Goal: Task Accomplishment & Management: Use online tool/utility

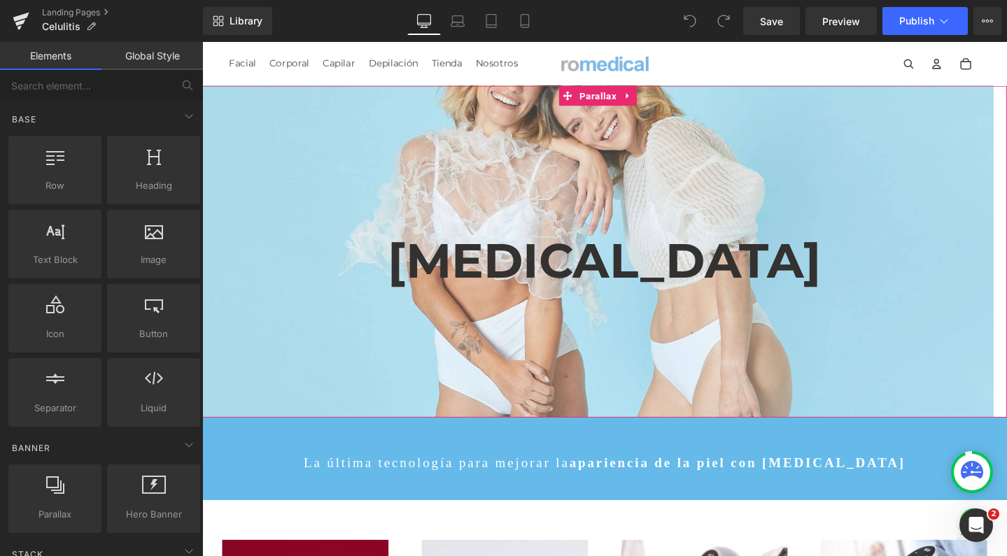
scroll to position [303, 0]
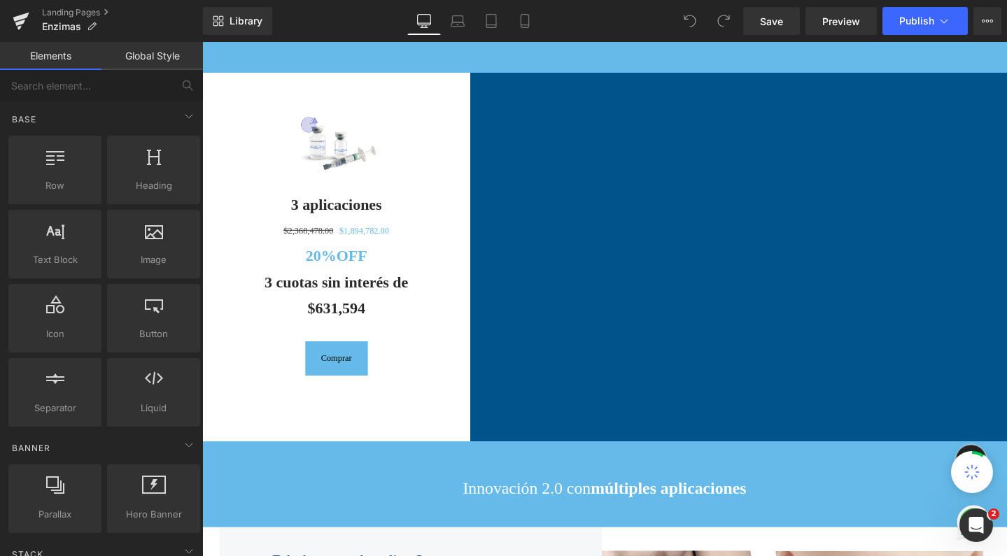
scroll to position [1574, 0]
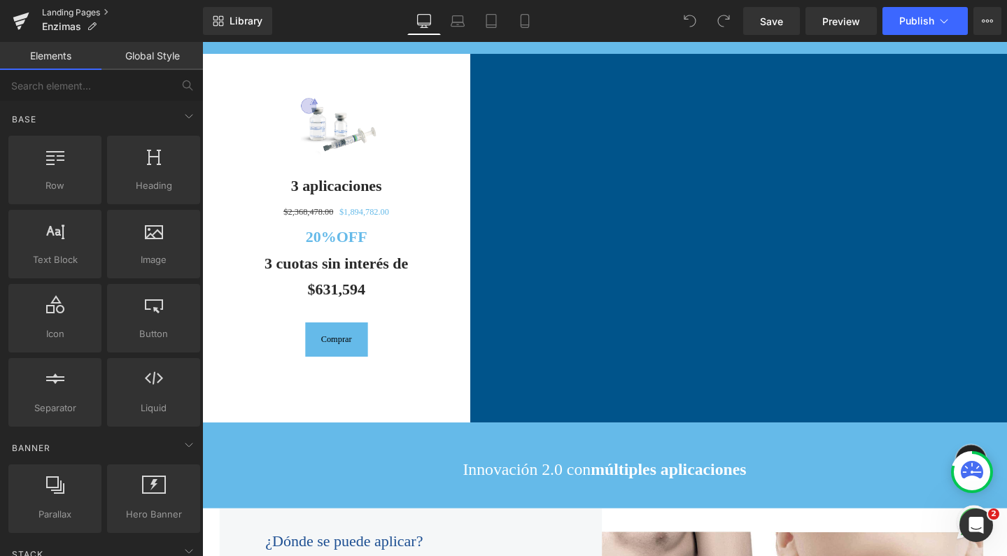
click at [67, 8] on link "Landing Pages" at bounding box center [122, 12] width 161 height 11
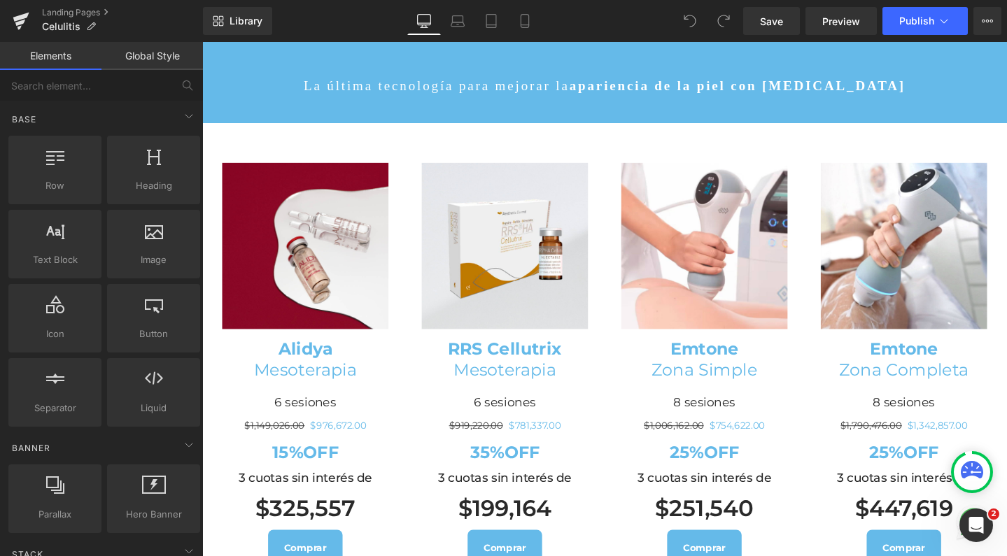
scroll to position [415, 0]
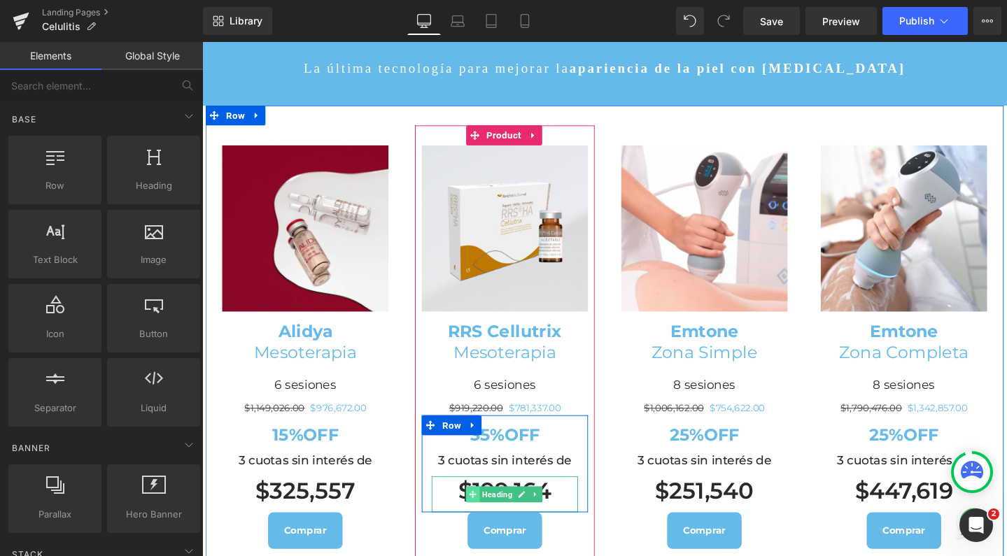
click at [484, 511] on span at bounding box center [486, 518] width 15 height 17
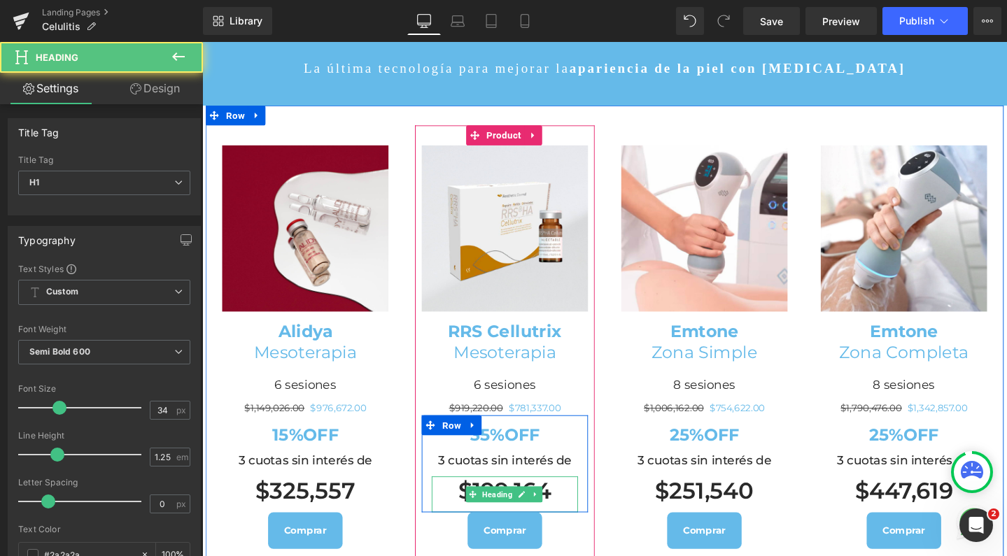
click at [478, 506] on h1 "$199,164" at bounding box center [521, 515] width 154 height 30
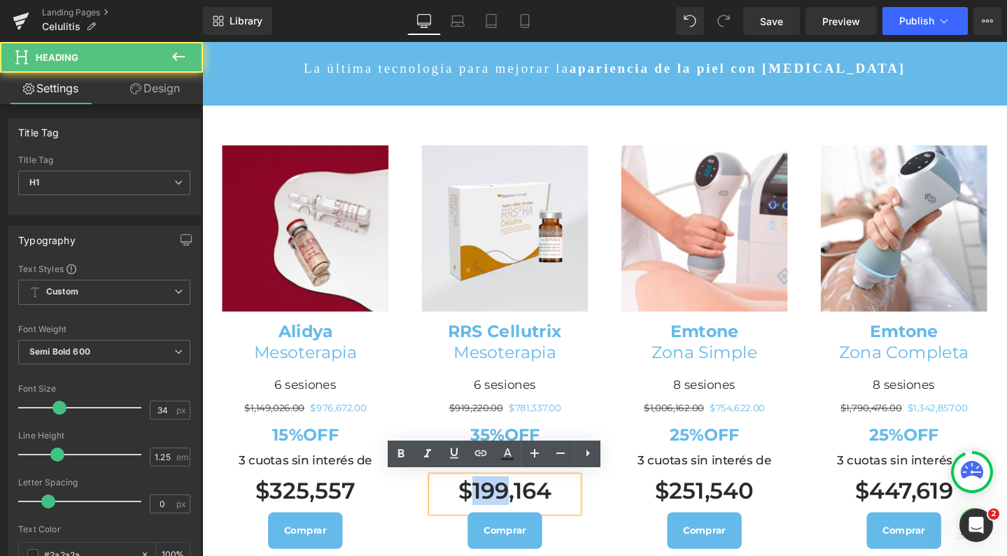
drag, startPoint x: 478, startPoint y: 506, endPoint x: 519, endPoint y: 507, distance: 41.3
click at [519, 507] on h1 "$199,164" at bounding box center [521, 515] width 154 height 30
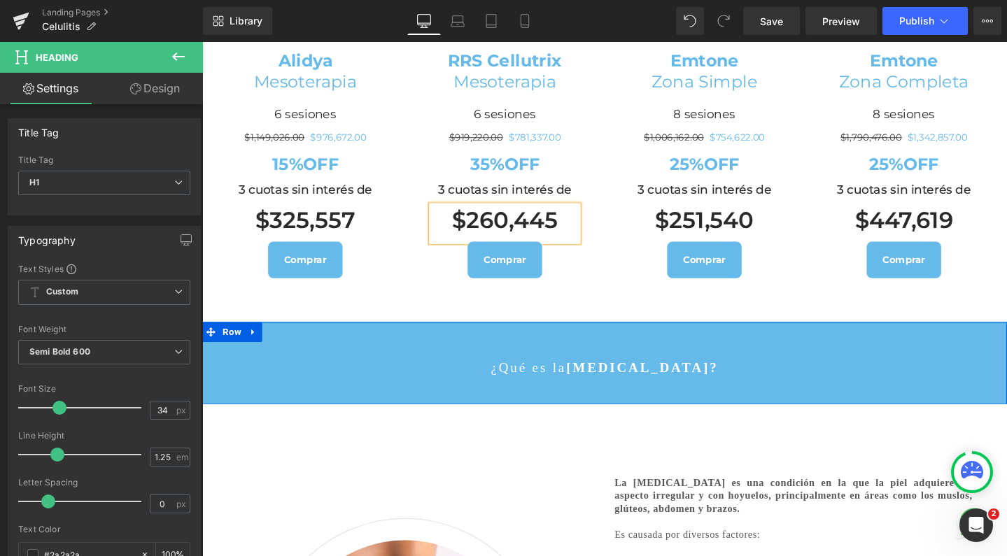
scroll to position [700, 0]
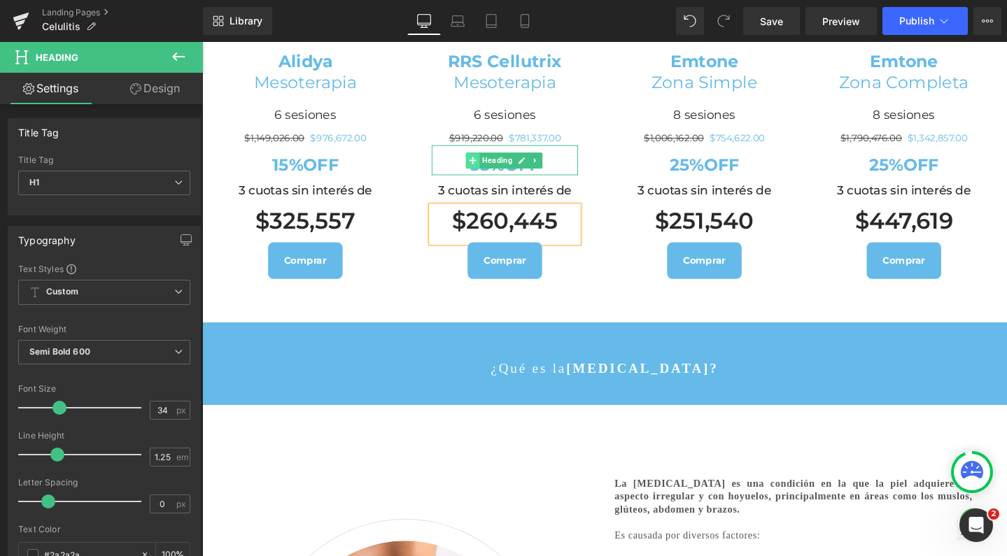
click at [487, 167] on span at bounding box center [486, 166] width 15 height 17
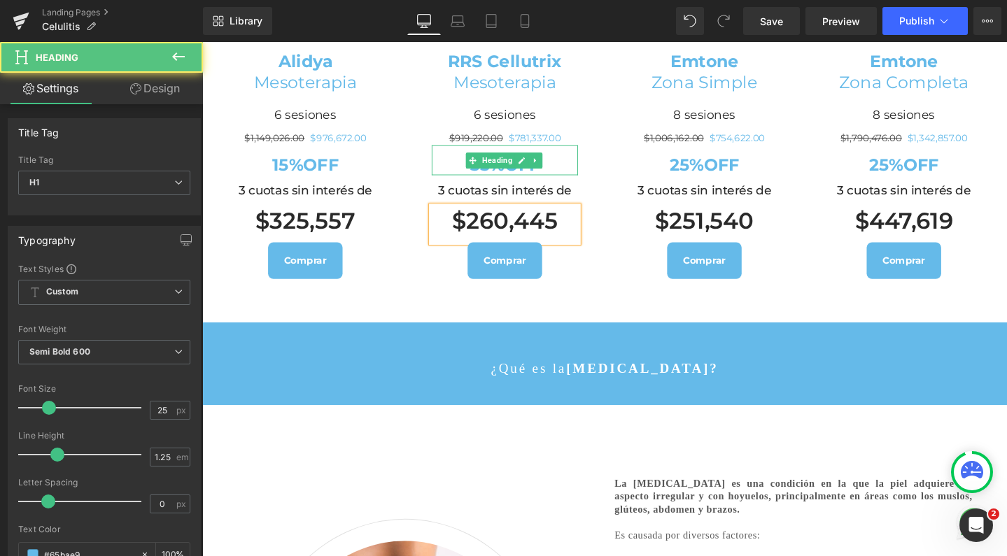
click at [460, 169] on h1 "35%OFF" at bounding box center [521, 171] width 154 height 22
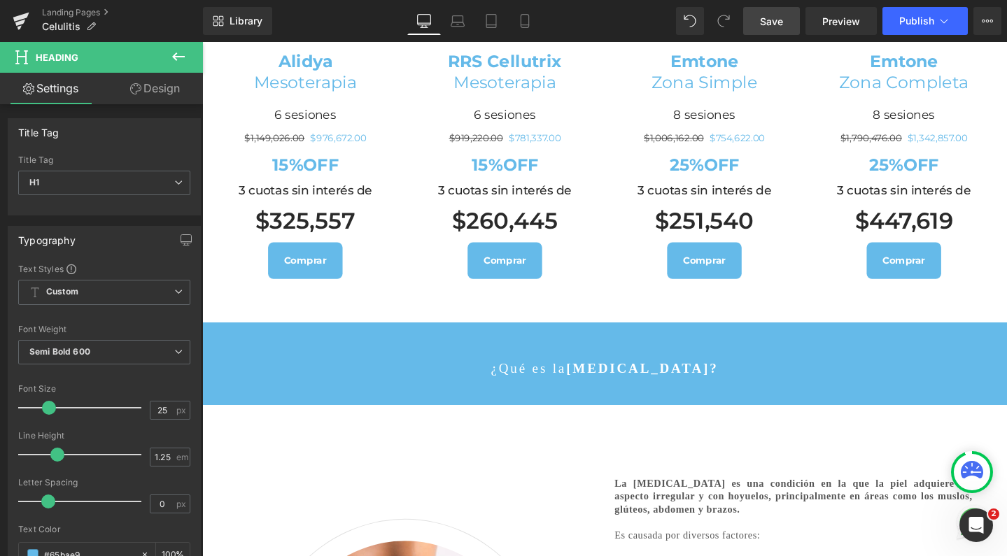
click at [776, 19] on span "Save" at bounding box center [771, 21] width 23 height 15
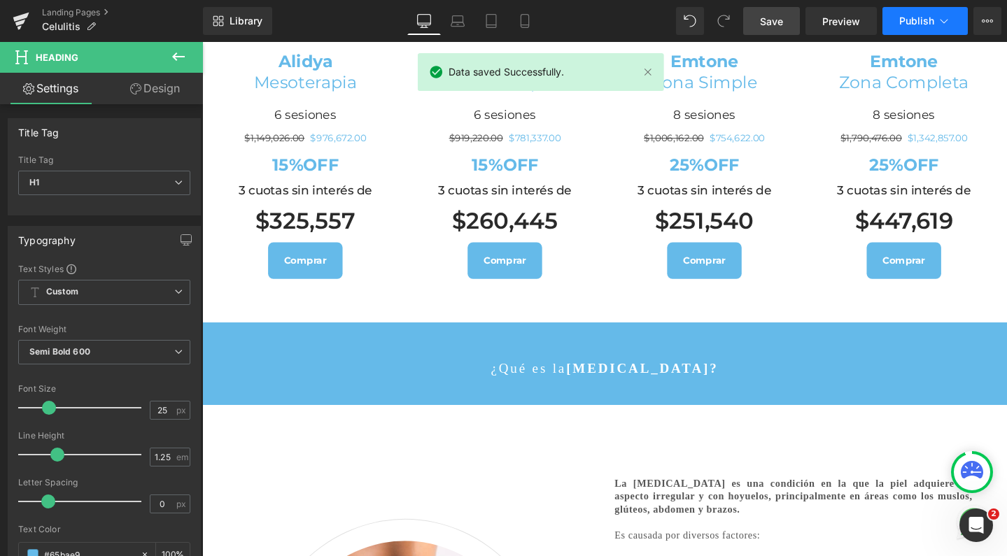
click at [903, 32] on button "Publish" at bounding box center [924, 21] width 85 height 28
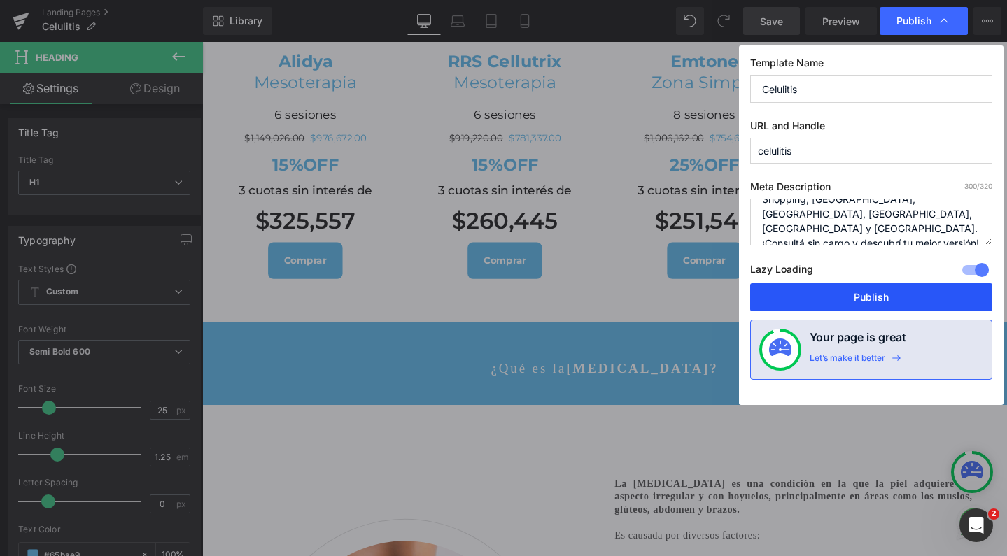
scroll to position [88, 0]
click at [828, 300] on button "Publish" at bounding box center [871, 297] width 242 height 28
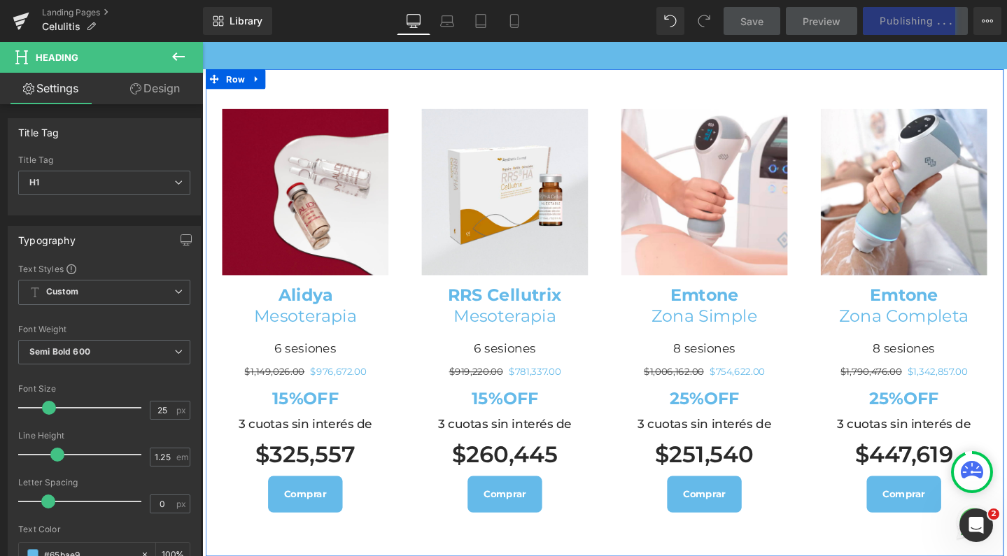
scroll to position [449, 0]
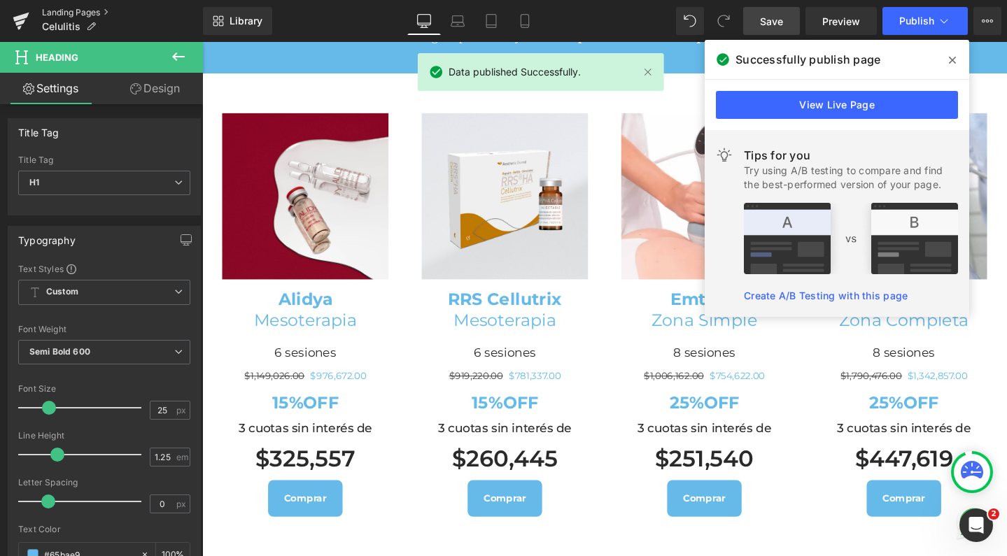
click at [72, 14] on link "Landing Pages" at bounding box center [122, 12] width 161 height 11
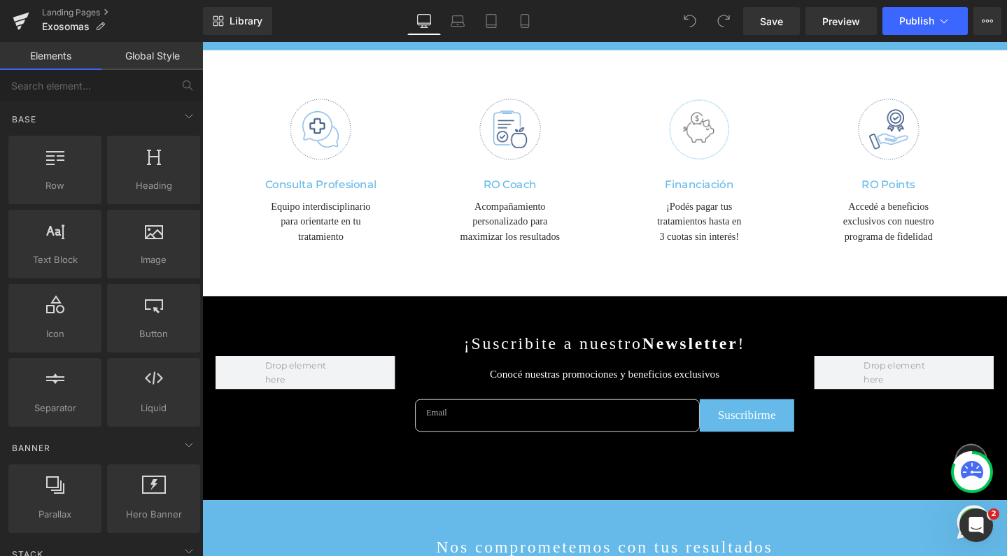
scroll to position [3070, 0]
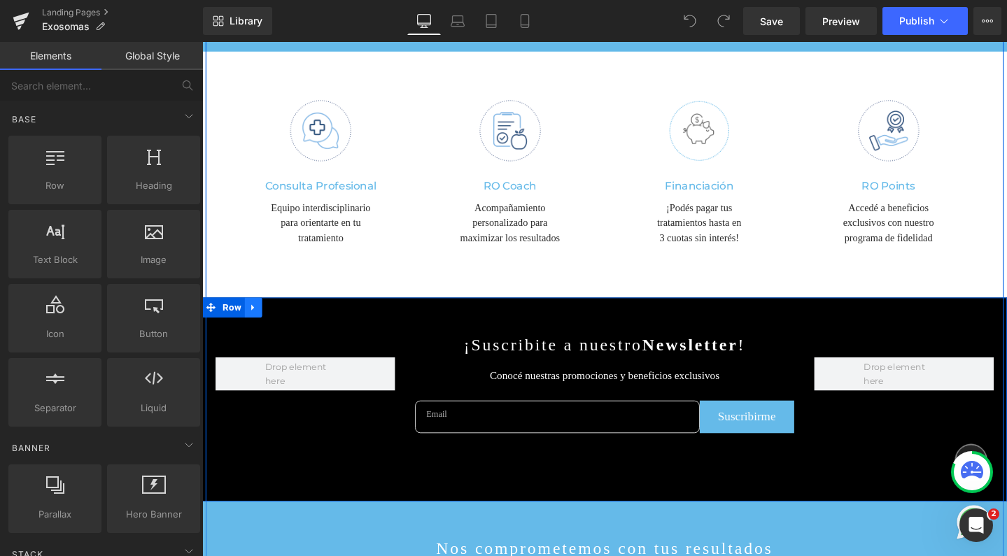
click at [249, 311] on link at bounding box center [256, 321] width 18 height 21
click at [288, 316] on icon at bounding box center [293, 321] width 10 height 10
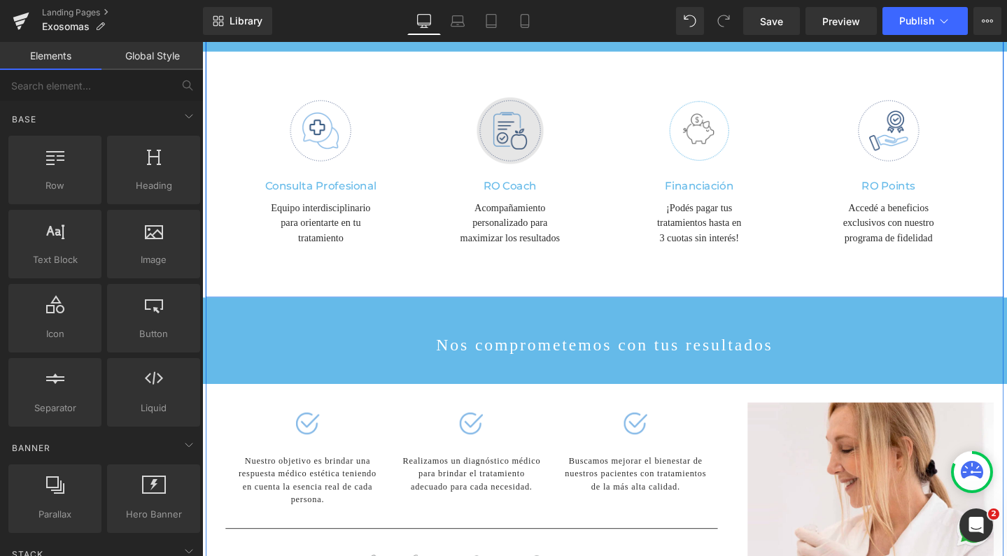
scroll to position [4282, 833]
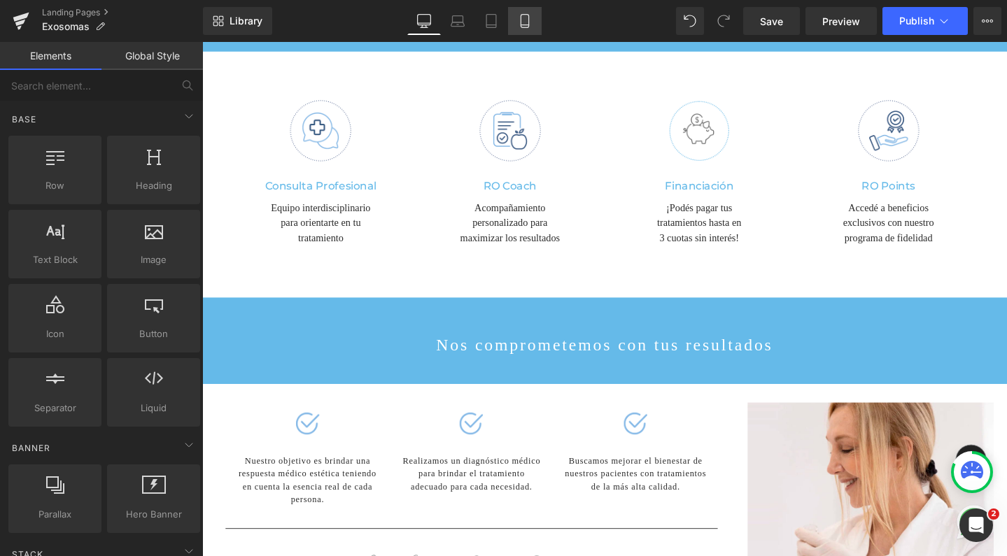
click at [531, 23] on icon at bounding box center [525, 21] width 14 height 14
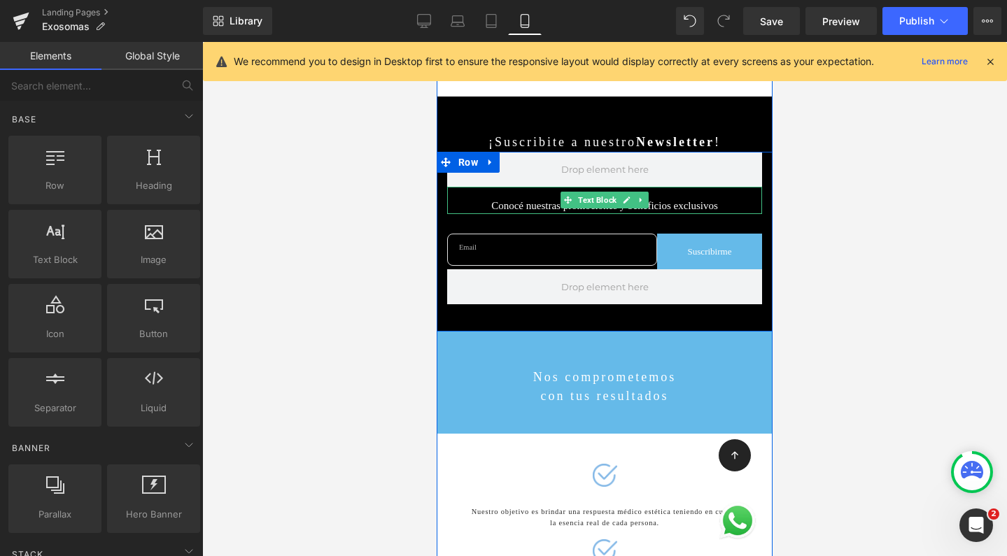
scroll to position [4258, 0]
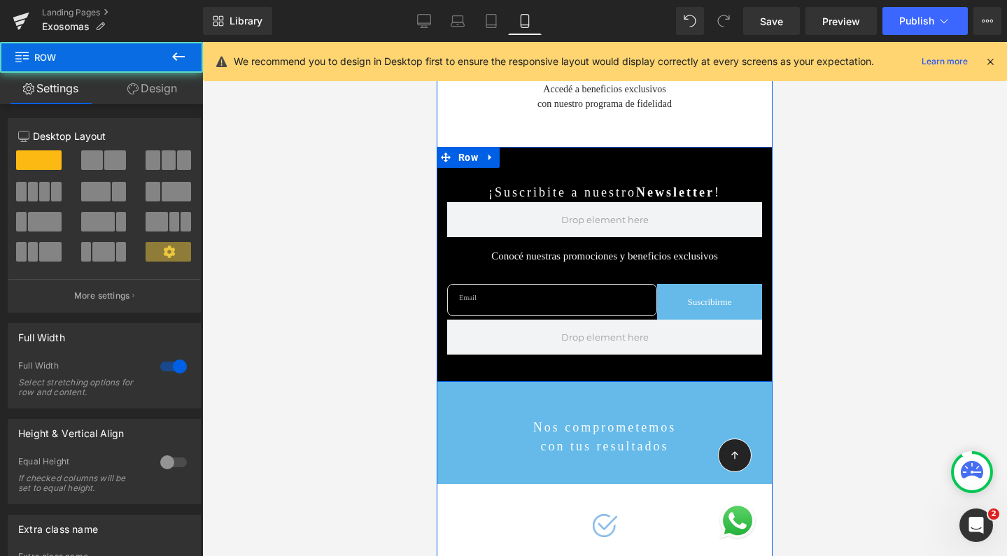
click at [464, 147] on div "¡Suscribite a nuestro Newsletter ! Text Block Conocé nuestras promociones y ben…" at bounding box center [605, 264] width 336 height 235
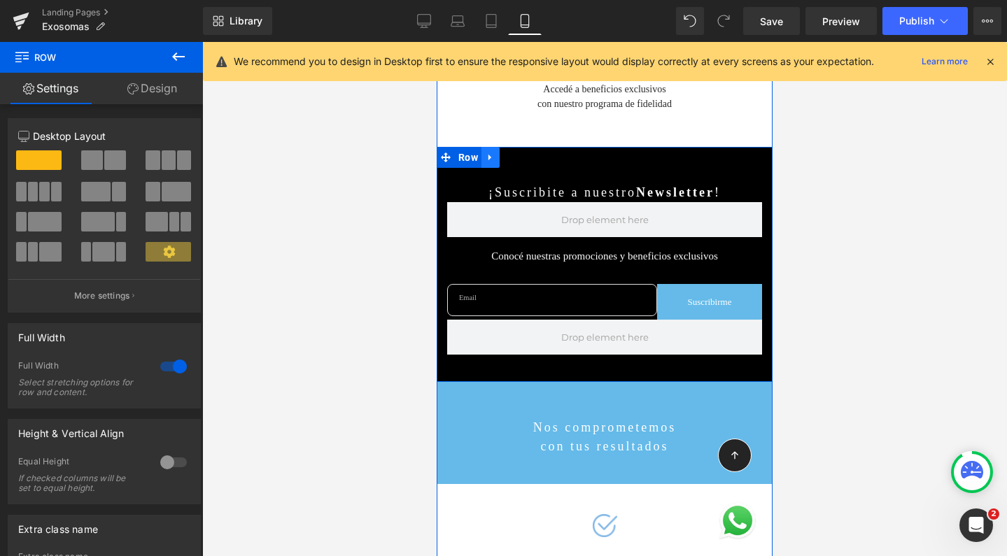
click at [486, 153] on icon at bounding box center [491, 158] width 10 height 10
click at [522, 153] on icon at bounding box center [527, 158] width 10 height 10
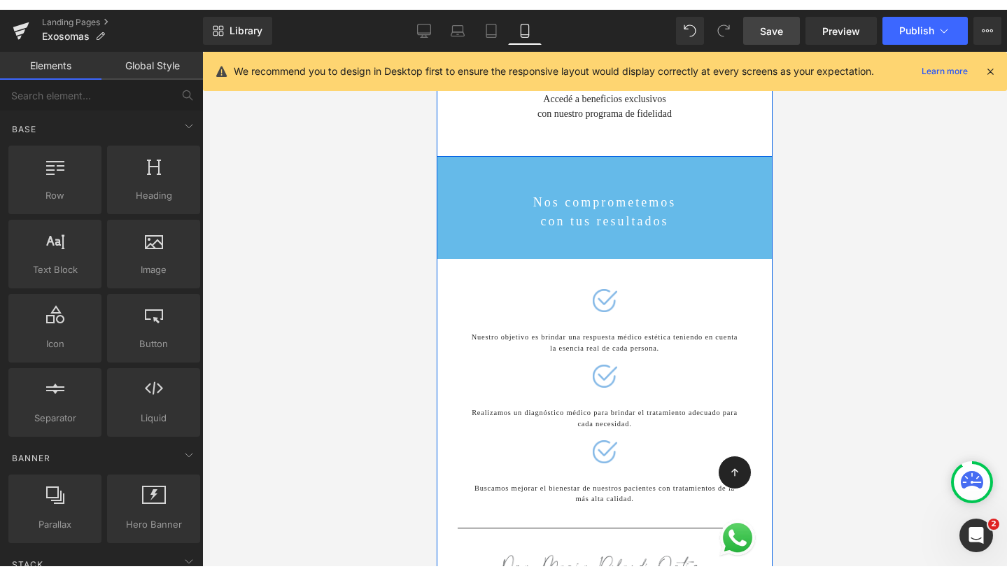
scroll to position [5951, 322]
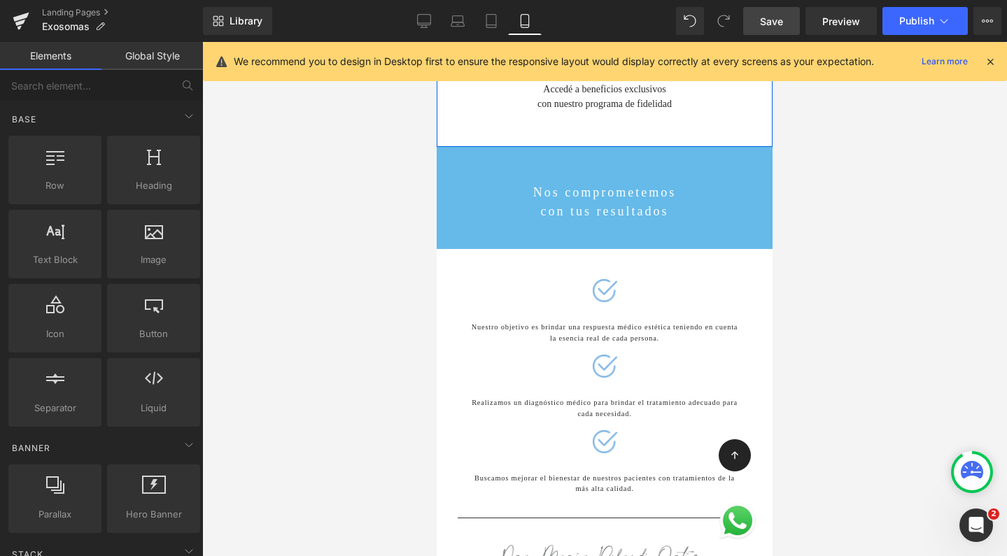
click at [766, 24] on span "Save" at bounding box center [771, 21] width 23 height 15
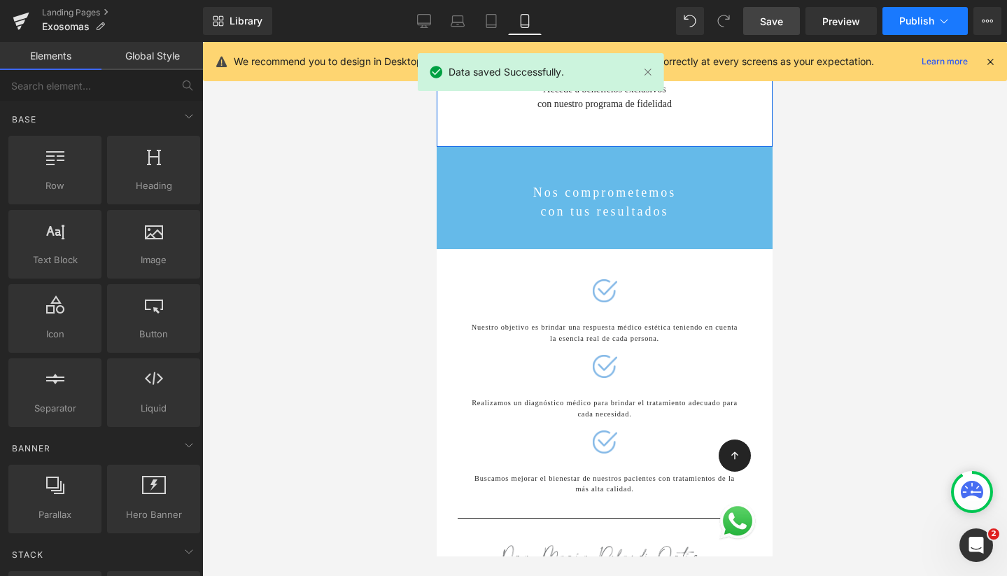
click at [919, 24] on span "Publish" at bounding box center [916, 20] width 35 height 11
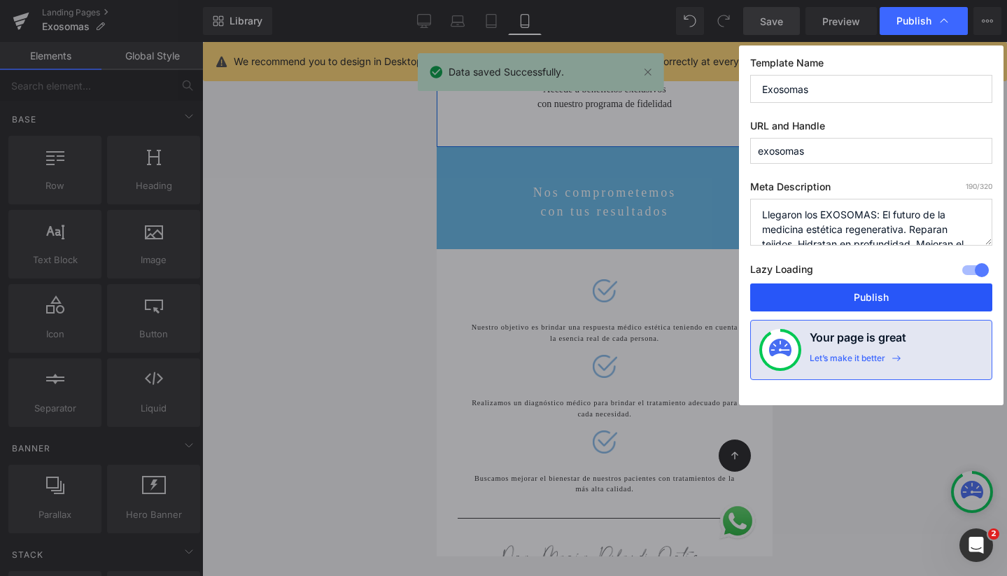
click at [877, 295] on button "Publish" at bounding box center [871, 297] width 242 height 28
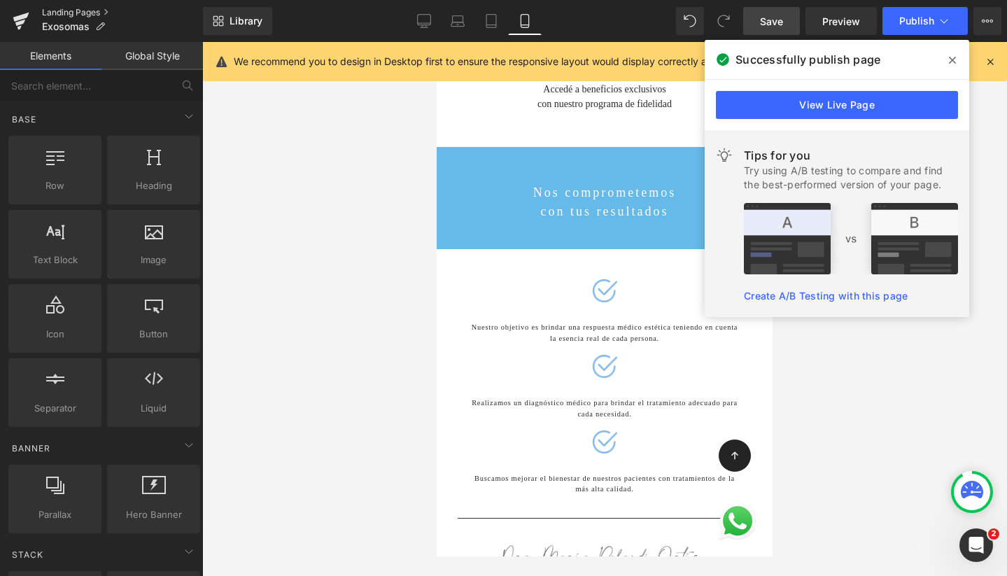
click at [90, 13] on link "Landing Pages" at bounding box center [122, 12] width 161 height 11
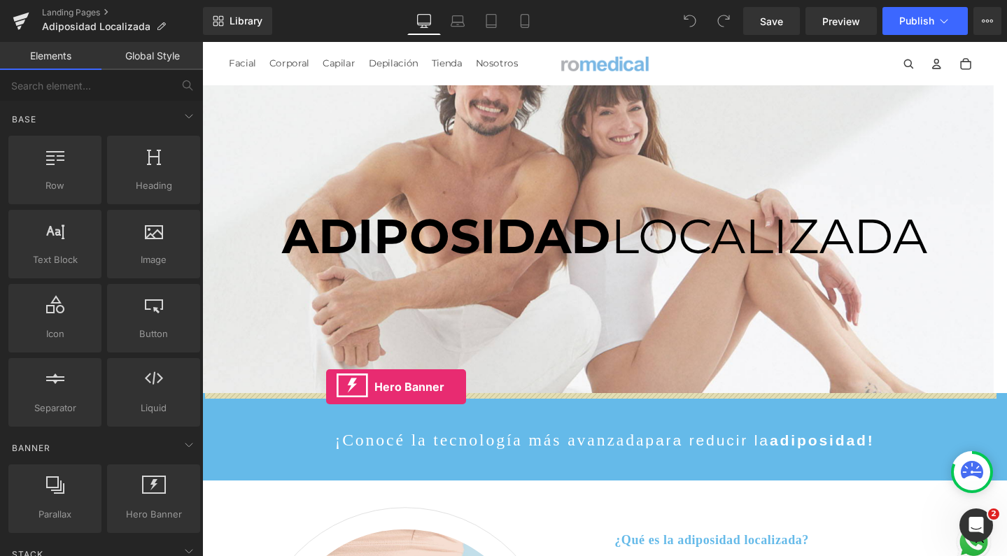
drag, startPoint x: 344, startPoint y: 540, endPoint x: 332, endPoint y: 405, distance: 135.6
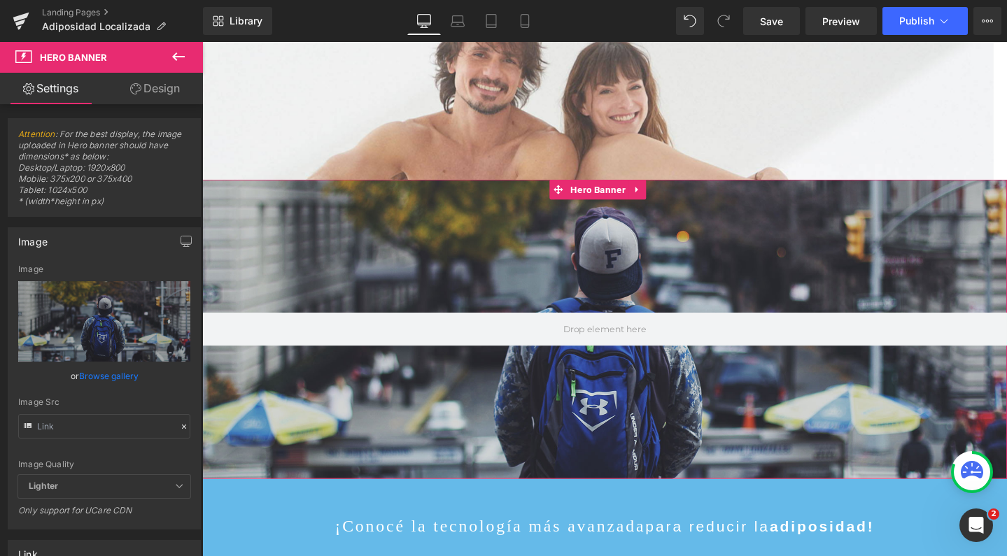
scroll to position [224, 0]
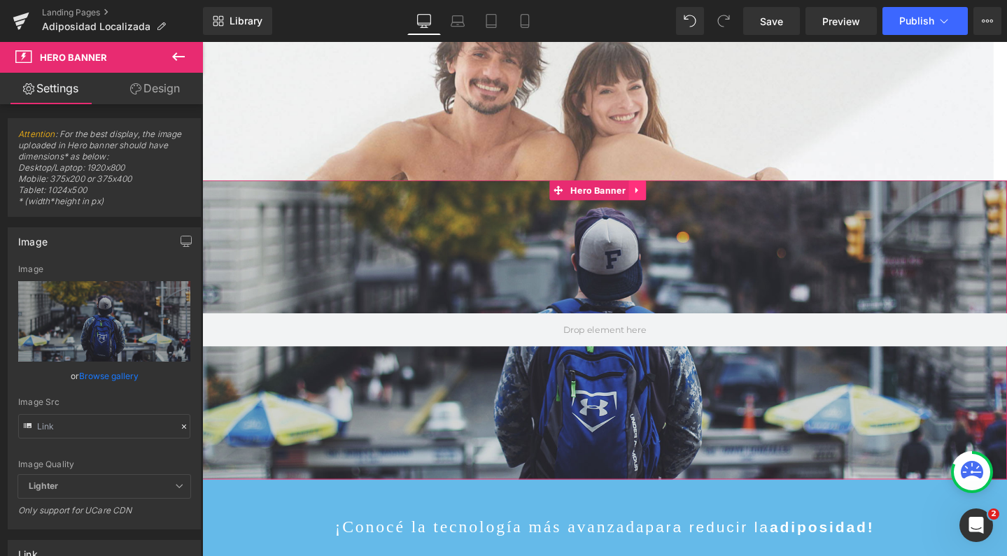
click at [660, 201] on icon at bounding box center [661, 198] width 10 height 10
click at [672, 200] on icon at bounding box center [670, 198] width 10 height 10
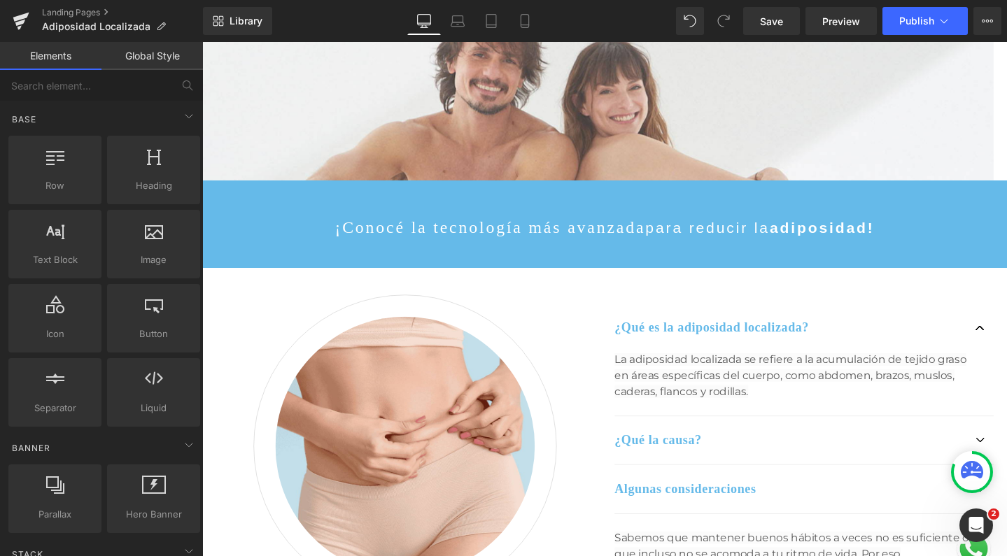
scroll to position [5506, 833]
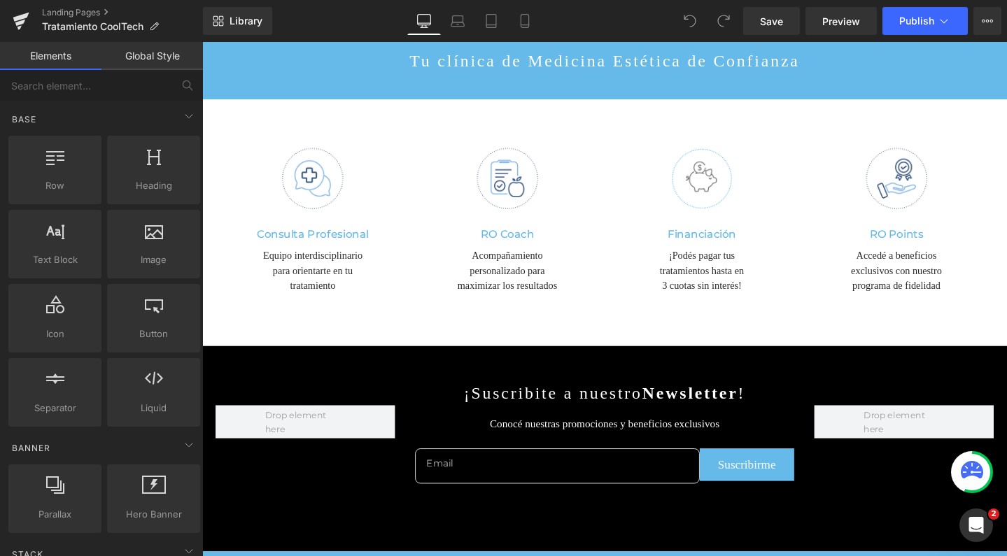
scroll to position [2927, 0]
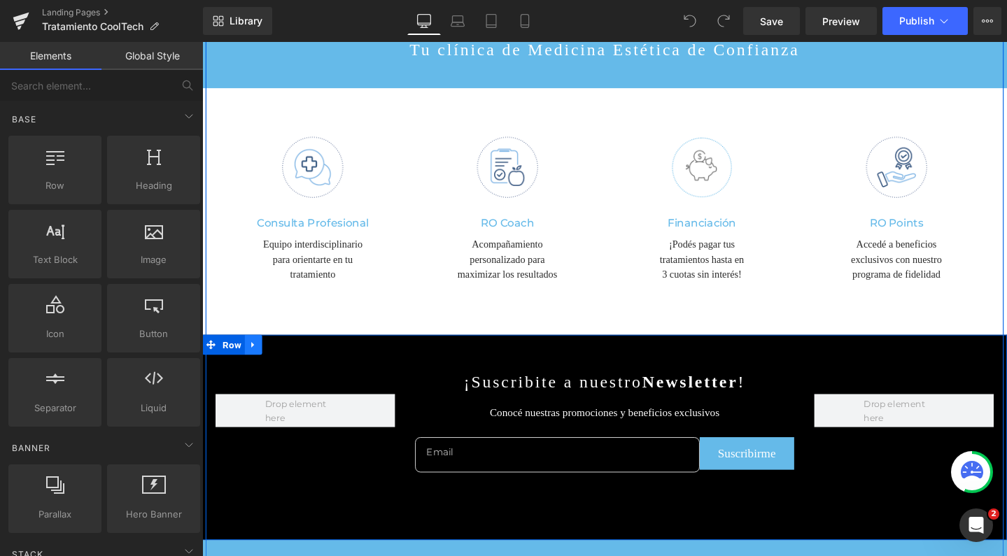
click at [251, 355] on icon at bounding box center [256, 360] width 10 height 10
click at [288, 356] on icon at bounding box center [293, 361] width 10 height 10
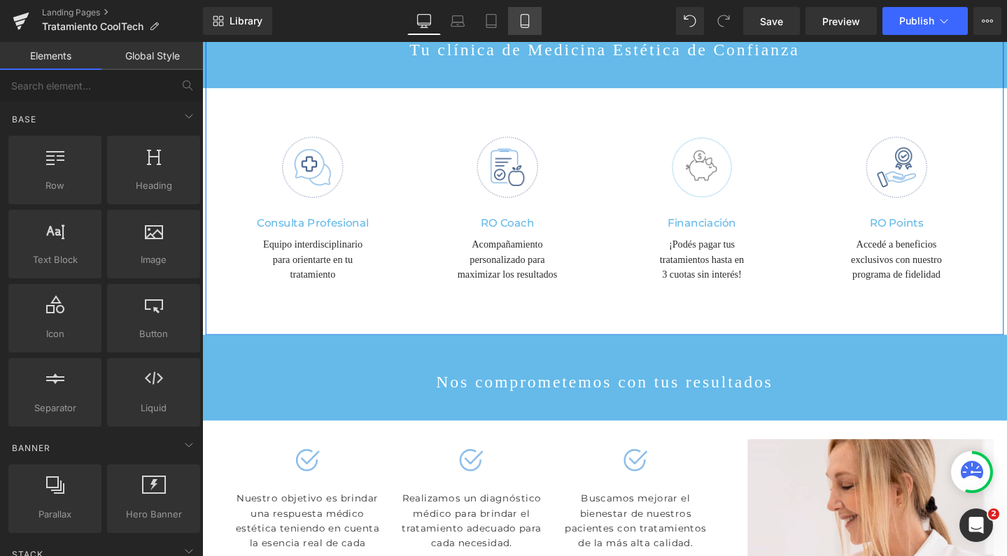
click at [526, 27] on icon at bounding box center [525, 21] width 14 height 14
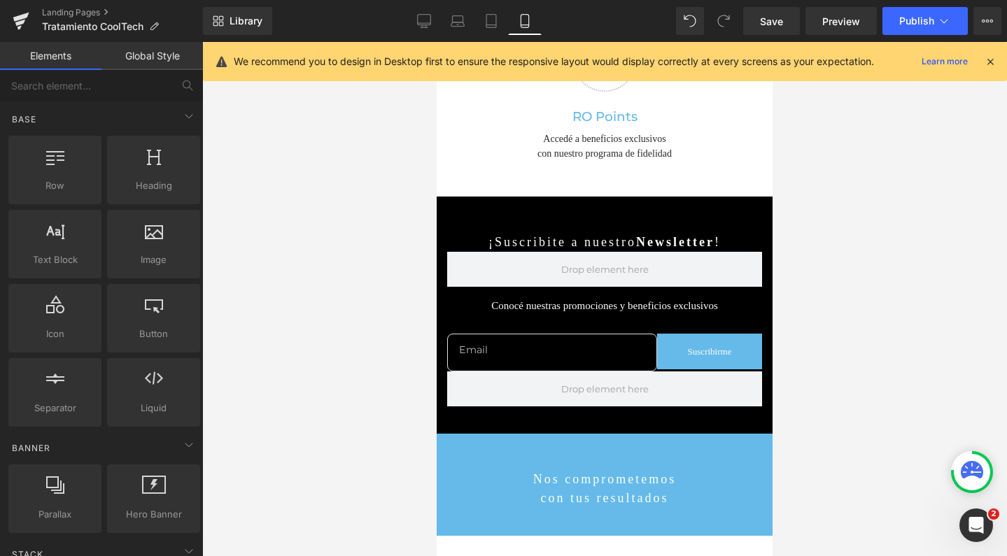
scroll to position [4331, 0]
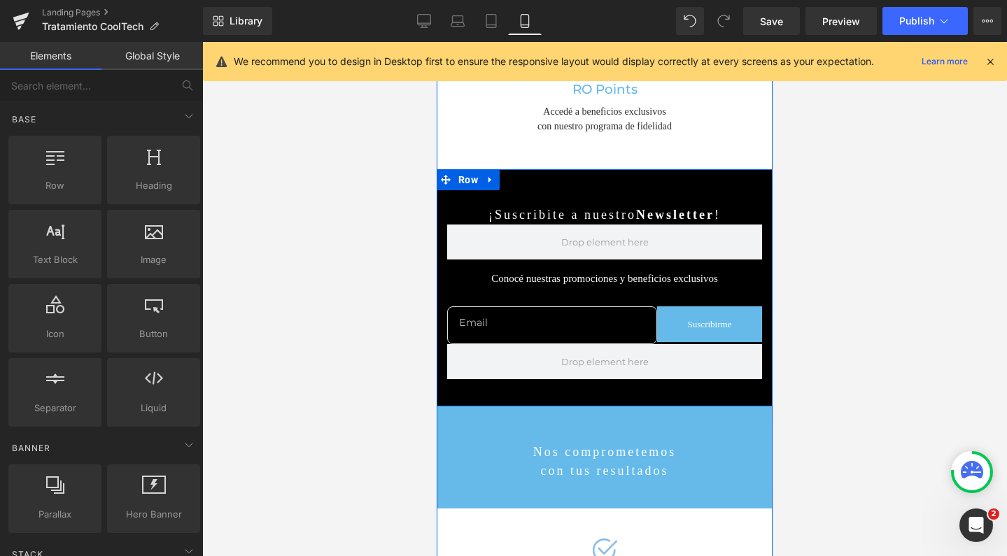
drag, startPoint x: 483, startPoint y: 150, endPoint x: 502, endPoint y: 154, distance: 19.4
click at [486, 175] on icon at bounding box center [491, 180] width 10 height 10
click at [522, 175] on icon at bounding box center [527, 180] width 10 height 10
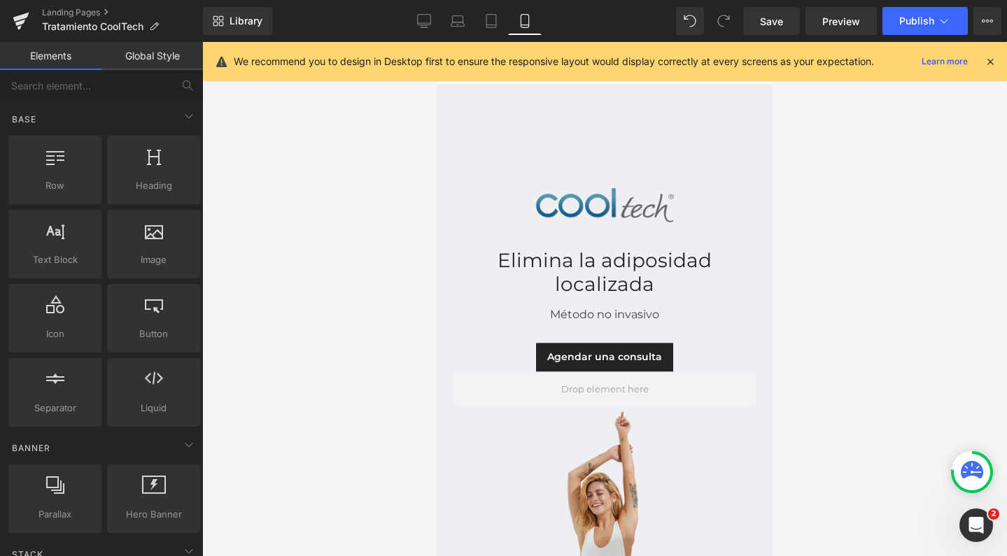
scroll to position [0, 0]
click at [415, 19] on link "Desktop" at bounding box center [424, 21] width 34 height 28
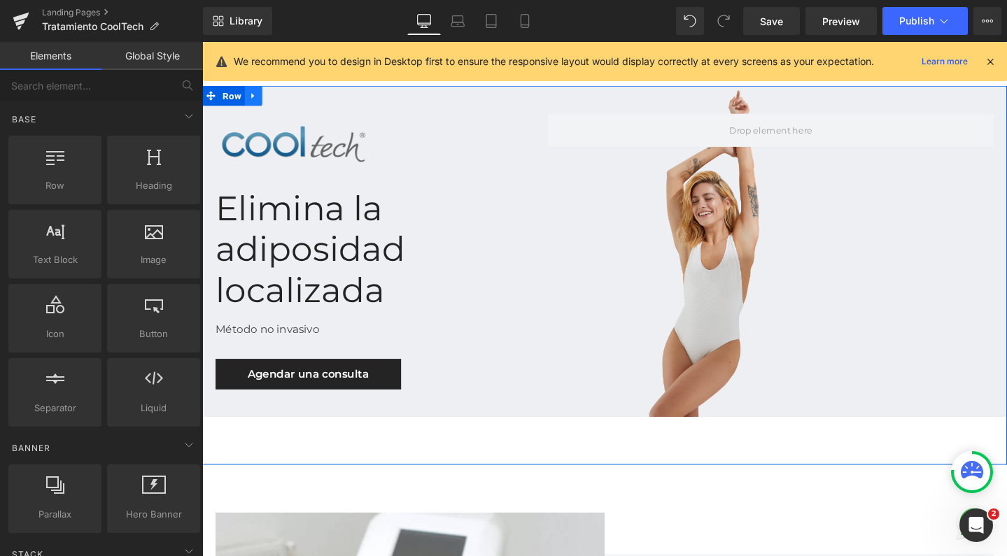
click at [254, 105] on link at bounding box center [256, 98] width 18 height 21
click at [289, 98] on icon at bounding box center [293, 99] width 10 height 10
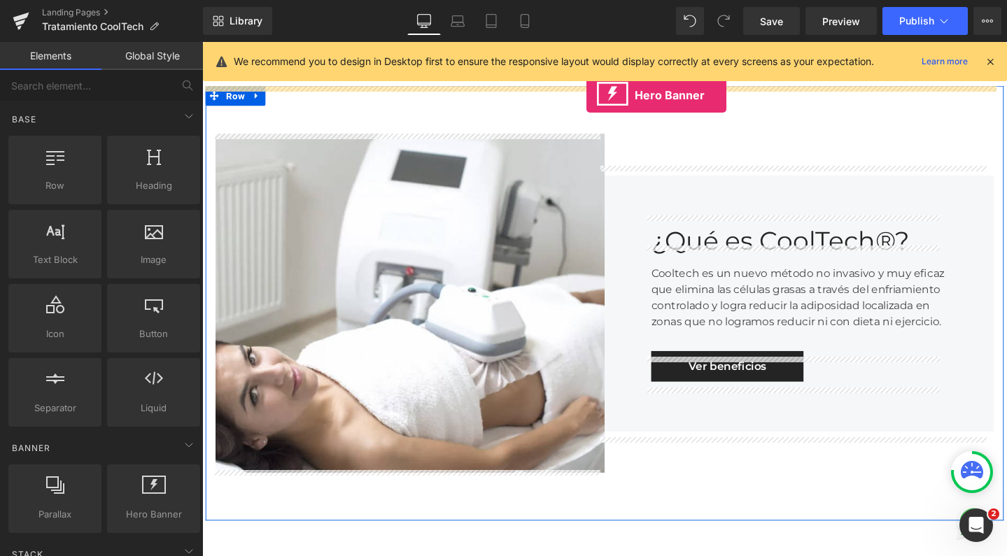
drag, startPoint x: 347, startPoint y: 537, endPoint x: 607, endPoint y: 97, distance: 511.0
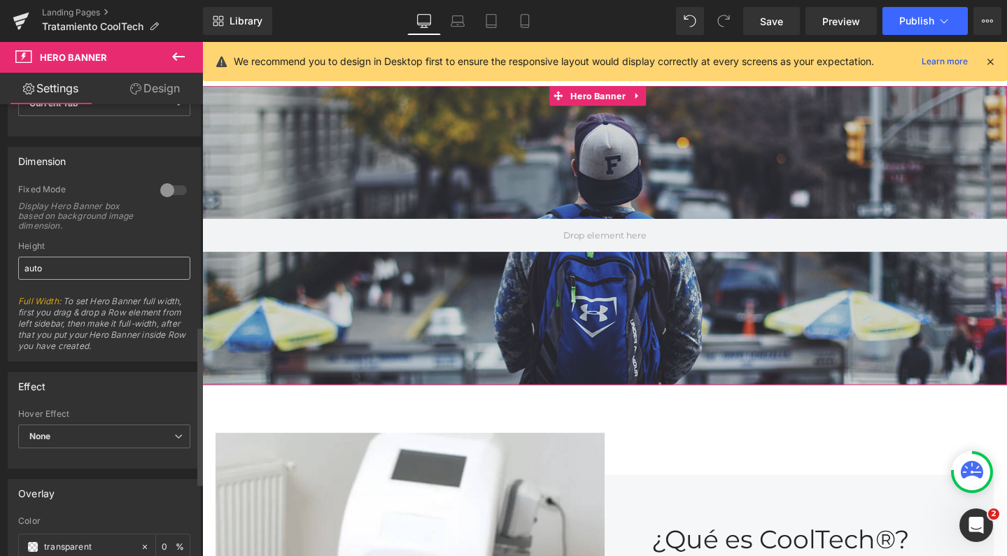
scroll to position [549, 0]
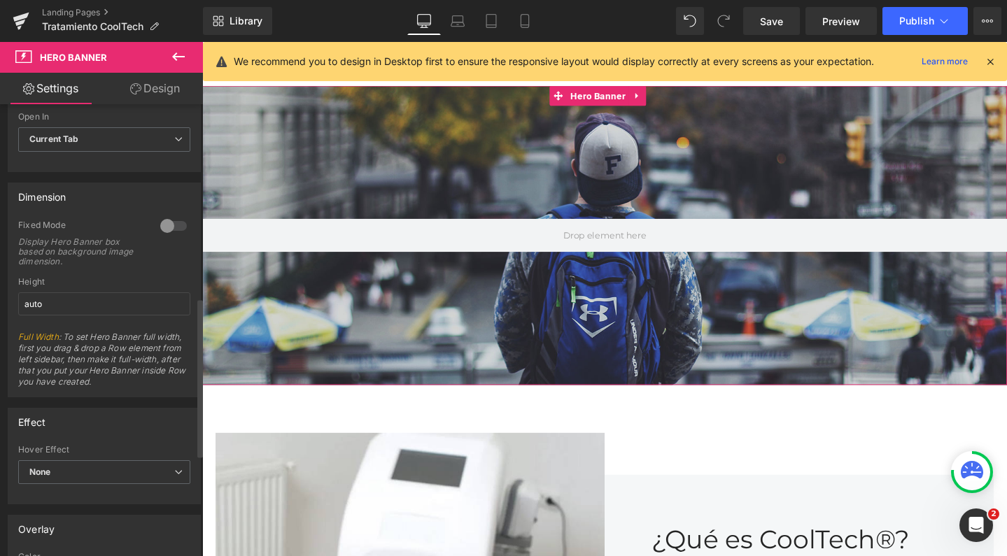
click at [171, 225] on div at bounding box center [174, 226] width 34 height 22
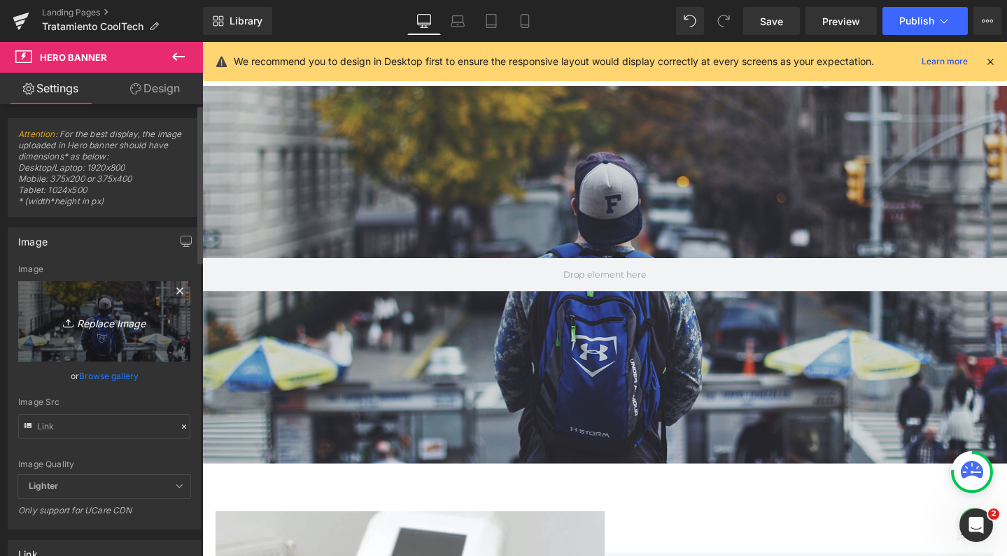
scroll to position [0, 0]
click at [83, 302] on link "Replace Image" at bounding box center [104, 321] width 172 height 80
type input "C:\fakepath\Captura de pantalla 2025-09-01 a las 16.53.59.png"
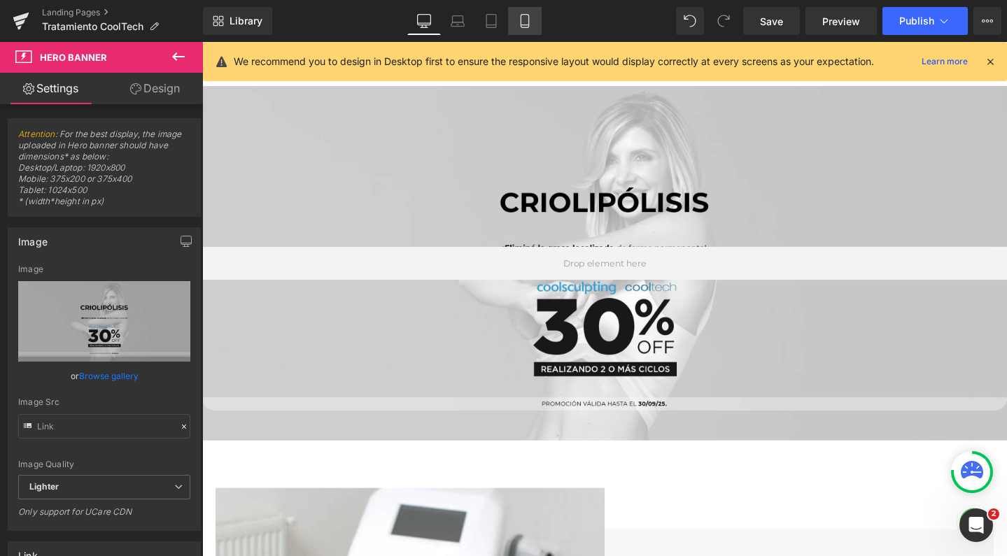
click at [525, 28] on link "Mobile" at bounding box center [525, 21] width 34 height 28
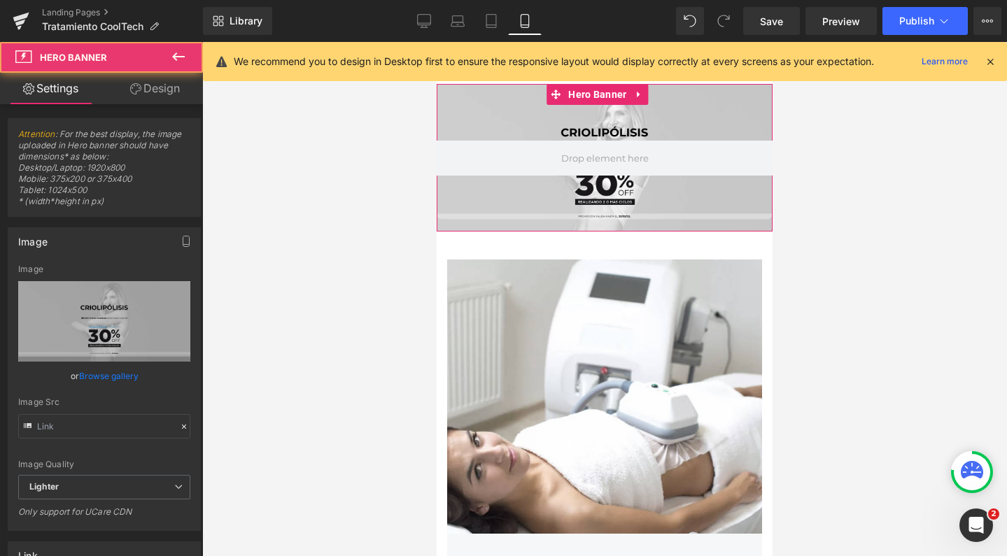
click at [582, 124] on div at bounding box center [605, 158] width 336 height 148
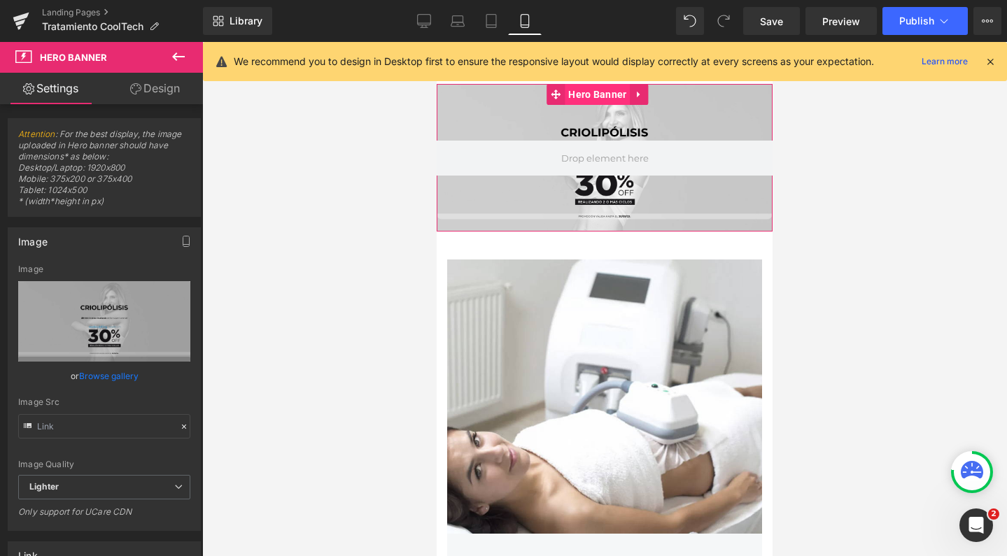
click at [589, 100] on span "Hero Banner" at bounding box center [597, 94] width 65 height 21
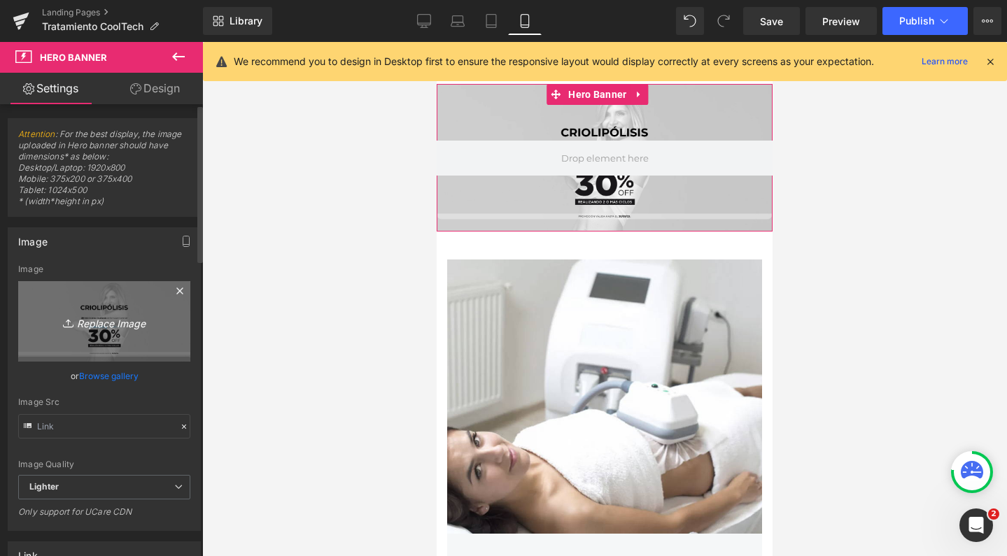
click at [133, 345] on link "Replace Image" at bounding box center [104, 321] width 172 height 80
type input "C:\fakepath\Captura de pantalla 2025-09-01 a las 16.57.21.png"
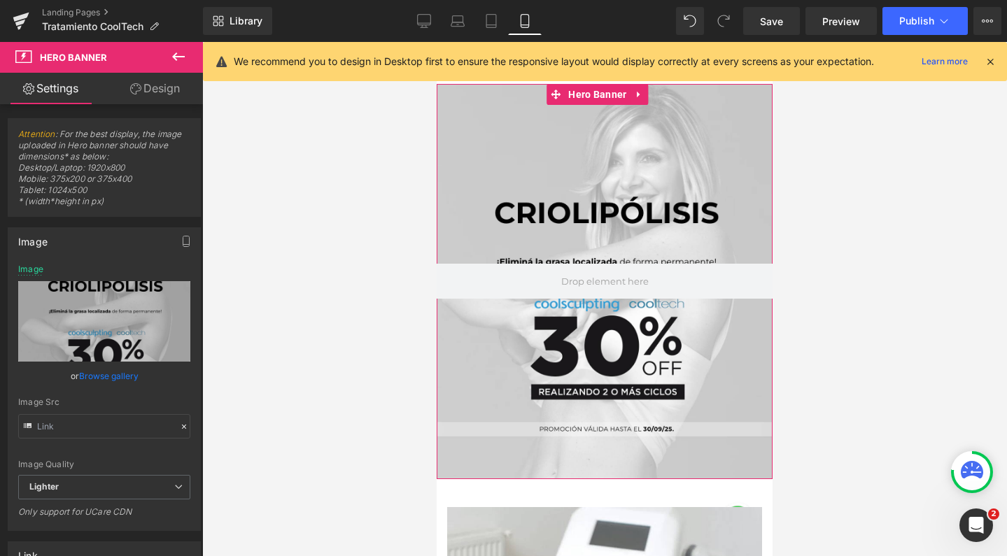
click at [174, 97] on link "Design" at bounding box center [154, 88] width 101 height 31
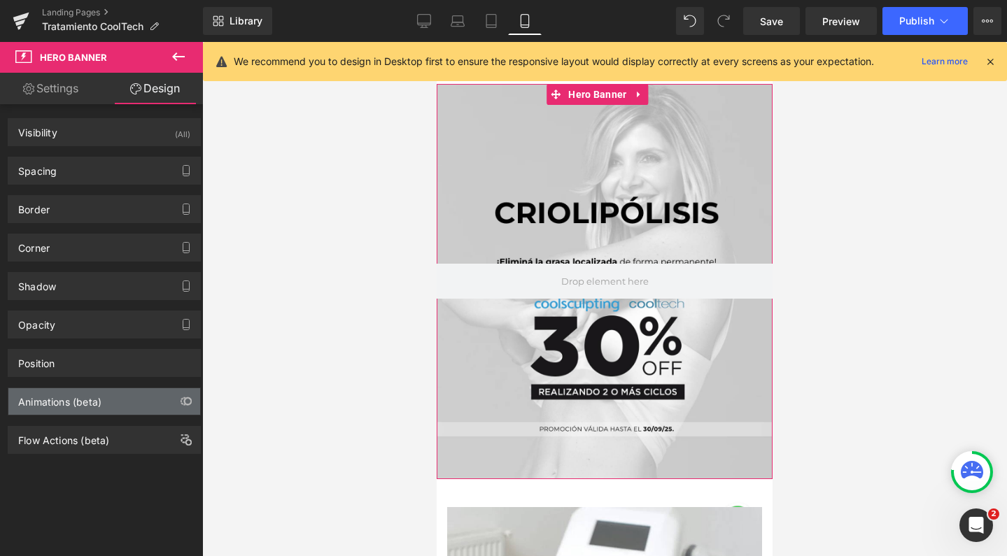
click at [65, 405] on div "Animations (beta)" at bounding box center [59, 398] width 83 height 20
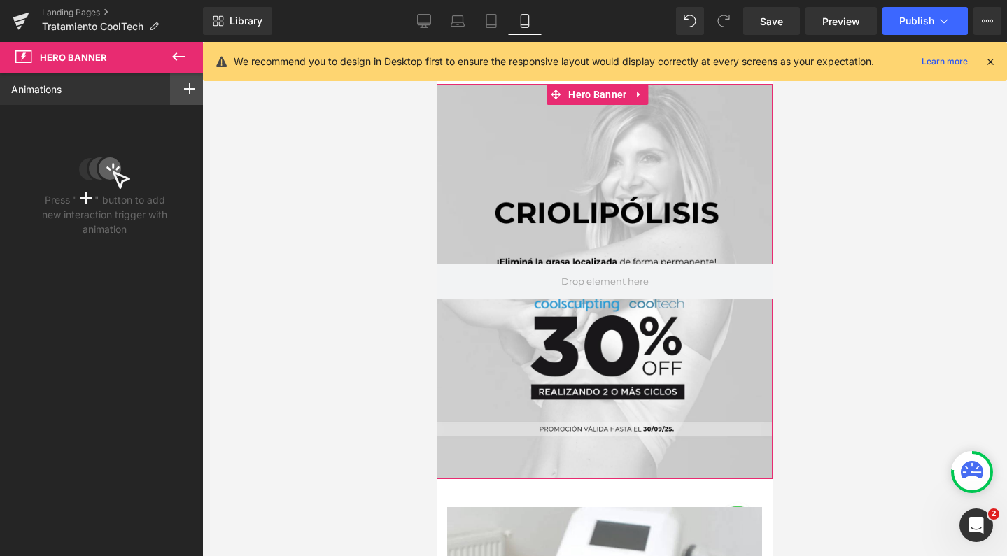
click at [176, 99] on div at bounding box center [189, 89] width 39 height 32
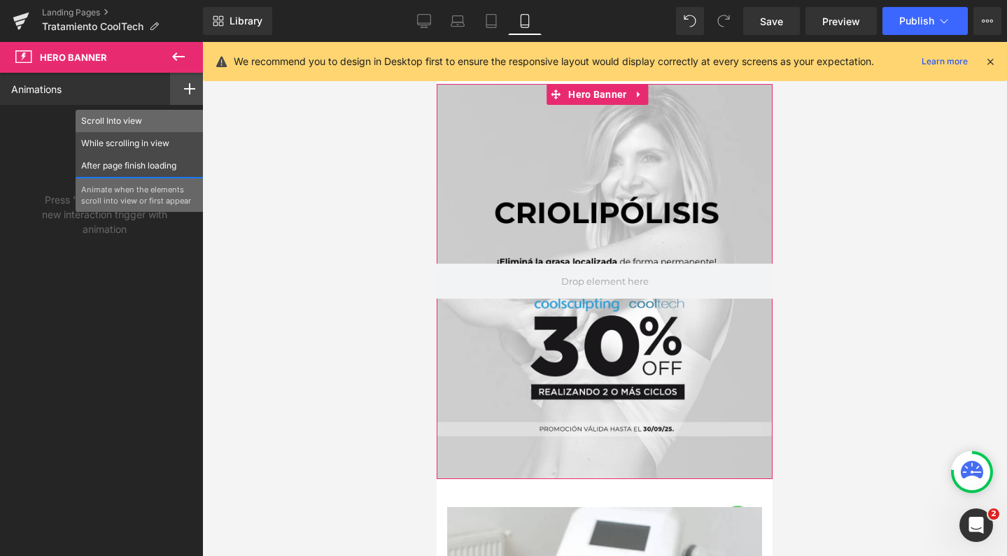
click at [145, 129] on div "Scroll Into view" at bounding box center [140, 121] width 128 height 22
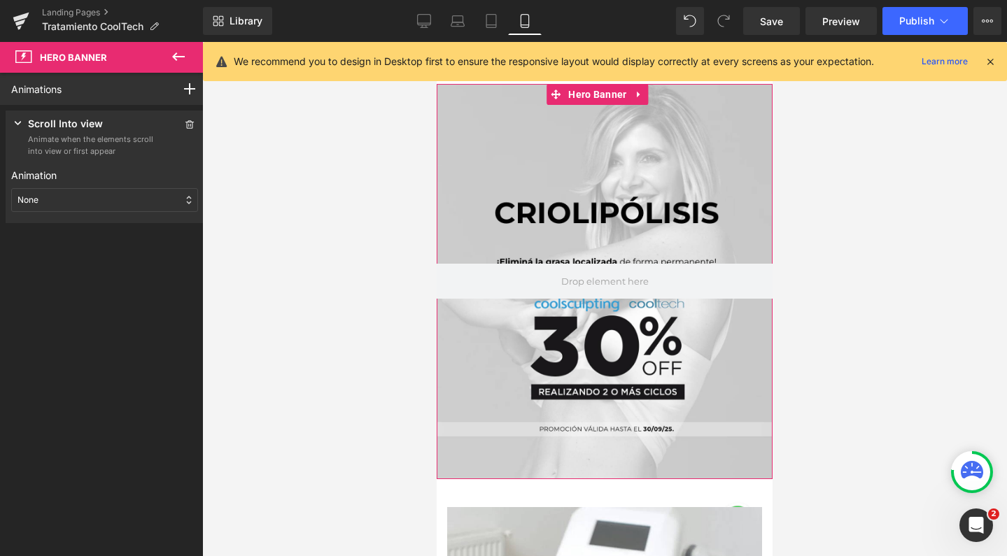
click at [98, 203] on div "None" at bounding box center [104, 200] width 187 height 24
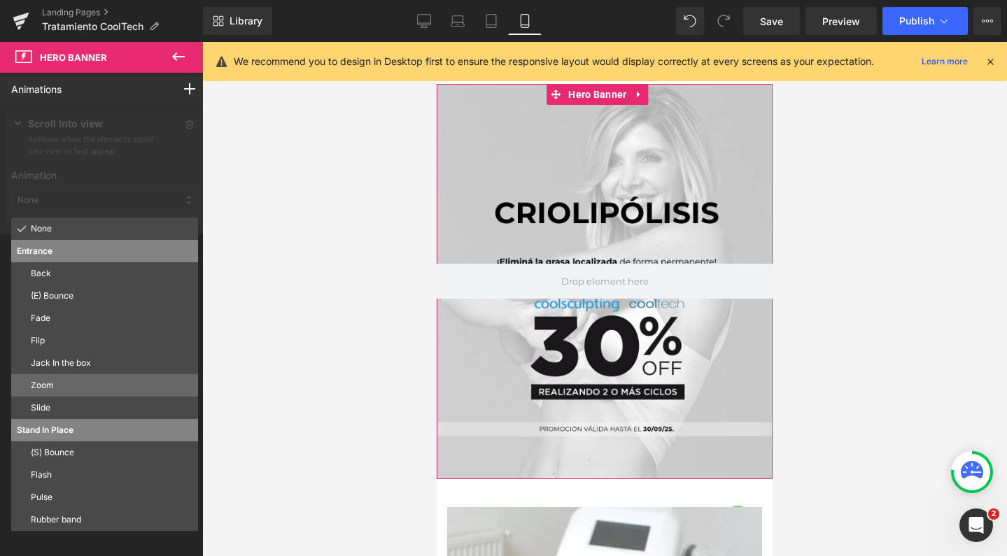
click at [62, 382] on p "Zoom" at bounding box center [112, 385] width 162 height 13
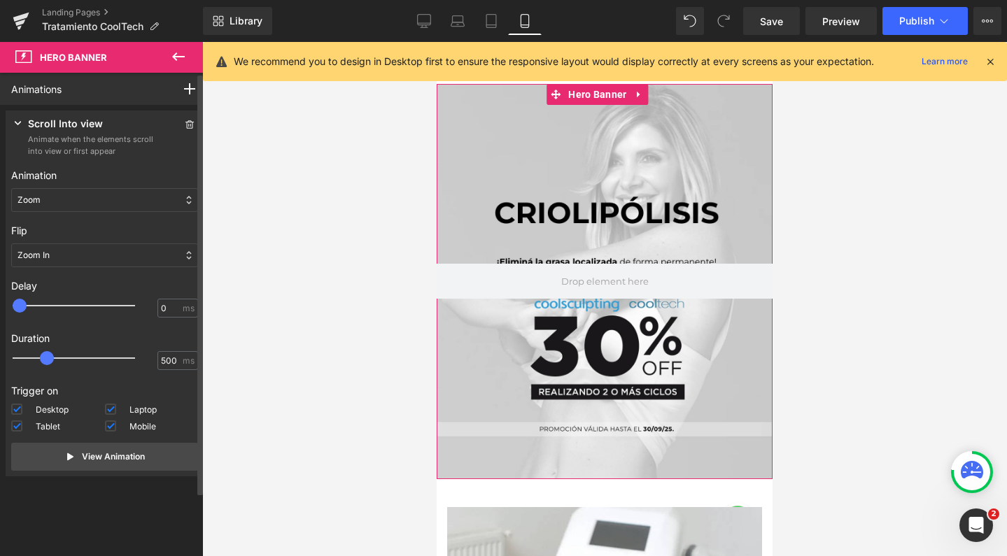
click at [54, 305] on div at bounding box center [83, 306] width 122 height 28
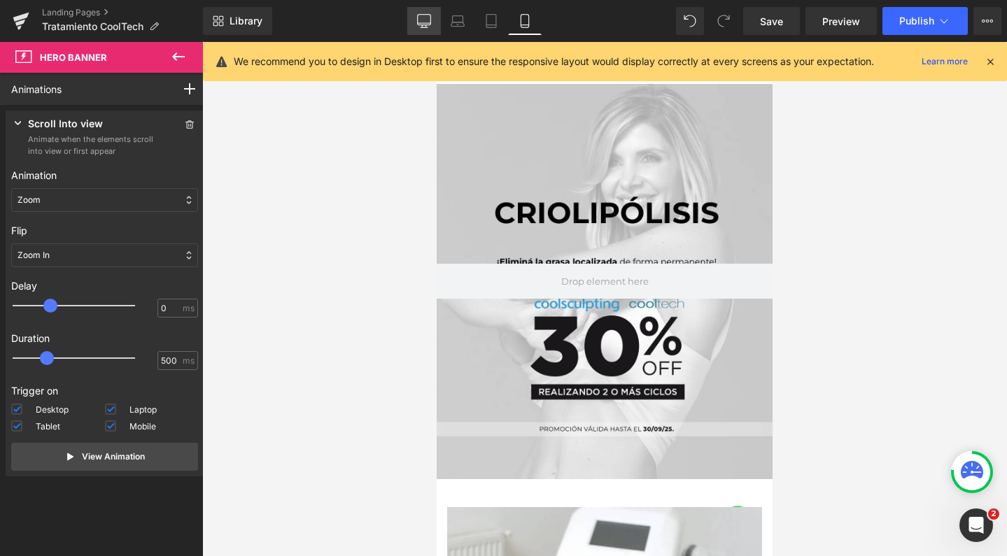
click at [416, 27] on link "Desktop" at bounding box center [424, 21] width 34 height 28
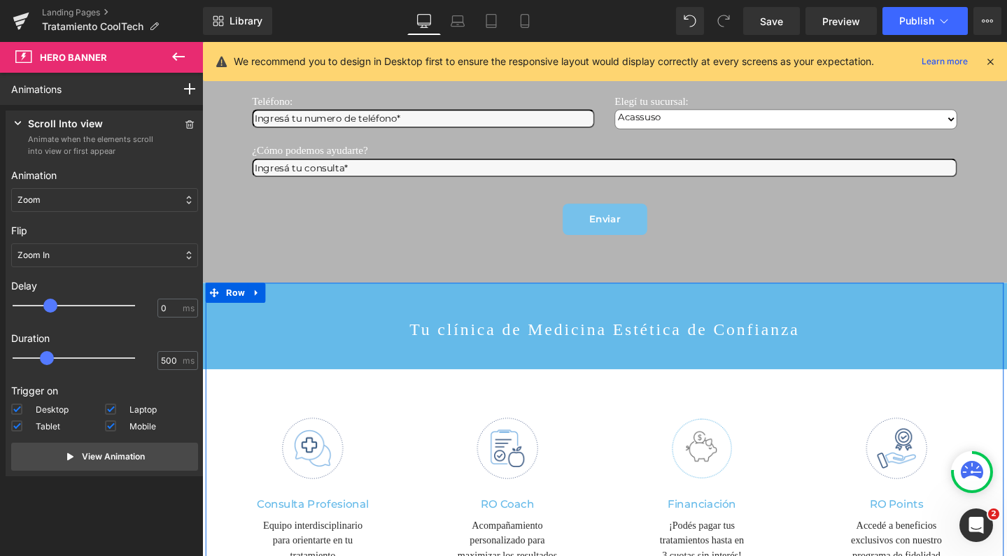
scroll to position [2635, 0]
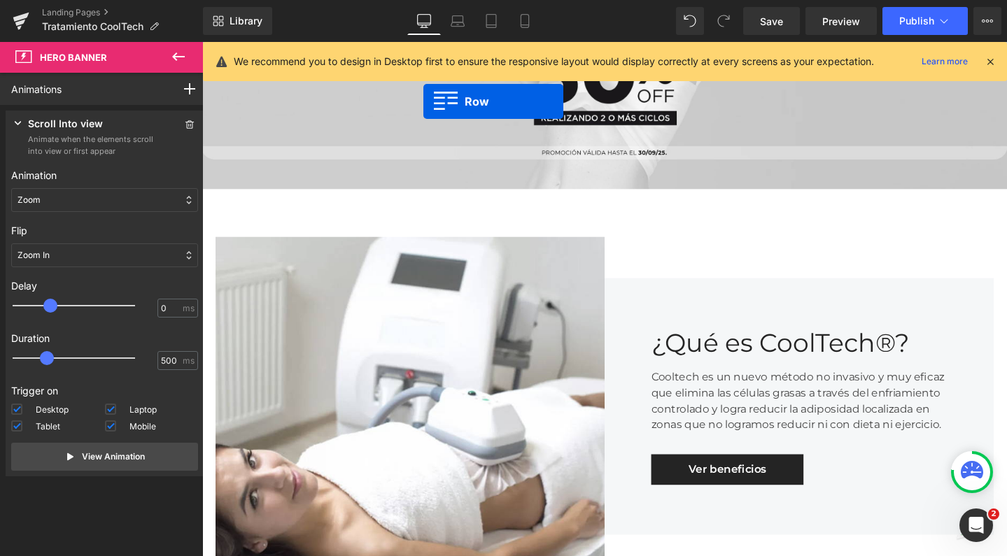
scroll to position [237, 0]
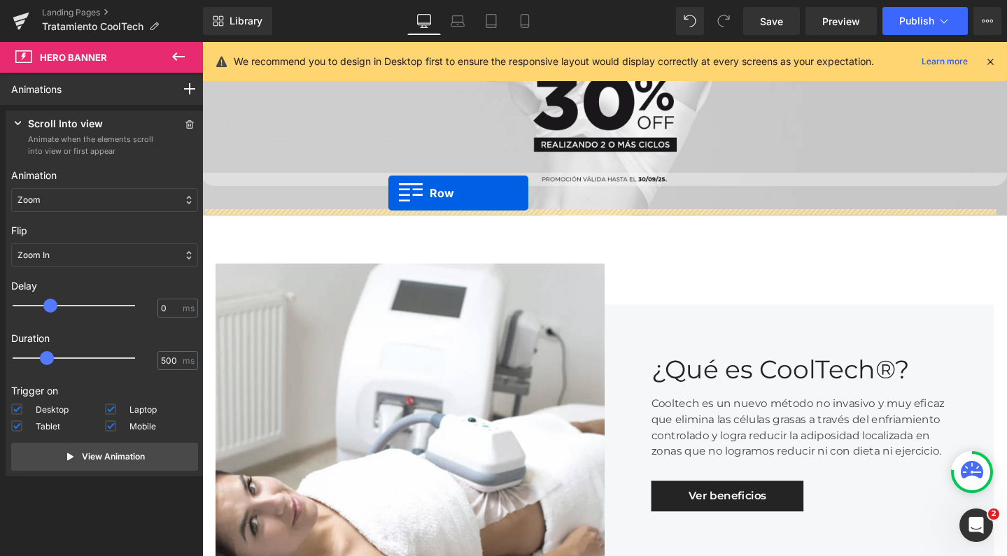
drag, startPoint x: 212, startPoint y: 327, endPoint x: 398, endPoint y: 201, distance: 225.1
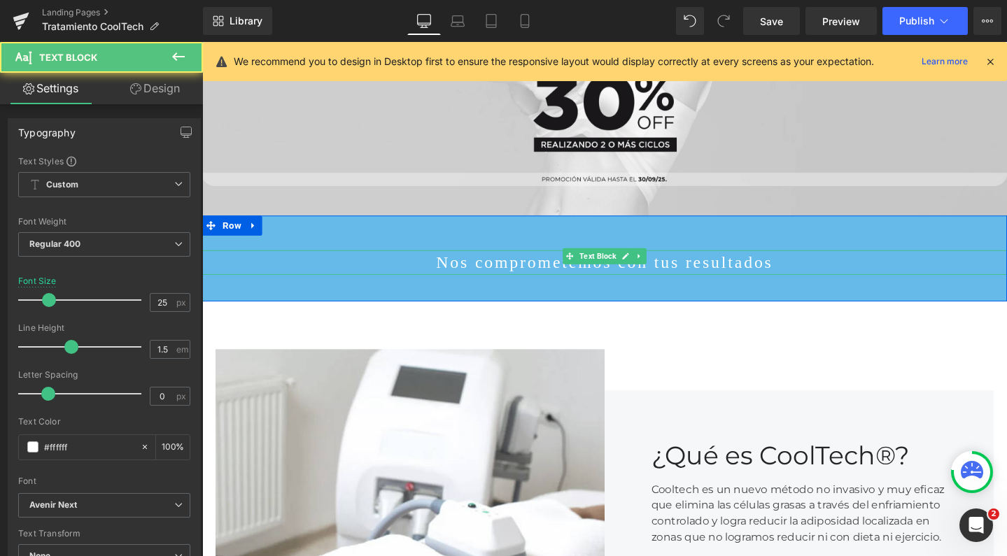
click at [519, 263] on p "Nos comprometemos con tus resultados" at bounding box center [625, 274] width 847 height 27
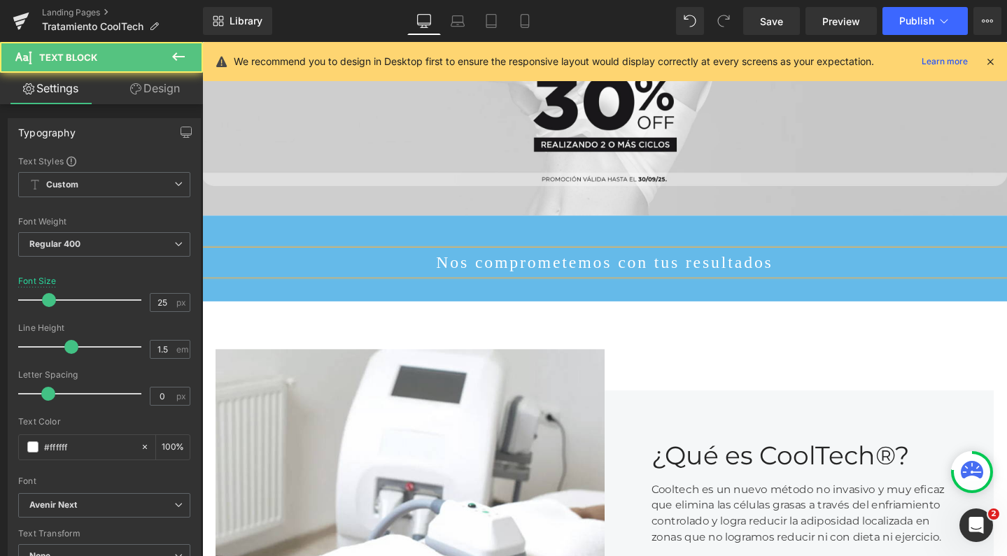
click at [519, 263] on p "Nos comprometemos con tus resultados" at bounding box center [625, 274] width 847 height 27
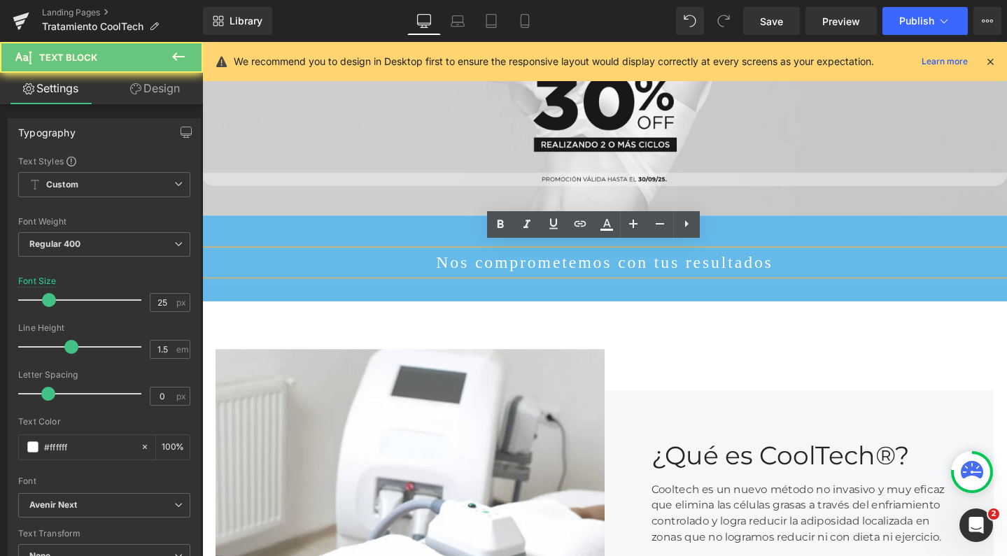
click at [519, 263] on p "Nos comprometemos con tus resultados" at bounding box center [625, 274] width 847 height 27
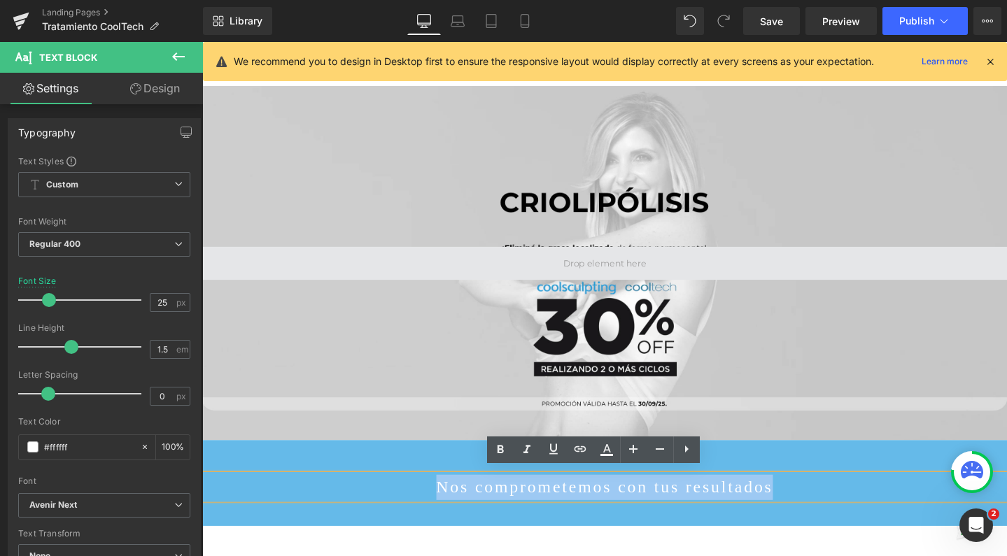
scroll to position [0, 0]
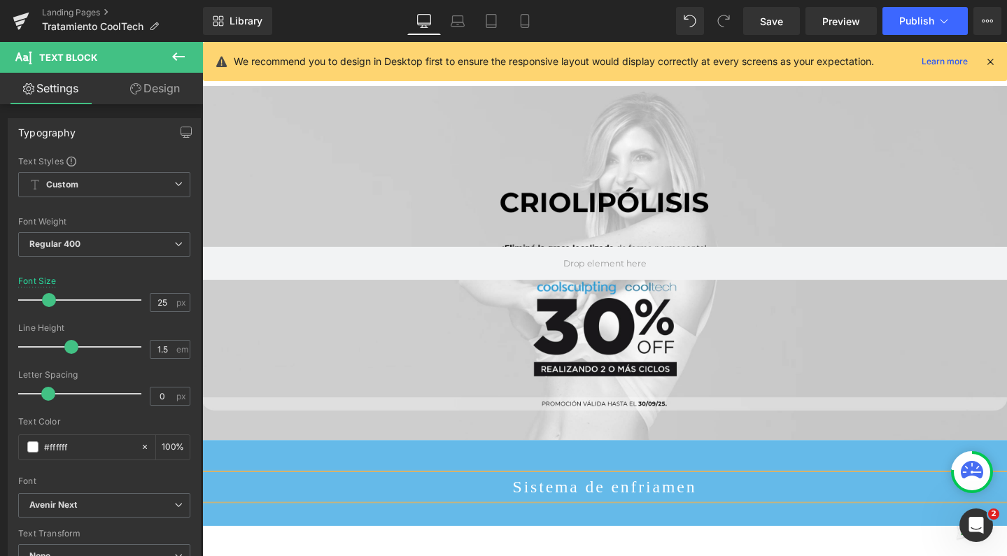
click at [549, 498] on p "Sistema de enfriamen" at bounding box center [625, 511] width 847 height 27
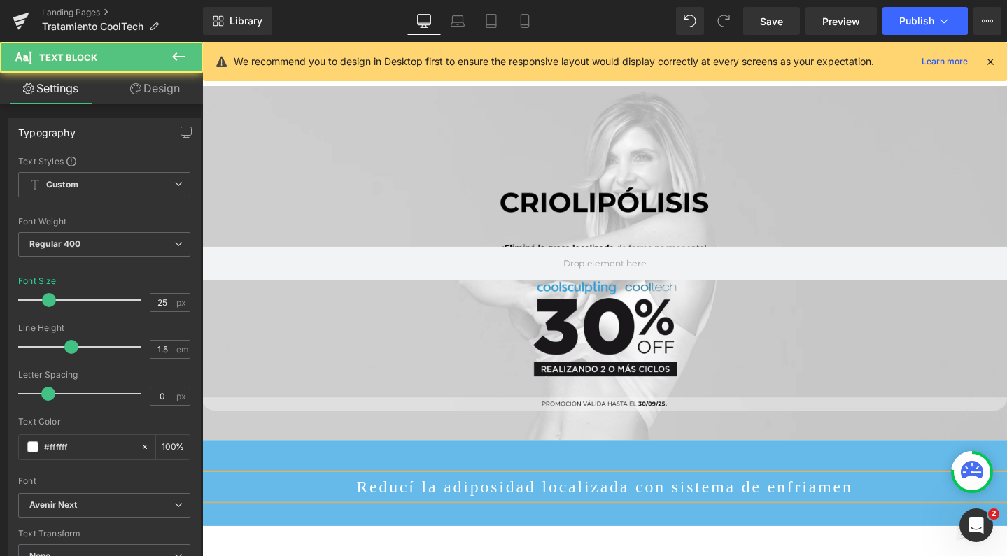
click at [812, 498] on p "Reducí la adiposidad localizada con sistema de enfriamen" at bounding box center [625, 511] width 847 height 27
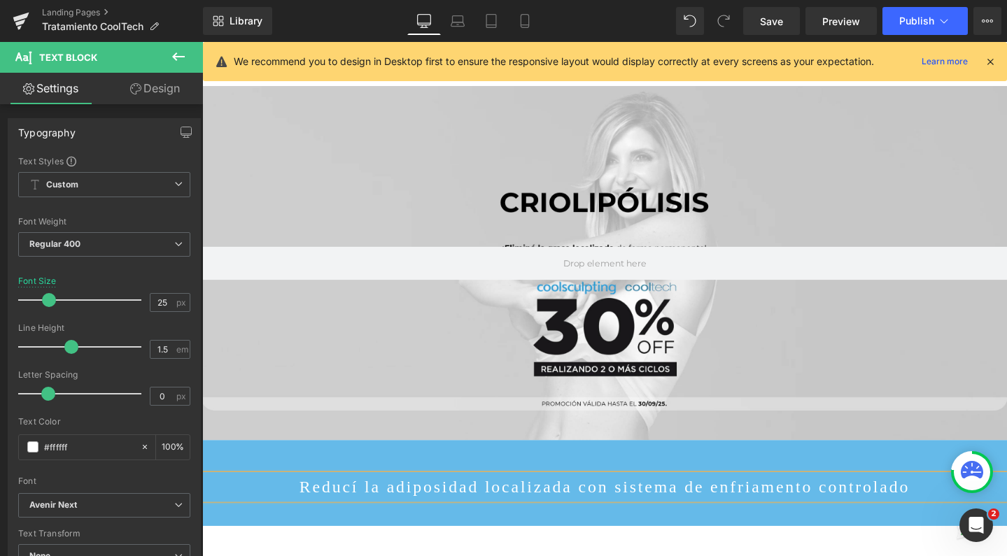
click at [436, 498] on p "Reducí la adiposidad localizada con sistema de enfriamento controlado" at bounding box center [625, 511] width 847 height 27
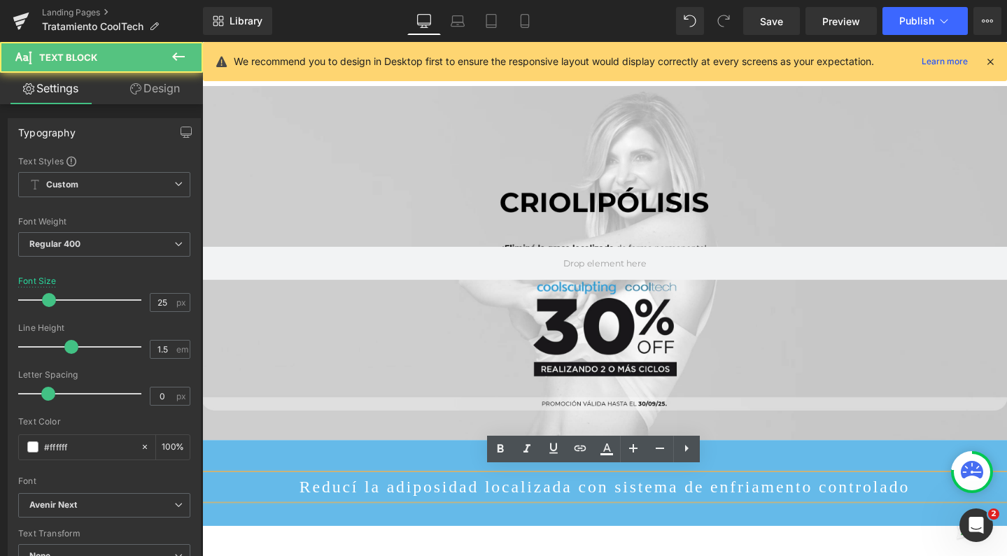
click at [623, 498] on p "Reducí la adiposidad localizada con sistema de enfriamento controlado" at bounding box center [625, 511] width 847 height 27
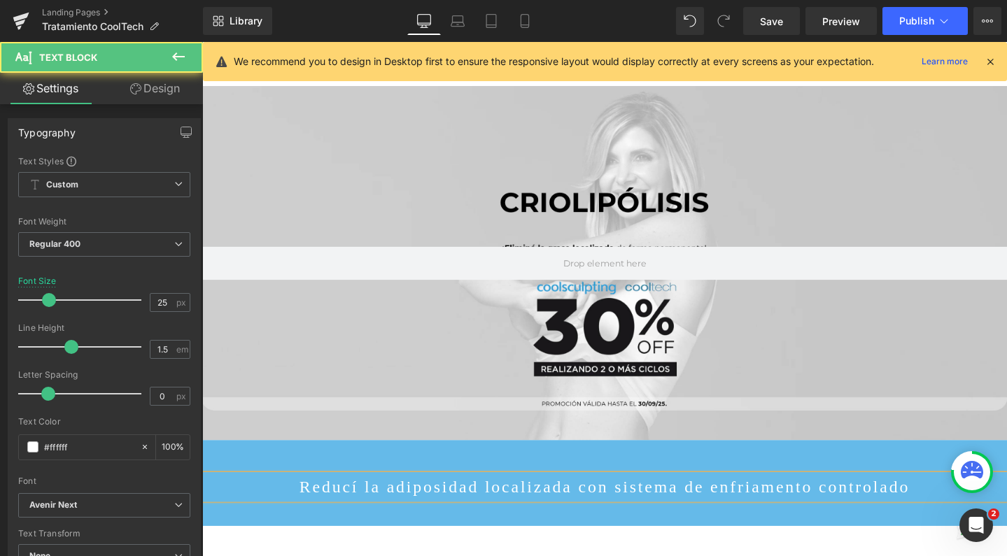
click at [438, 500] on p "Reducí la adiposidad localizada con sistema de enfriamento controlado" at bounding box center [625, 511] width 847 height 27
click at [623, 500] on p "Reduce la adiposidad localizada con sistema de enfriamento controlado" at bounding box center [625, 511] width 847 height 27
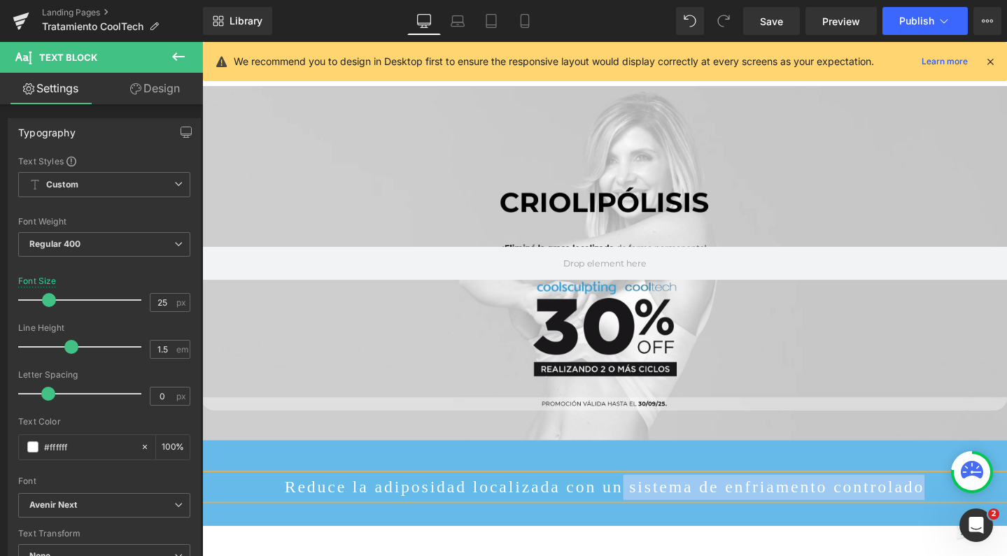
drag, startPoint x: 863, startPoint y: 501, endPoint x: 631, endPoint y: 499, distance: 232.3
click at [631, 499] on p "Reduce la adiposidad localizada con un sistema de enfriamento controlado" at bounding box center [625, 511] width 847 height 27
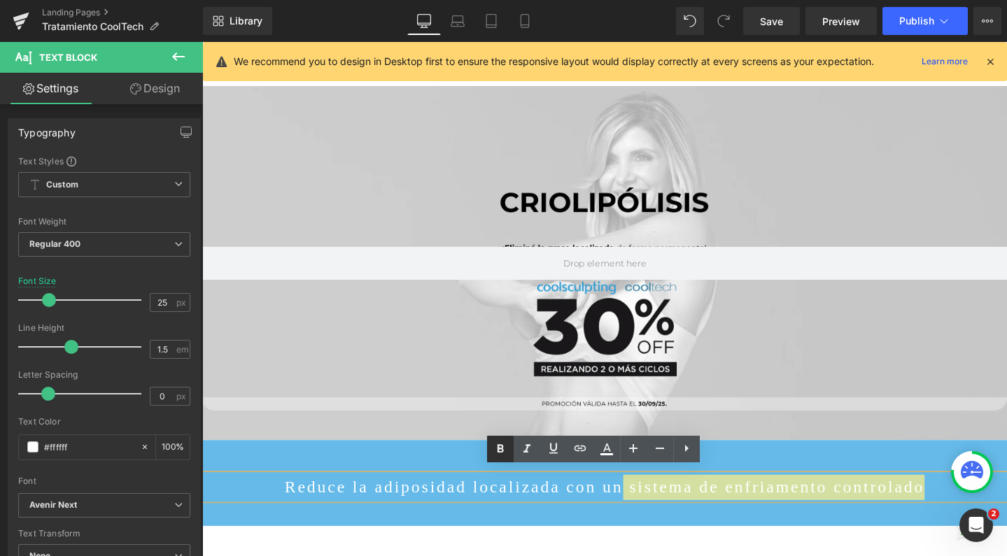
click at [498, 445] on icon at bounding box center [501, 449] width 6 height 8
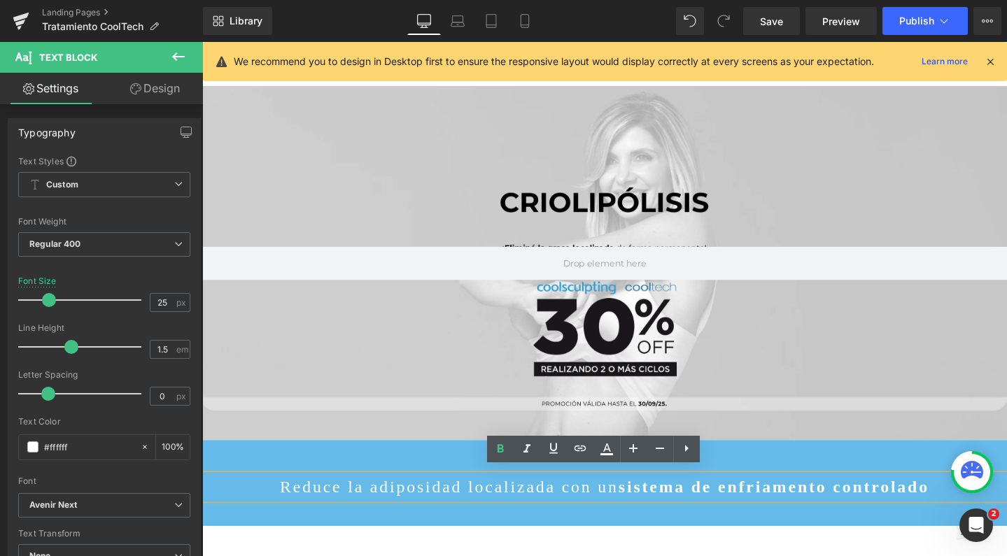
click at [528, 498] on p "Reduce la adiposidad localizada con un sistema de enfriamento controlado" at bounding box center [625, 511] width 847 height 27
drag, startPoint x: 515, startPoint y: 495, endPoint x: 579, endPoint y: 498, distance: 64.4
click at [579, 498] on p "Reduce la adiposidad localizada con un sistema de enfriamento controlado" at bounding box center [625, 511] width 847 height 27
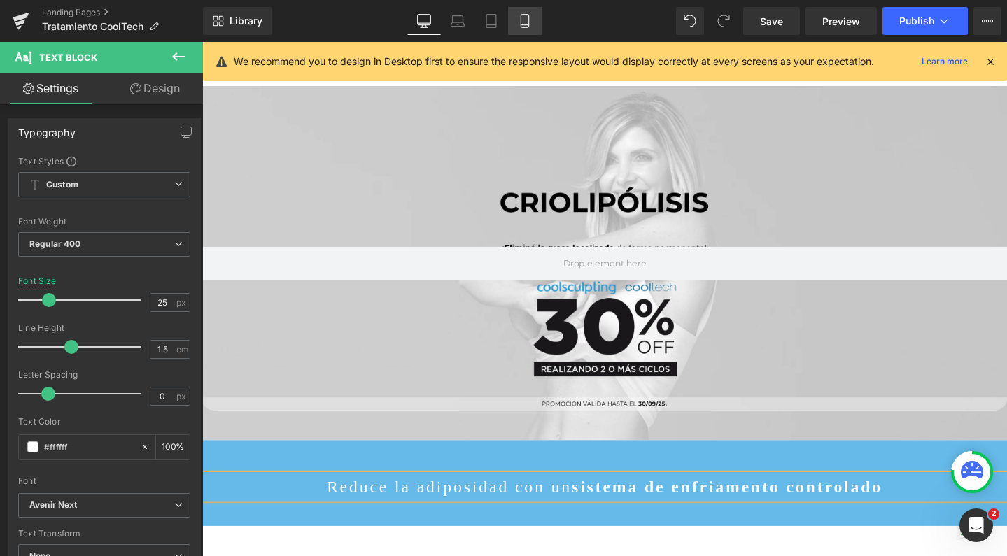
click at [523, 21] on icon at bounding box center [525, 21] width 14 height 14
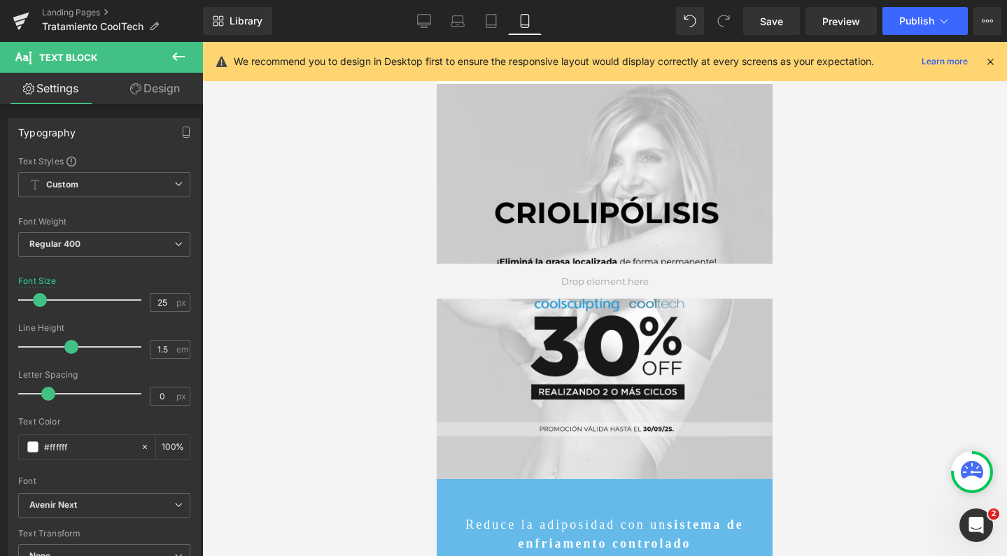
scroll to position [8, 0]
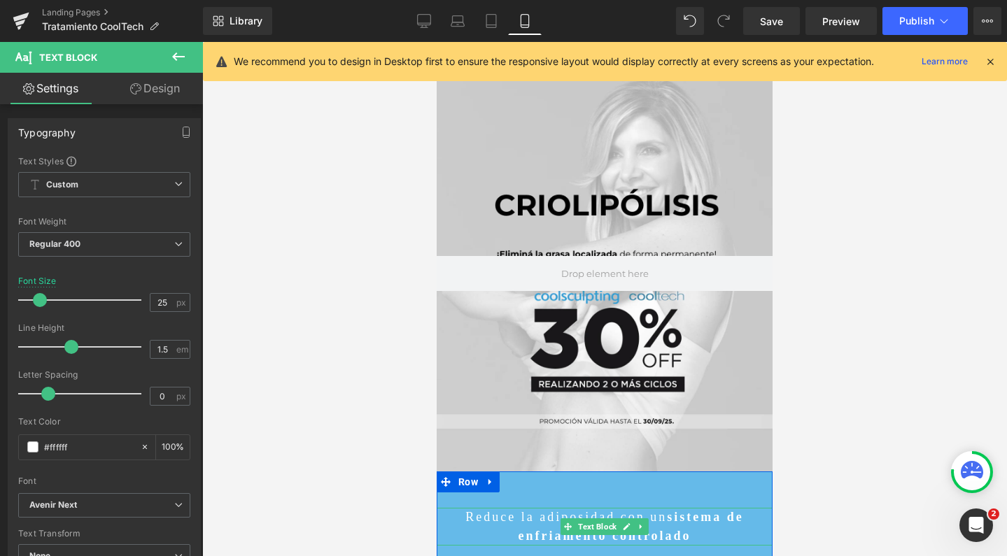
click at [668, 510] on strong "sistema de enfriamento controlado" at bounding box center [630, 526] width 225 height 33
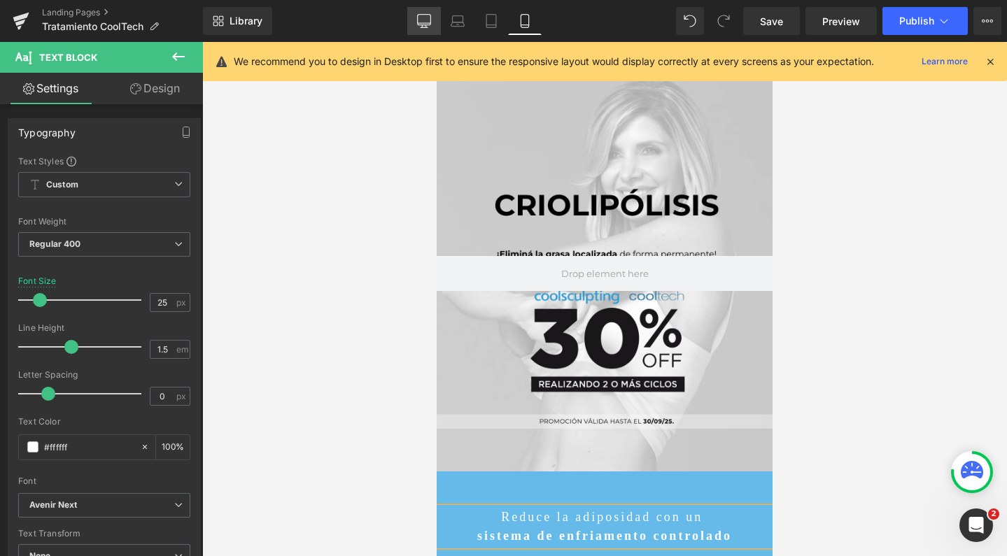
click at [423, 23] on icon at bounding box center [423, 23] width 13 height 0
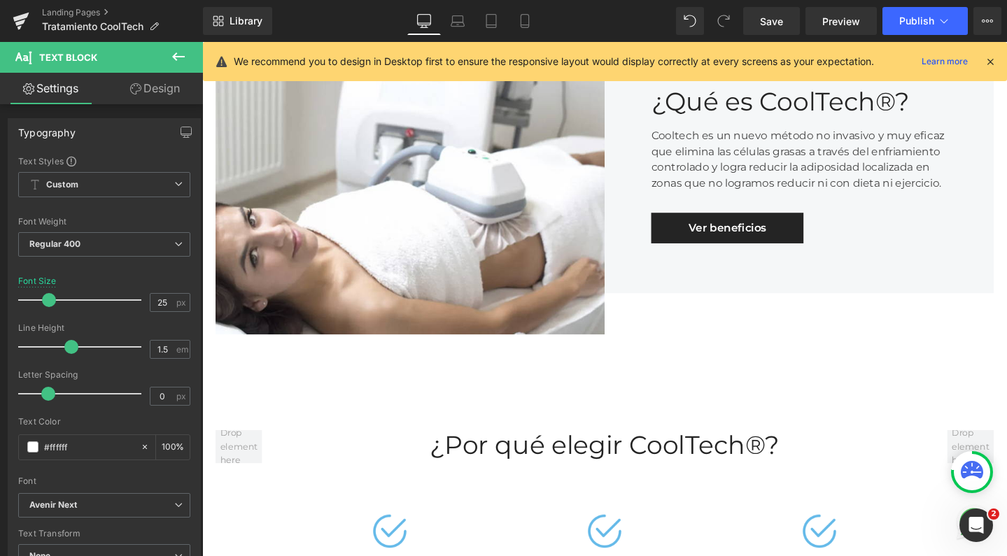
scroll to position [623, 0]
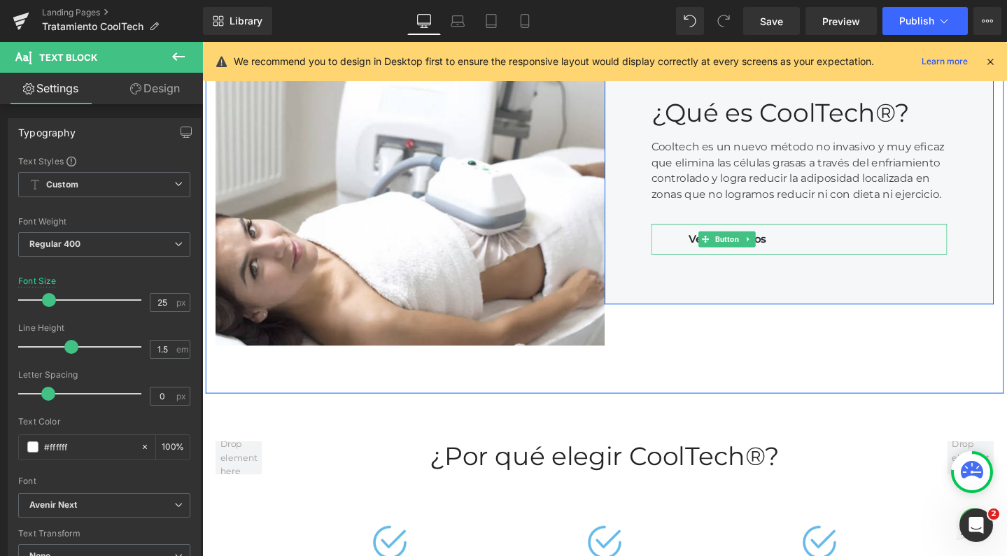
click at [770, 241] on link at bounding box center [777, 249] width 15 height 17
click at [780, 246] on icon at bounding box center [784, 250] width 8 height 8
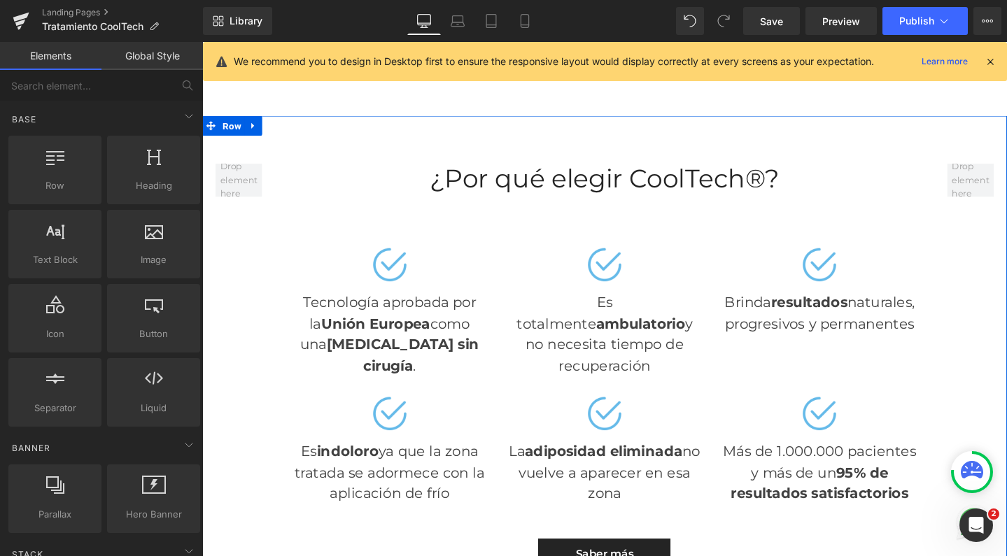
scroll to position [917, 0]
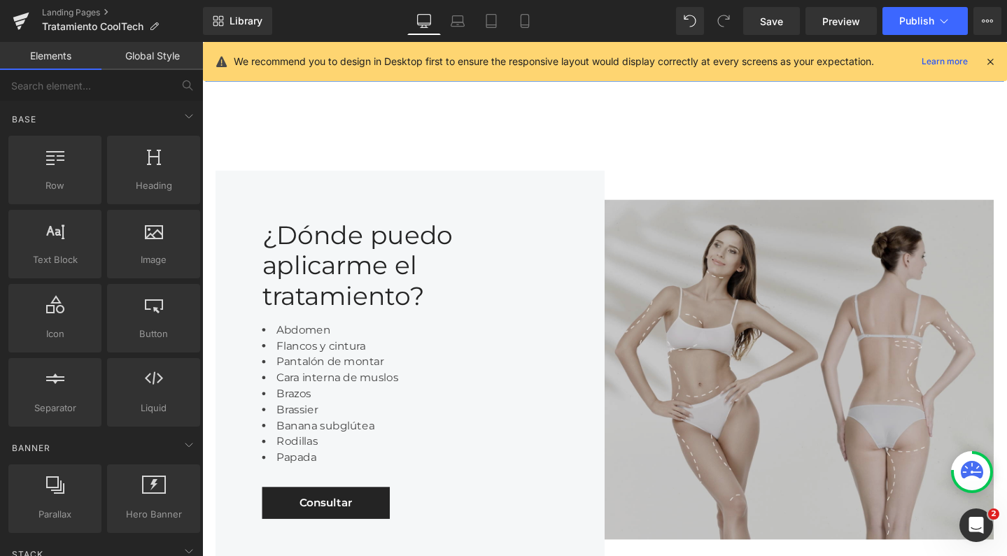
scroll to position [1393, 0]
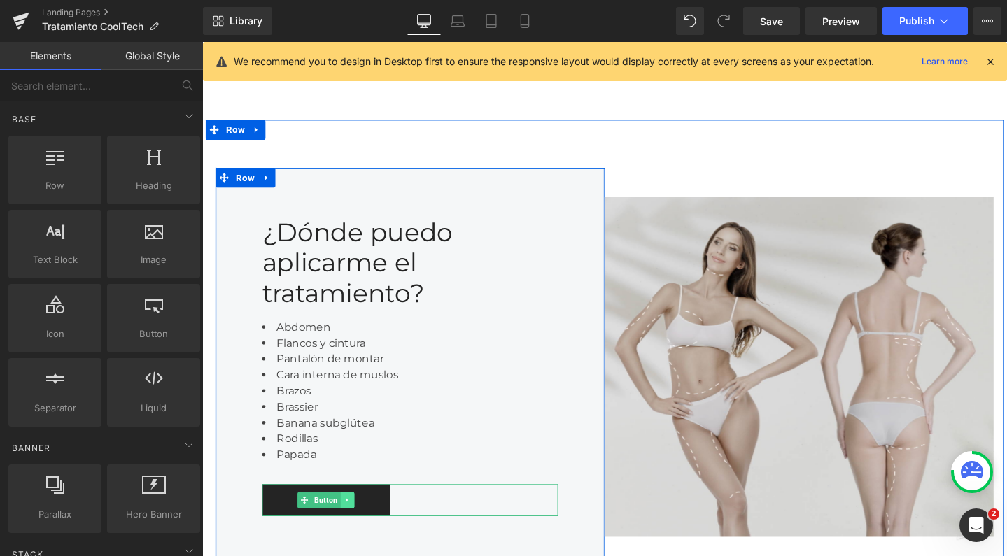
click at [351, 520] on icon at bounding box center [355, 524] width 8 height 8
click at [358, 520] on icon at bounding box center [362, 524] width 8 height 8
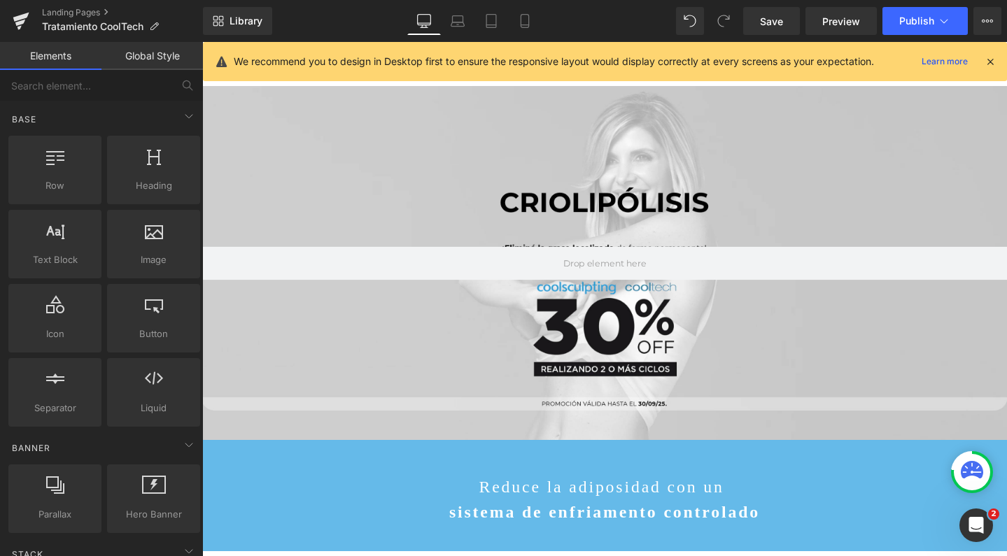
scroll to position [0, 0]
click at [602, 99] on span "Hero Banner" at bounding box center [618, 98] width 65 height 21
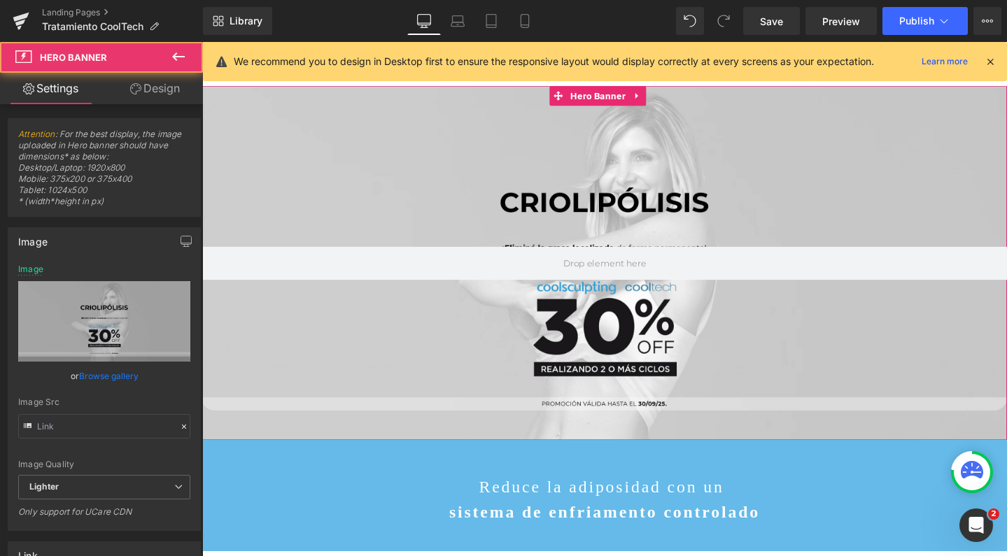
click at [173, 90] on link "Design" at bounding box center [154, 88] width 101 height 31
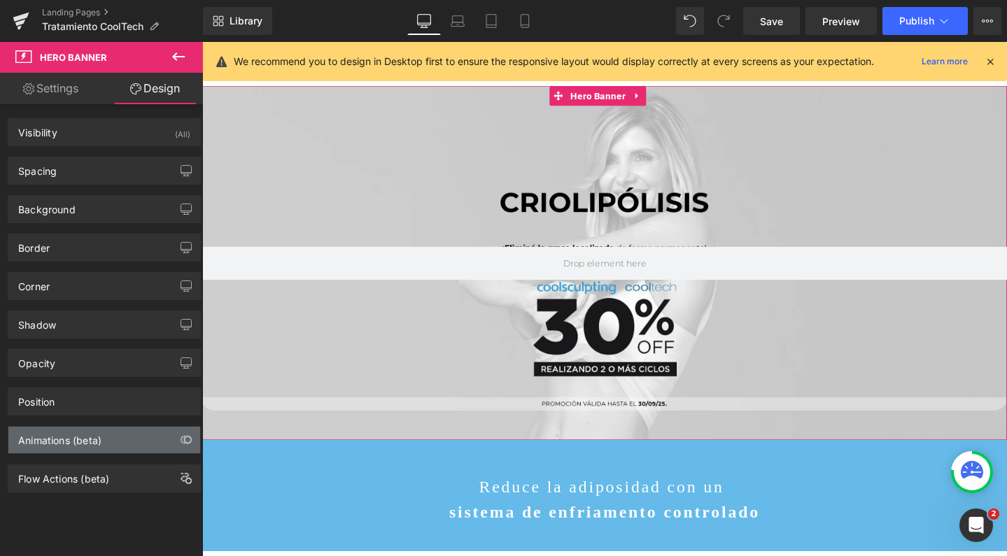
click at [46, 442] on div "Animations (beta)" at bounding box center [59, 437] width 83 height 20
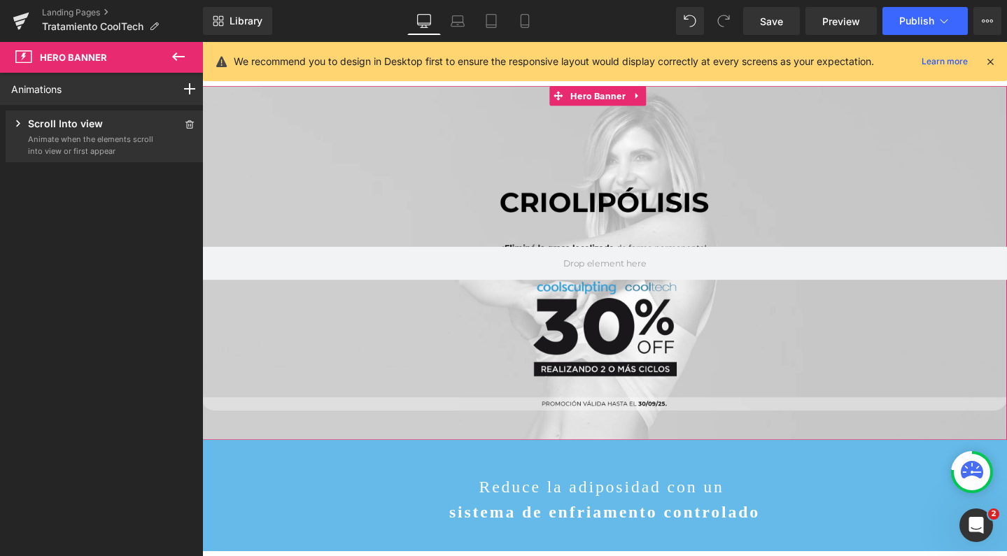
click at [127, 132] on div "Scroll Into view" at bounding box center [82, 124] width 143 height 17
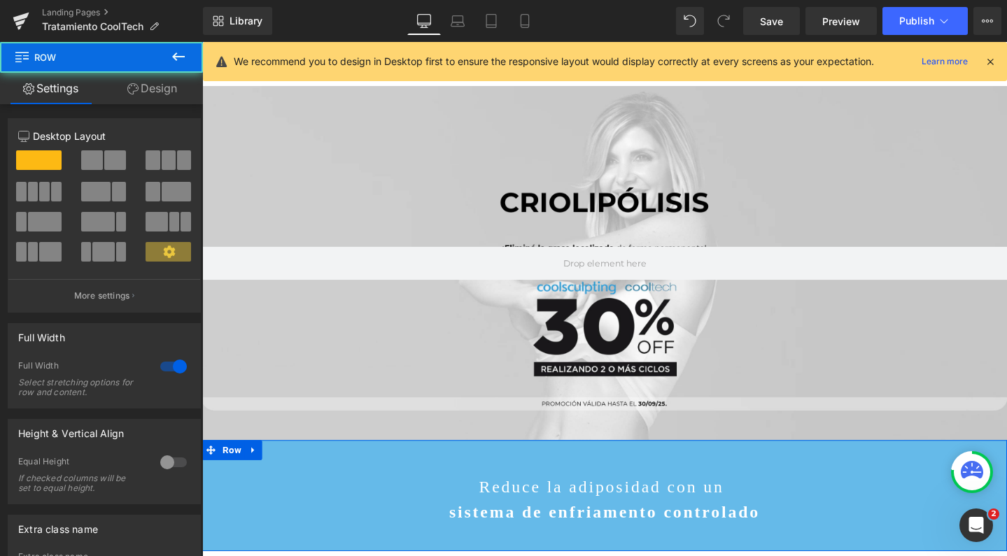
click at [353, 483] on div "Reduce la adiposidad con un sistema de enfriamento controlado Text Block Row" at bounding box center [625, 519] width 847 height 117
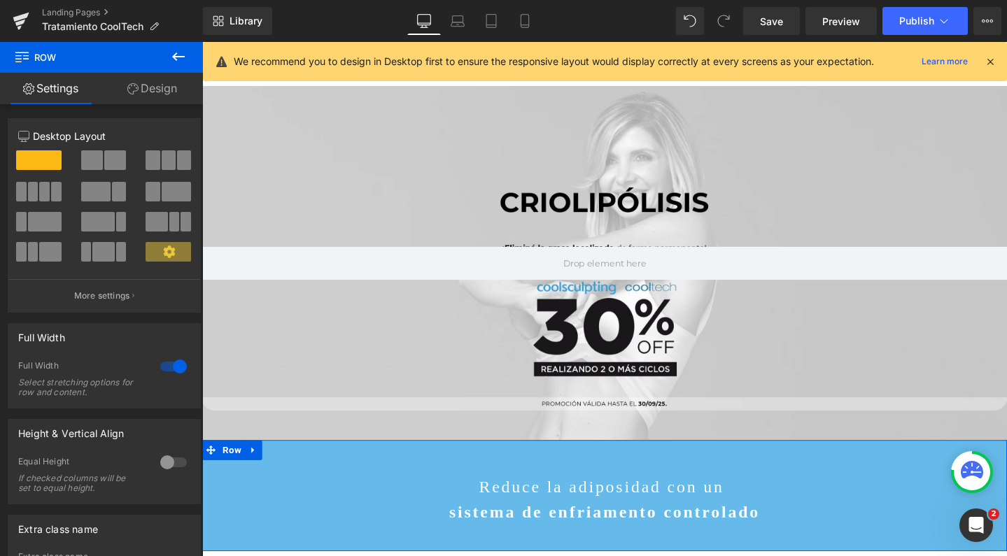
click at [181, 76] on link "Design" at bounding box center [151, 88] width 101 height 31
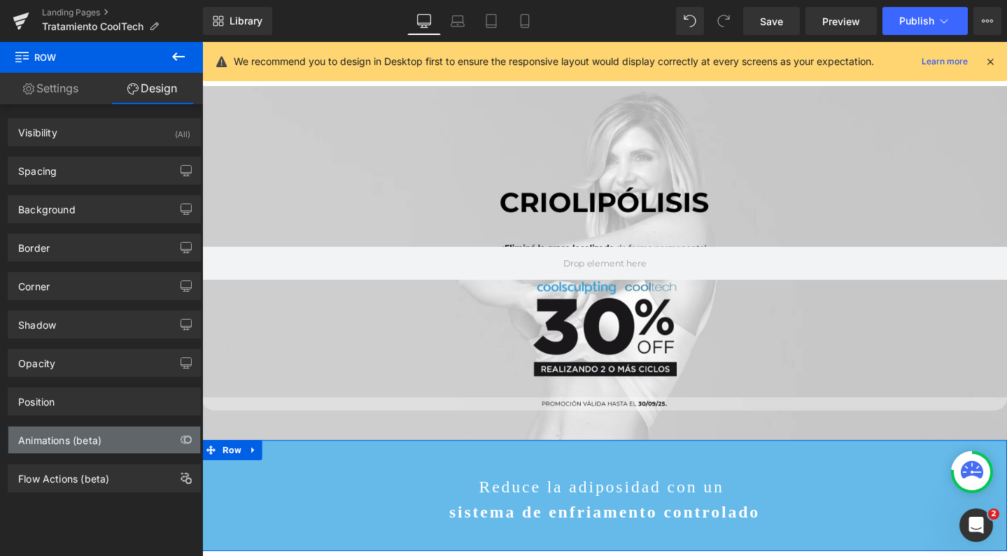
click at [62, 439] on div "Animations (beta)" at bounding box center [59, 437] width 83 height 20
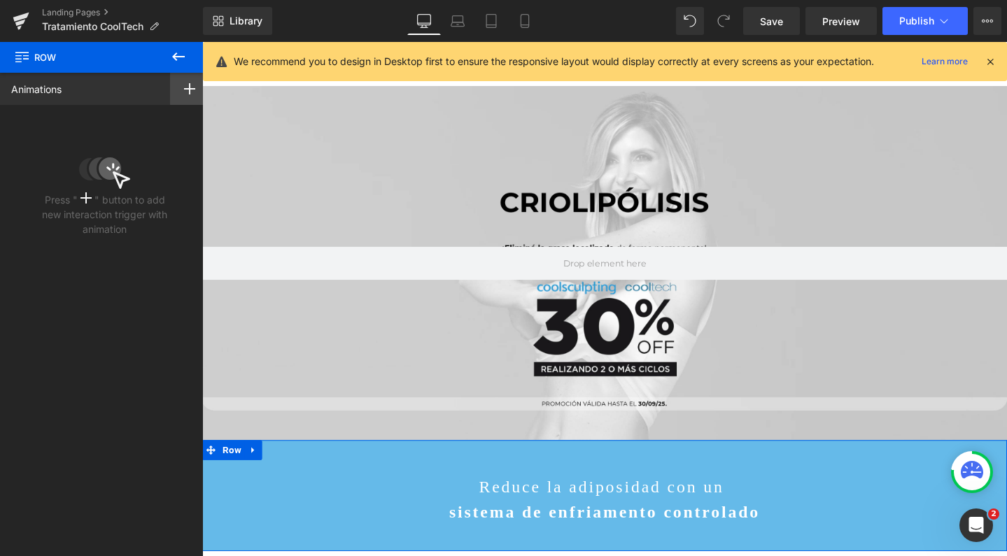
click at [189, 85] on rect at bounding box center [189, 88] width 1 height 11
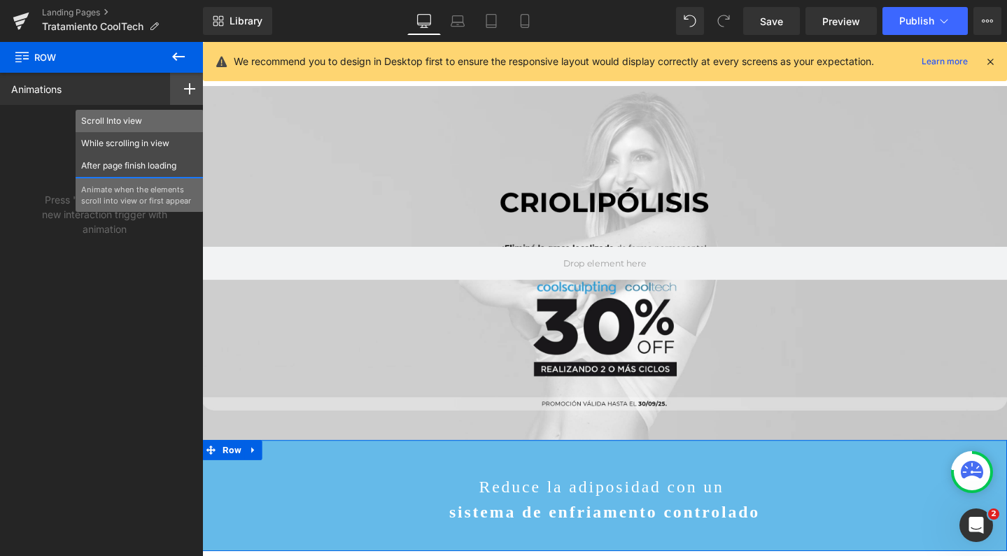
click at [150, 118] on p "Scroll Into view" at bounding box center [139, 121] width 117 height 13
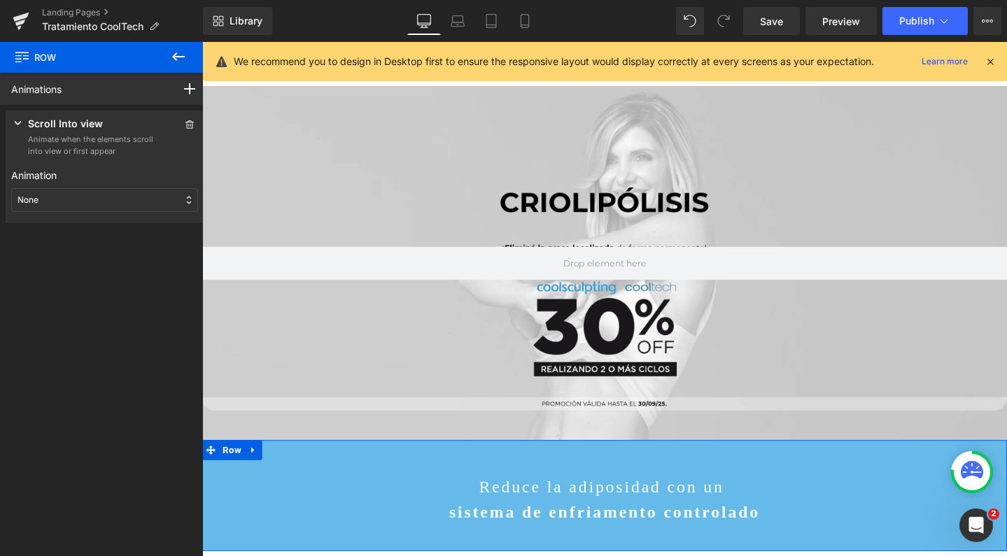
click at [67, 197] on div "None" at bounding box center [104, 200] width 187 height 24
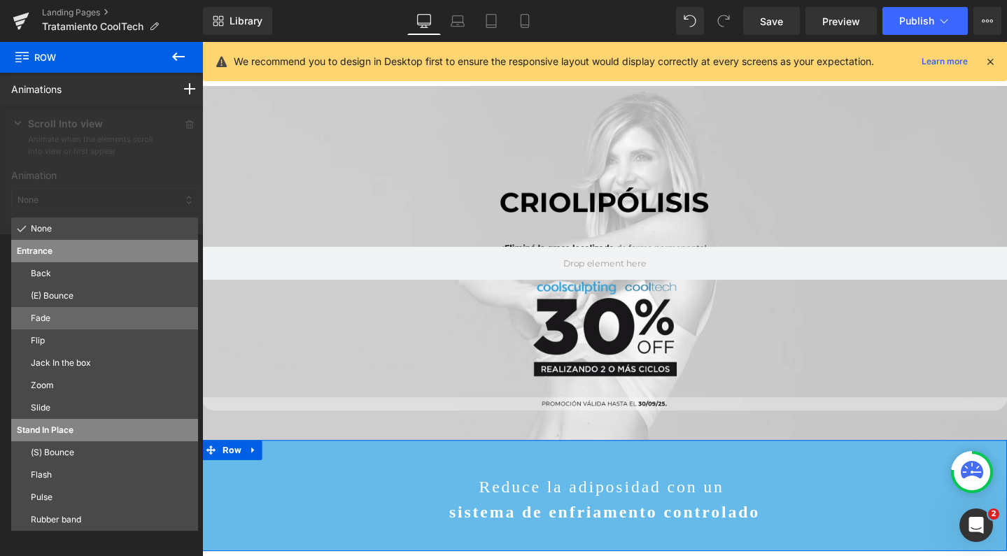
click at [49, 323] on p "Fade" at bounding box center [112, 318] width 162 height 13
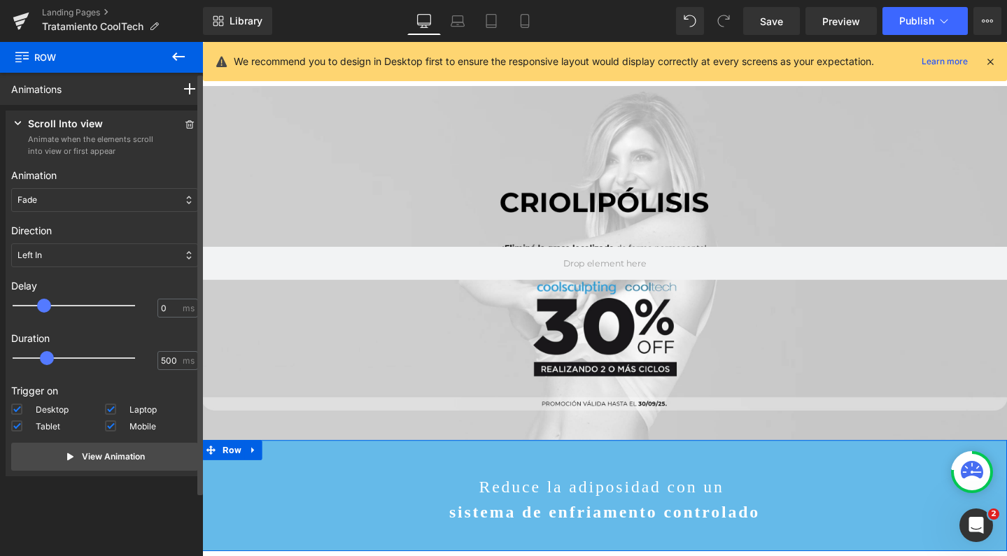
click at [47, 304] on div at bounding box center [83, 306] width 122 height 28
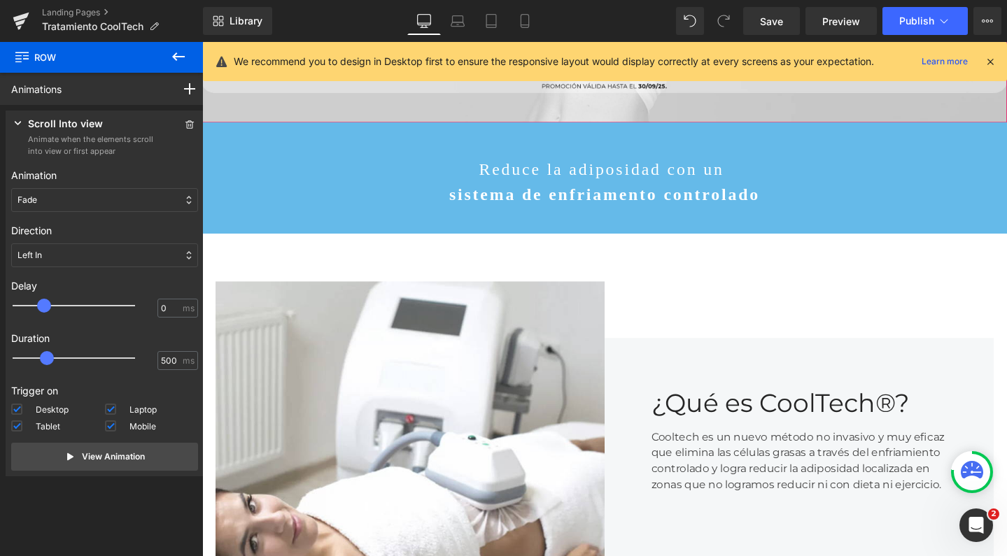
scroll to position [340, 0]
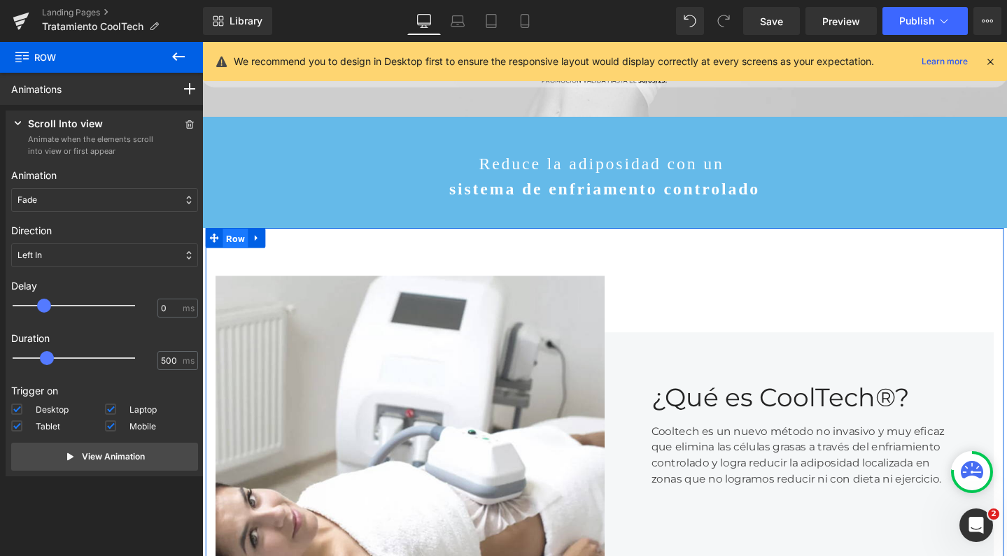
click at [234, 239] on span "Row" at bounding box center [237, 249] width 27 height 21
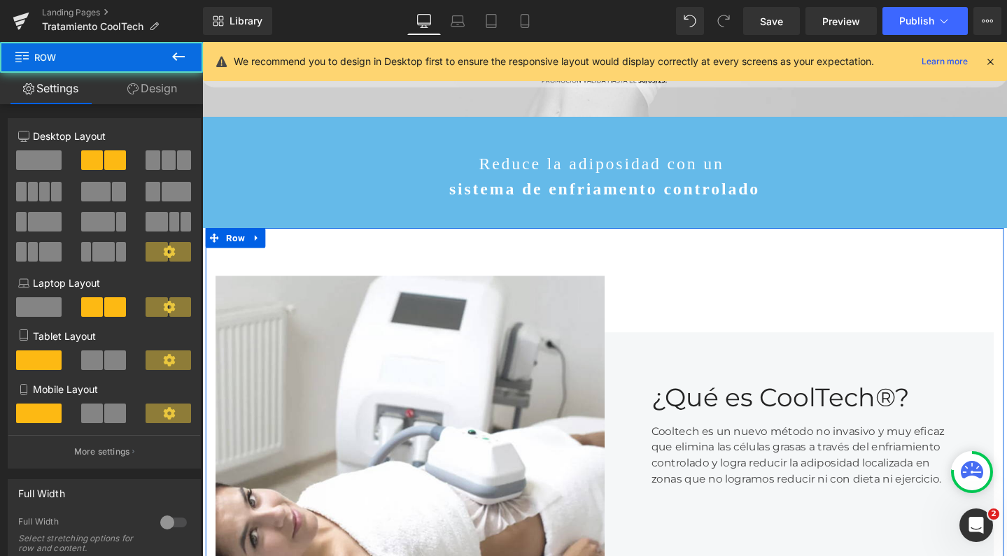
click at [159, 81] on link "Design" at bounding box center [151, 88] width 101 height 31
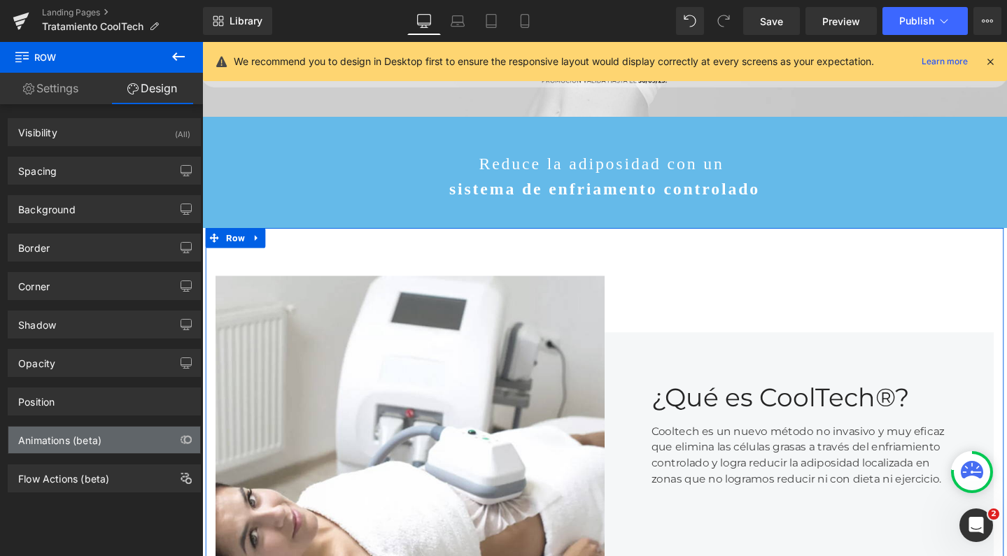
click at [80, 440] on div "Animations (beta)" at bounding box center [59, 437] width 83 height 20
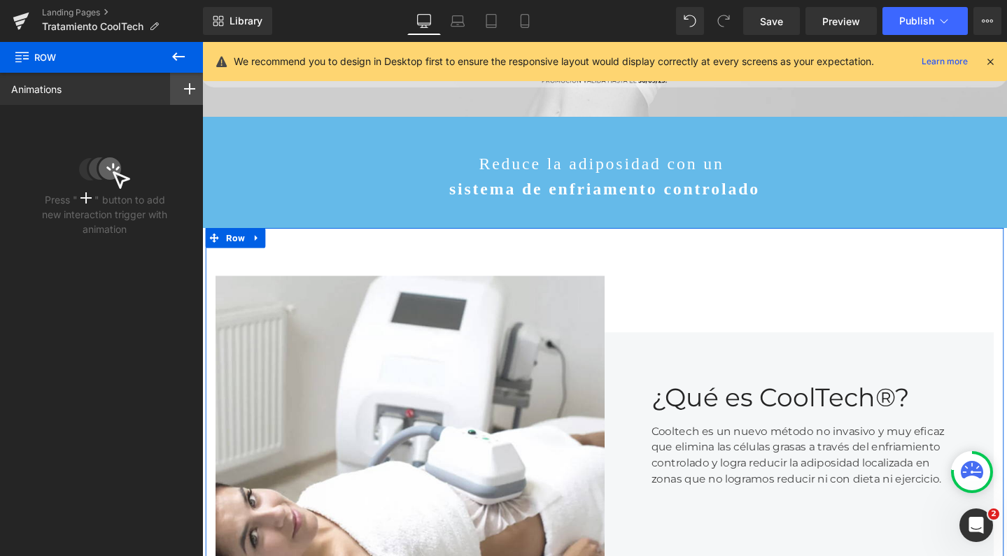
click at [184, 91] on icon at bounding box center [189, 88] width 11 height 11
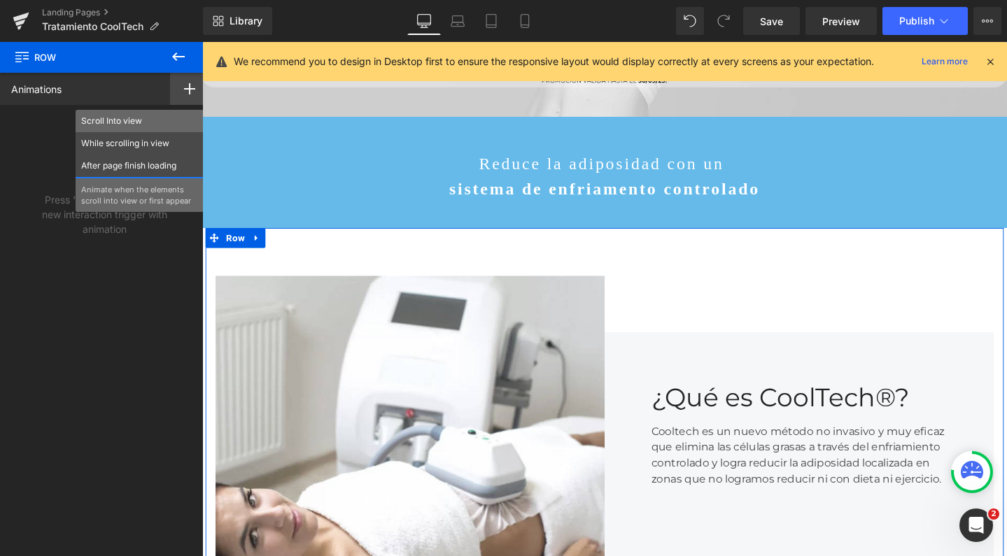
click at [167, 120] on p "Scroll Into view" at bounding box center [139, 121] width 117 height 13
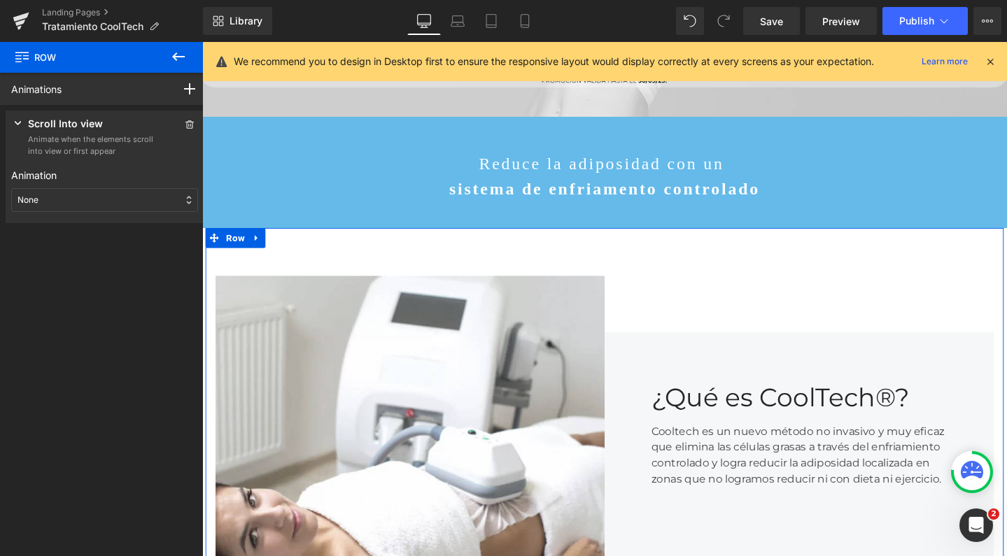
click at [83, 202] on div "None" at bounding box center [104, 200] width 187 height 24
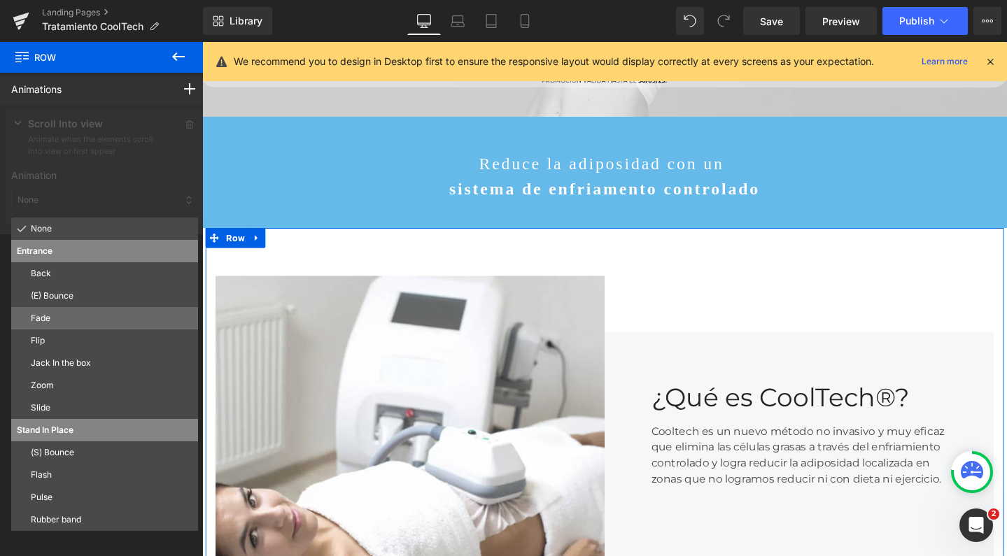
click at [69, 322] on p "Fade" at bounding box center [112, 318] width 162 height 13
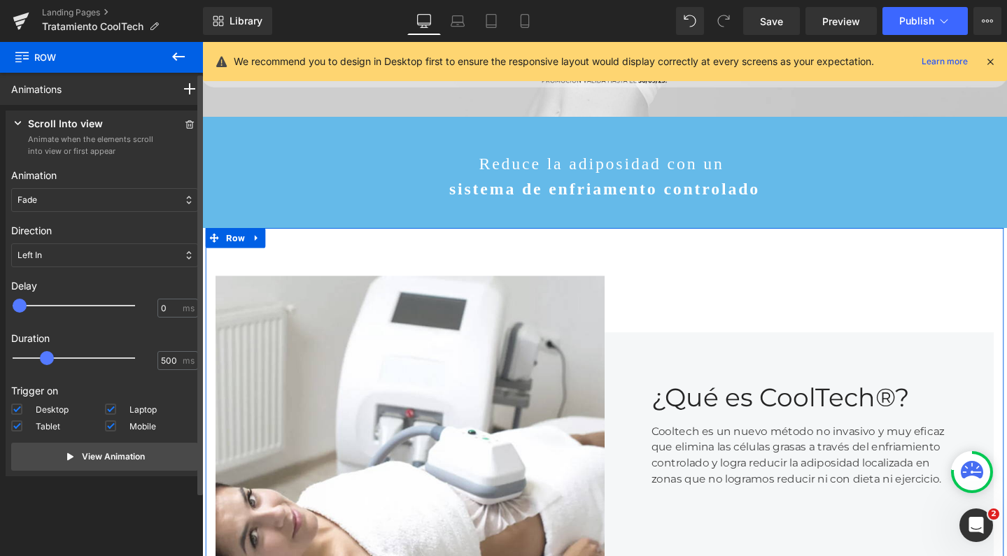
click at [64, 260] on div "Left In" at bounding box center [104, 256] width 187 height 24
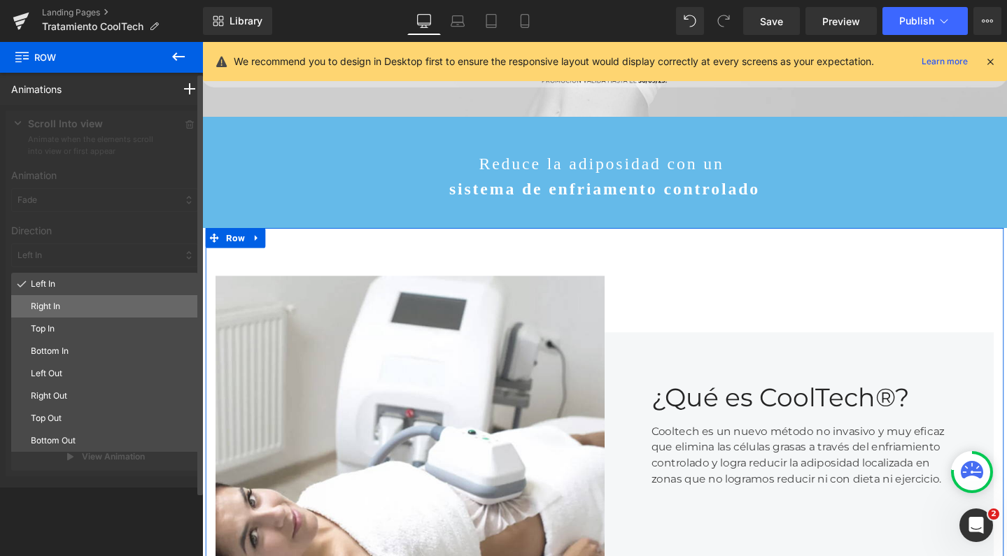
click at [61, 309] on p "Right In" at bounding box center [112, 306] width 162 height 13
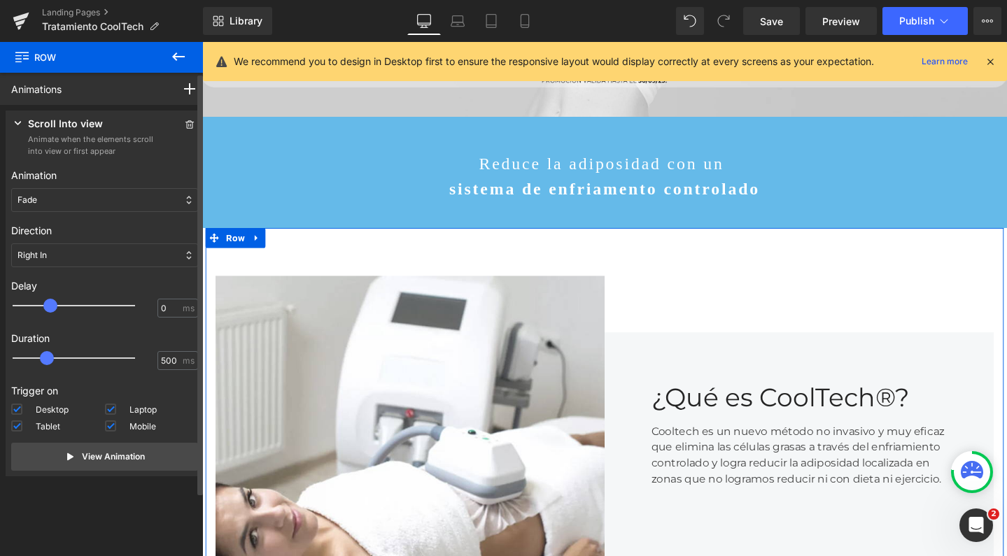
click at [51, 309] on div at bounding box center [83, 306] width 122 height 28
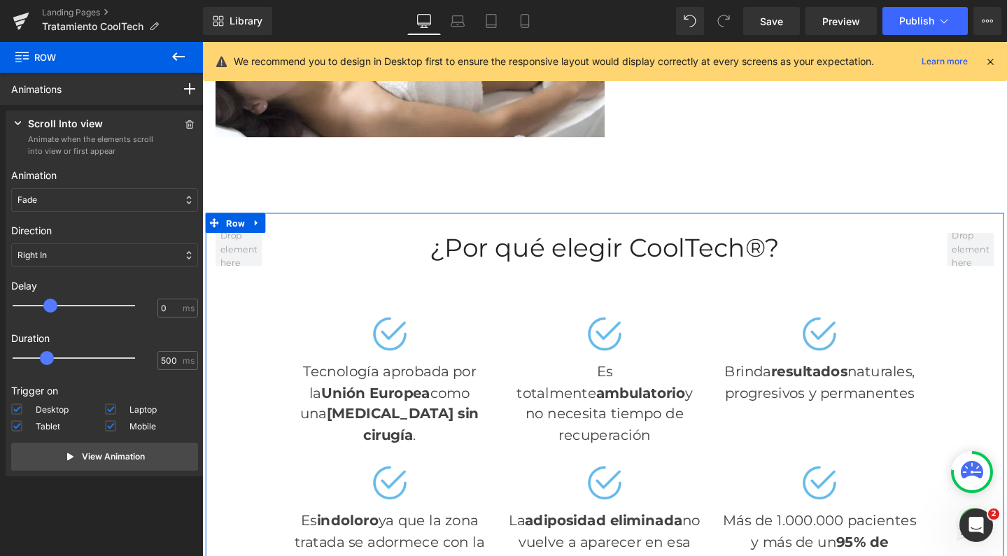
scroll to position [855, 0]
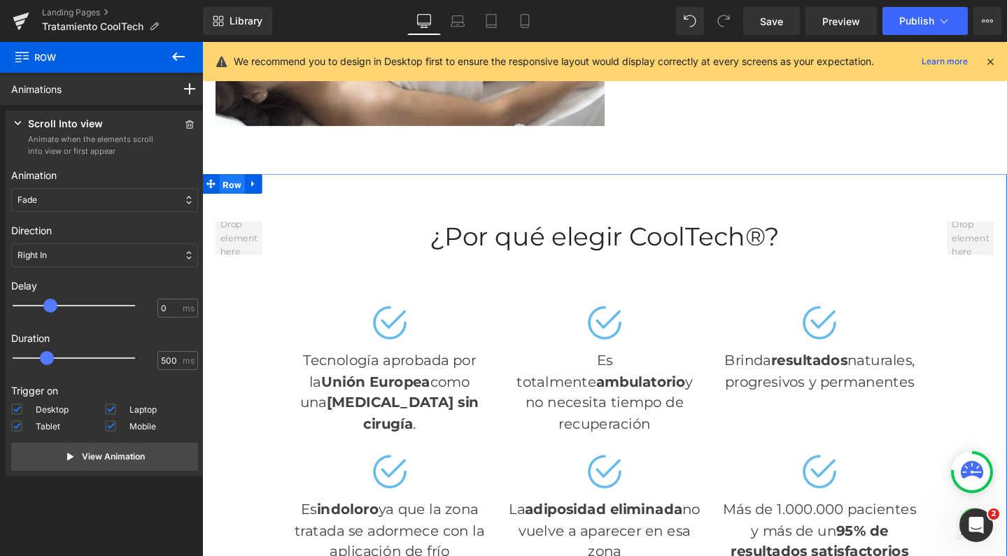
click at [230, 181] on span "Row" at bounding box center [233, 191] width 27 height 21
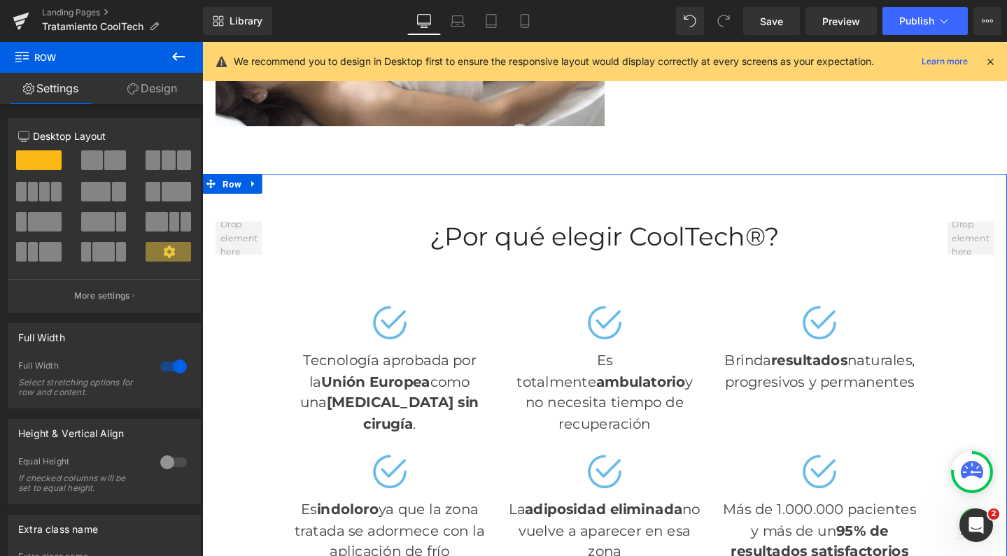
click at [179, 89] on link "Design" at bounding box center [151, 88] width 101 height 31
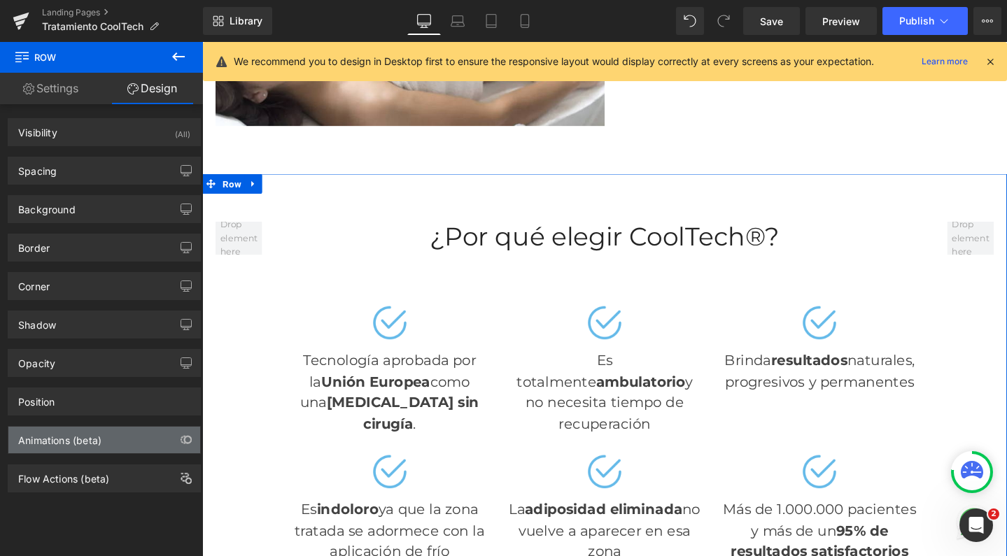
click at [66, 444] on div "Animations (beta)" at bounding box center [59, 437] width 83 height 20
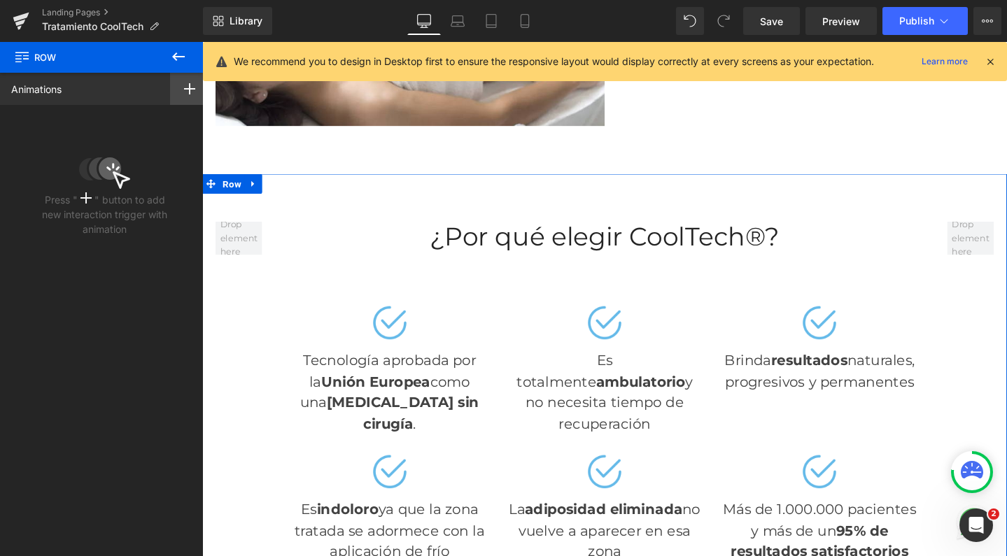
click at [188, 94] on div at bounding box center [189, 89] width 39 height 32
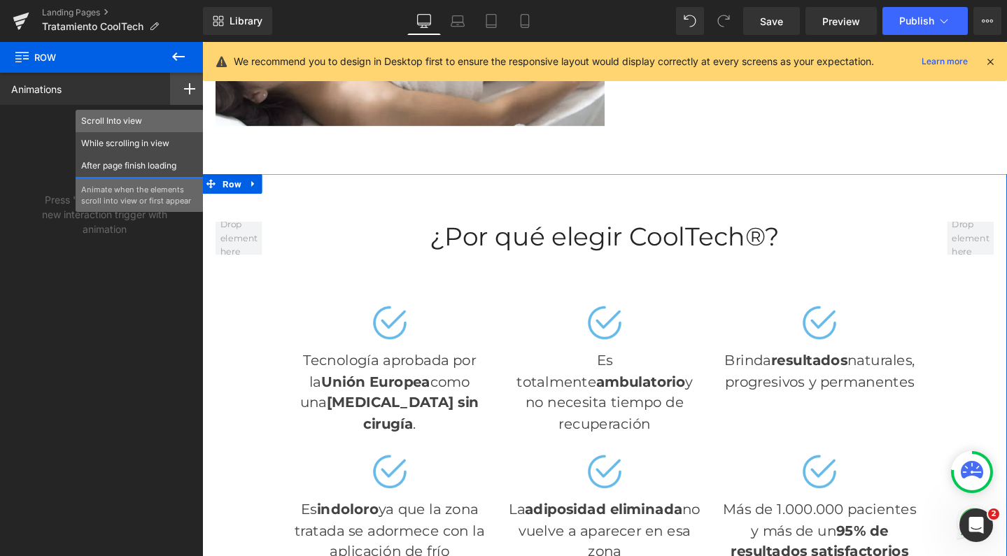
click at [144, 122] on p "Scroll Into view" at bounding box center [139, 121] width 117 height 13
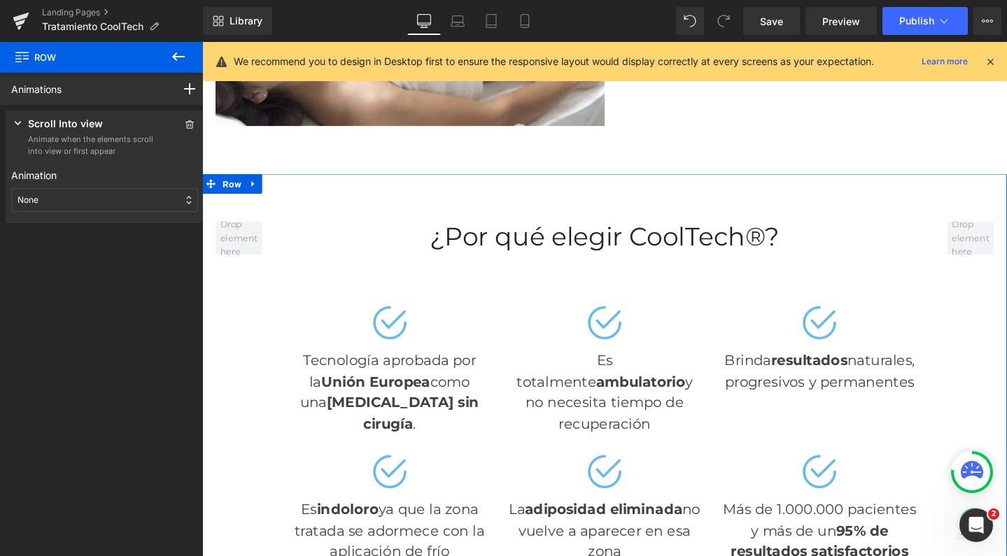
click at [93, 201] on div "None" at bounding box center [104, 200] width 187 height 24
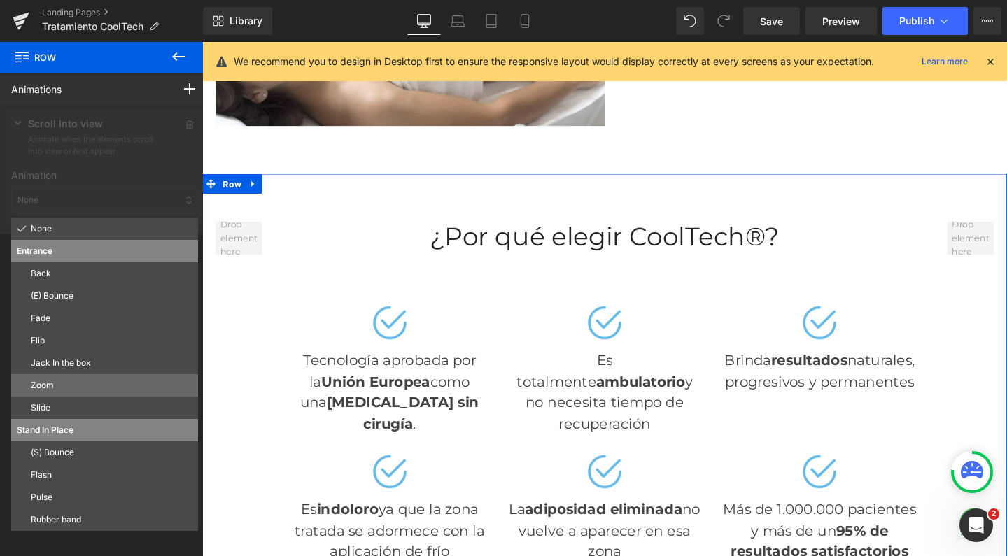
click at [56, 386] on p "Zoom" at bounding box center [112, 385] width 162 height 13
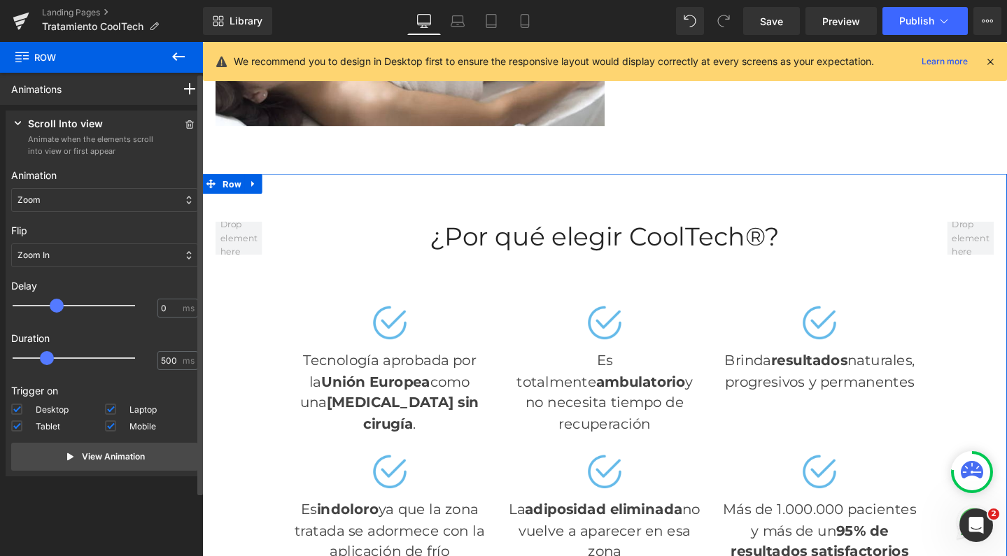
click at [59, 306] on div at bounding box center [83, 306] width 122 height 28
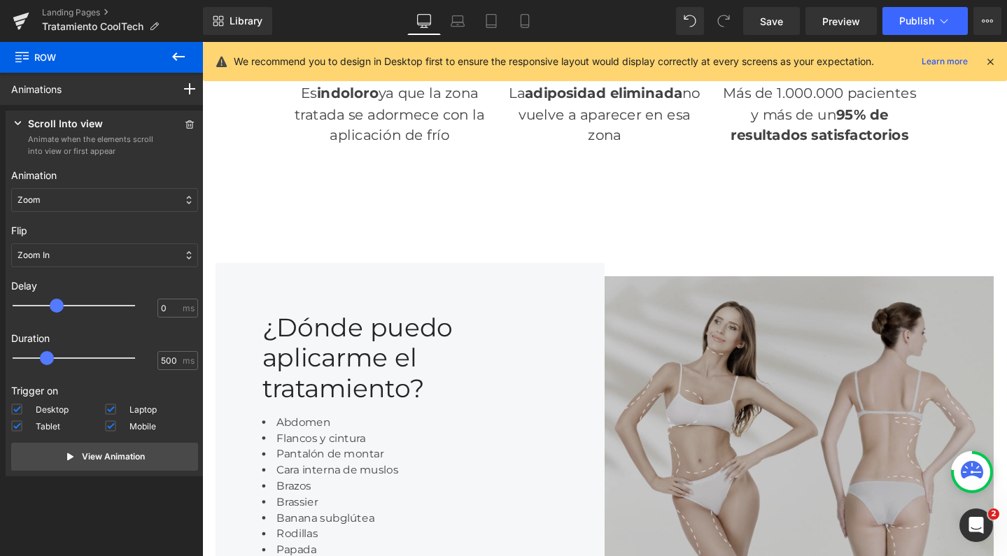
scroll to position [1320, 0]
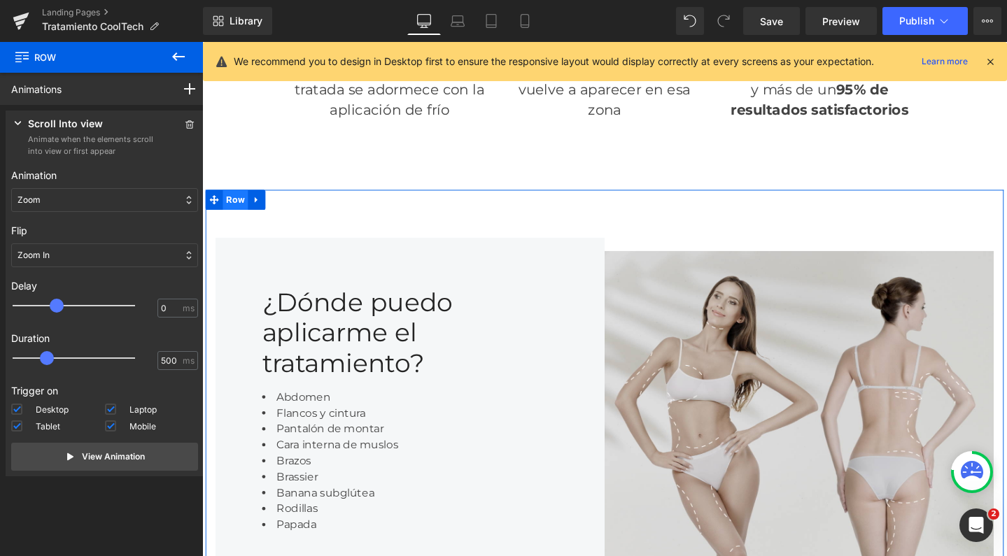
click at [242, 197] on span "Row" at bounding box center [237, 207] width 27 height 21
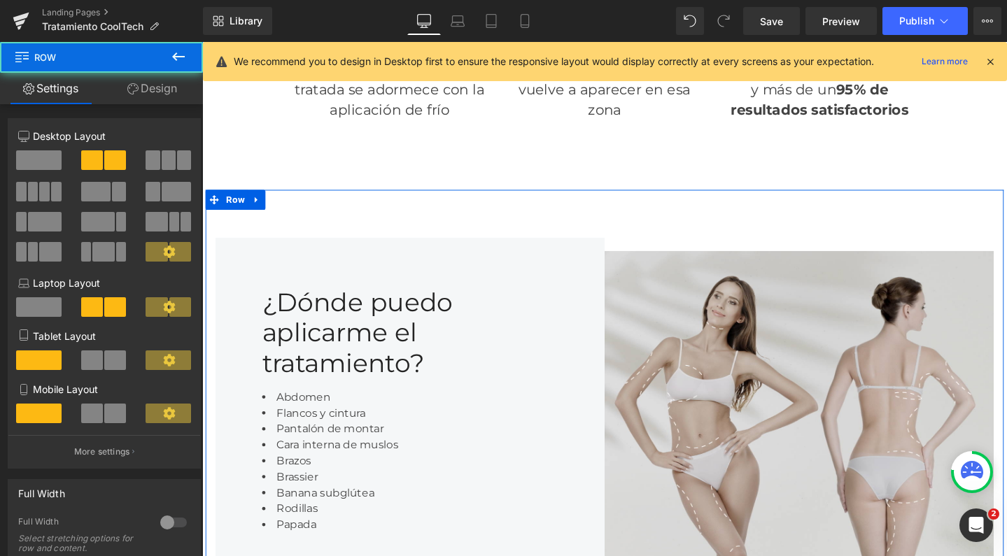
click at [161, 88] on link "Design" at bounding box center [151, 88] width 101 height 31
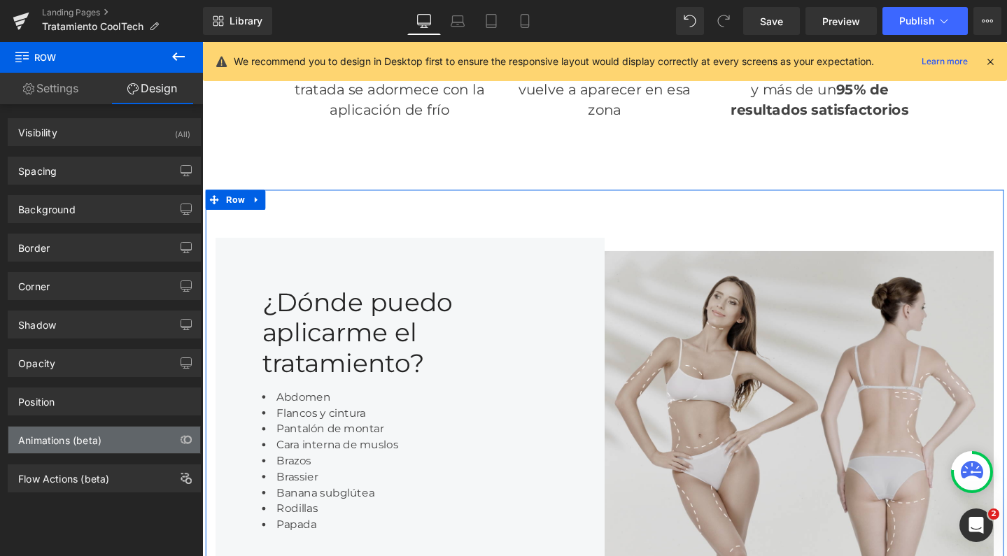
click at [70, 445] on div "Animations (beta)" at bounding box center [59, 437] width 83 height 20
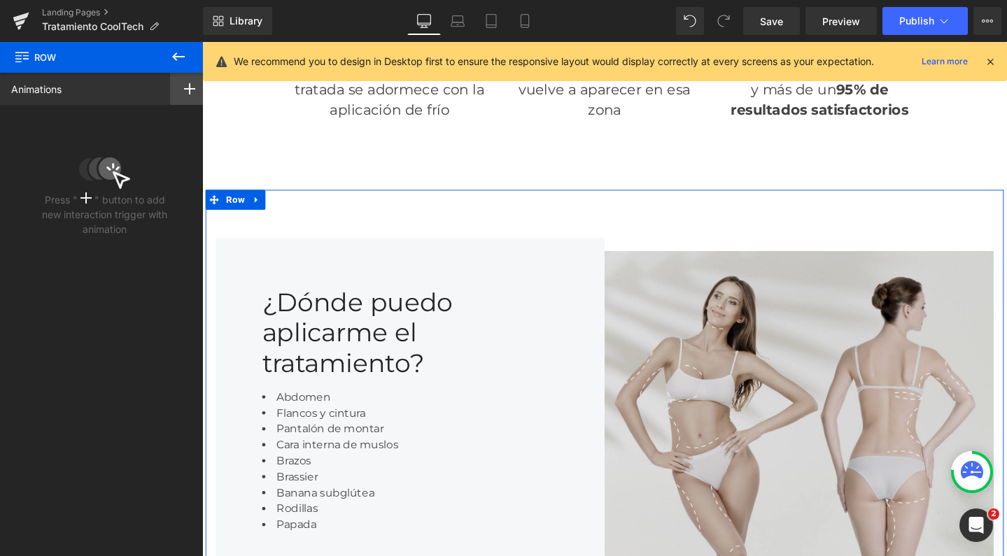
click at [185, 96] on div at bounding box center [189, 89] width 39 height 32
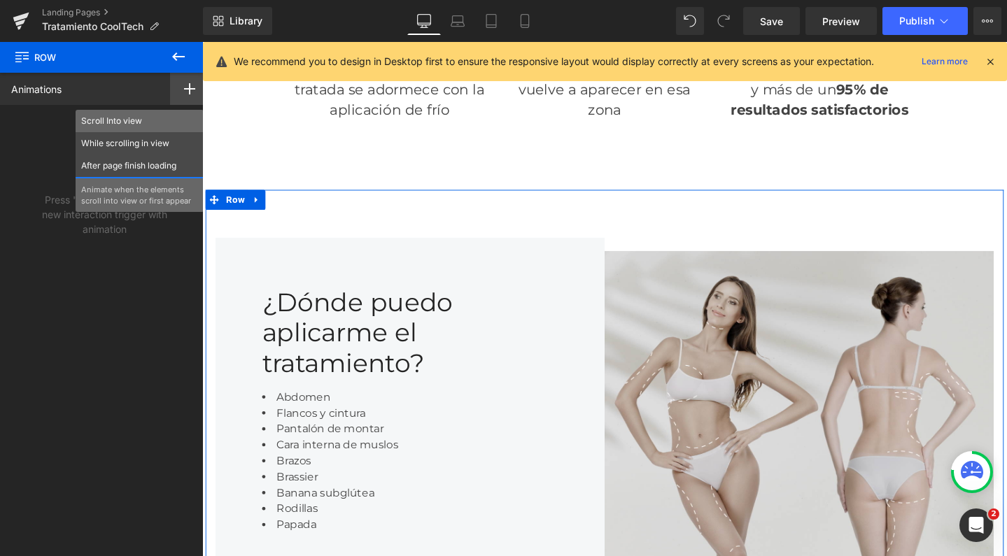
click at [170, 124] on p "Scroll Into view" at bounding box center [139, 121] width 117 height 13
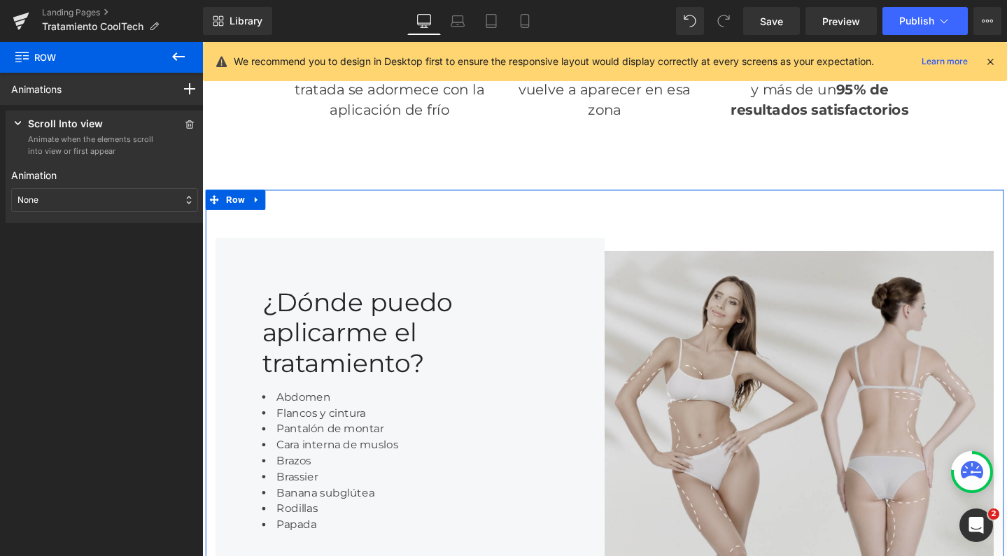
click at [64, 195] on div "None" at bounding box center [104, 200] width 187 height 24
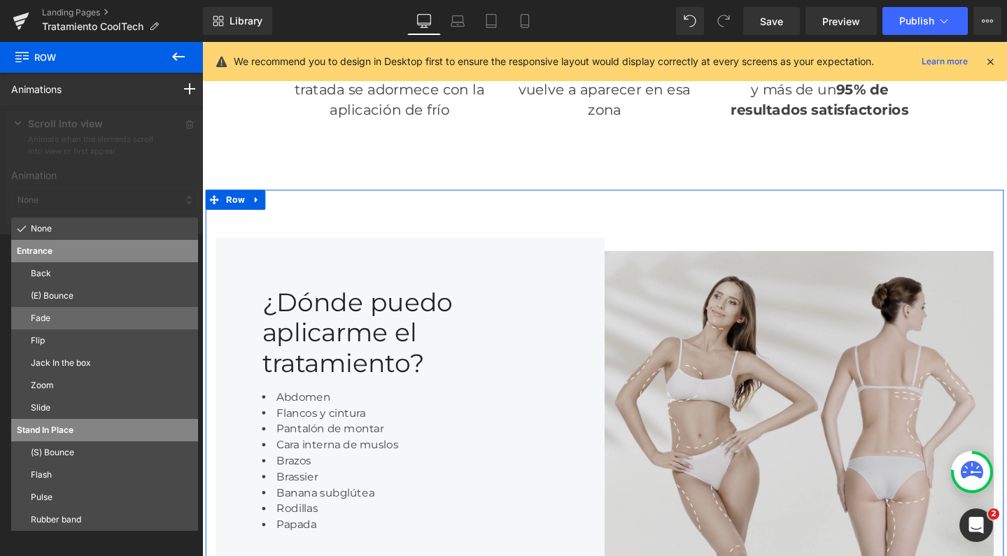
click at [57, 316] on p "Fade" at bounding box center [112, 318] width 162 height 13
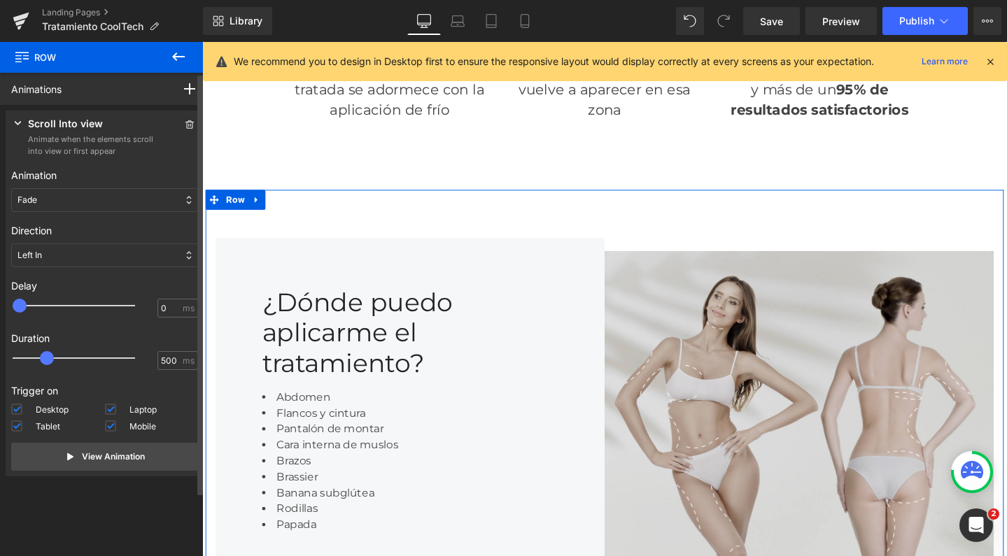
click at [52, 306] on div at bounding box center [83, 306] width 122 height 28
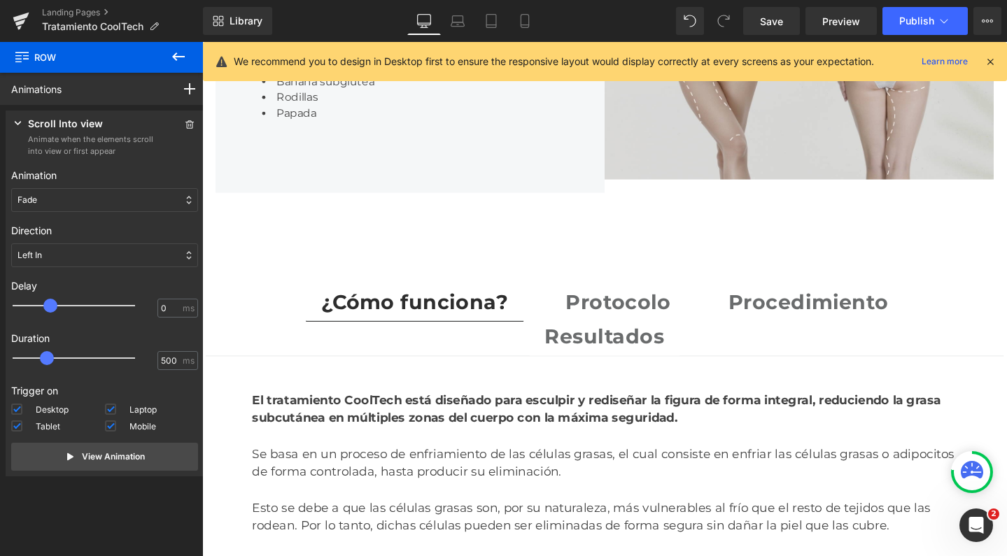
scroll to position [1751, 0]
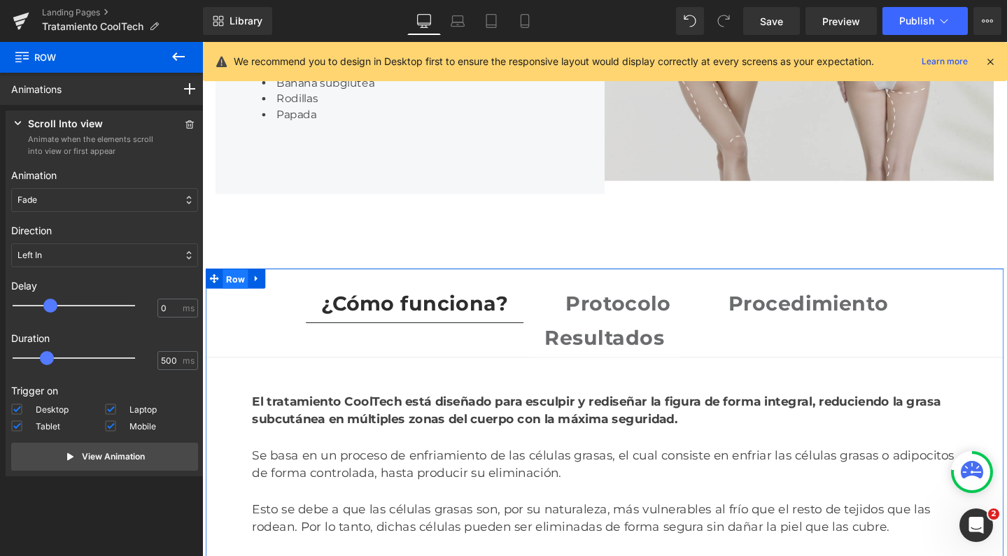
click at [234, 281] on span "Row" at bounding box center [237, 291] width 27 height 21
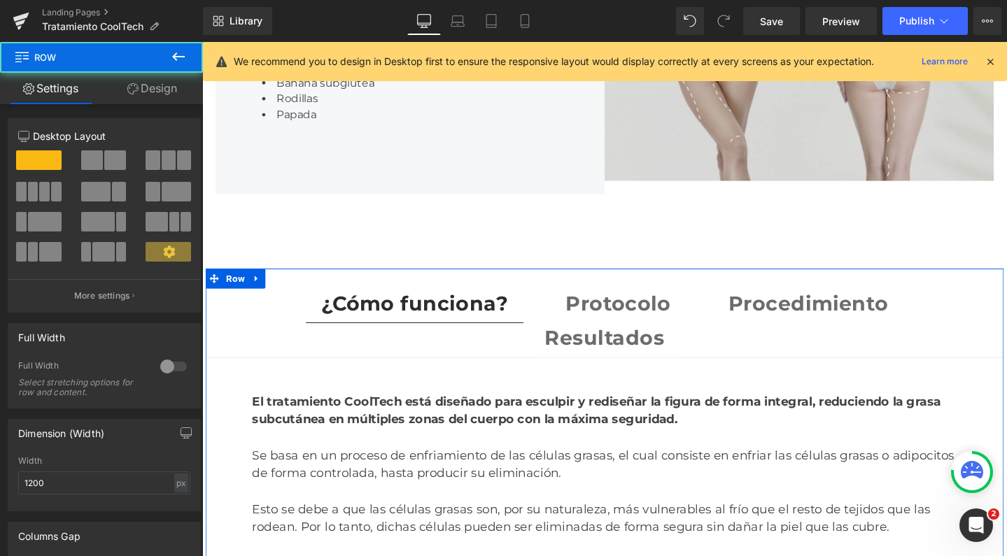
click at [168, 89] on link "Design" at bounding box center [151, 88] width 101 height 31
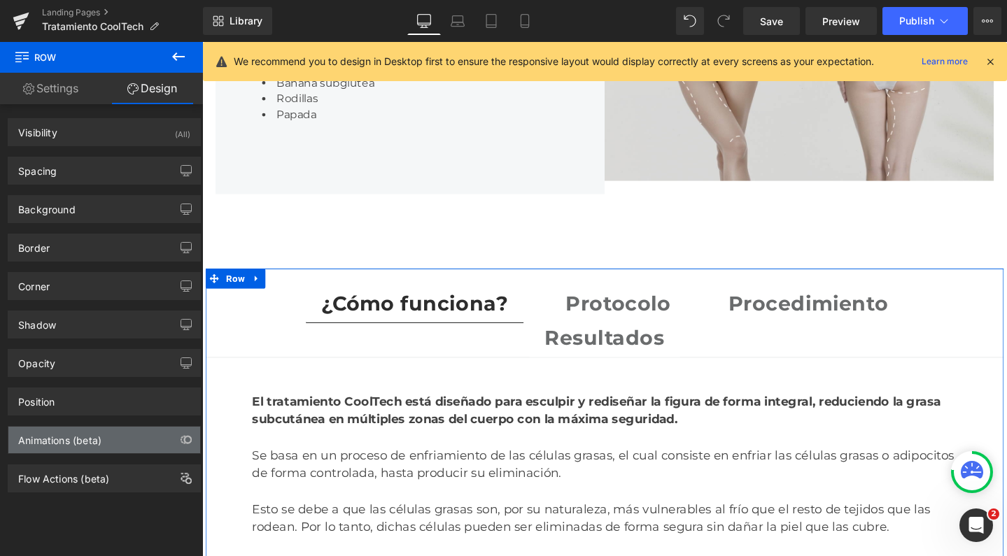
click at [57, 442] on div "Animations (beta)" at bounding box center [59, 437] width 83 height 20
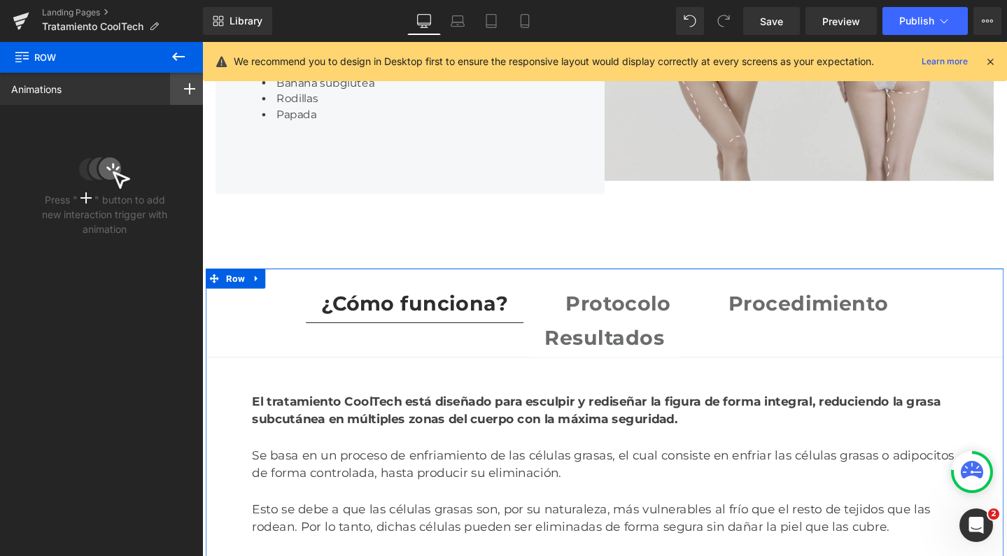
click at [188, 91] on icon at bounding box center [189, 88] width 11 height 11
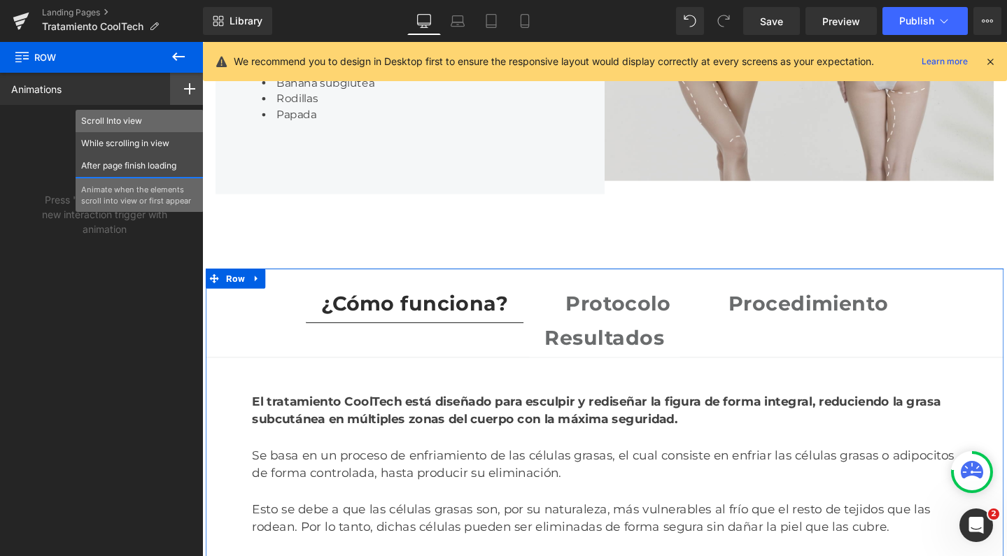
click at [164, 125] on p "Scroll Into view" at bounding box center [139, 121] width 117 height 13
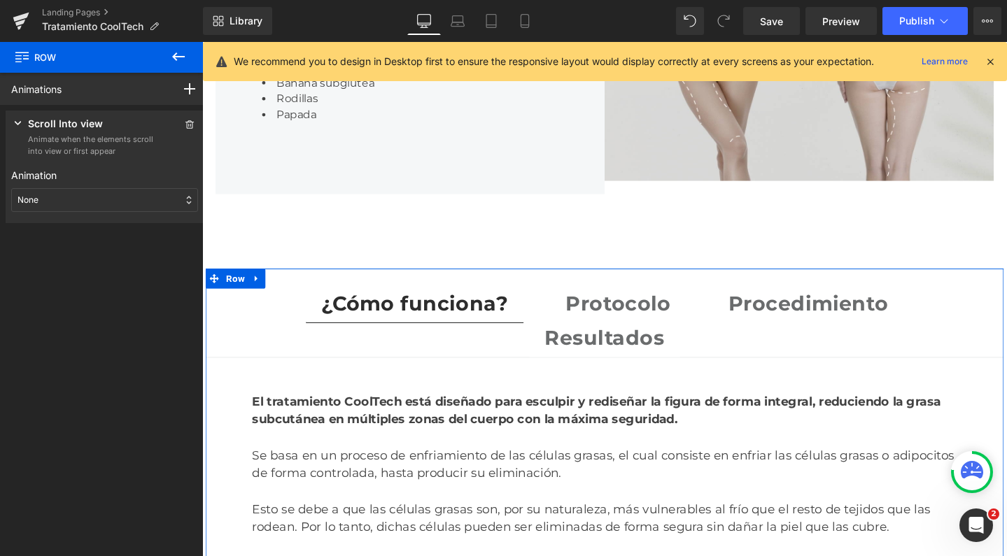
click at [71, 201] on div "None" at bounding box center [104, 200] width 187 height 24
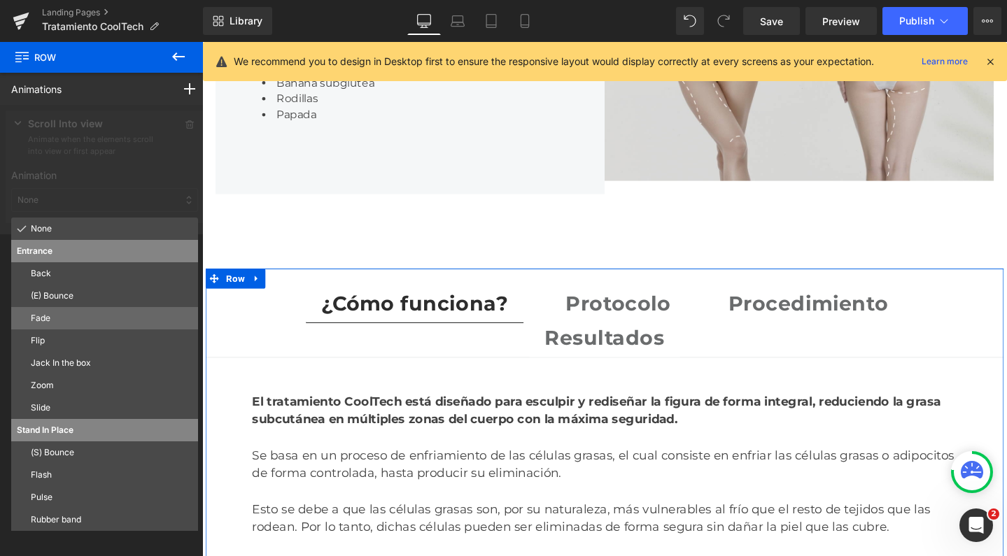
click at [71, 318] on p "Fade" at bounding box center [112, 318] width 162 height 13
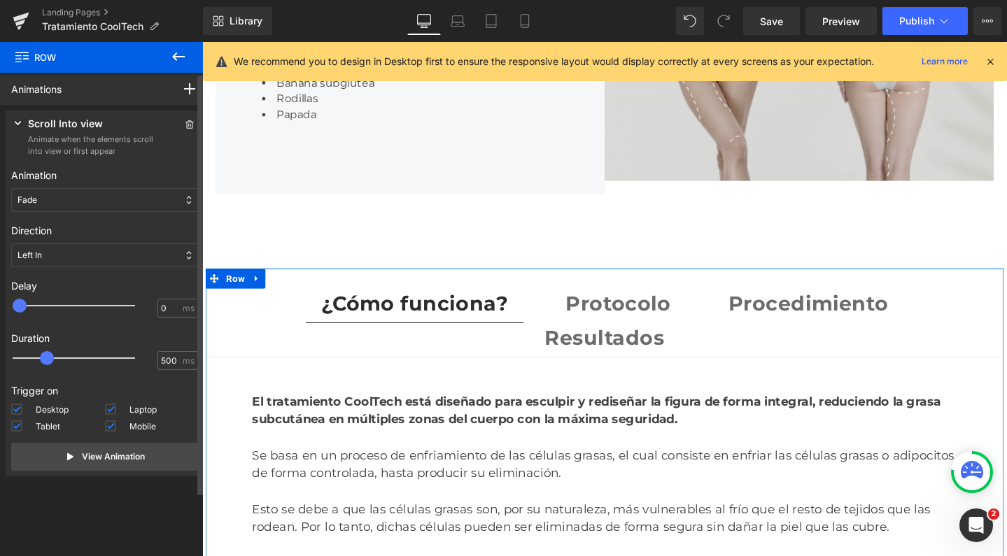
click at [60, 251] on div "Left In" at bounding box center [104, 256] width 187 height 24
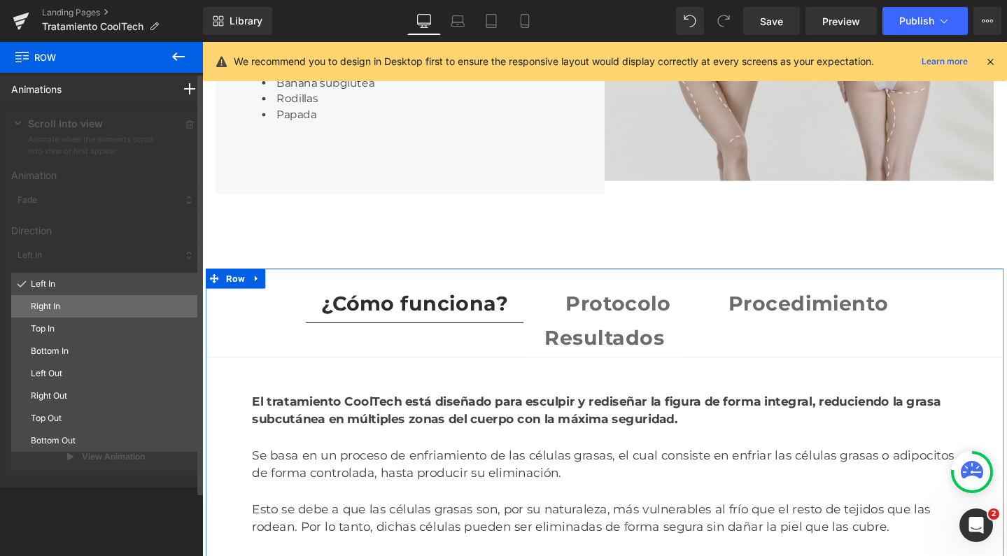
click at [57, 305] on p "Right In" at bounding box center [112, 306] width 162 height 13
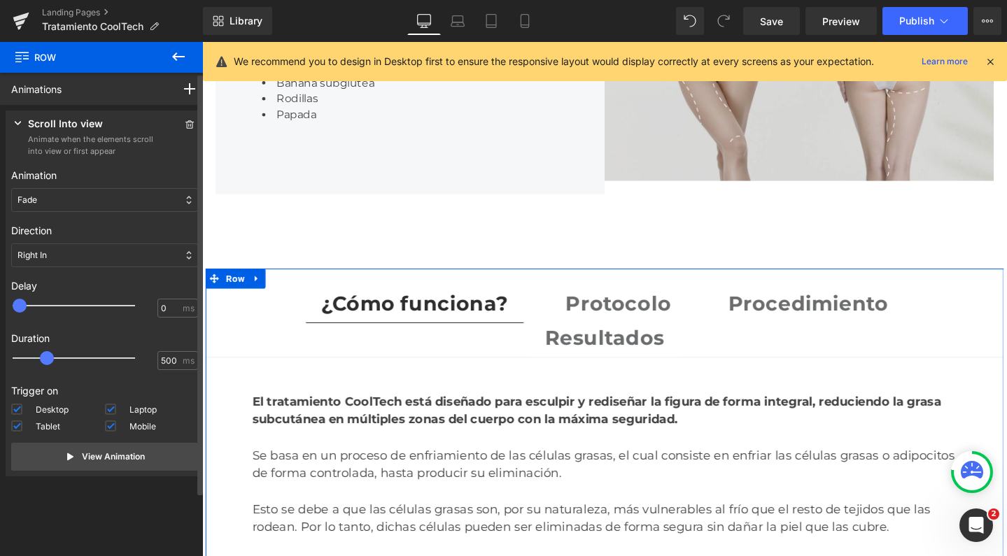
click at [53, 306] on div at bounding box center [83, 306] width 122 height 28
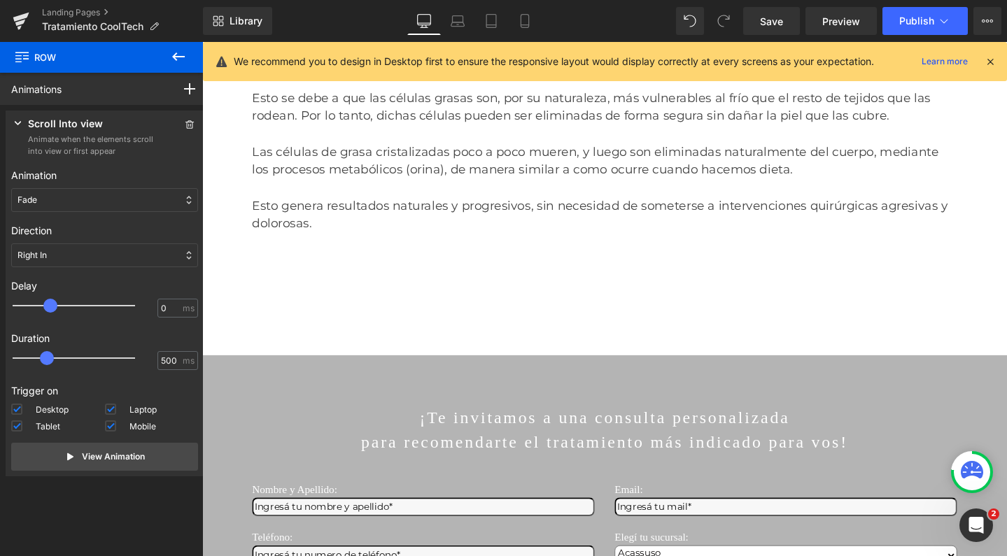
scroll to position [2120, 0]
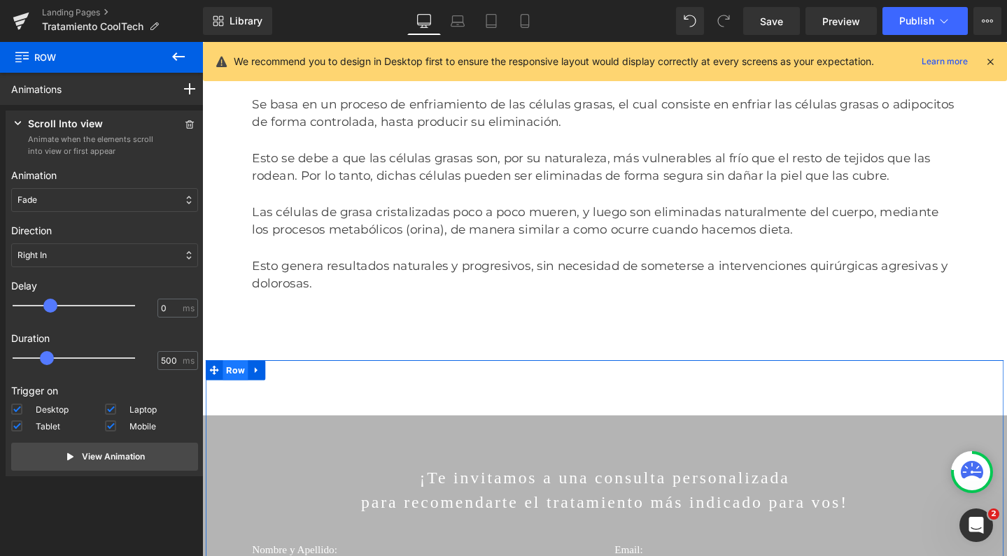
click at [241, 377] on span "Row" at bounding box center [237, 387] width 27 height 21
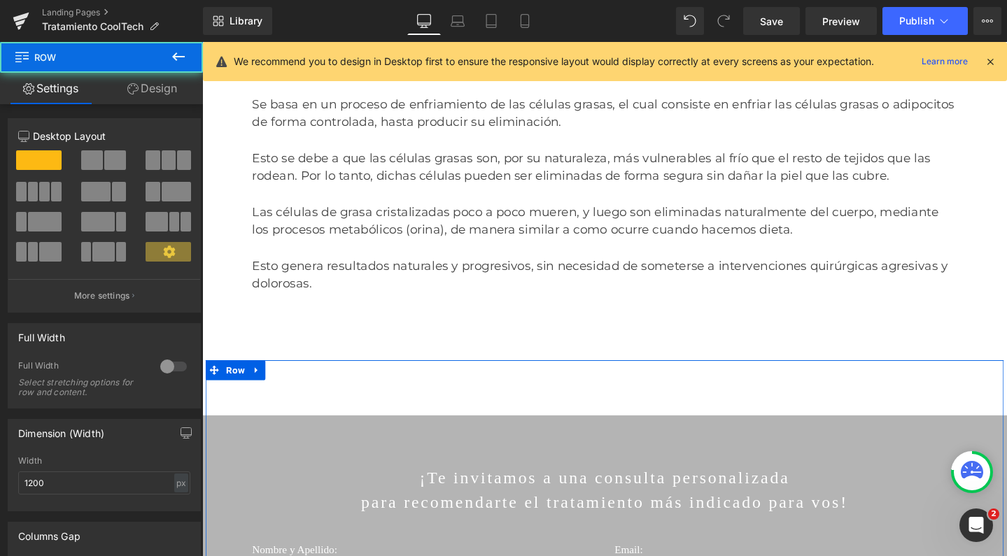
click at [145, 82] on link "Design" at bounding box center [151, 88] width 101 height 31
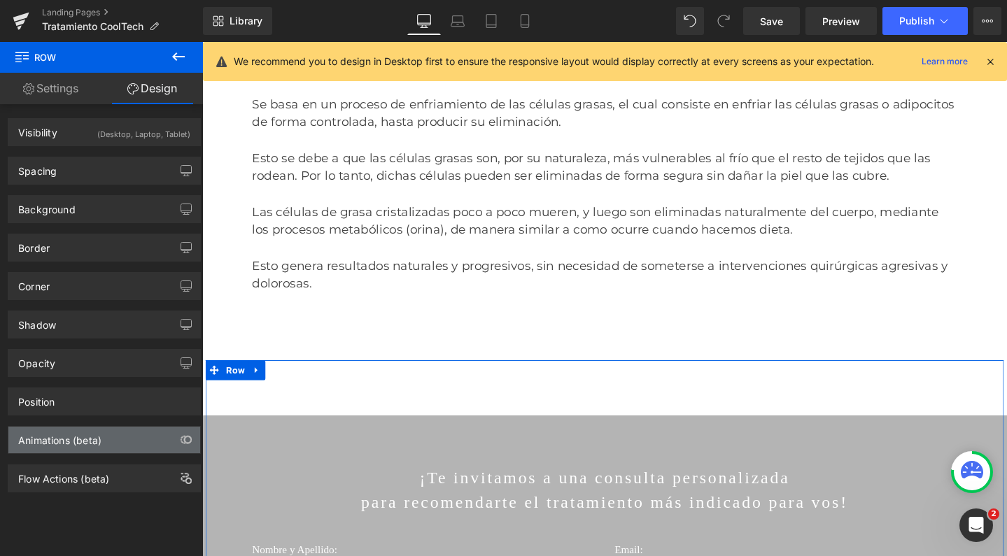
click at [36, 440] on div "Animations (beta)" at bounding box center [59, 437] width 83 height 20
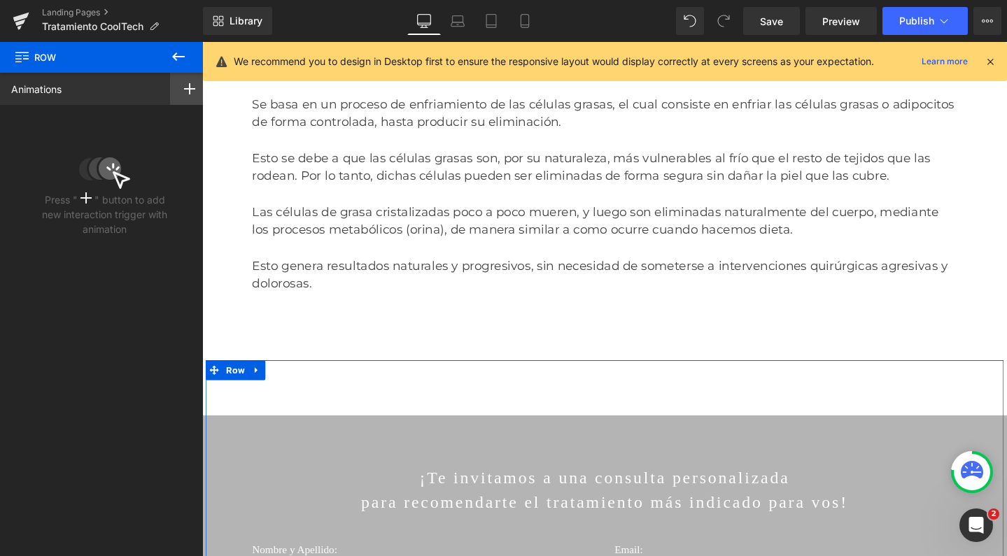
click at [186, 87] on icon at bounding box center [189, 88] width 11 height 11
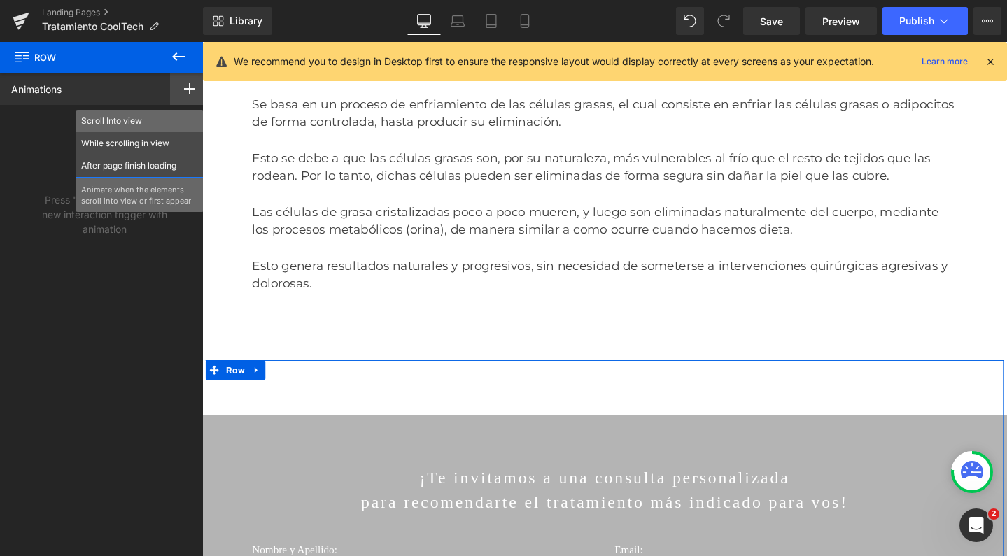
click at [129, 121] on p "Scroll Into view" at bounding box center [139, 121] width 117 height 13
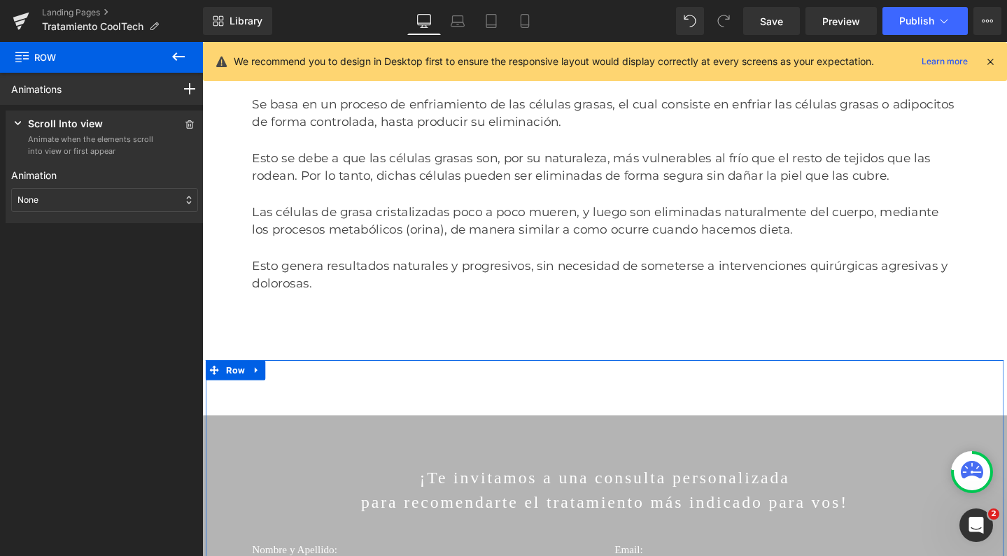
click at [60, 199] on div "None" at bounding box center [104, 200] width 187 height 24
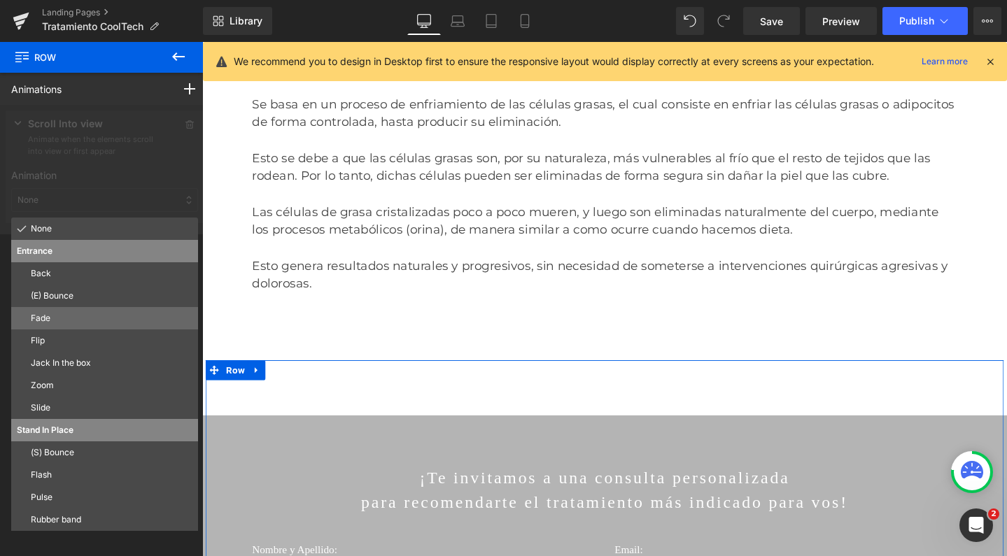
click at [64, 319] on p "Fade" at bounding box center [112, 318] width 162 height 13
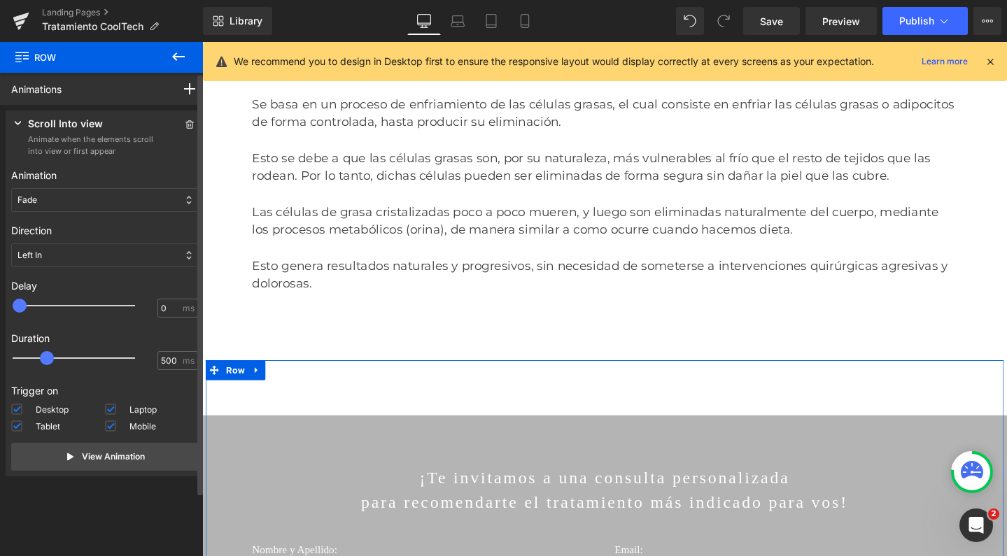
click at [54, 256] on div "Left In" at bounding box center [104, 256] width 187 height 24
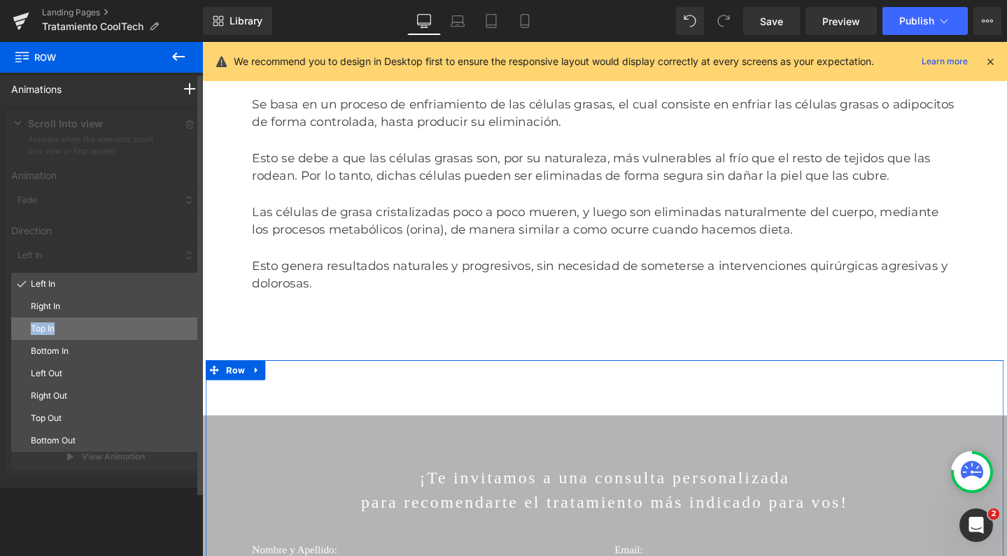
drag, startPoint x: 76, startPoint y: 306, endPoint x: 54, endPoint y: 337, distance: 37.1
click at [54, 337] on div "Left In Right In Top In Bottom In Left Out Right Out Top Out Bottom Out" at bounding box center [104, 448] width 187 height 350
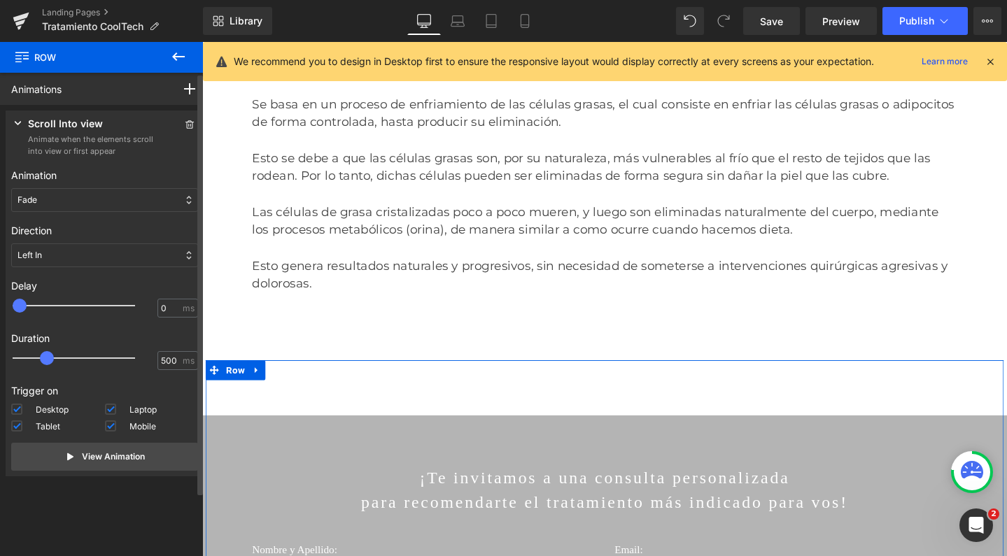
click at [48, 251] on div "Left In" at bounding box center [104, 256] width 187 height 24
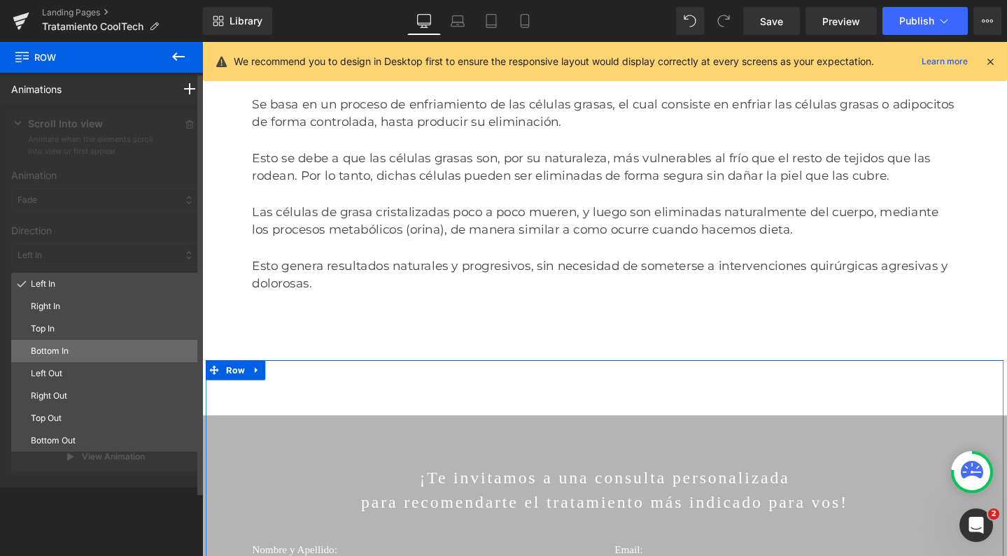
click at [52, 355] on p "Bottom In" at bounding box center [112, 351] width 162 height 13
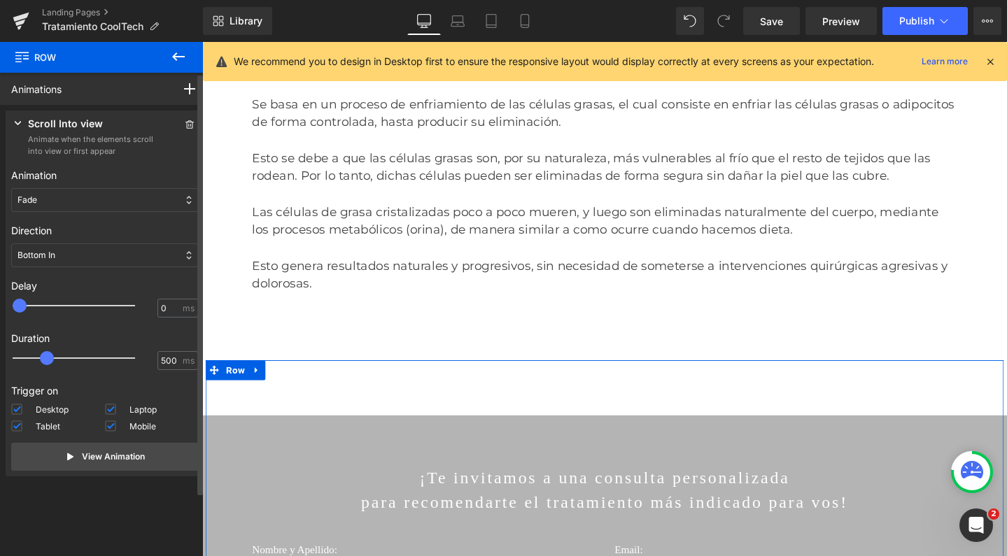
click at [75, 262] on div "Bottom In" at bounding box center [104, 256] width 187 height 24
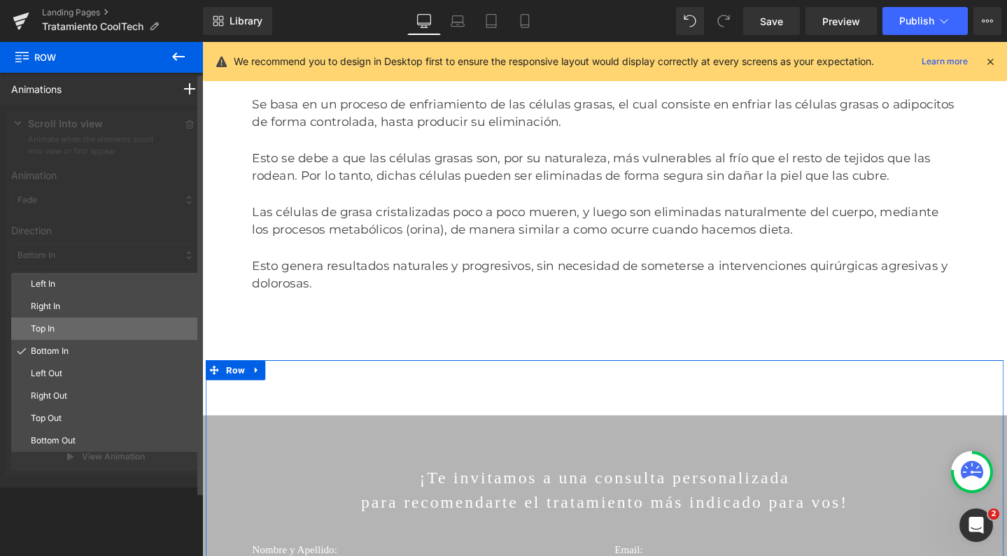
click at [61, 327] on p "Top In" at bounding box center [112, 329] width 162 height 13
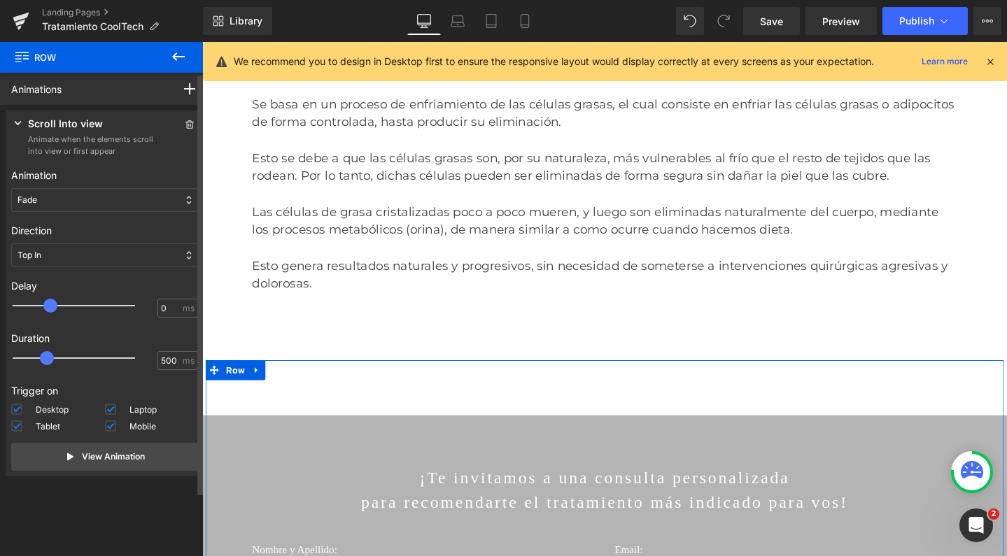
click at [51, 306] on div at bounding box center [83, 306] width 122 height 28
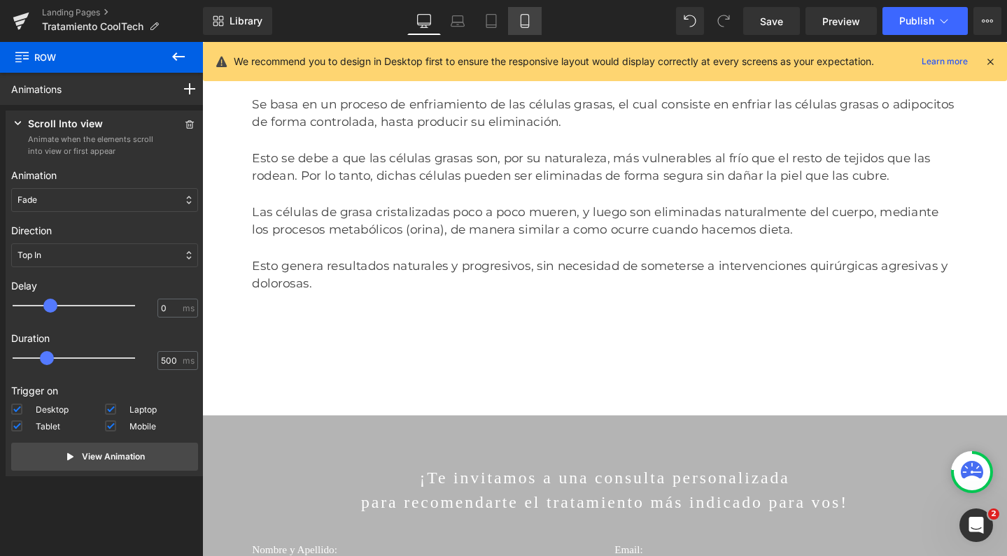
click at [521, 26] on icon at bounding box center [525, 21] width 8 height 13
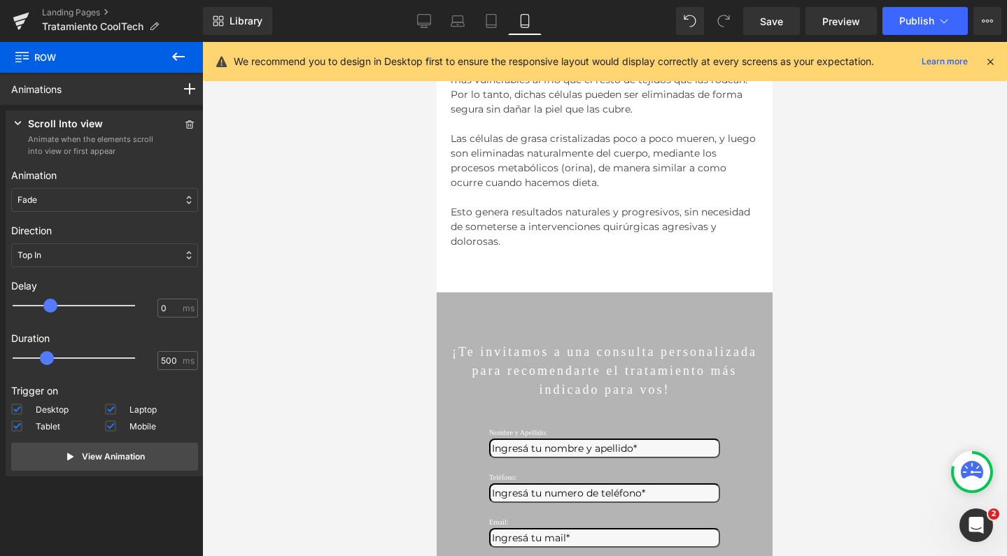
scroll to position [2714, 0]
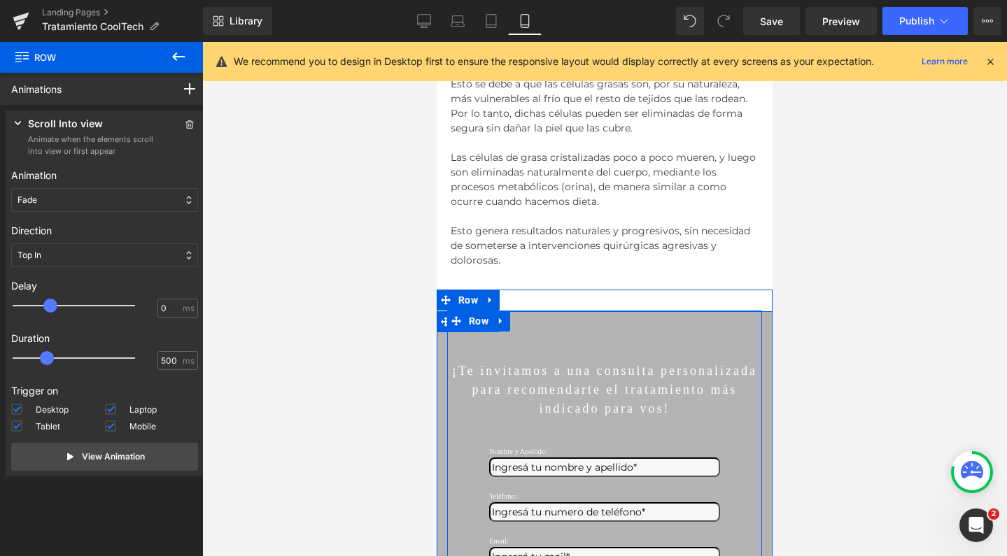
click at [483, 311] on link at bounding box center [490, 321] width 18 height 21
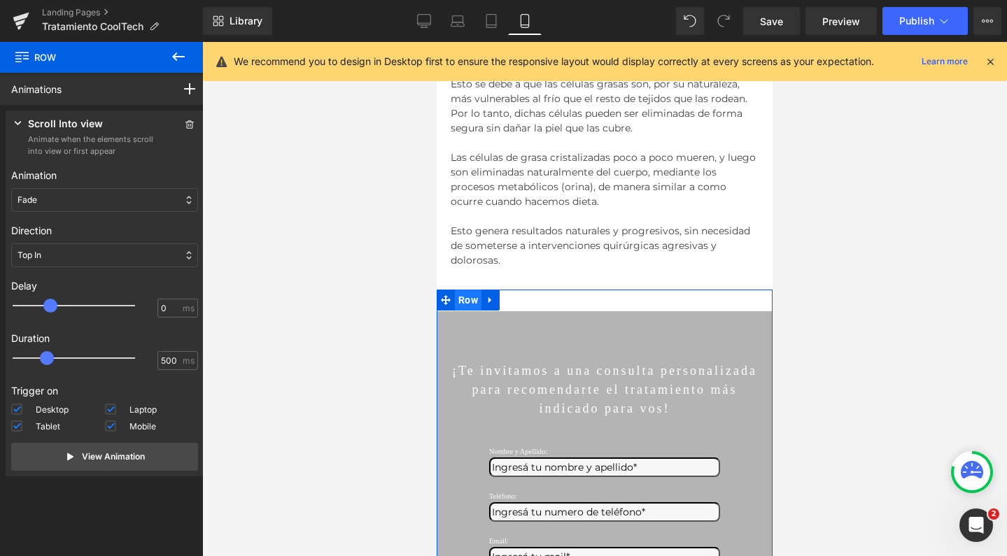
click at [479, 290] on span "Row" at bounding box center [468, 300] width 27 height 21
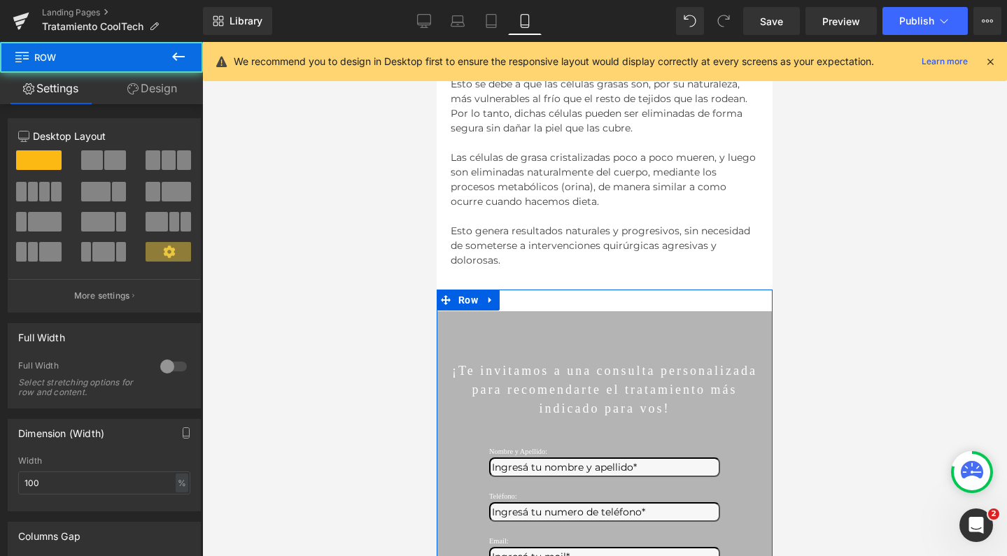
click at [148, 76] on link "Design" at bounding box center [151, 88] width 101 height 31
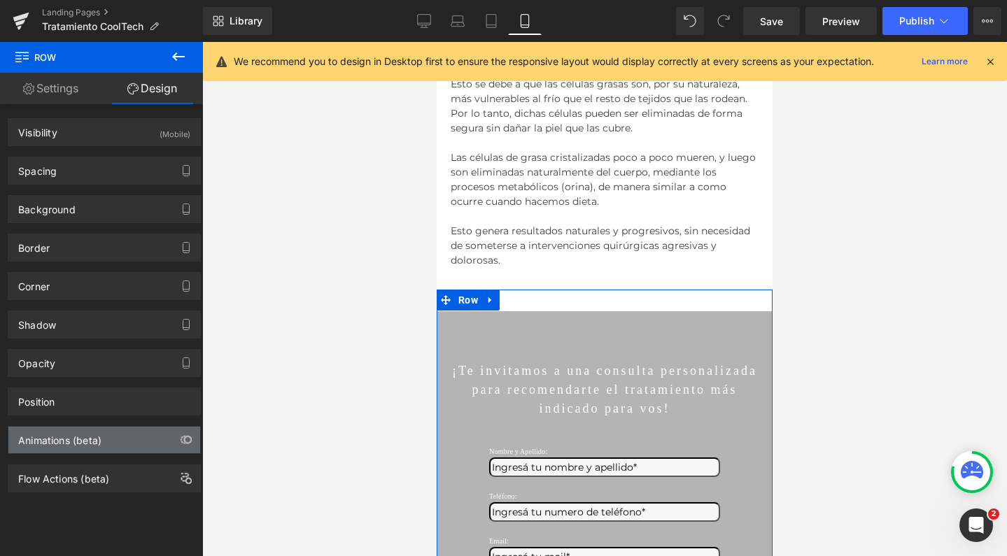
click at [34, 443] on div "Animations (beta)" at bounding box center [59, 437] width 83 height 20
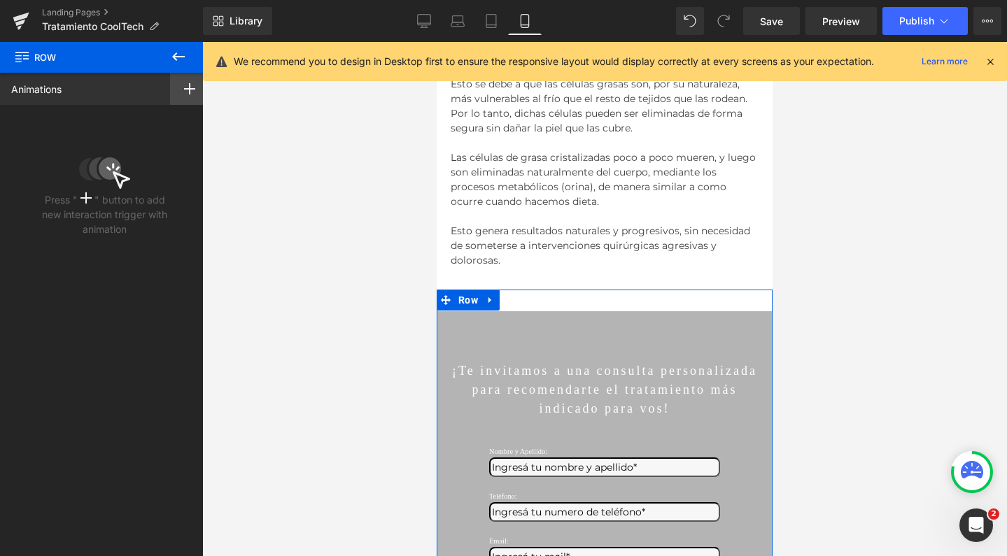
click at [183, 79] on div at bounding box center [189, 89] width 39 height 32
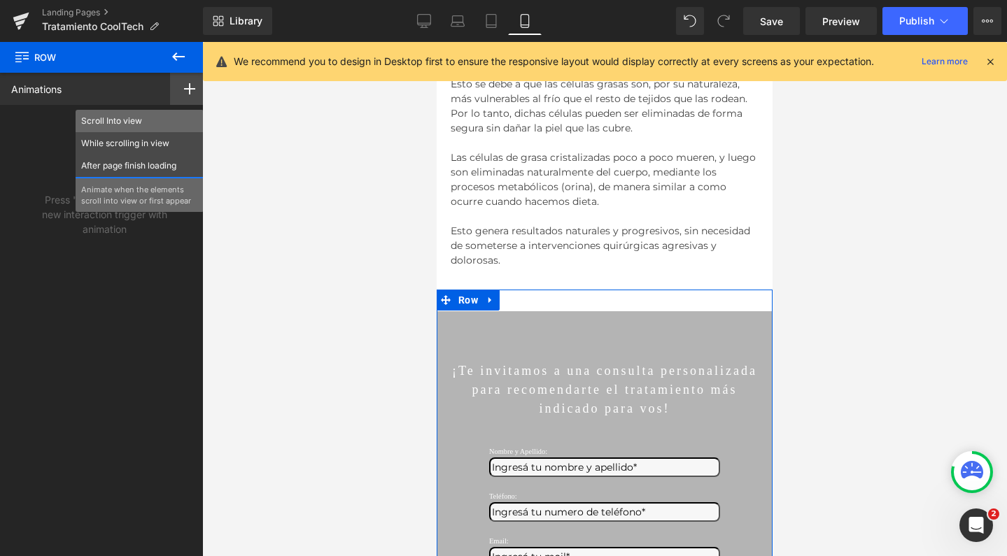
click at [158, 120] on p "Scroll Into view" at bounding box center [139, 121] width 117 height 13
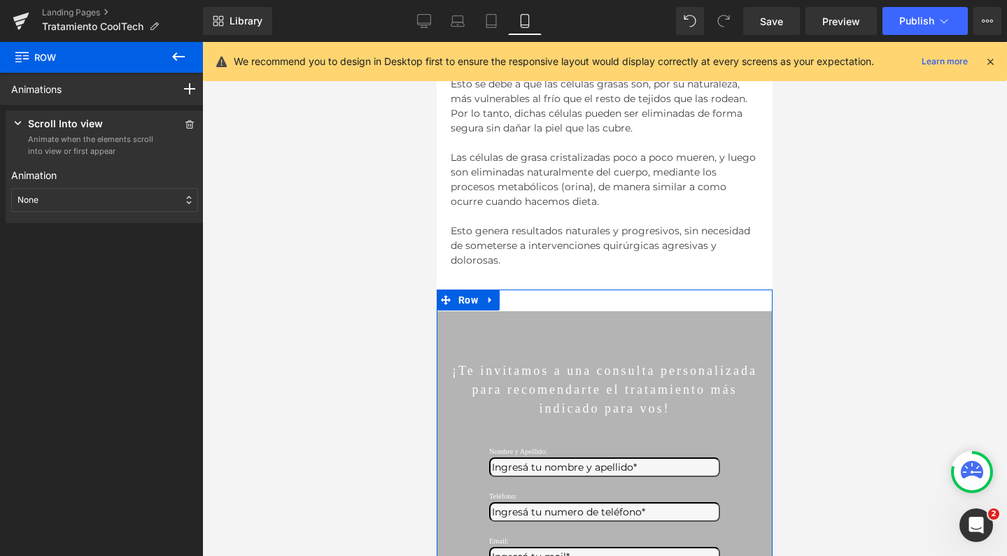
click at [102, 198] on div "None" at bounding box center [104, 200] width 187 height 24
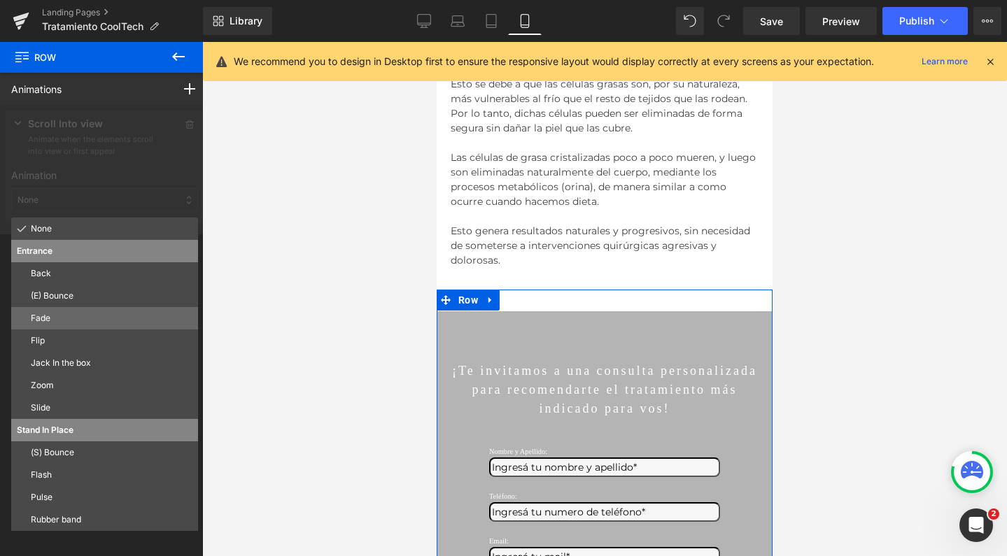
click at [63, 326] on div "Fade" at bounding box center [104, 318] width 187 height 22
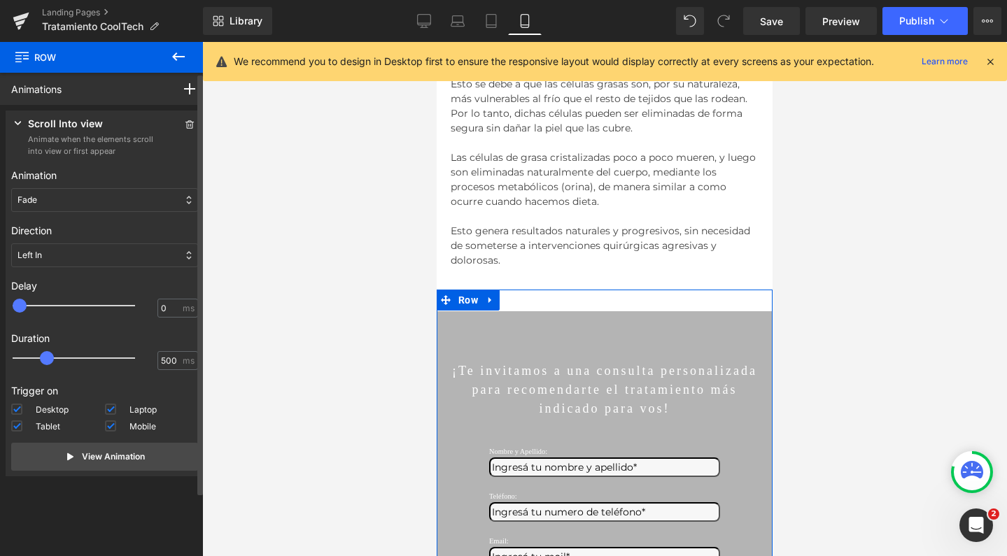
click at [66, 255] on div "Left In" at bounding box center [104, 256] width 187 height 24
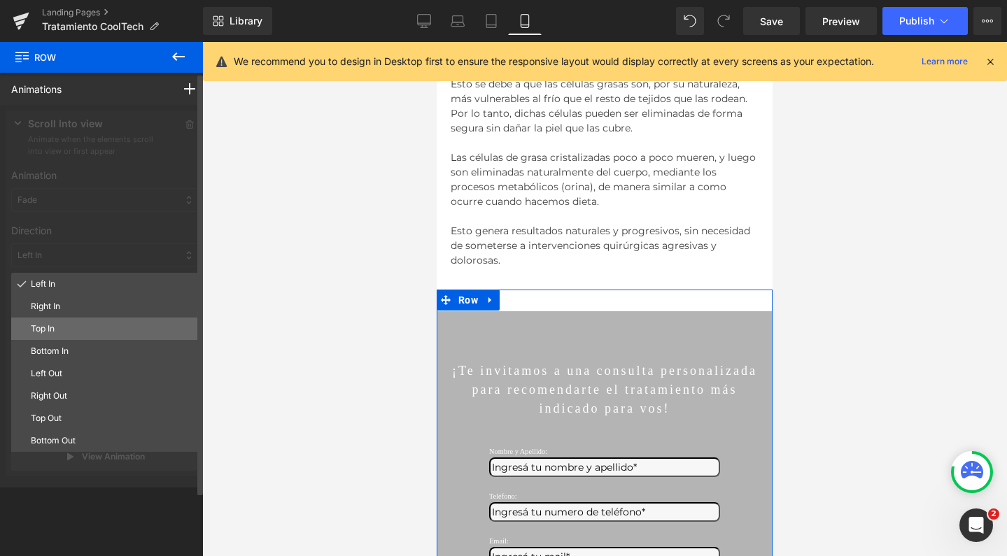
click at [49, 323] on p "Top In" at bounding box center [112, 329] width 162 height 13
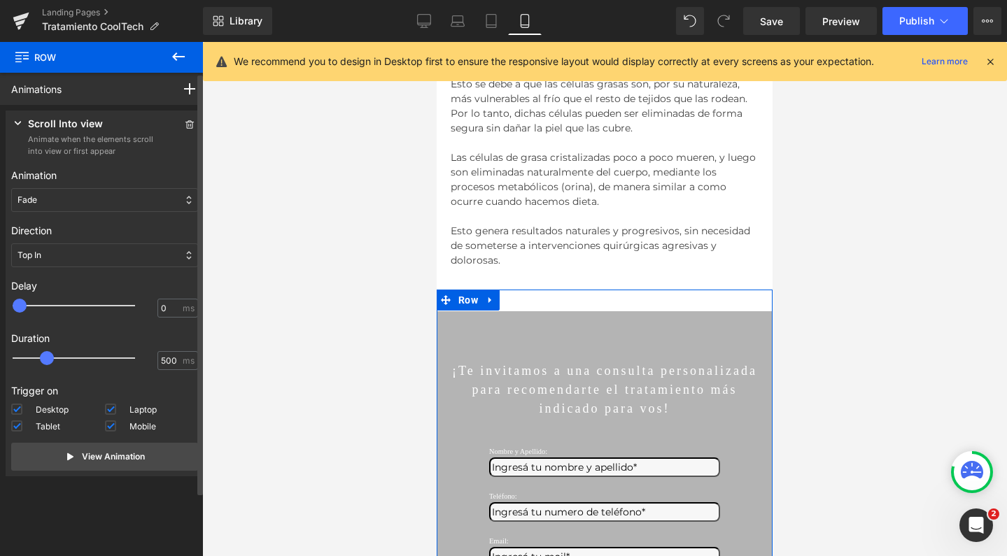
click at [50, 301] on div at bounding box center [83, 306] width 122 height 28
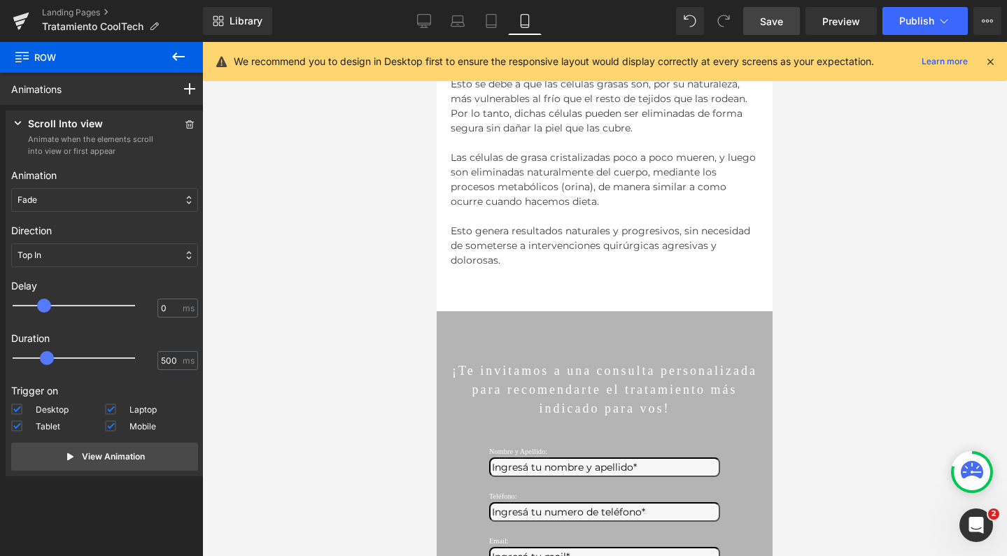
click at [769, 16] on span "Save" at bounding box center [771, 21] width 23 height 15
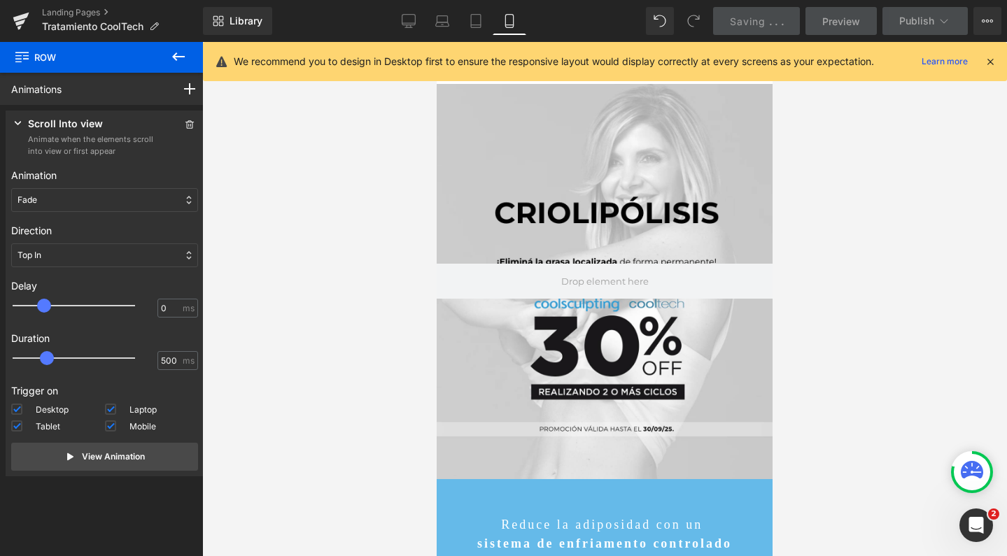
scroll to position [0, 0]
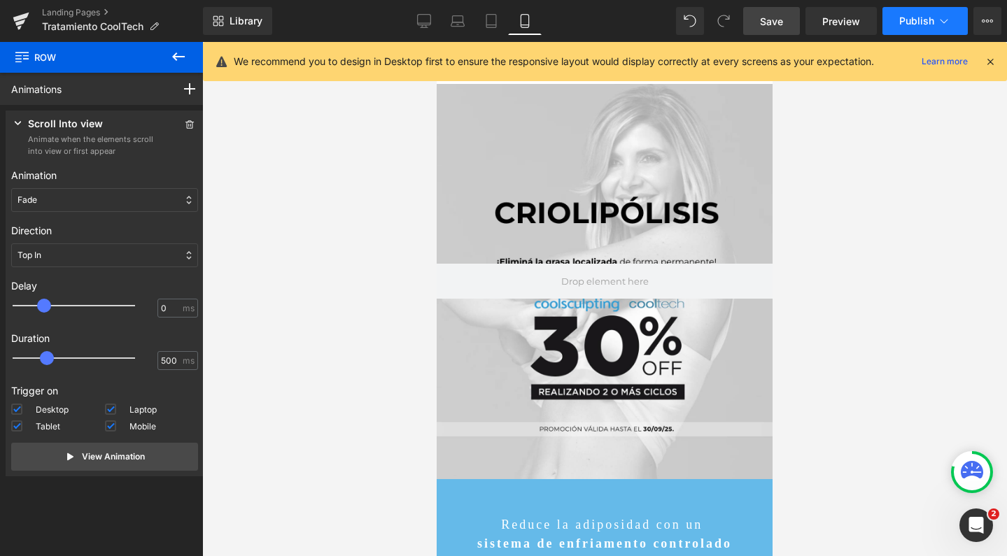
click at [904, 27] on button "Publish" at bounding box center [924, 21] width 85 height 28
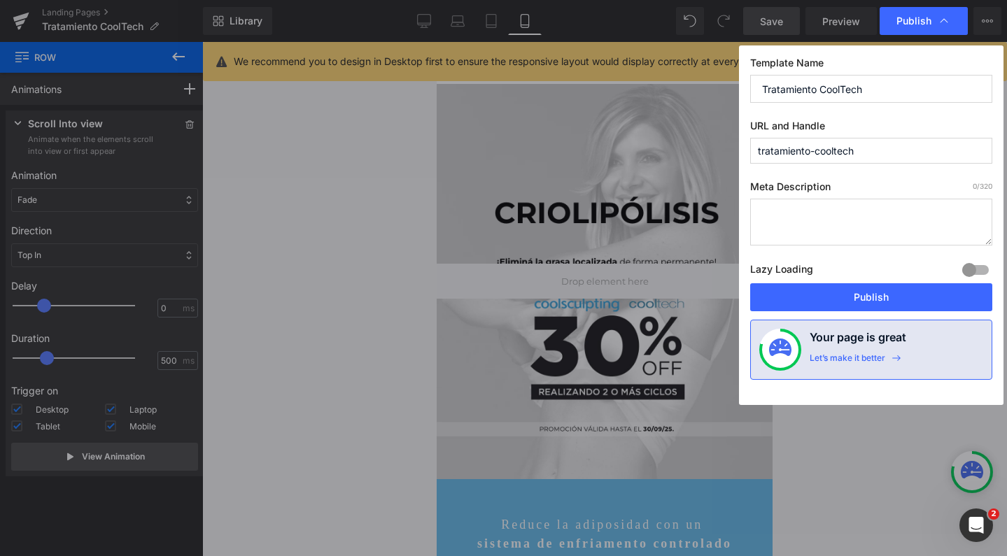
click at [798, 212] on textarea at bounding box center [871, 222] width 242 height 47
paste textarea "Cooltech en Ro Medical: criolipólisis médica para eliminar grasa localizada de …"
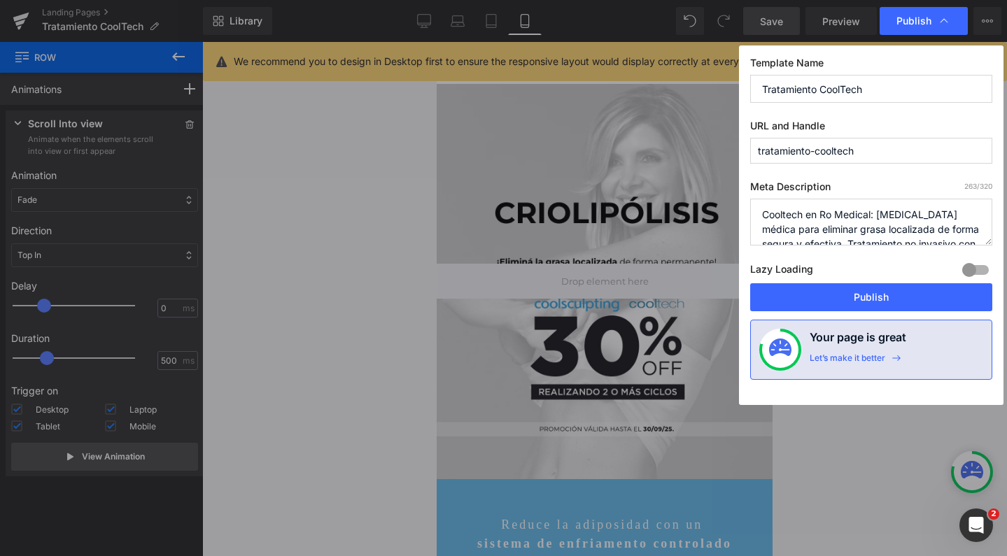
click at [931, 217] on textarea "Cooltech en Ro Medical: criolipólisis médica para eliminar grasa localizada de …" at bounding box center [871, 222] width 242 height 47
drag, startPoint x: 931, startPoint y: 217, endPoint x: 963, endPoint y: 218, distance: 31.5
click at [963, 218] on textarea "Cooltech en Ro Medical: criolipólisis médica para eliminar grasa localizada de …" at bounding box center [871, 222] width 242 height 47
click at [877, 213] on textarea "Cooltech en Ro Medical: criolipólisis para eliminar grasa localizada de forma s…" at bounding box center [871, 222] width 242 height 47
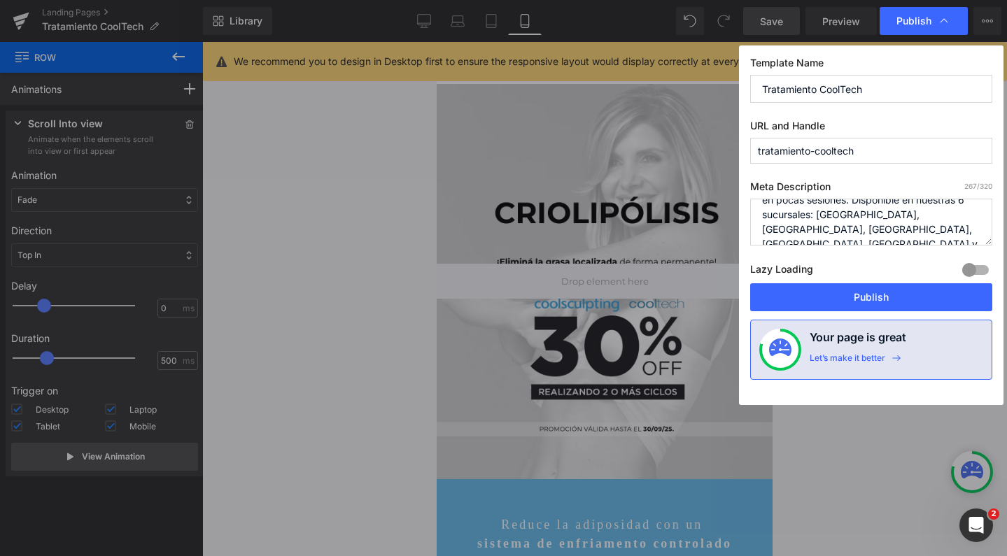
click at [849, 214] on textarea "Cooltech en Ro Medical: Sistema de criolipólisis para eliminar grasa localizada…" at bounding box center [871, 222] width 242 height 47
type textarea "Cooltech en Ro Medical: Sistema de criolipólisis para eliminar grasa localizada…"
click at [843, 298] on button "Publish" at bounding box center [871, 297] width 242 height 28
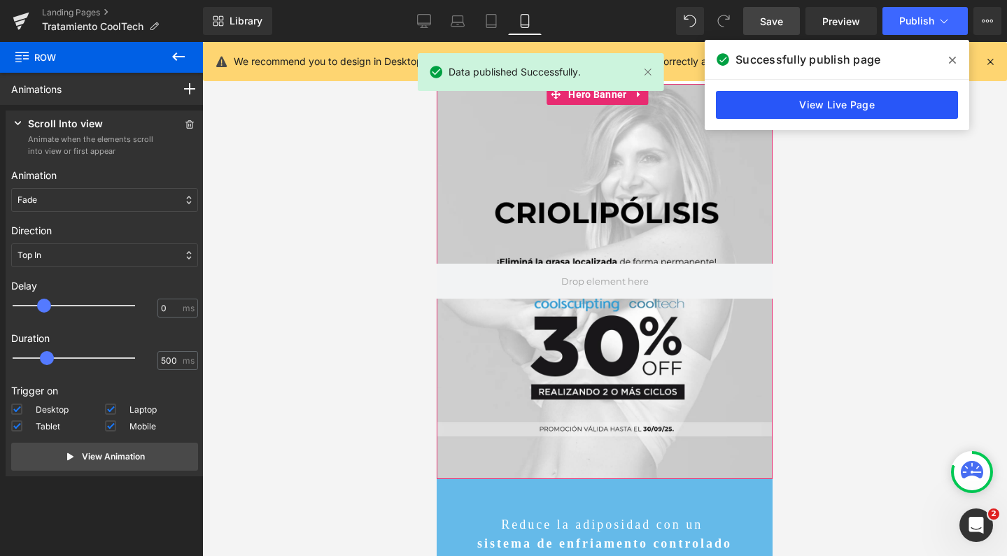
click at [808, 113] on link "View Live Page" at bounding box center [837, 105] width 242 height 28
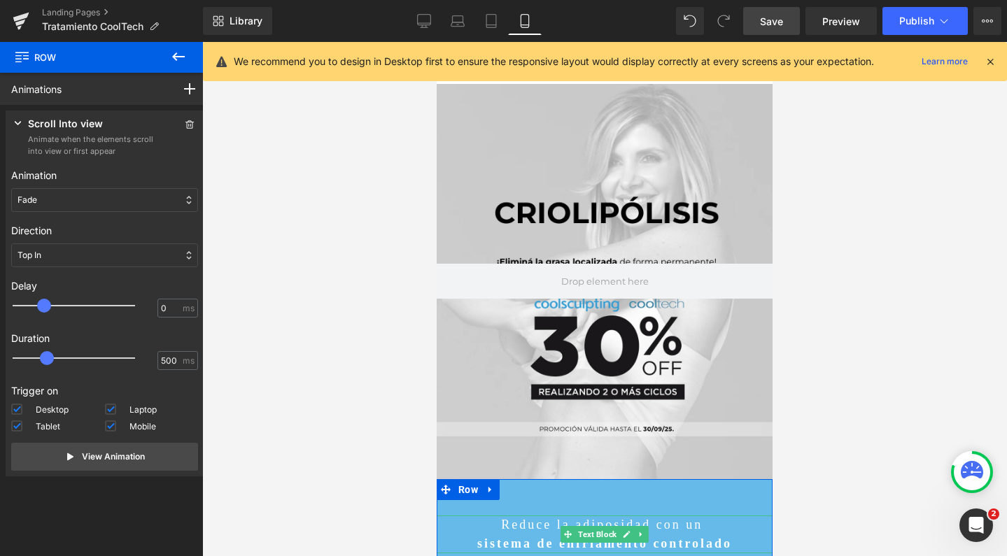
click at [486, 507] on div "Rendering Content" at bounding box center [503, 500] width 86 height 15
click at [484, 516] on p "Reduce la adiposidad con un" at bounding box center [605, 525] width 336 height 19
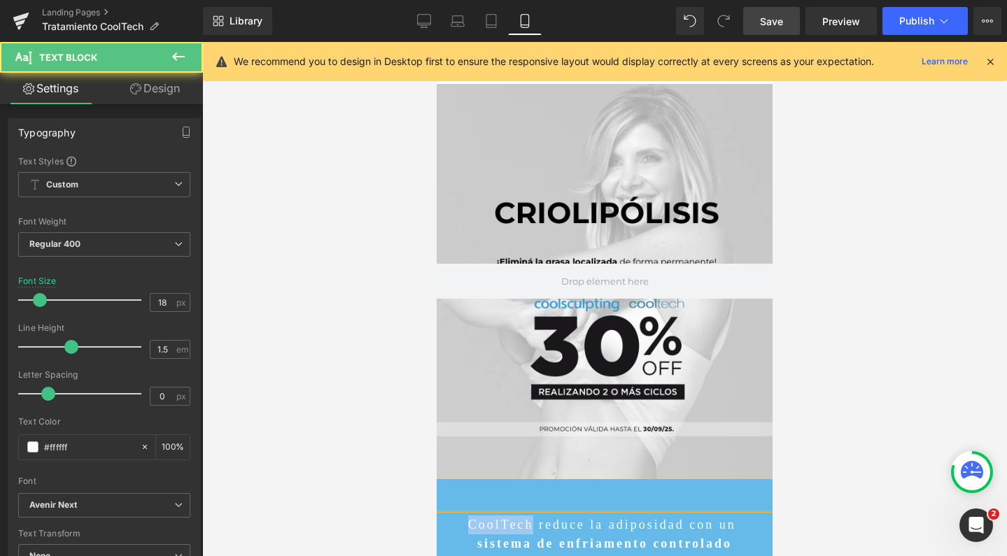
drag, startPoint x: 514, startPoint y: 509, endPoint x: 444, endPoint y: 507, distance: 70.7
click at [444, 516] on p "CoolTech reduce la adiposidad con un" at bounding box center [605, 525] width 336 height 19
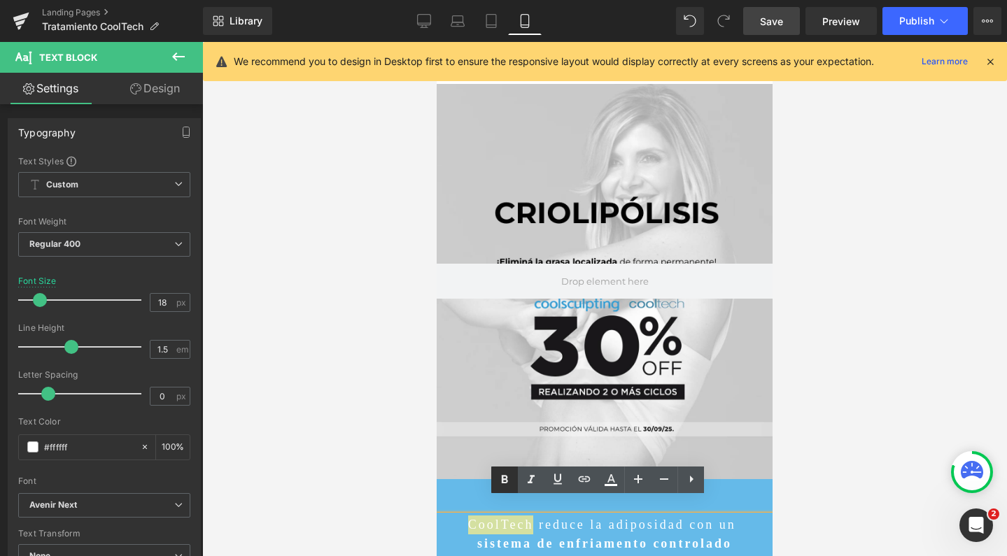
click at [503, 477] on icon at bounding box center [505, 479] width 6 height 8
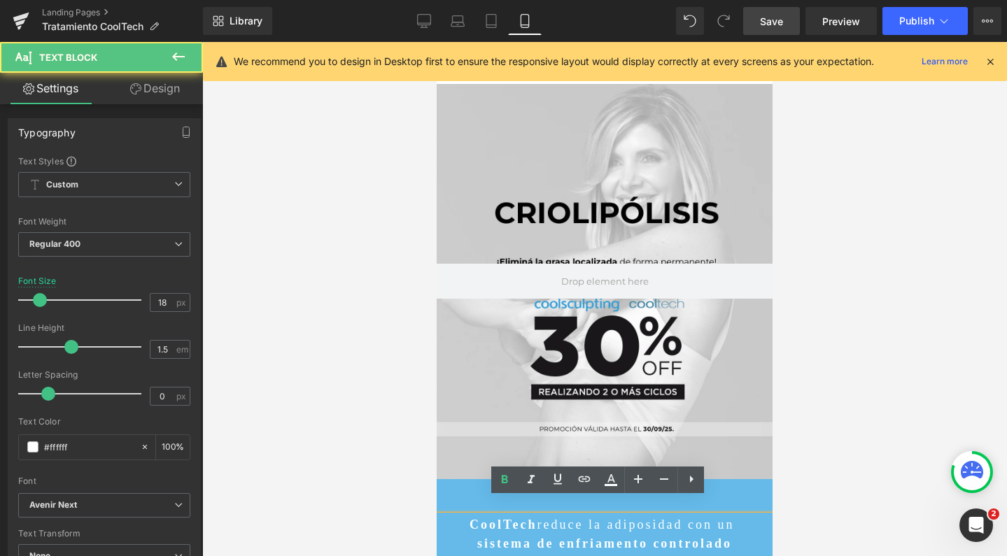
click at [695, 516] on p "CoolTech reduce la adiposidad con un" at bounding box center [605, 525] width 336 height 19
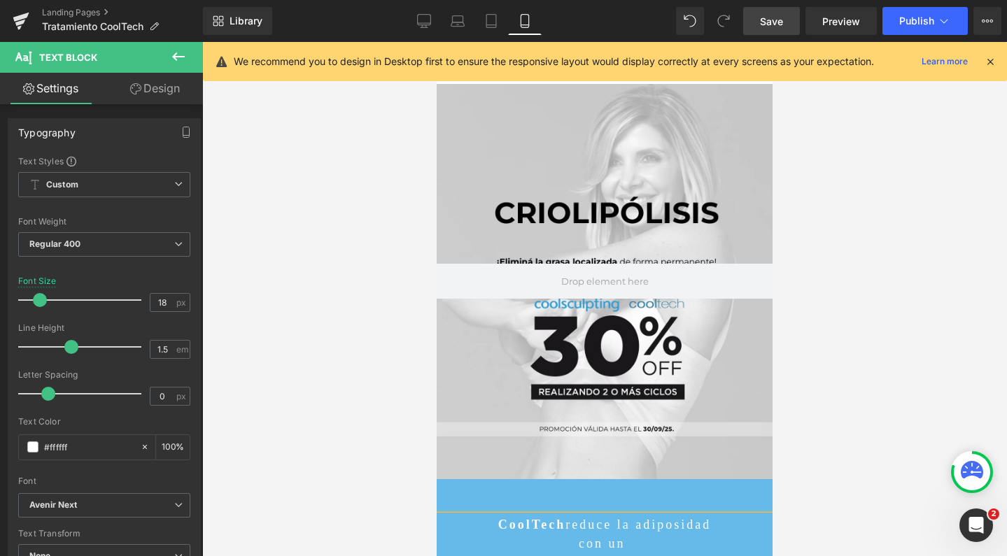
click at [453, 554] on p "sistema de enfriamento controlado" at bounding box center [605, 563] width 336 height 19
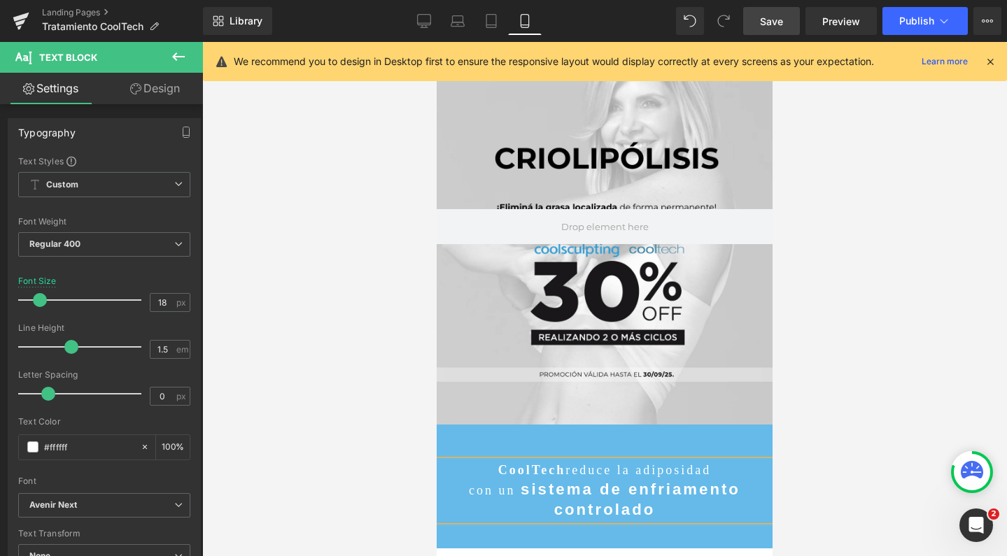
scroll to position [57, 0]
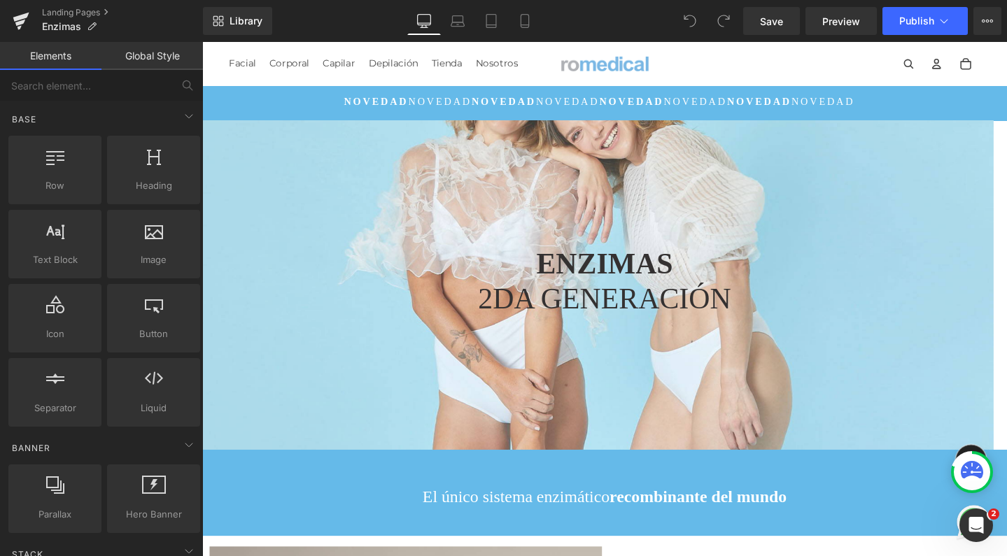
scroll to position [4820, 833]
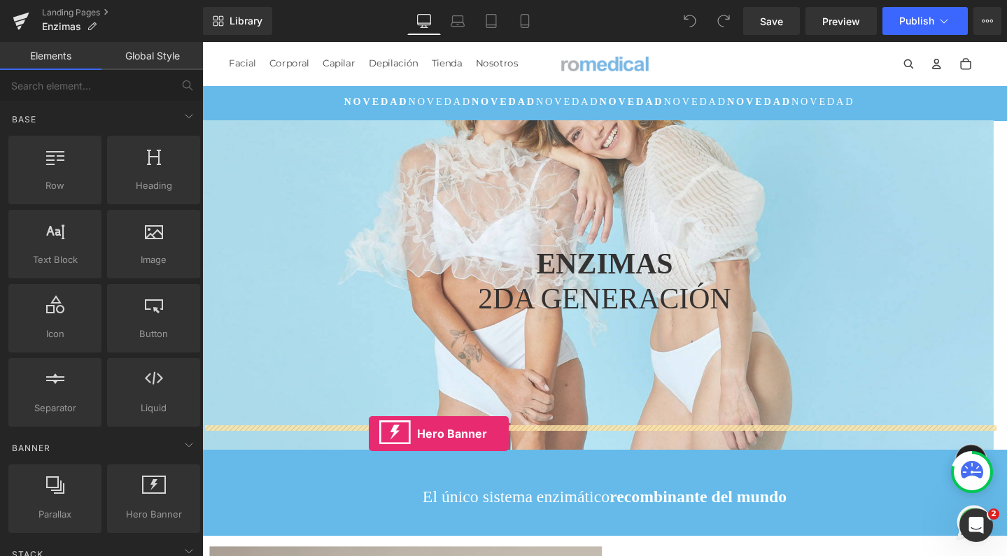
drag, startPoint x: 346, startPoint y: 525, endPoint x: 377, endPoint y: 454, distance: 77.1
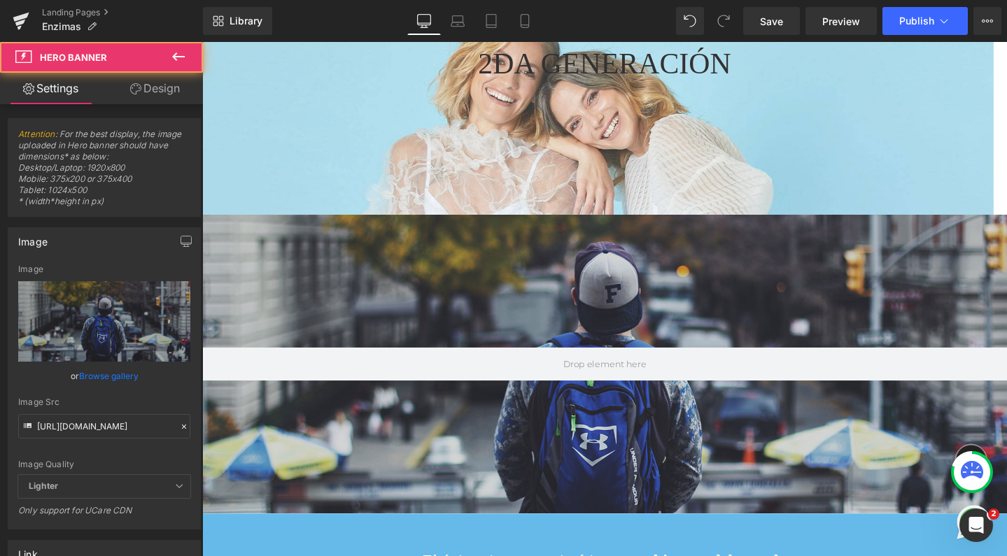
scroll to position [5135, 833]
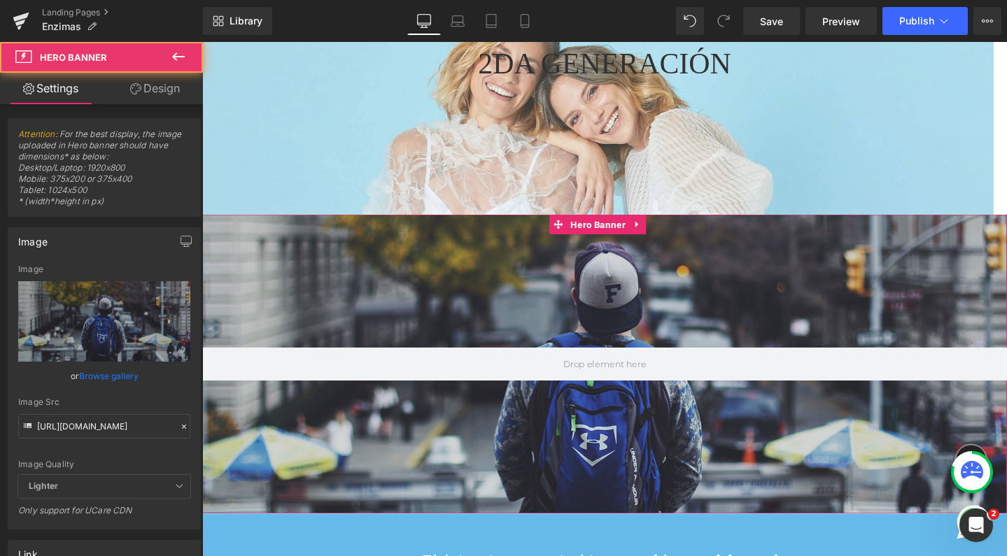
click at [625, 277] on div at bounding box center [625, 380] width 847 height 315
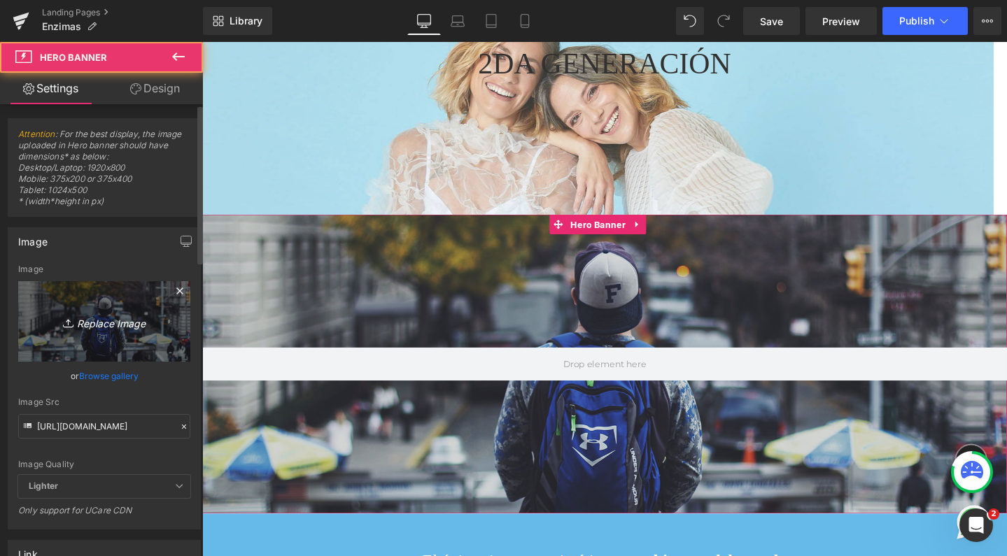
click at [107, 302] on link "Replace Image" at bounding box center [104, 321] width 172 height 80
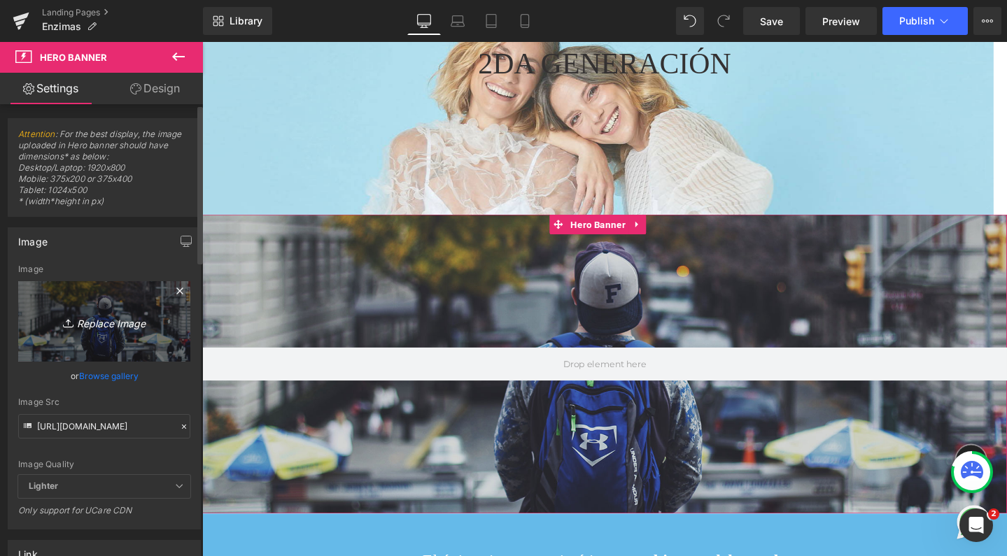
type input "C:\fakepath\Captura de pantalla 2025-09-01 a las 16.56.09.png"
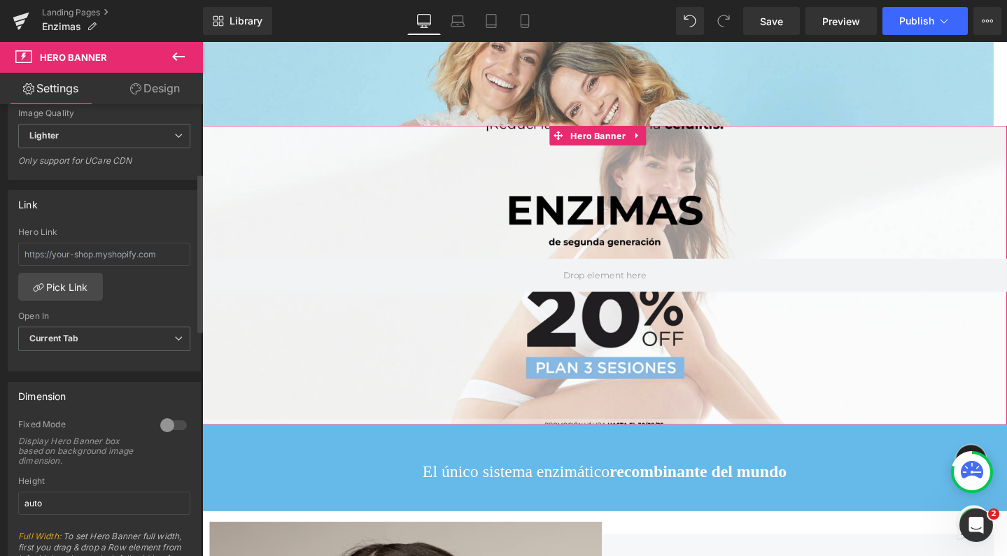
scroll to position [361, 0]
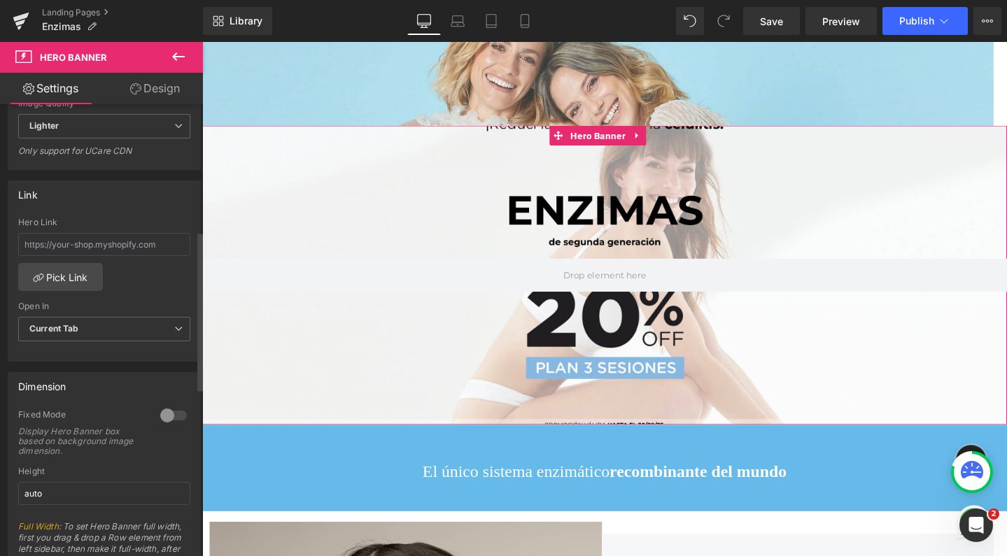
click at [167, 414] on div at bounding box center [174, 415] width 34 height 22
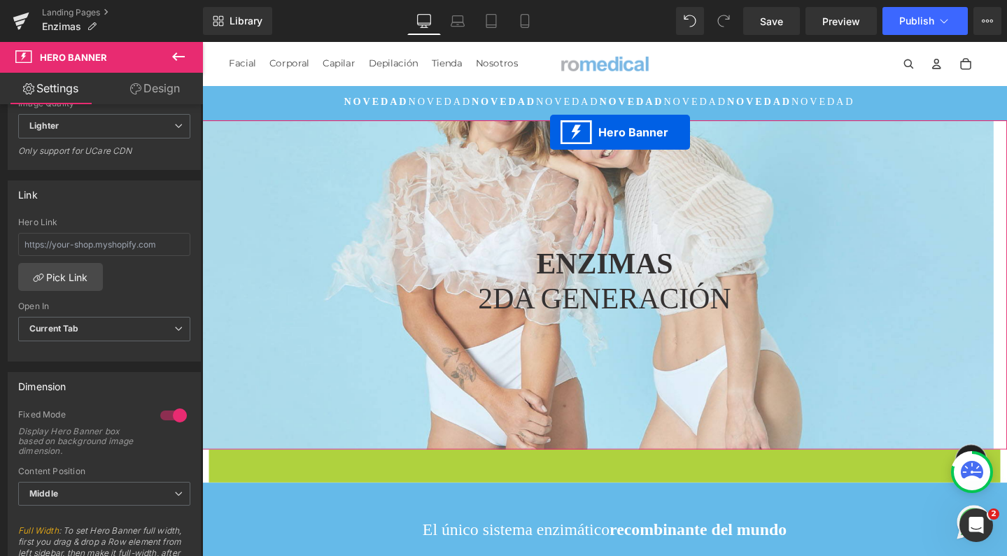
scroll to position [4855, 833]
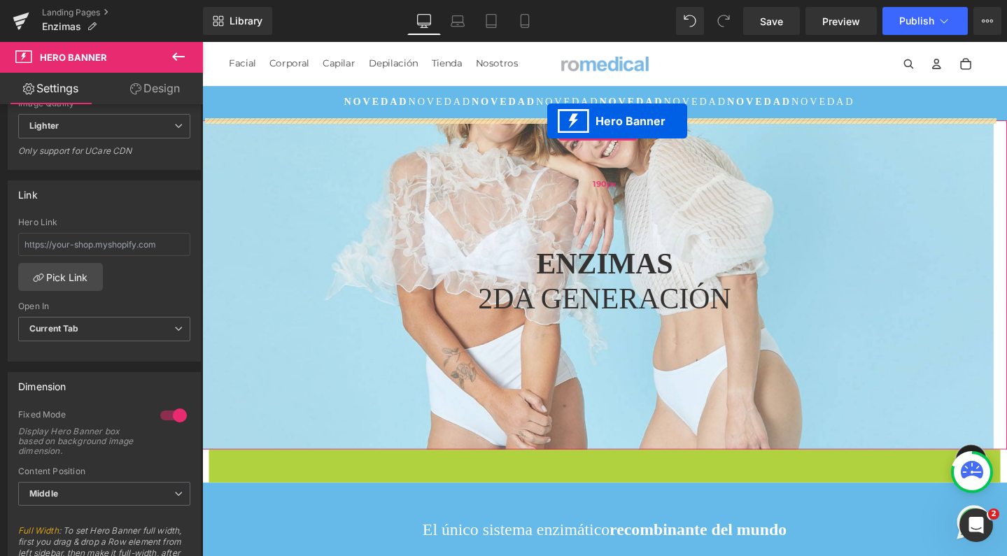
drag, startPoint x: 575, startPoint y: 462, endPoint x: 565, endPoint y: 125, distance: 336.7
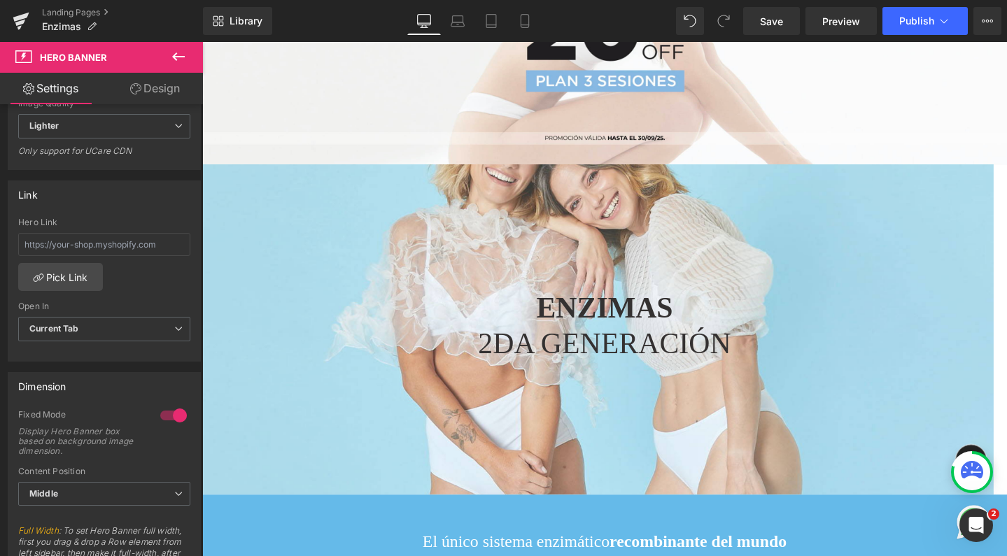
scroll to position [324, 0]
click at [651, 178] on icon at bounding box center [651, 183] width 10 height 10
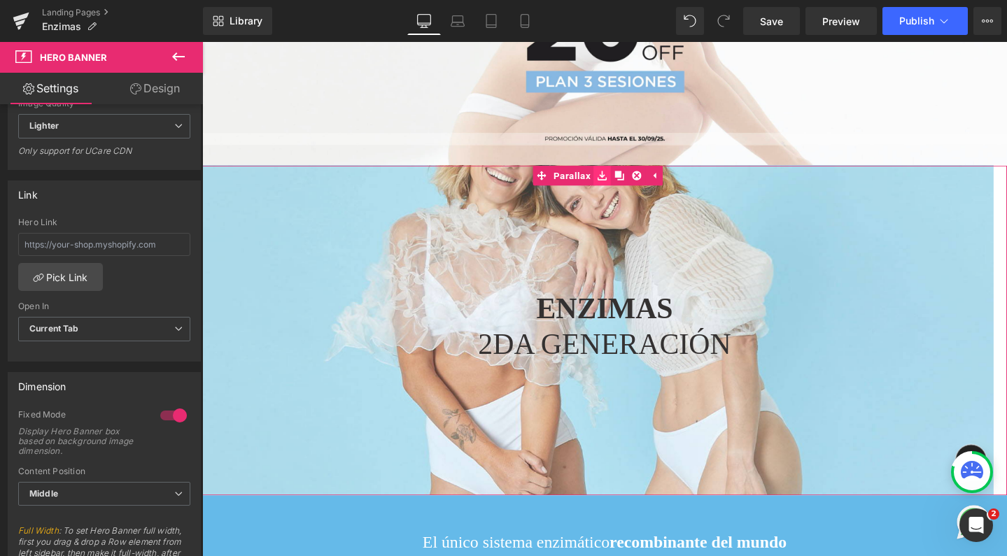
click at [622, 178] on icon at bounding box center [624, 183] width 10 height 10
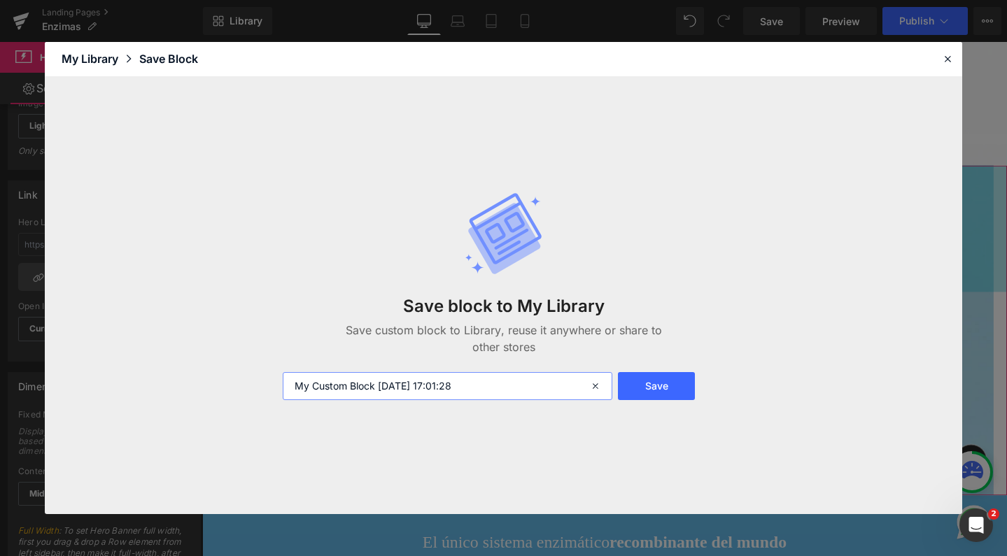
click at [431, 384] on input "My Custom Block 2025-09-01 17:01:28" at bounding box center [448, 386] width 330 height 28
click at [341, 384] on input "PARALLAZ ENZIMAS" at bounding box center [448, 386] width 330 height 28
type input "PARALLAX ENZIMAS"
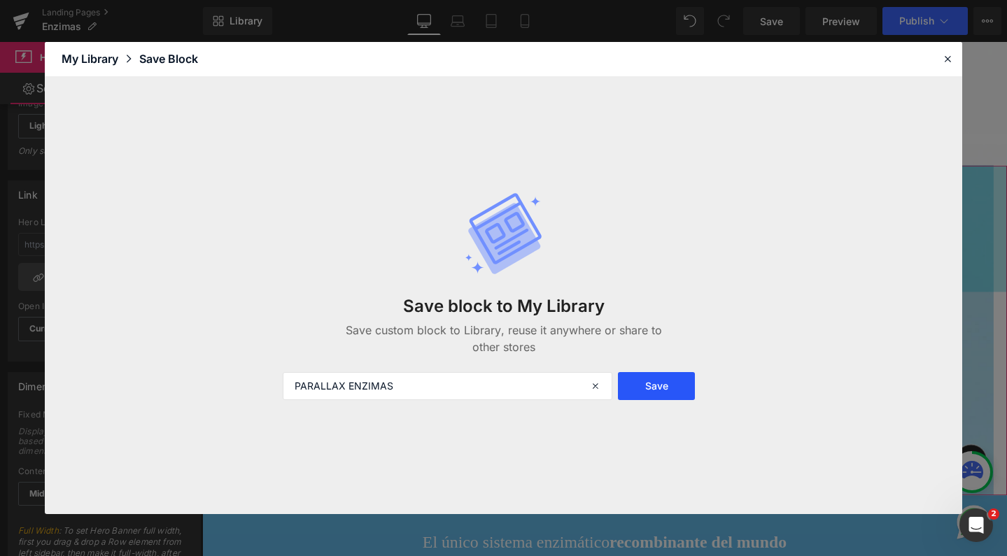
click at [667, 380] on button "Save" at bounding box center [656, 386] width 76 height 28
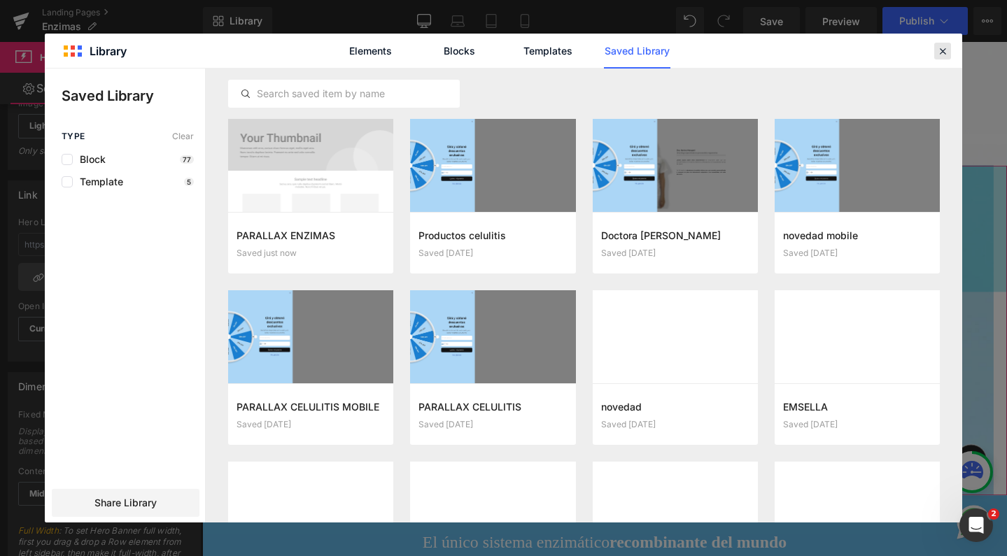
click at [941, 54] on icon at bounding box center [942, 51] width 13 height 13
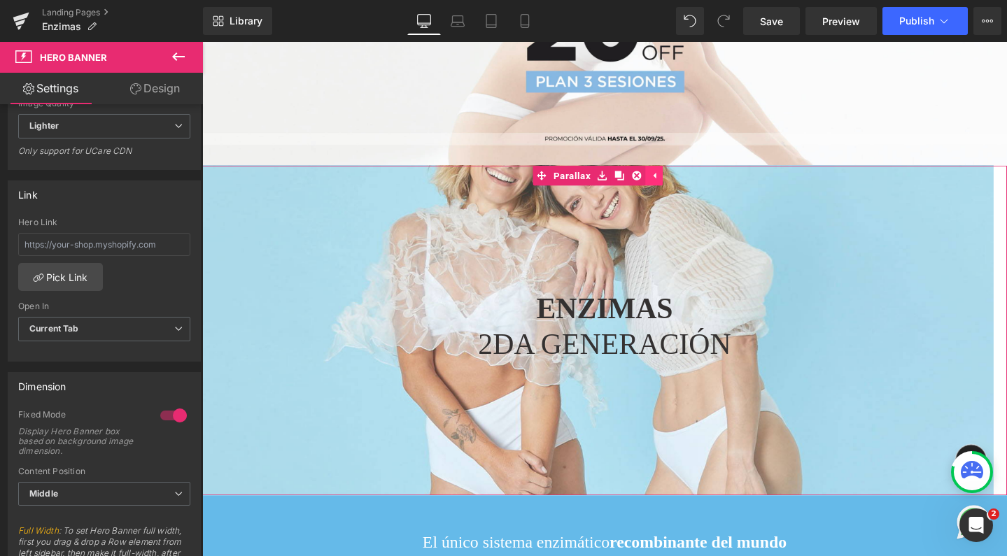
click at [679, 179] on icon at bounding box center [678, 183] width 10 height 10
click at [652, 178] on icon at bounding box center [651, 183] width 10 height 10
click at [659, 178] on icon at bounding box center [660, 183] width 10 height 10
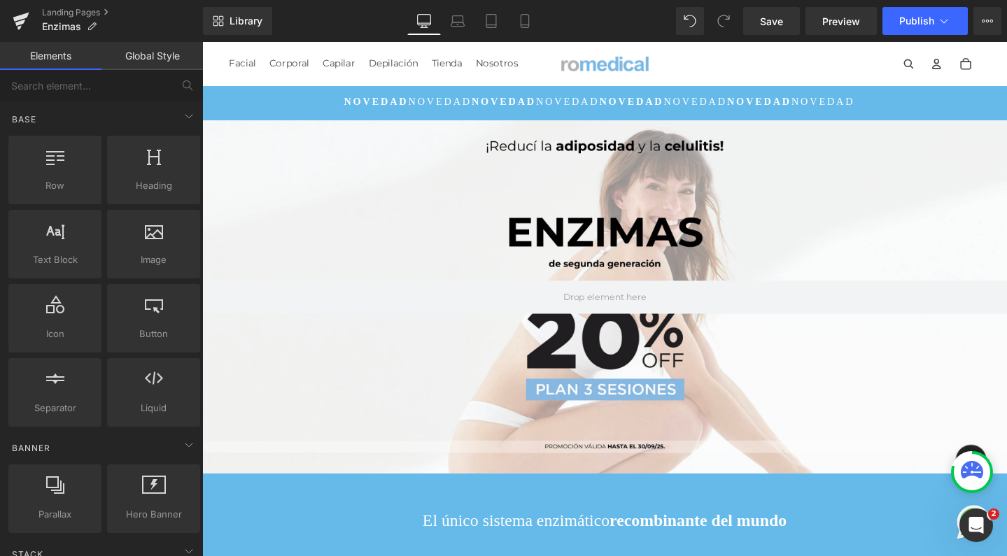
scroll to position [0, 0]
click at [523, 18] on icon at bounding box center [525, 21] width 14 height 14
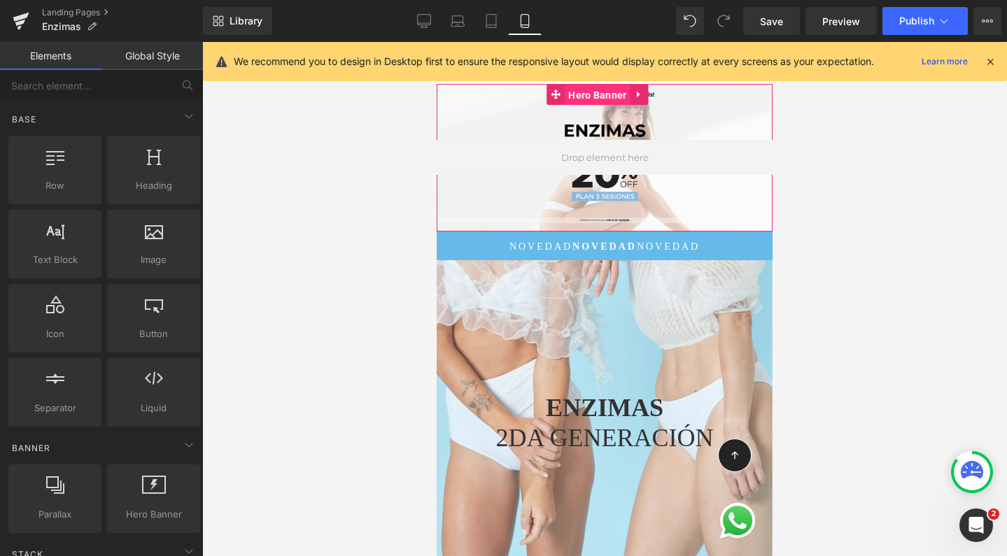
click at [596, 99] on span "Hero Banner" at bounding box center [597, 95] width 65 height 21
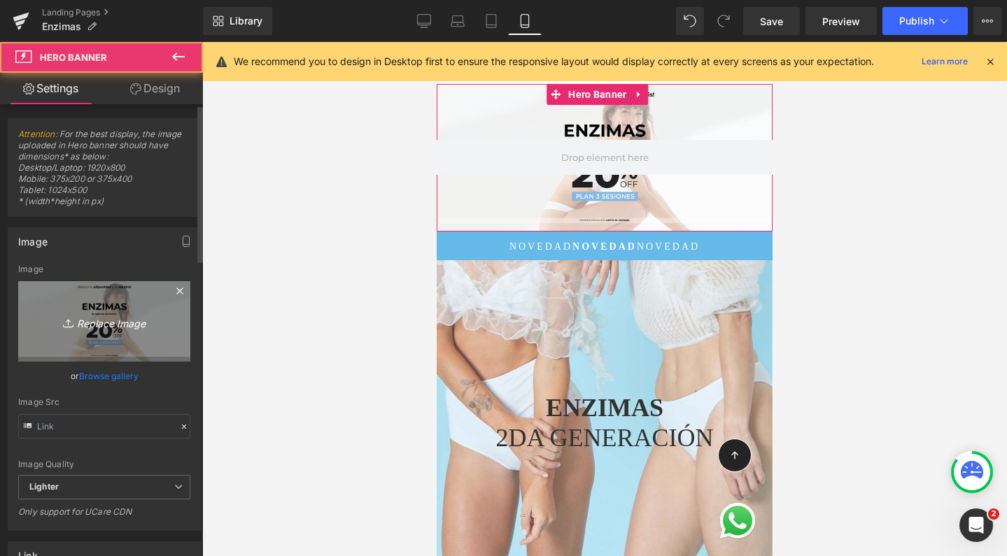
click at [83, 306] on link "Replace Image" at bounding box center [104, 321] width 172 height 80
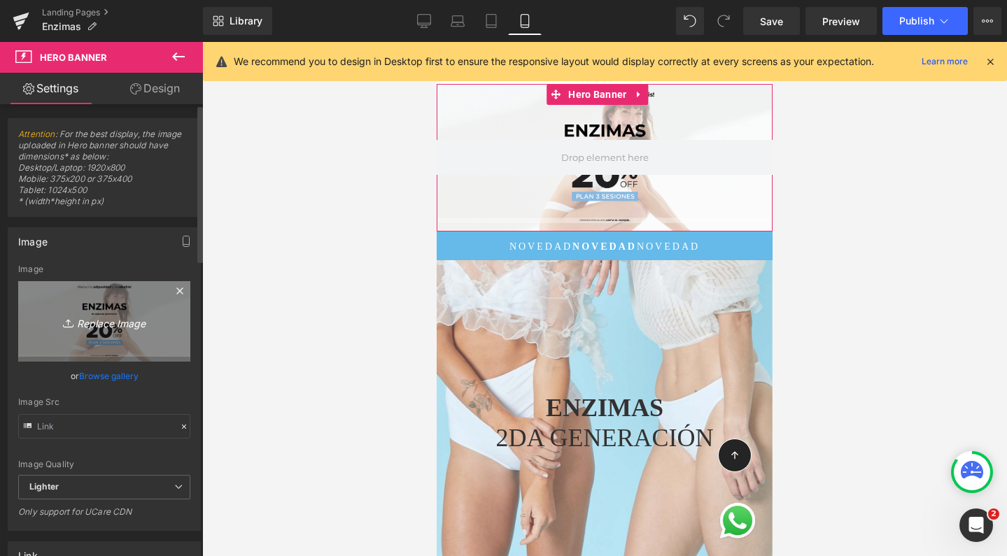
type input "C:\fakepath\Captura de pantalla 2025-09-01 a las 16.56.33.png"
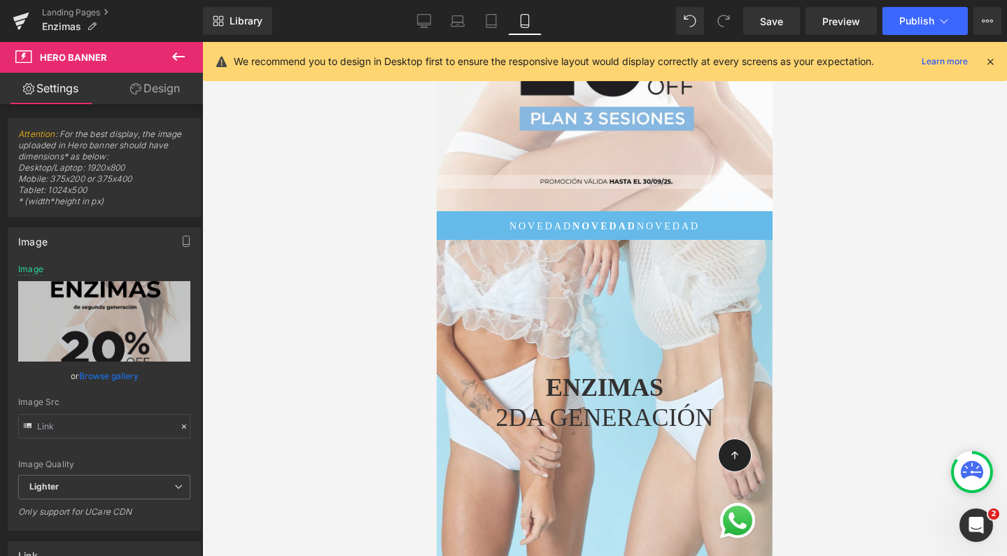
scroll to position [285, 0]
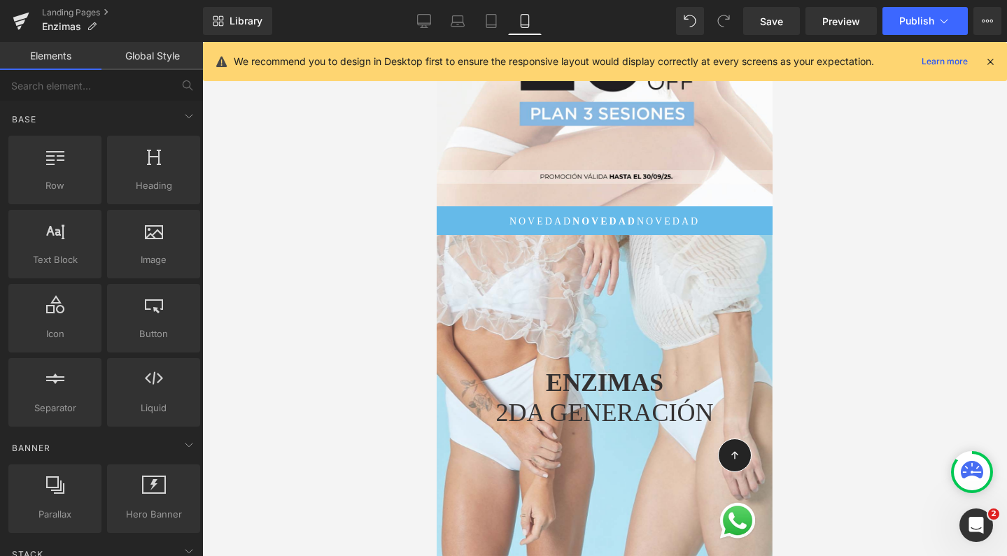
click at [868, 283] on div at bounding box center [604, 299] width 805 height 514
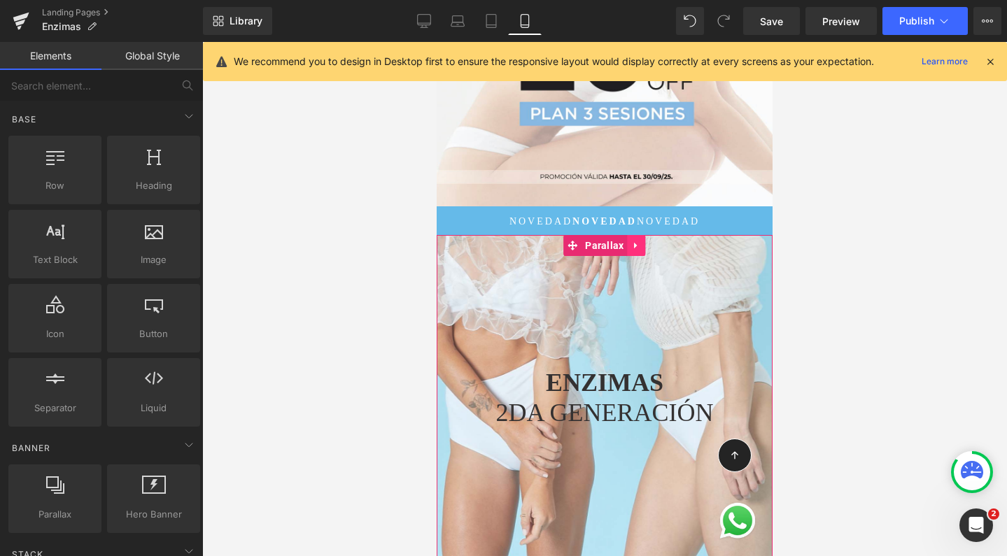
click at [632, 240] on icon at bounding box center [637, 245] width 10 height 10
click at [605, 241] on icon at bounding box center [610, 246] width 10 height 10
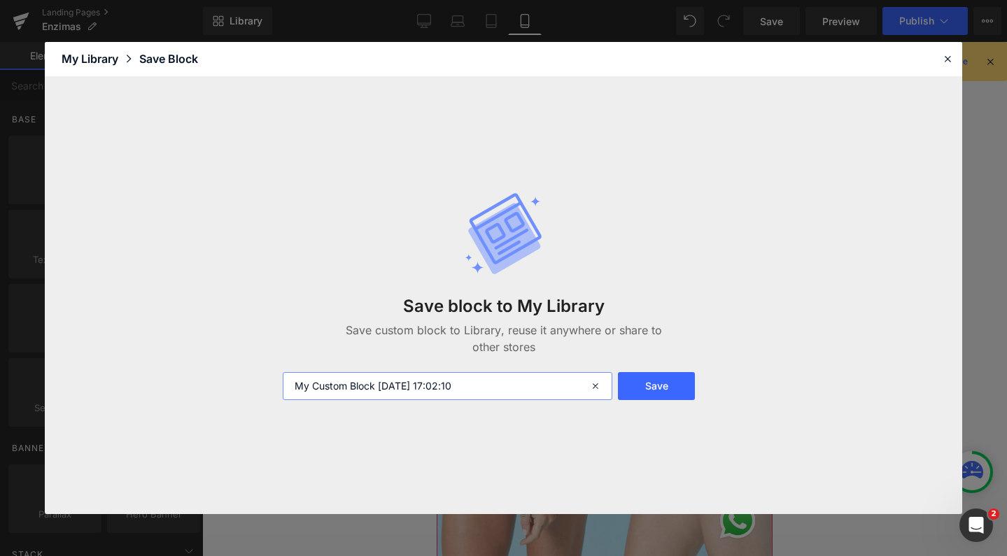
click at [411, 388] on input "My Custom Block 2025-09-01 17:02:10" at bounding box center [448, 386] width 330 height 28
type input "PARALLAX ENZIMAS MOBILE"
click at [655, 389] on button "Save" at bounding box center [656, 386] width 76 height 28
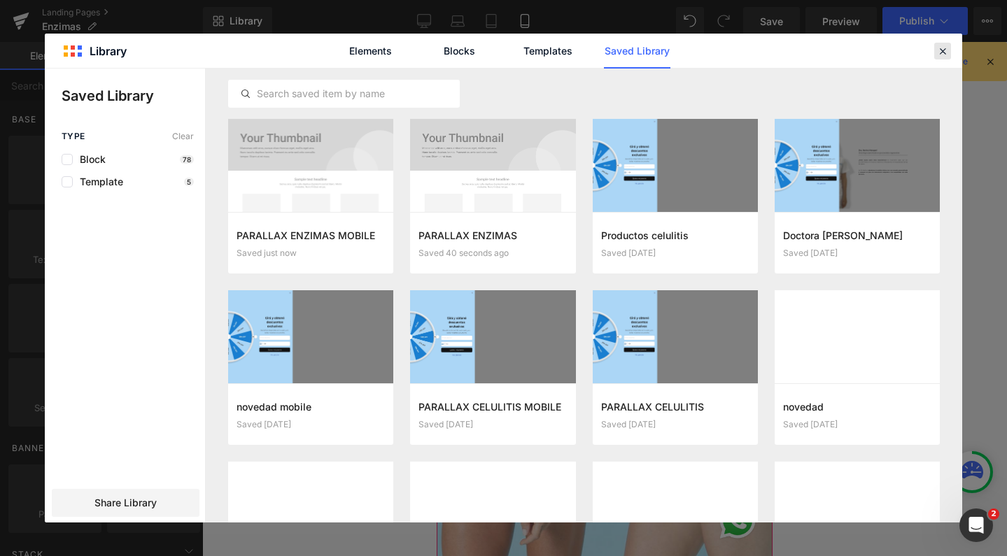
click at [943, 48] on icon at bounding box center [942, 51] width 13 height 13
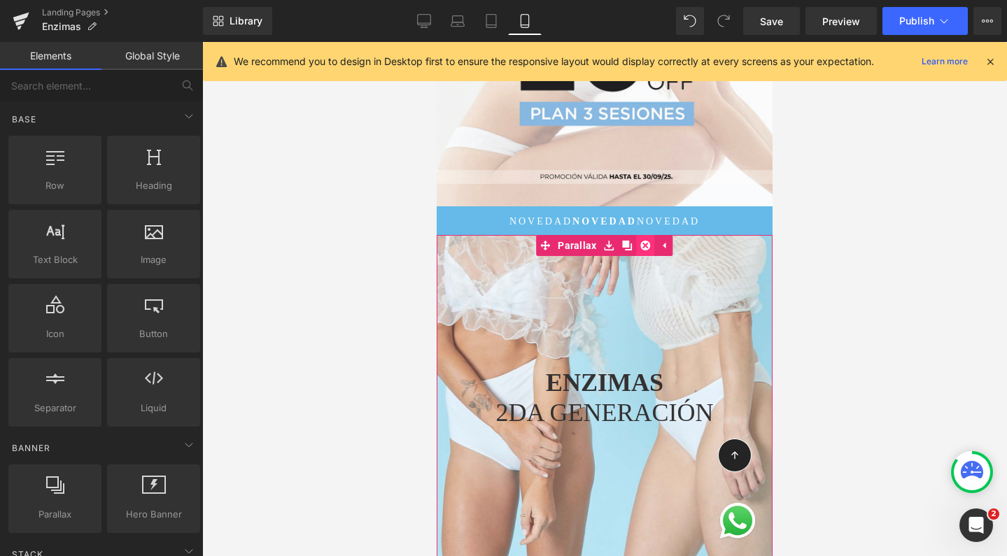
click at [641, 241] on icon at bounding box center [646, 246] width 10 height 10
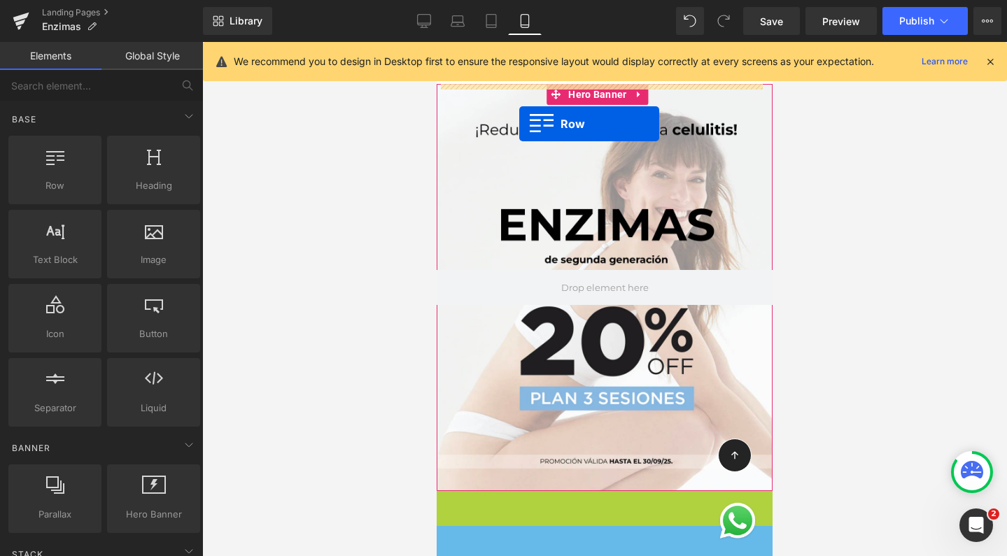
scroll to position [7883, 322]
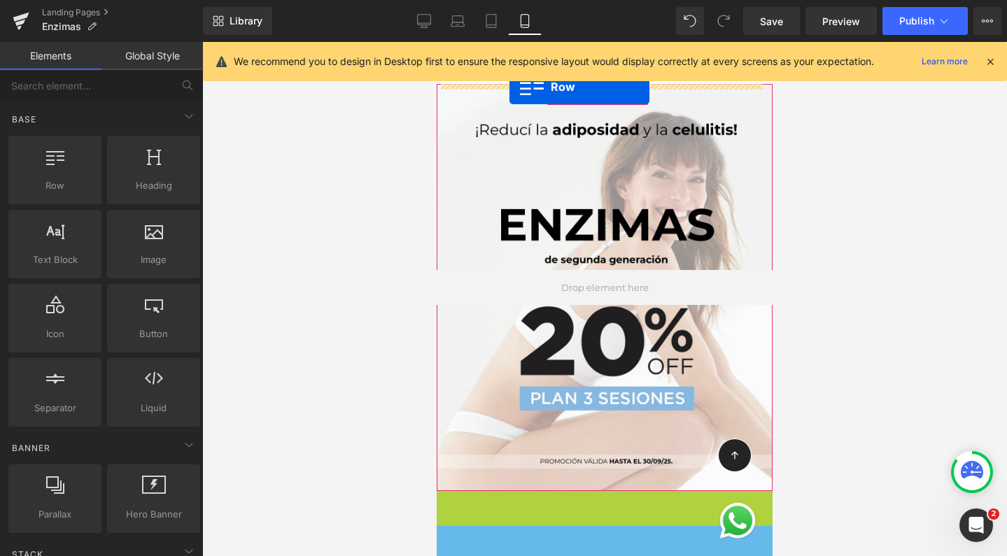
drag, startPoint x: 446, startPoint y: 485, endPoint x: 509, endPoint y: 87, distance: 403.2
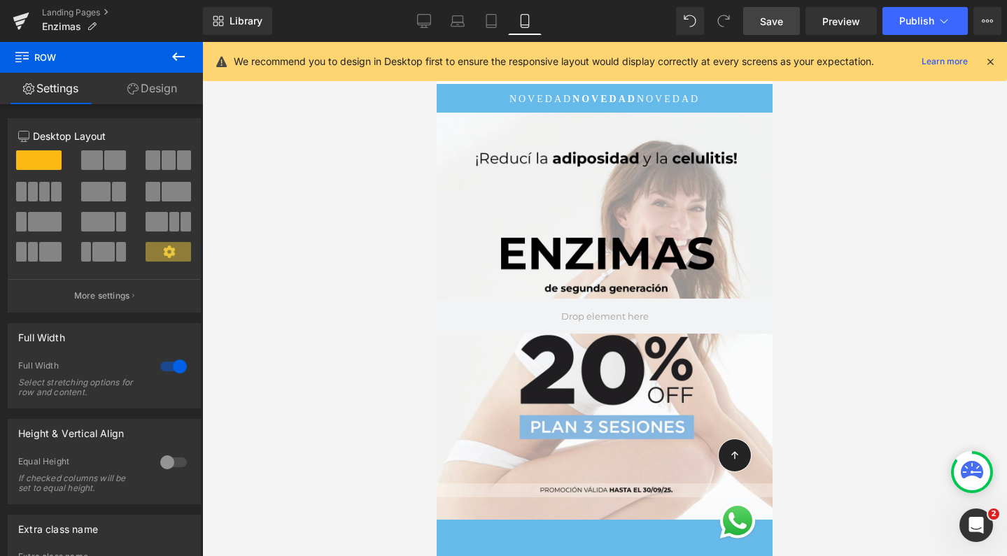
scroll to position [0, 0]
click at [761, 29] on link "Save" at bounding box center [771, 21] width 57 height 28
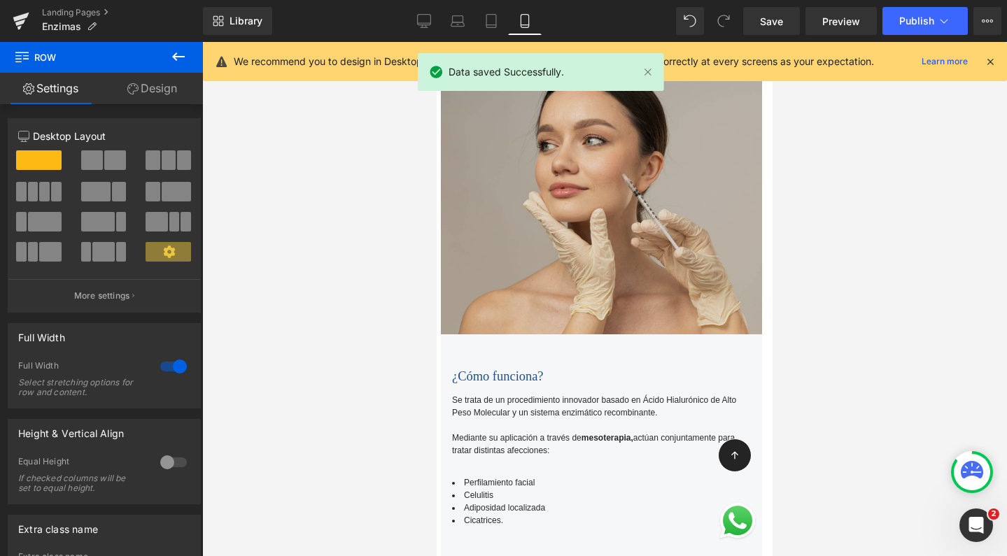
scroll to position [567, 0]
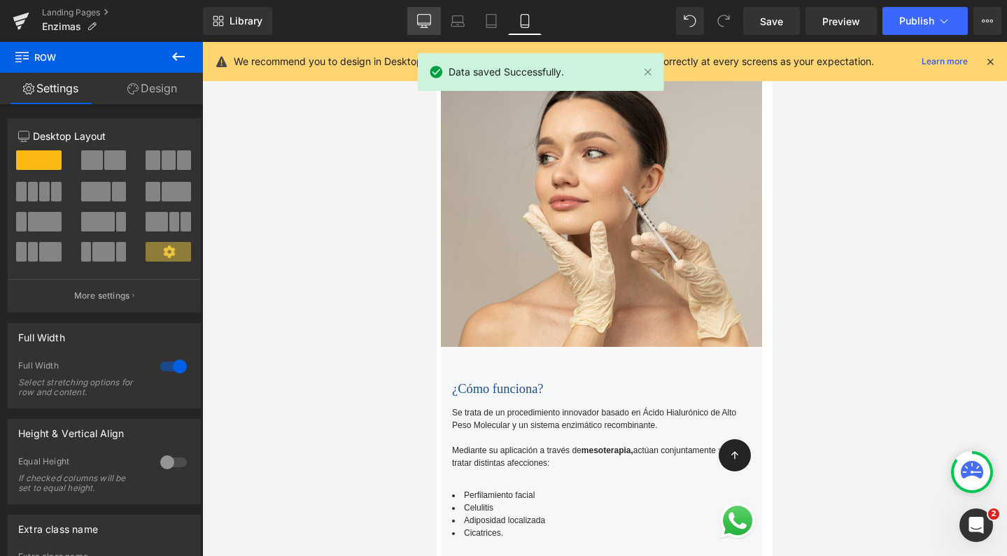
click at [430, 20] on icon at bounding box center [424, 21] width 14 height 14
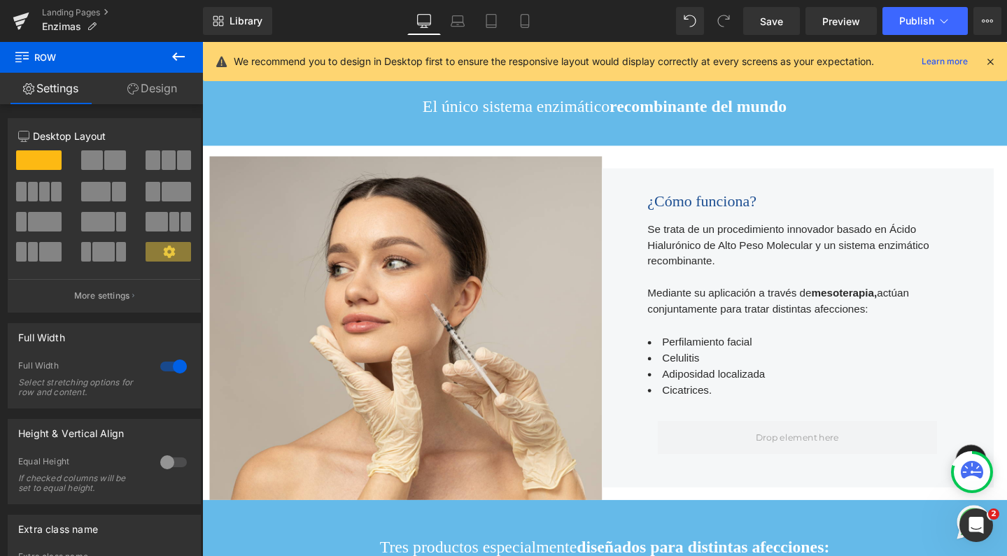
scroll to position [437, 0]
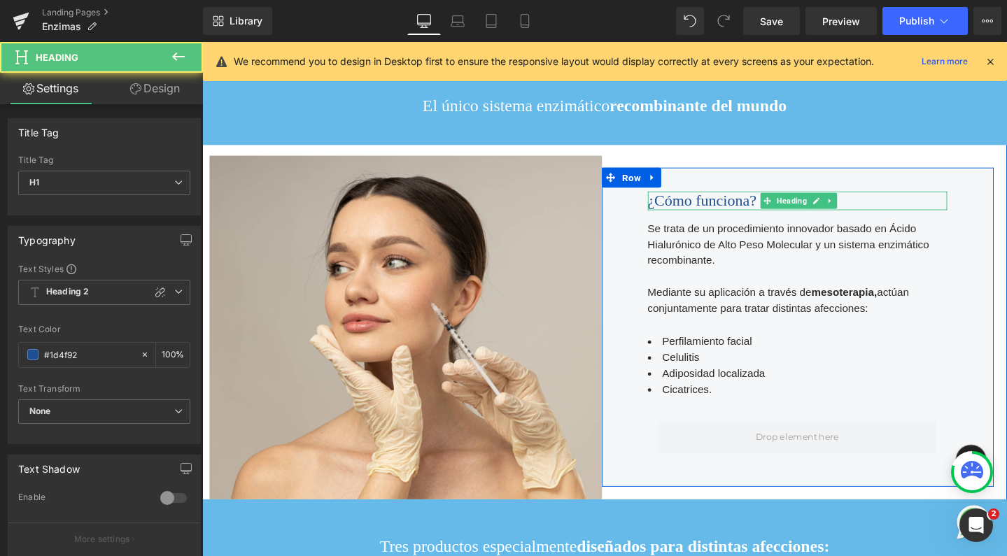
click at [766, 218] on span "¿Cómo funciona?" at bounding box center [728, 208] width 115 height 18
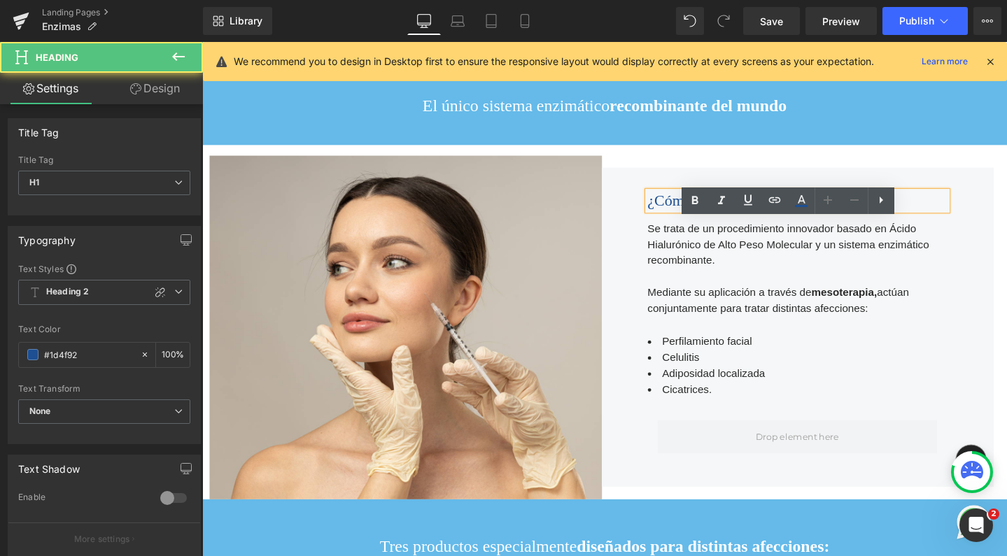
click at [784, 218] on span "¿Cómo funciona?" at bounding box center [728, 208] width 115 height 18
drag, startPoint x: 787, startPoint y: 241, endPoint x: 671, endPoint y: 240, distance: 115.5
click at [671, 218] on span "¿Cómo funciona?" at bounding box center [728, 208] width 115 height 18
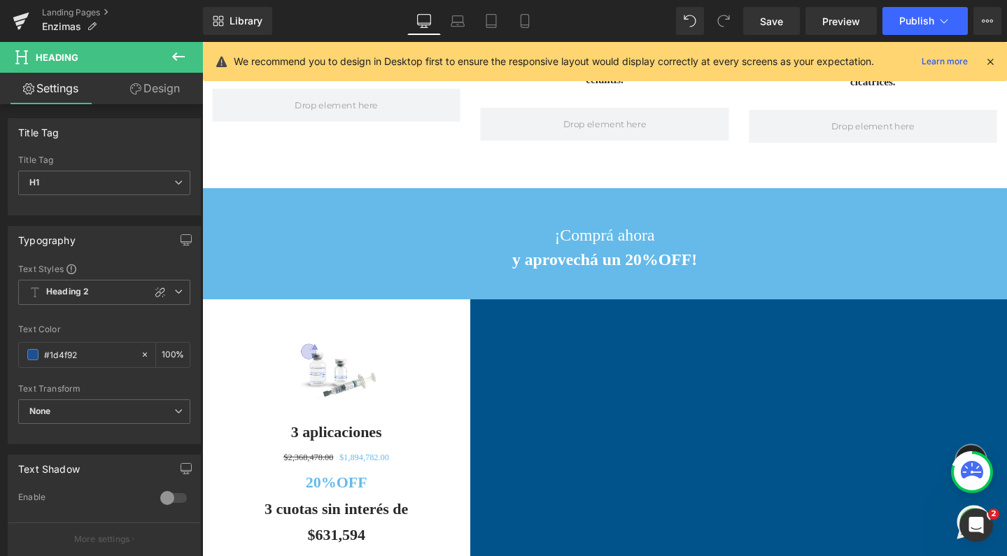
scroll to position [1529, 0]
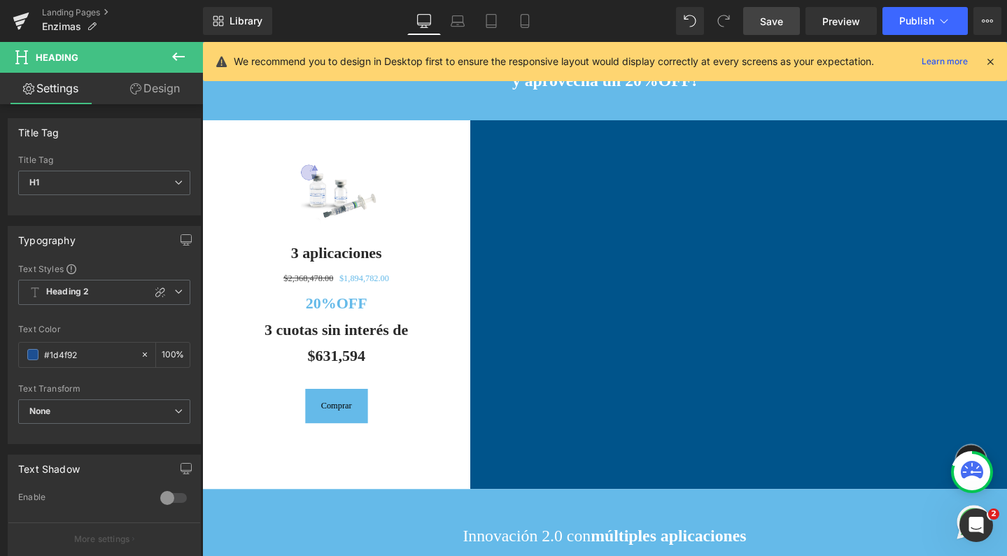
click at [761, 29] on link "Save" at bounding box center [771, 21] width 57 height 28
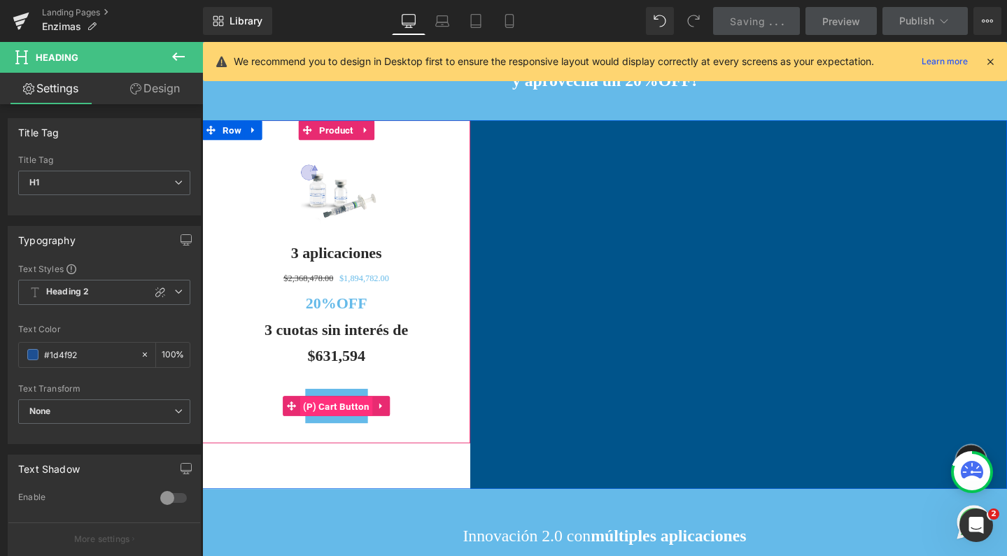
click at [345, 437] on span "(P) Cart Button" at bounding box center [343, 426] width 77 height 21
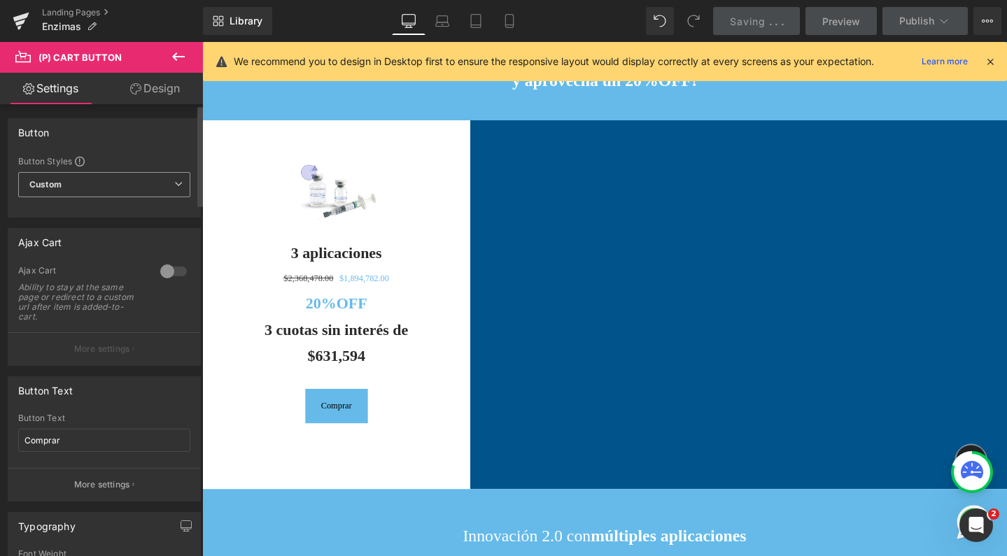
click at [143, 188] on span "Custom" at bounding box center [104, 184] width 172 height 25
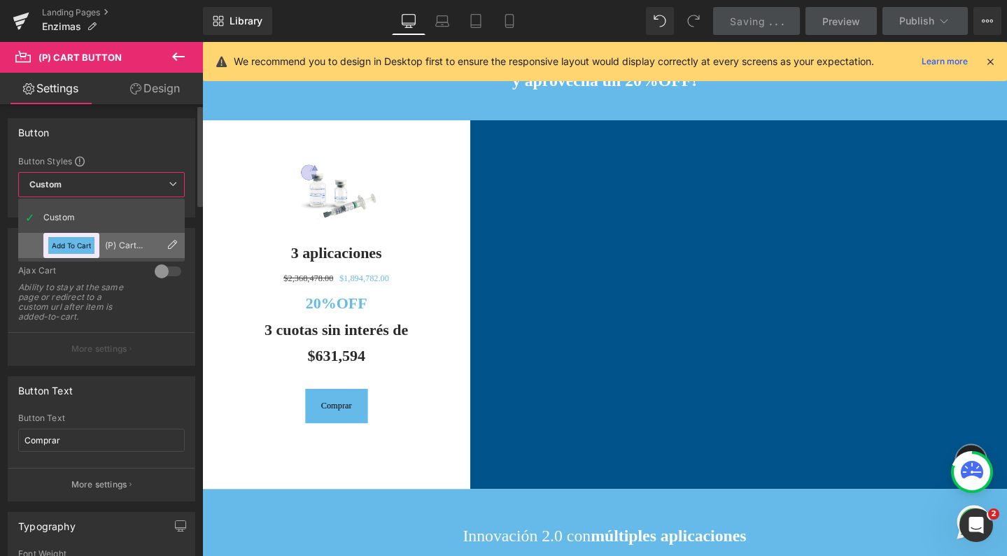
click at [82, 241] on button "Add To Cart" at bounding box center [71, 245] width 46 height 17
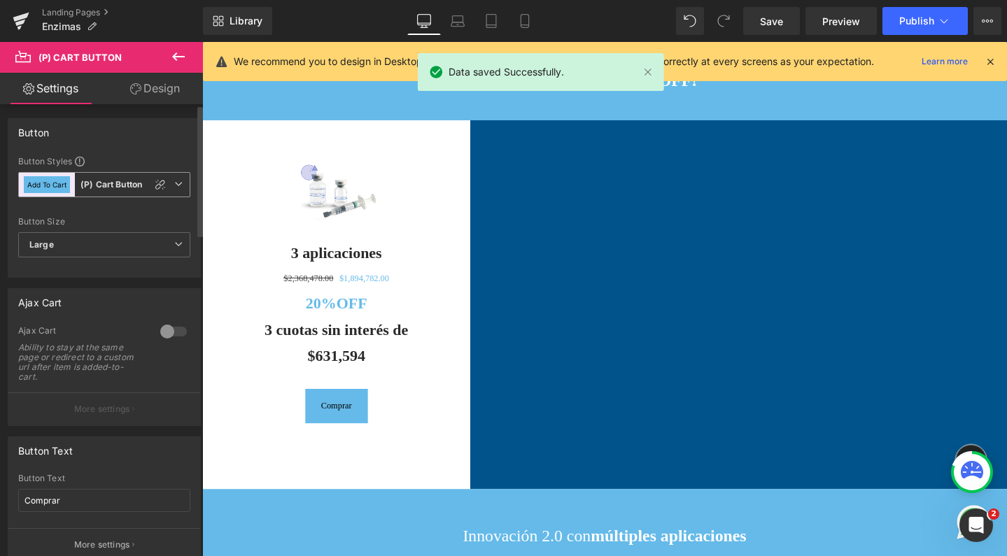
scroll to position [0, 0]
click at [58, 183] on button "Add To Cart" at bounding box center [47, 184] width 46 height 17
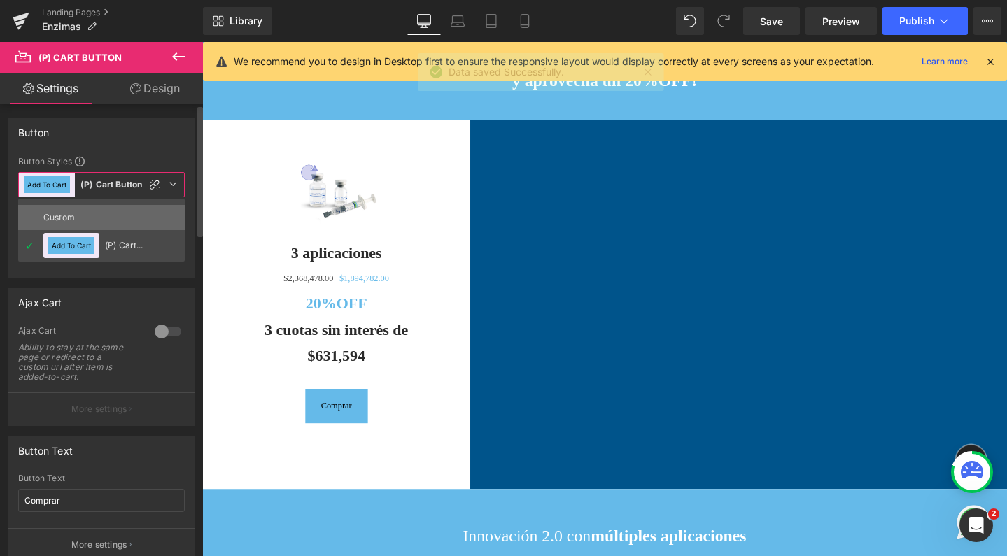
click at [73, 207] on div "Custom" at bounding box center [70, 217] width 55 height 25
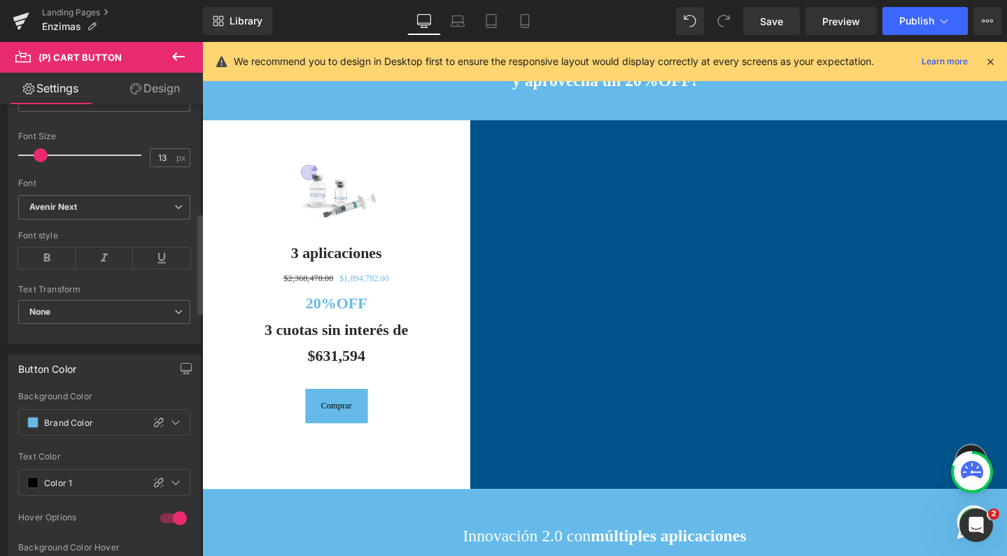
scroll to position [485, 0]
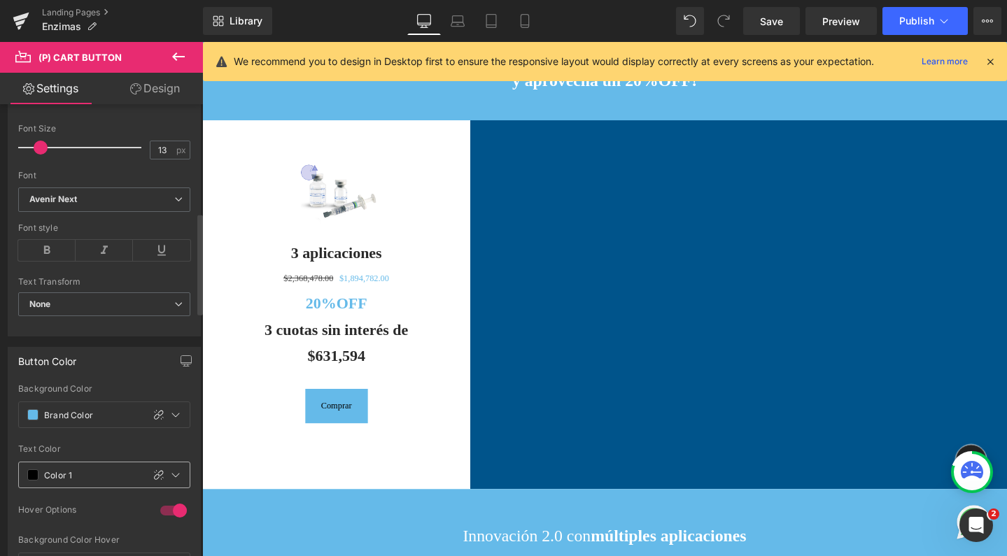
click at [65, 478] on input "Color 1" at bounding box center [90, 474] width 92 height 15
click at [28, 471] on span at bounding box center [32, 475] width 11 height 11
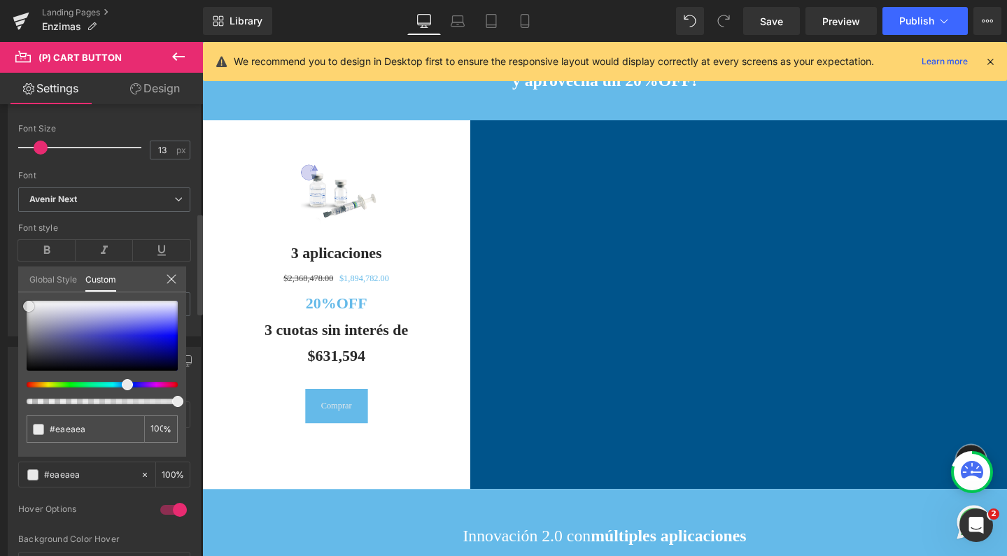
click at [29, 306] on div at bounding box center [102, 336] width 151 height 70
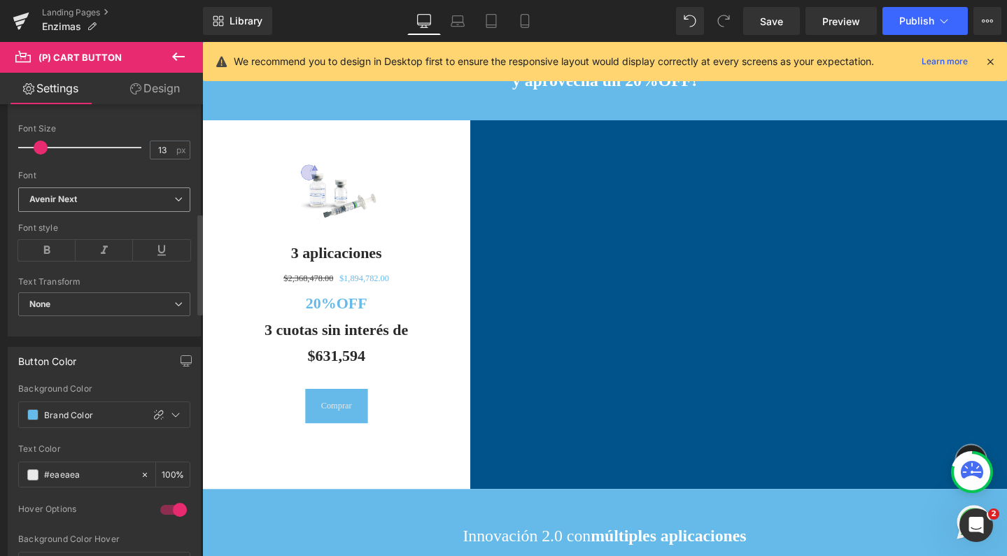
click at [79, 201] on b "Avenir Next" at bounding box center [101, 200] width 145 height 12
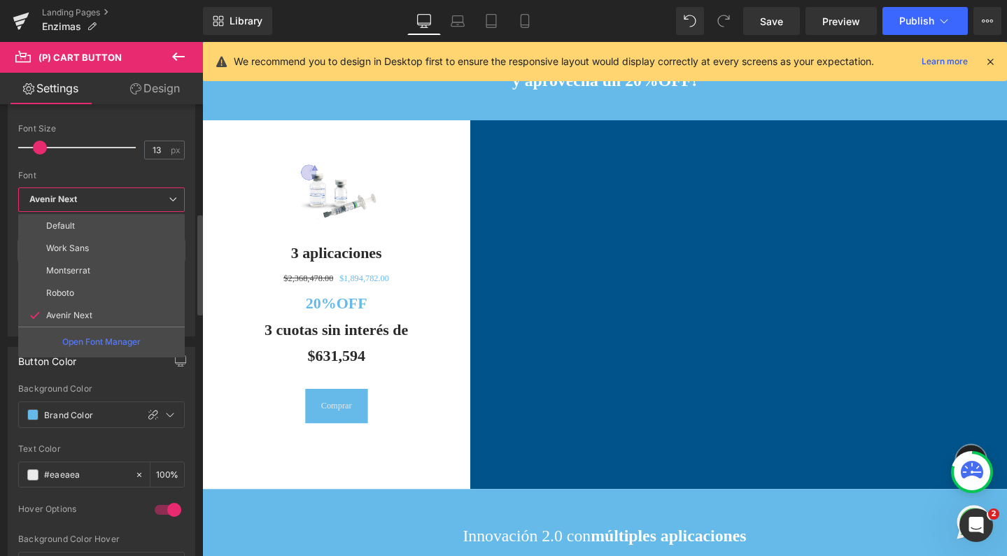
click at [79, 201] on b "Avenir Next" at bounding box center [98, 200] width 139 height 12
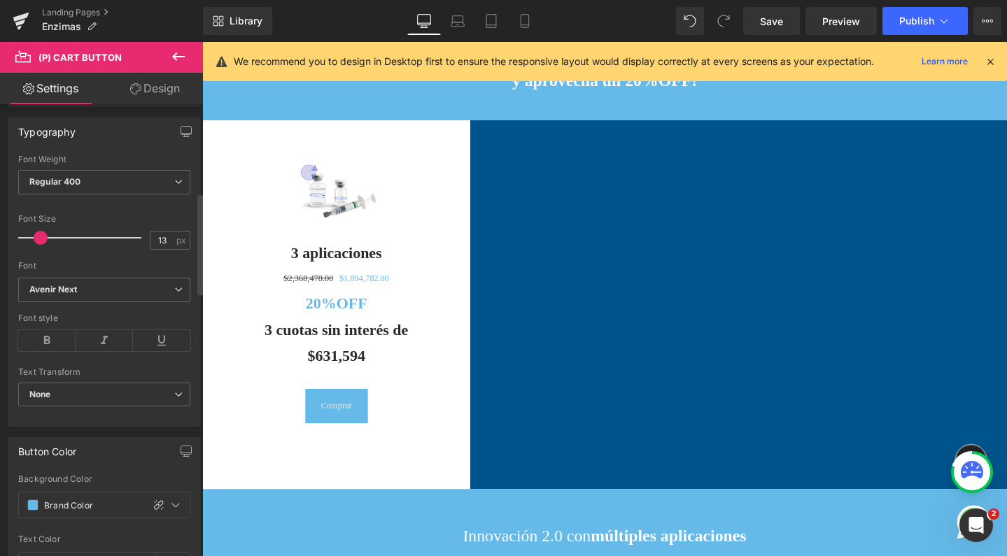
scroll to position [395, 0]
click at [93, 179] on span "Regular 400" at bounding box center [104, 181] width 172 height 24
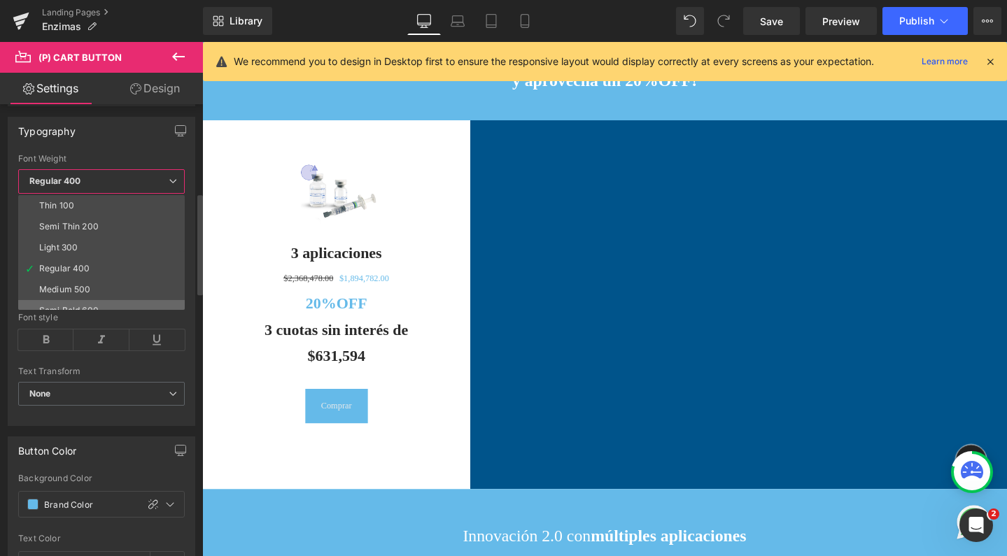
click at [104, 300] on li "Semi Bold 600" at bounding box center [104, 310] width 173 height 21
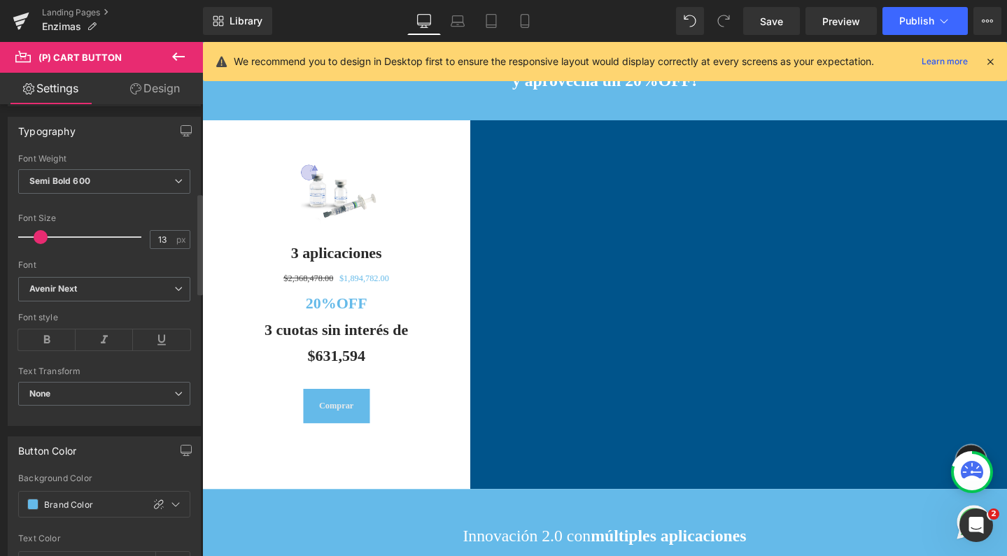
click at [57, 238] on div at bounding box center [83, 237] width 116 height 28
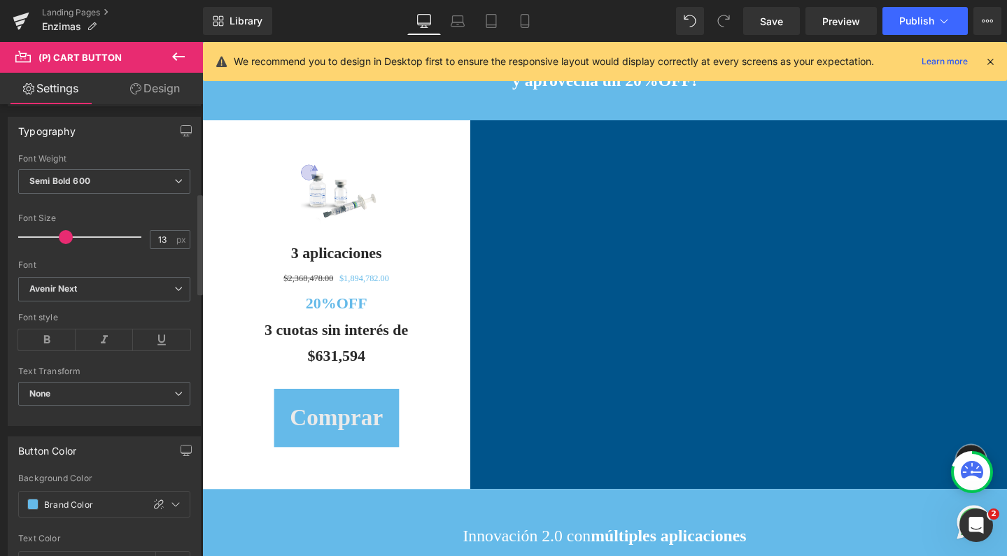
click at [64, 235] on div at bounding box center [83, 237] width 116 height 28
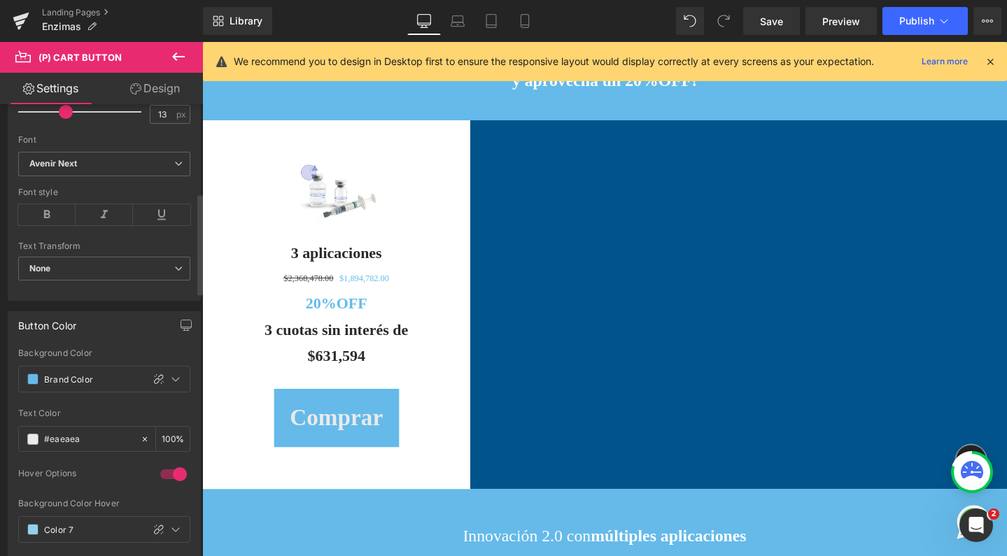
scroll to position [554, 0]
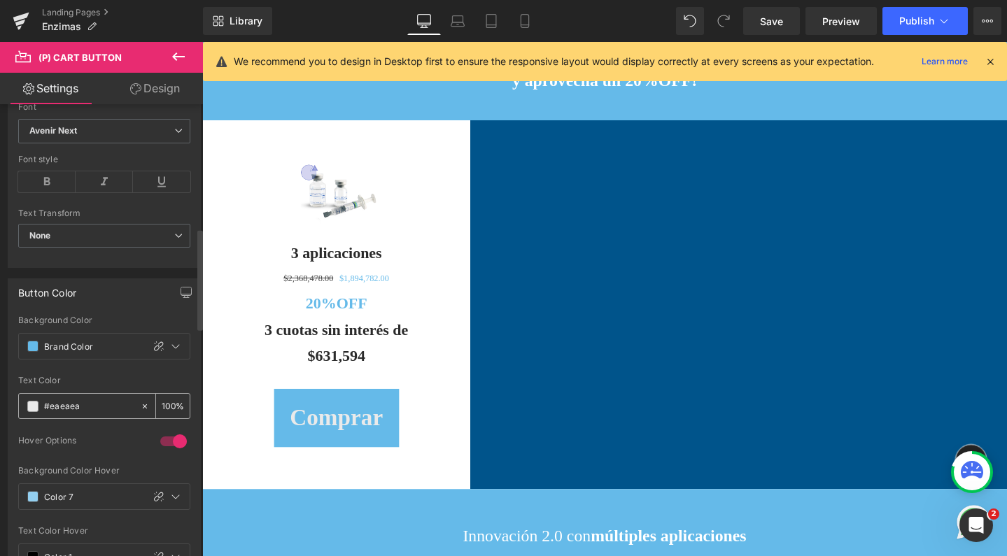
click at [36, 407] on span at bounding box center [32, 406] width 11 height 11
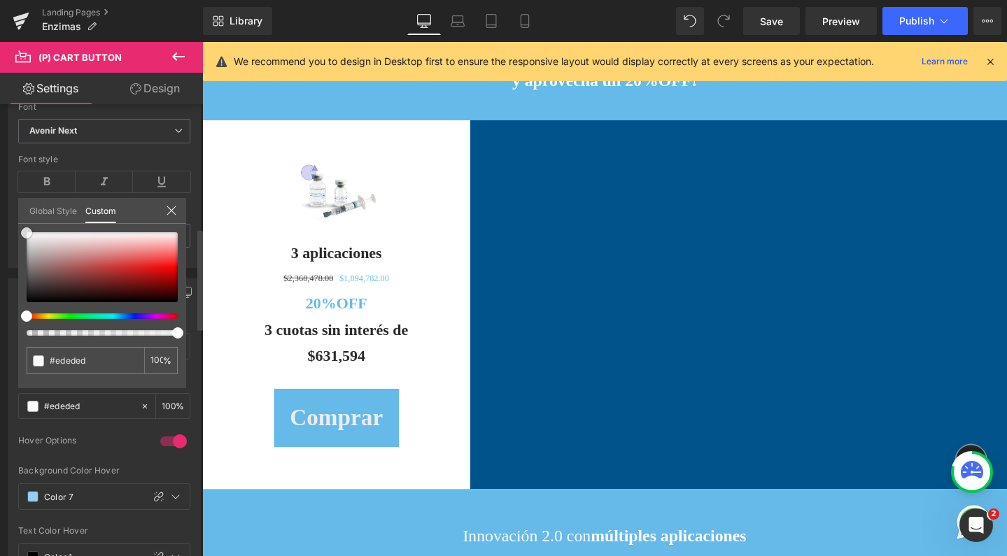
drag, startPoint x: 26, startPoint y: 237, endPoint x: 8, endPoint y: 213, distance: 29.4
click at [8, 268] on div "Button Color var(--gf_gs-color2-brand) Background Color Brand Color 100 % var(-…" at bounding box center [104, 427] width 209 height 319
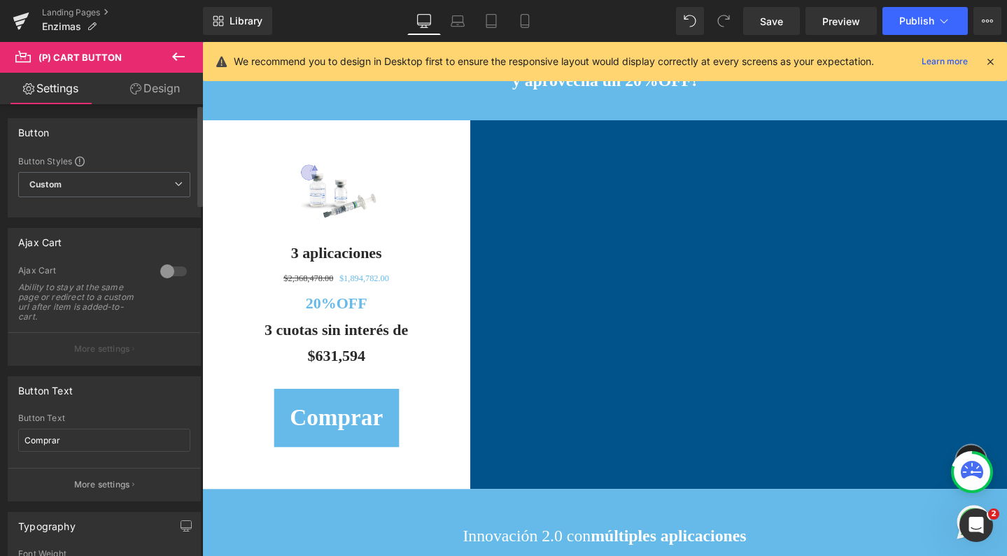
scroll to position [0, 0]
click at [765, 23] on span "Save" at bounding box center [771, 21] width 23 height 15
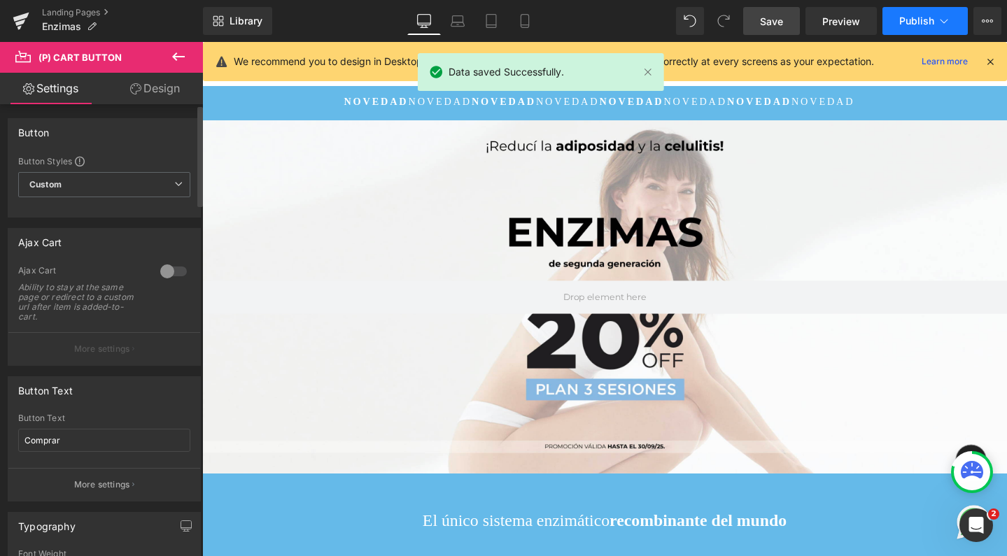
click at [905, 27] on button "Publish" at bounding box center [924, 21] width 85 height 28
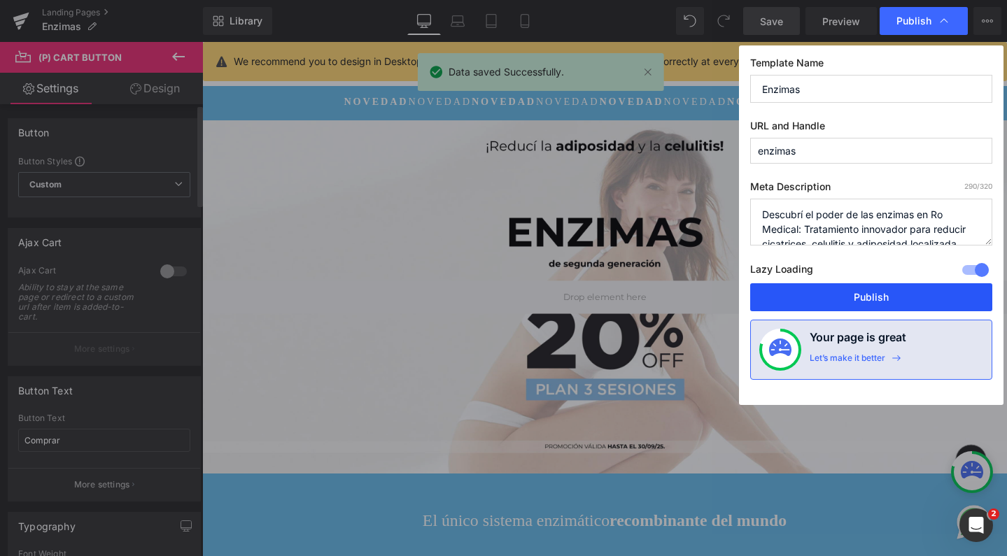
click at [822, 297] on button "Publish" at bounding box center [871, 297] width 242 height 28
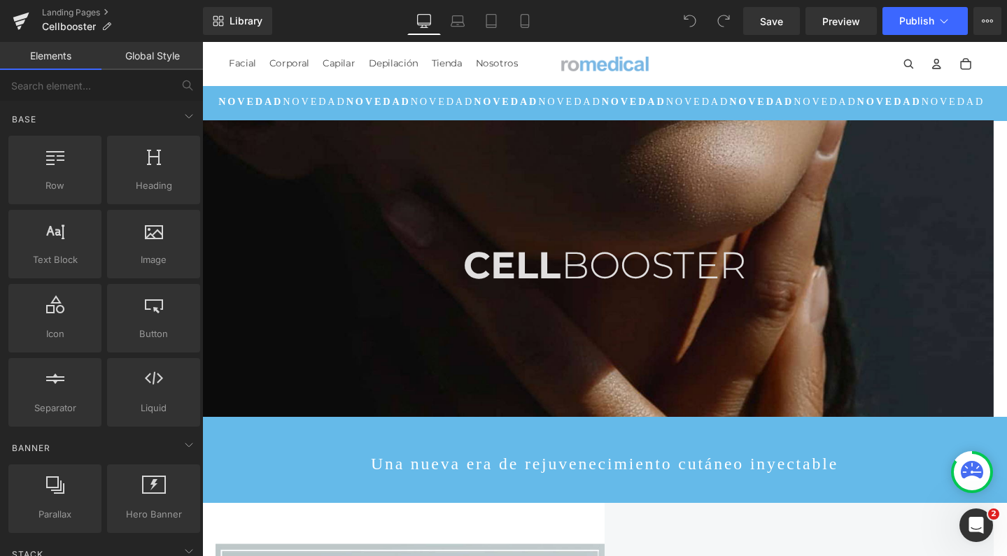
scroll to position [5921, 833]
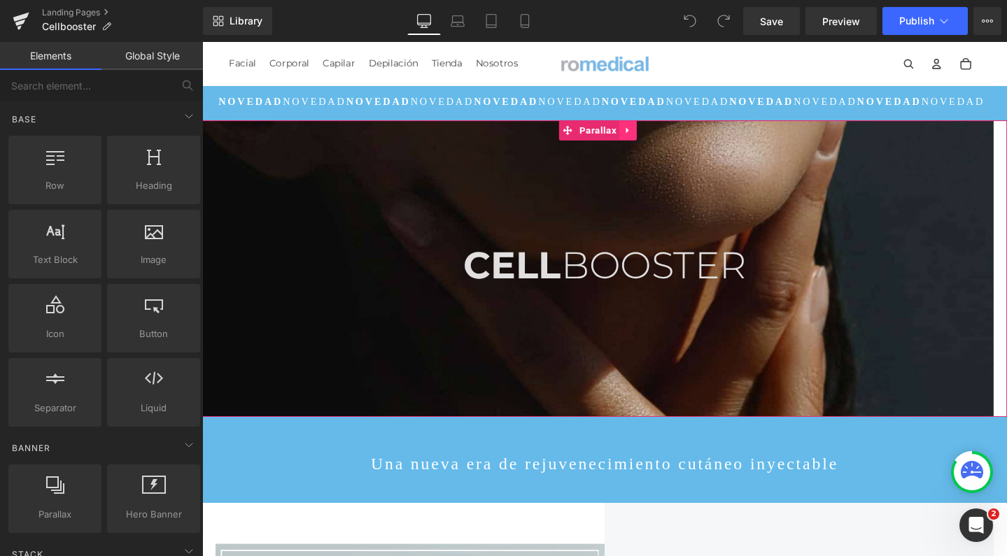
click at [648, 134] on icon at bounding box center [649, 135] width 3 height 6
click at [623, 133] on icon at bounding box center [624, 135] width 10 height 10
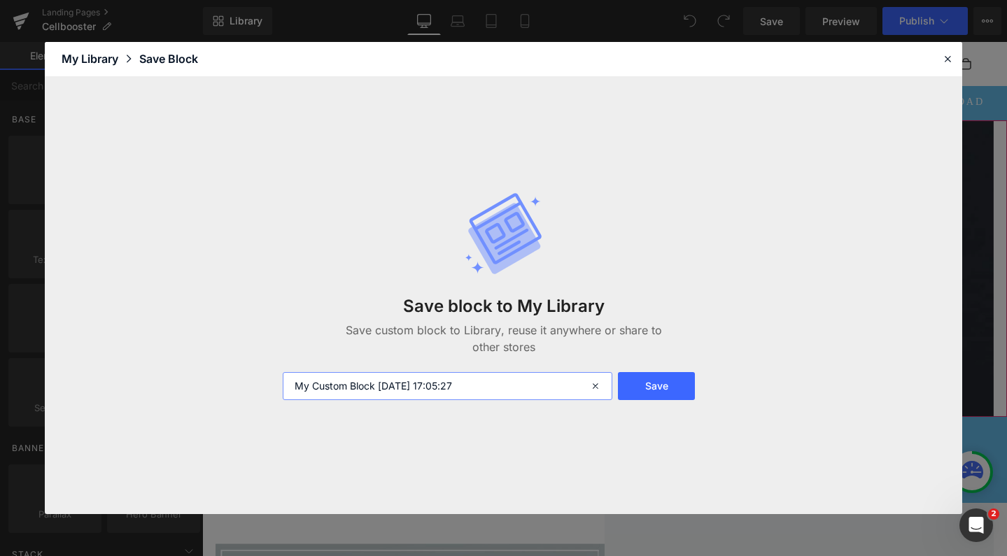
click at [462, 381] on input "My Custom Block 2025-09-01 17:05:27" at bounding box center [448, 386] width 330 height 28
type input "c"
type input "CELLBOOSTER PARALLAX"
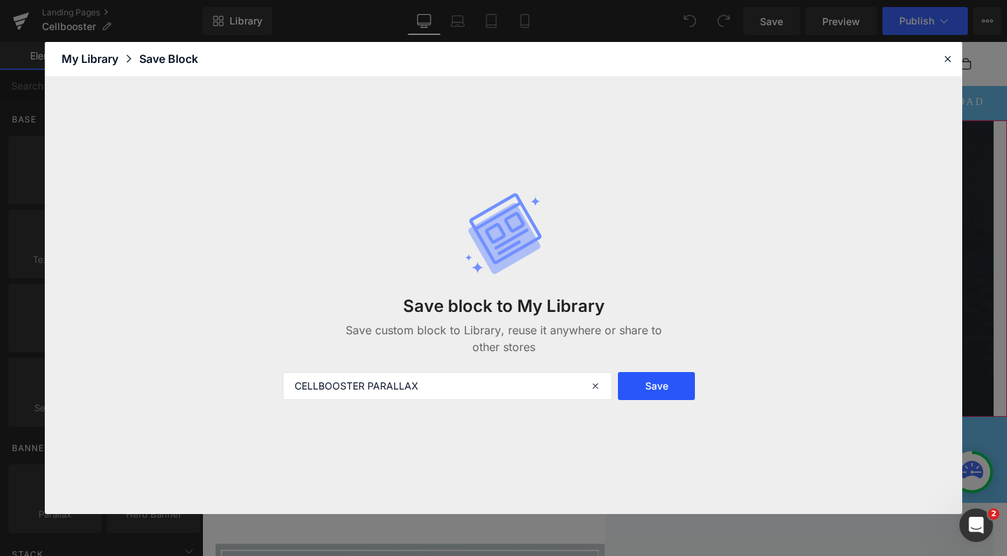
click at [662, 386] on button "Save" at bounding box center [656, 386] width 76 height 28
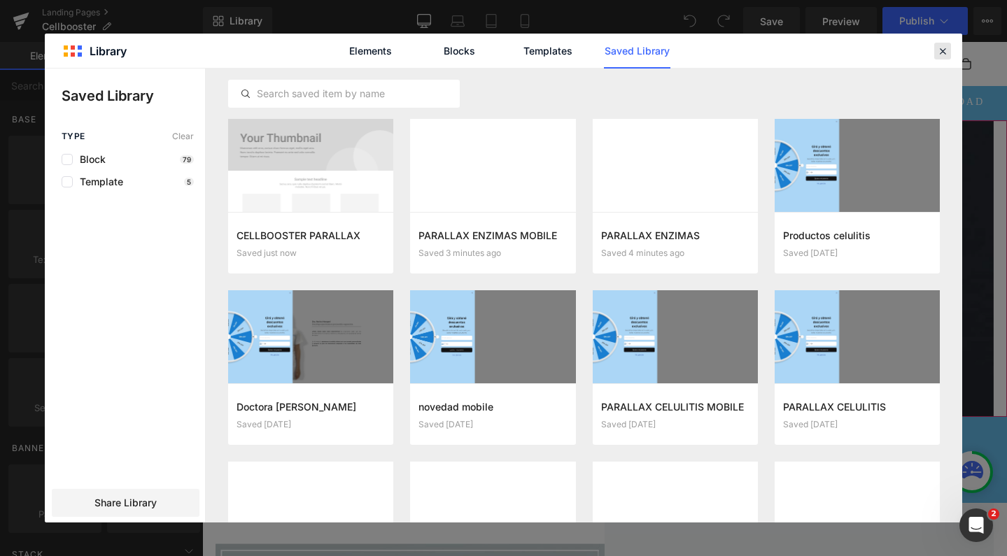
drag, startPoint x: 942, startPoint y: 47, endPoint x: 778, endPoint y: 6, distance: 168.9
click at [942, 47] on icon at bounding box center [942, 51] width 13 height 13
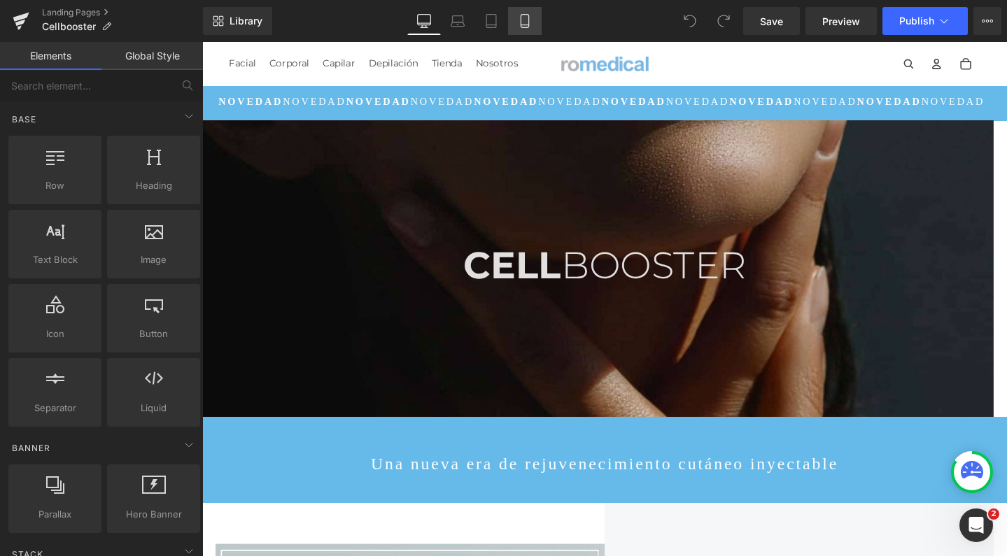
click at [528, 19] on icon at bounding box center [525, 21] width 14 height 14
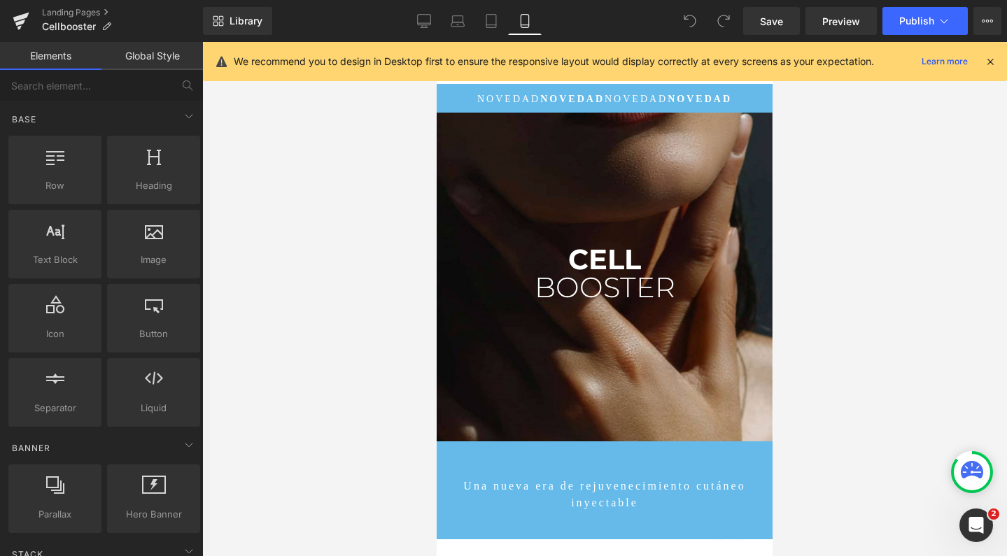
scroll to position [0, 0]
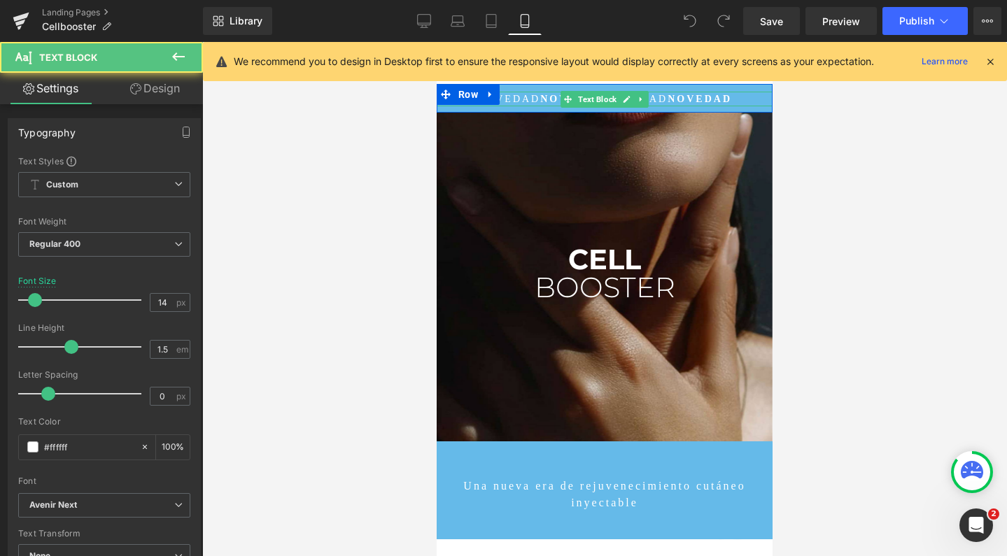
click at [674, 99] on b "NOVEDAD" at bounding box center [700, 99] width 64 height 10
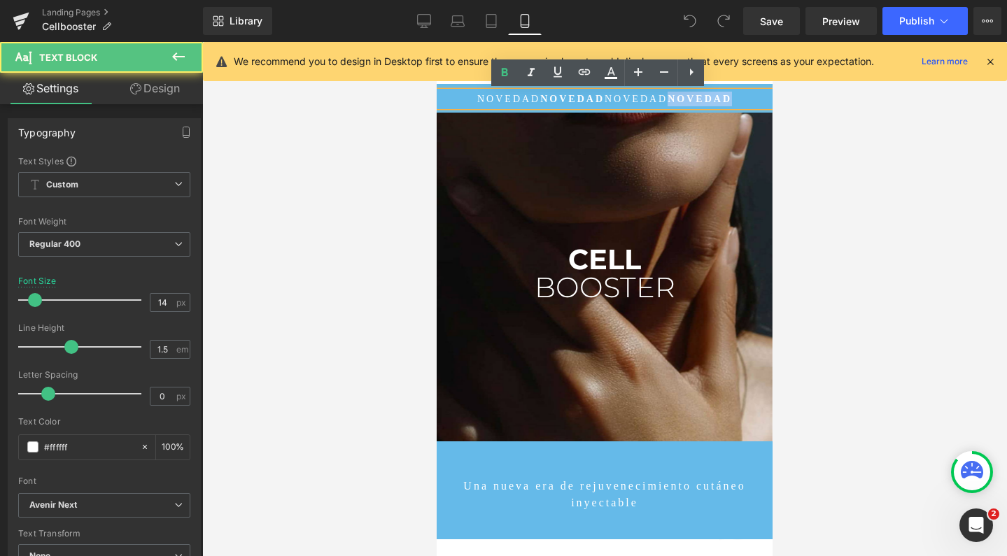
drag, startPoint x: 663, startPoint y: 99, endPoint x: 724, endPoint y: 106, distance: 60.6
click at [724, 106] on div "NOVEDAD NOVEDAD NOVEDAD NOVEDAD" at bounding box center [605, 99] width 336 height 15
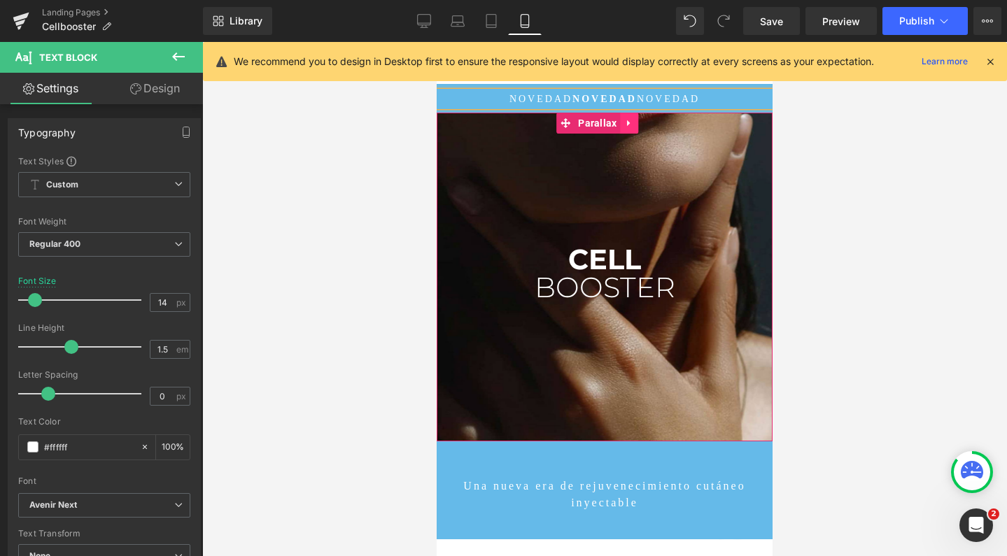
click at [628, 127] on icon at bounding box center [630, 123] width 10 height 10
click at [603, 122] on icon at bounding box center [603, 123] width 10 height 10
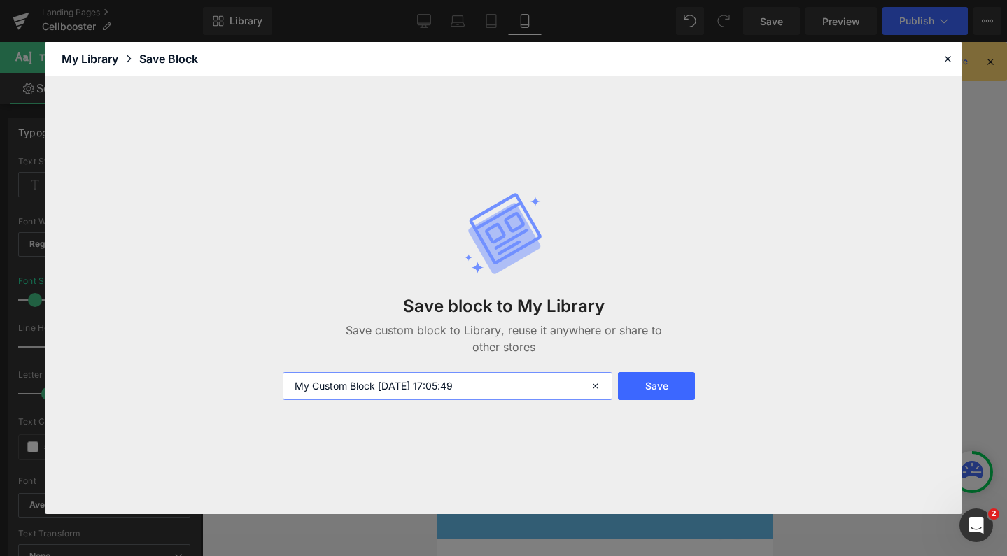
click at [383, 388] on input "My Custom Block 2025-09-01 17:05:49" at bounding box center [448, 386] width 330 height 28
type input "CELLBOOSTER PARALLAX MOBILE"
click at [632, 393] on button "Save" at bounding box center [656, 386] width 76 height 28
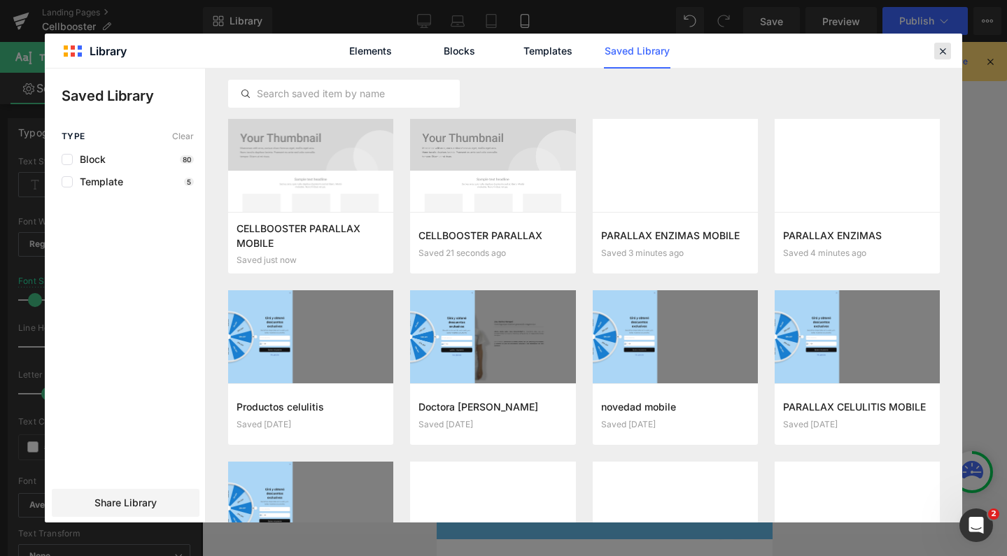
click at [944, 48] on icon at bounding box center [942, 51] width 13 height 13
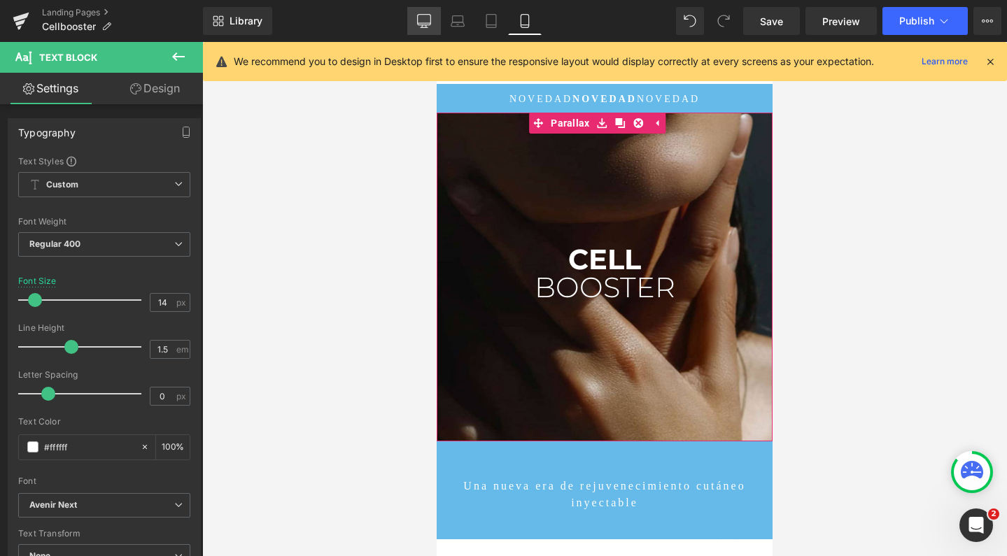
click at [420, 22] on icon at bounding box center [424, 21] width 14 height 14
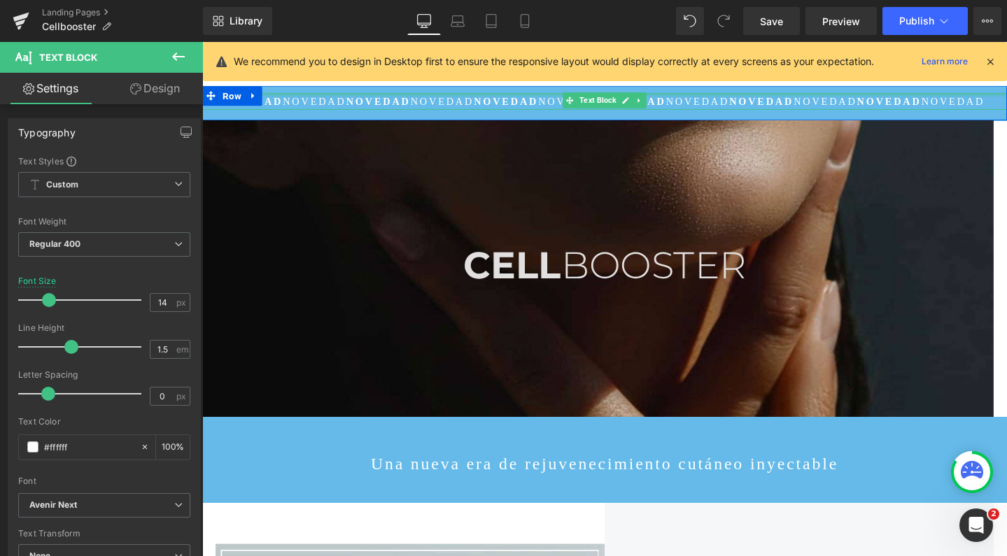
scroll to position [5921, 833]
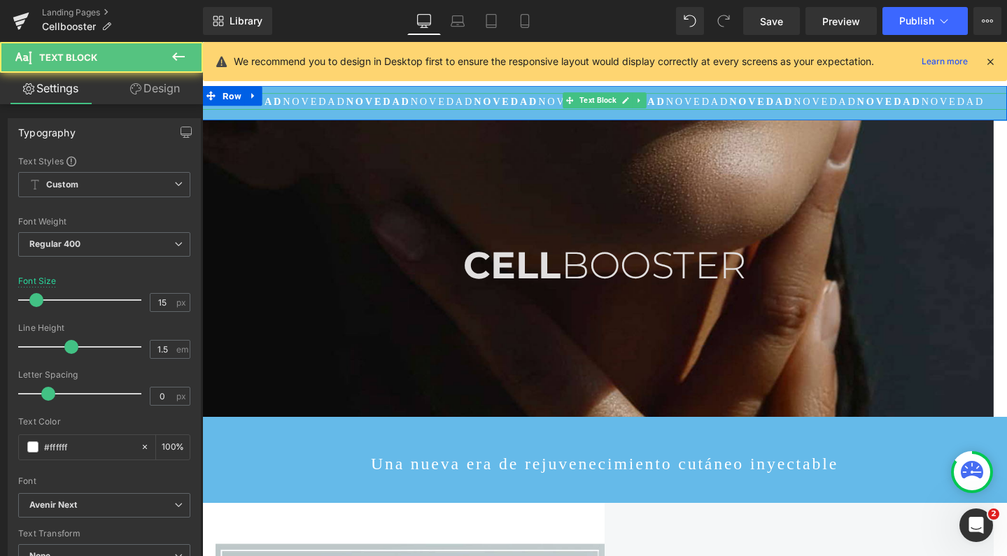
click at [724, 103] on span "NOVEDAD" at bounding box center [723, 104] width 66 height 11
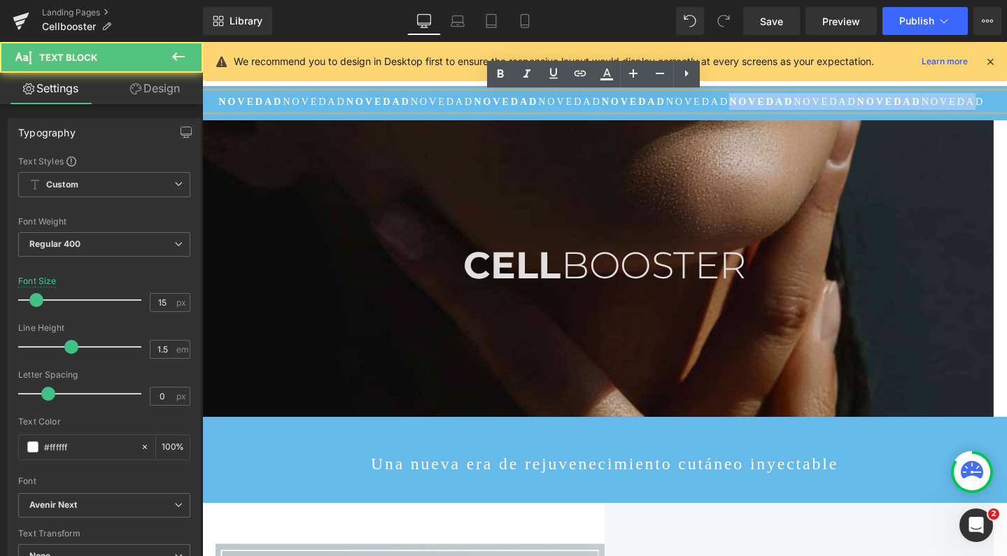
drag, startPoint x: 742, startPoint y: 102, endPoint x: 996, endPoint y: 111, distance: 254.2
click at [996, 111] on p "NOVEDAD NOVEDAD NOVEDAD NOVEDAD NOVEDAD NOVEDAD NOVEDAD NOVEDAD NOVEDAD NOVEDAD…" at bounding box center [625, 104] width 847 height 17
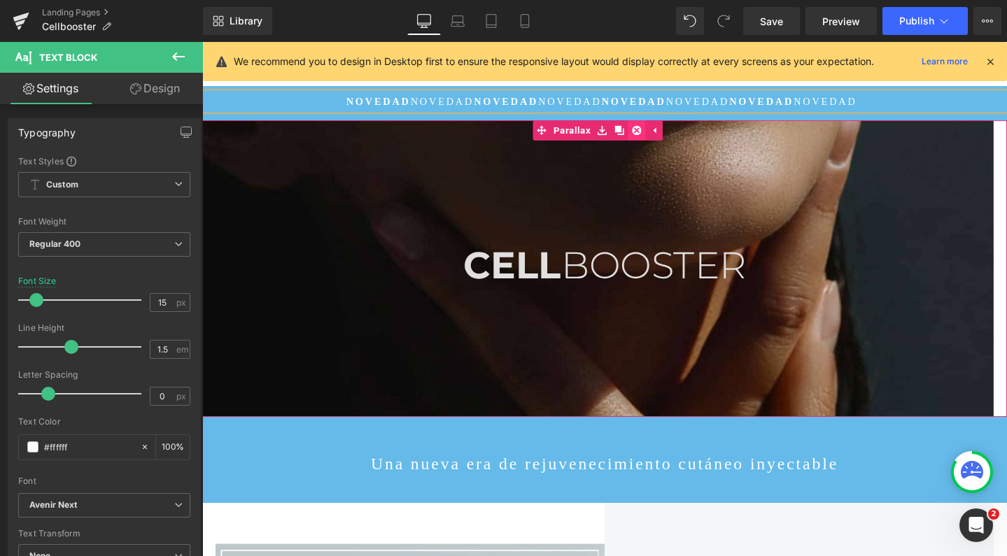
click at [658, 132] on icon at bounding box center [660, 135] width 10 height 10
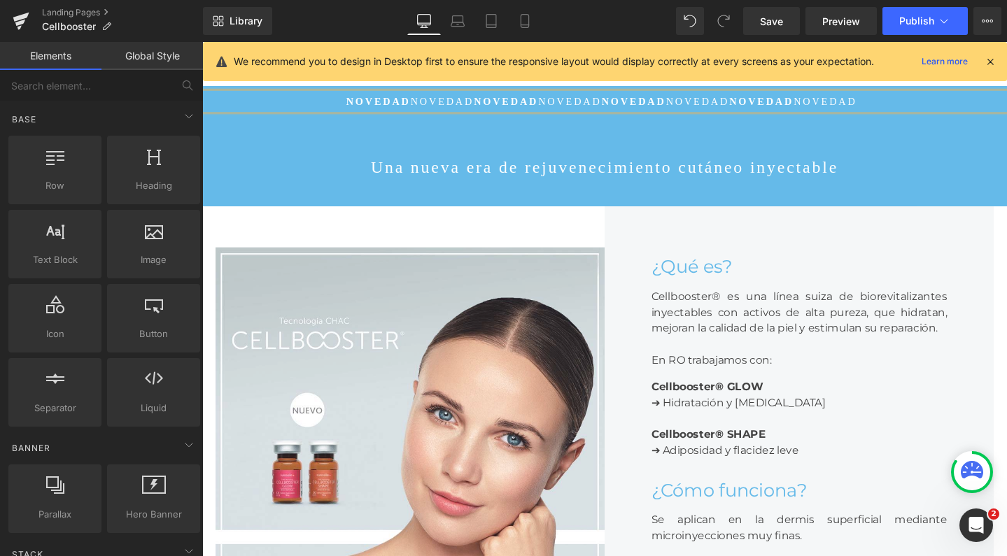
scroll to position [5597, 833]
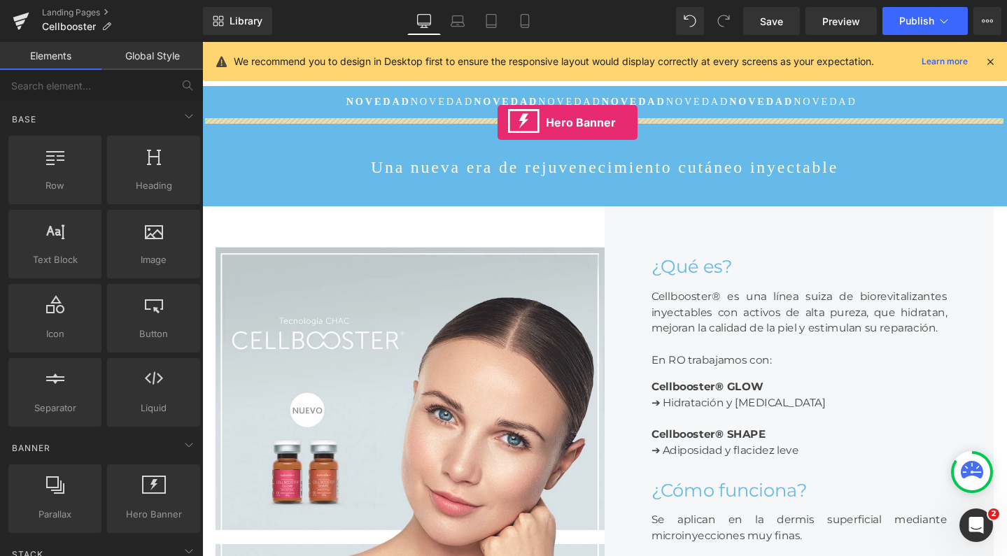
drag, startPoint x: 351, startPoint y: 541, endPoint x: 513, endPoint y: 127, distance: 444.9
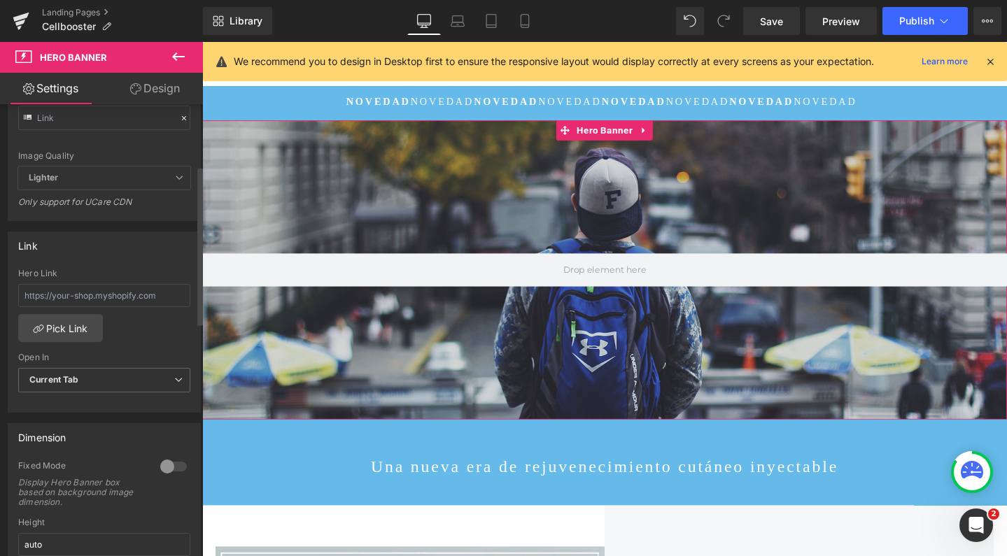
scroll to position [327, 0]
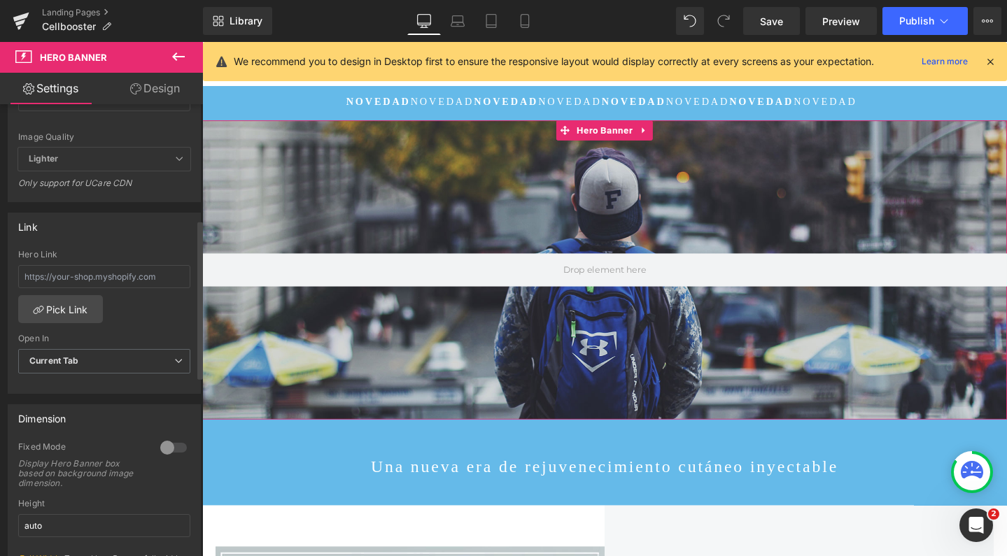
click at [158, 447] on div at bounding box center [174, 448] width 34 height 22
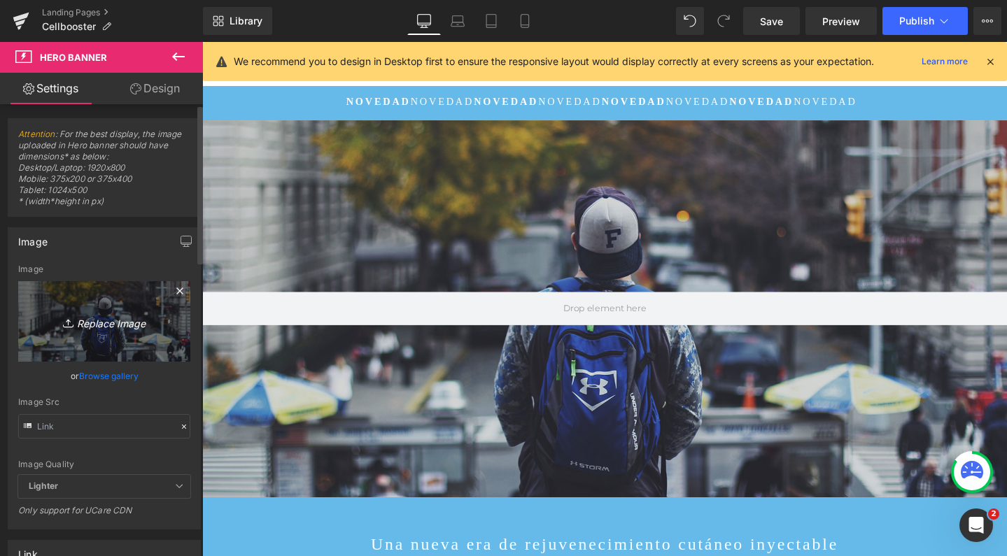
scroll to position [0, 0]
click at [98, 289] on link "Replace Image" at bounding box center [104, 321] width 172 height 80
type input "C:\fakepath\Captura de pantalla 2025-09-01 a las 16.54.15.png"
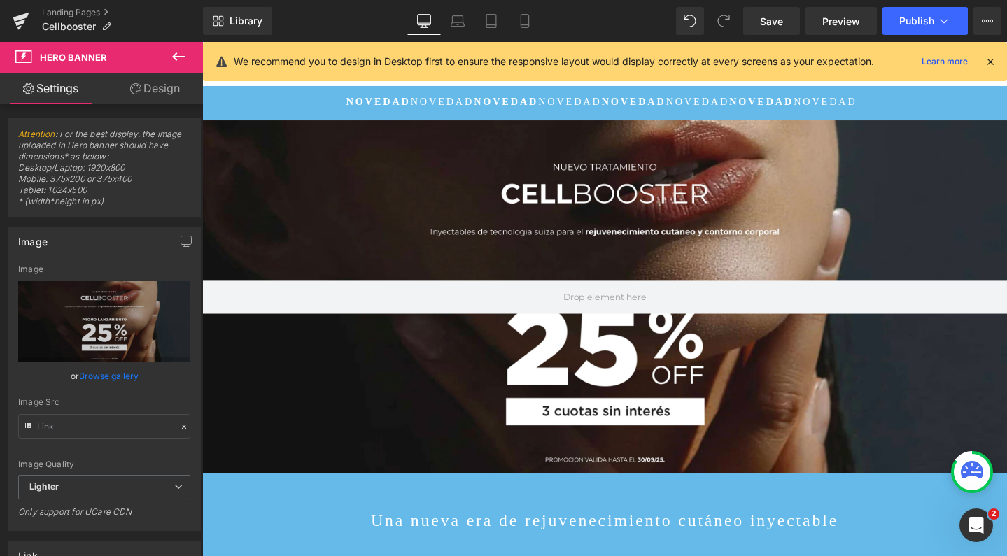
scroll to position [5968, 833]
click at [528, 21] on icon at bounding box center [525, 21] width 14 height 14
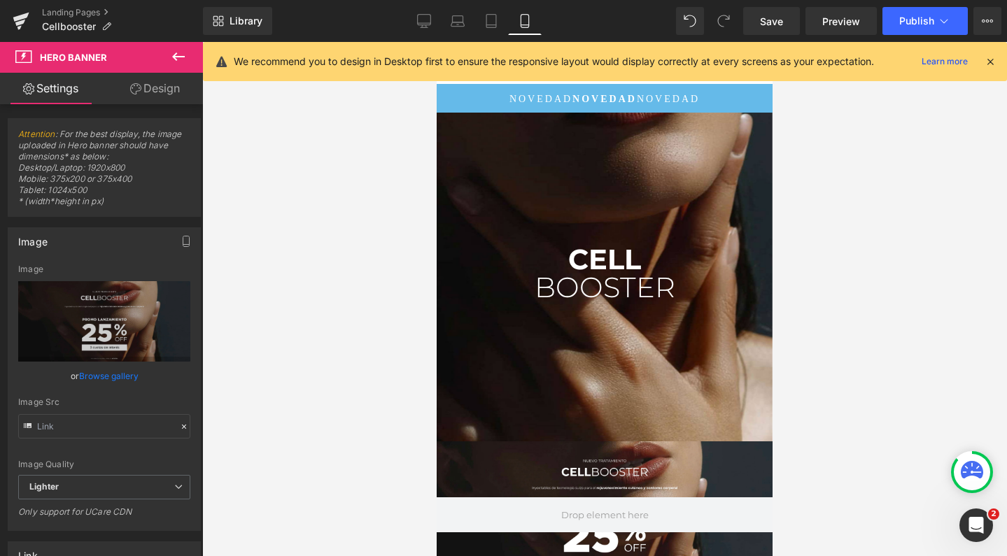
scroll to position [0, 0]
click at [640, 170] on div at bounding box center [605, 299] width 336 height 514
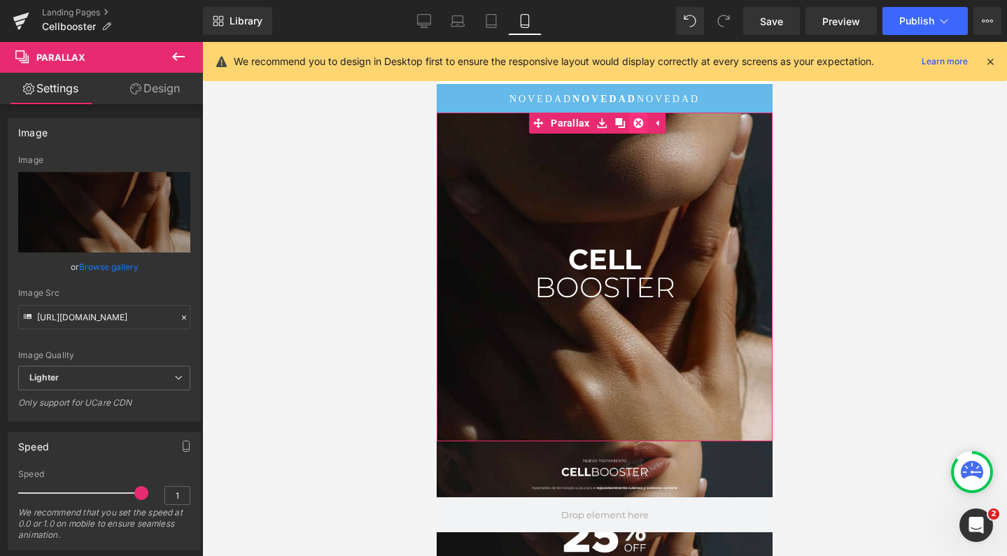
click at [637, 122] on icon at bounding box center [639, 123] width 10 height 10
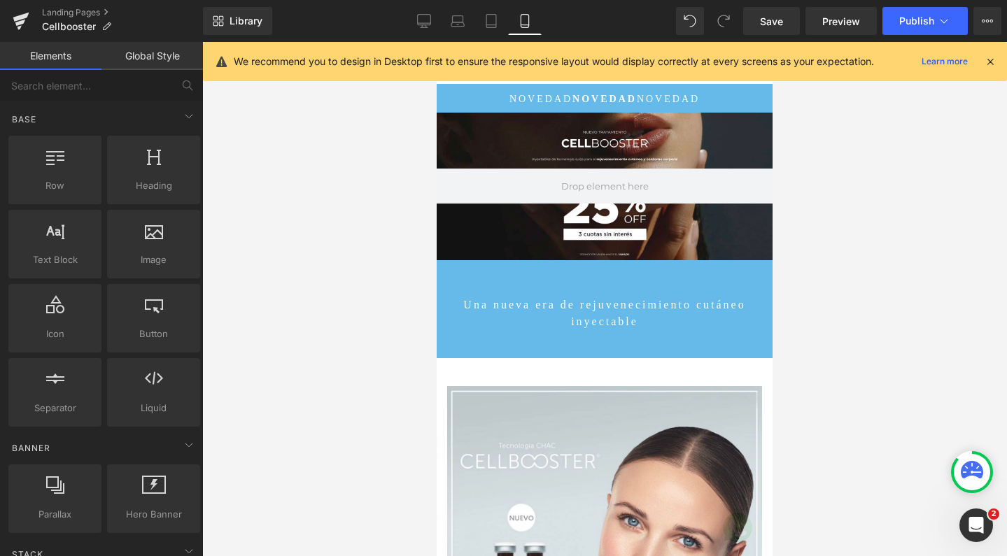
scroll to position [7354, 322]
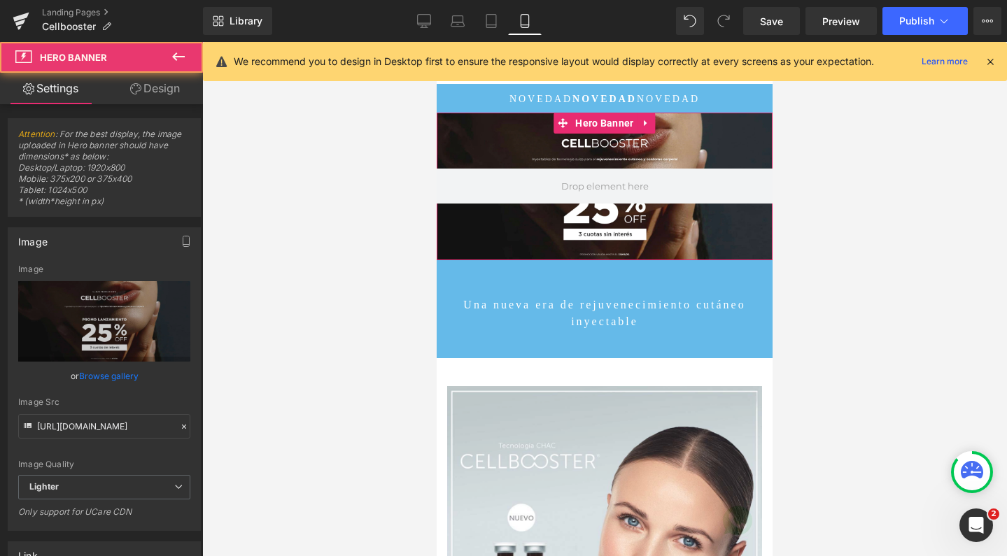
click at [547, 154] on div at bounding box center [605, 187] width 336 height 148
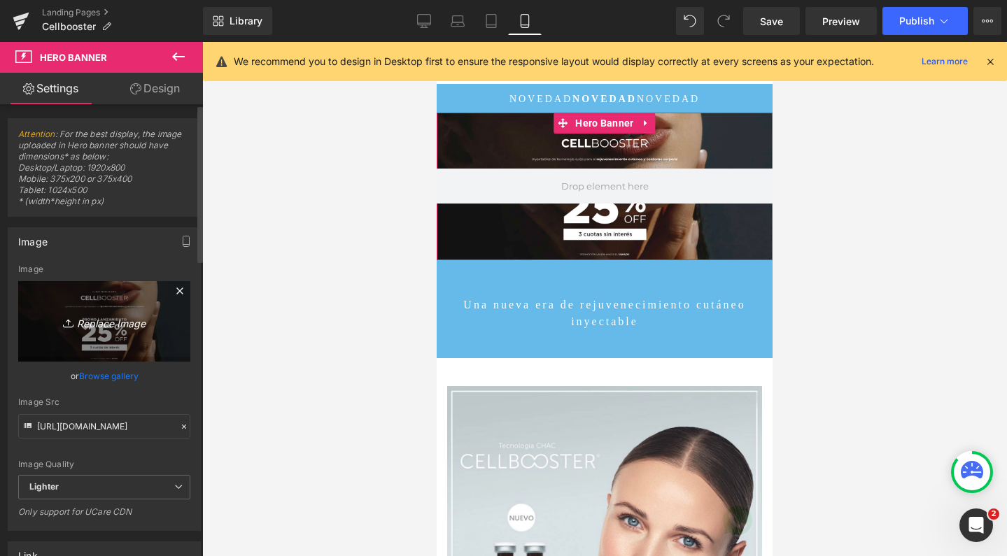
click at [43, 306] on link "Replace Image" at bounding box center [104, 321] width 172 height 80
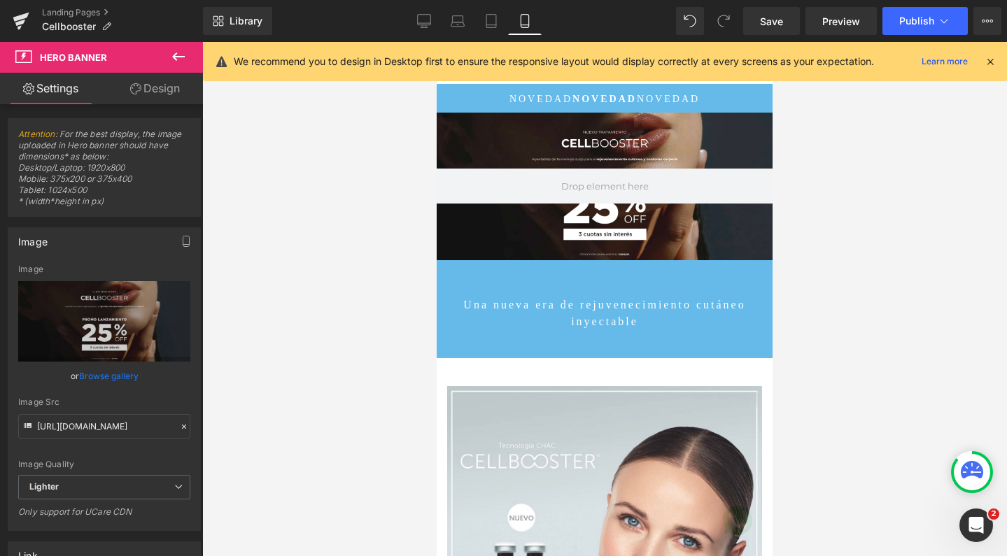
type input "C:\fakepath\Captura de pantalla 2025-09-01 a las 16.57.07.png"
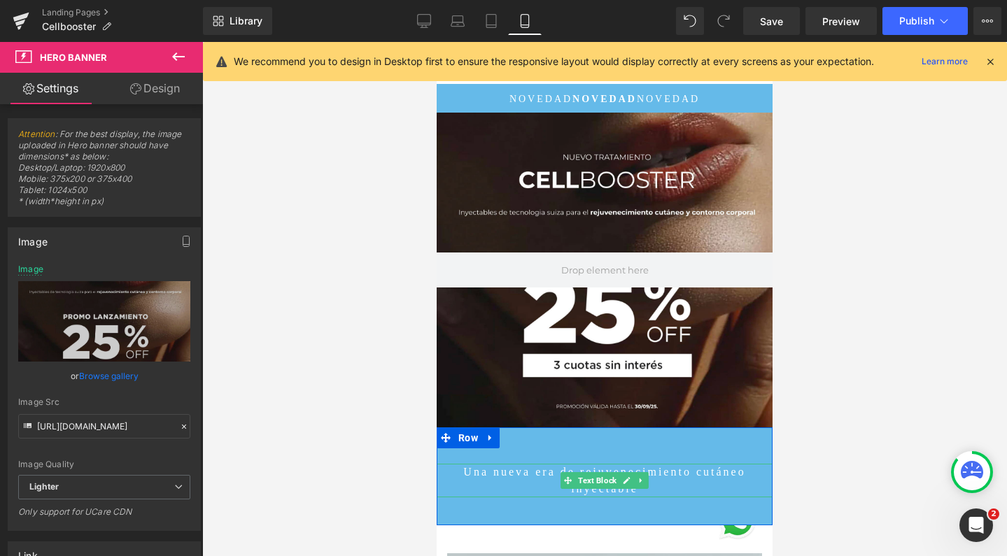
scroll to position [7520, 322]
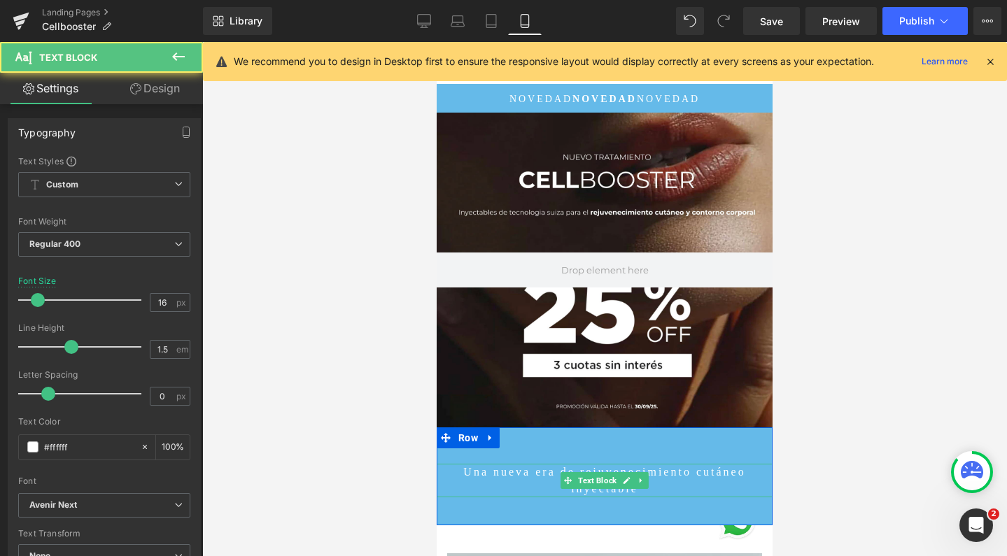
click at [566, 470] on span "Una nueva era de rejuvenecimiento cutáneo inyectable" at bounding box center [604, 480] width 282 height 29
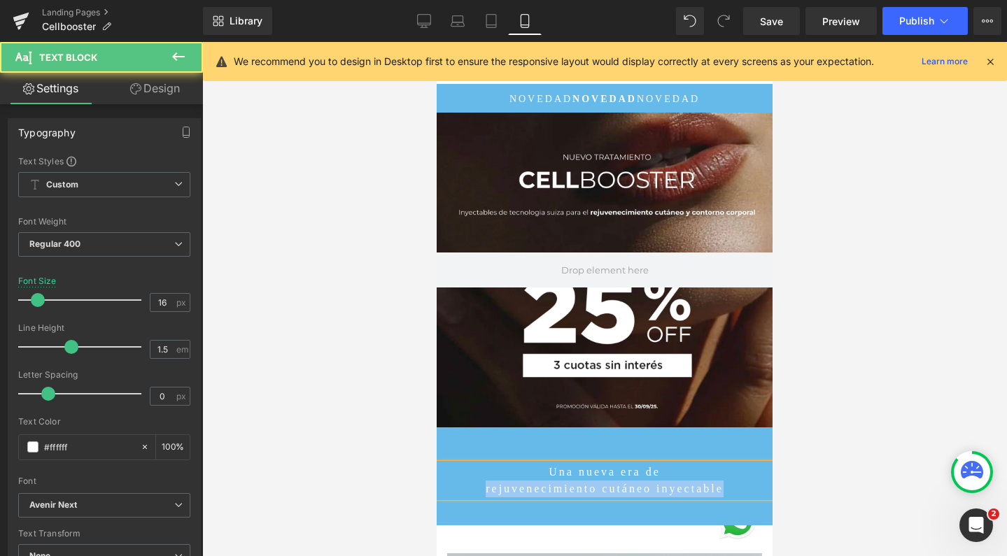
drag, startPoint x: 735, startPoint y: 493, endPoint x: 456, endPoint y: 491, distance: 279.2
click at [456, 491] on p "rejuvenecimiento cutáneo inyectable" at bounding box center [605, 489] width 336 height 17
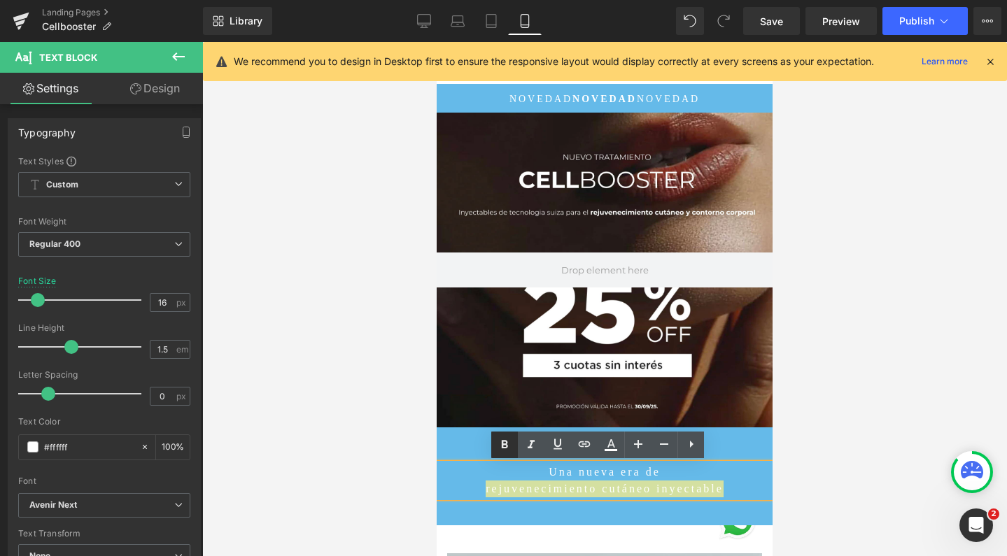
click at [506, 440] on icon at bounding box center [505, 444] width 6 height 8
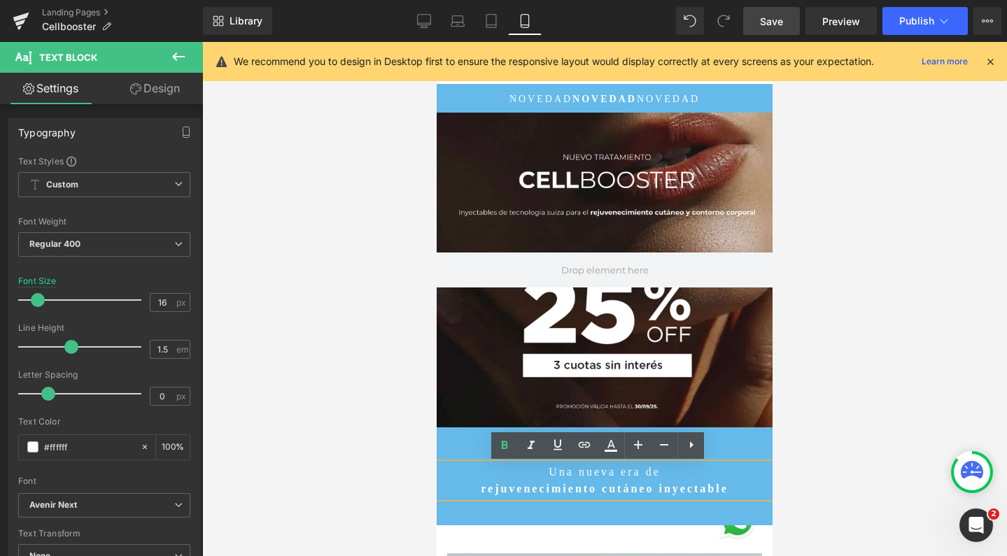
scroll to position [0, 0]
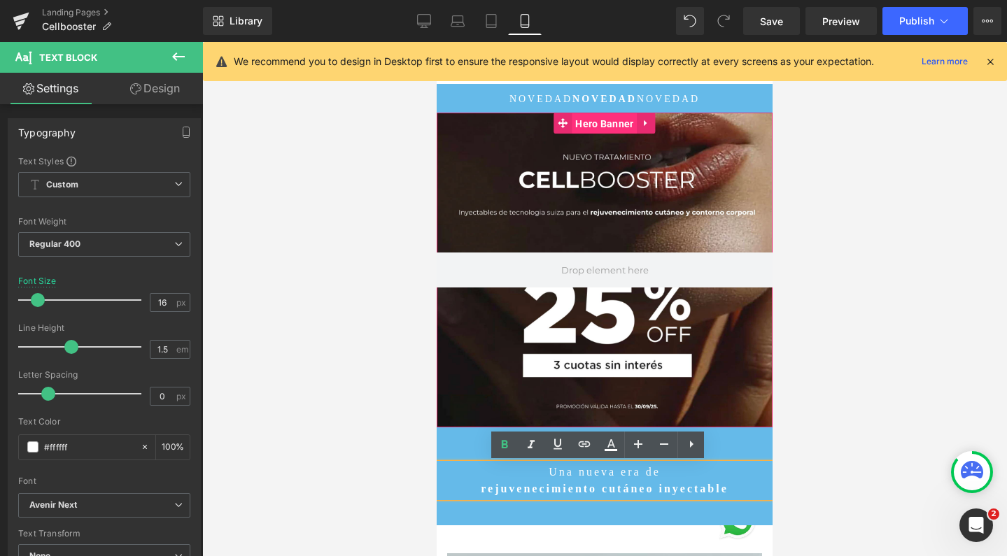
click at [602, 127] on span "Hero Banner" at bounding box center [604, 123] width 65 height 21
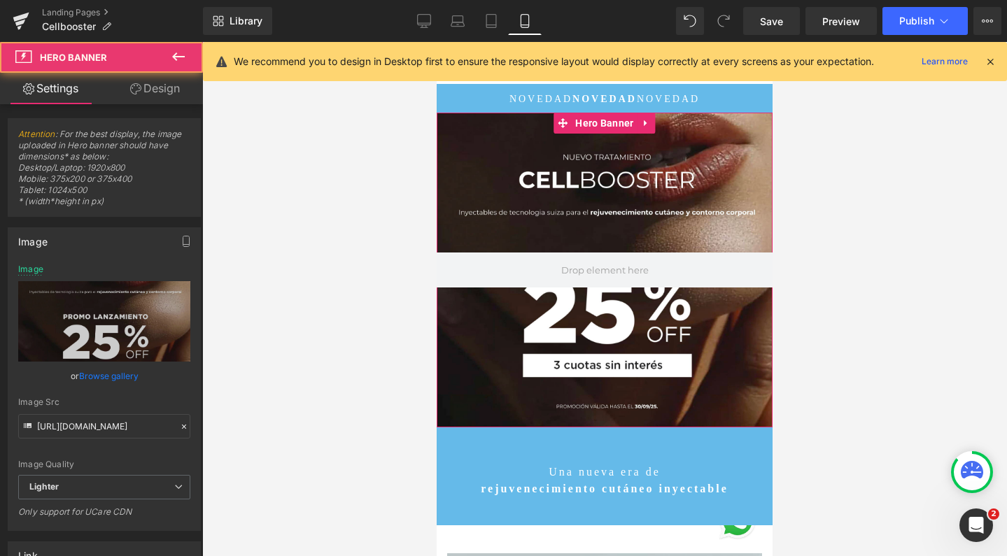
click at [162, 90] on link "Design" at bounding box center [154, 88] width 101 height 31
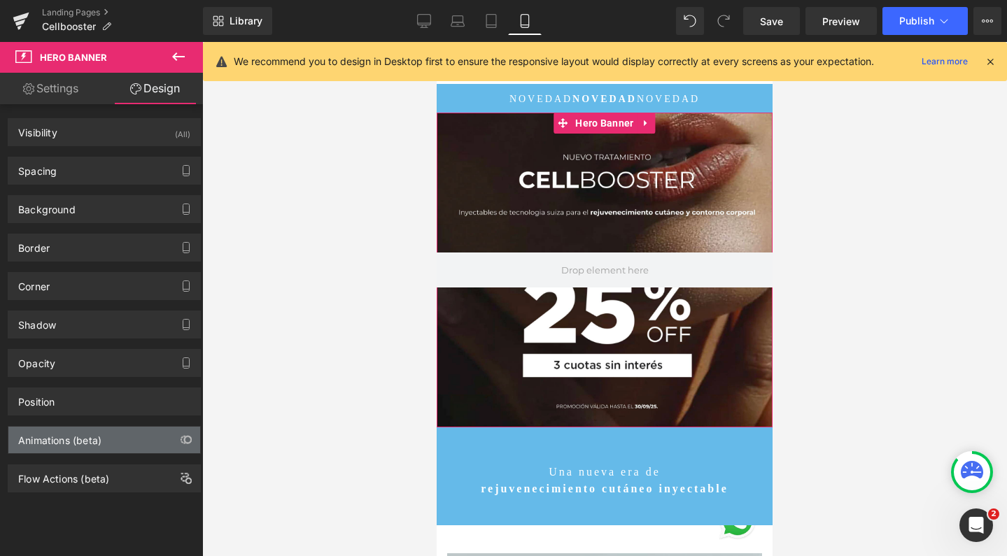
click at [43, 447] on div "Animations (beta)" at bounding box center [104, 440] width 192 height 27
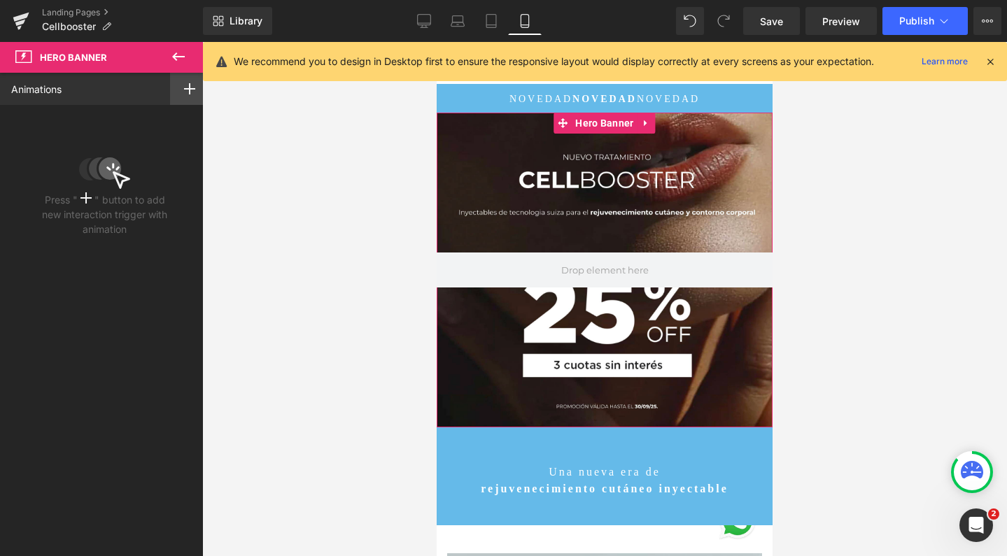
click at [183, 94] on div at bounding box center [189, 89] width 39 height 32
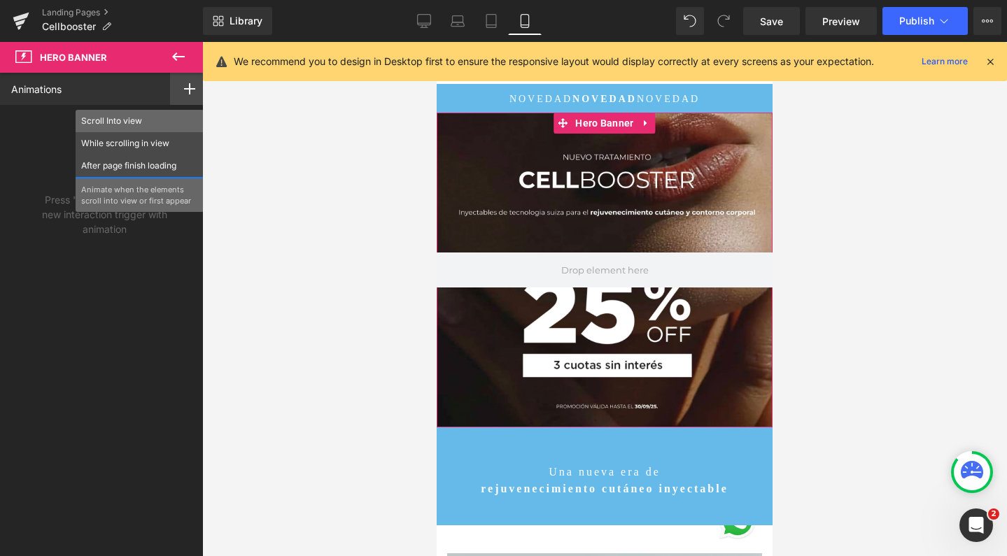
click at [122, 123] on p "Scroll Into view" at bounding box center [139, 121] width 117 height 13
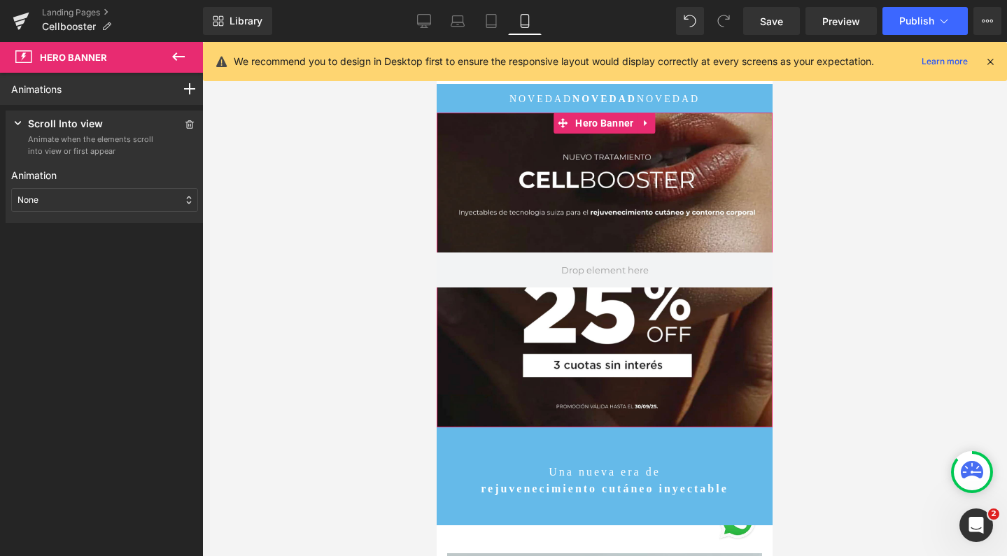
click at [72, 198] on div "None" at bounding box center [104, 200] width 187 height 24
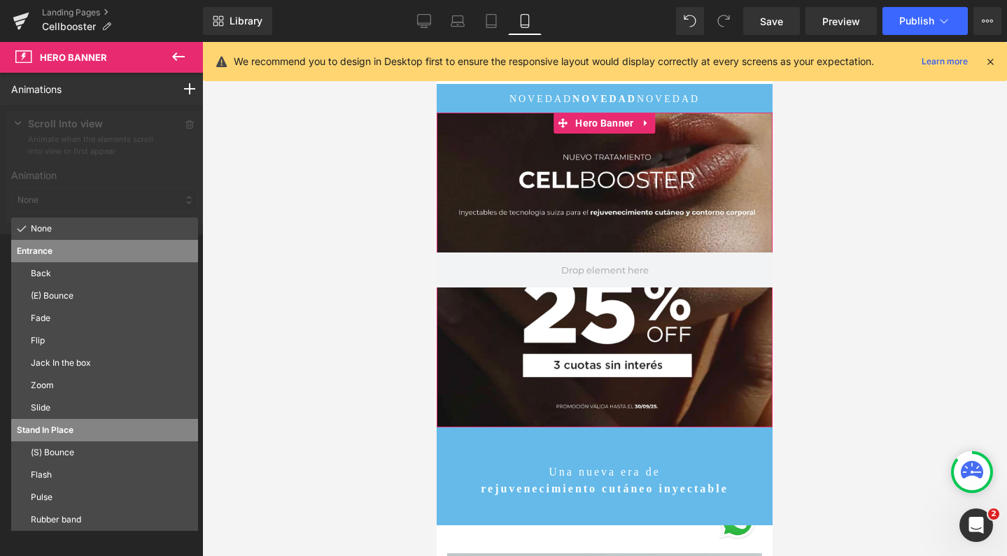
click at [72, 198] on div at bounding box center [104, 169] width 209 height 129
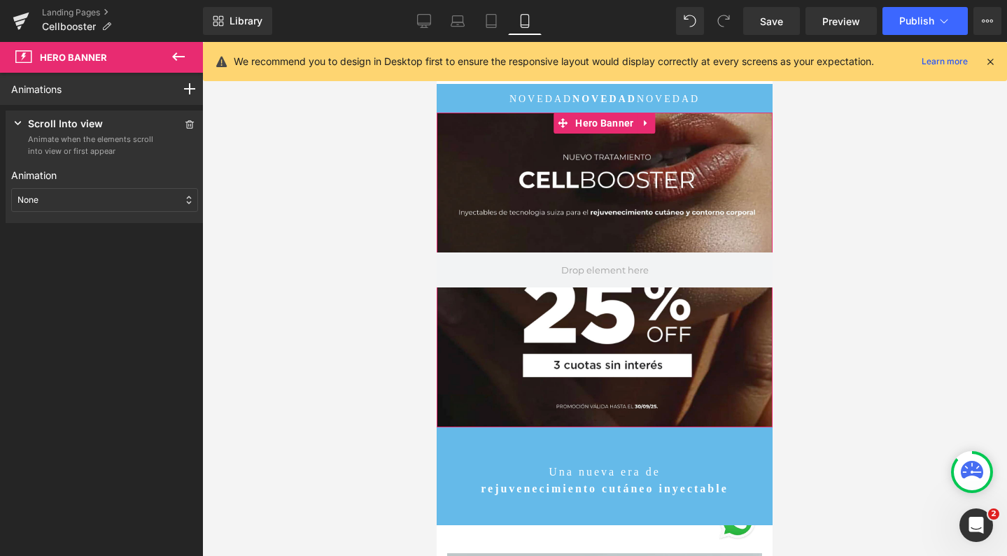
click at [98, 134] on p "Animate when the elements scroll into view or first appear" at bounding box center [91, 145] width 126 height 23
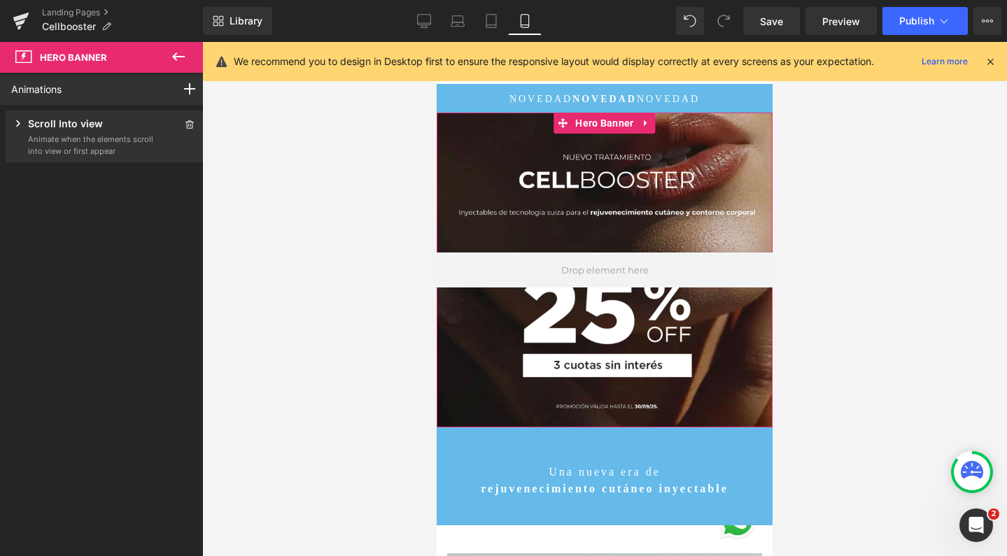
click at [78, 125] on p "Scroll Into view" at bounding box center [65, 124] width 75 height 17
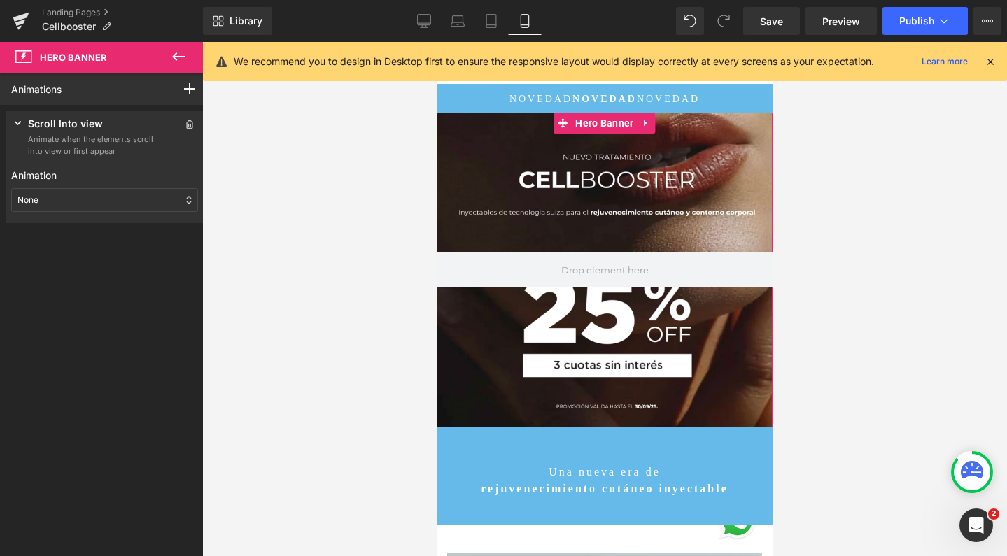
click at [55, 194] on div "None" at bounding box center [104, 200] width 187 height 24
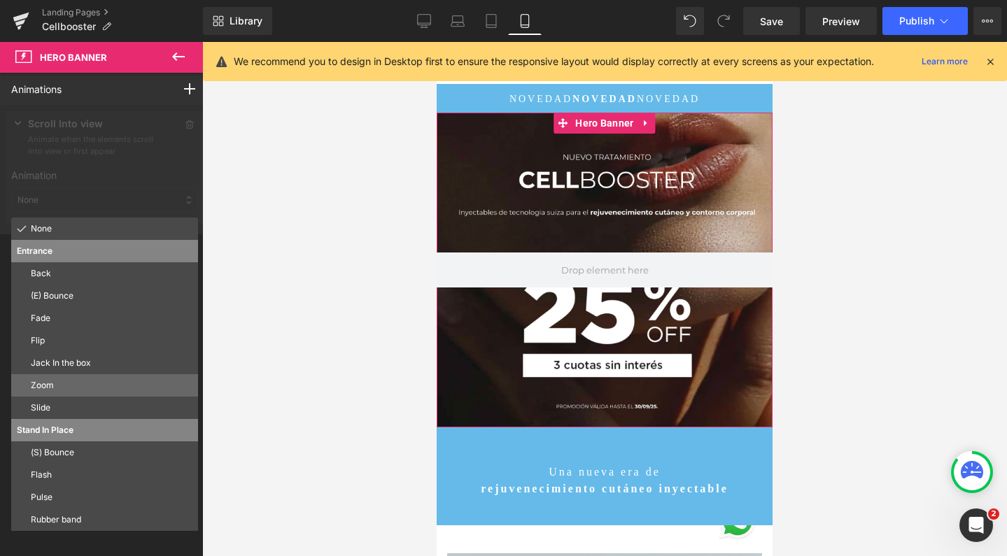
click at [58, 383] on p "Zoom" at bounding box center [112, 385] width 162 height 13
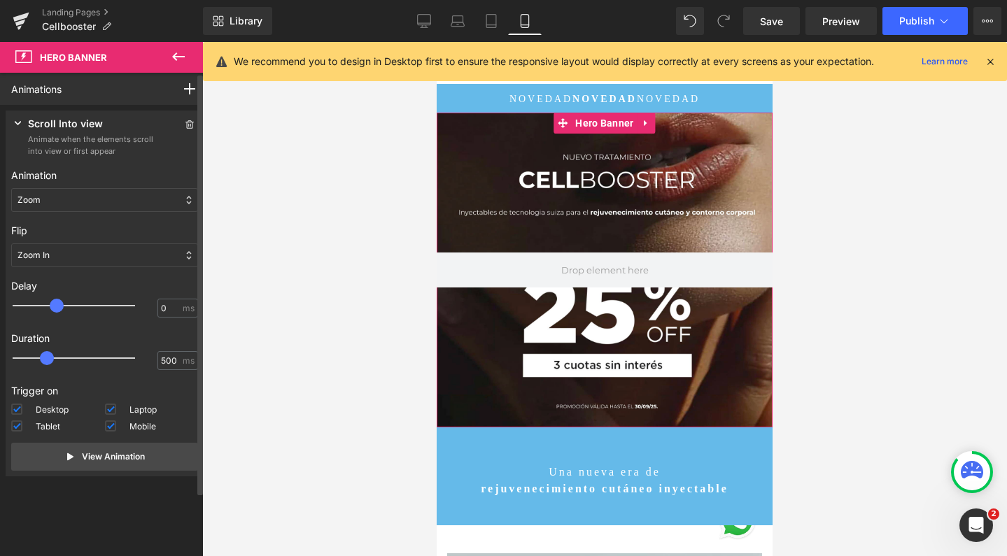
click at [62, 305] on div at bounding box center [83, 306] width 122 height 28
click at [48, 306] on span at bounding box center [50, 306] width 14 height 14
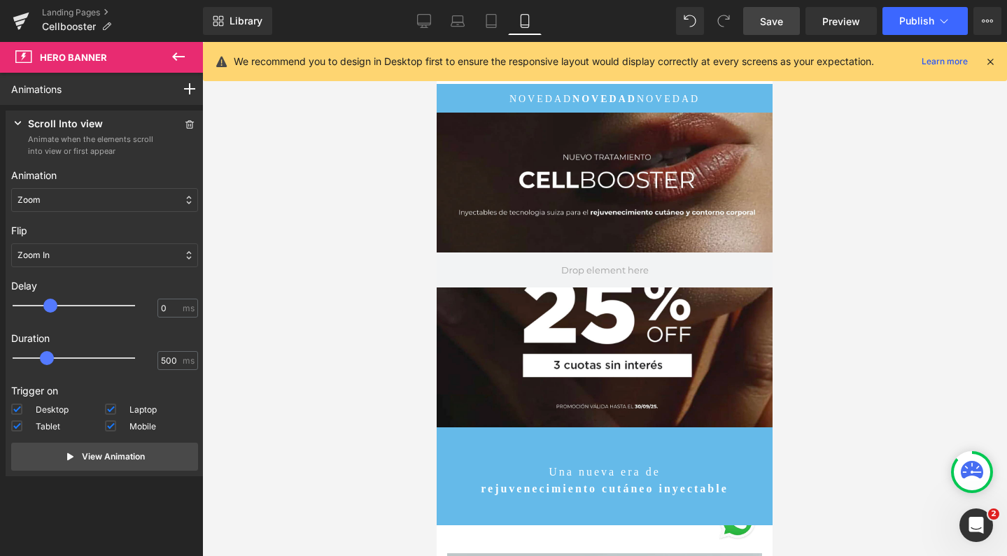
click at [786, 19] on link "Save" at bounding box center [771, 21] width 57 height 28
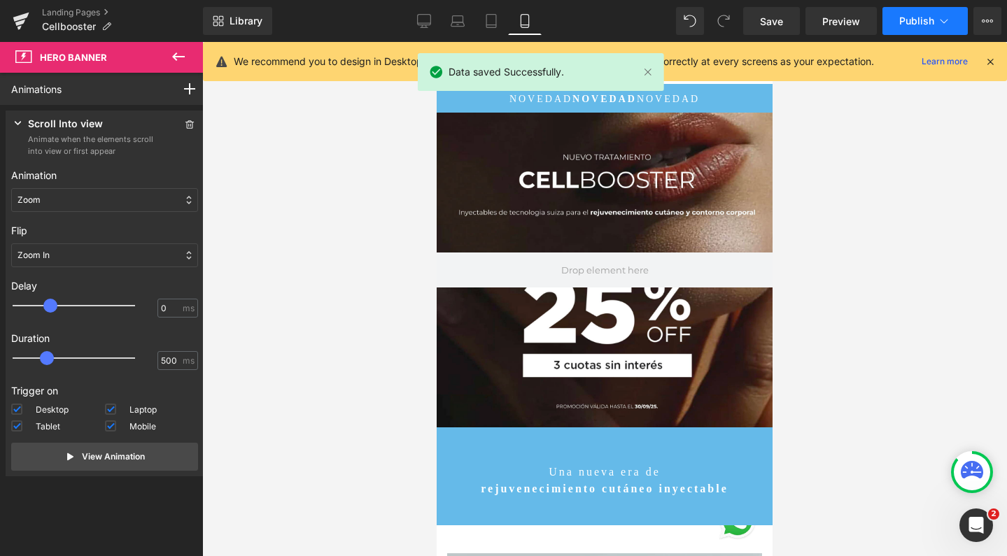
click at [896, 20] on button "Publish" at bounding box center [924, 21] width 85 height 28
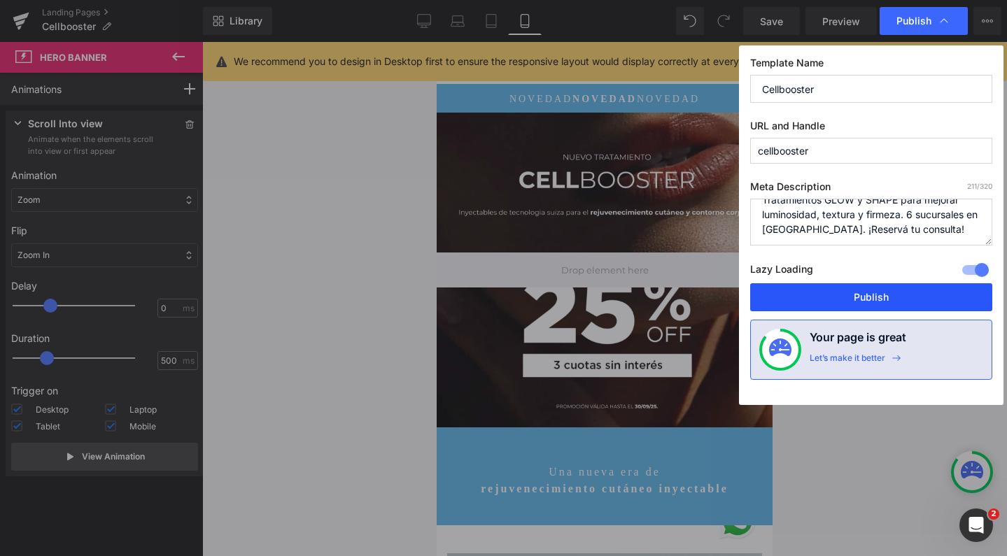
scroll to position [44, 0]
click at [824, 300] on button "Publish" at bounding box center [871, 297] width 242 height 28
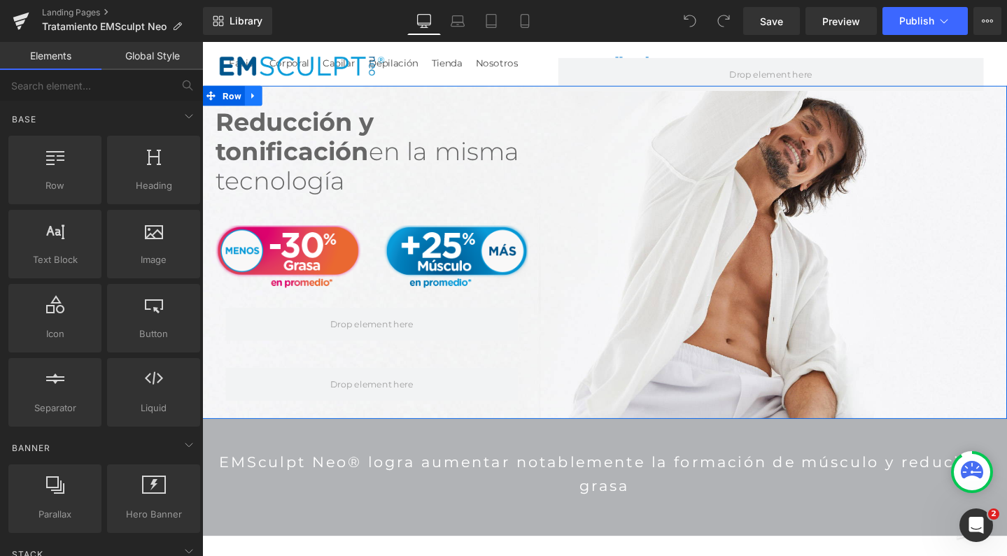
click at [253, 97] on icon at bounding box center [256, 99] width 10 height 10
click at [288, 100] on icon at bounding box center [293, 99] width 10 height 10
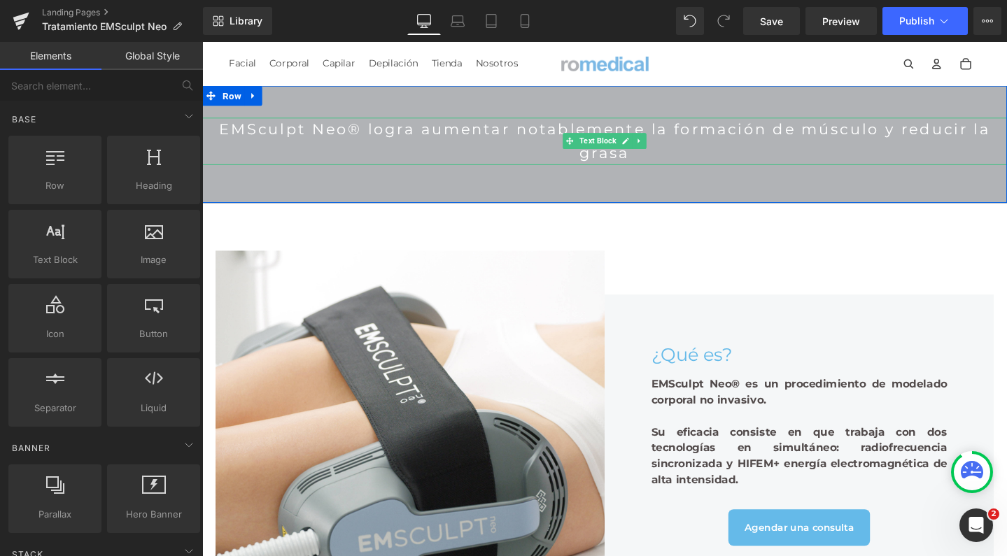
click at [472, 148] on p "EMSculpt Neo® logra aumentar notablemente la formación de músculo y reducir la …" at bounding box center [625, 146] width 847 height 49
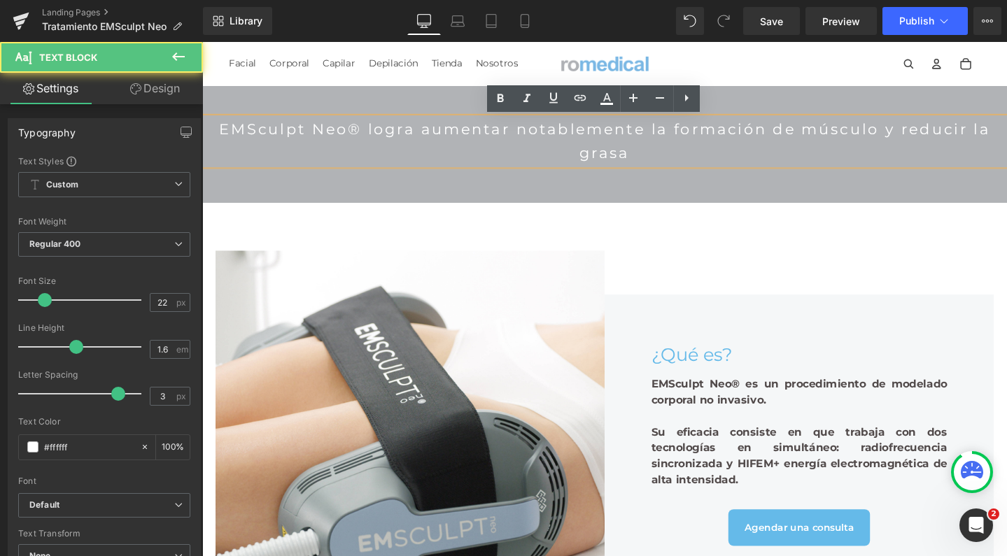
click at [664, 130] on p "EMSculpt Neo® logra aumentar notablemente la formación de músculo y reducir la …" at bounding box center [625, 146] width 847 height 49
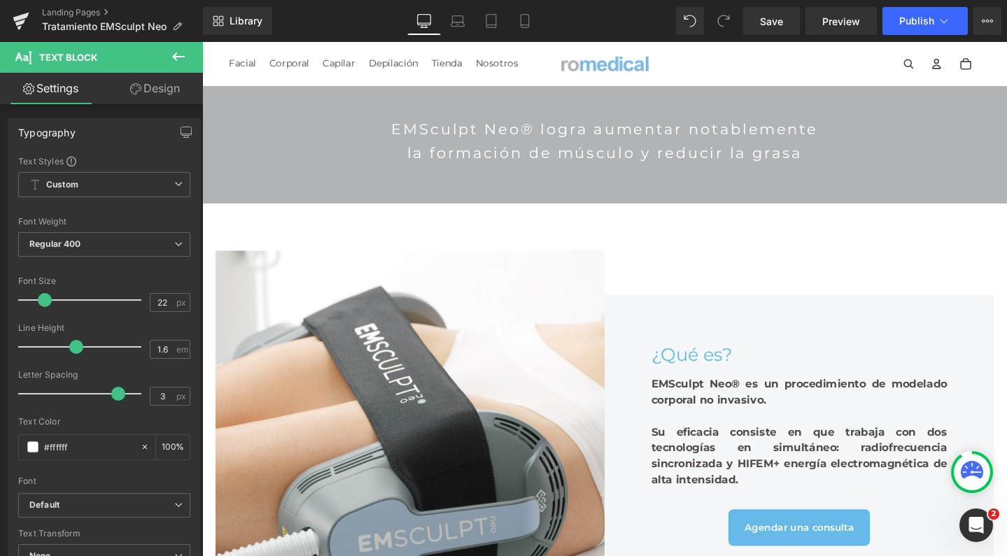
click at [183, 52] on icon at bounding box center [178, 56] width 17 height 17
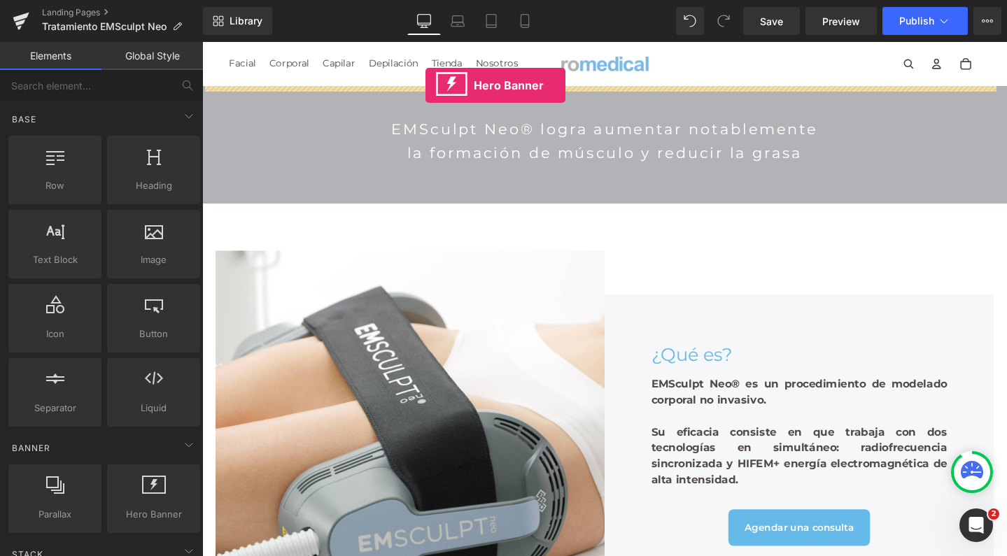
drag, startPoint x: 343, startPoint y: 523, endPoint x: 437, endPoint y: 87, distance: 446.1
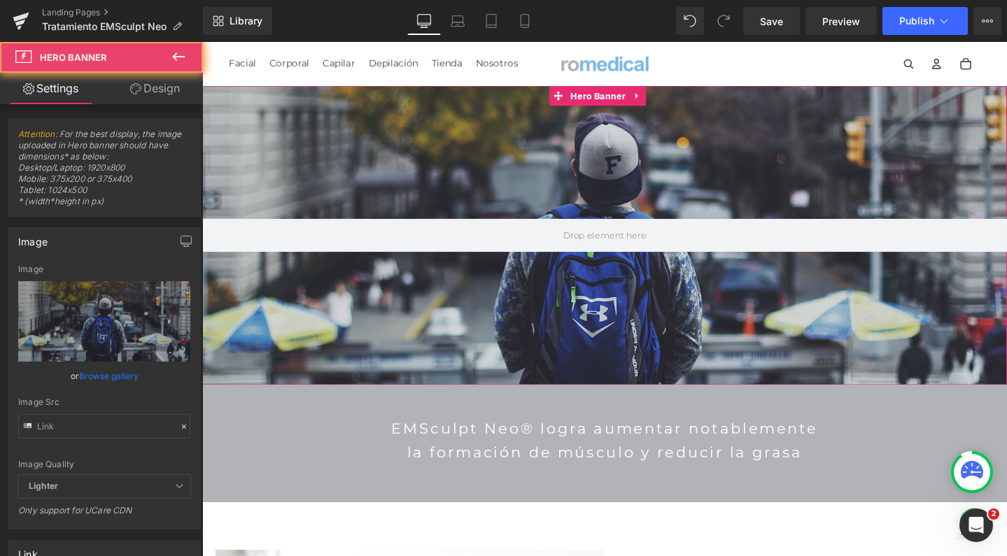
click at [595, 155] on div at bounding box center [625, 245] width 847 height 315
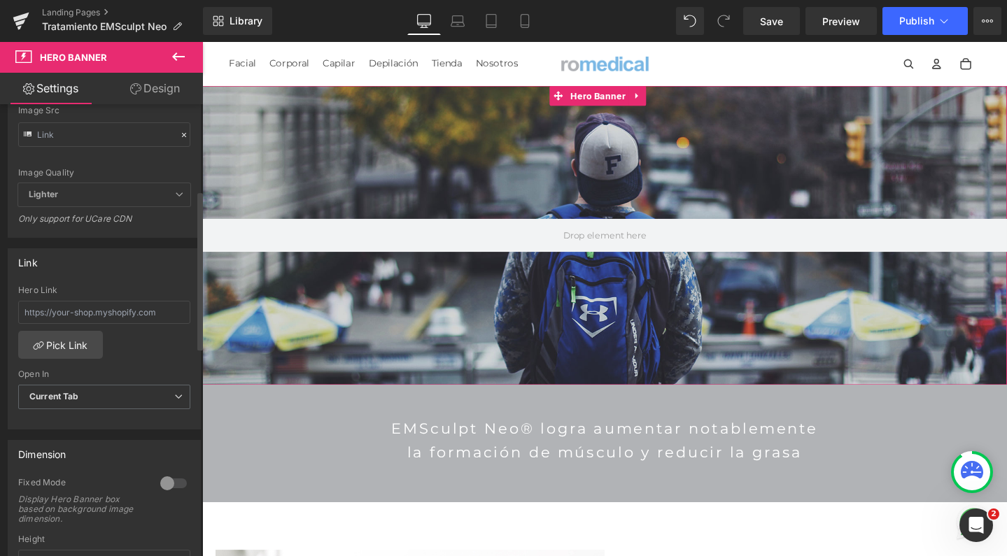
scroll to position [298, 0]
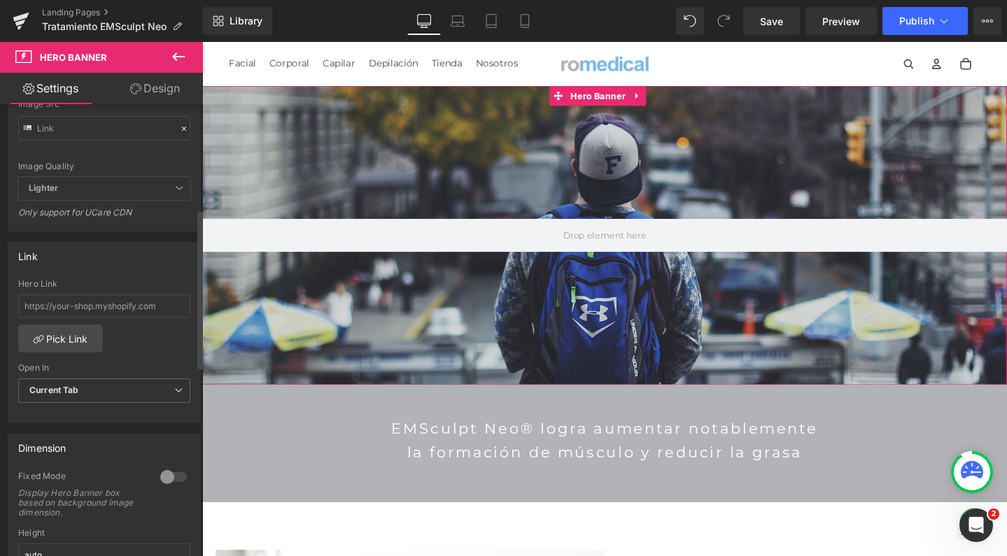
click at [163, 472] on div at bounding box center [174, 477] width 34 height 22
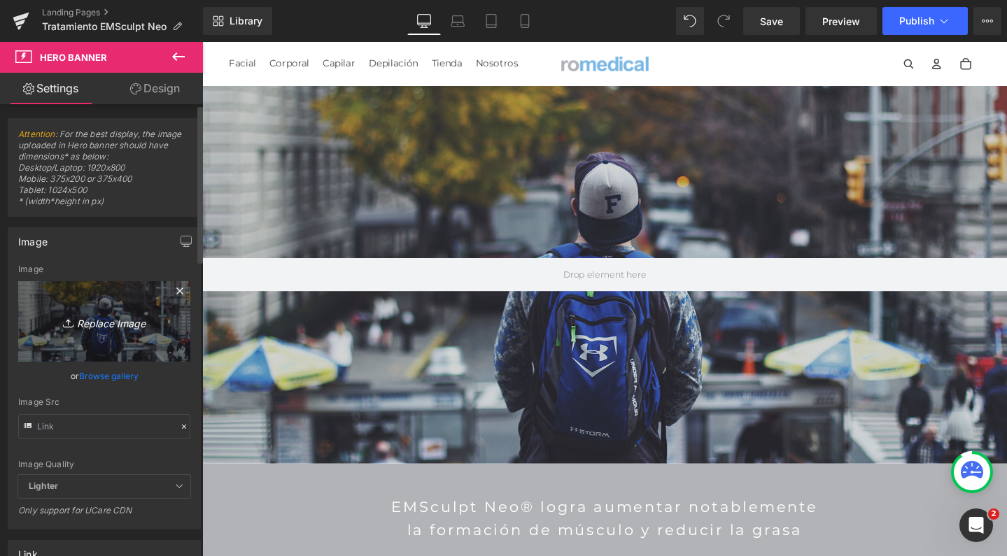
scroll to position [0, 0]
click at [103, 326] on icon "Replace Image" at bounding box center [104, 321] width 112 height 17
type input "C:\fakepath\Captura de pantalla [DATE] a las 16.54.43.png"
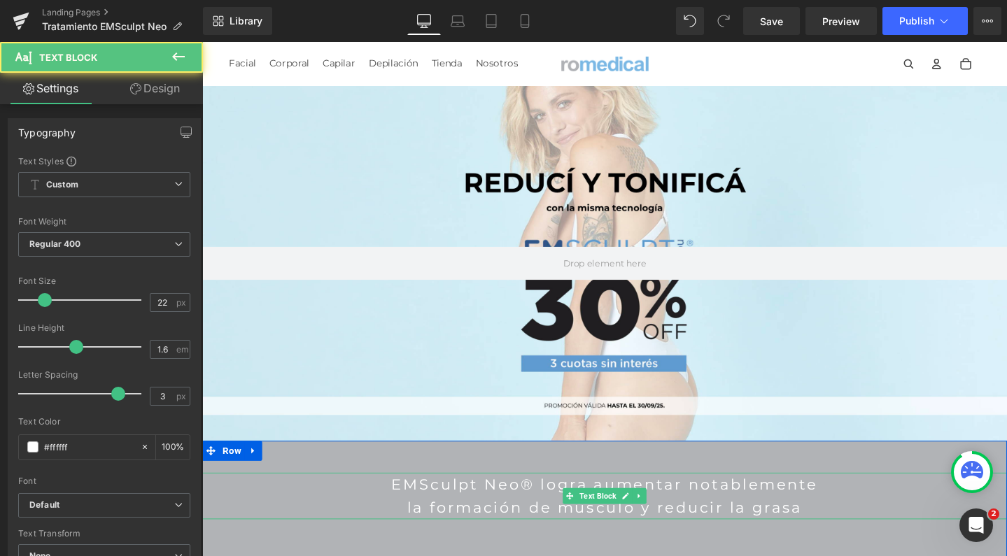
click at [431, 500] on p "EMSculpt Neo® logra aumentar notablemente" at bounding box center [625, 507] width 847 height 24
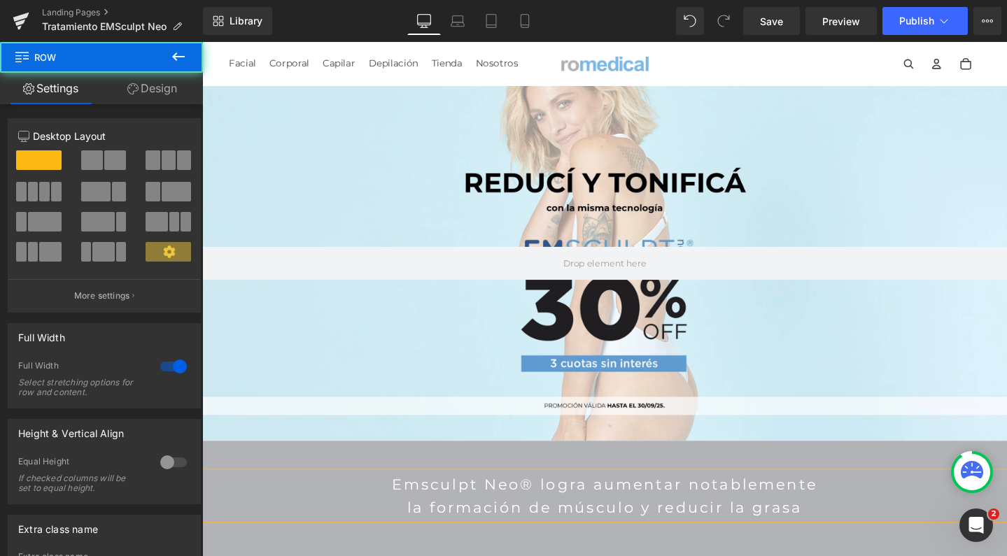
click at [430, 465] on div "Emsculpt Neo® logra aumentar notablemente la formación de músculo y reducir la …" at bounding box center [625, 523] width 847 height 122
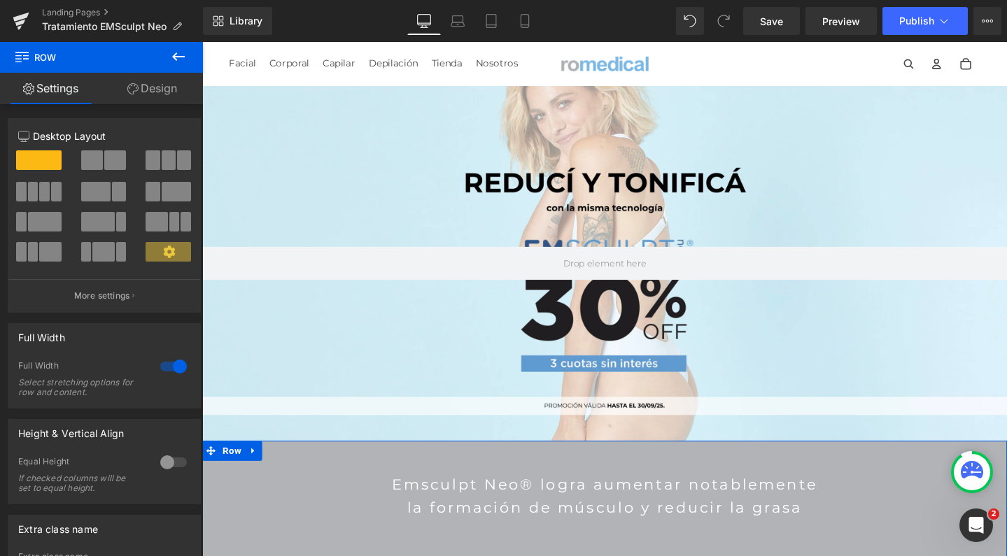
click at [147, 99] on link "Design" at bounding box center [151, 88] width 101 height 31
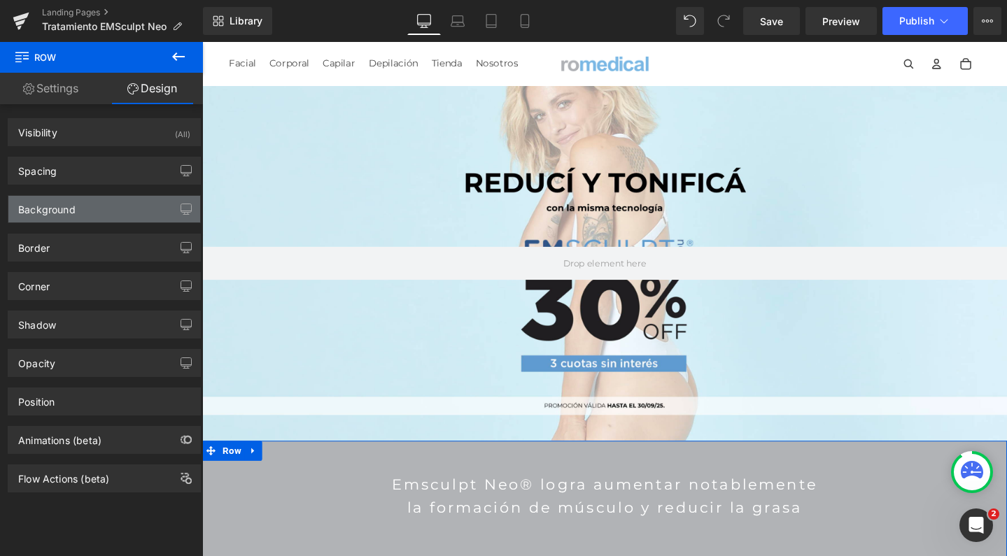
click at [82, 218] on div "Background" at bounding box center [104, 209] width 192 height 27
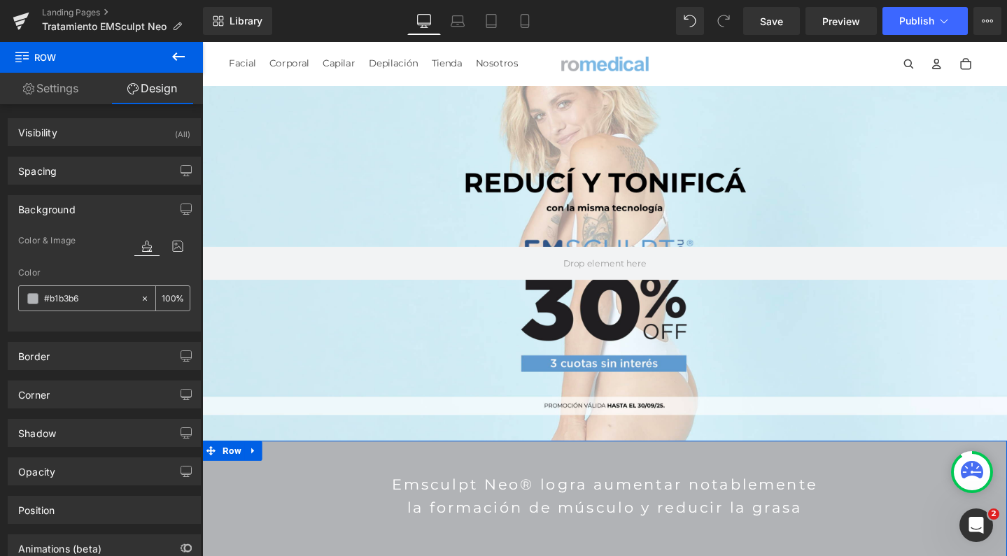
click at [76, 294] on input "#b1b3b6" at bounding box center [89, 298] width 90 height 15
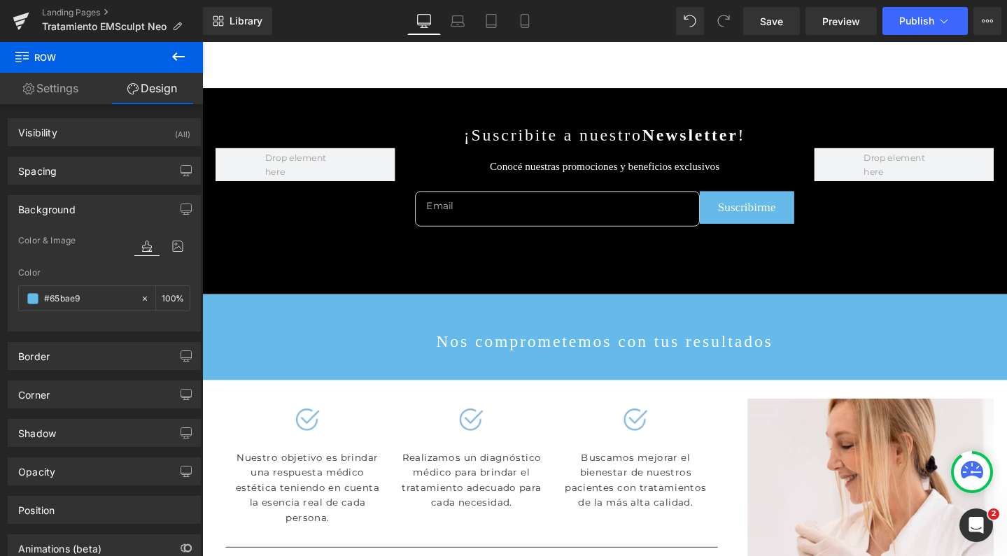
scroll to position [3068, 0]
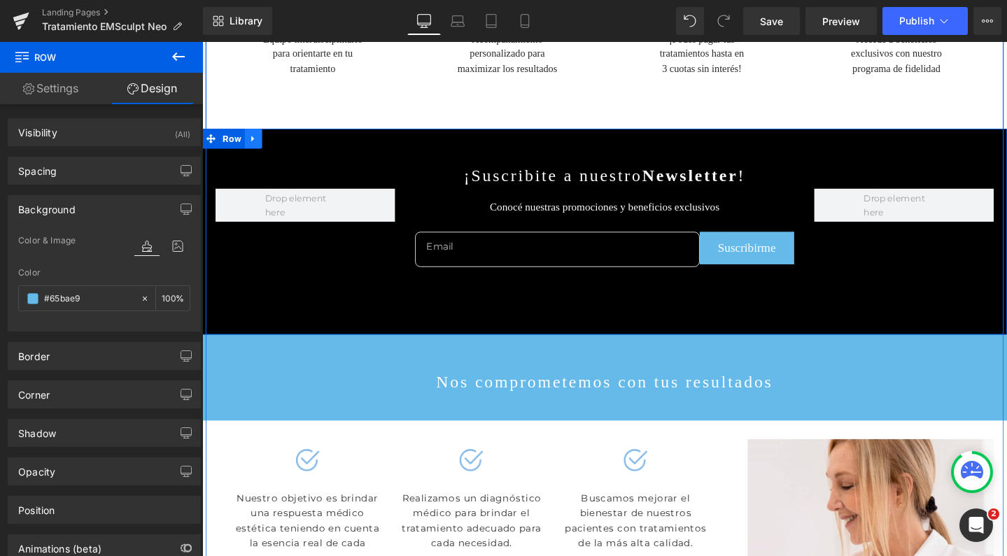
type input "#65bae9"
click at [251, 150] on icon at bounding box center [256, 144] width 10 height 10
click at [288, 149] on icon at bounding box center [293, 144] width 10 height 10
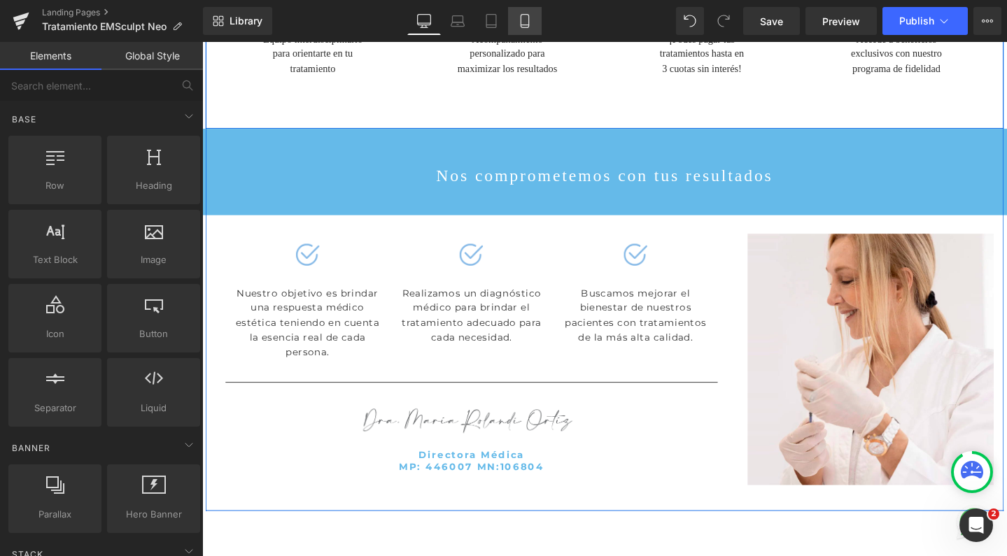
click at [526, 23] on icon at bounding box center [525, 21] width 14 height 14
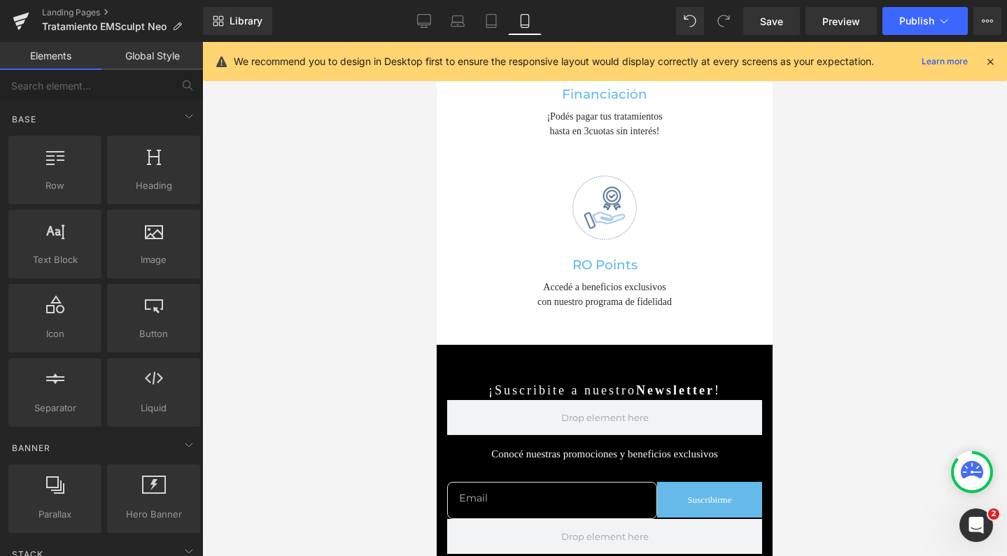
scroll to position [3970, 0]
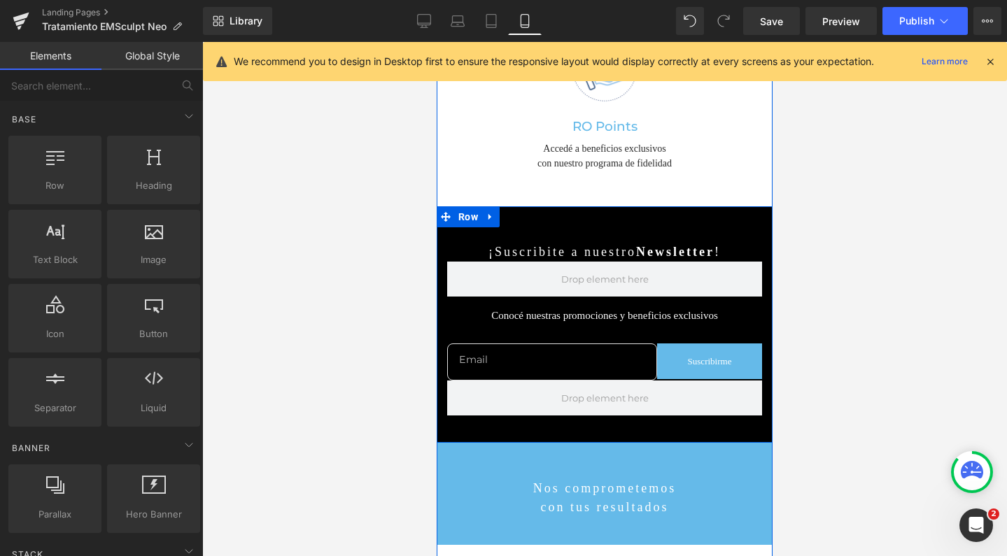
drag, startPoint x: 486, startPoint y: 195, endPoint x: 498, endPoint y: 196, distance: 11.3
click at [486, 212] on icon at bounding box center [491, 217] width 10 height 10
click at [523, 212] on icon at bounding box center [527, 217] width 10 height 10
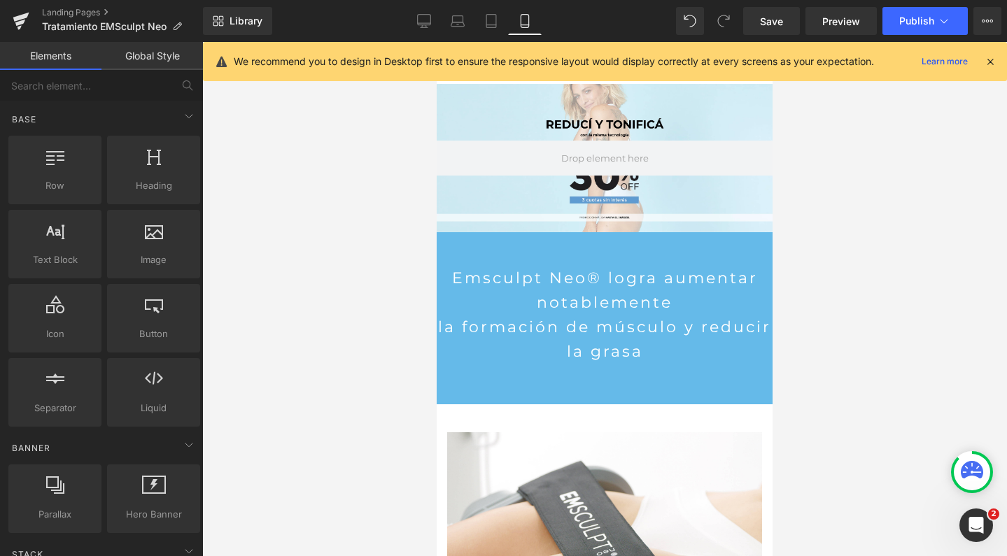
scroll to position [0, 0]
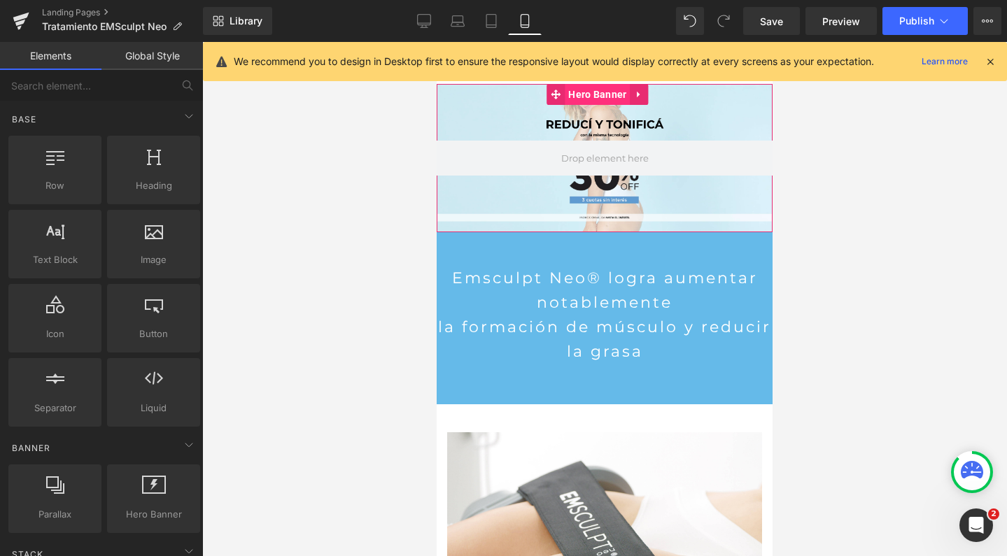
click at [600, 95] on span "Hero Banner" at bounding box center [597, 94] width 65 height 21
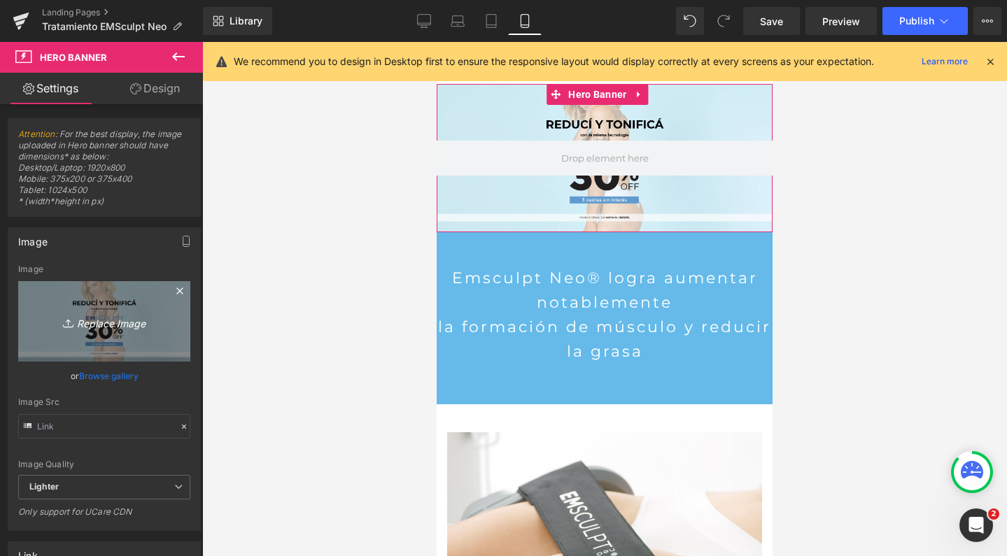
click at [92, 299] on link "Replace Image" at bounding box center [104, 321] width 172 height 80
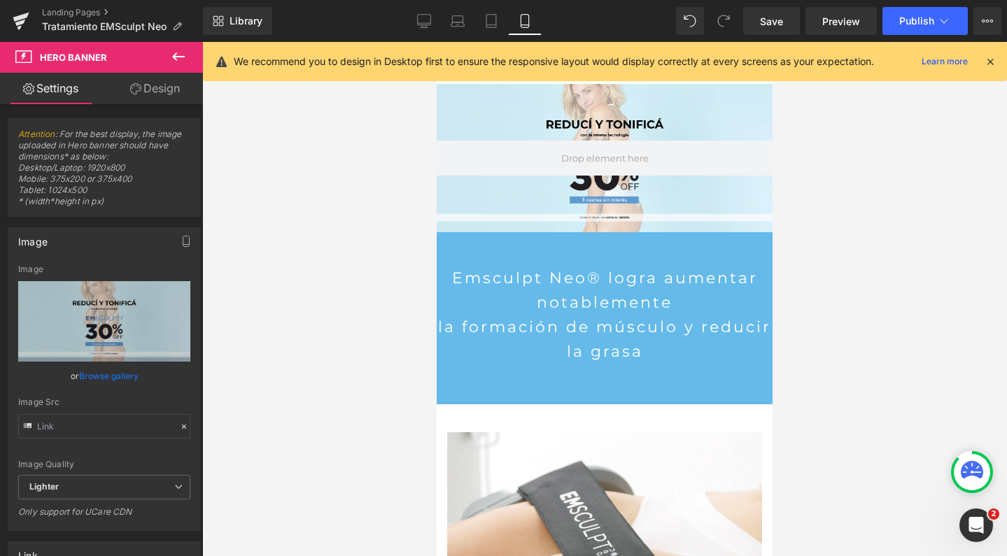
type input "C:\fakepath\Captura de pantalla [DATE] a las 16.56.42.png"
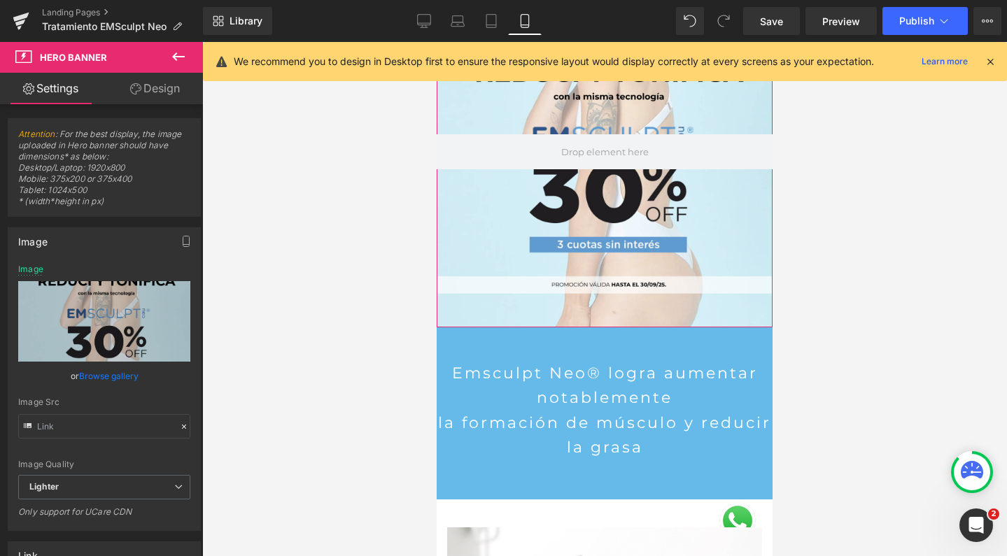
scroll to position [152, 0]
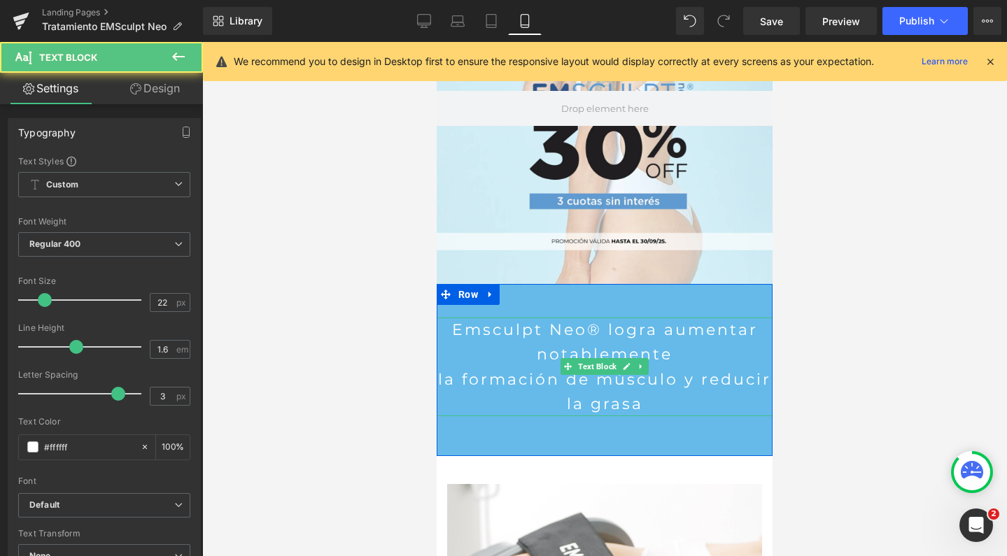
click at [599, 318] on p "Emsculpt Neo® logra aumentar notablemente" at bounding box center [605, 342] width 336 height 49
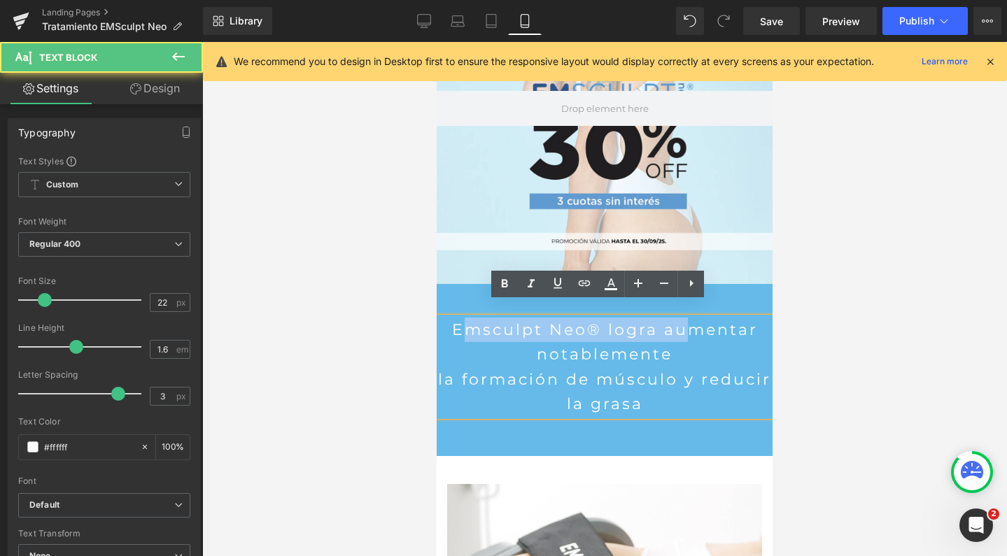
drag, startPoint x: 663, startPoint y: 317, endPoint x: 446, endPoint y: 315, distance: 216.9
click at [446, 318] on p "Emsculpt Neo® logra aumentar notablemente" at bounding box center [605, 342] width 336 height 49
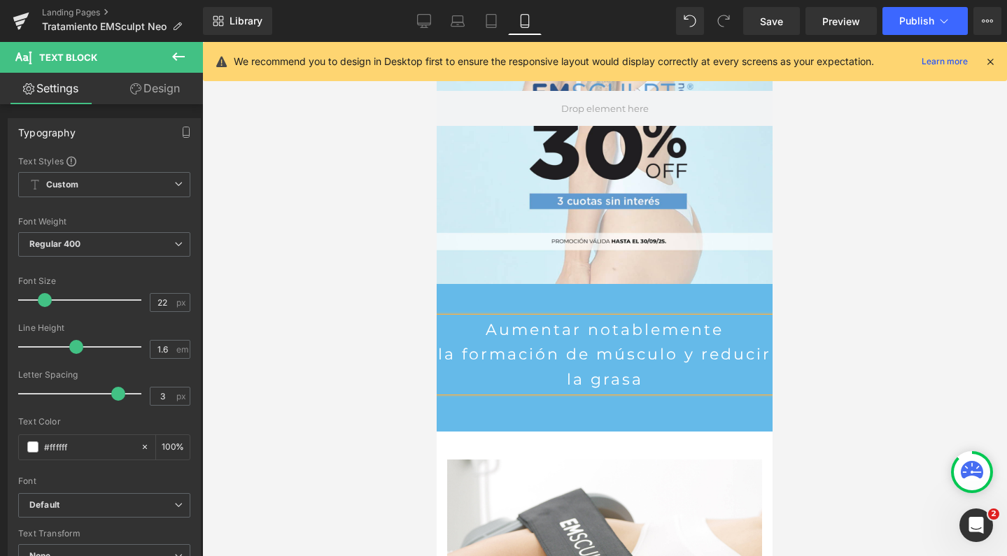
click at [577, 318] on p "Aumentar notablemente" at bounding box center [605, 330] width 336 height 24
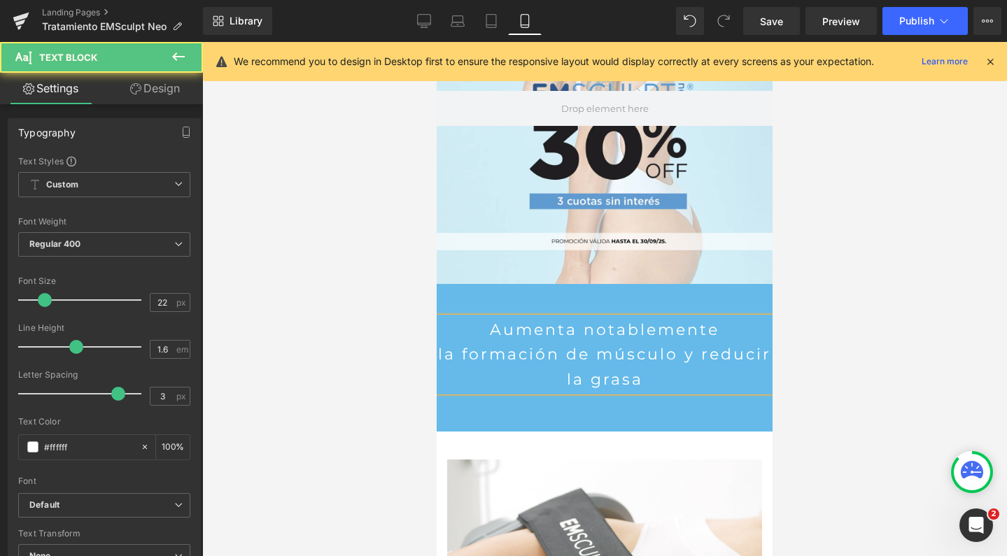
click at [673, 342] on p "la formación de músculo y reducir la grasa" at bounding box center [605, 366] width 336 height 49
drag, startPoint x: 597, startPoint y: 364, endPoint x: 581, endPoint y: 364, distance: 15.4
click at [581, 367] on p "y reducir la grasa" at bounding box center [605, 379] width 336 height 24
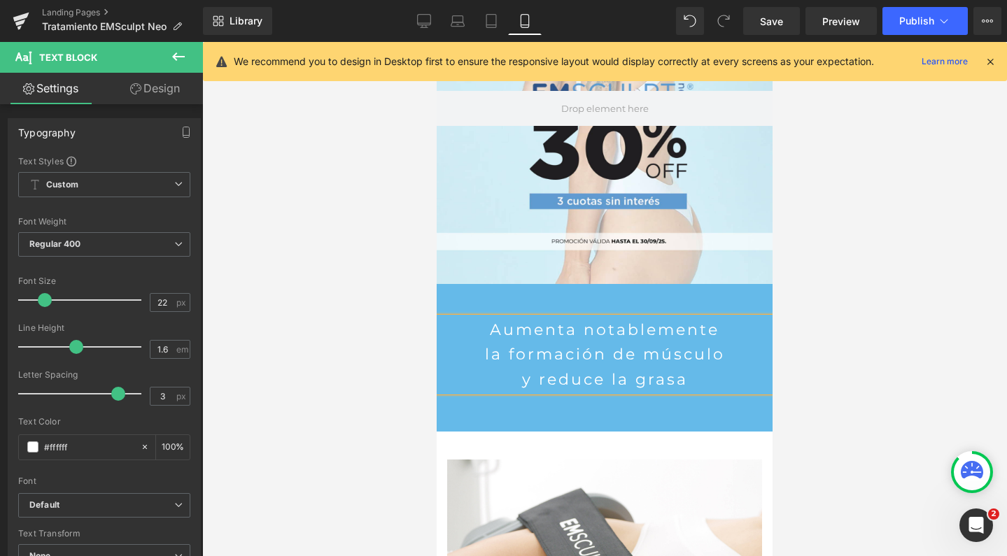
click at [690, 368] on p "y reduce la grasa" at bounding box center [605, 379] width 336 height 24
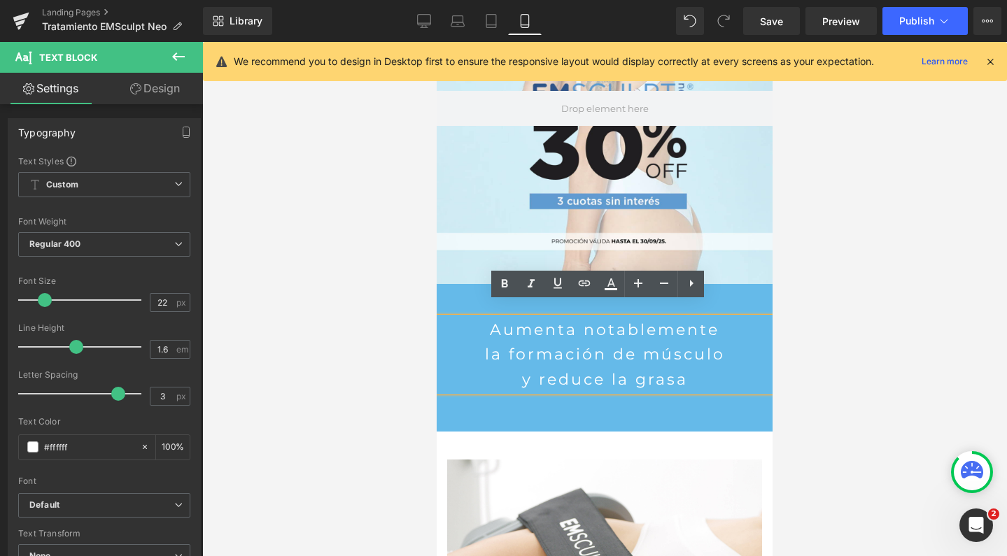
drag, startPoint x: 707, startPoint y: 367, endPoint x: 447, endPoint y: 341, distance: 260.9
click at [447, 341] on div "Aumenta notablemente la formación de músculo y reduce la grasa" at bounding box center [605, 355] width 336 height 74
click at [505, 284] on icon at bounding box center [505, 284] width 6 height 8
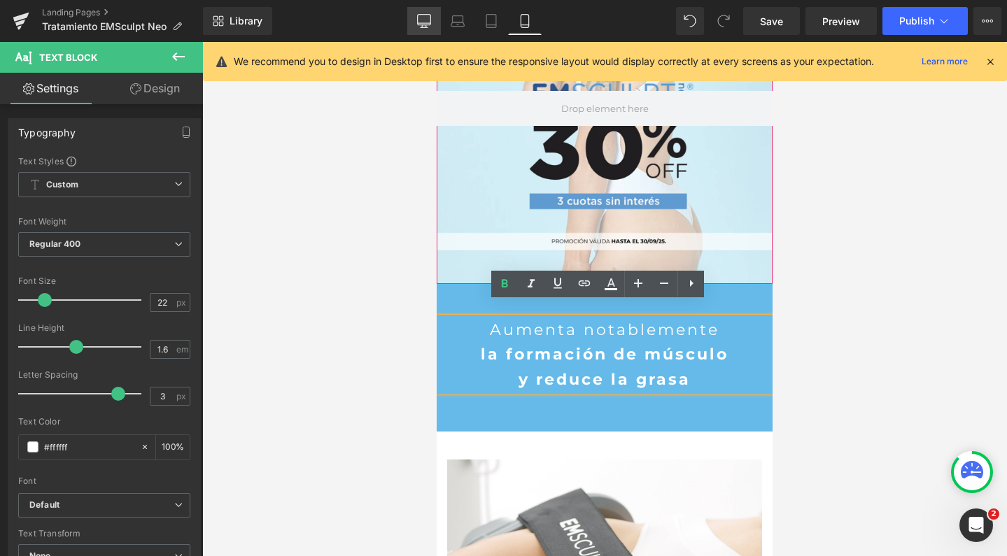
click at [425, 20] on icon at bounding box center [424, 21] width 14 height 14
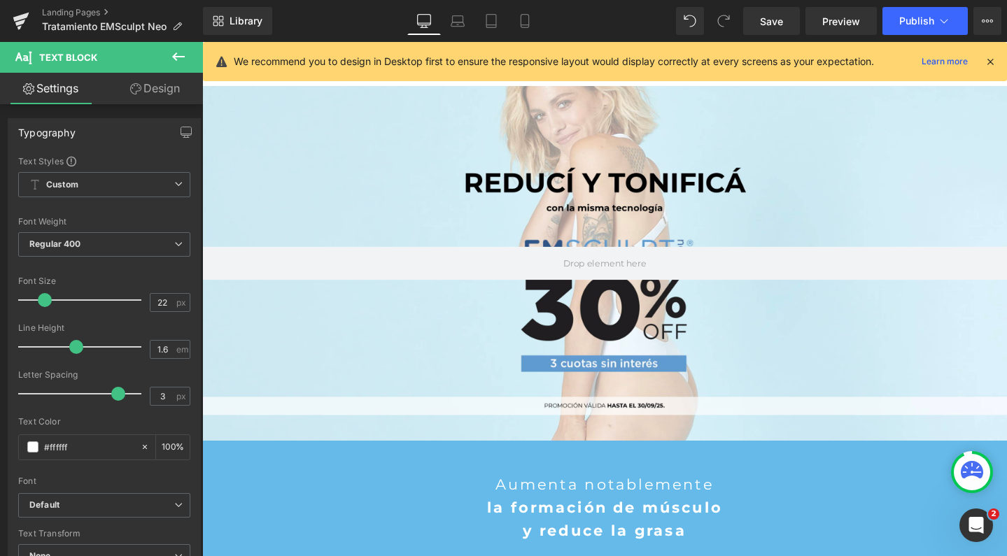
scroll to position [0, 0]
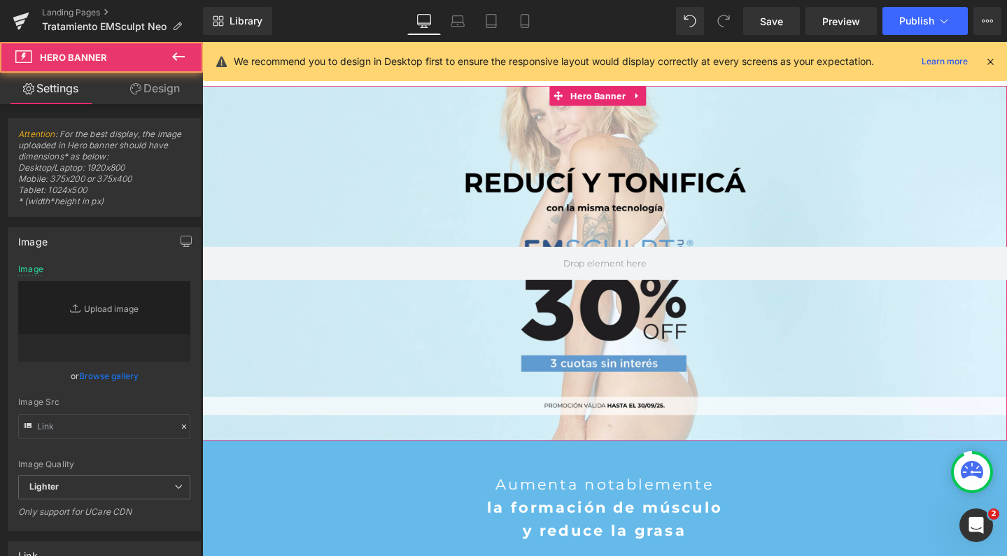
click at [541, 117] on div at bounding box center [625, 275] width 847 height 374
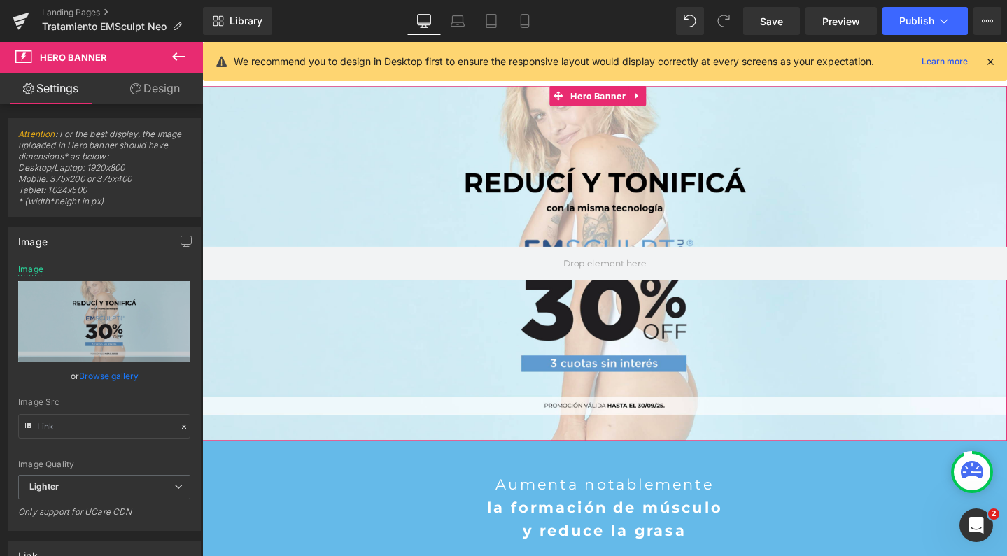
click at [178, 88] on link "Design" at bounding box center [154, 88] width 101 height 31
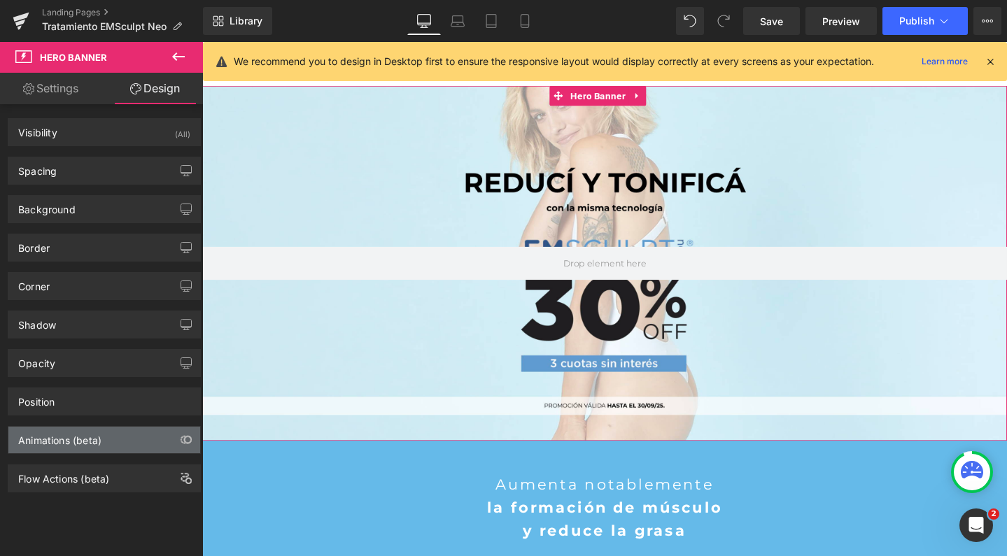
click at [40, 439] on div "Animations (beta)" at bounding box center [59, 437] width 83 height 20
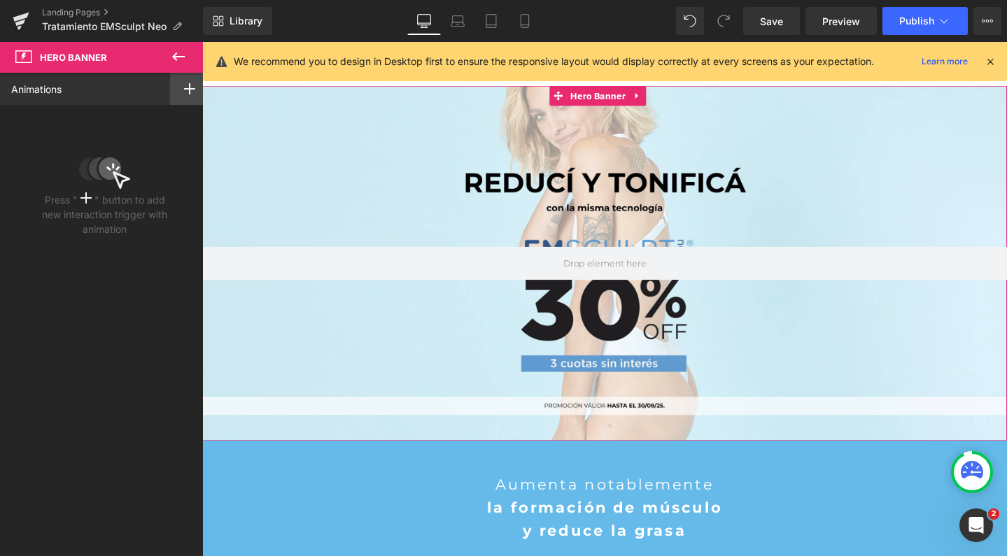
click at [183, 80] on div at bounding box center [189, 89] width 39 height 32
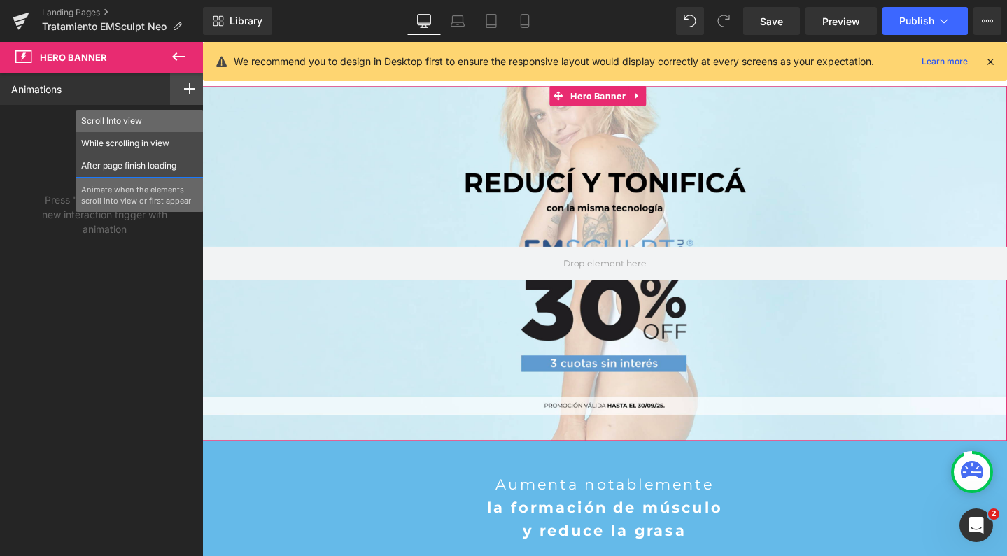
click at [146, 114] on div "Scroll Into view" at bounding box center [140, 121] width 128 height 22
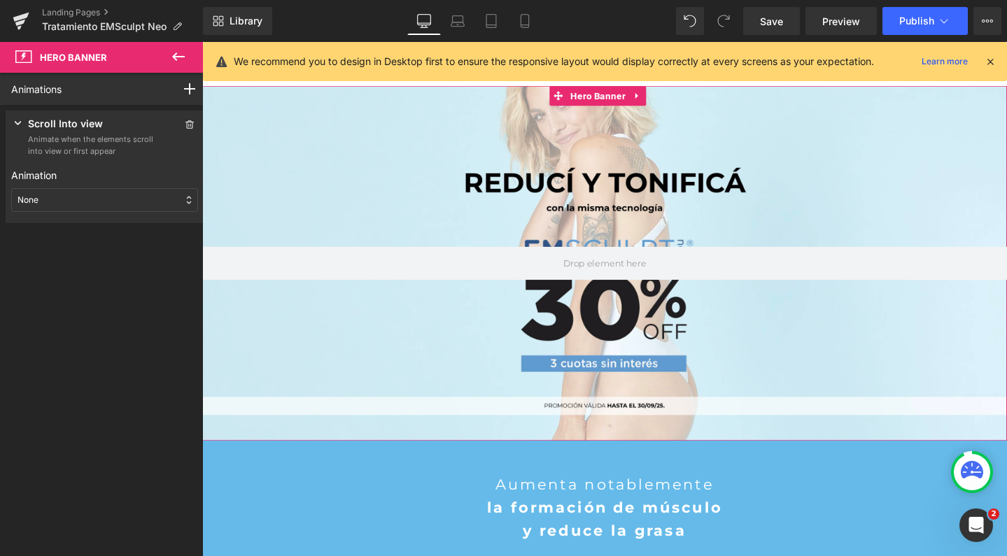
click at [87, 199] on div "None" at bounding box center [104, 200] width 187 height 24
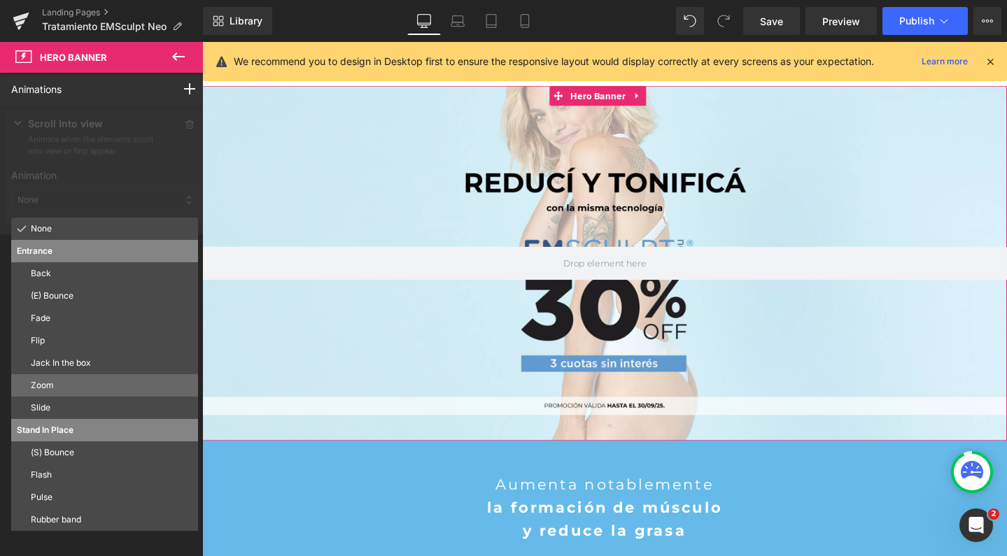
click at [64, 379] on p "Zoom" at bounding box center [112, 385] width 162 height 13
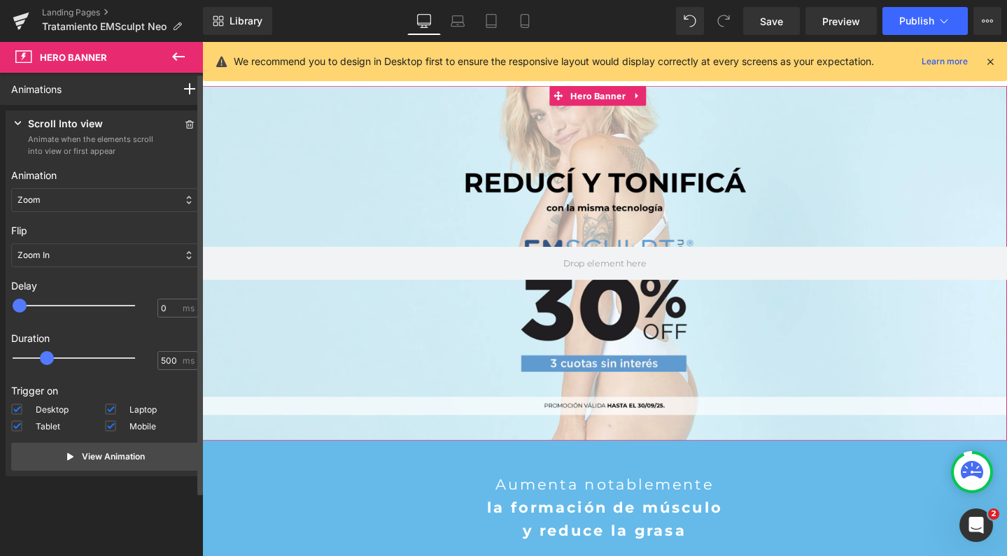
click at [59, 308] on div at bounding box center [83, 306] width 122 height 28
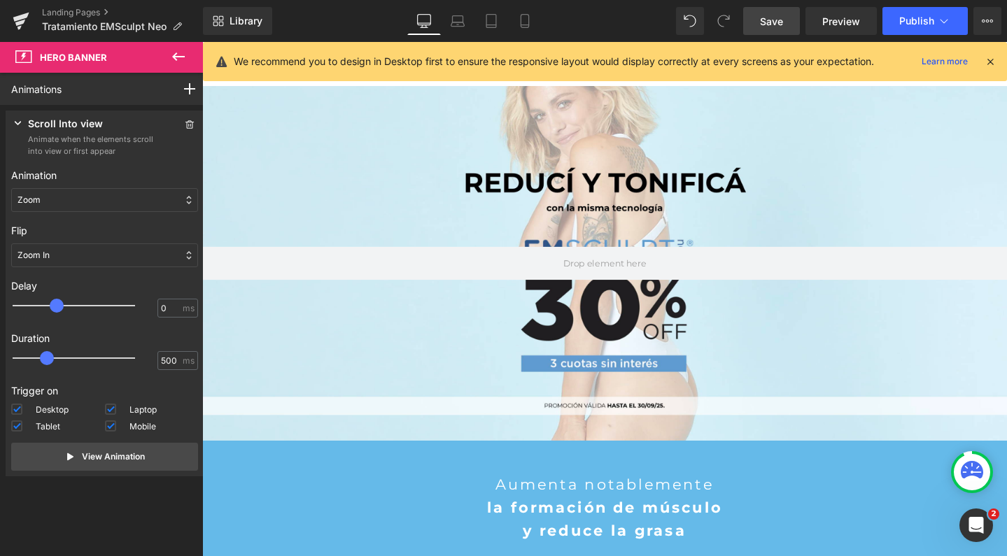
click at [770, 22] on span "Save" at bounding box center [771, 21] width 23 height 15
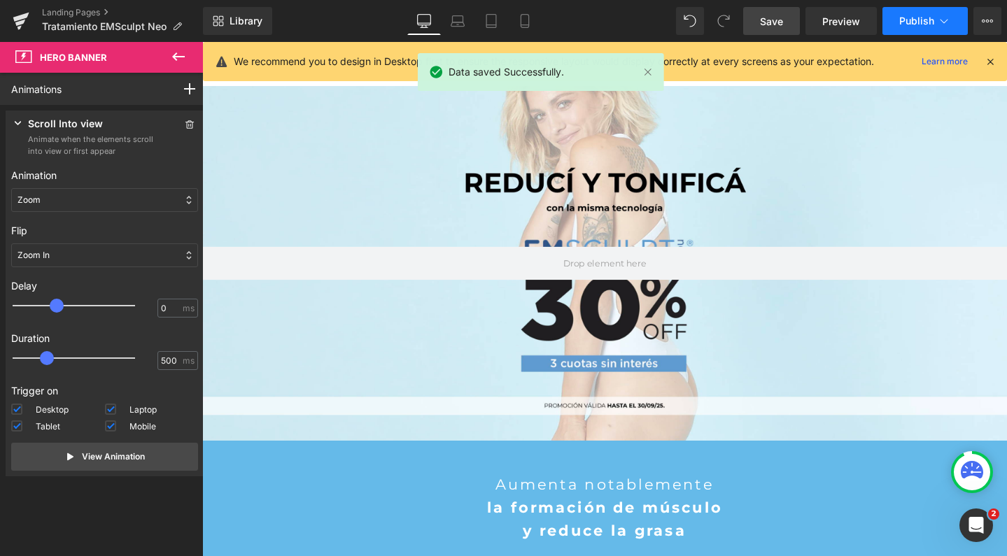
click at [913, 19] on span "Publish" at bounding box center [916, 20] width 35 height 11
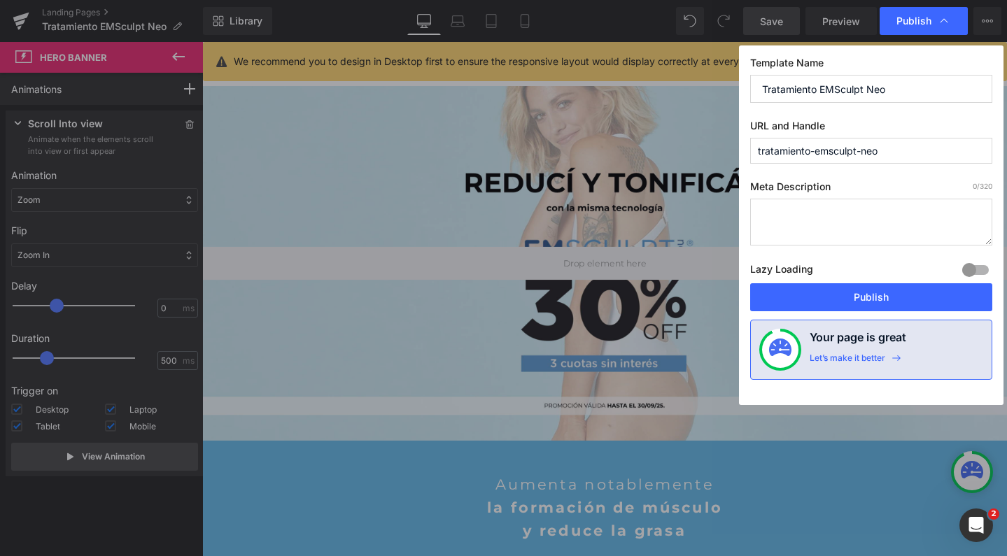
click at [814, 218] on textarea at bounding box center [871, 222] width 242 height 47
paste textarea "Descubrí EMSCULPT NEO en Ro Medical: tecnología de última generación que combin…"
type textarea "Descubrí EMSCULPT NEO en Ro Medical: tecnología de última generación que combin…"
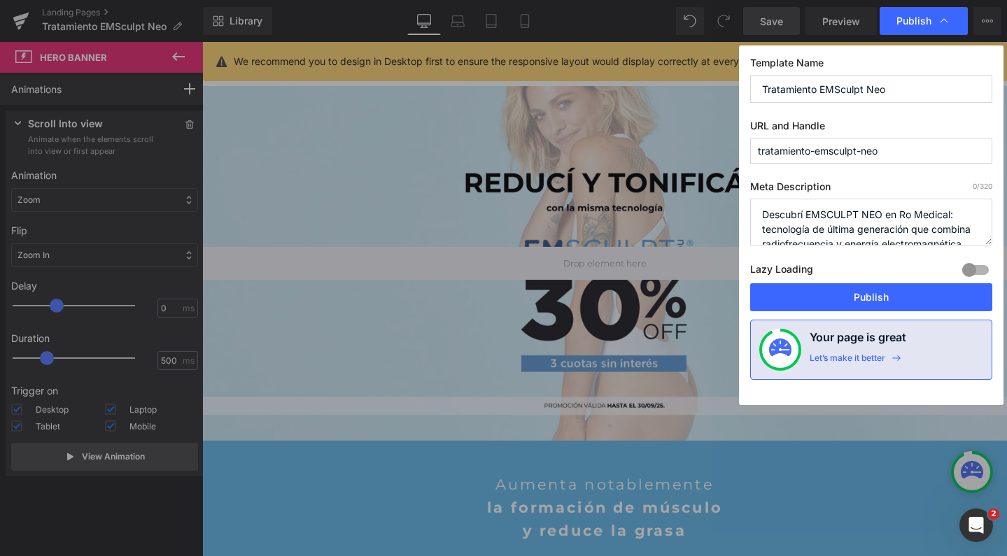
scroll to position [73, 0]
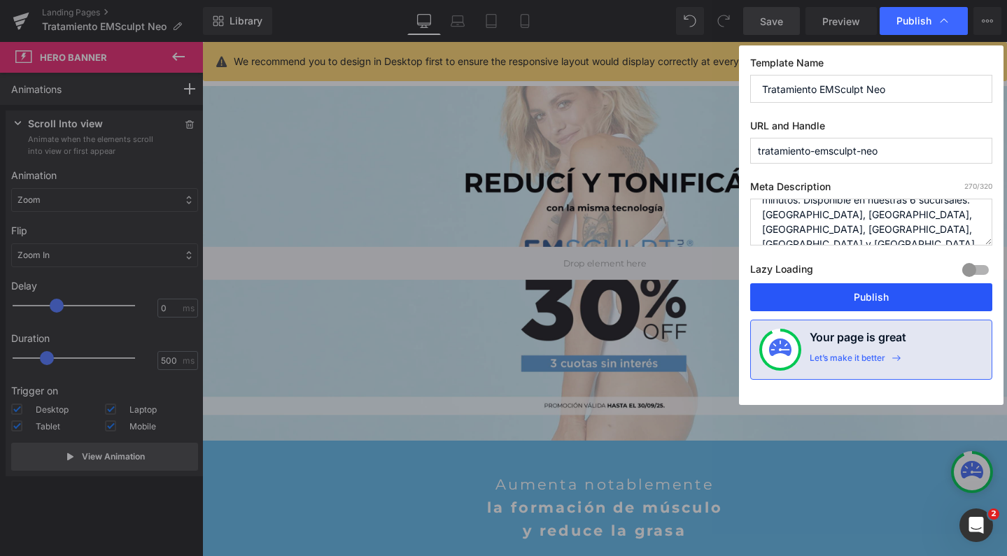
click at [815, 300] on button "Publish" at bounding box center [871, 297] width 242 height 28
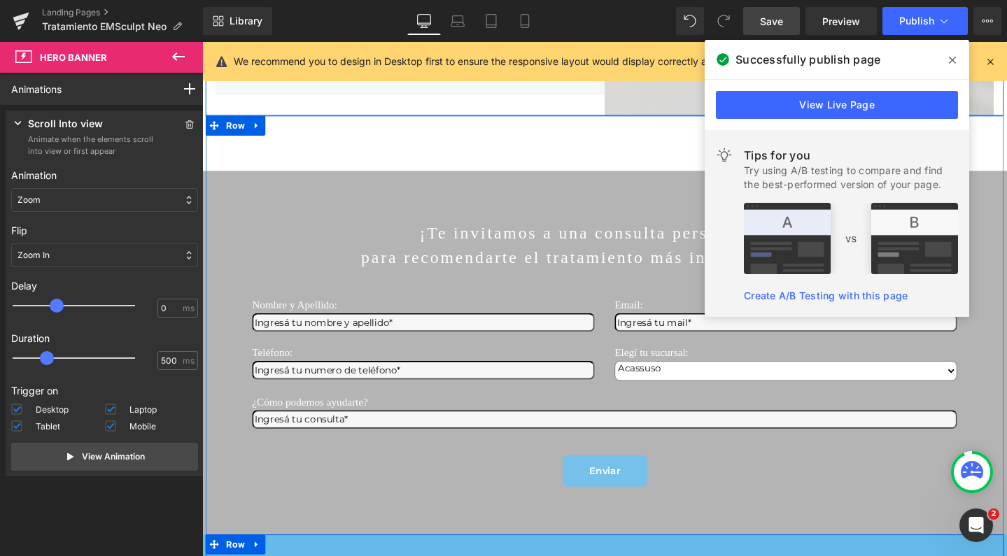
scroll to position [2315, 0]
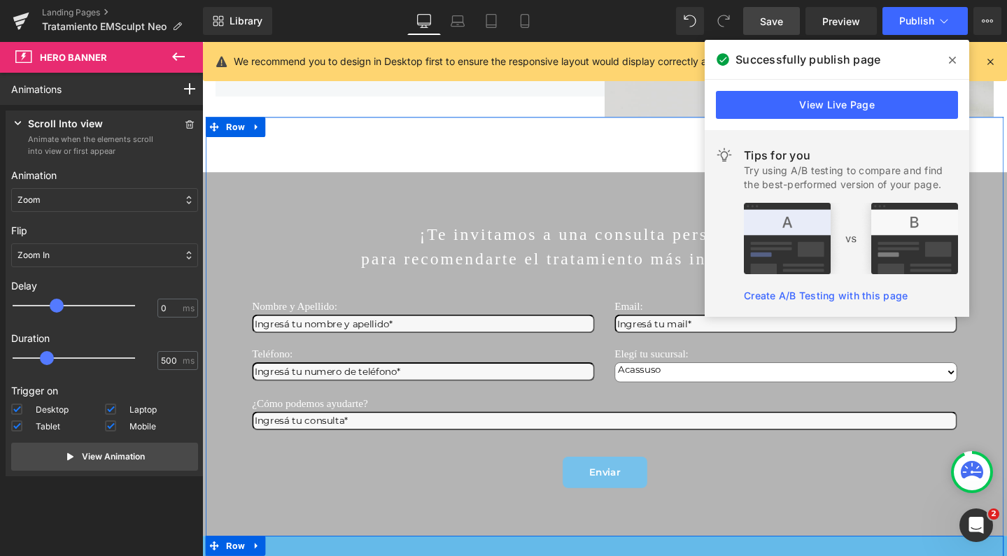
click at [957, 62] on span at bounding box center [952, 60] width 22 height 22
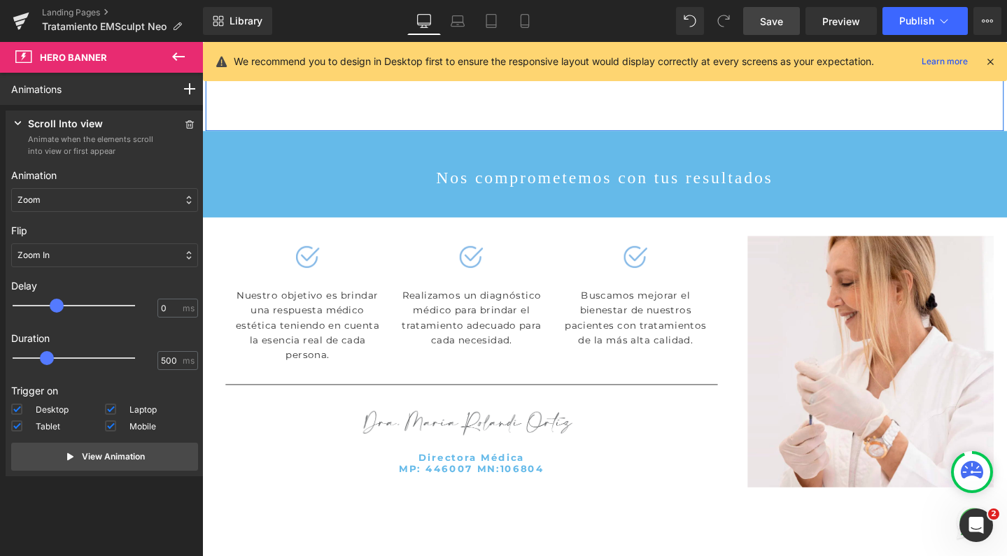
scroll to position [3052, 0]
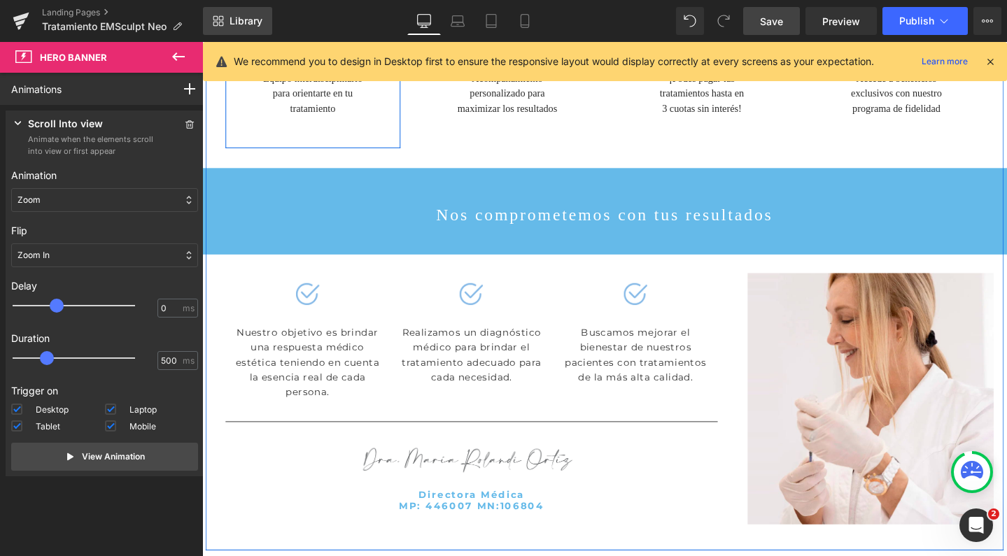
click at [246, 19] on span "Library" at bounding box center [246, 21] width 33 height 13
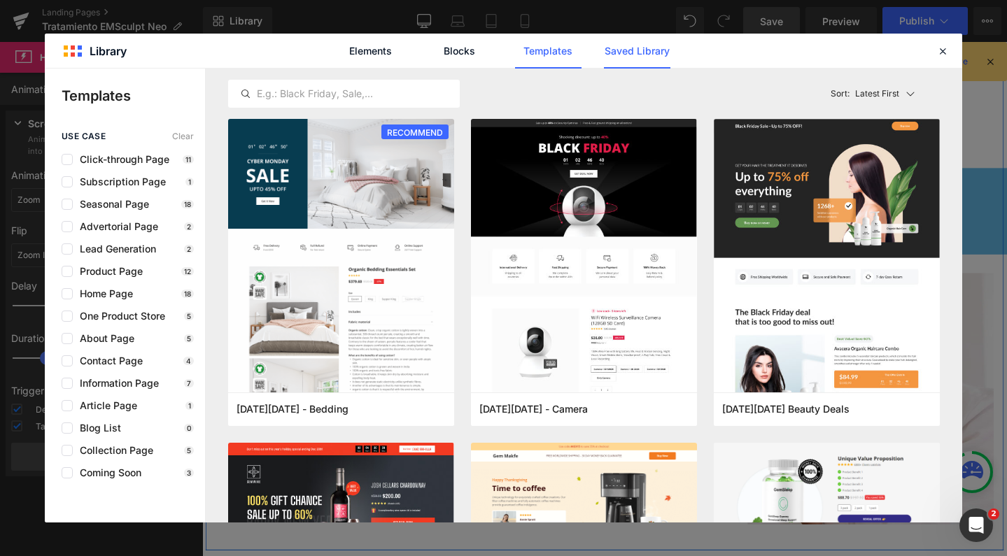
click at [640, 55] on link "Saved Library" at bounding box center [637, 51] width 66 height 35
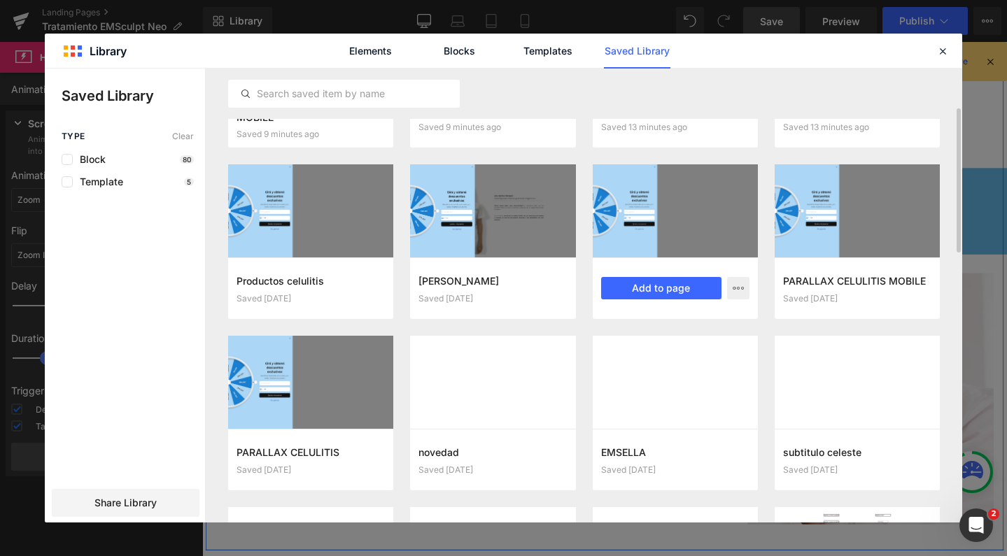
scroll to position [125, 0]
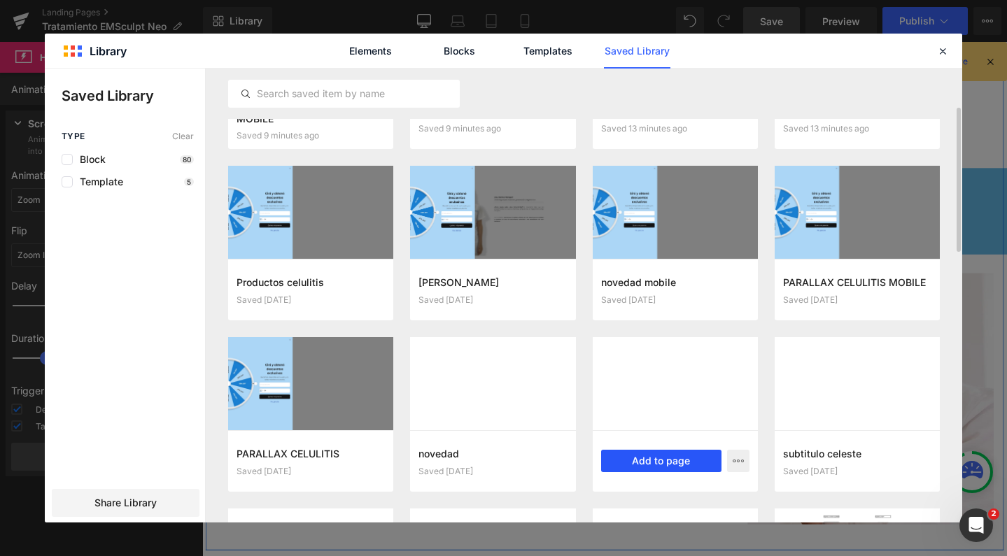
click at [679, 456] on button "Add to page" at bounding box center [661, 461] width 120 height 22
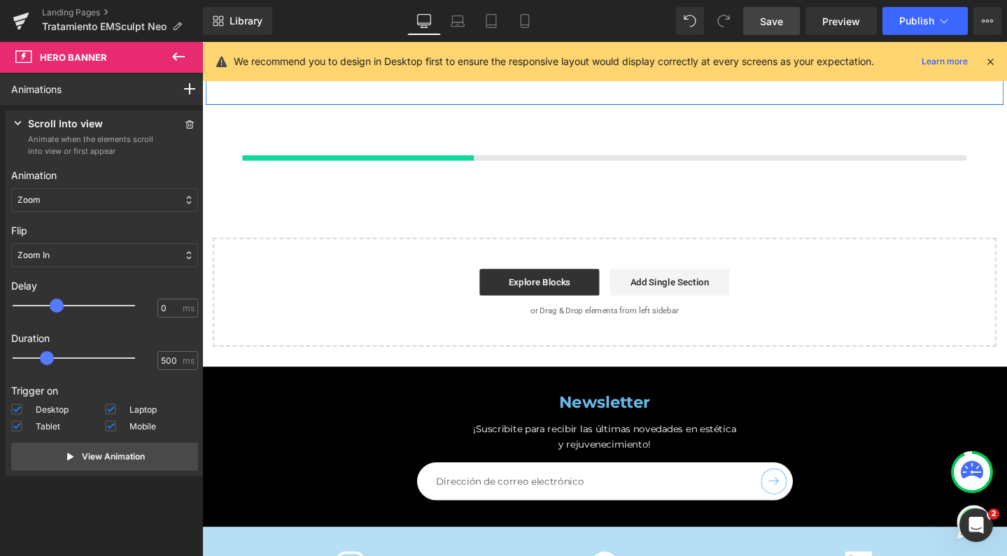
scroll to position [3554, 0]
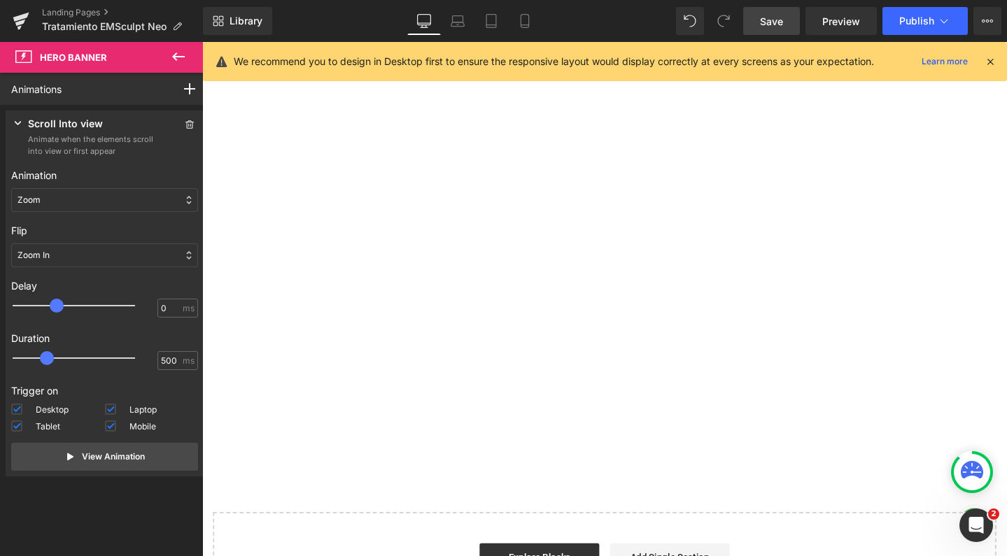
click at [777, 27] on span "Save" at bounding box center [771, 21] width 23 height 15
click at [914, 17] on span "Publish" at bounding box center [916, 20] width 35 height 11
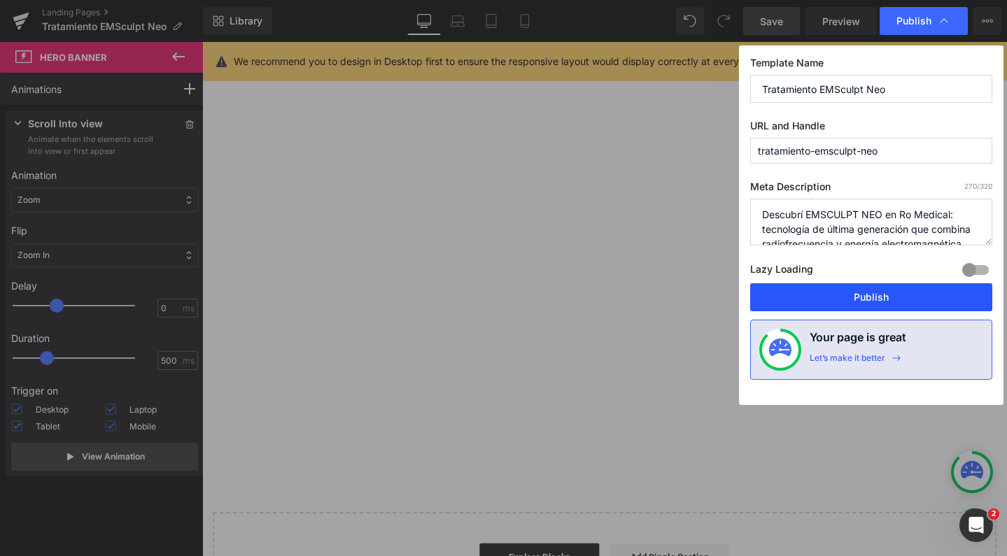
click at [825, 293] on button "Publish" at bounding box center [871, 297] width 242 height 28
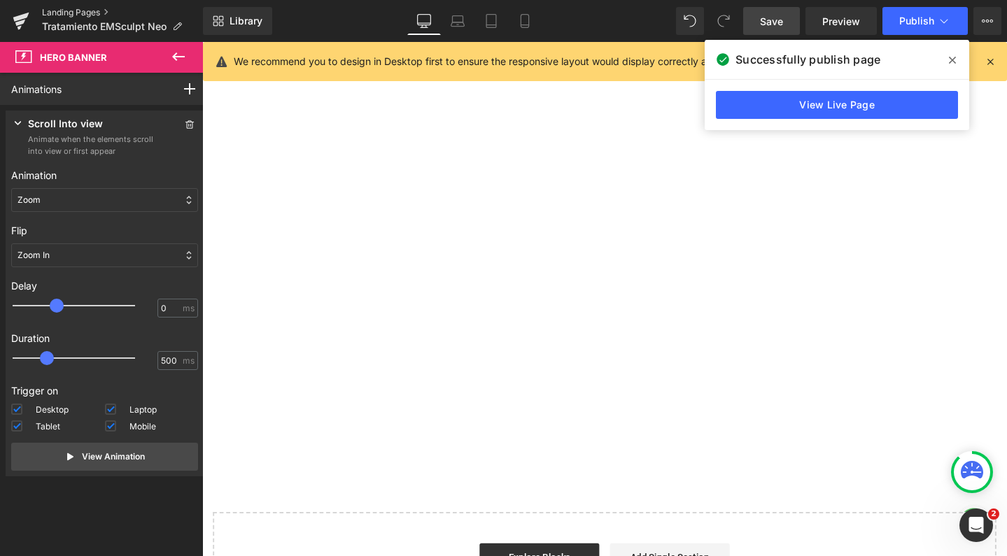
click at [63, 9] on link "Landing Pages" at bounding box center [122, 12] width 161 height 11
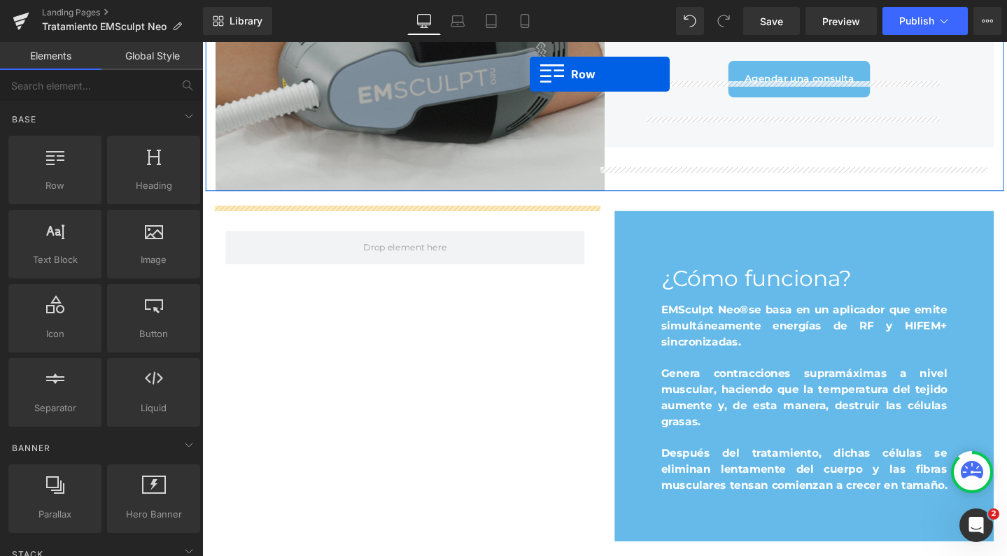
scroll to position [824, 0]
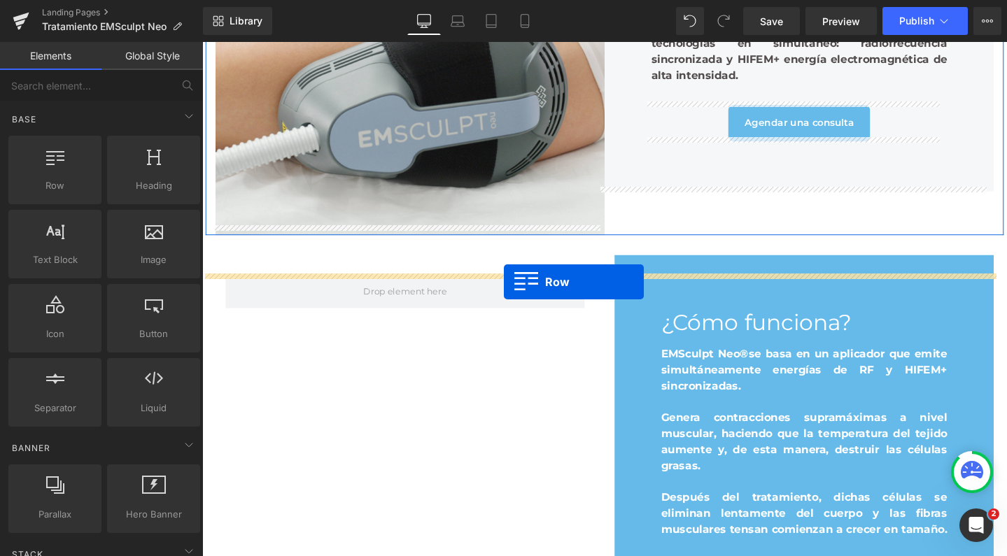
drag, startPoint x: 211, startPoint y: 421, endPoint x: 519, endPoint y: 294, distance: 333.8
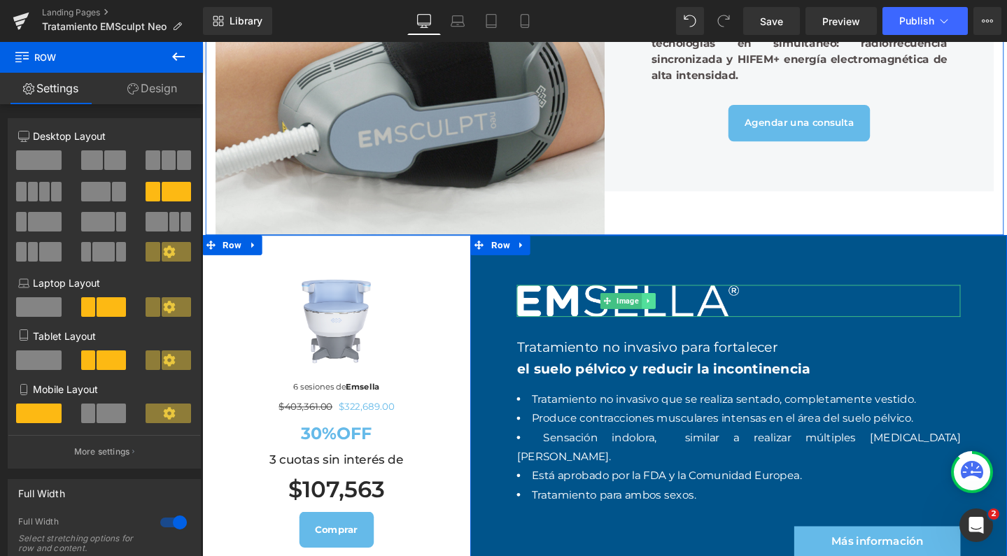
click at [668, 319] on icon at bounding box center [672, 315] width 8 height 8
click at [672, 323] on link at bounding box center [679, 314] width 15 height 17
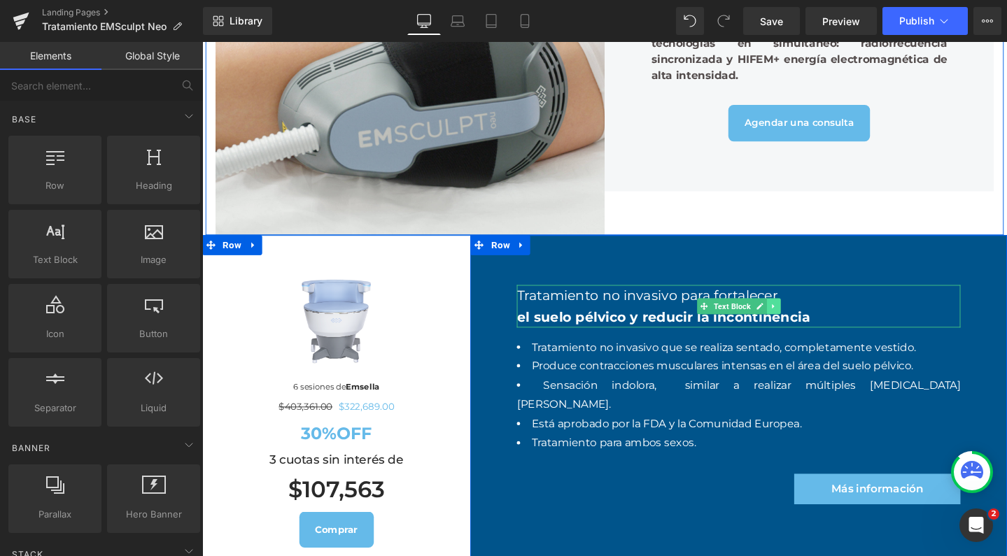
click at [803, 329] on link at bounding box center [803, 320] width 15 height 17
click at [803, 329] on link at bounding box center [810, 320] width 15 height 17
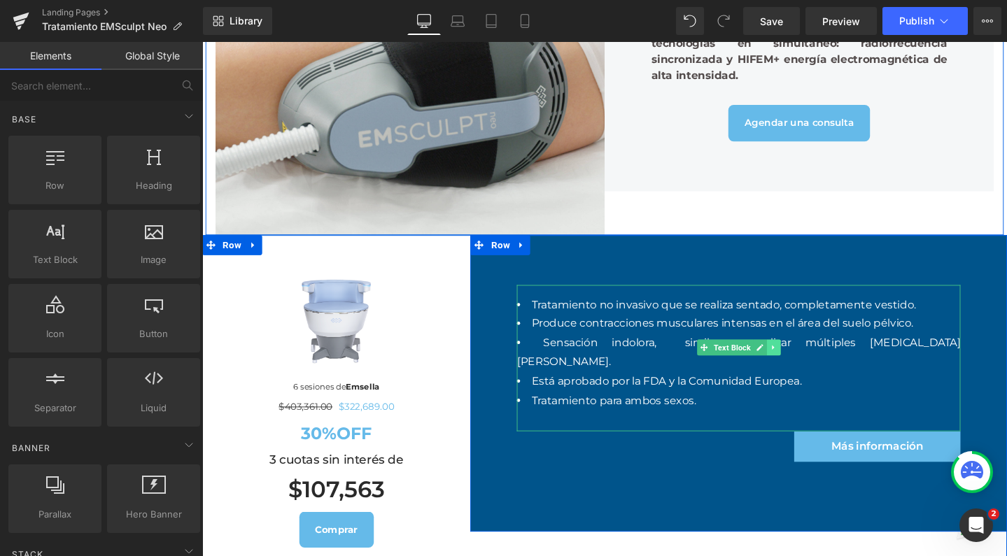
click at [796, 372] on link at bounding box center [803, 363] width 15 height 17
click at [807, 367] on icon at bounding box center [811, 364] width 8 height 8
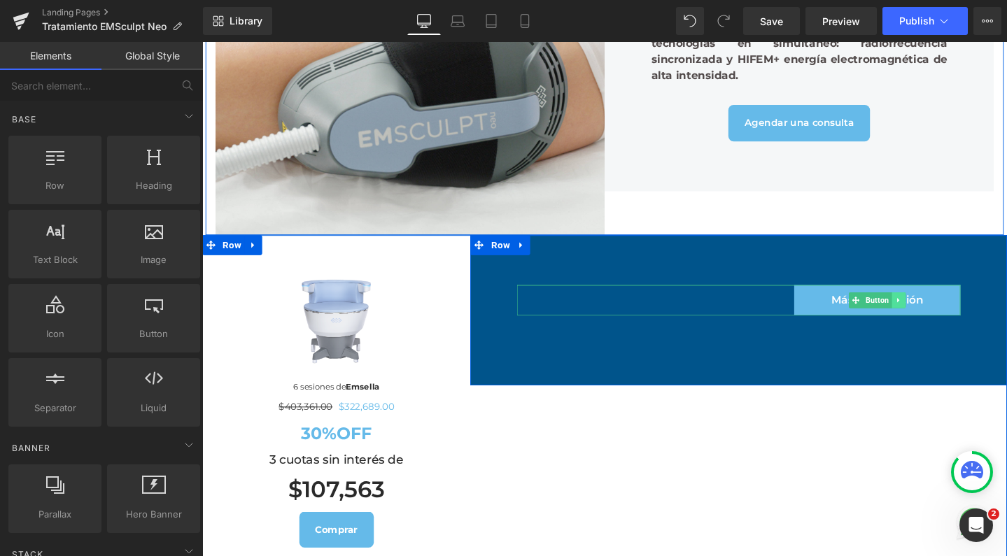
click at [931, 323] on link at bounding box center [935, 314] width 15 height 17
click at [938, 318] on icon at bounding box center [942, 314] width 8 height 8
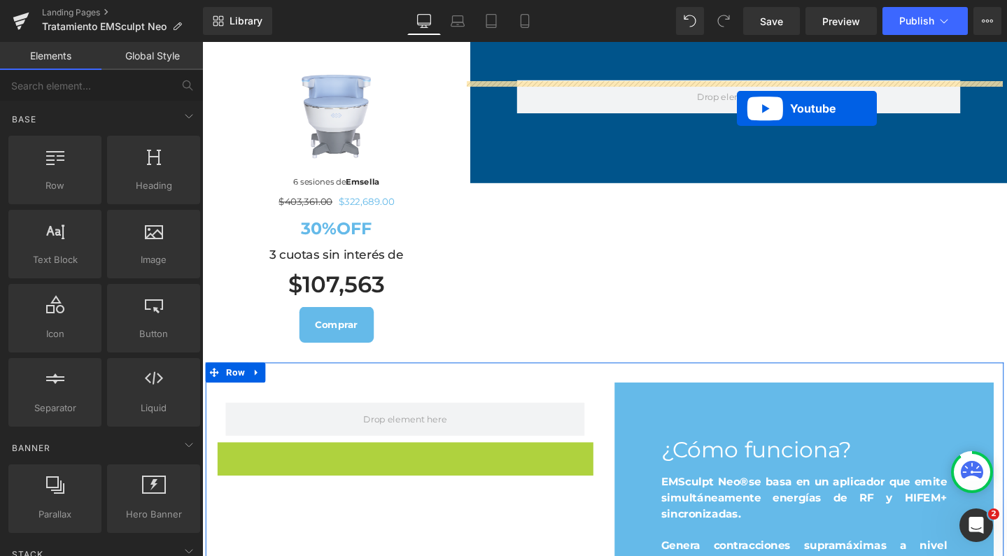
scroll to position [1018, 0]
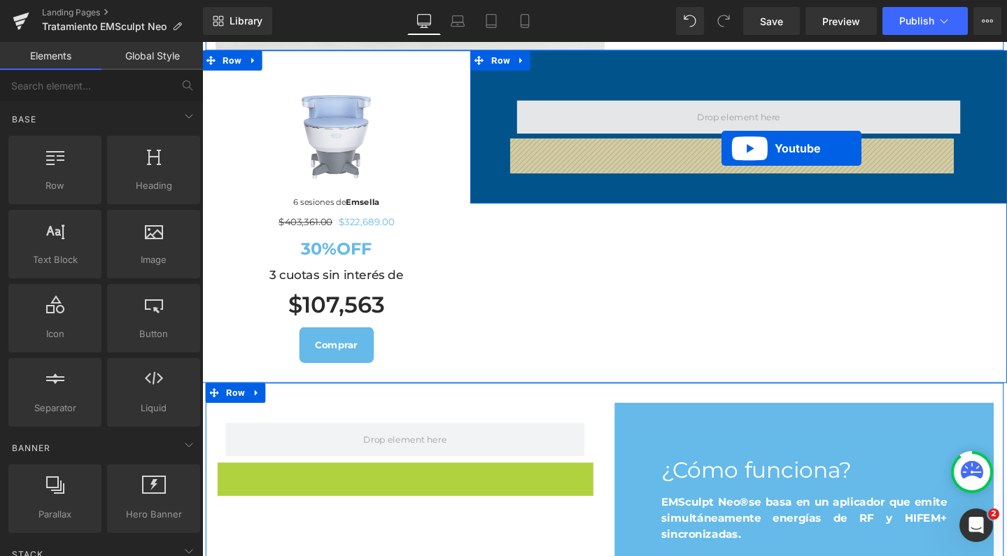
drag, startPoint x: 384, startPoint y: 361, endPoint x: 749, endPoint y: 154, distance: 419.3
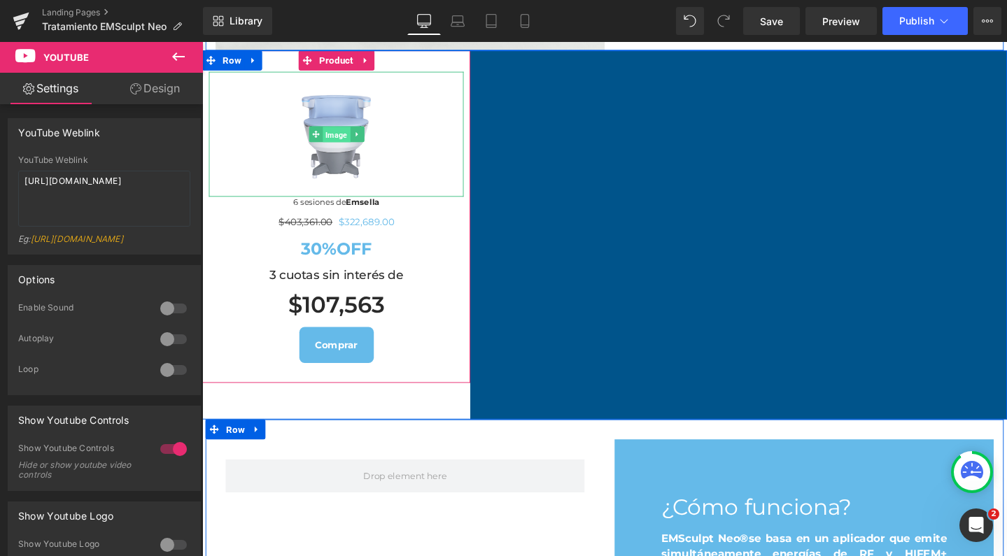
click at [344, 148] on span "Image" at bounding box center [343, 140] width 29 height 17
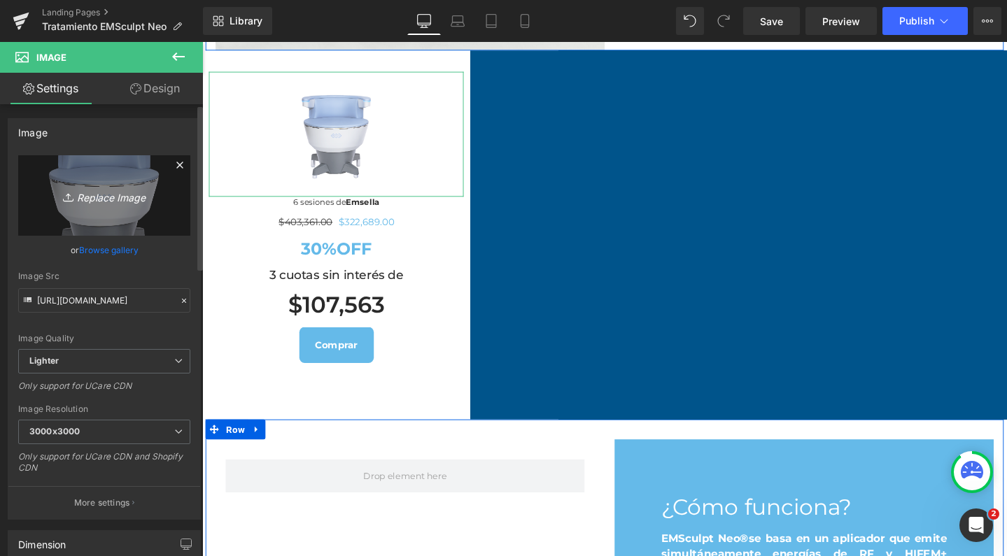
click at [156, 202] on icon "Replace Image" at bounding box center [104, 195] width 112 height 17
type input "C:\fakepath\emsculptneo.png"
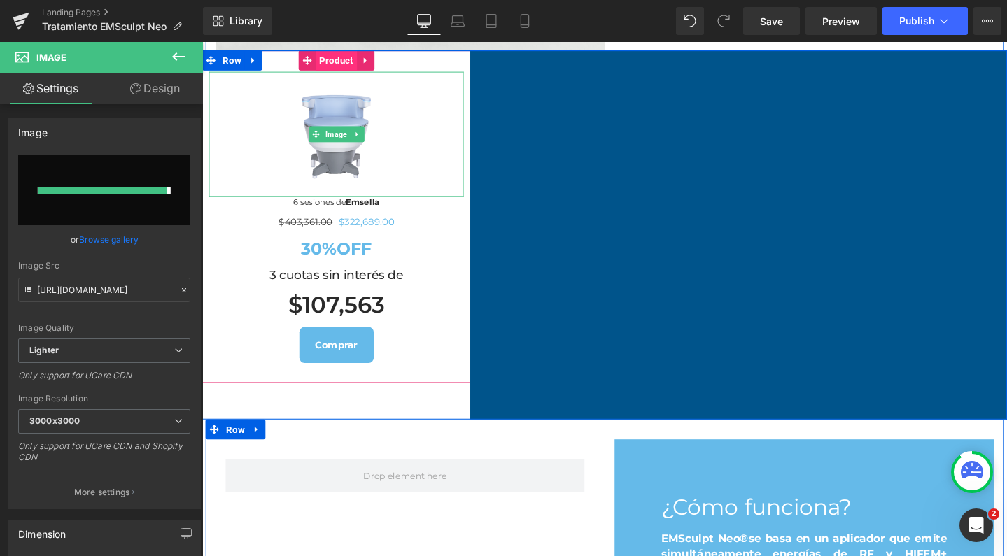
type input "https://ucarecdn.com/2b2fc7fc-e5e5-44b2-b467-b77274e77563/-/format/auto/-/previ…"
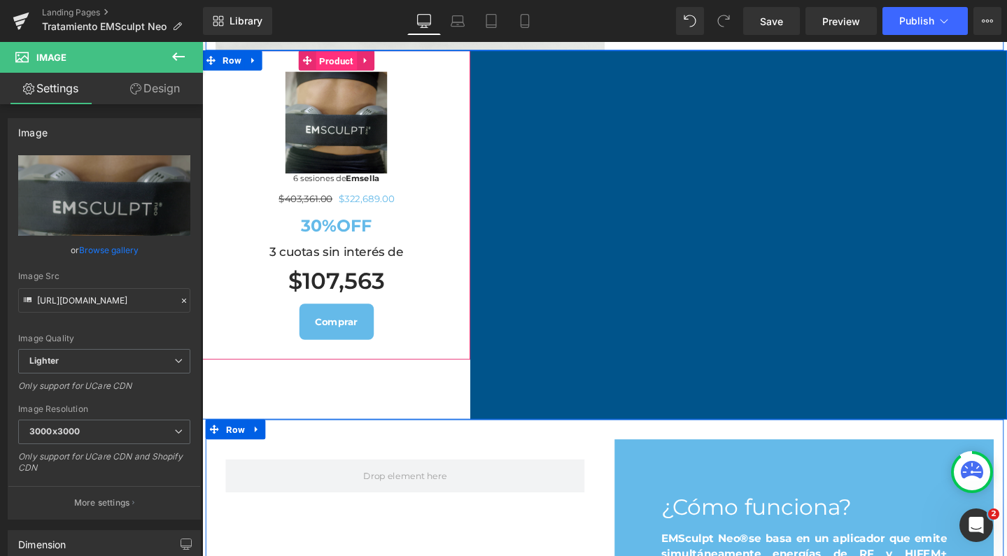
click at [346, 73] on span "Product" at bounding box center [343, 62] width 43 height 21
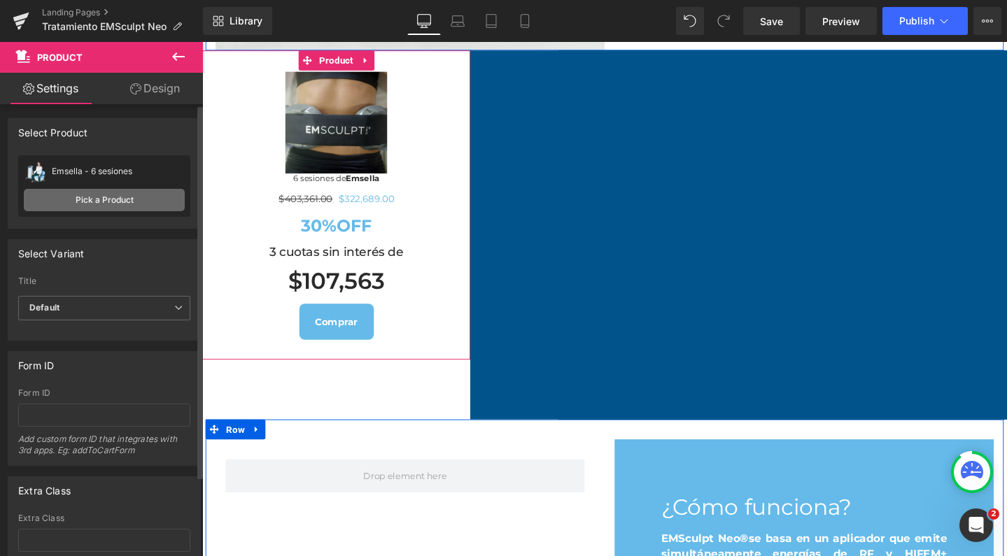
click at [119, 193] on link "Pick a Product" at bounding box center [104, 200] width 161 height 22
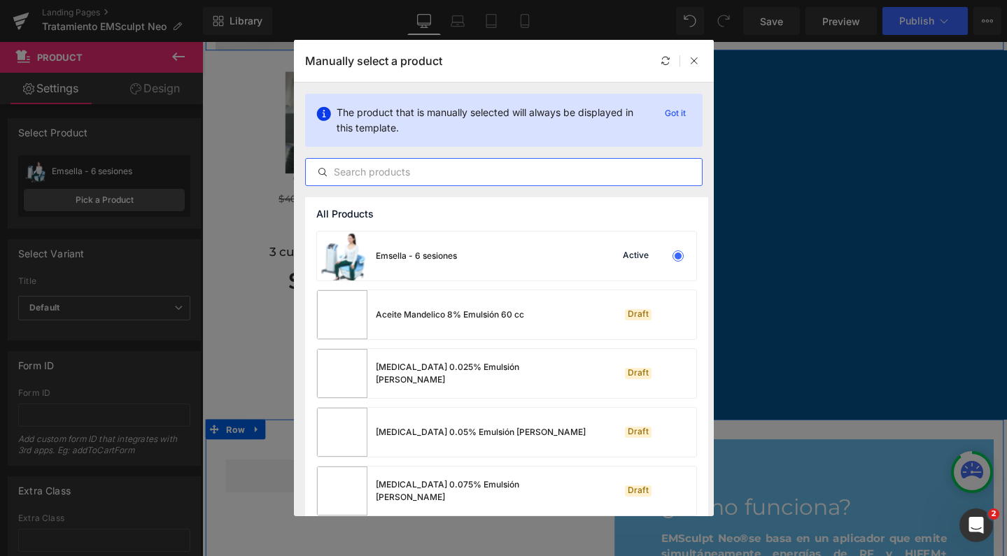
scroll to position [-1, 0]
click at [448, 171] on input "text" at bounding box center [504, 172] width 396 height 17
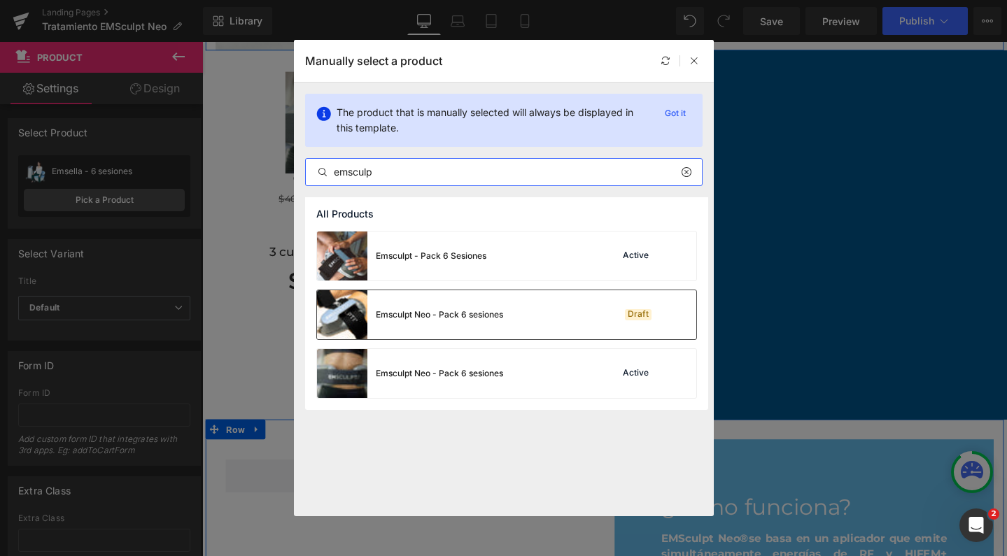
type input "emsculp"
click at [445, 319] on div "Emsculpt Neo - Pack 6 sesiones" at bounding box center [439, 315] width 127 height 13
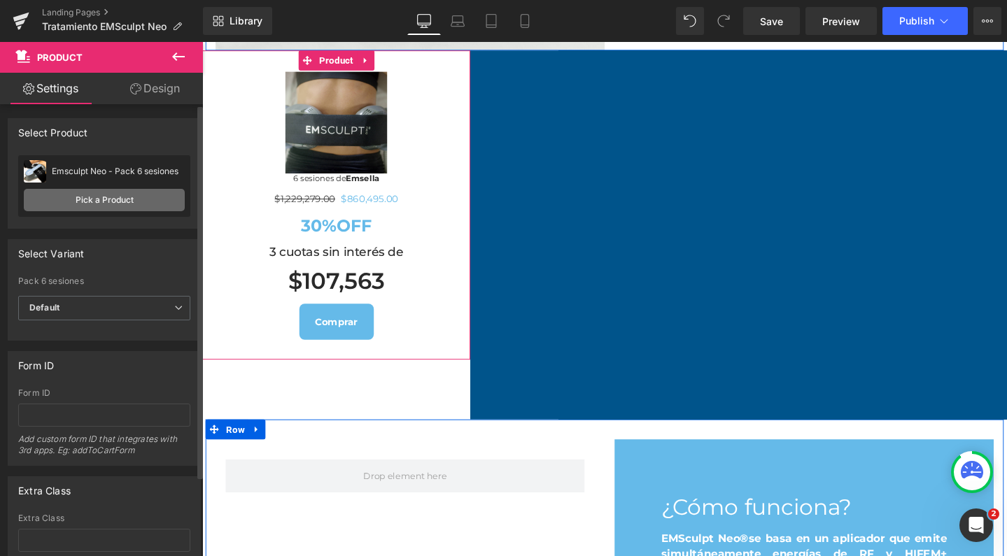
click at [106, 199] on link "Pick a Product" at bounding box center [104, 200] width 161 height 22
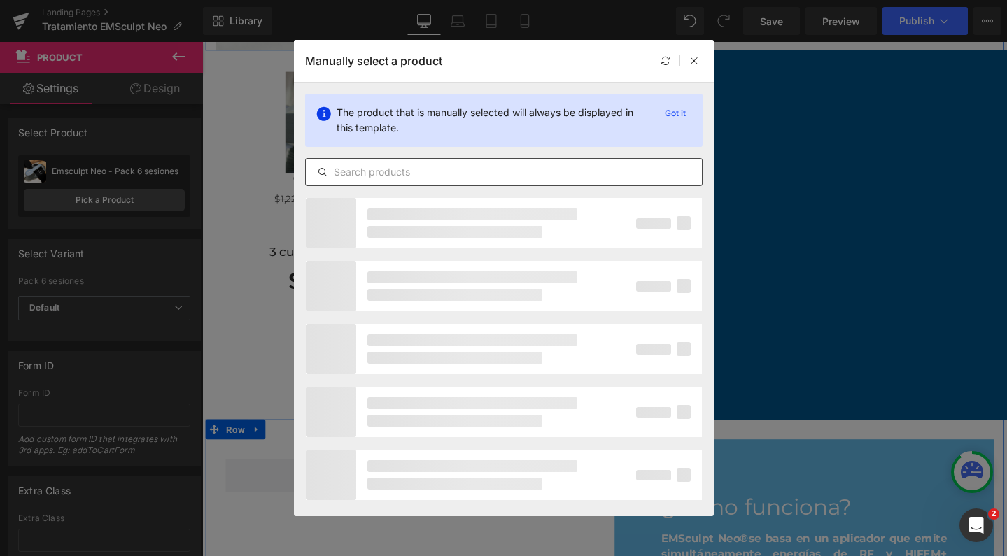
click at [405, 177] on input "text" at bounding box center [504, 172] width 396 height 17
type input "emsculpt"
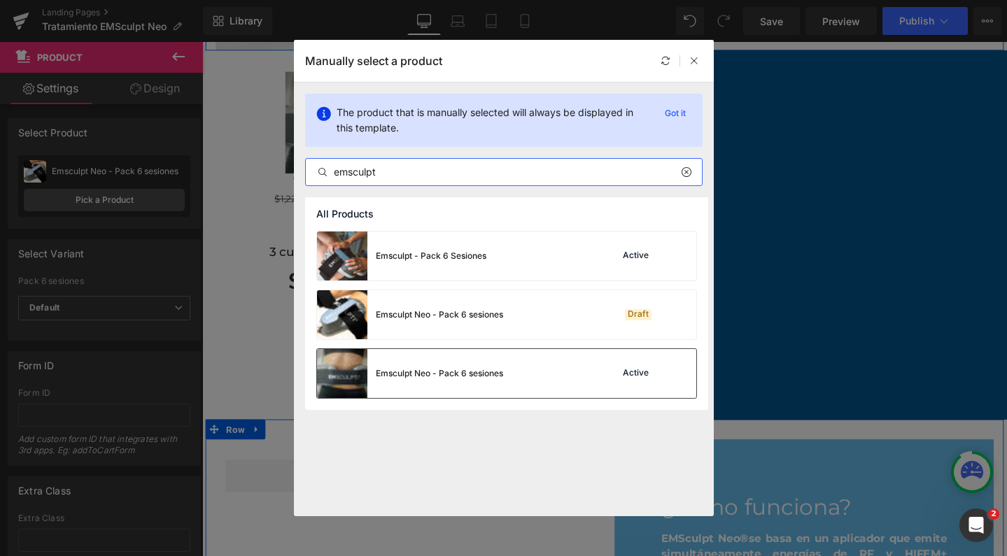
click at [496, 377] on div "Emsculpt Neo - Pack 6 sesiones" at bounding box center [439, 373] width 127 height 13
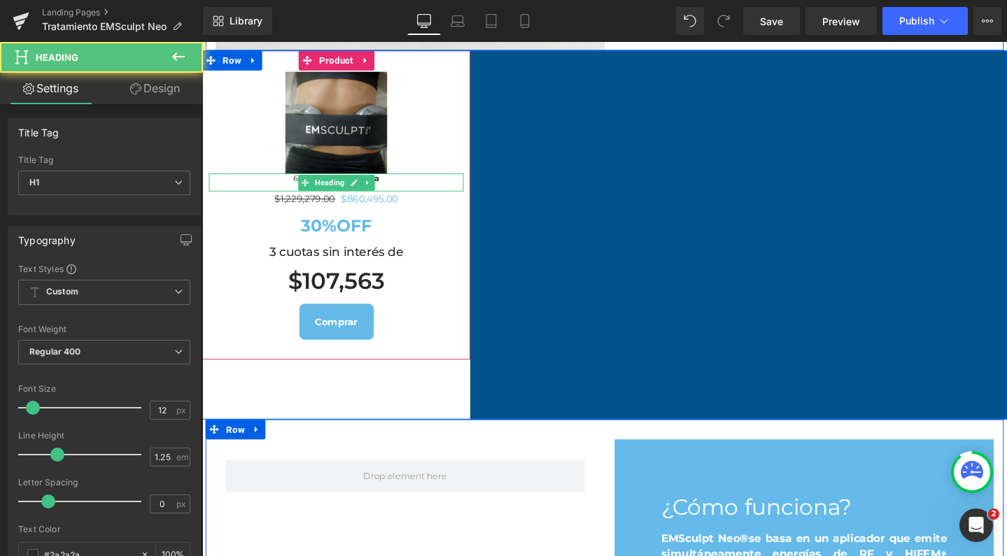
click at [406, 191] on h1 "6 sesiones de Emsella" at bounding box center [343, 186] width 268 height 10
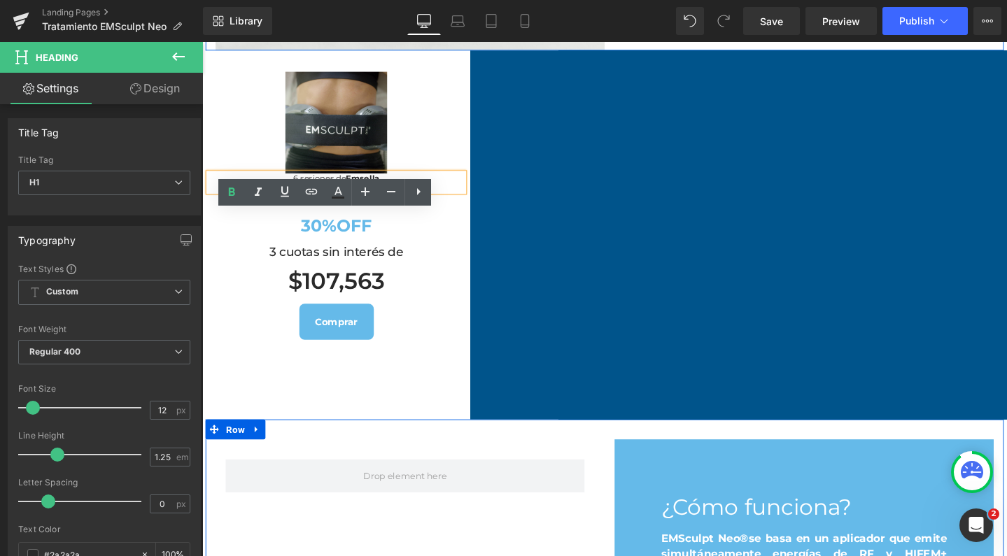
drag, startPoint x: 389, startPoint y: 227, endPoint x: 332, endPoint y: 228, distance: 56.7
click at [332, 191] on h1 "6 sesiones de Emsella" at bounding box center [343, 186] width 268 height 10
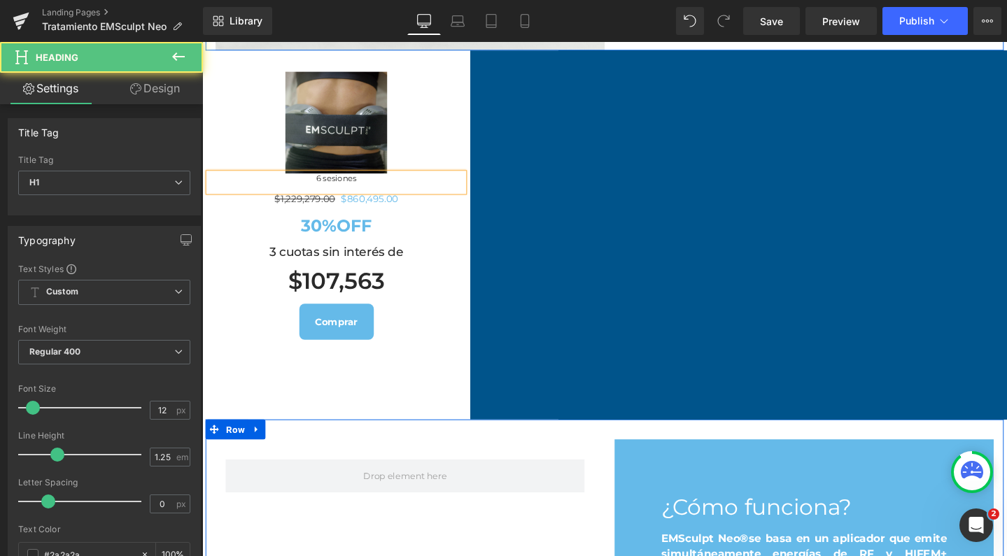
click at [313, 191] on h1 "6 sesiones" at bounding box center [343, 186] width 268 height 10
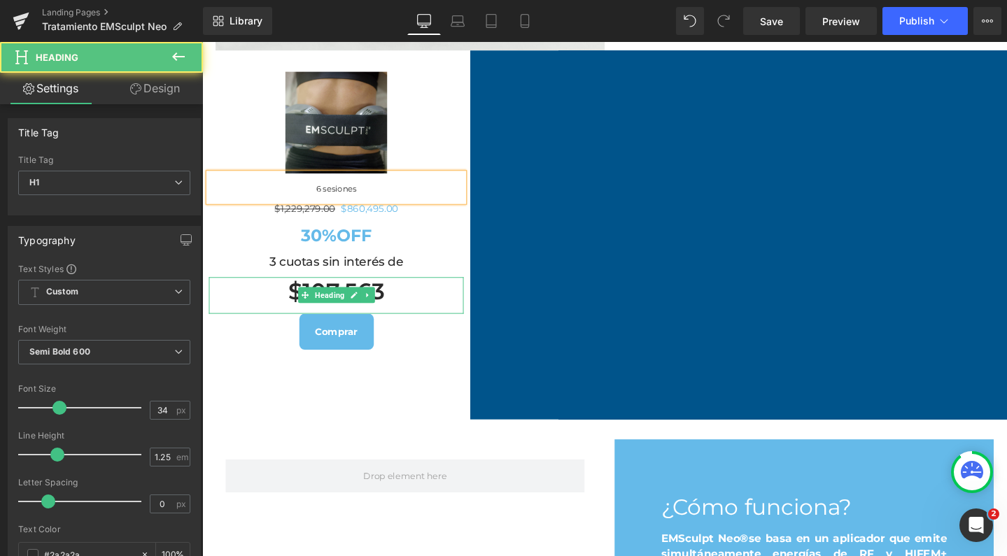
click at [394, 320] on h1 "$107,563" at bounding box center [343, 305] width 268 height 30
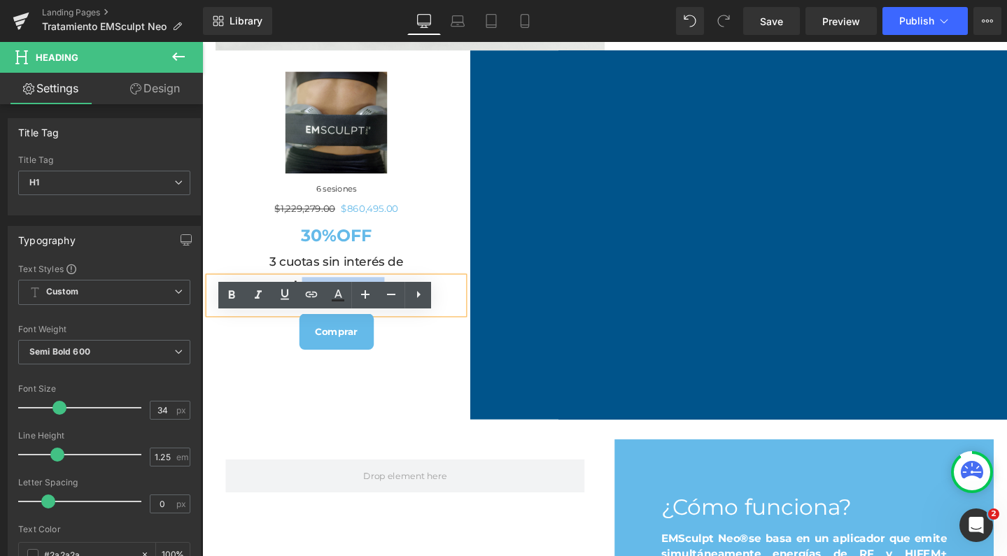
drag, startPoint x: 384, startPoint y: 342, endPoint x: 304, endPoint y: 346, distance: 79.9
click at [304, 320] on h1 "$107,563" at bounding box center [343, 305] width 268 height 30
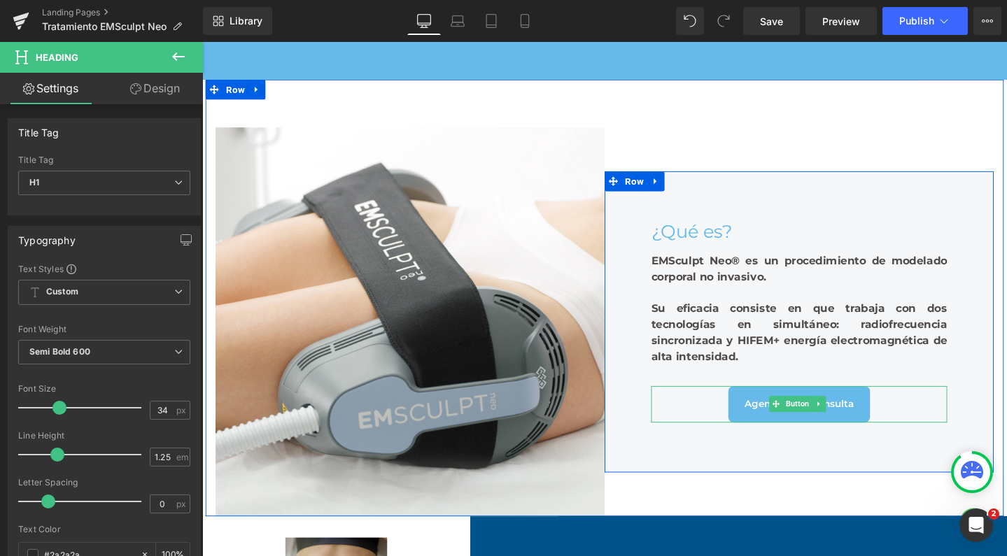
scroll to position [507, 0]
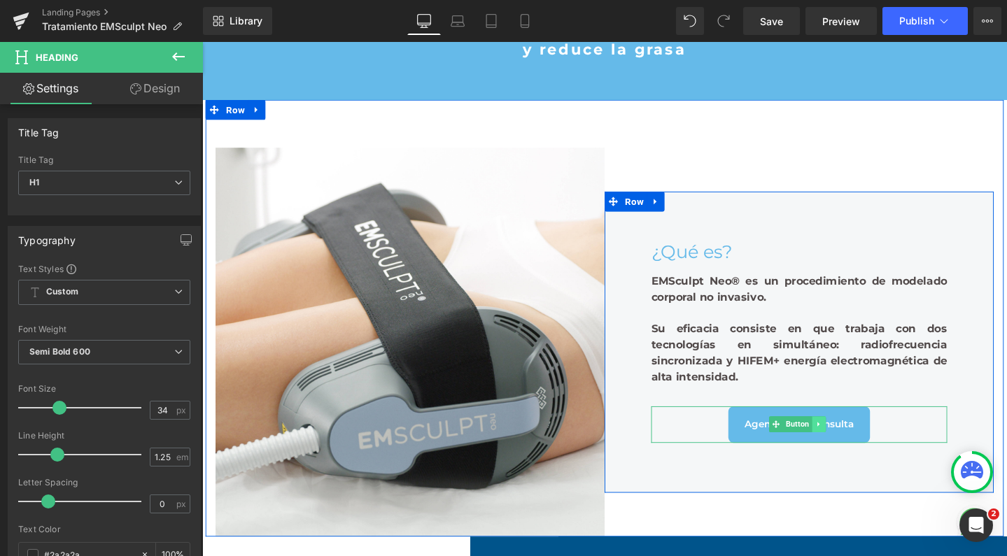
click at [849, 442] on icon at bounding box center [850, 444] width 2 height 5
click at [856, 440] on link at bounding box center [858, 444] width 15 height 17
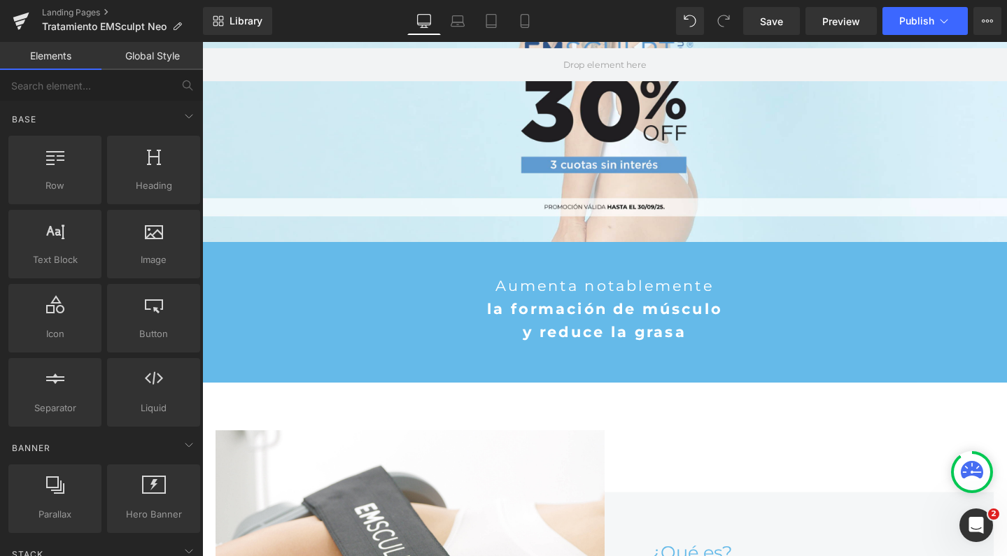
scroll to position [211, 0]
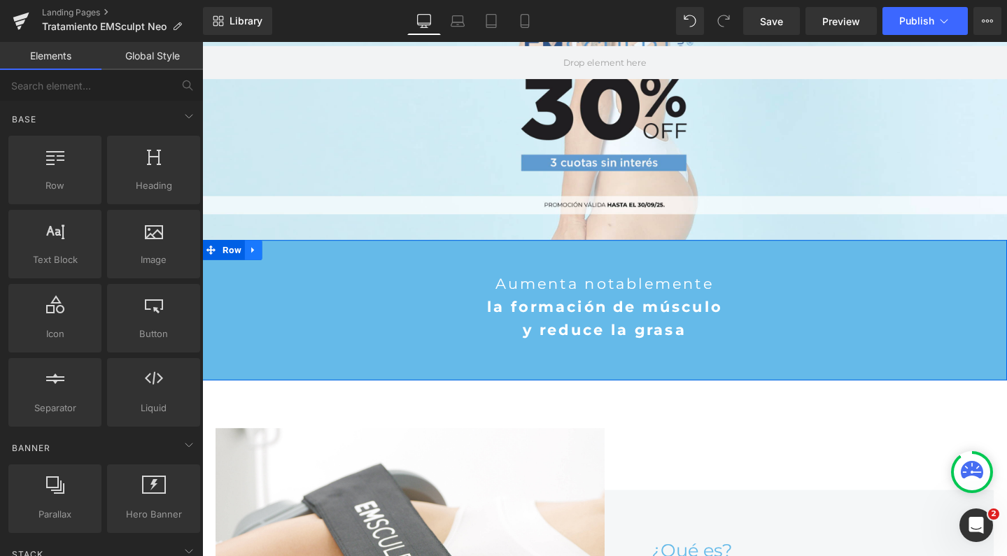
click at [250, 260] on link at bounding box center [256, 261] width 18 height 21
click at [265, 260] on link at bounding box center [274, 261] width 18 height 21
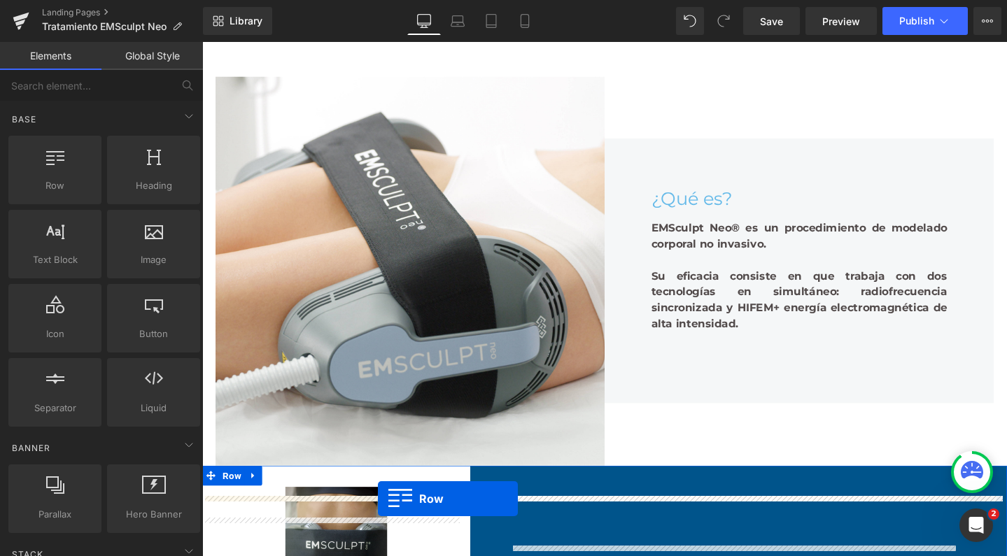
scroll to position [630, 0]
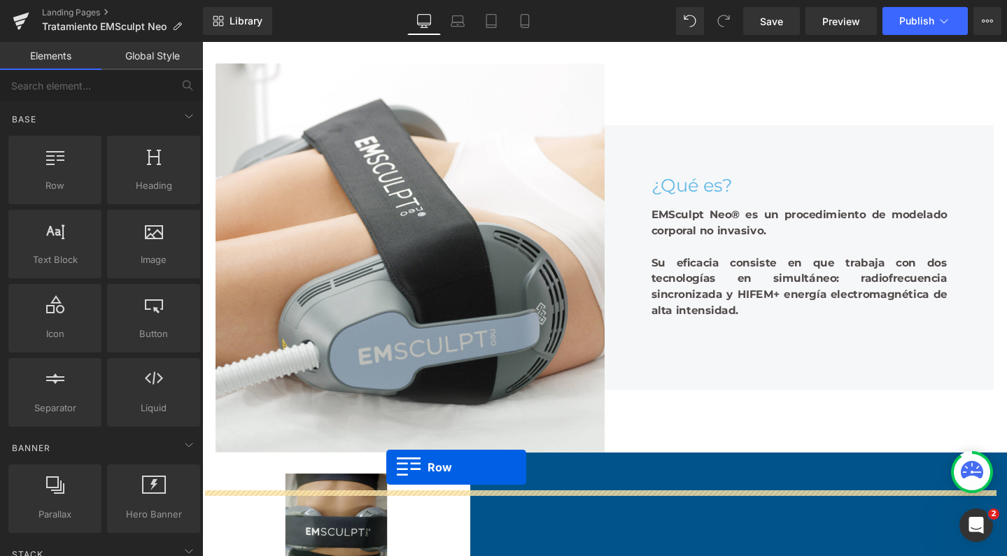
drag, startPoint x: 206, startPoint y: 110, endPoint x: 396, endPoint y: 490, distance: 425.0
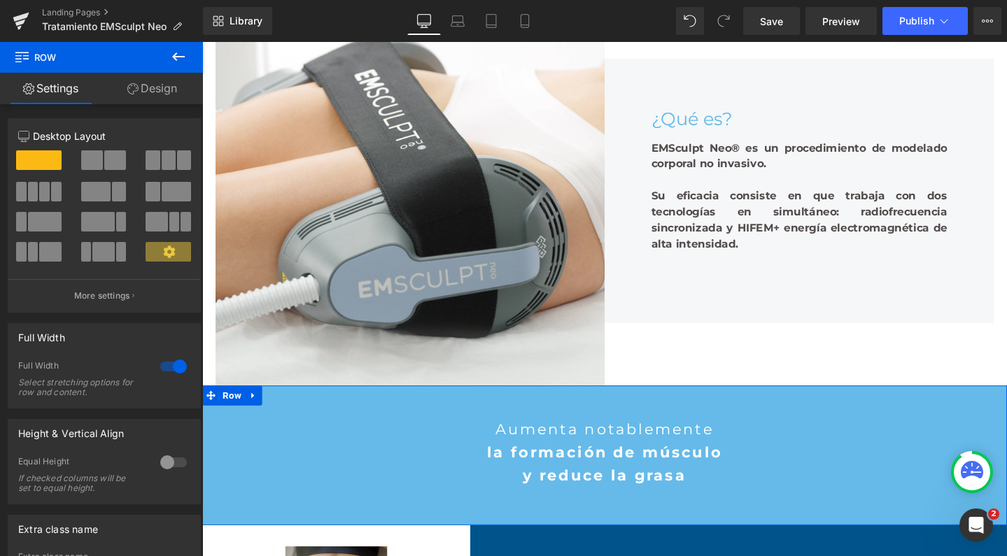
scroll to position [692, 0]
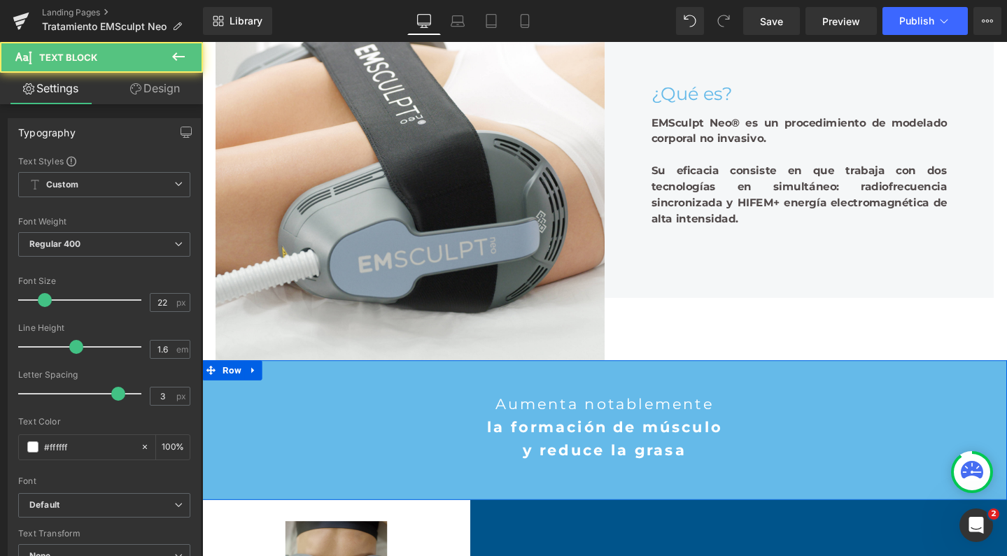
click at [524, 435] on p "Aumenta notablemente" at bounding box center [625, 423] width 847 height 24
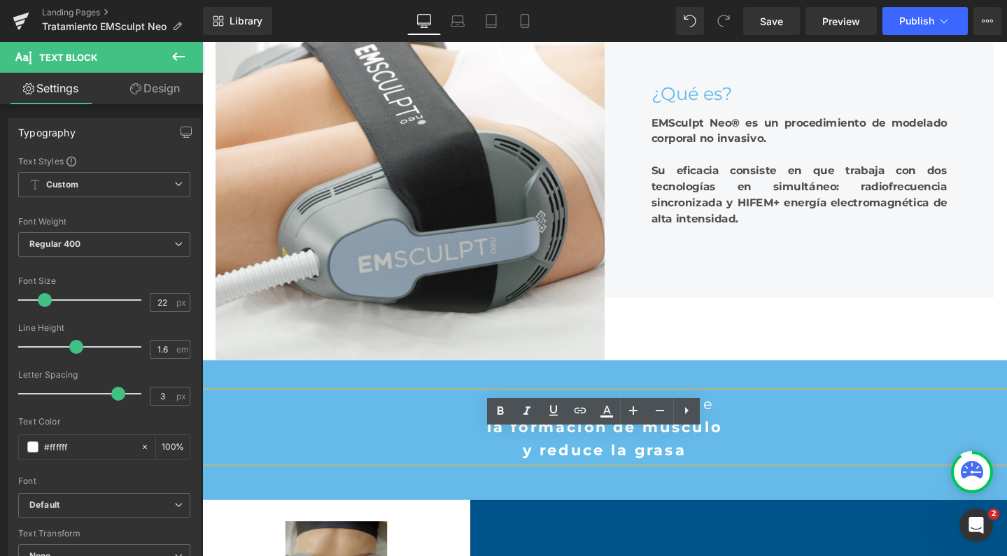
drag, startPoint x: 509, startPoint y: 462, endPoint x: 697, endPoint y: 523, distance: 198.0
click at [697, 485] on div "Aumenta notablemente la formación de músculo y reduce la grasa" at bounding box center [625, 448] width 847 height 74
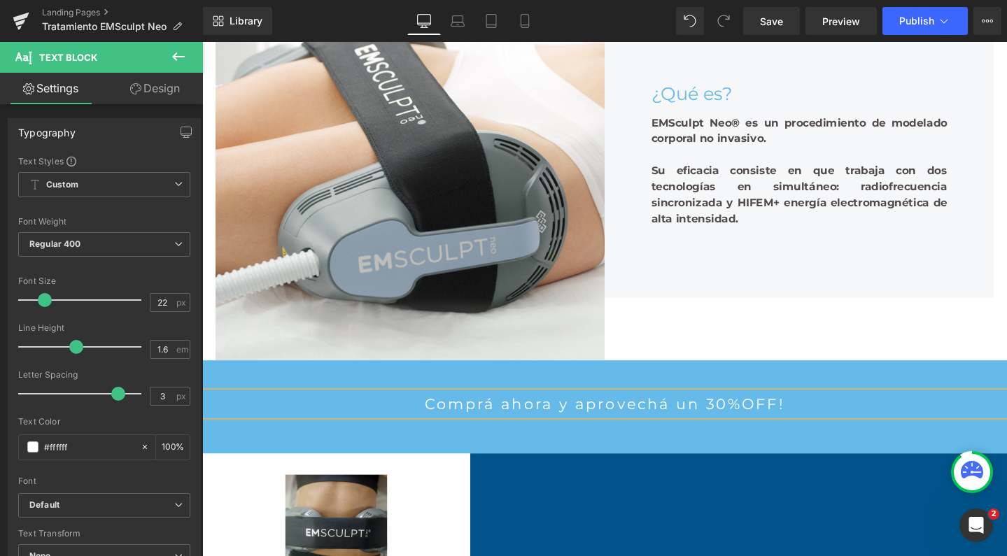
click at [438, 435] on p "Comprá ahora y aprovechá un 30%OFF!" at bounding box center [625, 423] width 847 height 24
drag, startPoint x: 847, startPoint y: 467, endPoint x: 593, endPoint y: 467, distance: 254.7
click at [593, 435] on p "¡Comprá ahora y aprovechá un 30%OFF!" at bounding box center [625, 423] width 847 height 24
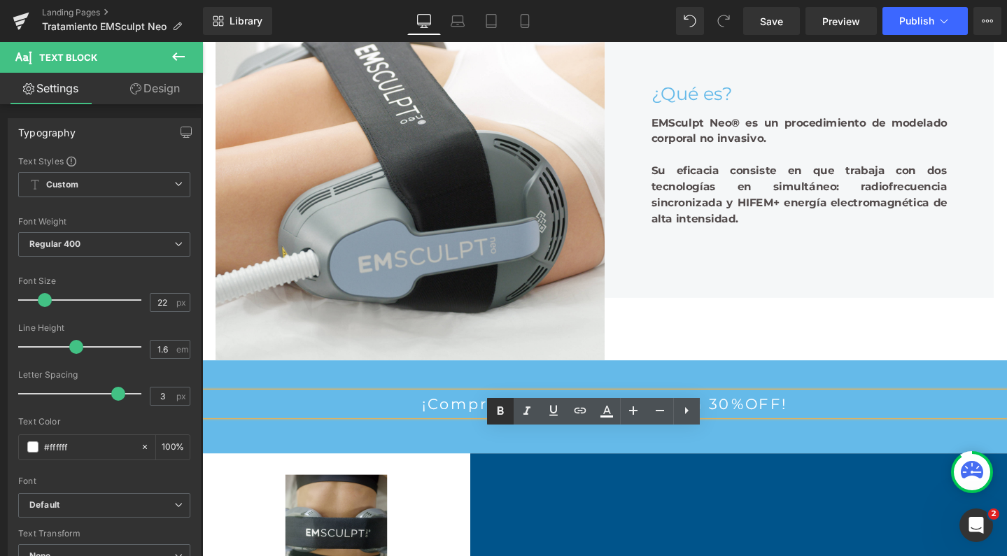
click at [505, 411] on icon at bounding box center [500, 411] width 17 height 17
click at [574, 435] on p "¡Comprá ahora y aprovechá un 30%OFF!" at bounding box center [625, 423] width 847 height 24
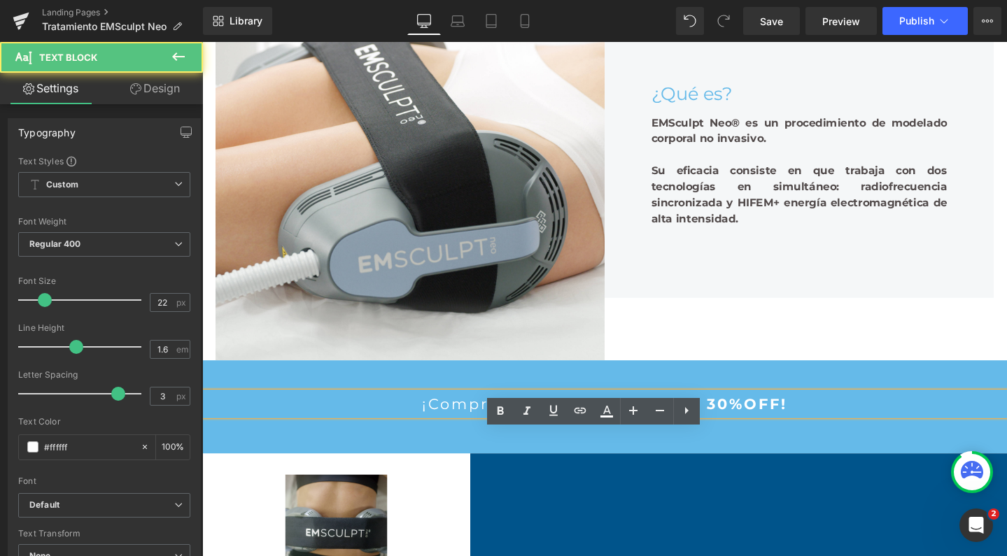
drag, startPoint x: 577, startPoint y: 465, endPoint x: 584, endPoint y: 465, distance: 7.7
click at [584, 435] on p "¡Comprá ahora y aprovechá un 30%OFF!" at bounding box center [625, 423] width 847 height 24
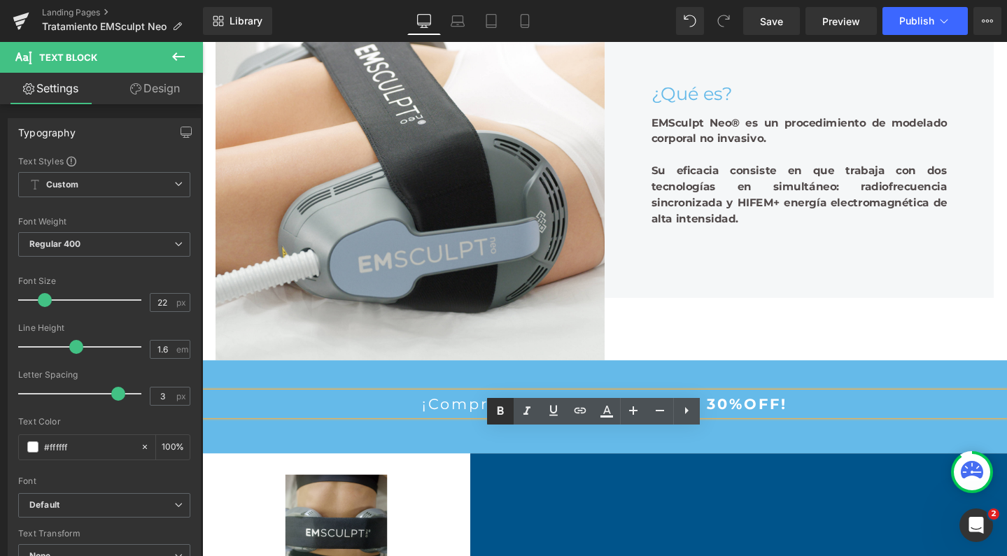
click at [507, 411] on icon at bounding box center [500, 411] width 17 height 17
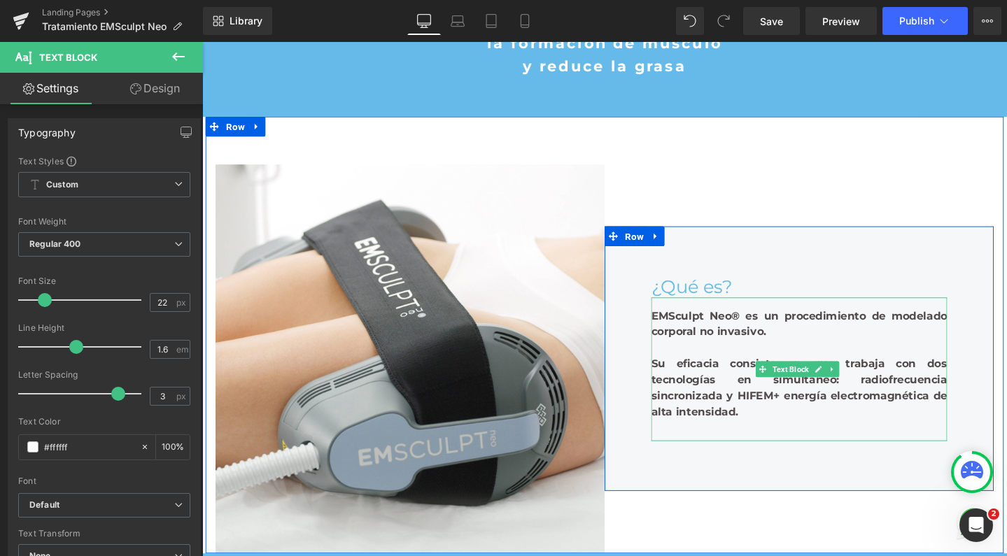
scroll to position [528, 0]
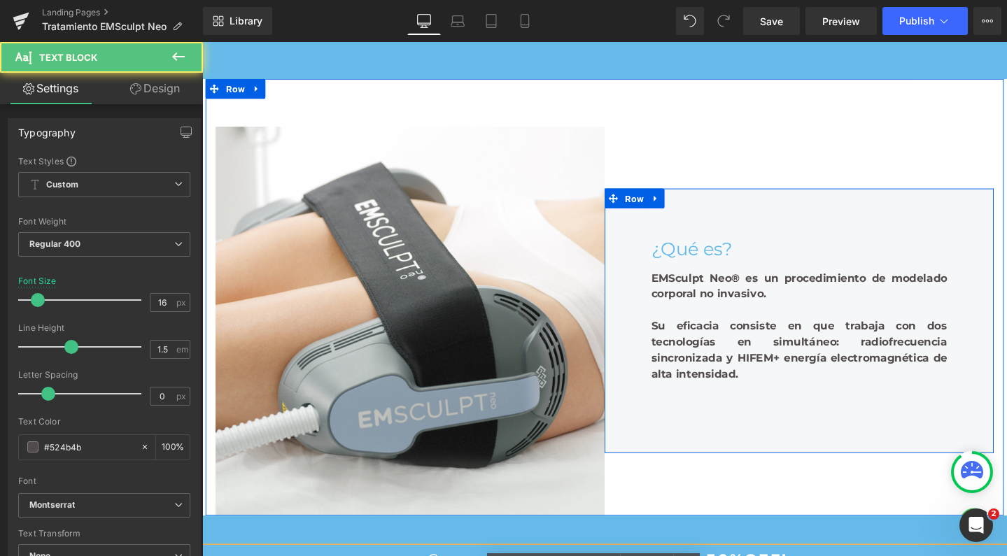
click at [765, 379] on div "Su eficacia consiste en que trabaja con dos tecnologías en simultáneo: radiofre…" at bounding box center [830, 366] width 311 height 67
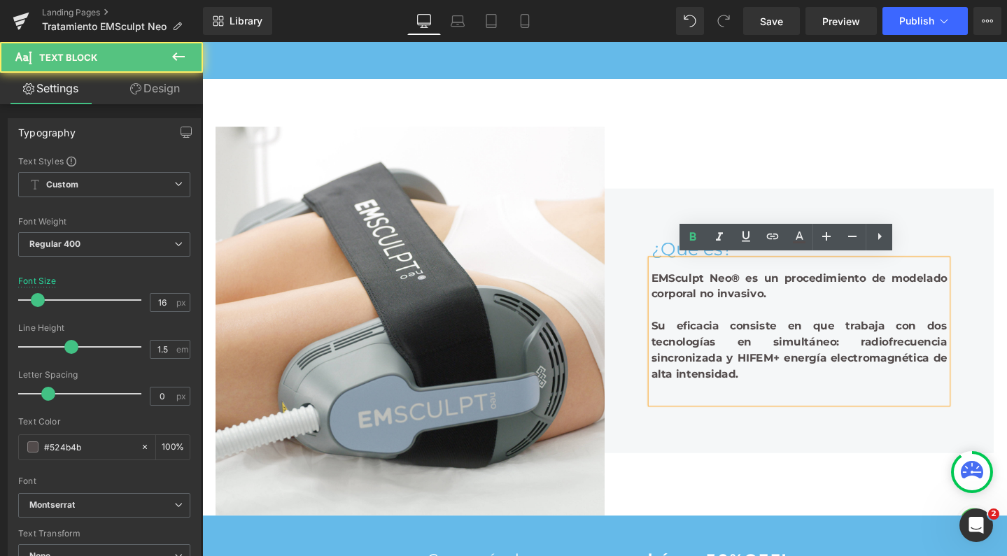
click at [855, 298] on div "EMSculpt Neo® es un procedimiento de modelado corporal no invasivo." at bounding box center [830, 300] width 311 height 34
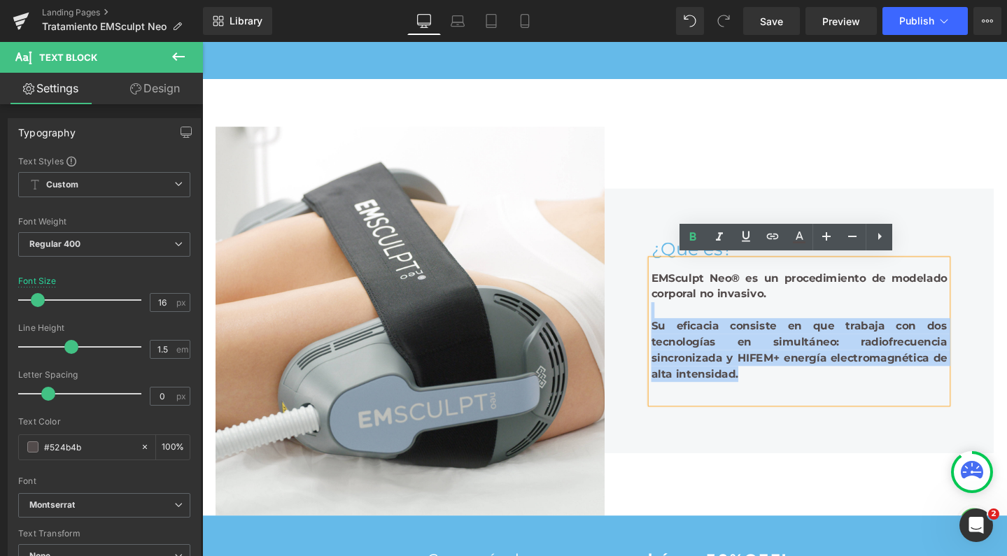
drag, startPoint x: 790, startPoint y: 398, endPoint x: 668, endPoint y: 326, distance: 141.5
click at [675, 326] on div "EMSculpt Neo® es un procedimiento de modelado corporal no invasivo. Su eficacia…" at bounding box center [830, 347] width 311 height 151
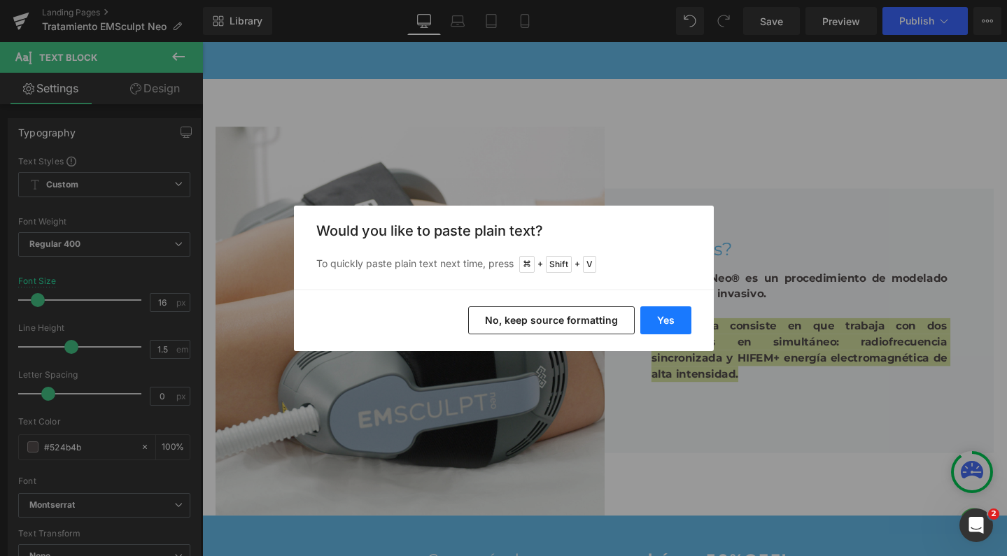
click at [656, 318] on button "Yes" at bounding box center [665, 320] width 51 height 28
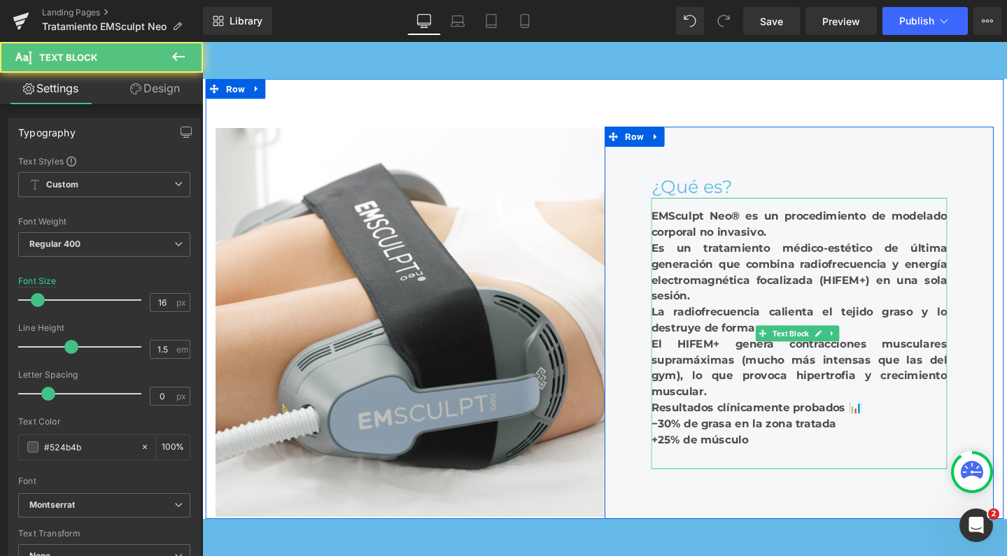
click at [818, 255] on b "Es un tratamiento médico-estético de última generación que combina radiofrecuen…" at bounding box center [830, 285] width 311 height 64
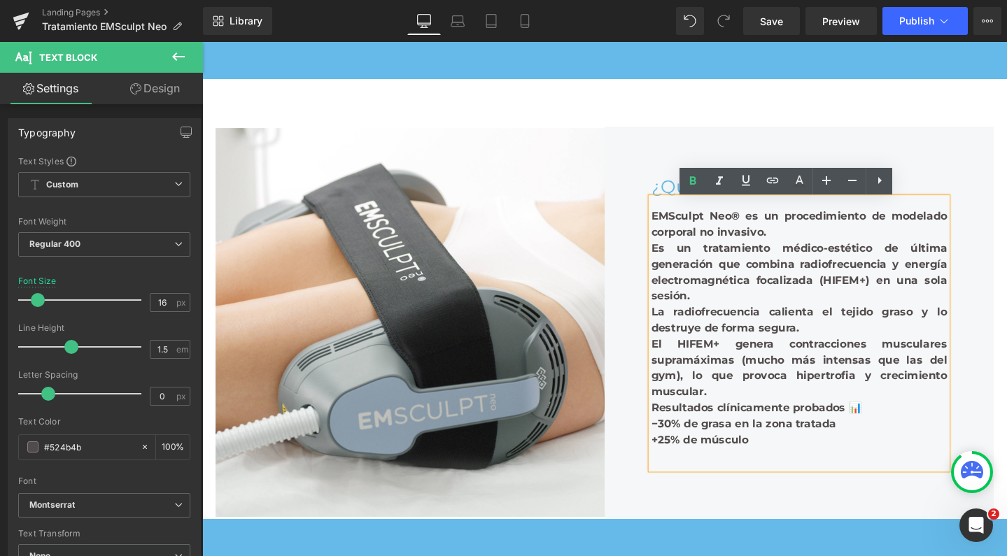
drag, startPoint x: 823, startPoint y: 246, endPoint x: 770, endPoint y: 274, distance: 60.4
click at [770, 274] on div "EMSculpt Neo® es un procedimiento de modelado corporal no invasivo. Es un trata…" at bounding box center [830, 348] width 311 height 285
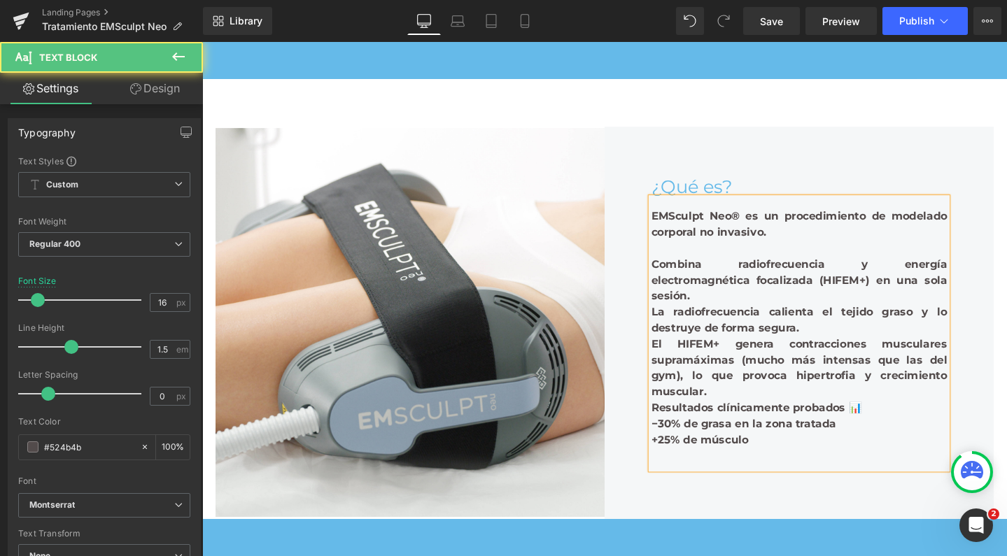
click at [675, 330] on b "La radiofrecuencia calienta el tejido graso y lo destruye de forma segura." at bounding box center [830, 335] width 311 height 30
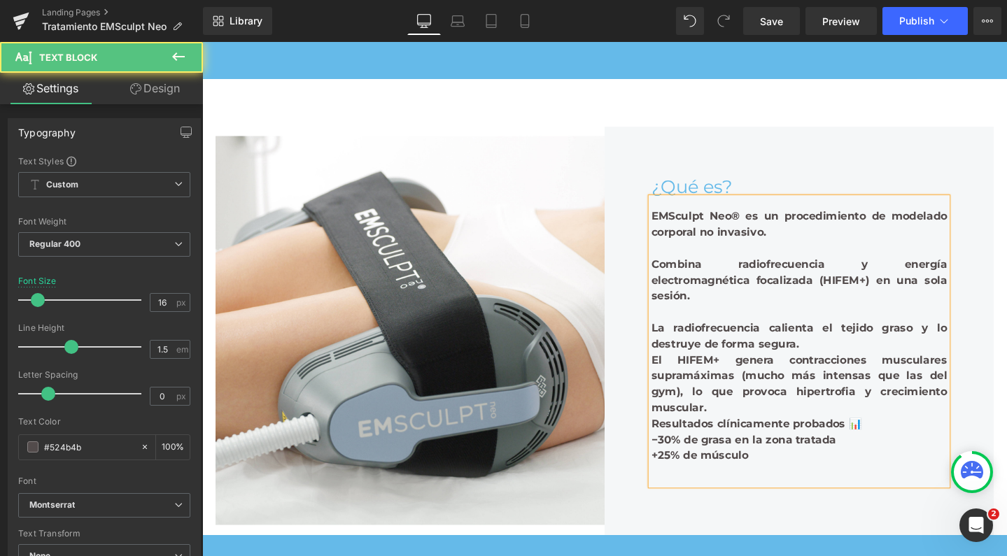
click at [675, 381] on b "El HIFEM+ genera contracciones musculares supramáximas (mucho más intensas que …" at bounding box center [830, 402] width 311 height 64
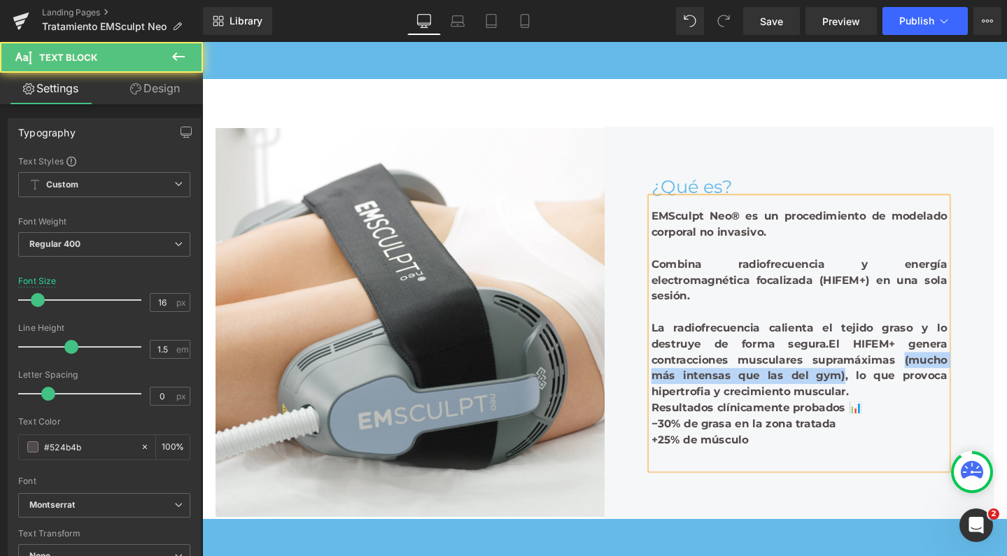
drag, startPoint x: 912, startPoint y: 380, endPoint x: 844, endPoint y: 395, distance: 69.6
click at [844, 395] on b "El HIFEM+ genera contracciones musculares supramáximas (mucho más intensas que …" at bounding box center [830, 385] width 311 height 64
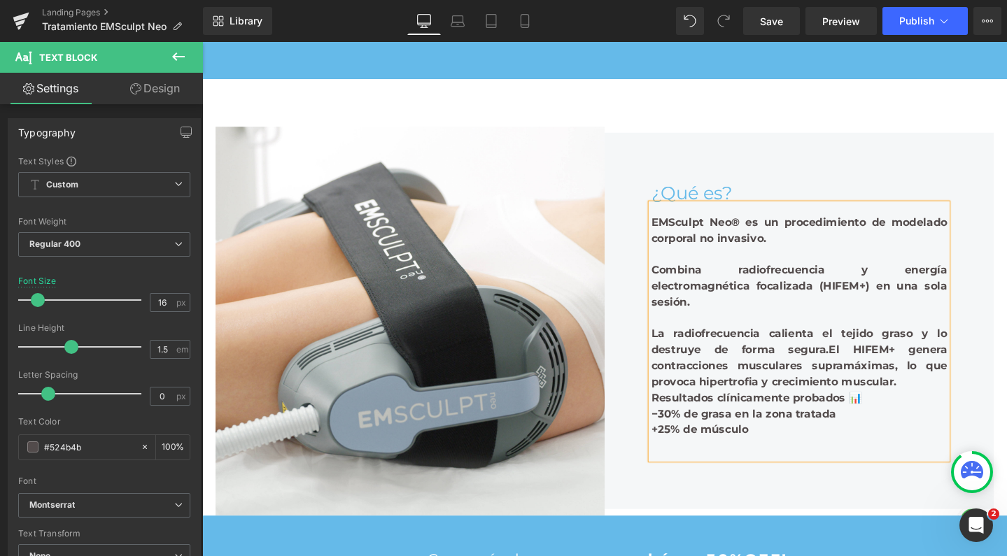
click at [938, 394] on div "La radiofrecuencia calienta el tejido graso y lo destruye de forma segura. El H…" at bounding box center [830, 374] width 311 height 67
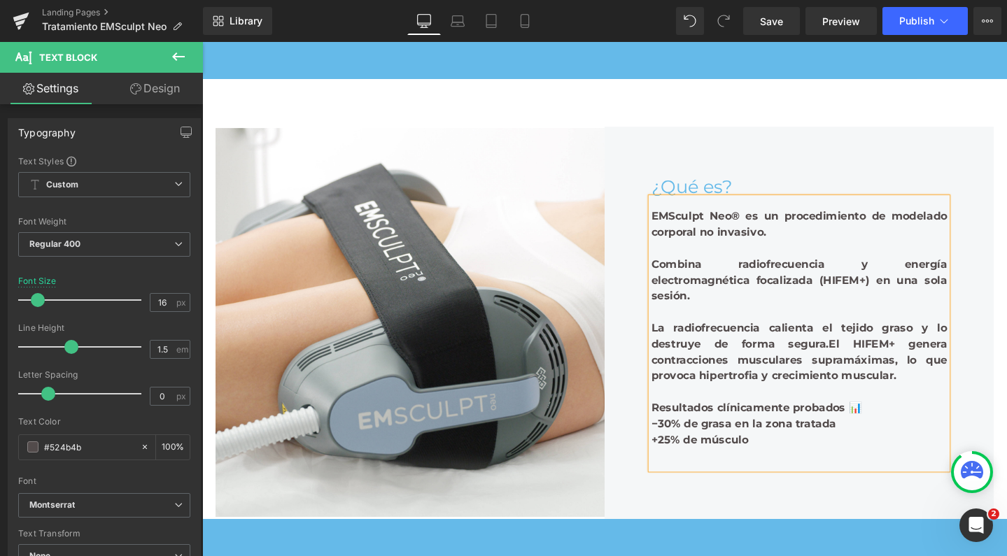
click at [728, 288] on div "C ombina radiofrecuencia y energía electromagnética focalizada (HIFEM+) en una …" at bounding box center [830, 293] width 311 height 50
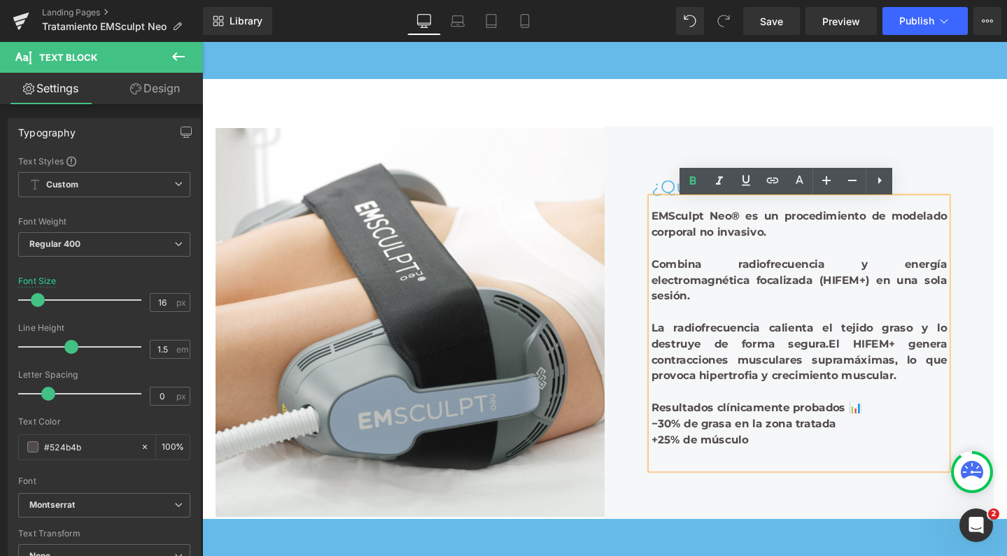
click at [843, 295] on b "ombina radiofrecuencia y energía electromagnética focalizada (HIFEM+) en una so…" at bounding box center [830, 292] width 311 height 47
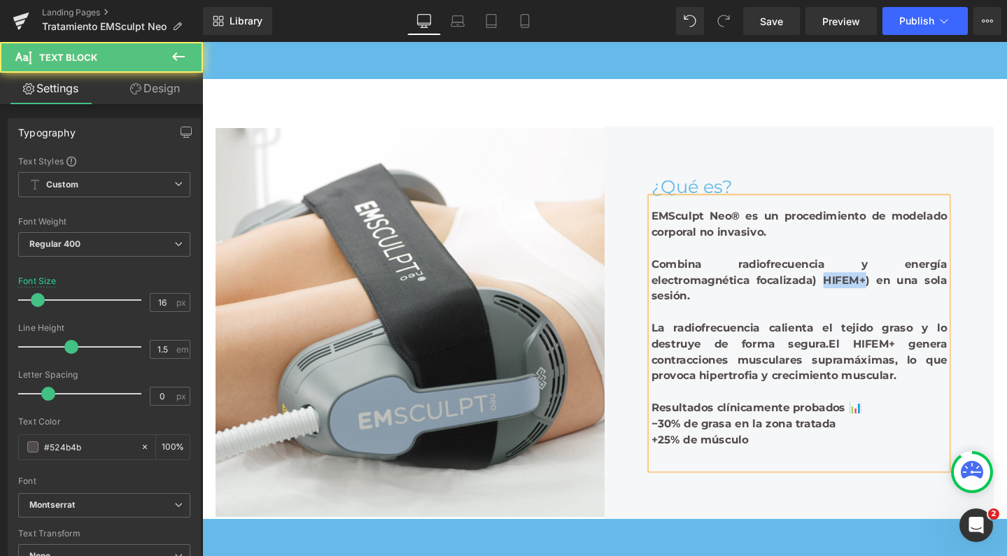
drag, startPoint x: 886, startPoint y: 295, endPoint x: 843, endPoint y: 296, distance: 43.4
click at [843, 296] on b "ombina radiofrecuencia y energía electromagnética focalizada) HIFEM+) en una so…" at bounding box center [830, 292] width 311 height 47
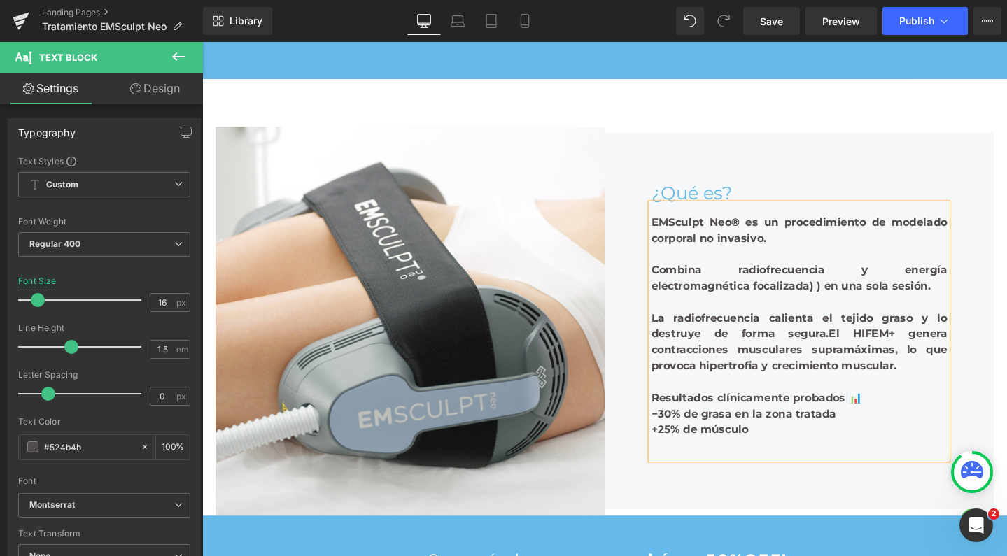
click at [827, 278] on b "ombina radiofrecuencia y energía electromagnética focalizada) ) en una sola ses…" at bounding box center [830, 291] width 311 height 30
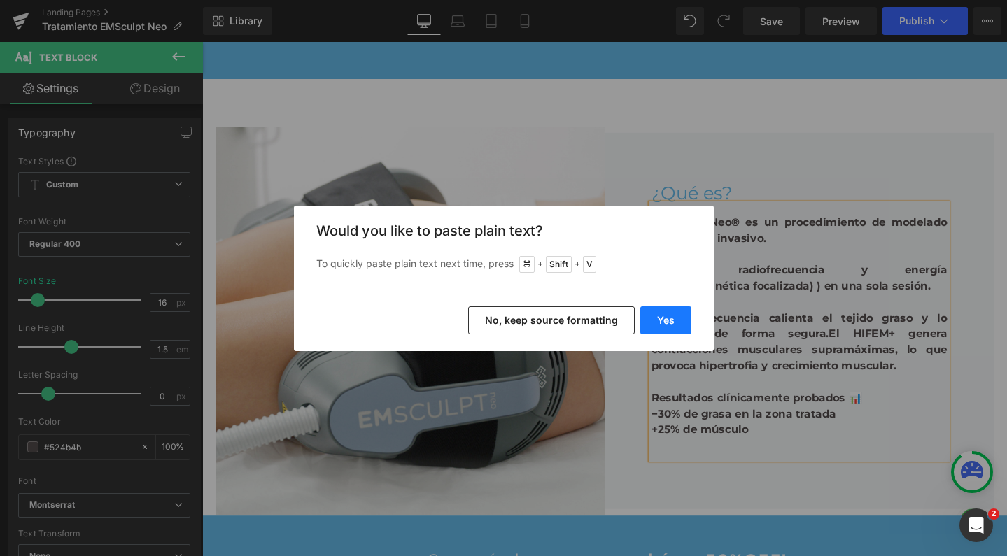
click at [667, 319] on button "Yes" at bounding box center [665, 320] width 51 height 28
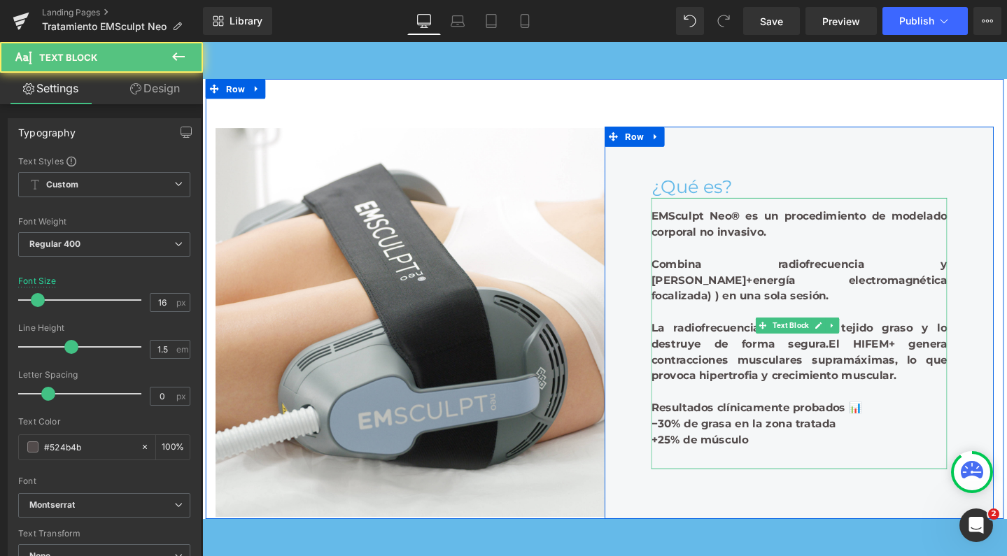
click at [875, 276] on b "ombina radiofrecuencia y HIFEM+energía electromagnética focalizada) ) en una so…" at bounding box center [830, 292] width 311 height 47
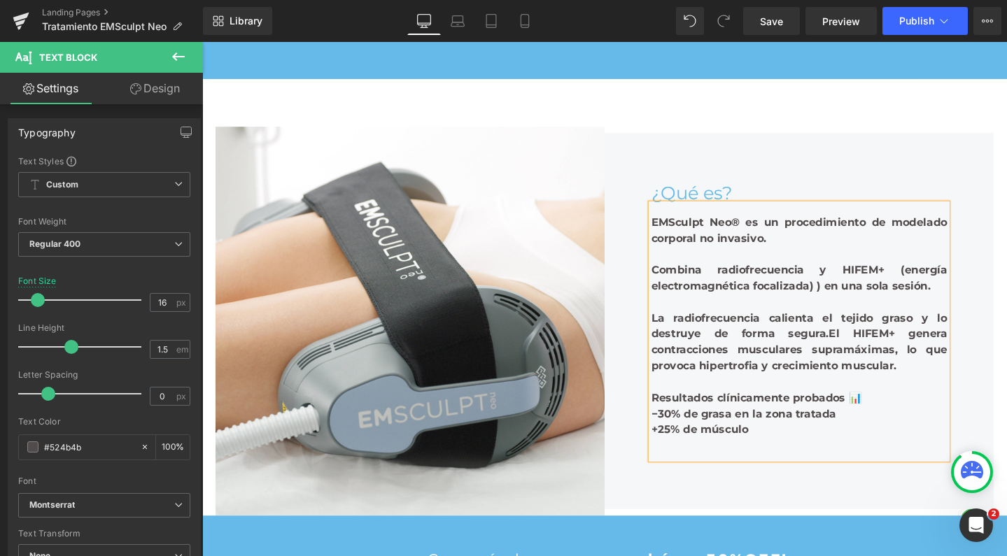
click at [849, 297] on b "ombina radiofrecuencia y HIFEM+ (energía electromagnética focalizada) ) en una …" at bounding box center [830, 291] width 311 height 30
click at [912, 383] on b "El HIFEM+ genera contracciones musculares supramáximas, lo que provoca hipertro…" at bounding box center [830, 366] width 311 height 47
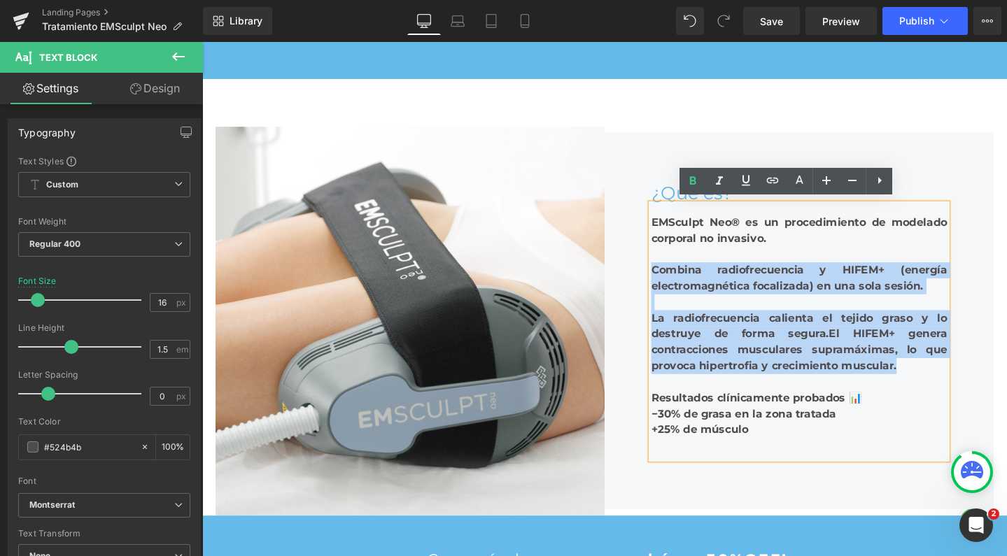
drag, startPoint x: 956, startPoint y: 383, endPoint x: 666, endPoint y: 274, distance: 309.3
click at [675, 274] on div "EMSculpt Neo® es un procedimiento de modelado corporal no invasivo. C ombina ra…" at bounding box center [830, 347] width 311 height 269
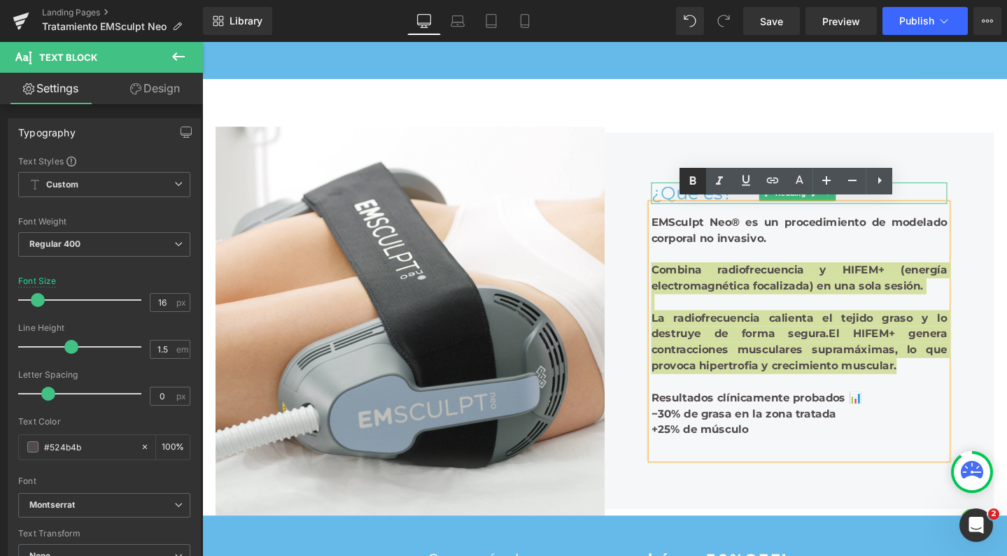
click at [696, 179] on icon at bounding box center [693, 181] width 6 height 8
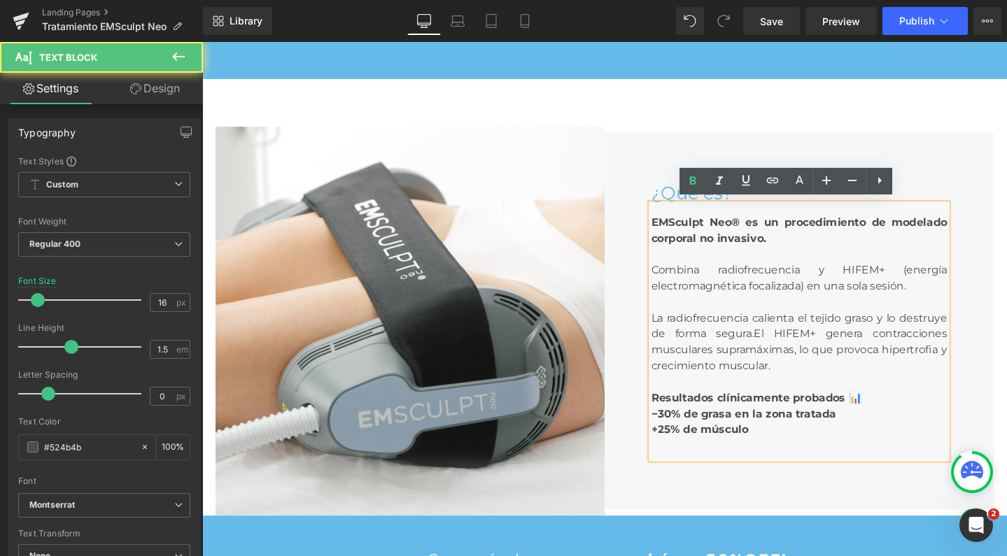
click at [776, 410] on strong "Resultados clínicamente probados 📊" at bounding box center [786, 416] width 222 height 13
click at [908, 412] on div "Resultados clínicamente probados 📊" at bounding box center [830, 417] width 311 height 17
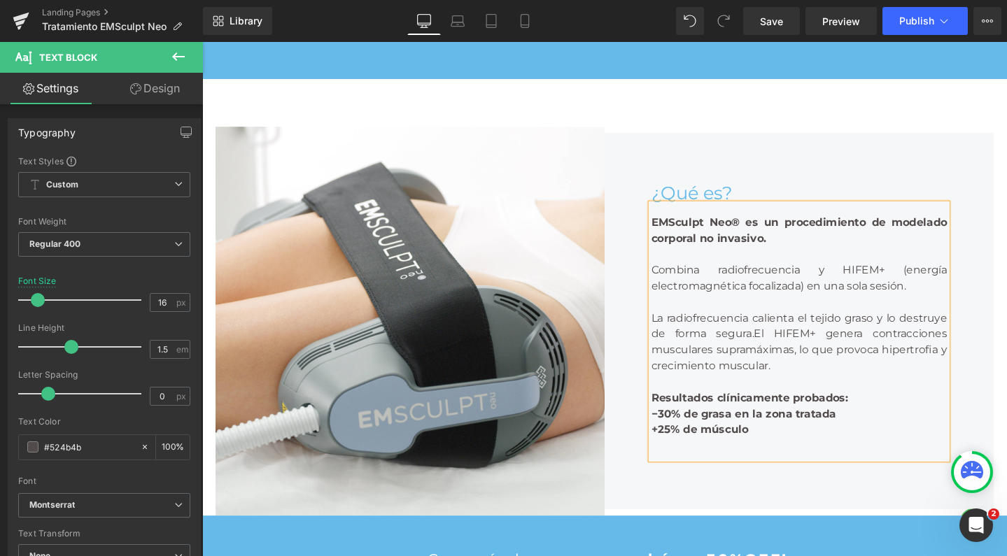
click at [718, 446] on strong "+25% de músculo" at bounding box center [726, 450] width 102 height 13
click at [729, 393] on div at bounding box center [830, 400] width 311 height 17
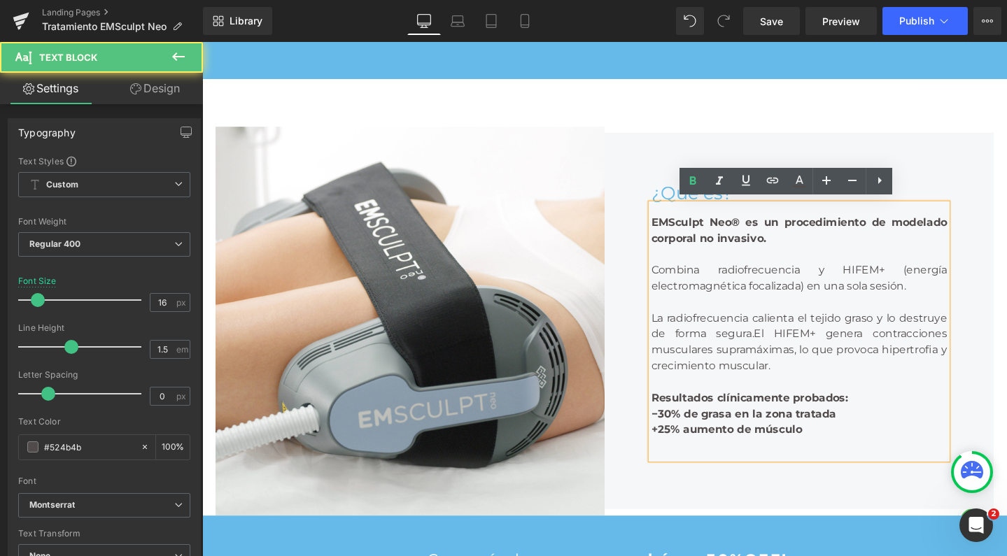
click at [703, 432] on strong "−30% de grasa en la zona tratada" at bounding box center [772, 433] width 195 height 13
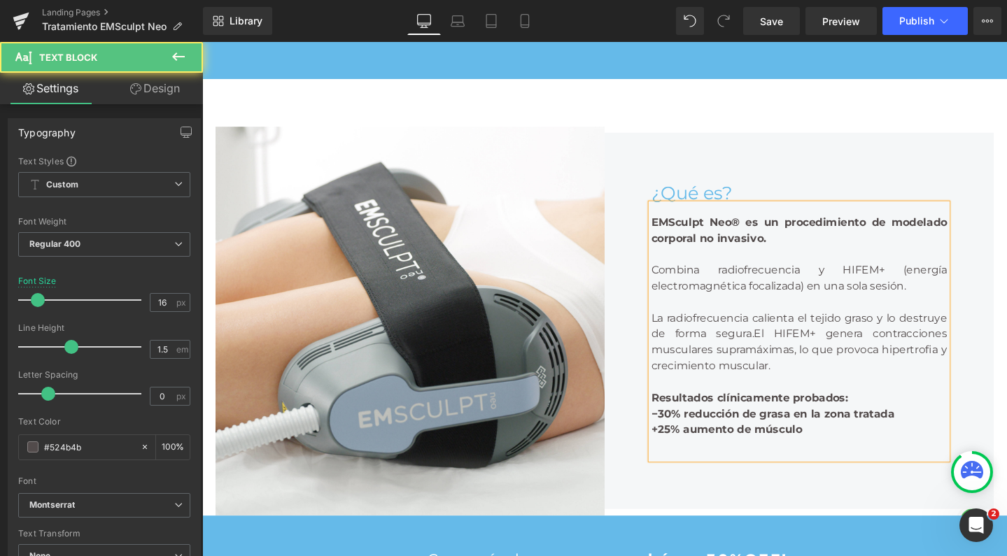
click at [863, 356] on span "El HIFEM+ genera contracciones musculares supramáximas, lo que provoca hipertro…" at bounding box center [830, 366] width 311 height 47
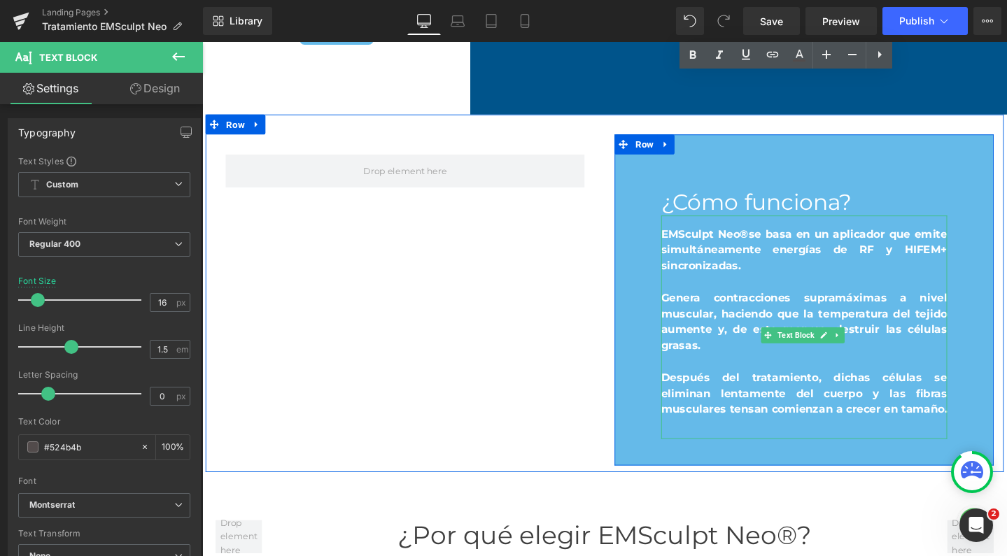
scroll to position [1460, 0]
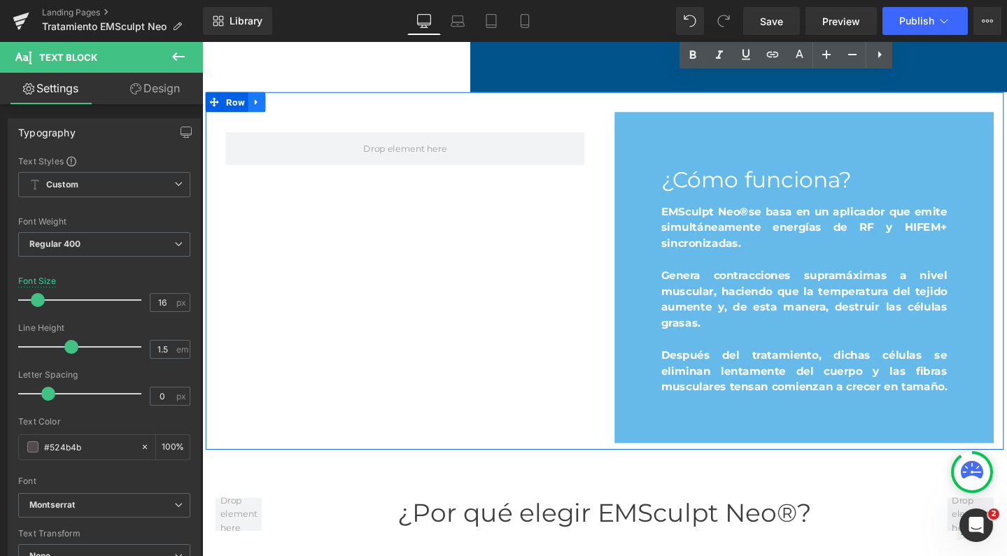
click at [258, 109] on icon at bounding box center [259, 106] width 3 height 6
click at [291, 111] on icon at bounding box center [296, 106] width 10 height 10
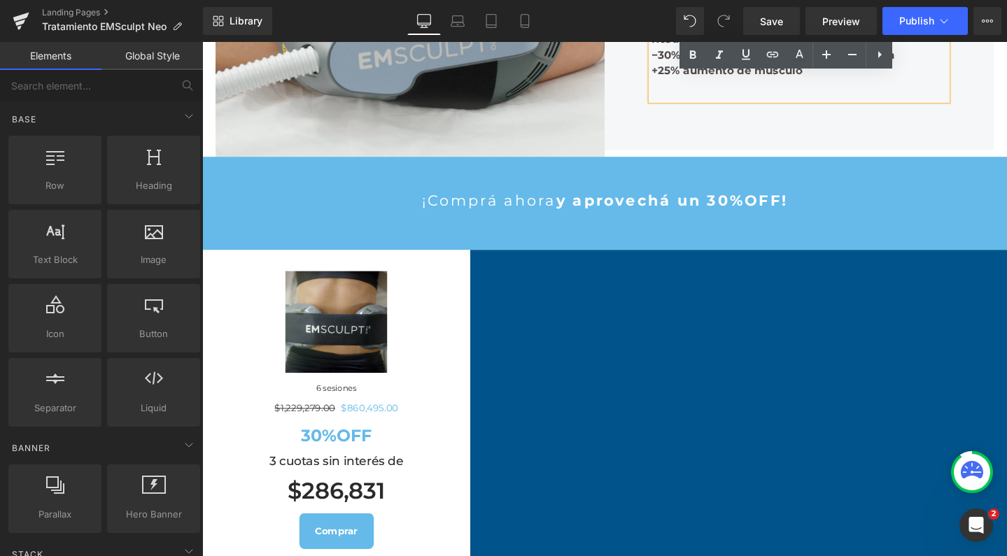
scroll to position [719, 0]
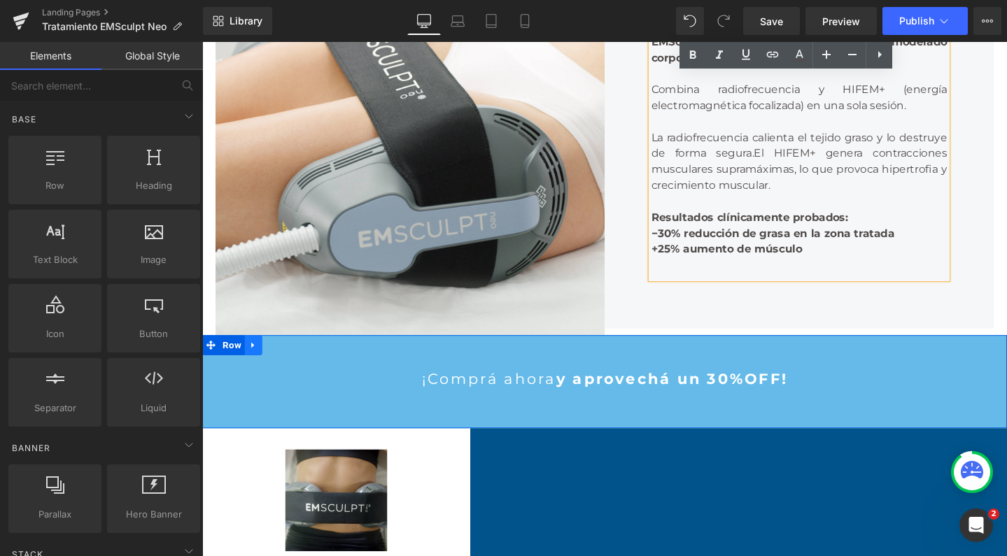
click at [251, 372] on link at bounding box center [256, 361] width 18 height 21
click at [269, 366] on icon at bounding box center [274, 361] width 10 height 10
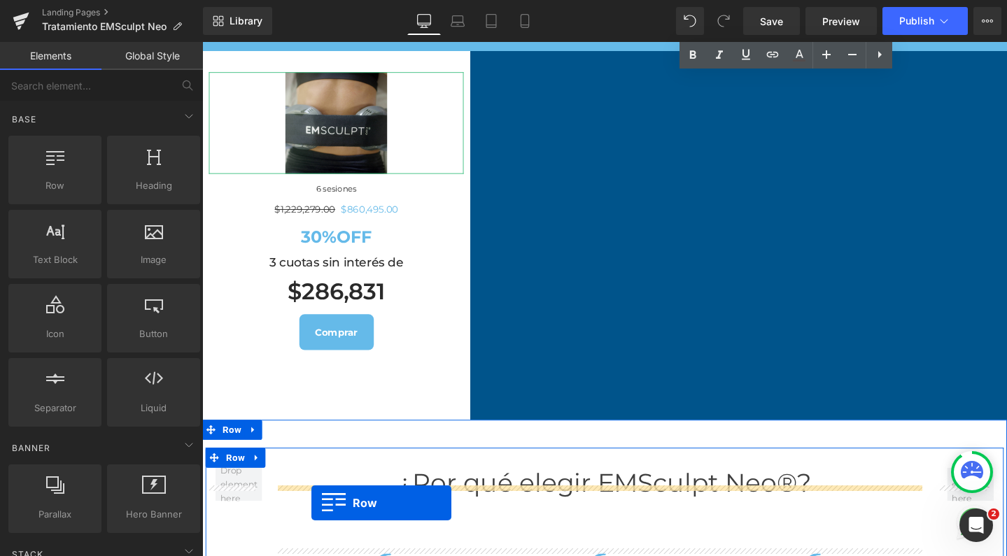
scroll to position [1179, 0]
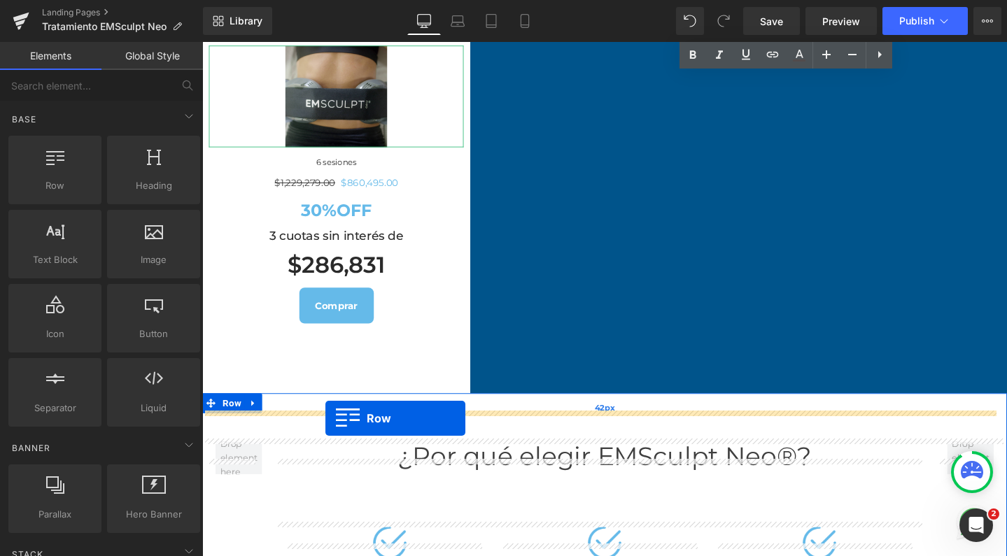
drag, startPoint x: 207, startPoint y: 125, endPoint x: 332, endPoint y: 438, distance: 337.3
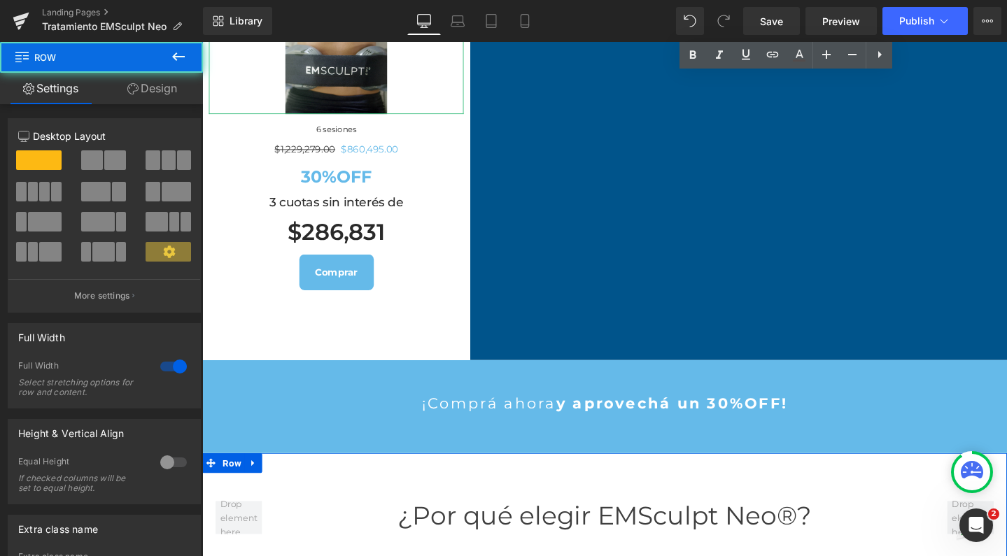
scroll to position [1181, 0]
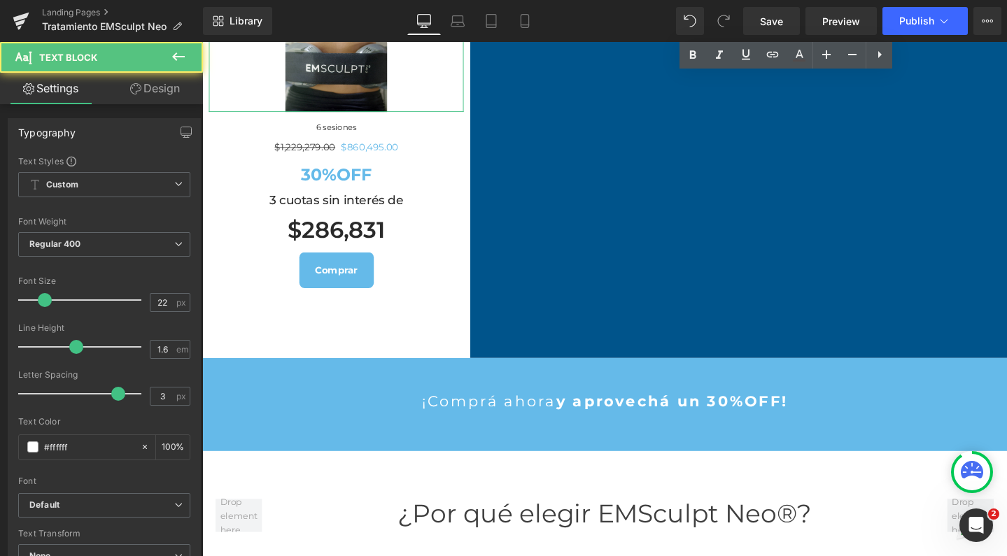
click at [559, 432] on p "¡Comprá ahora y aprovechá un 30%OFF!" at bounding box center [625, 420] width 847 height 24
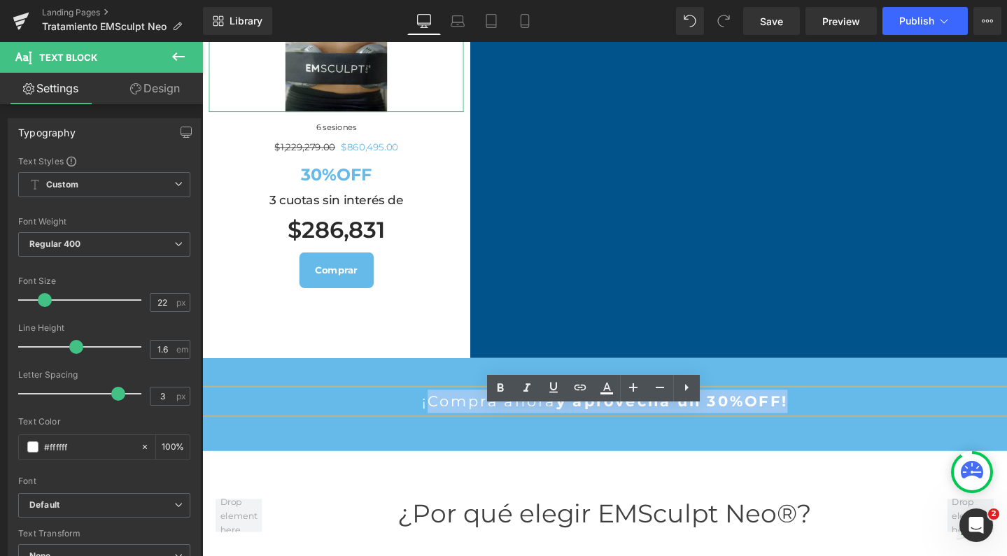
drag, startPoint x: 423, startPoint y: 440, endPoint x: 849, endPoint y: 432, distance: 426.2
click at [849, 432] on p "¡Comprá ahora y aprovechá un 30%OFF!" at bounding box center [625, 420] width 847 height 24
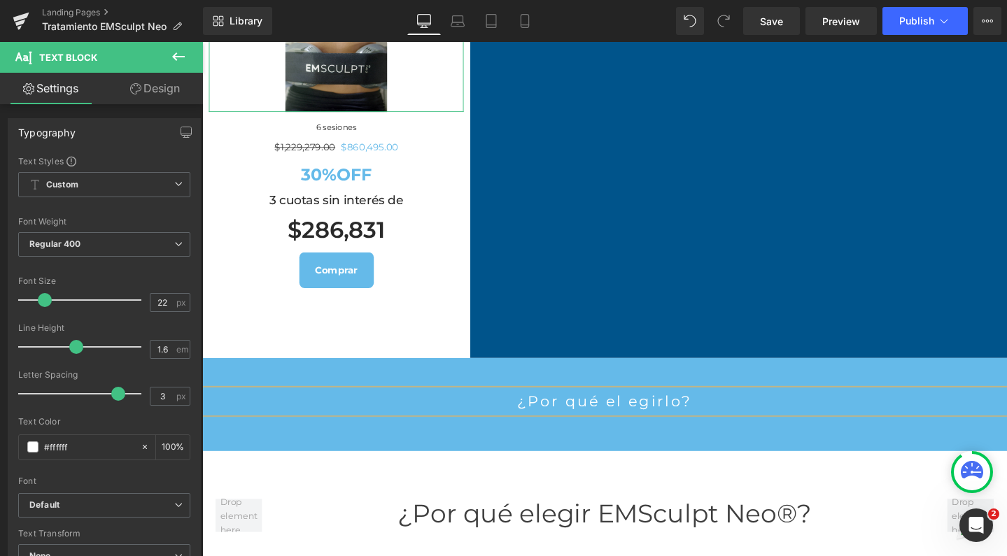
click at [644, 432] on p "¿Por qué el egirlo?" at bounding box center [625, 420] width 847 height 24
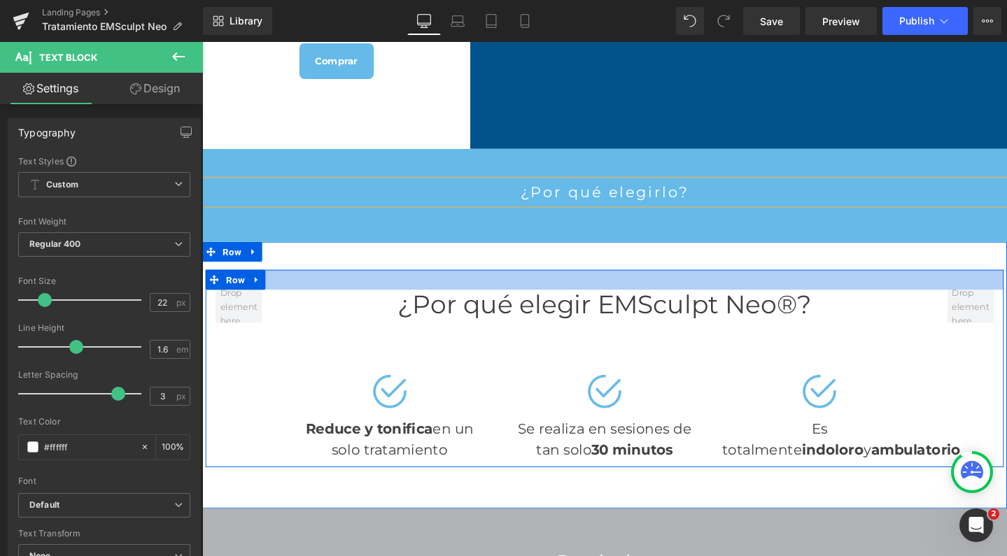
scroll to position [1420, 0]
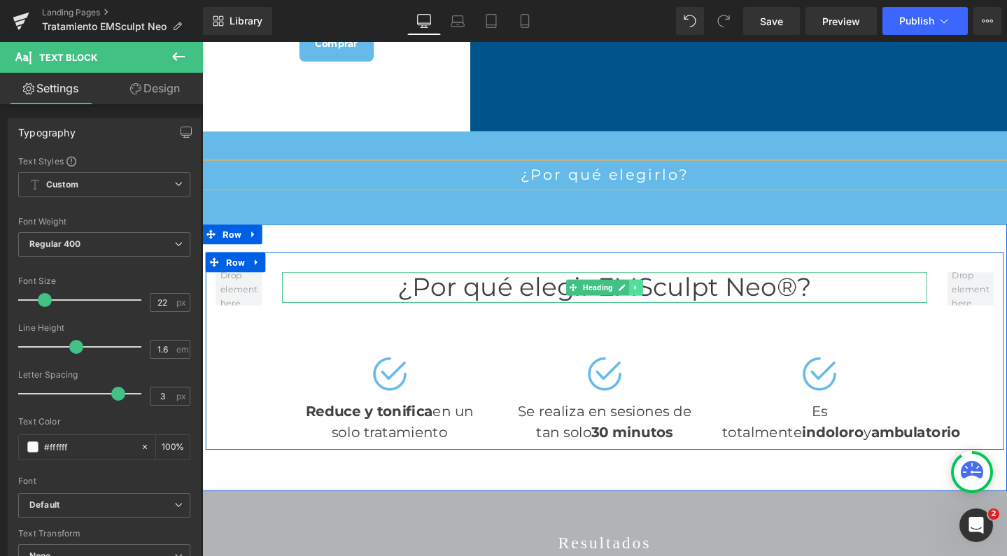
click at [658, 309] on link at bounding box center [658, 300] width 15 height 17
click at [662, 304] on icon at bounding box center [666, 300] width 8 height 8
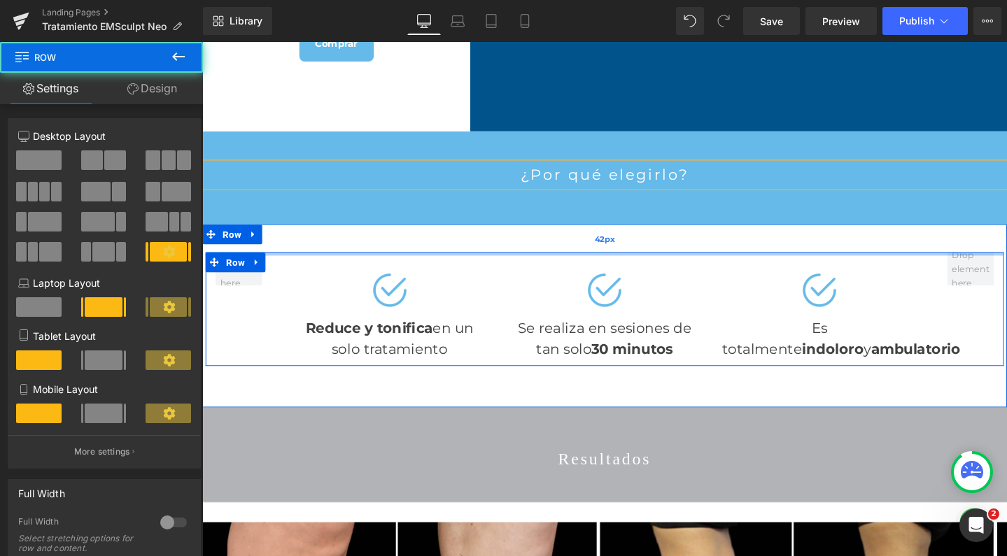
drag, startPoint x: 582, startPoint y: 297, endPoint x: 581, endPoint y: 259, distance: 38.5
click at [582, 259] on div "Image Reduce y tonifica en un solo tratamiento Text Block Image Se realiza en s…" at bounding box center [625, 330] width 847 height 192
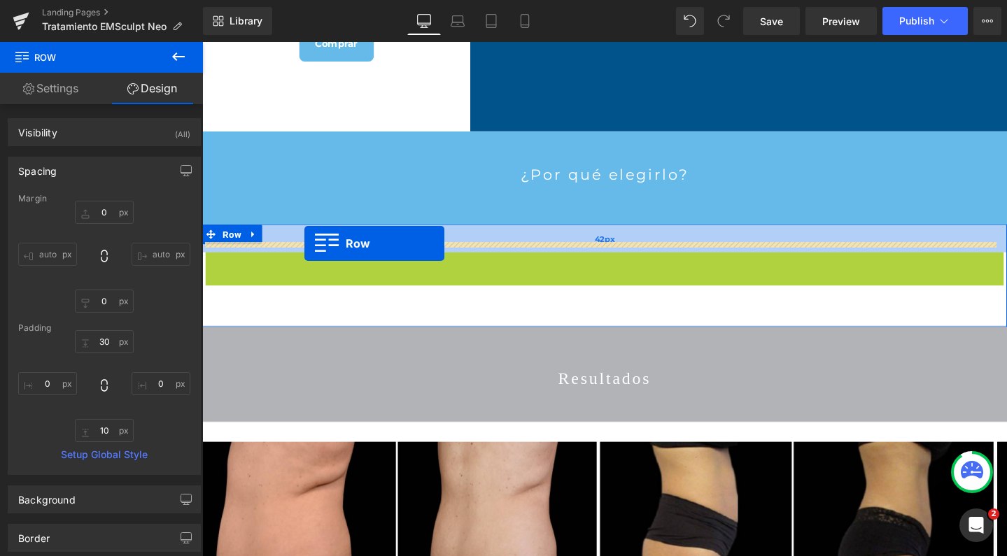
drag, startPoint x: 210, startPoint y: 294, endPoint x: 310, endPoint y: 254, distance: 107.7
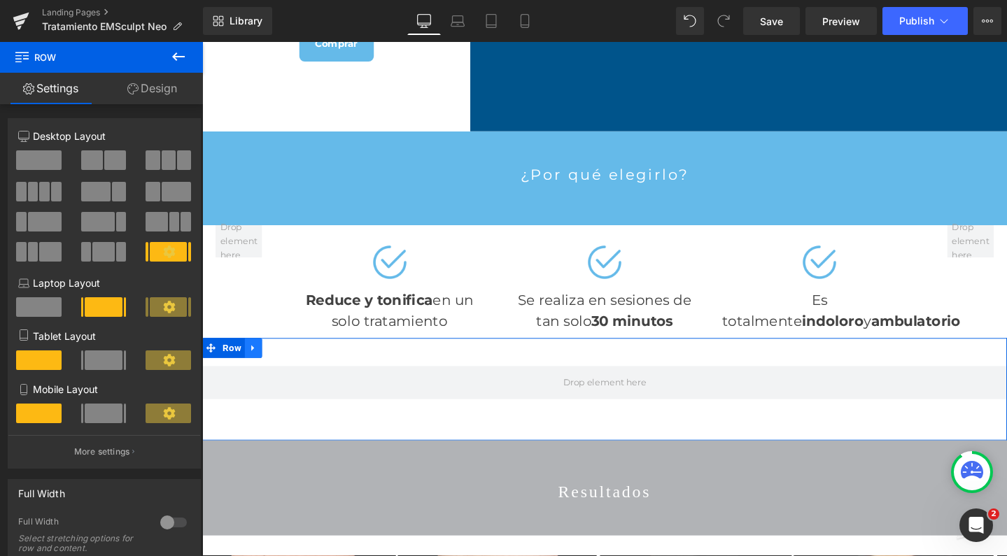
click at [251, 369] on icon at bounding box center [256, 364] width 10 height 10
click at [288, 369] on icon at bounding box center [293, 364] width 10 height 10
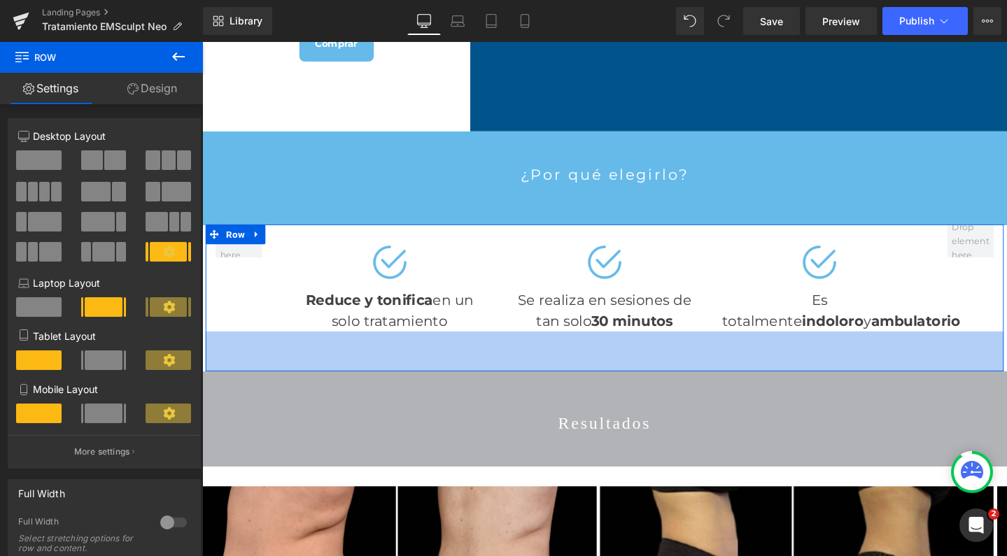
drag, startPoint x: 260, startPoint y: 382, endPoint x: 260, endPoint y: 417, distance: 35.0
click at [260, 388] on div "60px" at bounding box center [626, 367] width 840 height 42
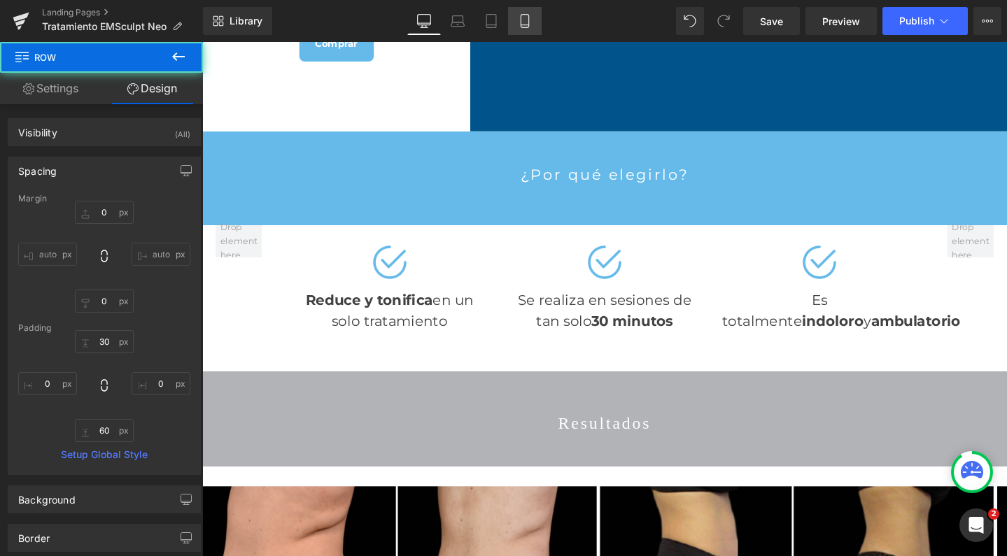
click at [526, 28] on link "Mobile" at bounding box center [525, 21] width 34 height 28
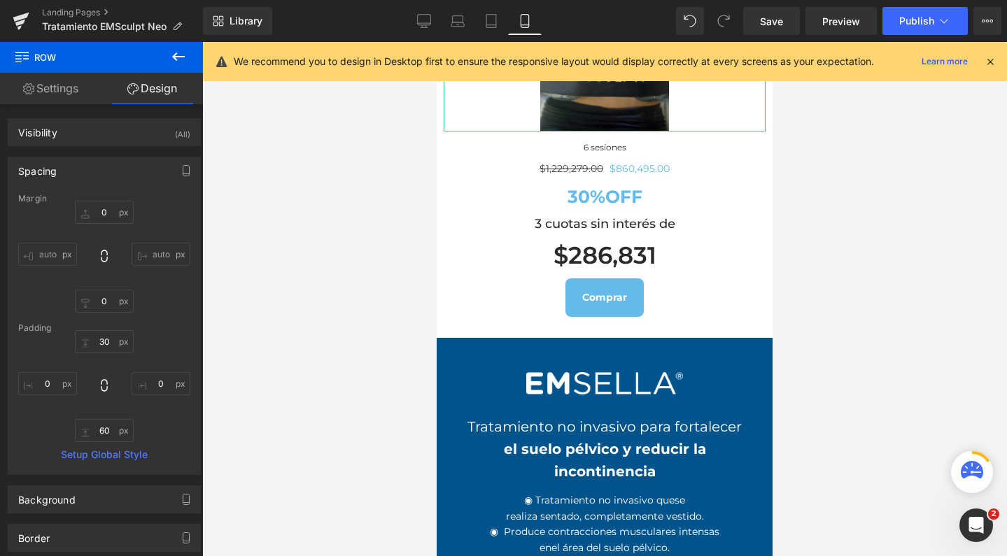
type input "0"
type input "60"
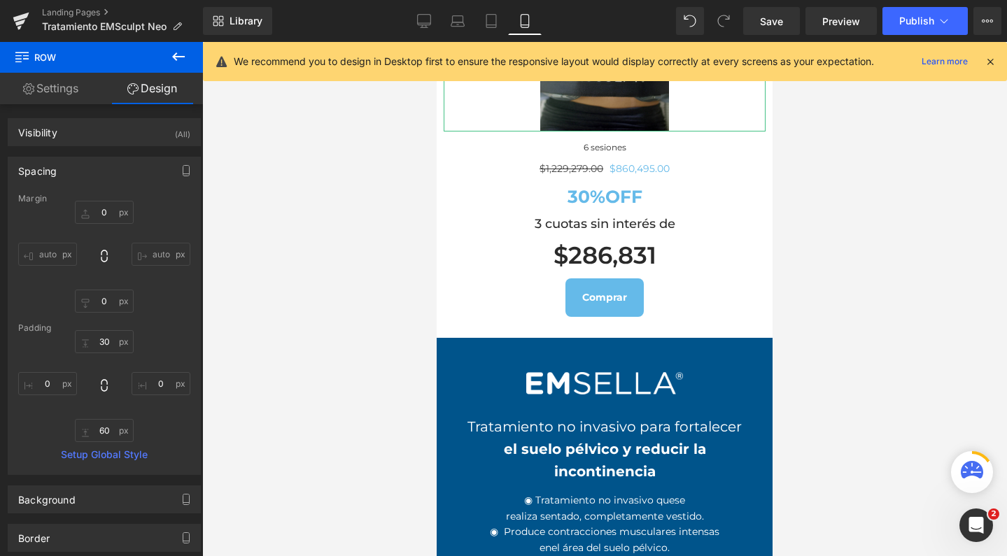
type input "0"
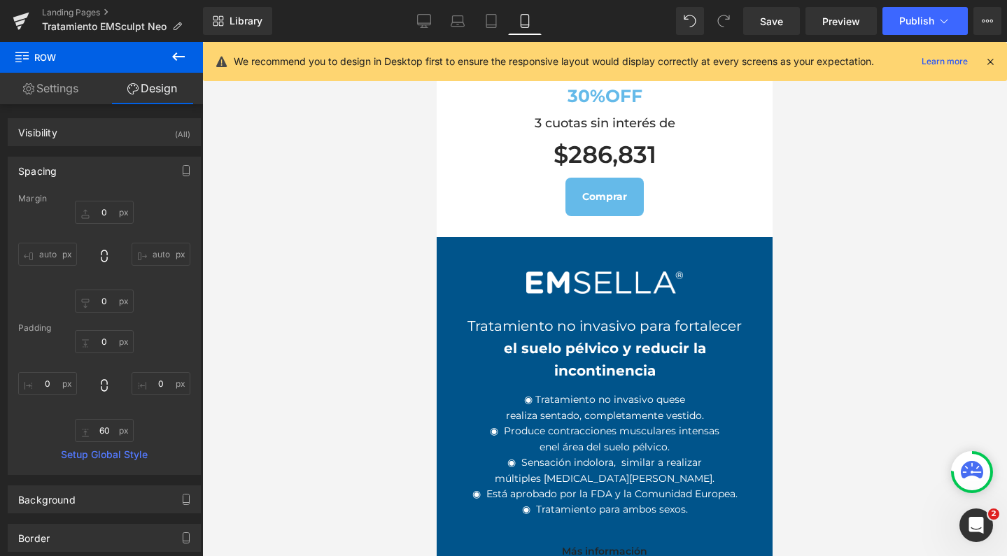
scroll to position [1520, 0]
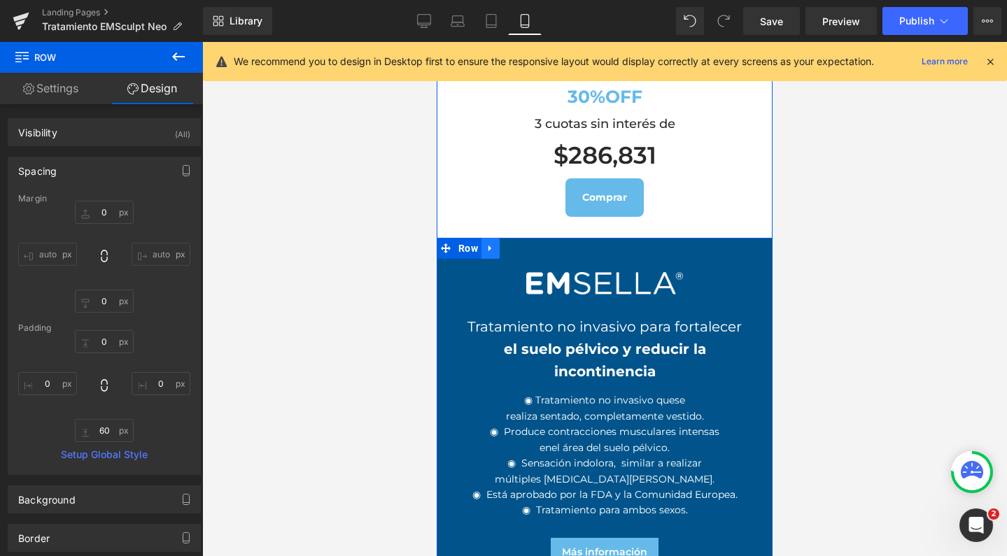
click at [486, 243] on icon at bounding box center [491, 248] width 10 height 10
click at [523, 244] on icon at bounding box center [527, 249] width 10 height 10
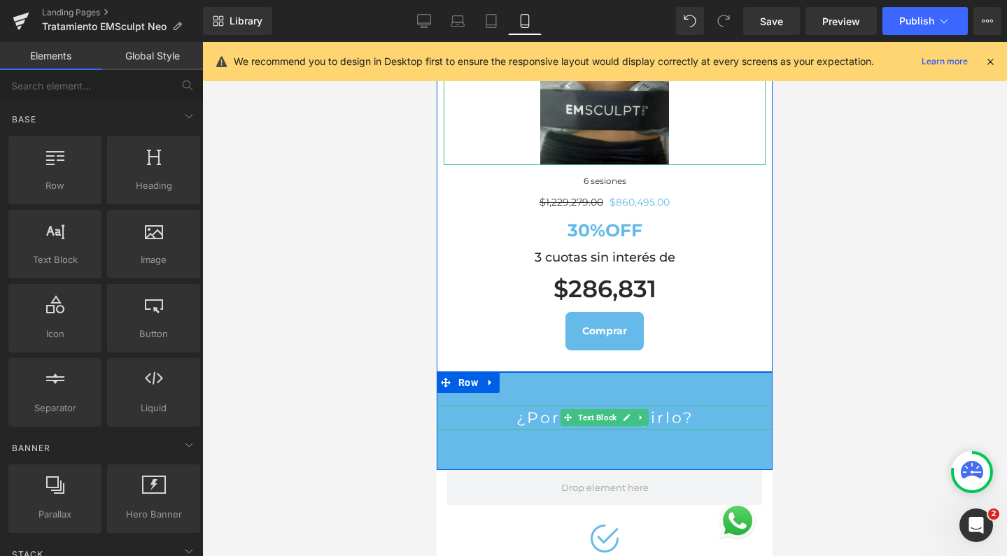
scroll to position [1383, 0]
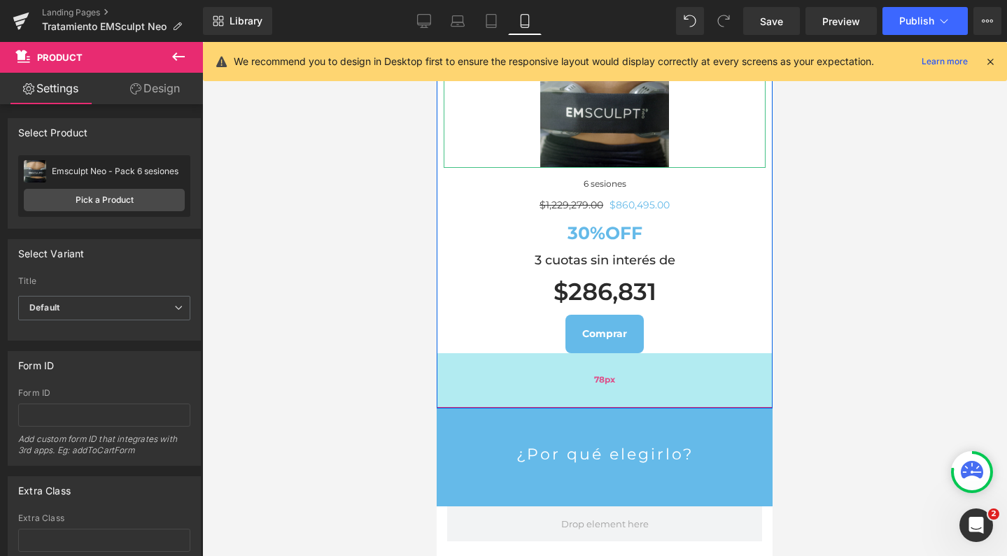
drag, startPoint x: 494, startPoint y: 339, endPoint x: 493, endPoint y: 373, distance: 33.6
click at [493, 373] on div "78px" at bounding box center [605, 380] width 336 height 55
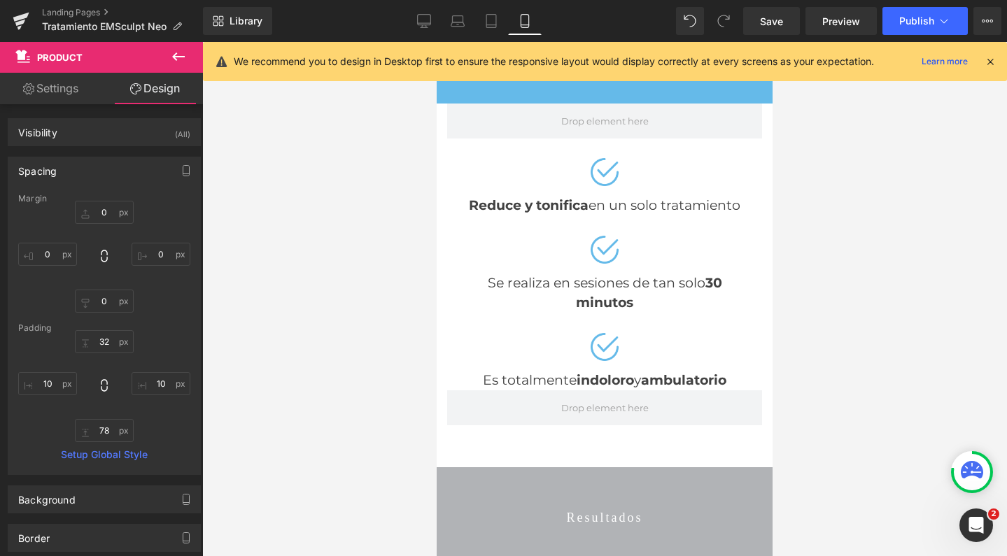
scroll to position [1761, 0]
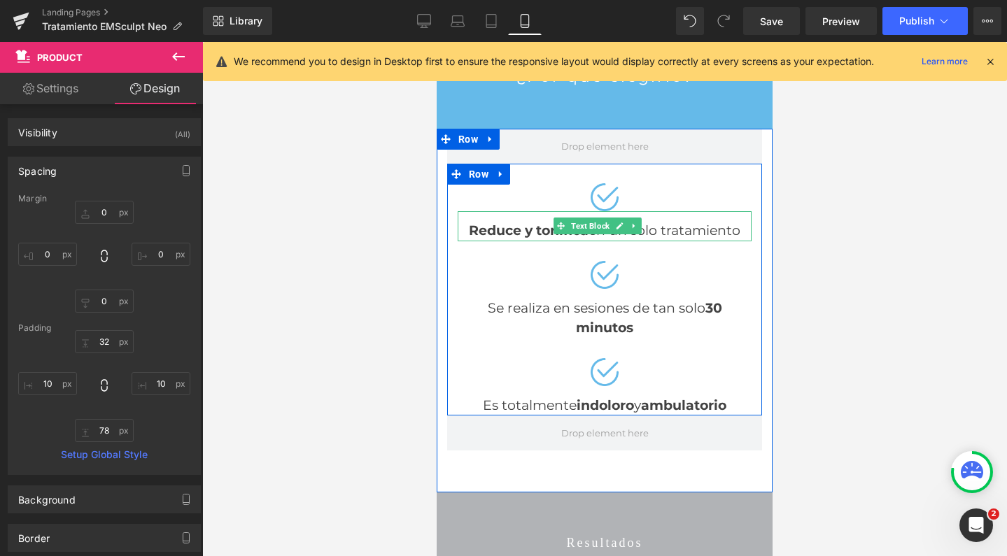
click at [540, 223] on strong "Reduce y tonifica" at bounding box center [529, 231] width 120 height 16
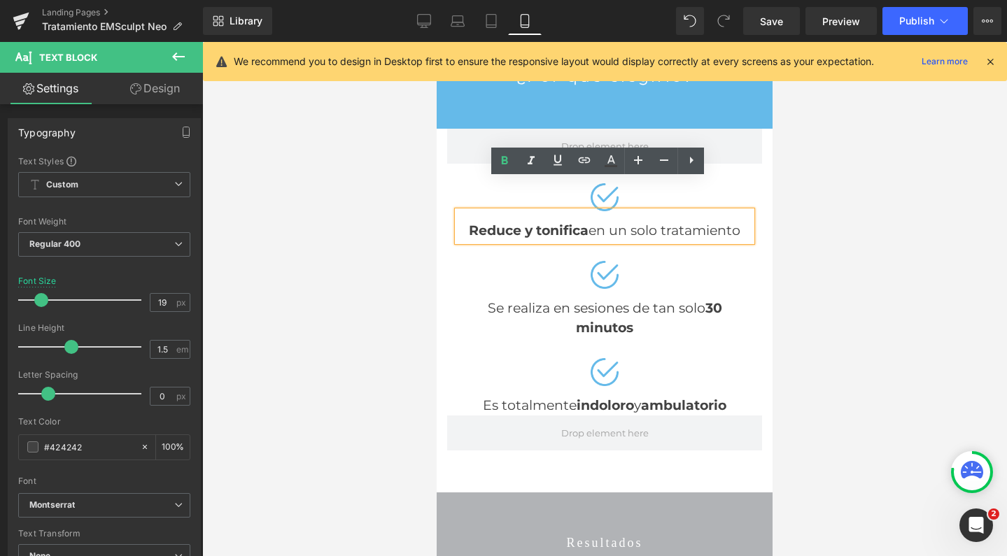
click at [585, 211] on div "Reduce y tonifica en un solo tratamiento" at bounding box center [605, 226] width 294 height 30
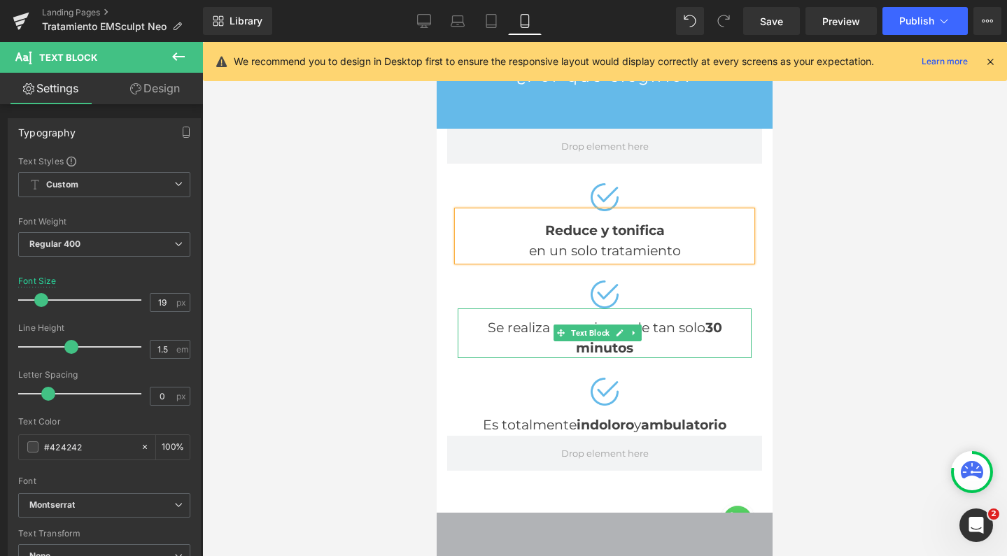
click at [689, 309] on div "Se realiza en sesiones de tan solo 30 minutos" at bounding box center [605, 334] width 294 height 50
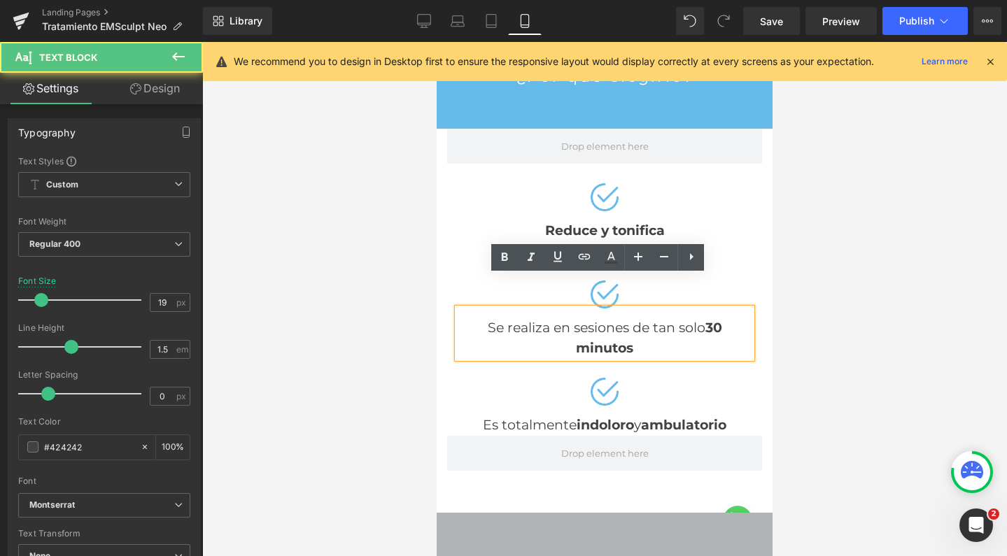
click at [626, 309] on div "Se realiza en sesiones de tan solo 30 minutos" at bounding box center [605, 334] width 294 height 50
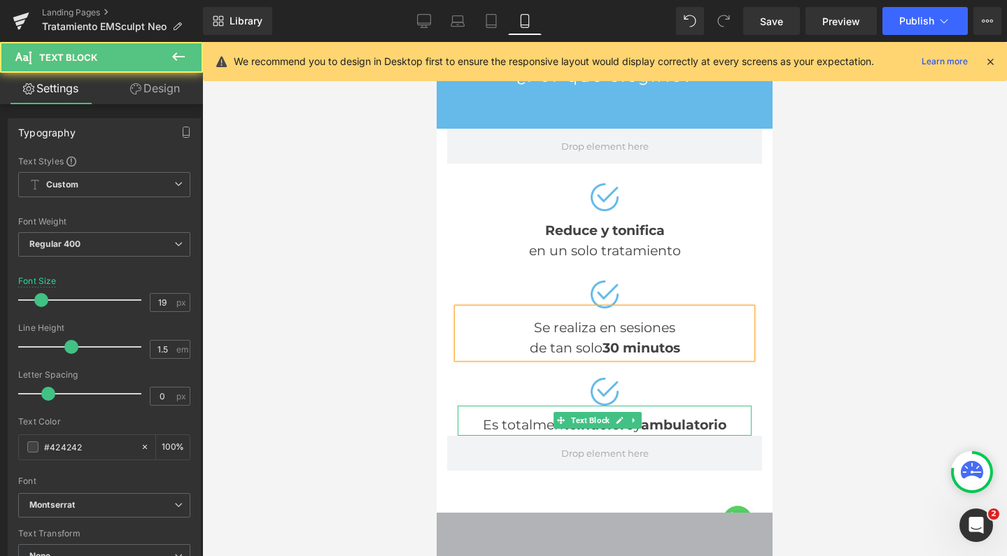
click at [543, 416] on div "Es totalmente indoloro y ambulatorio" at bounding box center [605, 426] width 294 height 20
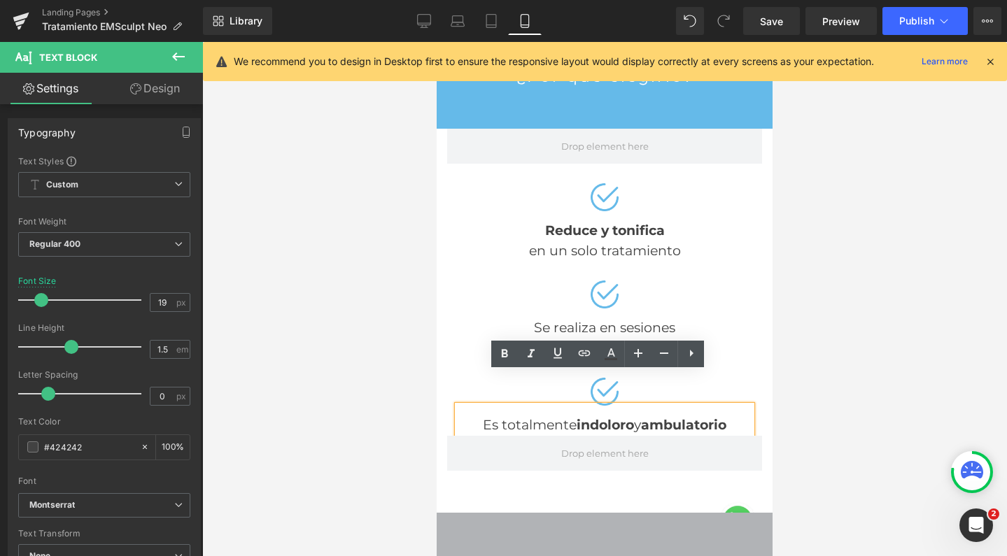
click at [577, 417] on strong "indoloro" at bounding box center [605, 425] width 57 height 16
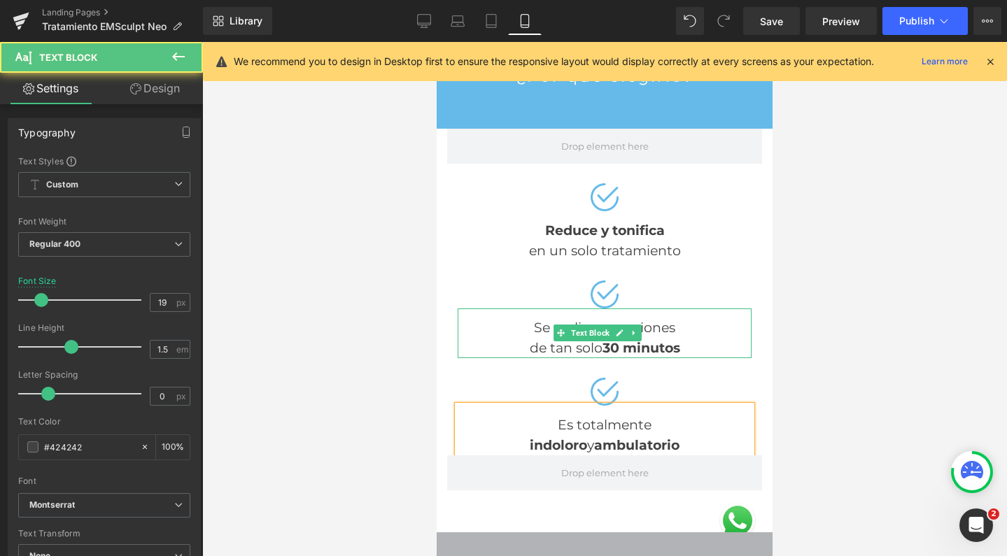
click at [530, 339] on div "de tan solo 30 minutos" at bounding box center [605, 349] width 294 height 20
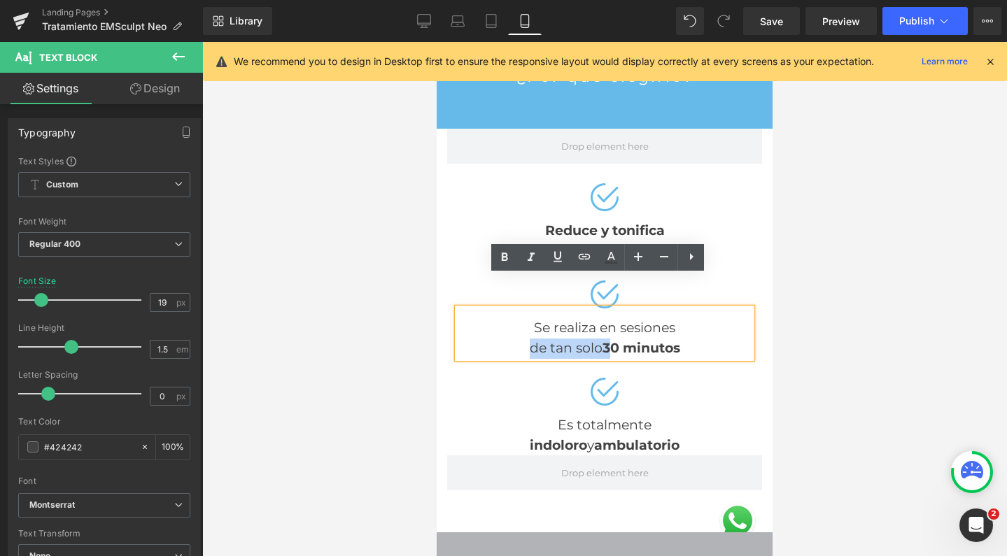
drag, startPoint x: 520, startPoint y: 316, endPoint x: 606, endPoint y: 316, distance: 86.1
click at [606, 339] on div "de tan solo 30 minutos" at bounding box center [605, 349] width 294 height 20
click at [503, 256] on icon at bounding box center [505, 257] width 6 height 8
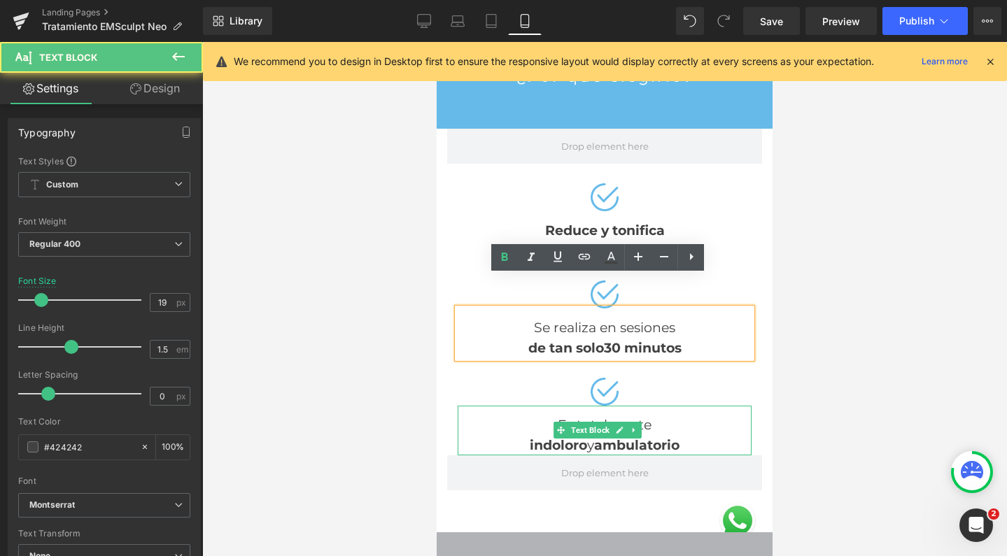
click at [552, 437] on strong "indoloro" at bounding box center [558, 445] width 57 height 16
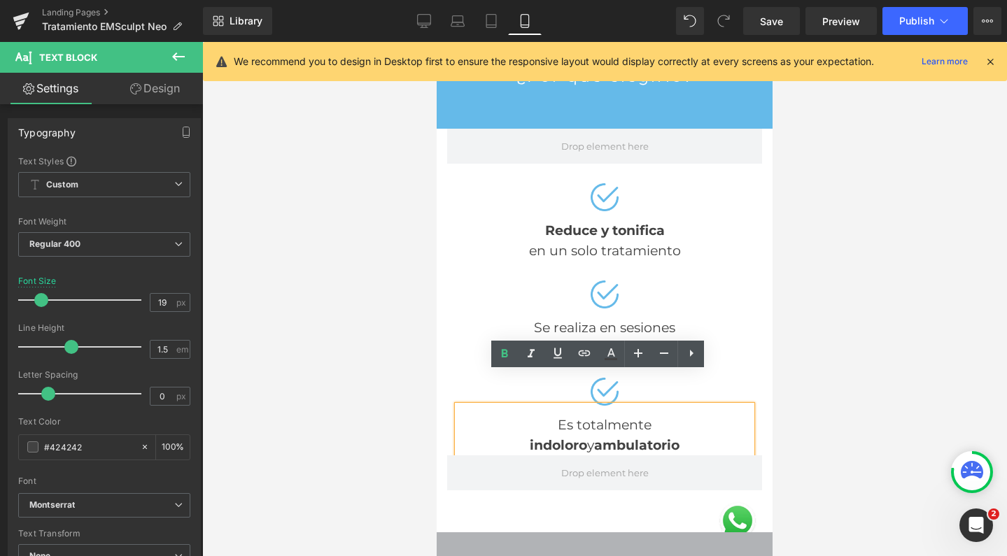
click at [588, 436] on div "indoloro y ambulatorio" at bounding box center [605, 446] width 294 height 20
click at [500, 358] on icon at bounding box center [504, 354] width 17 height 17
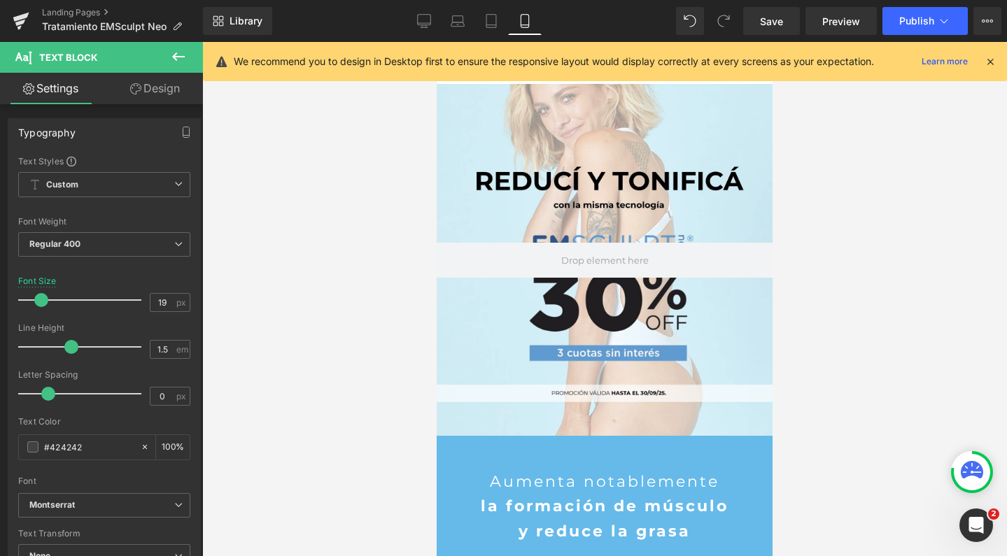
scroll to position [0, 0]
click at [430, 24] on icon at bounding box center [423, 20] width 13 height 10
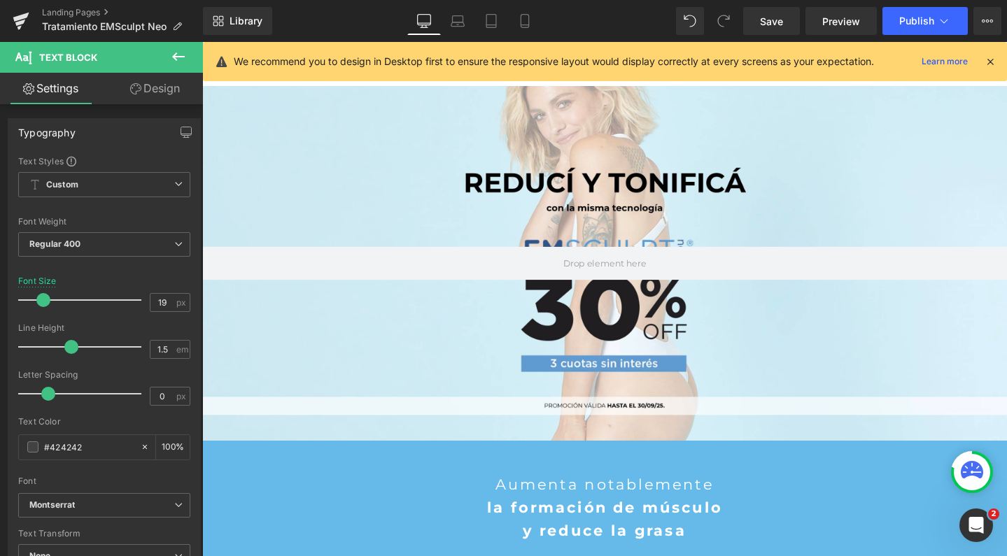
type input "21"
type input "100"
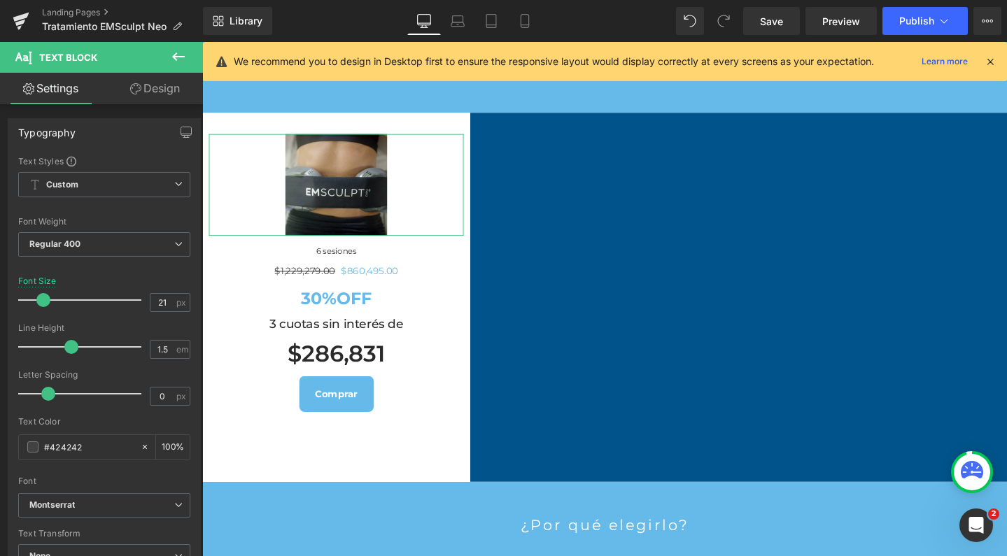
scroll to position [1059, 0]
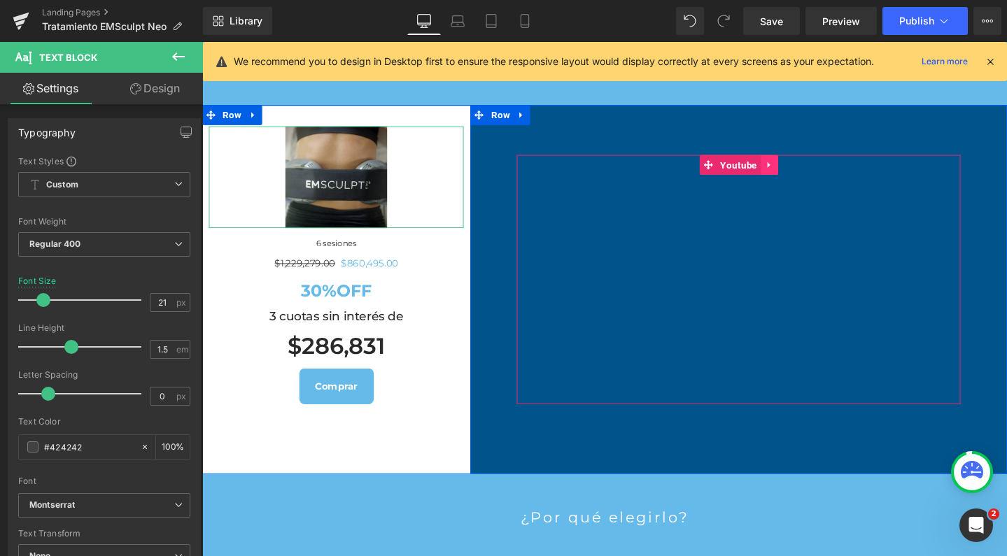
click at [796, 176] on icon at bounding box center [799, 171] width 10 height 10
click at [785, 176] on icon at bounding box center [790, 172] width 10 height 10
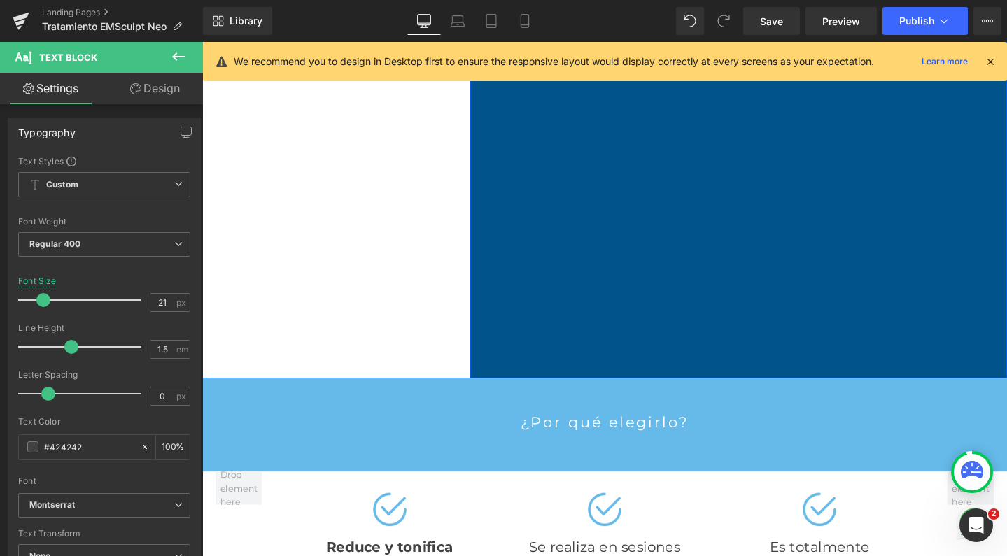
scroll to position [1424, 0]
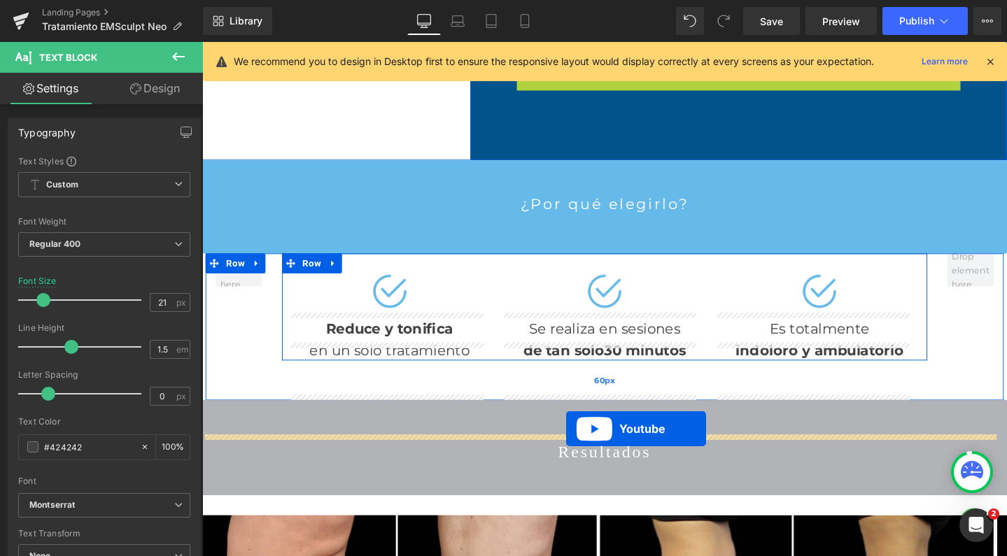
drag, startPoint x: 732, startPoint y: 104, endPoint x: 585, endPoint y: 449, distance: 375.6
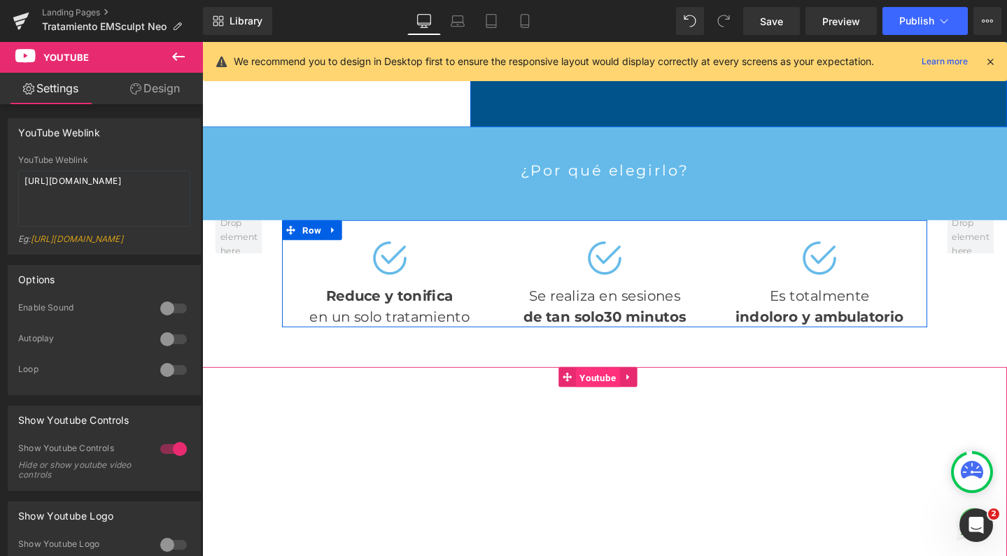
click at [611, 406] on span "Youtube" at bounding box center [618, 395] width 46 height 21
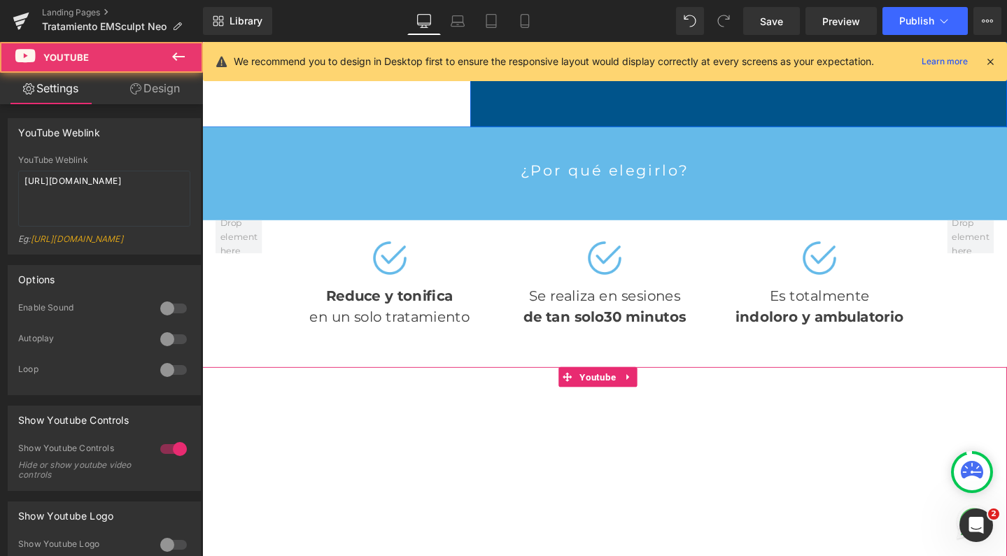
click at [169, 86] on link "Design" at bounding box center [154, 88] width 101 height 31
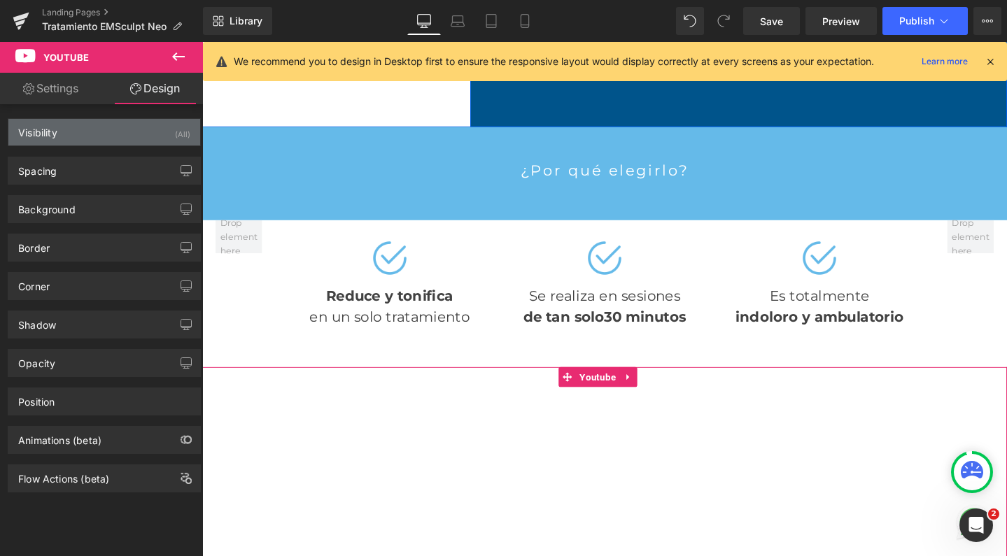
click at [111, 139] on div "Visibility (All)" at bounding box center [104, 132] width 192 height 27
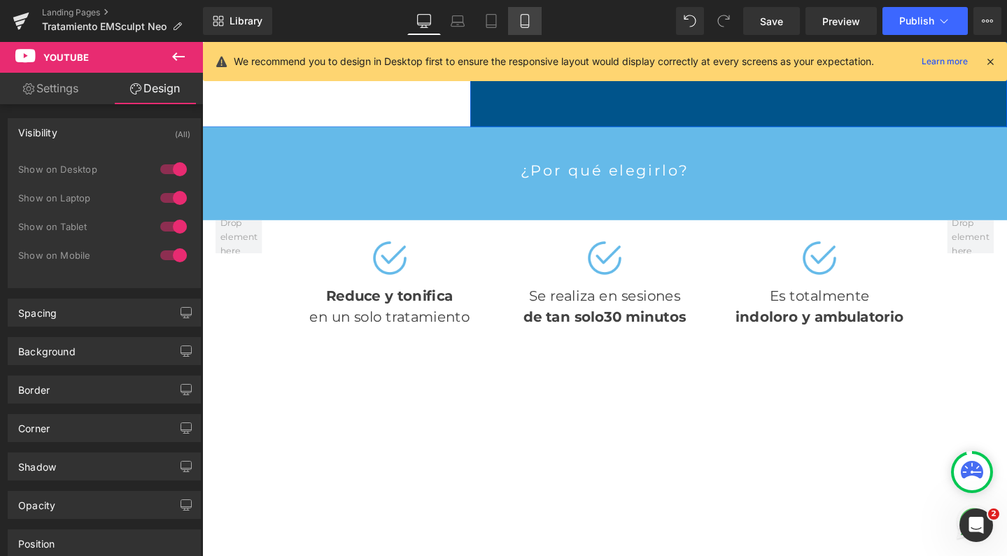
click at [532, 21] on icon at bounding box center [525, 21] width 14 height 14
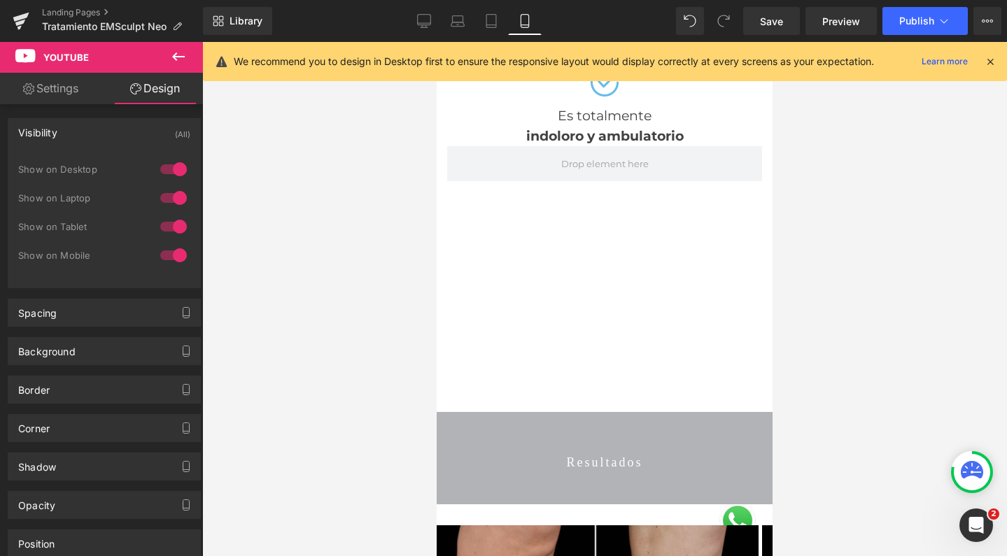
scroll to position [2066, 0]
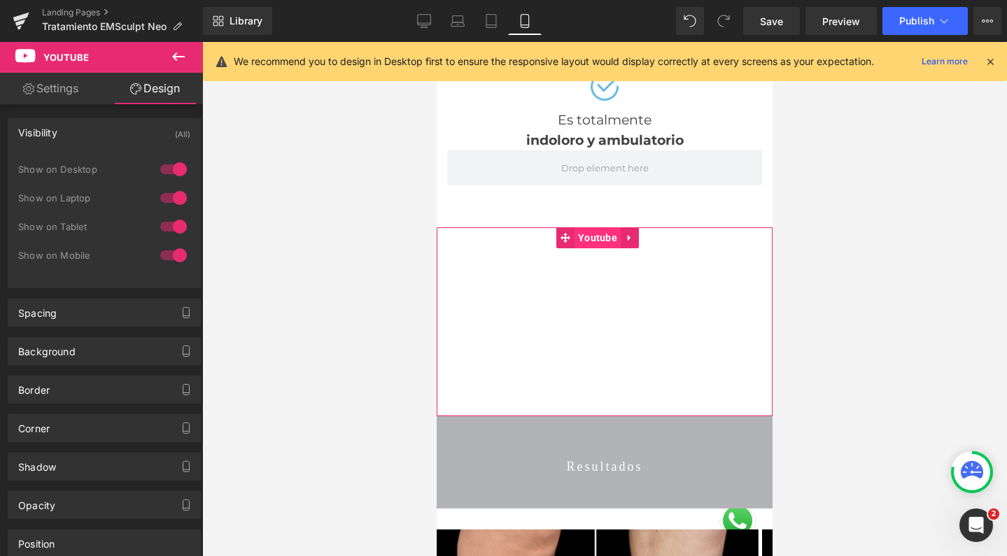
click at [594, 227] on span "Youtube" at bounding box center [597, 237] width 46 height 21
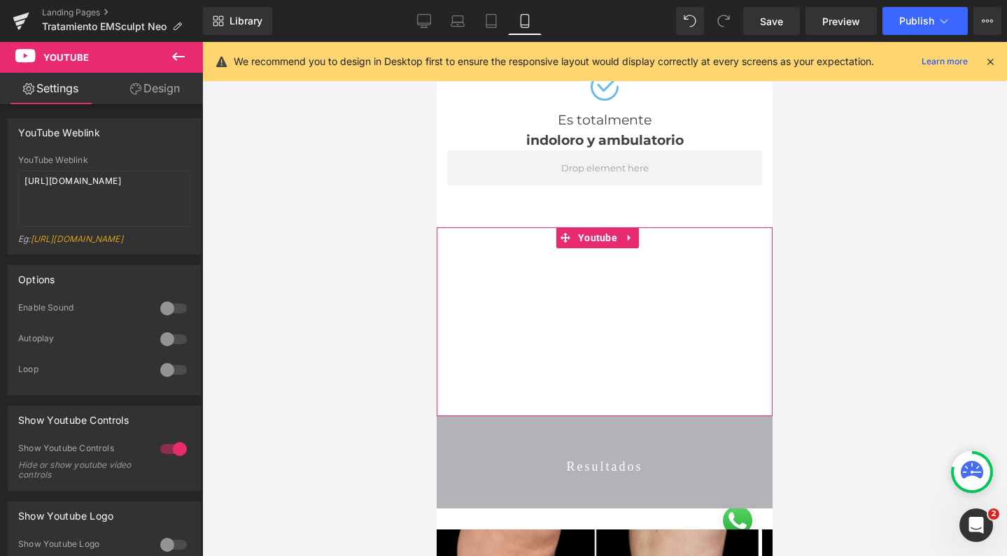
click at [164, 78] on link "Design" at bounding box center [154, 88] width 101 height 31
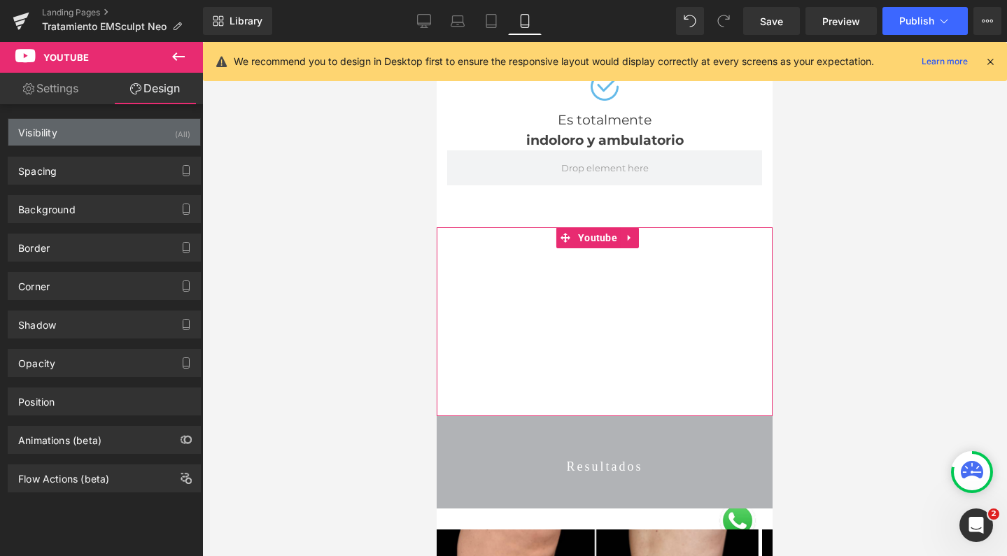
click at [139, 119] on div "Visibility (All)" at bounding box center [104, 132] width 192 height 27
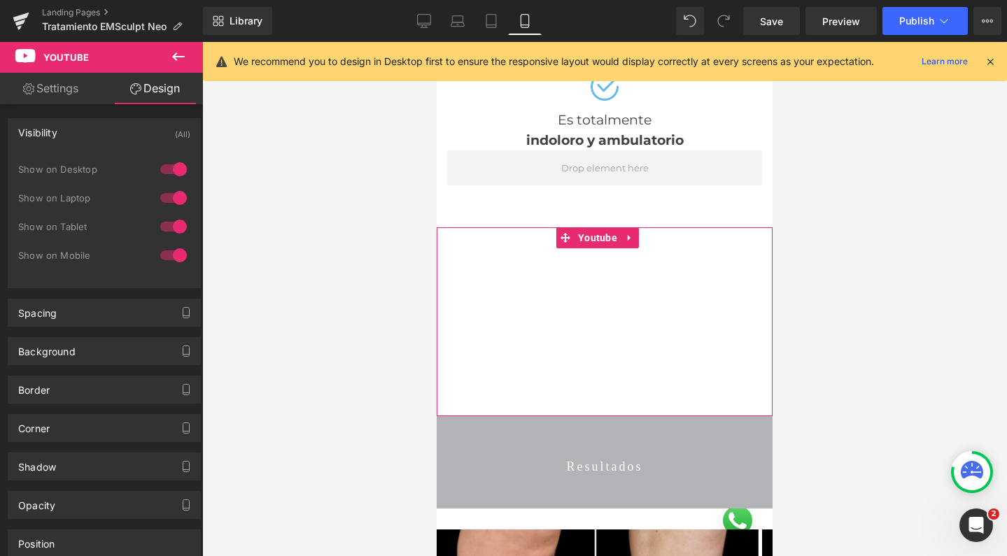
click at [170, 225] on div at bounding box center [174, 227] width 34 height 22
click at [170, 196] on div at bounding box center [174, 198] width 34 height 22
click at [170, 167] on div at bounding box center [174, 169] width 34 height 22
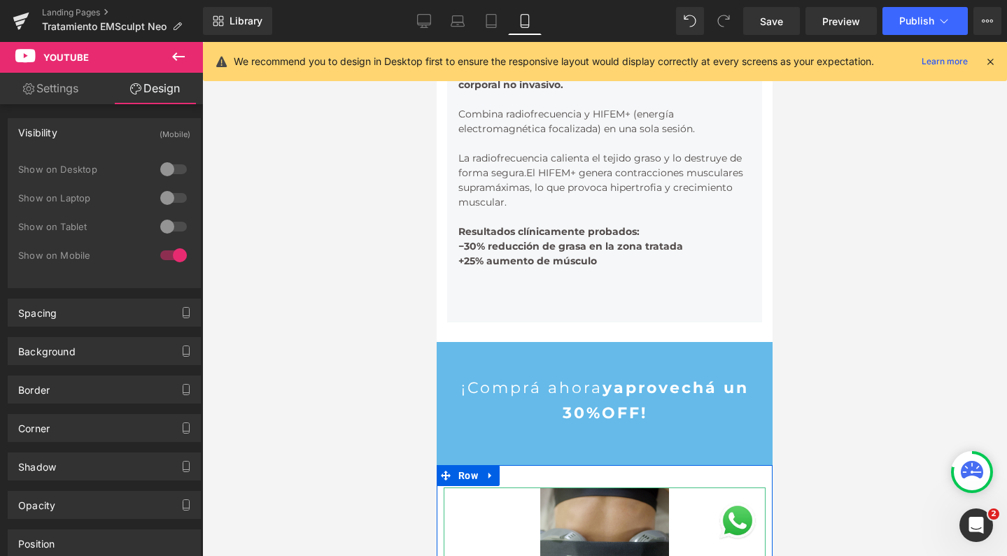
scroll to position [931, 0]
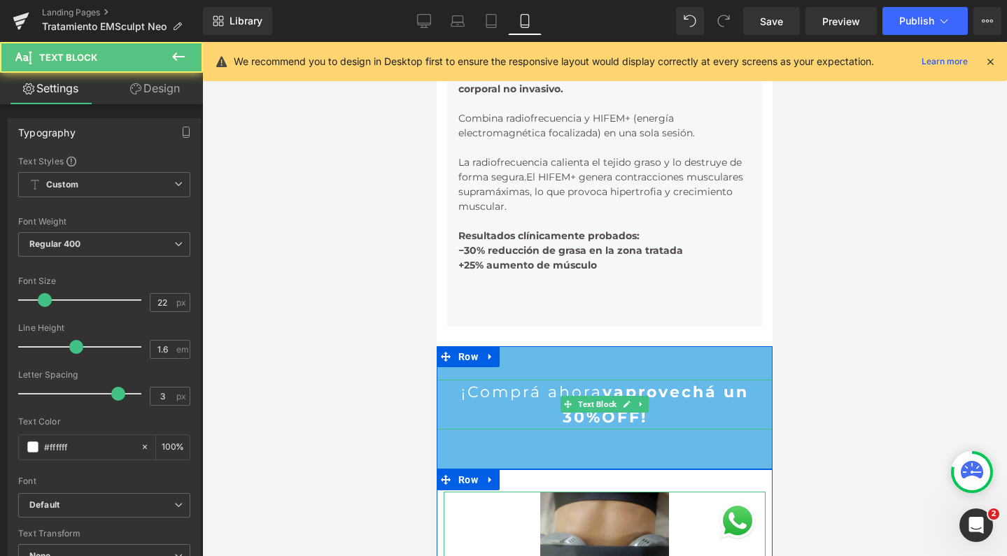
click at [610, 383] on strong "y" at bounding box center [607, 392] width 11 height 19
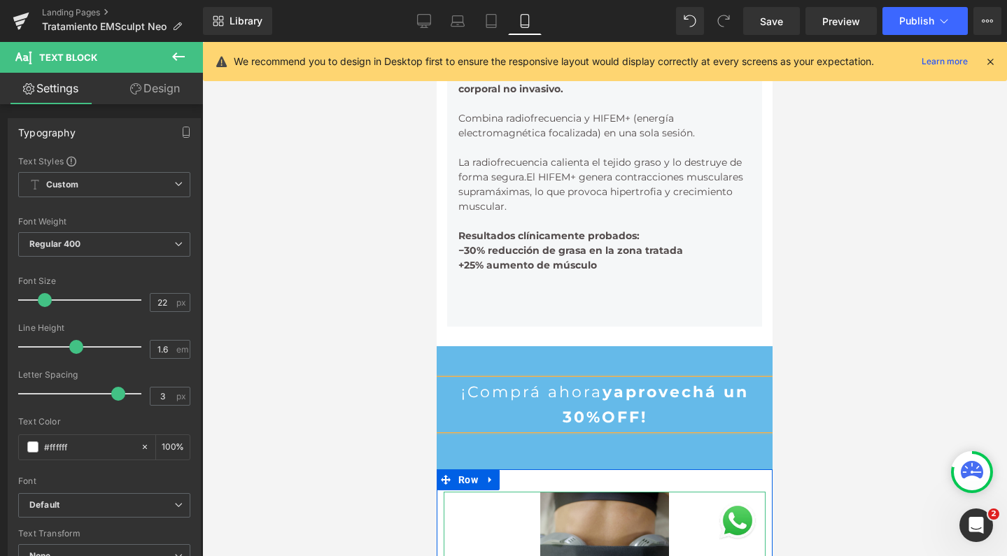
click at [602, 383] on strong "y" at bounding box center [607, 392] width 11 height 19
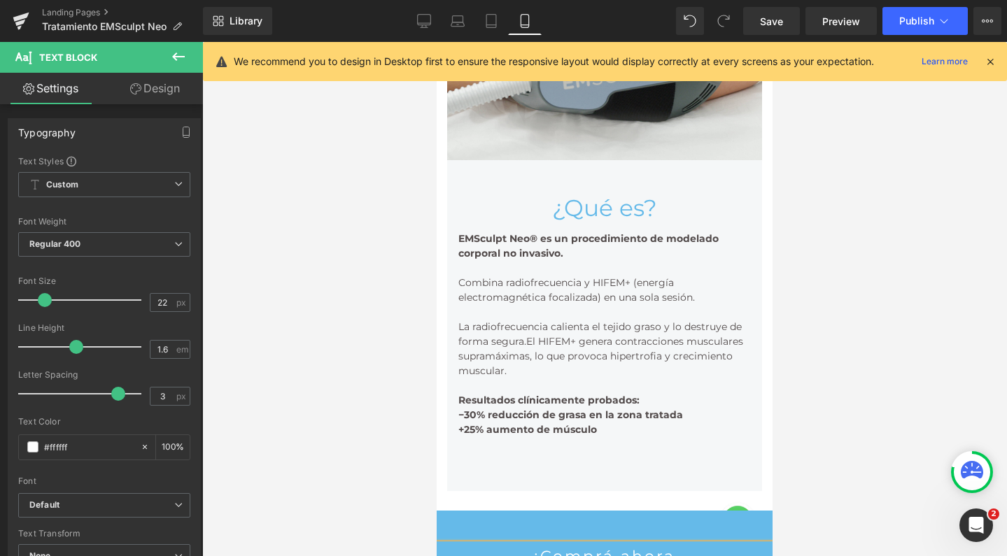
scroll to position [767, 0]
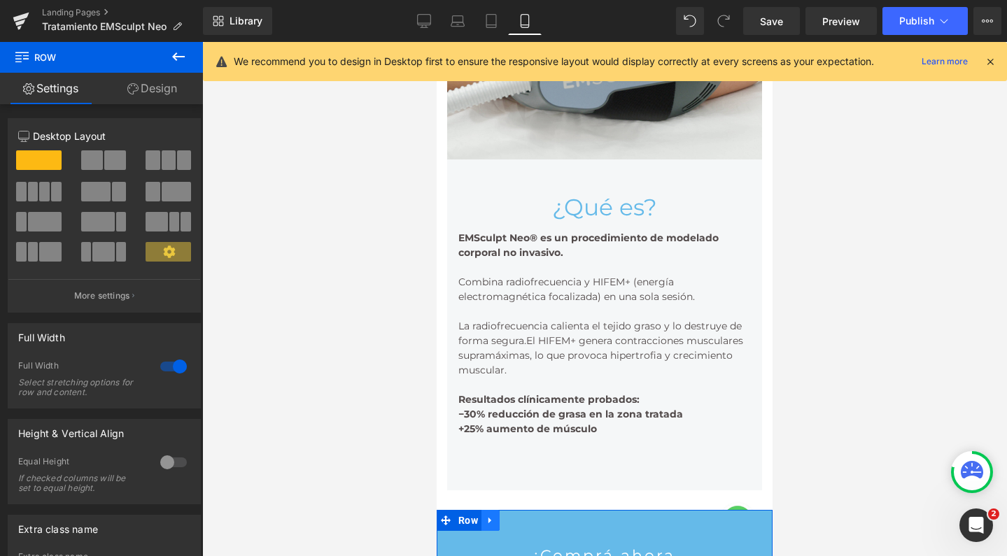
click at [486, 516] on icon at bounding box center [491, 521] width 10 height 10
click at [501, 495] on div "Rendering Content" at bounding box center [503, 500] width 86 height 15
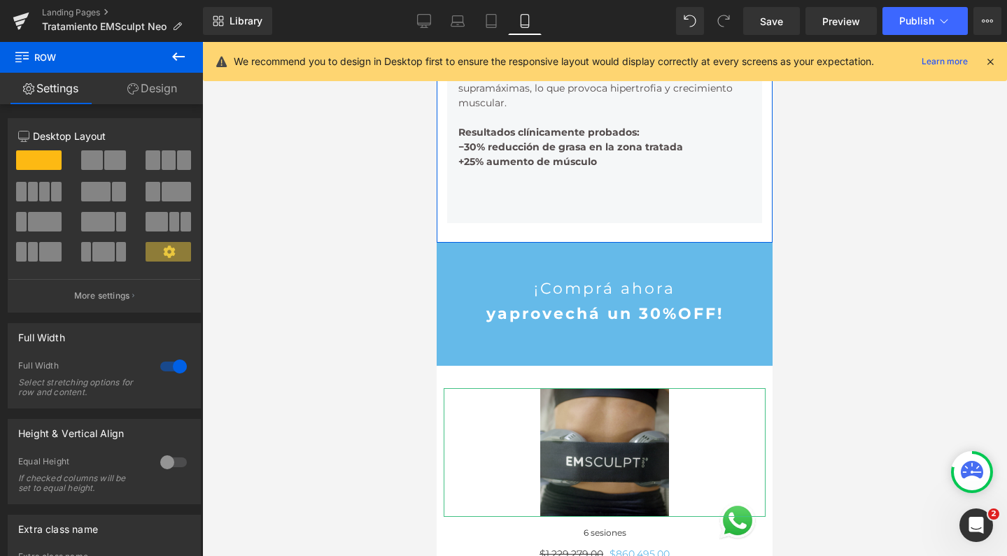
scroll to position [1034, 0]
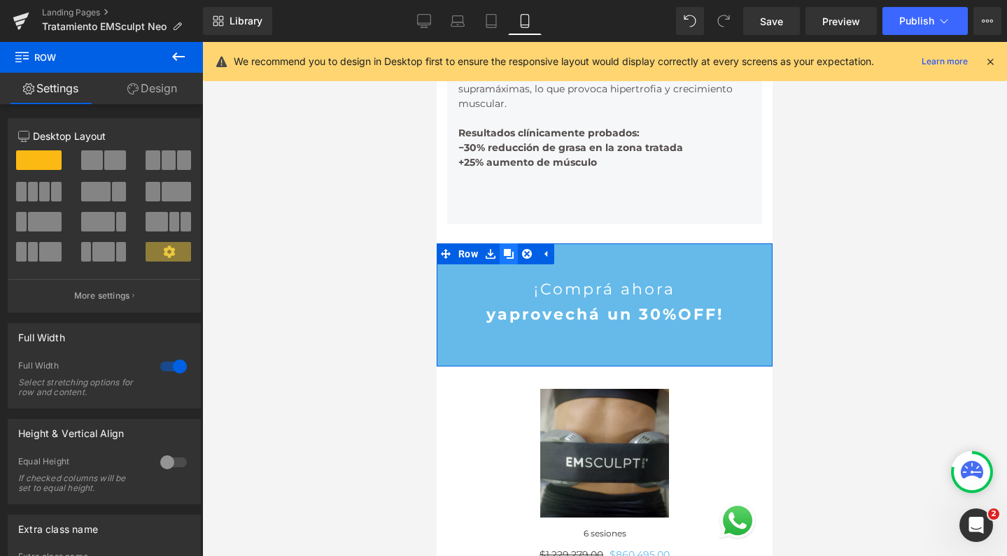
click at [505, 249] on icon at bounding box center [509, 254] width 10 height 10
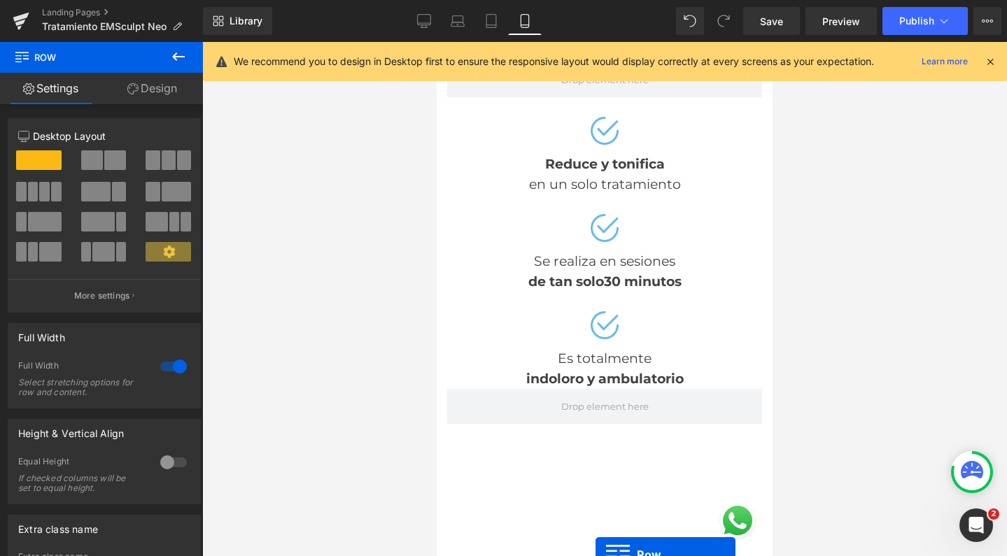
scroll to position [1912, 0]
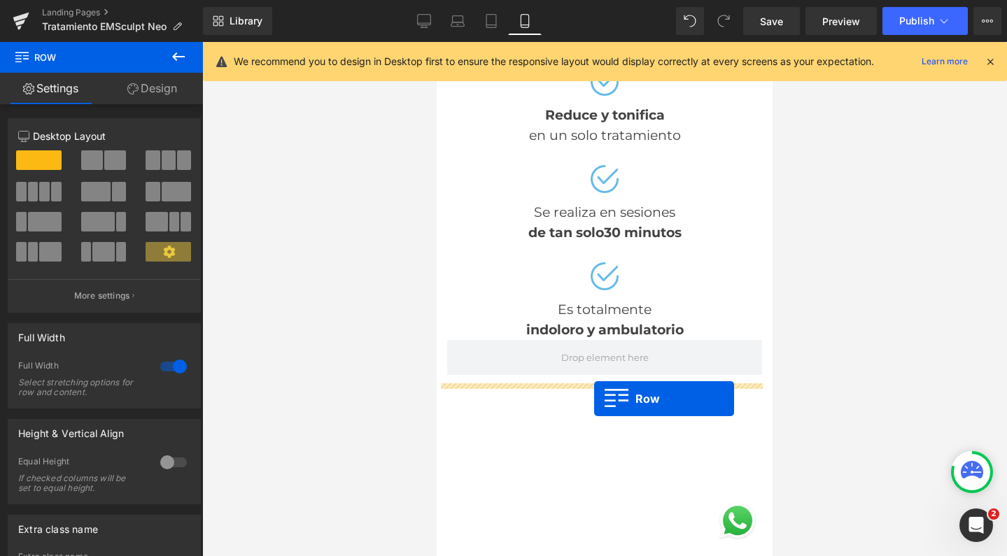
drag, startPoint x: 440, startPoint y: 346, endPoint x: 594, endPoint y: 399, distance: 162.6
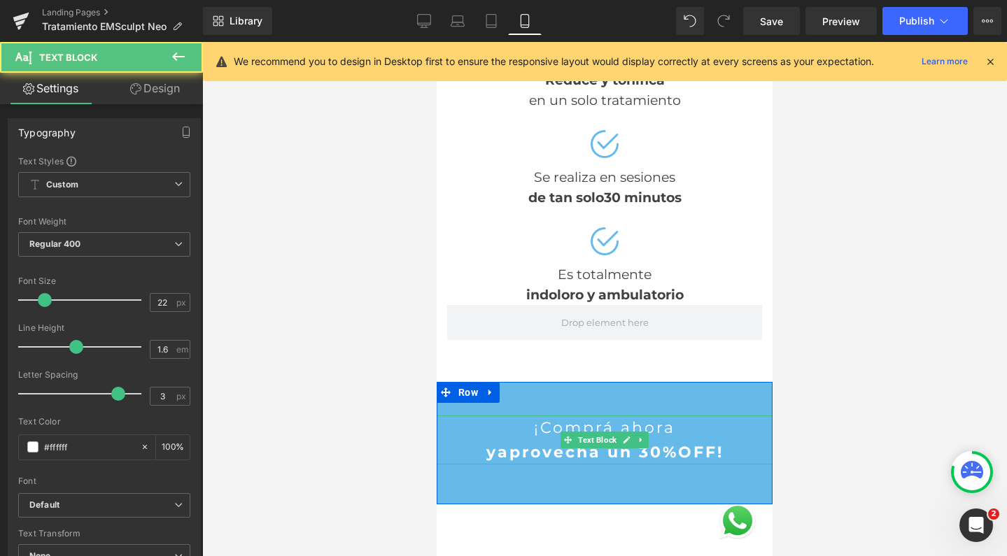
click at [552, 416] on p "¡Comprá ahora" at bounding box center [605, 428] width 336 height 24
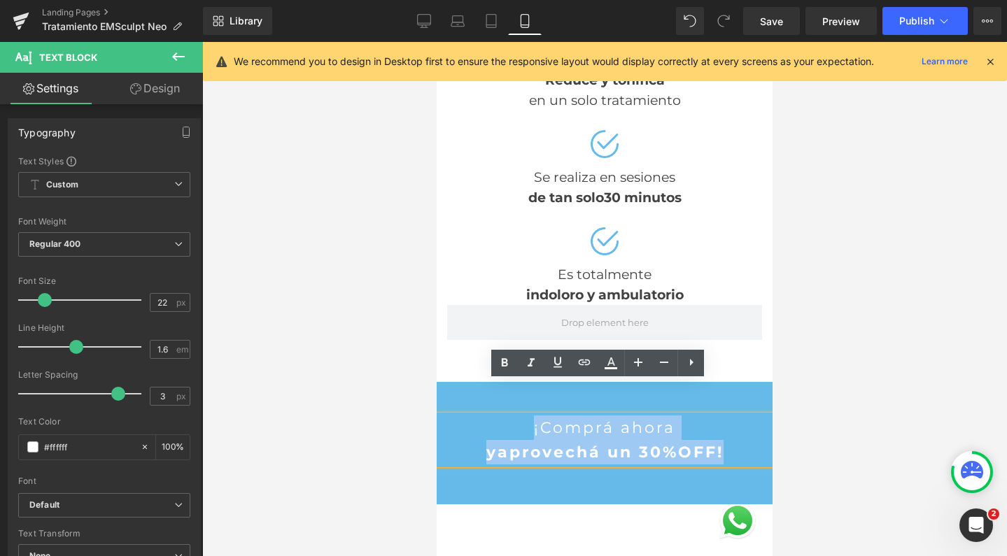
drag, startPoint x: 523, startPoint y: 394, endPoint x: 724, endPoint y: 413, distance: 201.0
click at [724, 416] on div "¡Comprá ahora y aprovechá un 30%OFF!" at bounding box center [605, 440] width 336 height 49
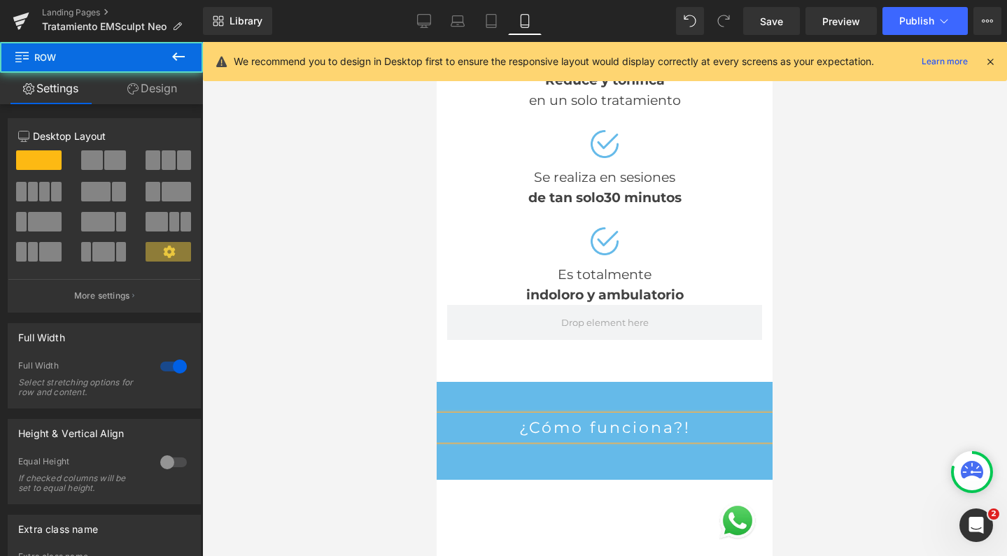
click at [480, 382] on div "¿Cómo funciona?! Text Block Row" at bounding box center [605, 431] width 336 height 98
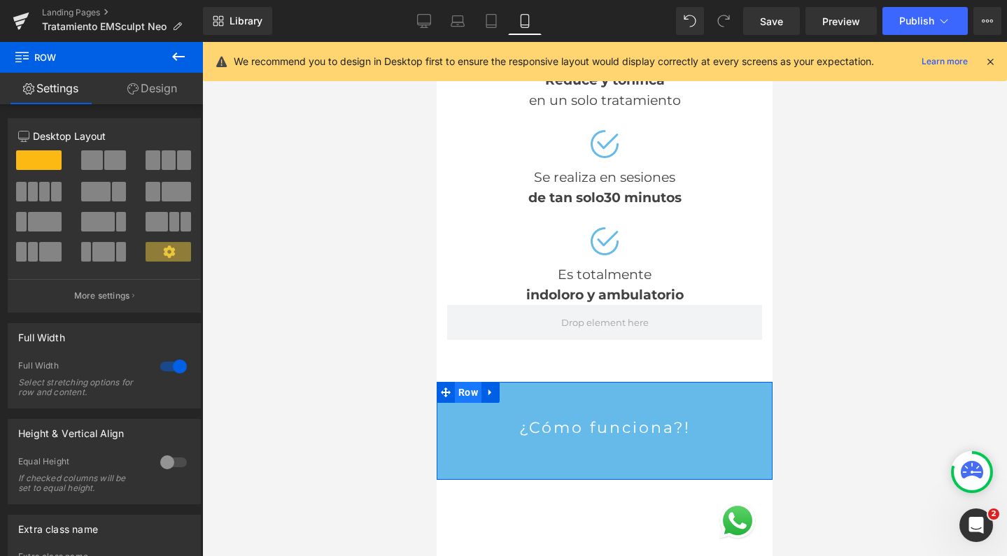
click at [462, 382] on span "Row" at bounding box center [468, 392] width 27 height 21
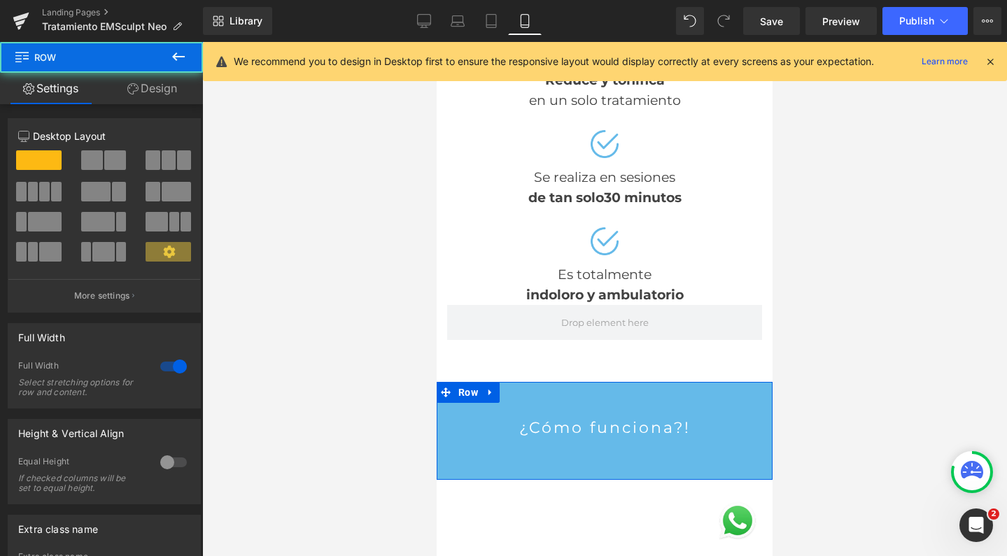
click at [167, 85] on link "Design" at bounding box center [151, 88] width 101 height 31
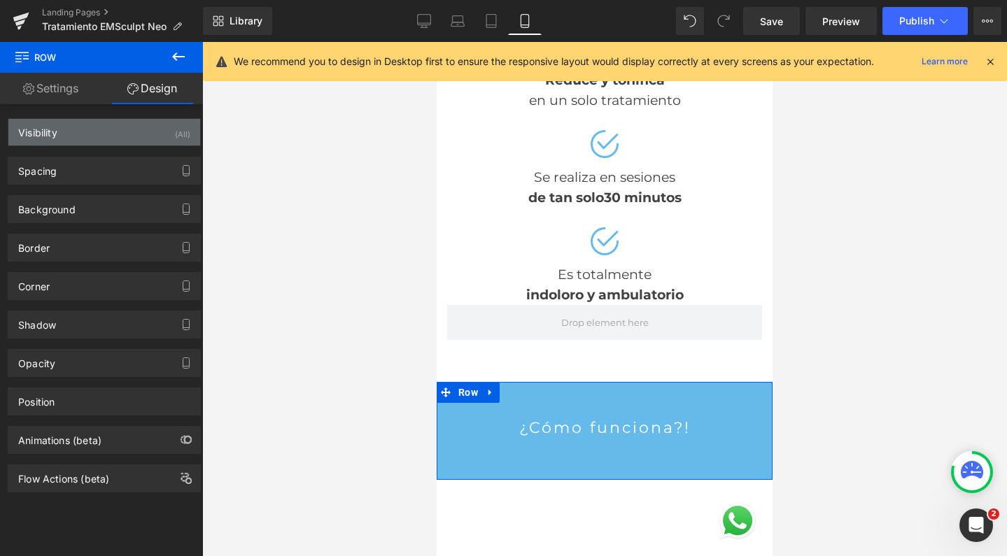
click at [99, 138] on div "Visibility (All)" at bounding box center [104, 132] width 192 height 27
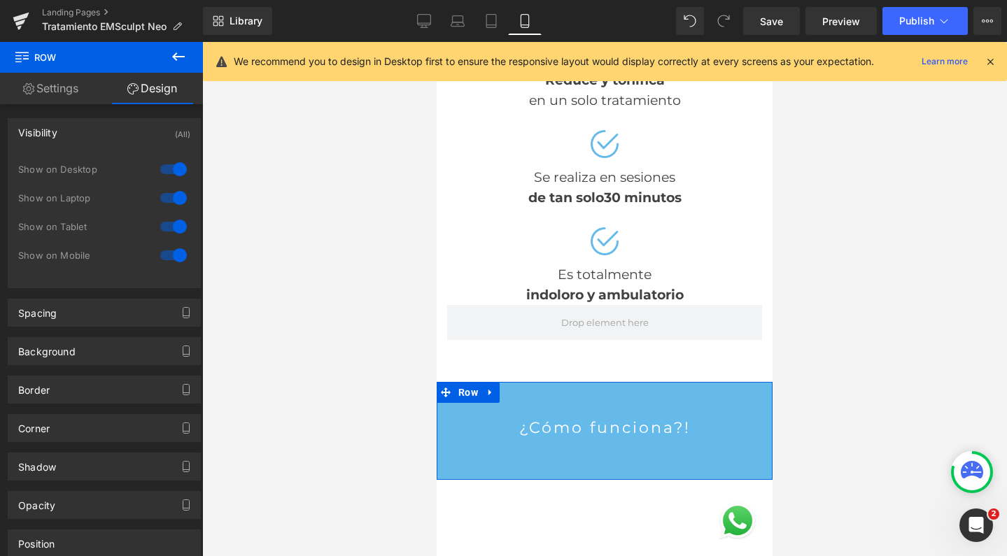
click at [176, 228] on div at bounding box center [174, 227] width 34 height 22
click at [174, 201] on div at bounding box center [174, 198] width 34 height 22
click at [172, 167] on div at bounding box center [174, 169] width 34 height 22
click at [429, 24] on icon at bounding box center [423, 20] width 13 height 10
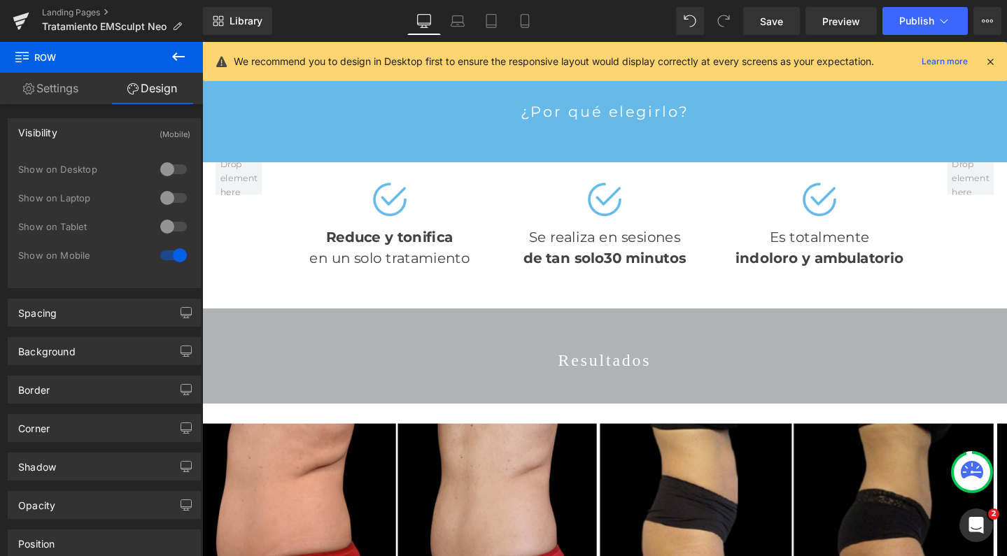
scroll to position [1554, 0]
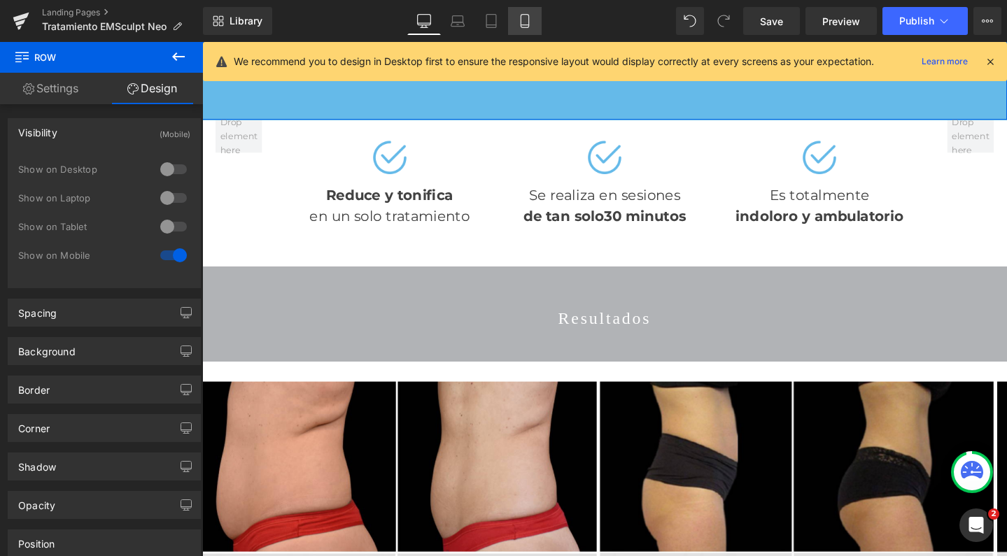
click at [512, 22] on link "Mobile" at bounding box center [525, 21] width 34 height 28
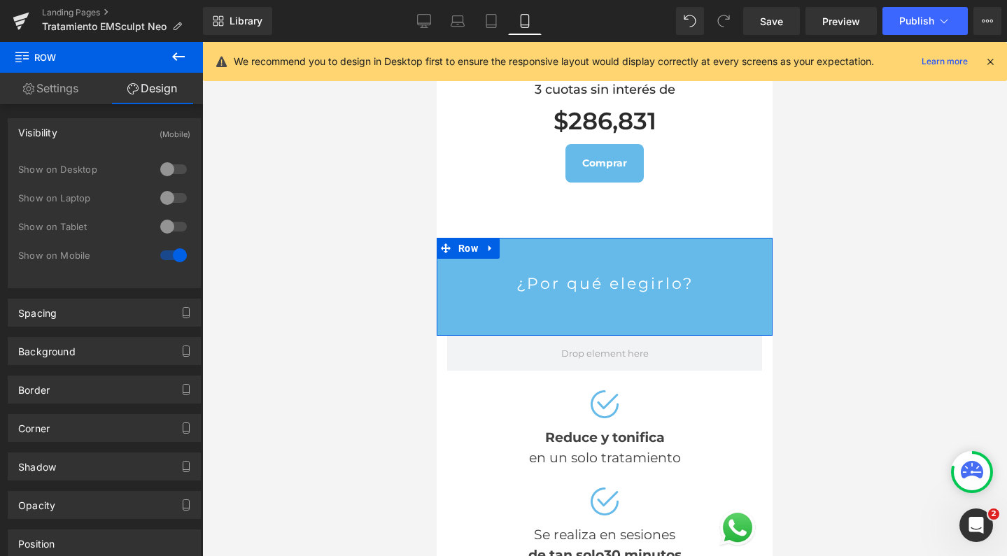
scroll to position [2015, 0]
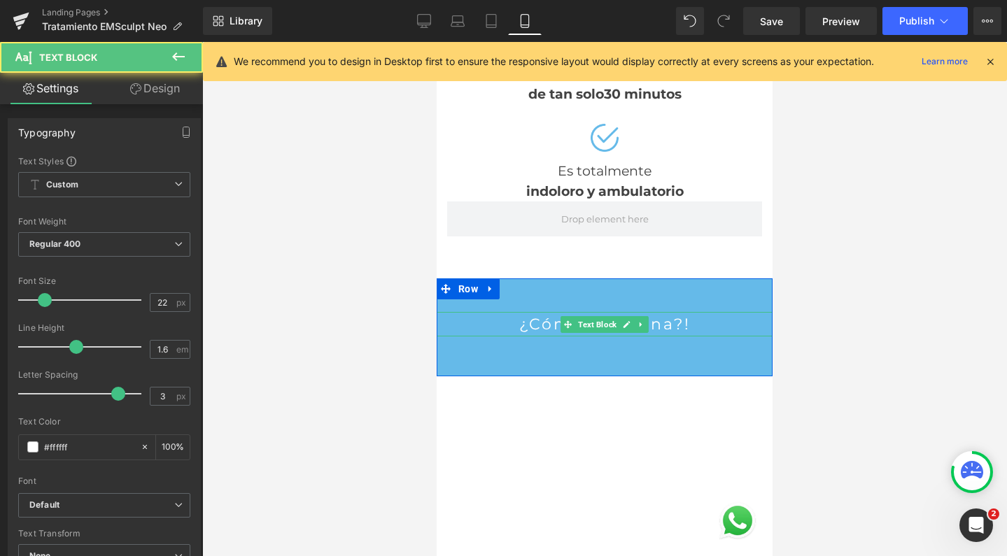
click at [682, 312] on p "¿Cómo funciona?!" at bounding box center [605, 324] width 336 height 24
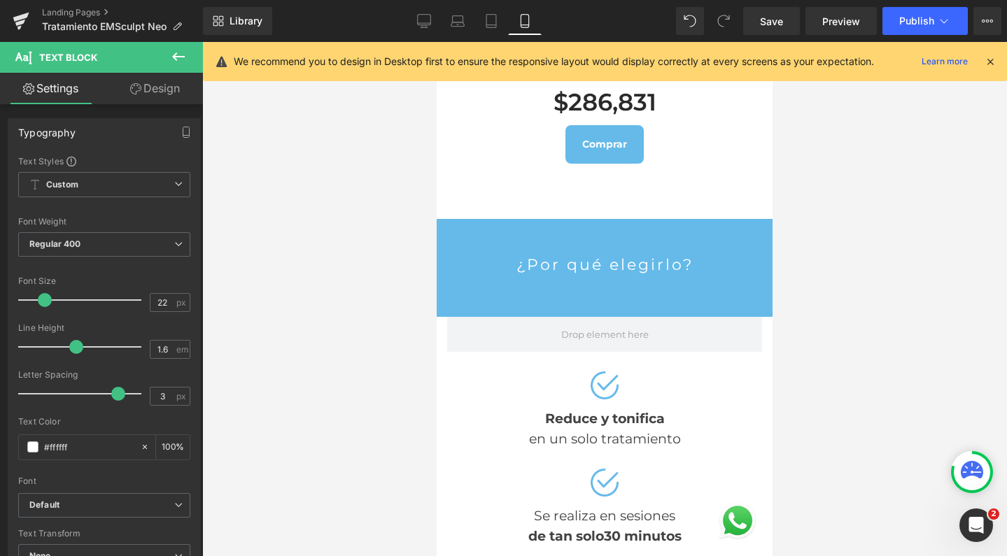
scroll to position [1599, 0]
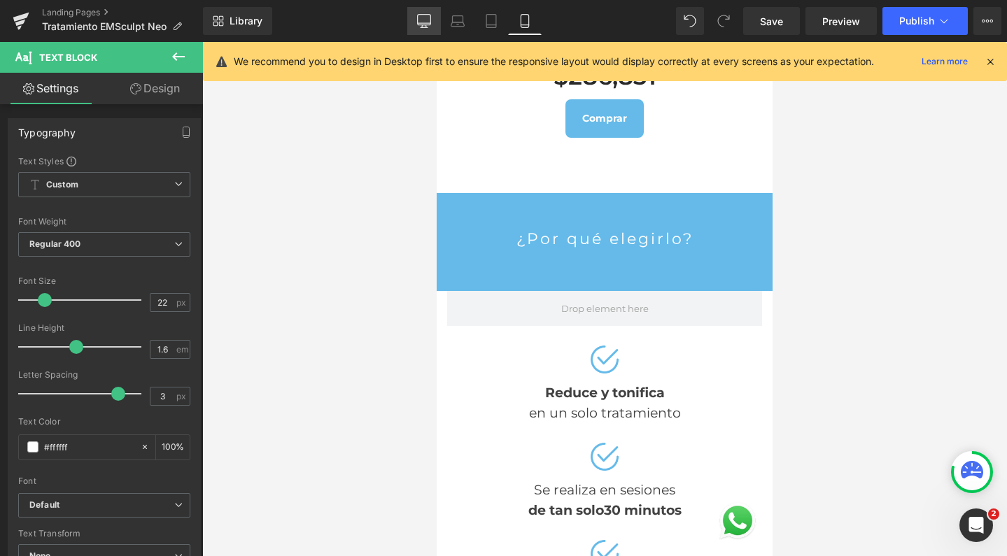
click at [413, 15] on link "Desktop" at bounding box center [424, 21] width 34 height 28
type input "100"
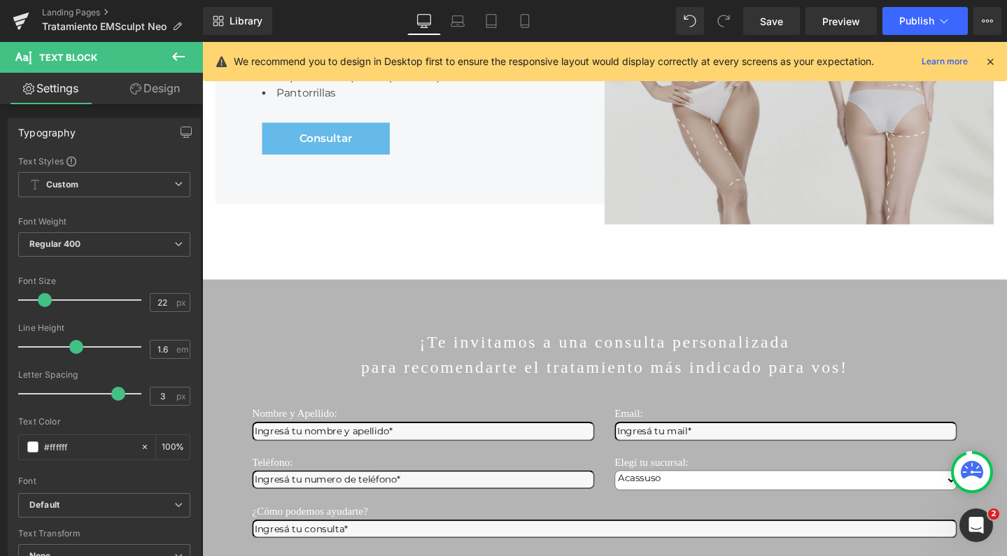
scroll to position [1985, 0]
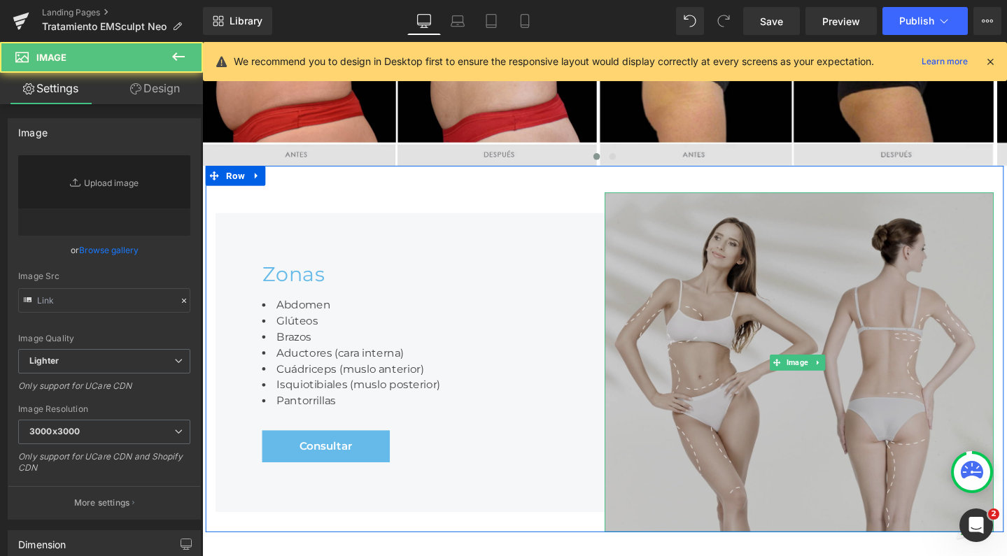
click at [814, 318] on img at bounding box center [830, 379] width 409 height 358
type input "https://ucarecdn.com/8355974a-e5bf-49f0-afd0-6de3c391dad0/-/format/auto/-/previ…"
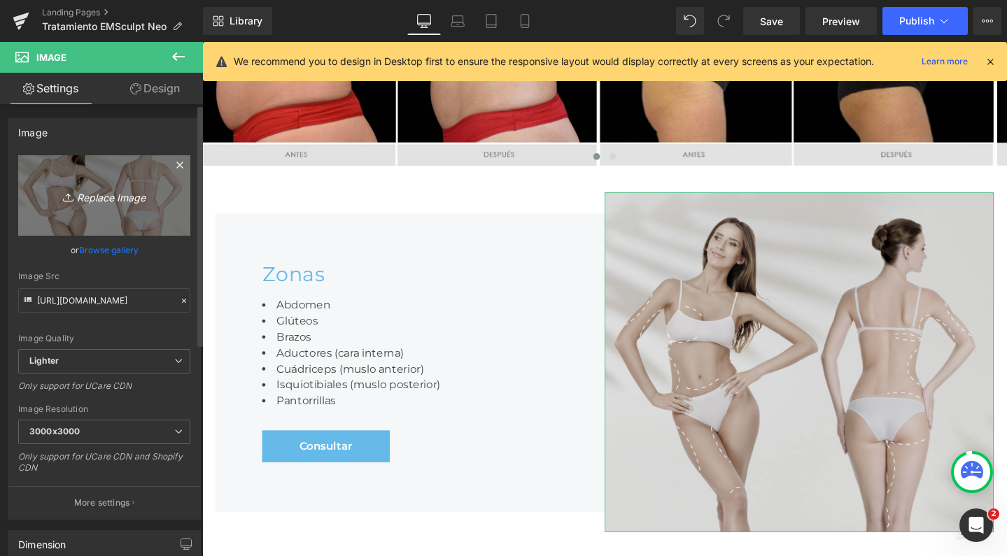
click at [88, 167] on link "Replace Image" at bounding box center [104, 195] width 172 height 80
type input "C:\fakepath\emsculptneo2.png"
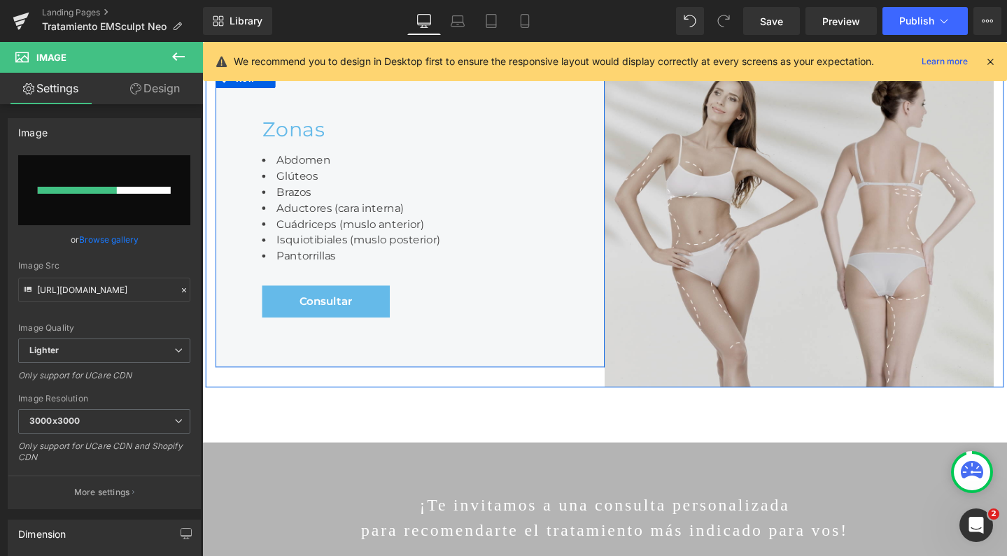
scroll to position [2138, 0]
type input "https://ucarecdn.com/575fec65-84e9-4c90-a06d-20eaeeb612d1/-/format/auto/-/previ…"
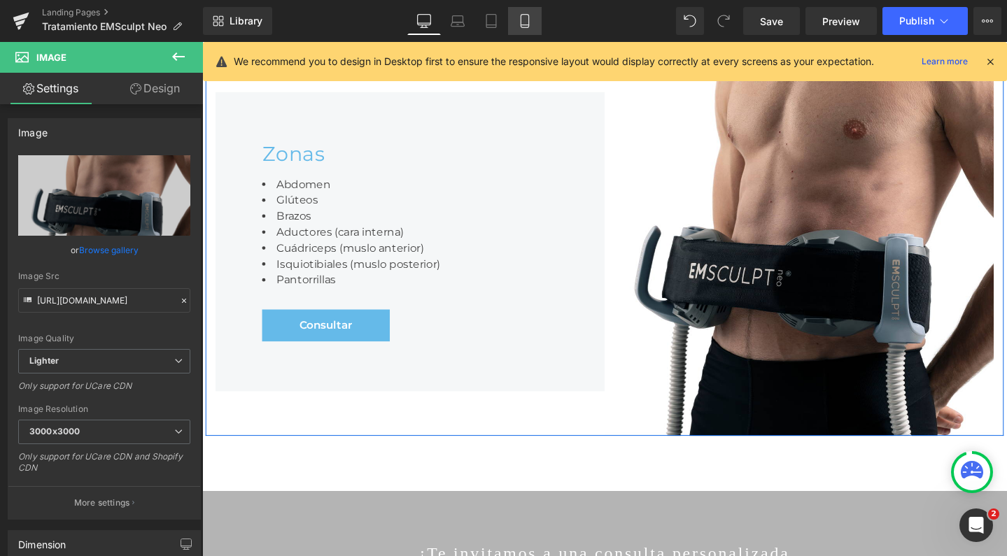
click at [521, 20] on icon at bounding box center [525, 21] width 8 height 13
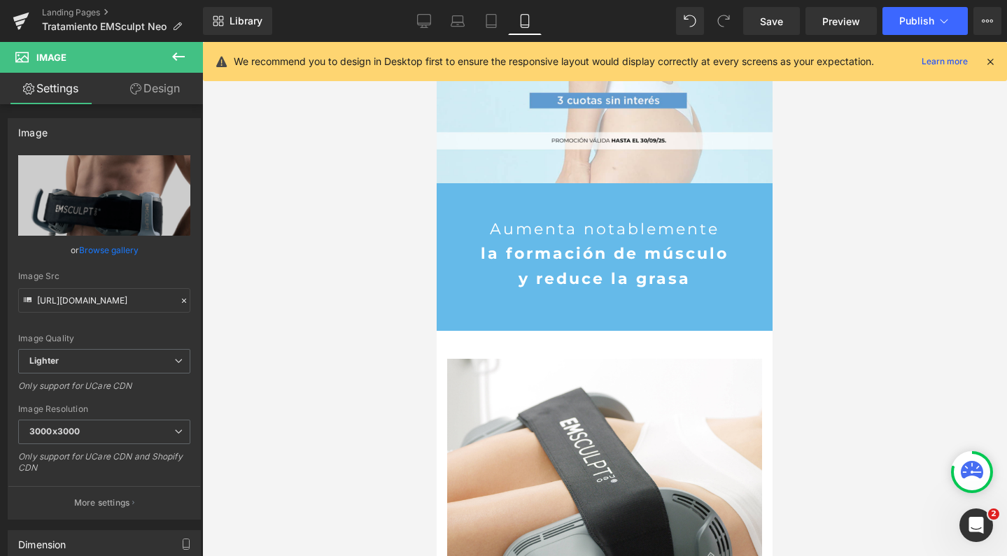
scroll to position [111, 0]
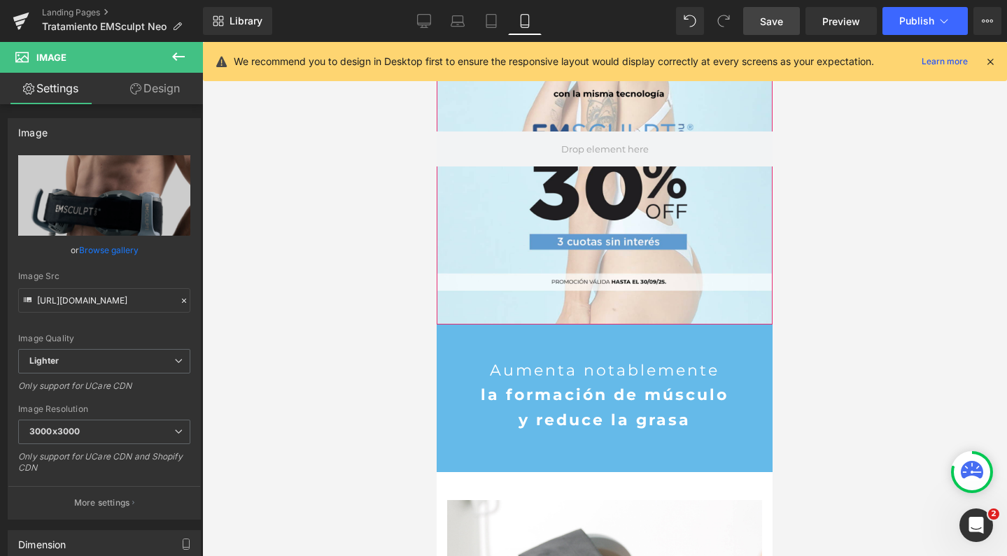
click at [768, 21] on span "Save" at bounding box center [771, 21] width 23 height 15
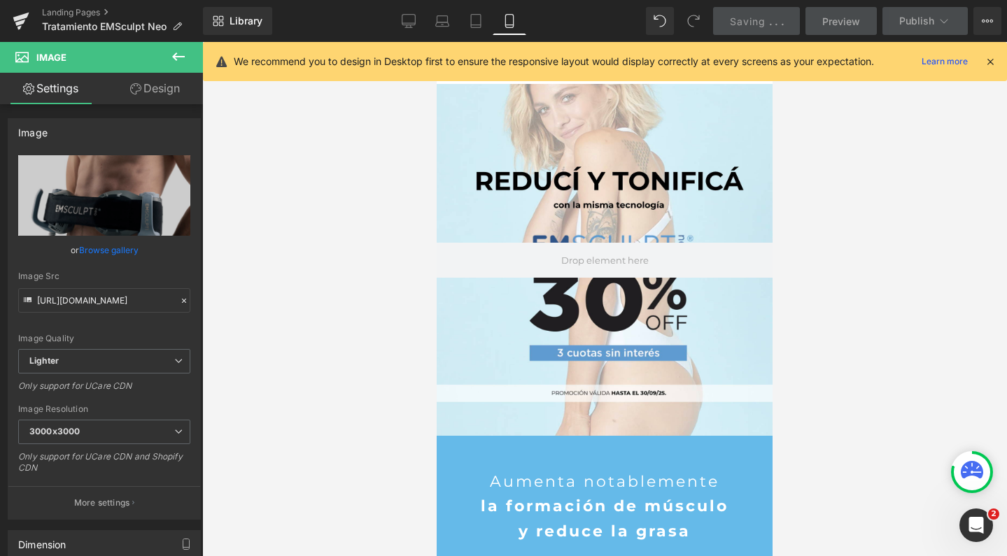
scroll to position [0, 0]
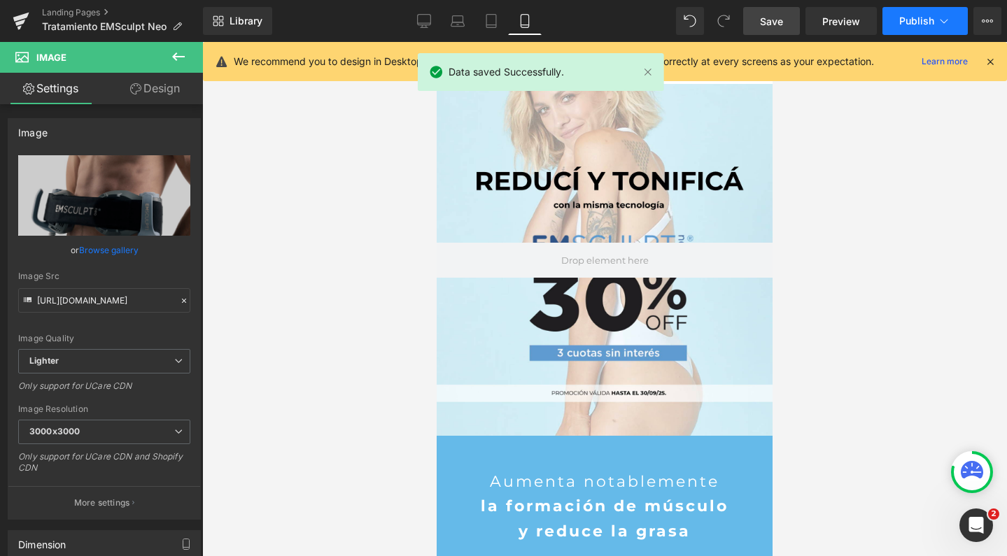
click at [912, 24] on span "Publish" at bounding box center [916, 20] width 35 height 11
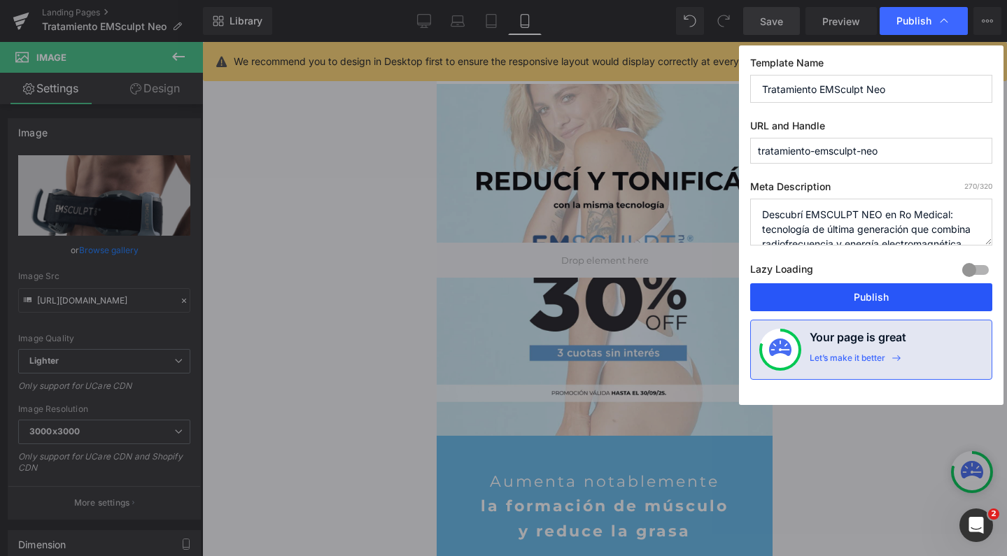
click at [844, 294] on button "Publish" at bounding box center [871, 297] width 242 height 28
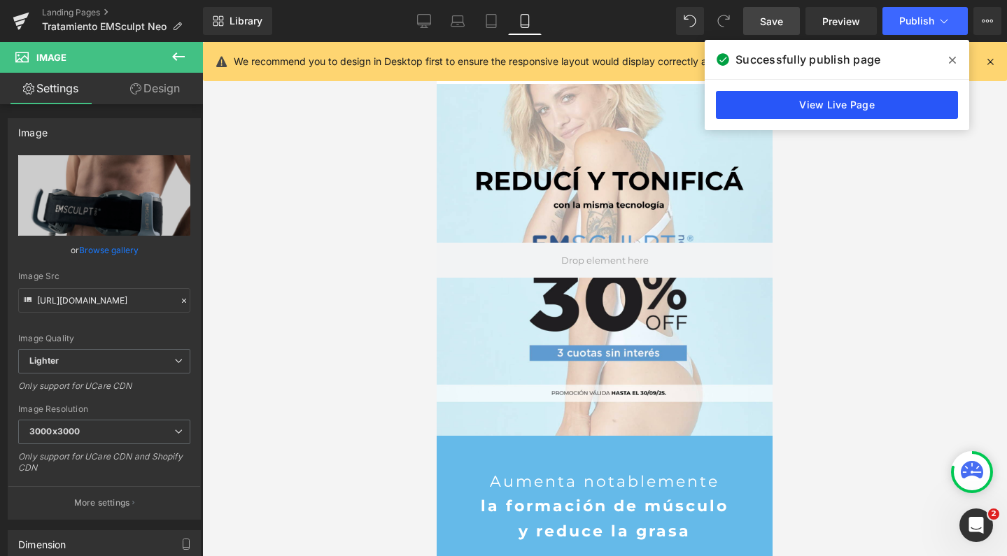
click at [904, 106] on link "View Live Page" at bounding box center [837, 105] width 242 height 28
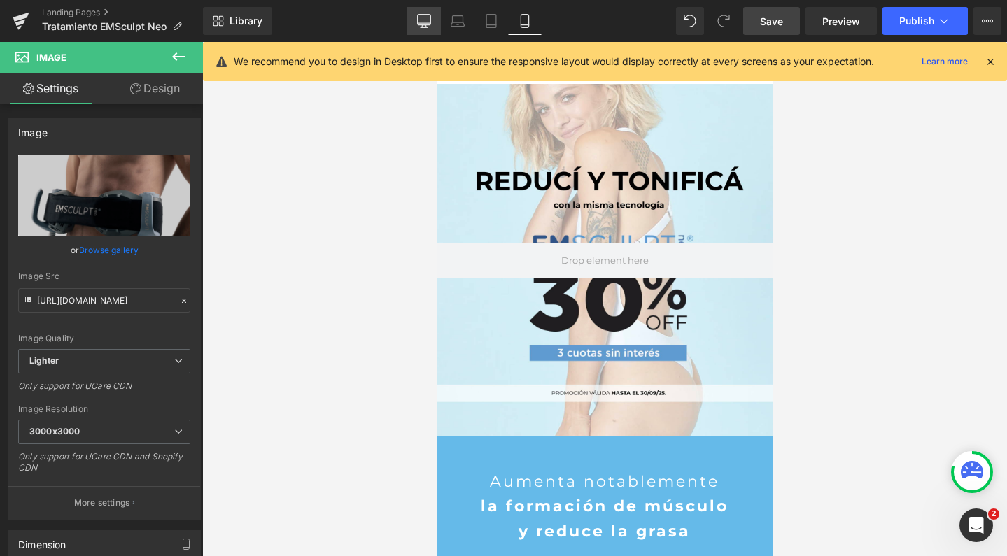
click at [413, 28] on link "Desktop" at bounding box center [424, 21] width 34 height 28
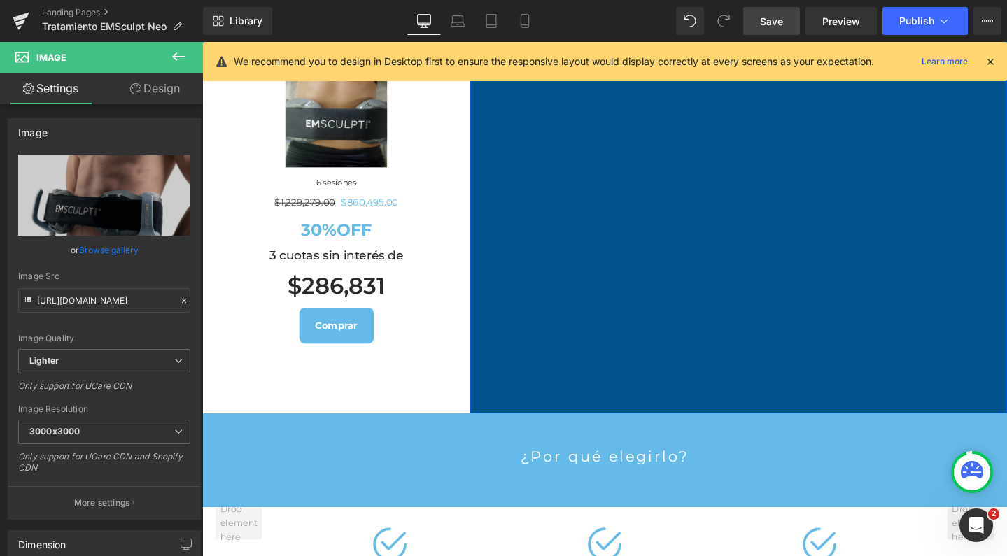
scroll to position [1141, 0]
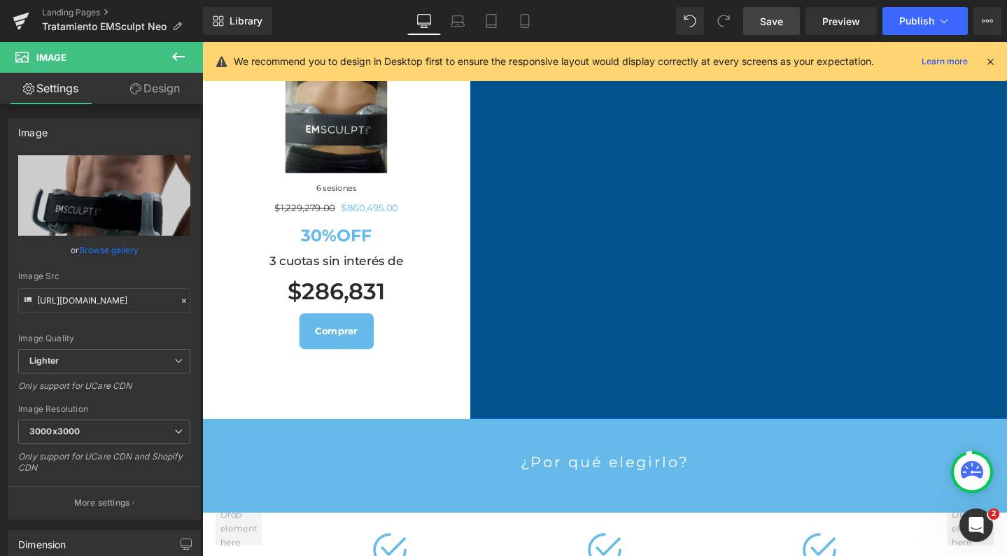
click at [181, 53] on icon at bounding box center [178, 56] width 17 height 17
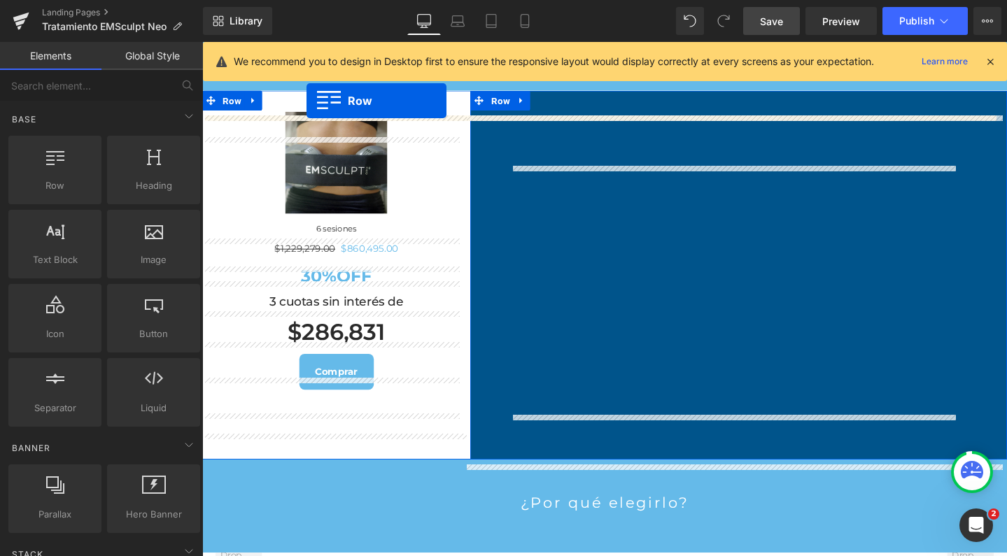
scroll to position [1098, 0]
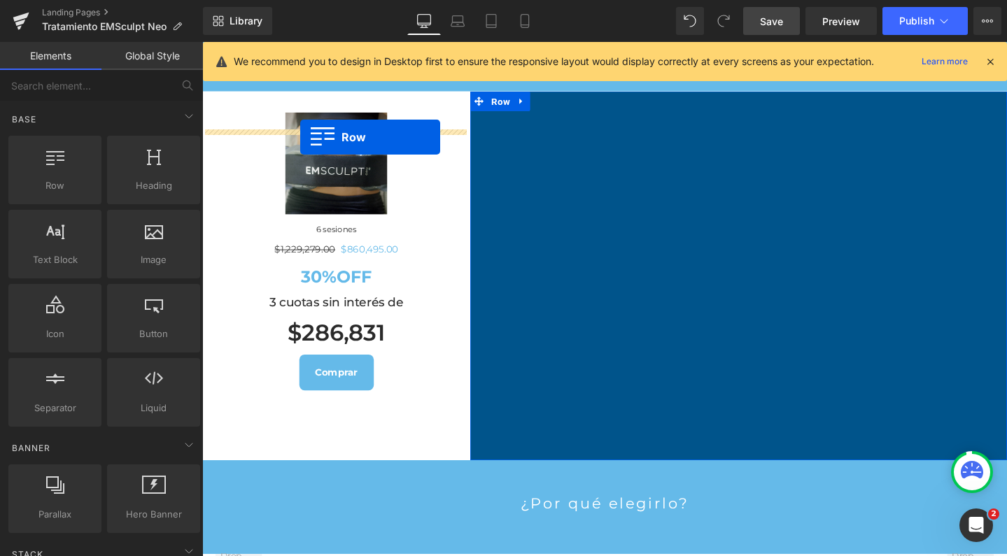
drag, startPoint x: 234, startPoint y: 204, endPoint x: 305, endPoint y: 141, distance: 94.7
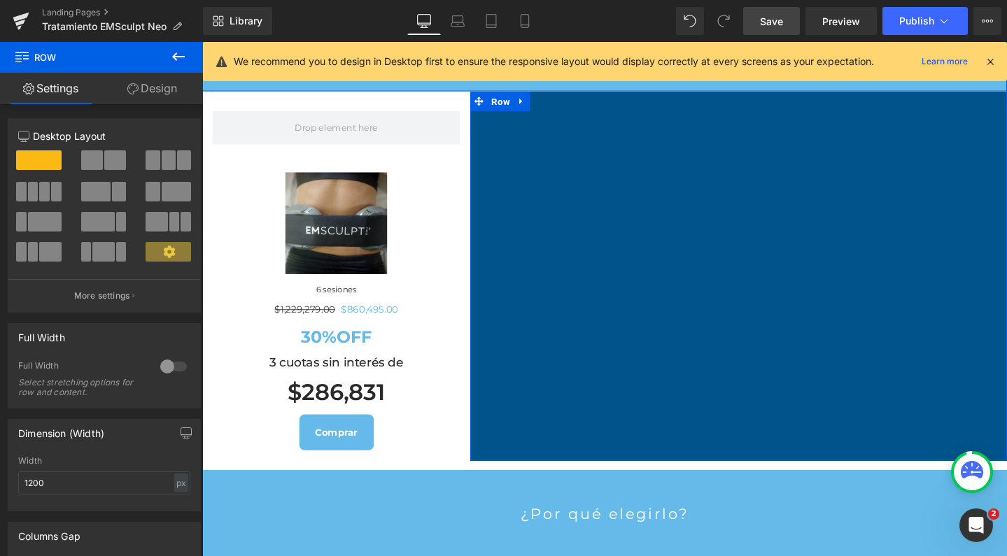
click at [789, 19] on link "Save" at bounding box center [771, 21] width 57 height 28
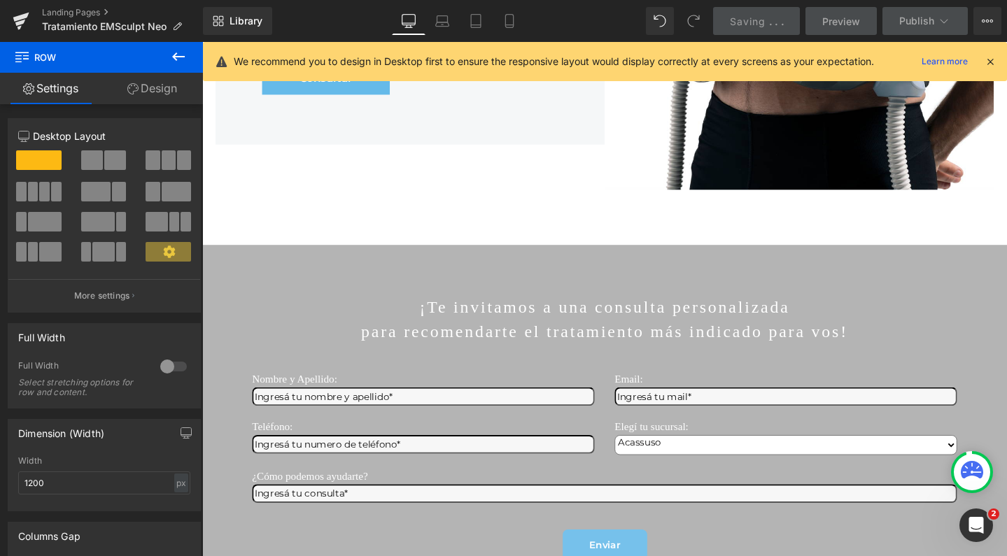
scroll to position [2285, 0]
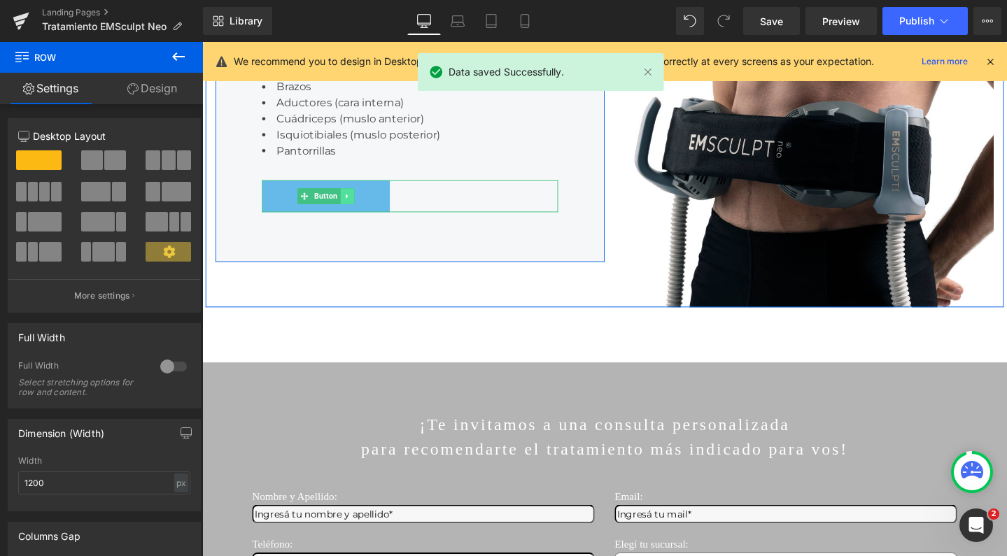
click at [353, 207] on icon at bounding box center [354, 204] width 2 height 5
click at [358, 208] on icon at bounding box center [362, 204] width 8 height 8
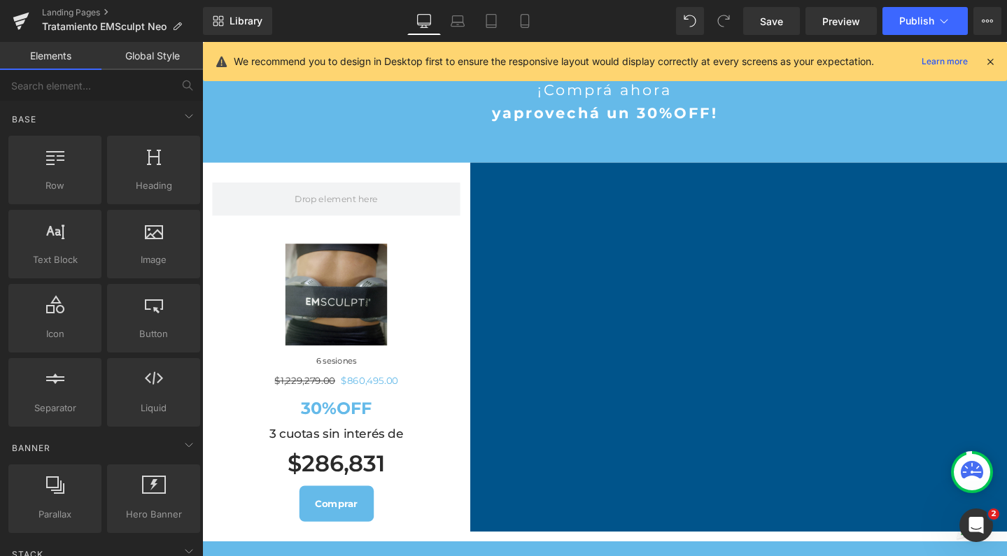
scroll to position [234, 0]
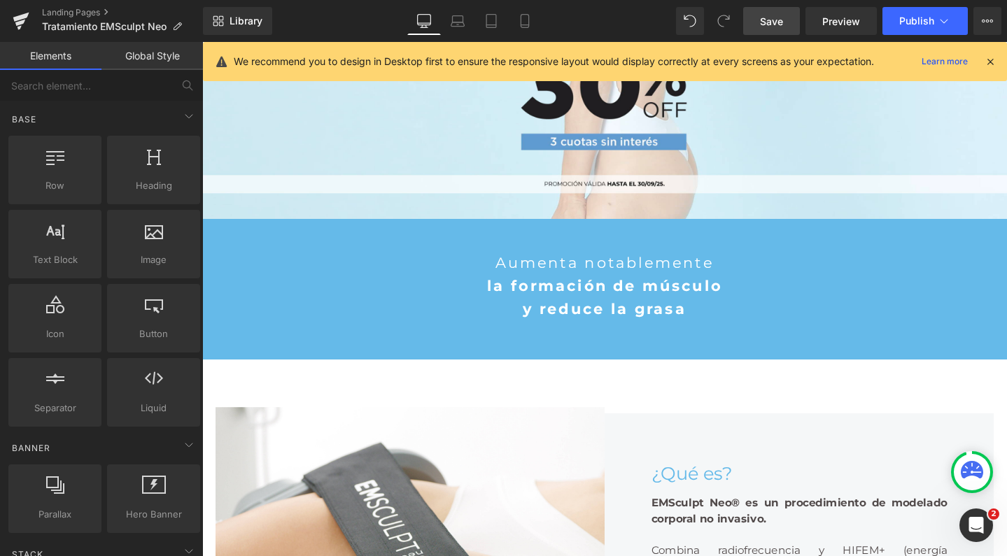
click at [775, 22] on span "Save" at bounding box center [771, 21] width 23 height 15
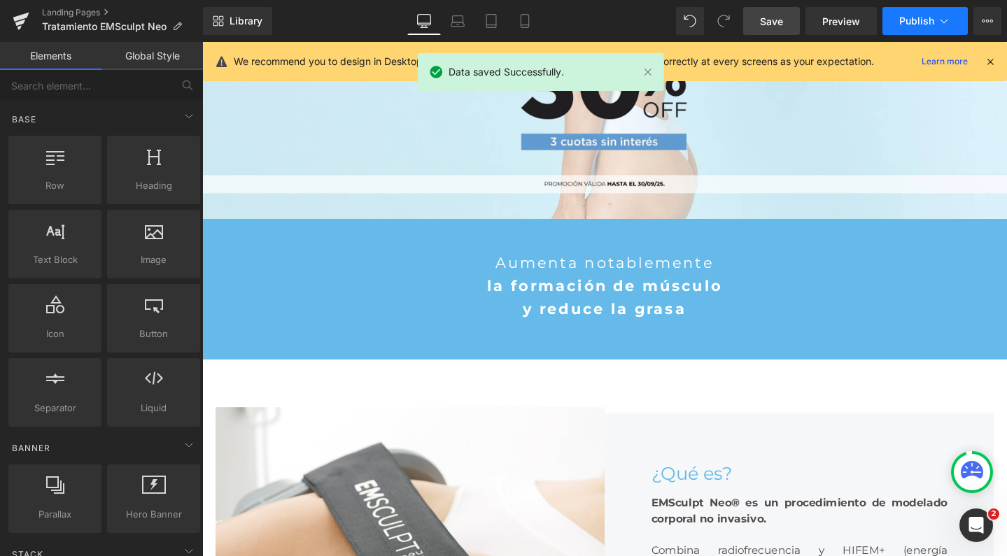
click at [906, 24] on span "Publish" at bounding box center [916, 20] width 35 height 11
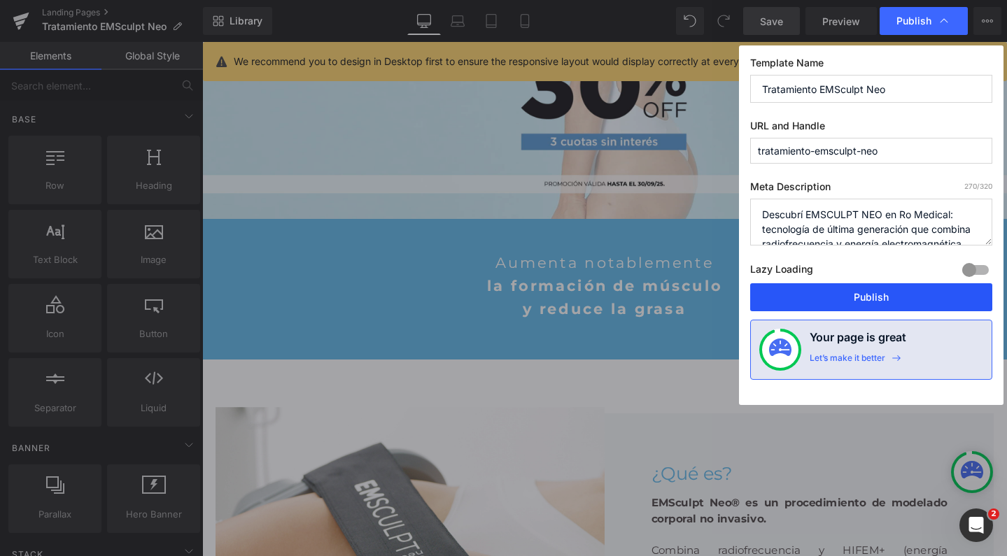
click at [850, 295] on button "Publish" at bounding box center [871, 297] width 242 height 28
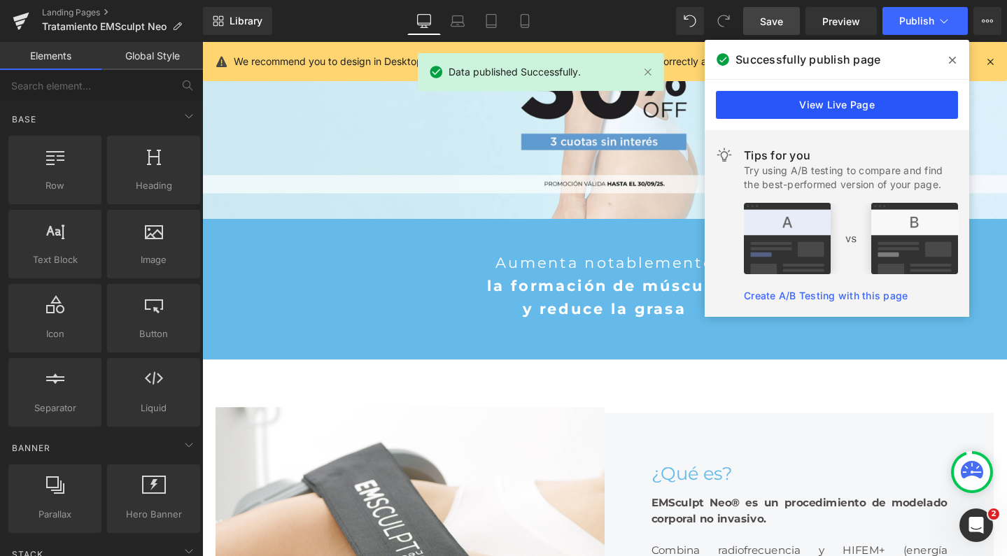
click at [832, 113] on link "View Live Page" at bounding box center [837, 105] width 242 height 28
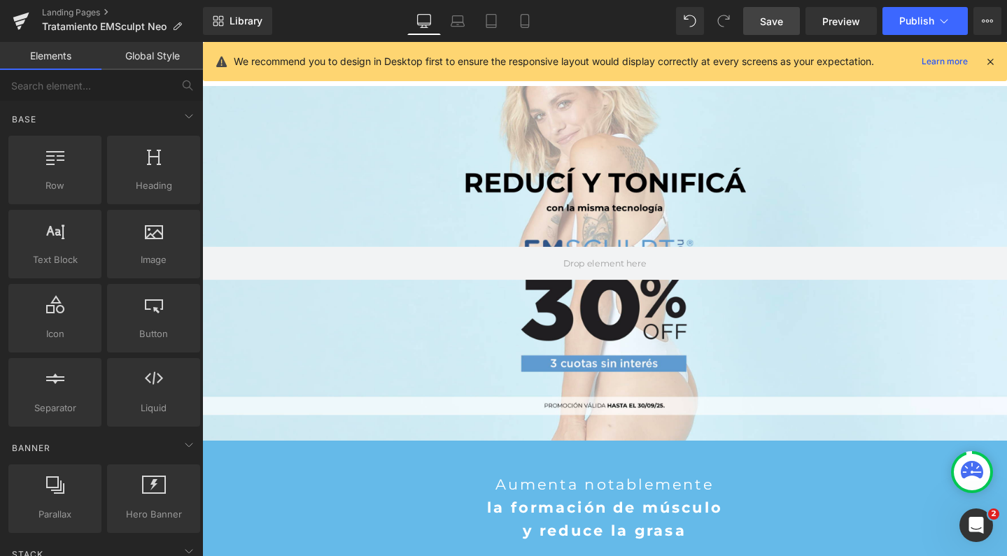
scroll to position [-1, 0]
click at [514, 143] on div at bounding box center [625, 275] width 847 height 374
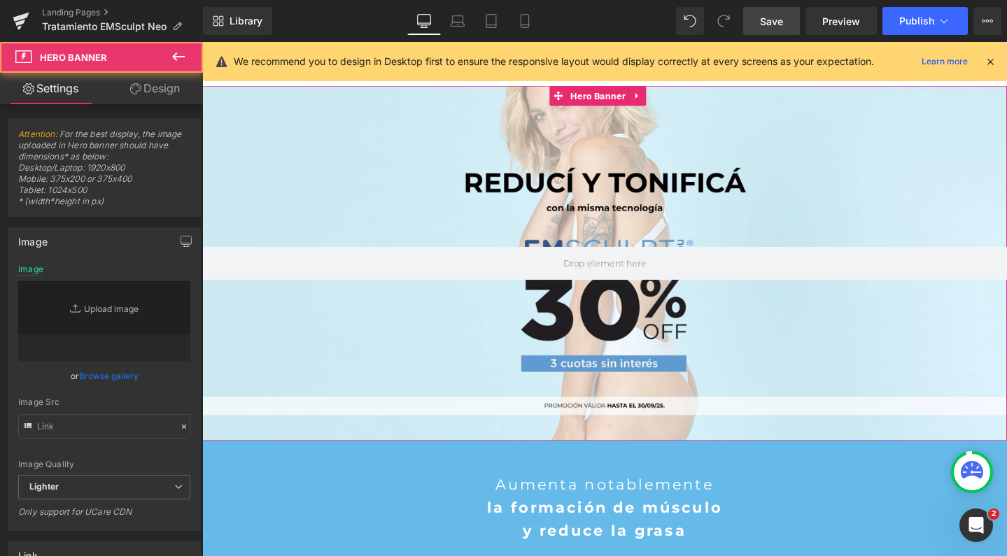
type input "https://ucarecdn.com/85160515-7183-4760-bbc8-721b82fe4594/-/format/auto/-/previ…"
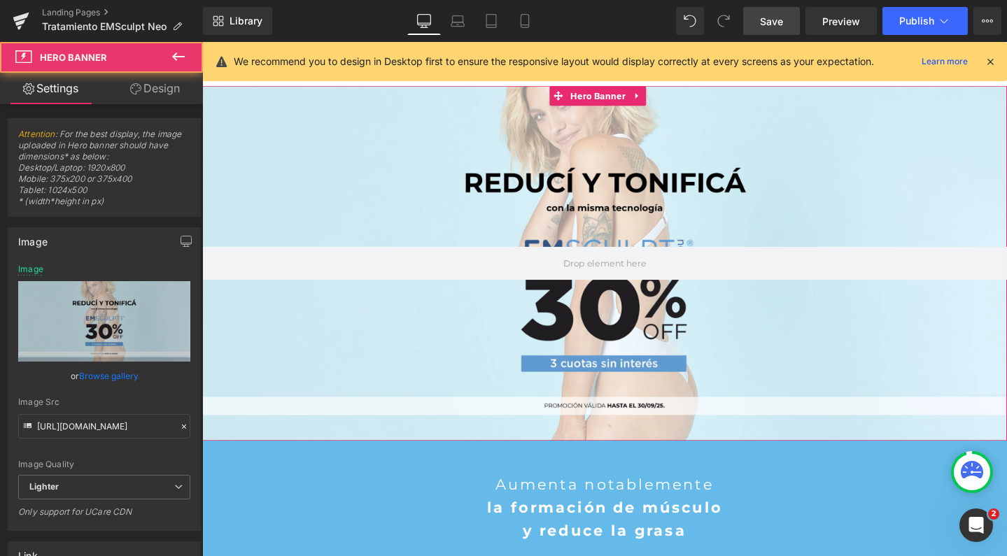
click at [148, 93] on link "Design" at bounding box center [154, 88] width 101 height 31
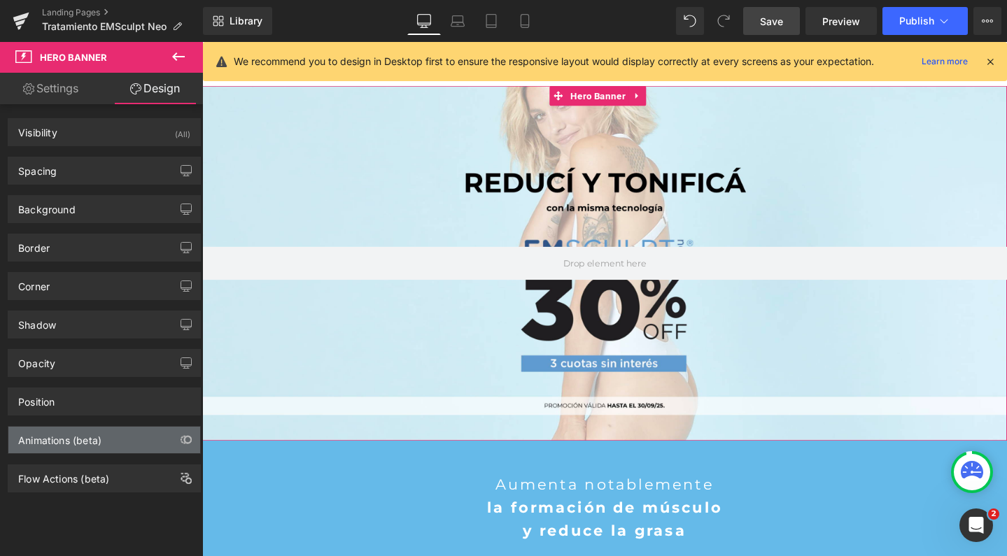
click at [70, 442] on div "Animations (beta)" at bounding box center [59, 437] width 83 height 20
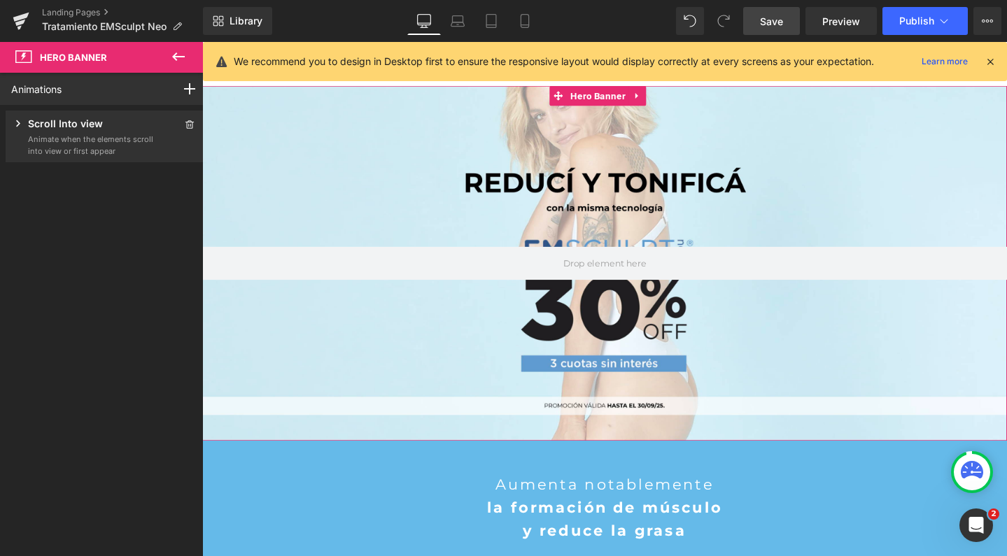
click at [138, 156] on div "Scroll Into view Animate when the elements scroll into view or first appear Ani…" at bounding box center [105, 137] width 198 height 52
click at [113, 143] on p "Animate when the elements scroll into view or first appear" at bounding box center [91, 145] width 126 height 23
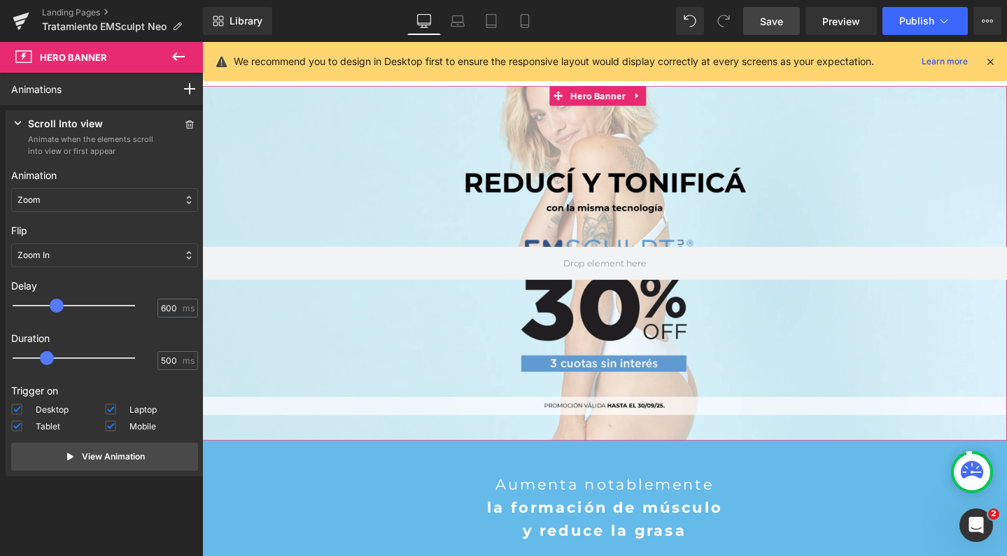
type input "200"
click at [36, 305] on div at bounding box center [83, 306] width 122 height 28
click at [36, 305] on span at bounding box center [32, 306] width 14 height 14
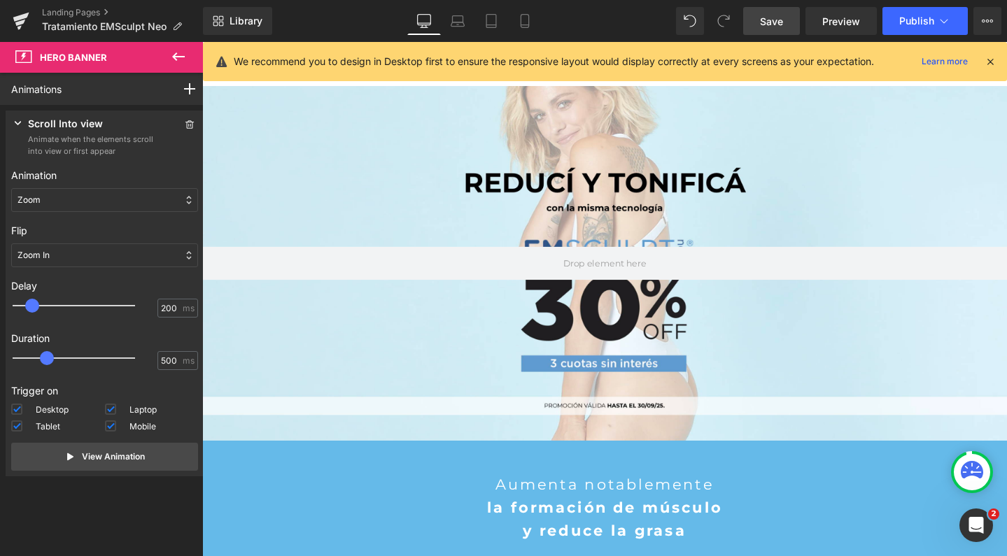
click at [766, 31] on link "Save" at bounding box center [771, 21] width 57 height 28
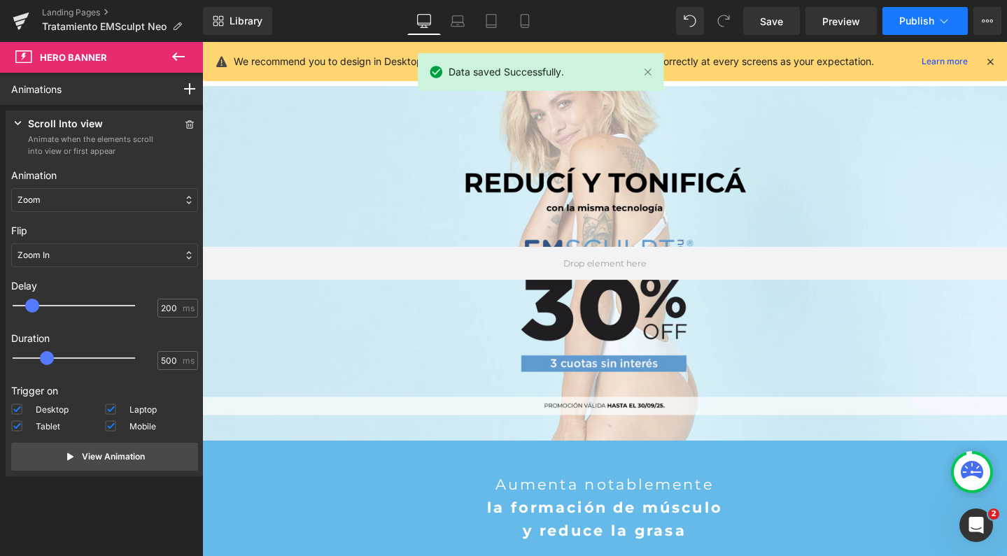
click at [910, 25] on span "Publish" at bounding box center [916, 20] width 35 height 11
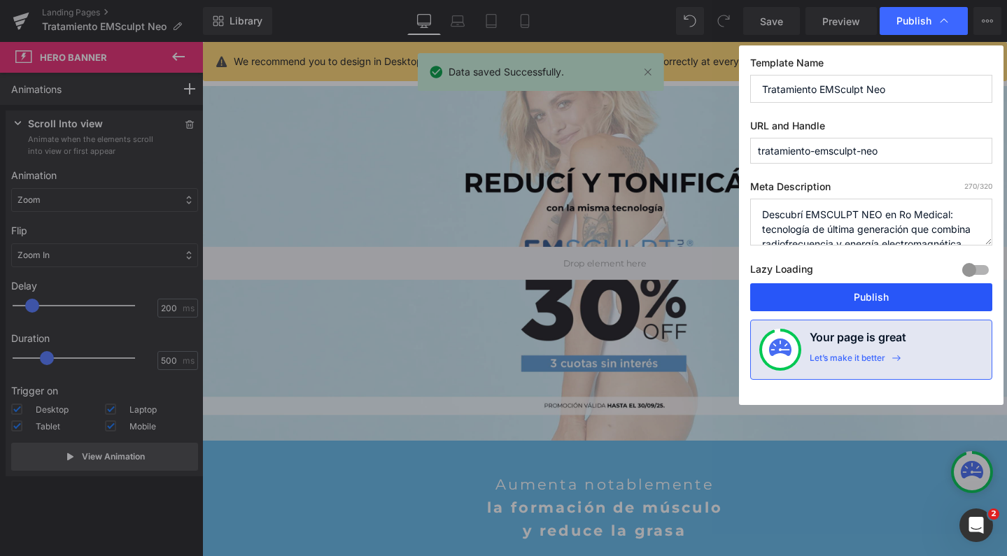
click at [832, 292] on button "Publish" at bounding box center [871, 297] width 242 height 28
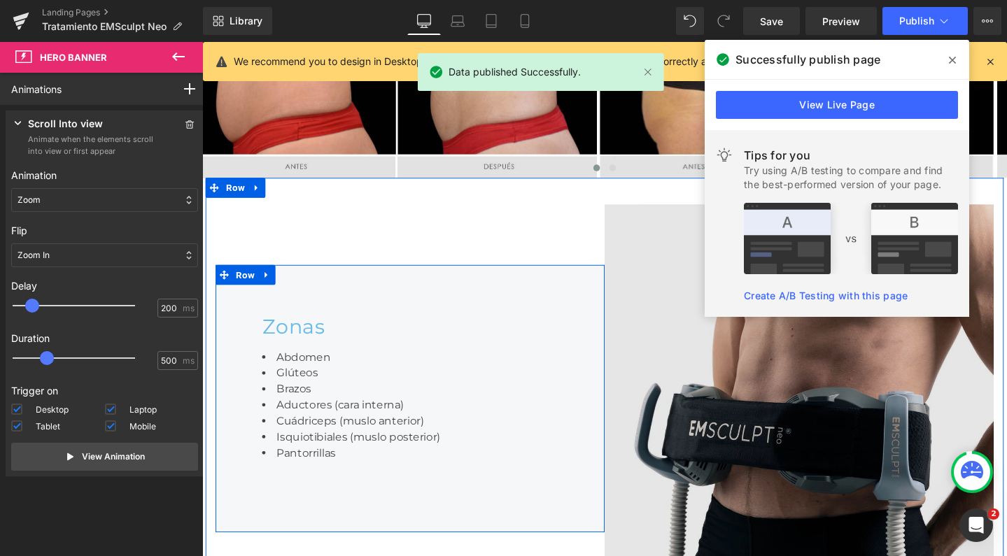
scroll to position [2351, 0]
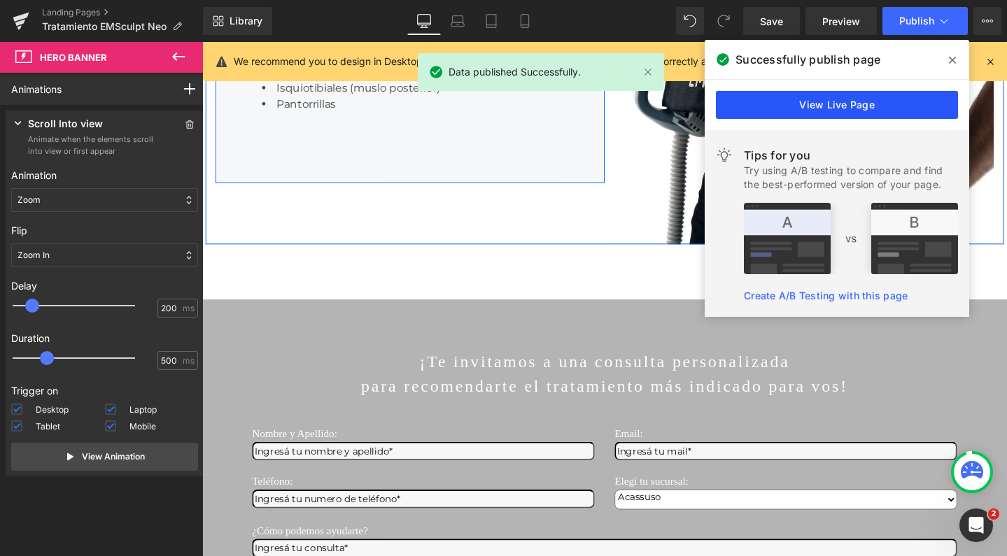
click at [774, 105] on link "View Live Page" at bounding box center [837, 105] width 242 height 28
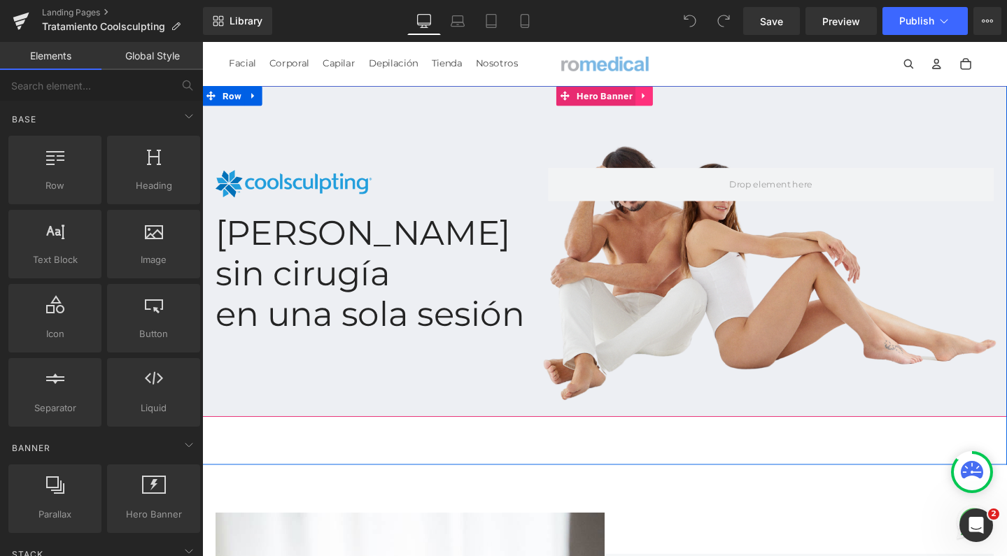
click at [663, 103] on icon at bounding box center [668, 99] width 10 height 10
click at [671, 106] on link at bounding box center [677, 98] width 18 height 21
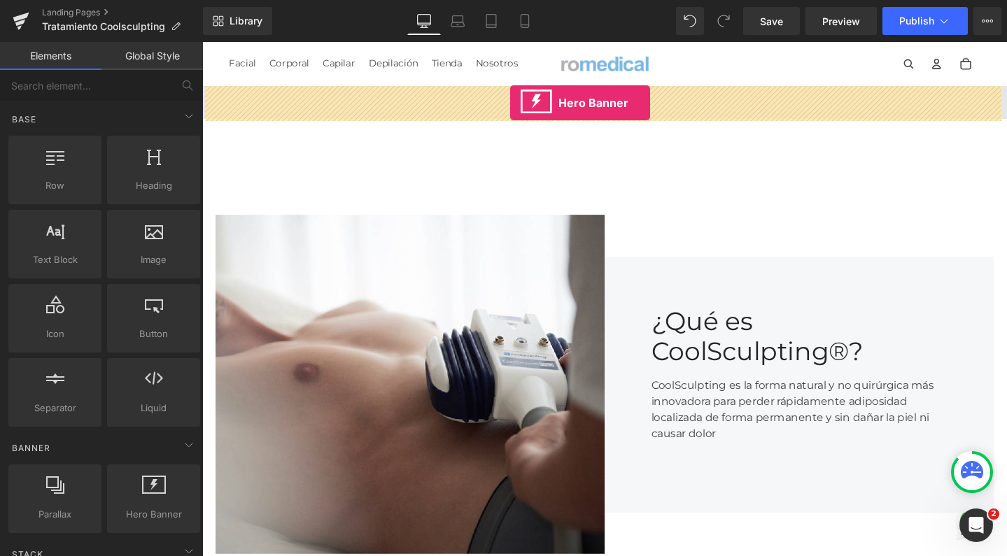
drag, startPoint x: 337, startPoint y: 526, endPoint x: 526, endPoint y: 106, distance: 459.8
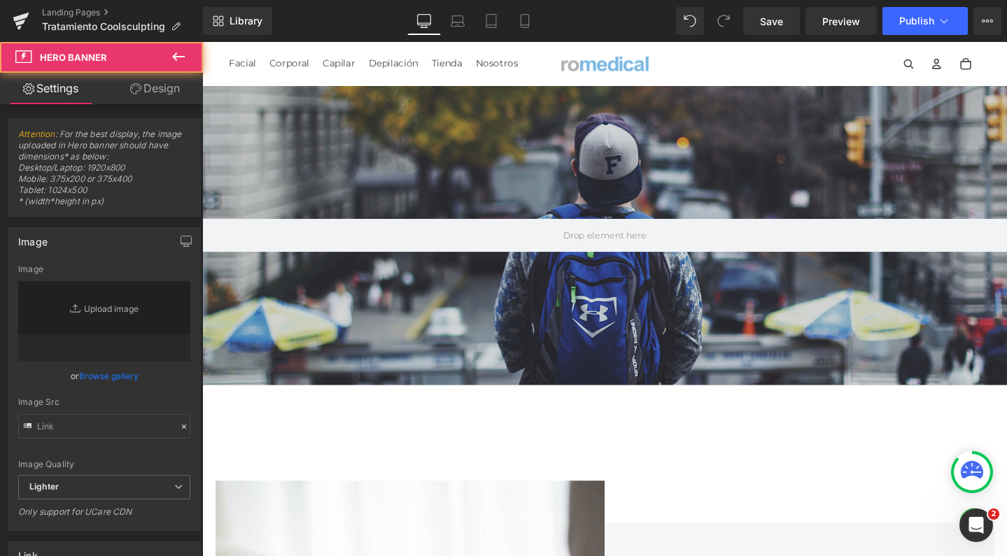
type input "[URL][DOMAIN_NAME]"
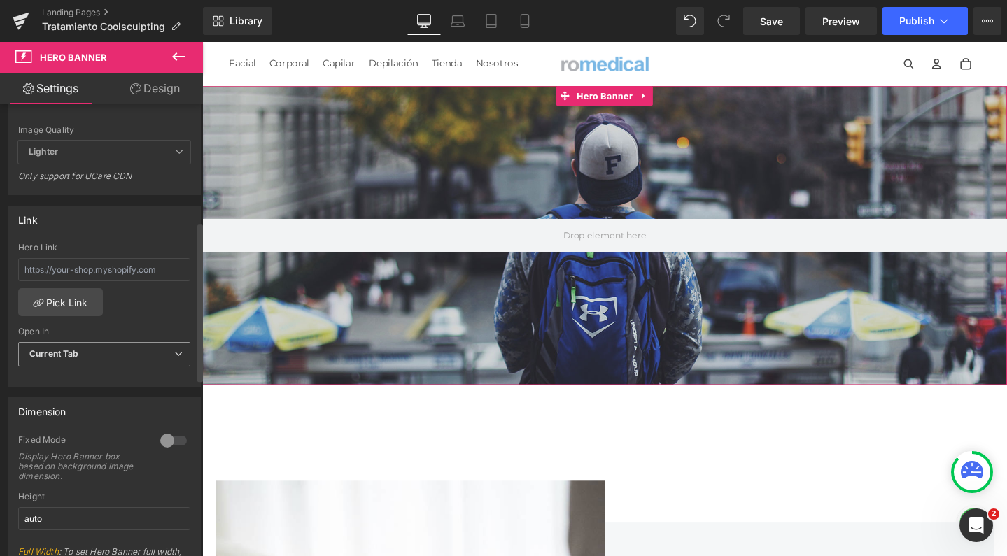
scroll to position [342, 0]
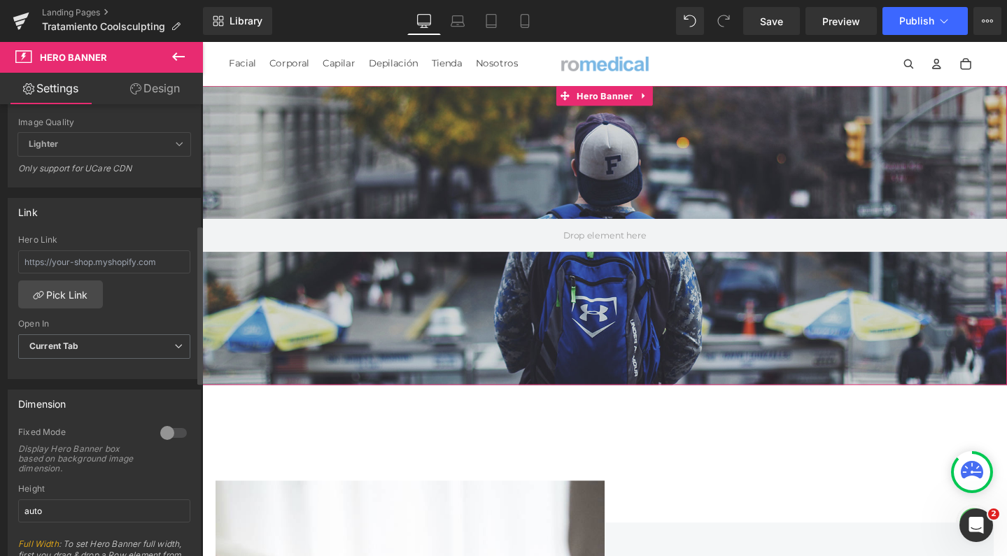
click at [167, 433] on div at bounding box center [174, 433] width 34 height 22
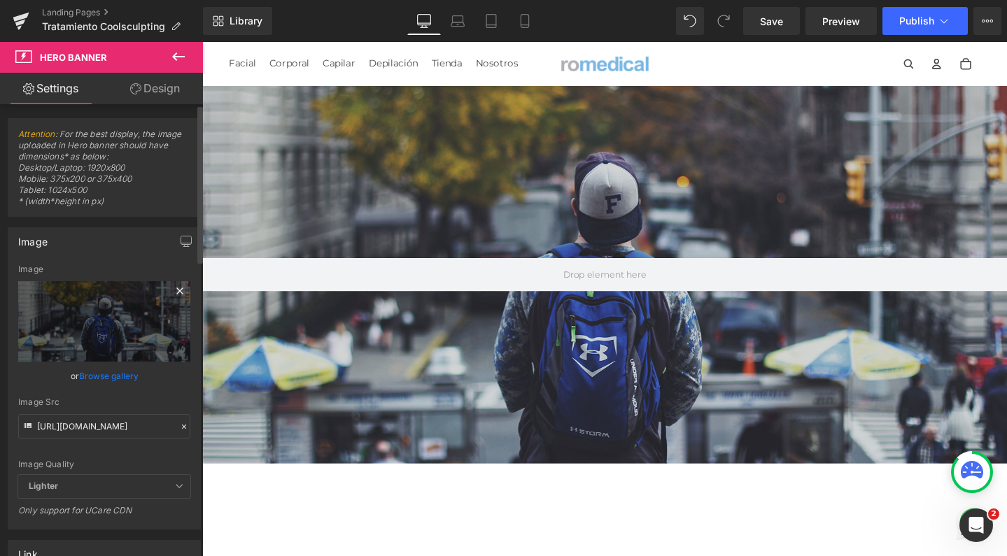
scroll to position [-1, 0]
click at [116, 276] on div "Image Replace Image Upload image" at bounding box center [104, 313] width 172 height 97
click at [107, 301] on link "Replace Image" at bounding box center [104, 321] width 172 height 80
type input "C:\fakepath\Captura de pantalla [DATE] 16.53.59.png"
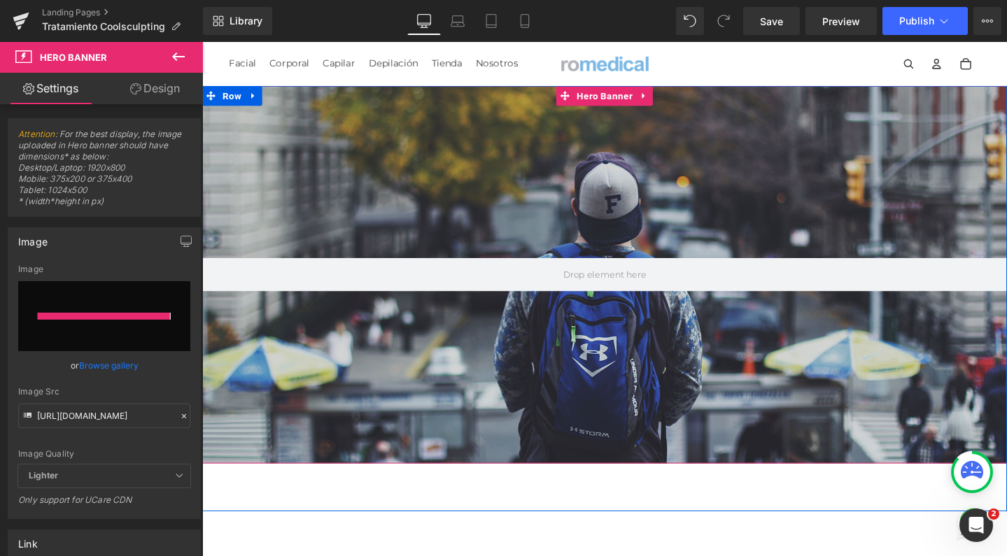
type input "[URL][DOMAIN_NAME]"
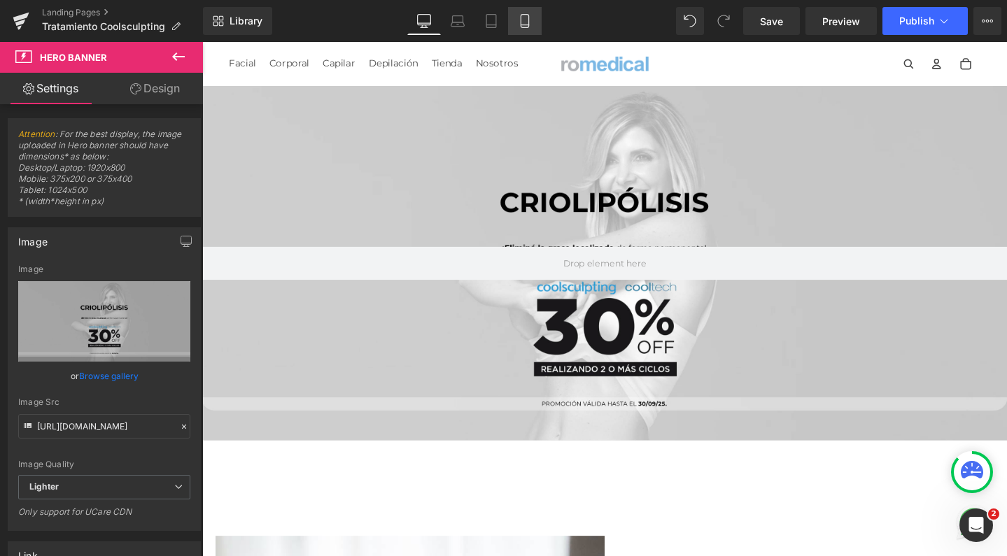
click at [533, 20] on link "Mobile" at bounding box center [525, 21] width 34 height 28
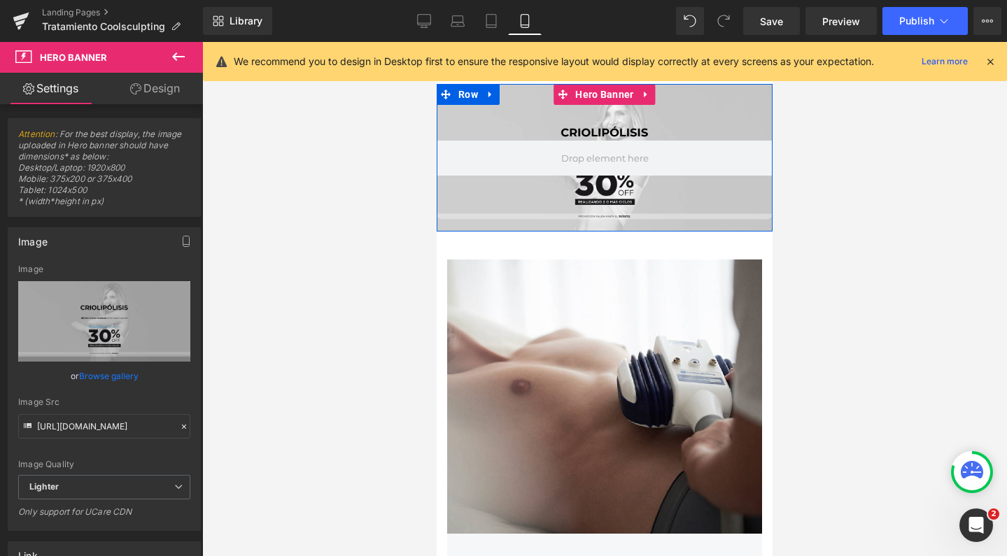
click at [549, 109] on div at bounding box center [605, 158] width 336 height 148
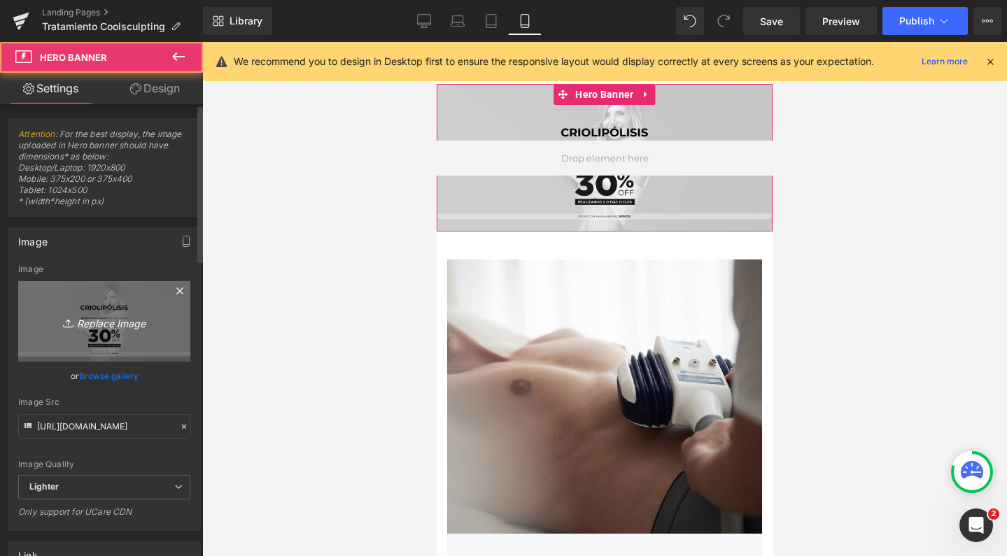
click at [139, 309] on link "Replace Image" at bounding box center [104, 321] width 172 height 80
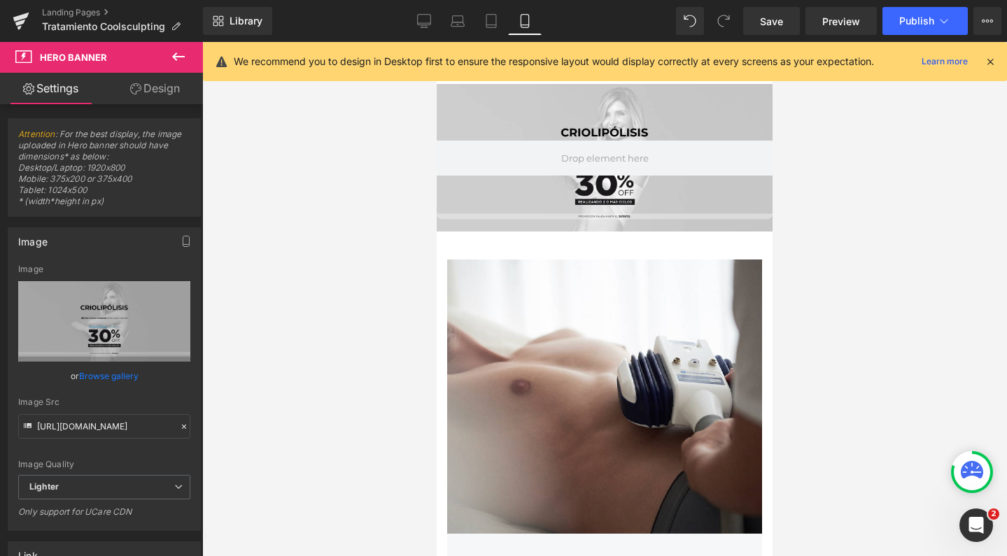
type input "C:\fakepath\Captura de pantalla [DATE] 16.57.21.png"
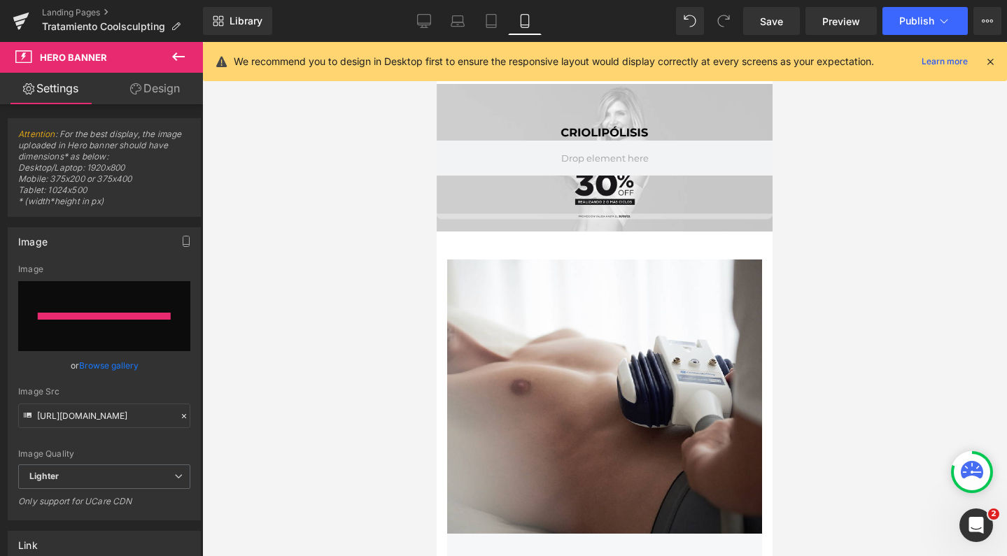
type input "[URL][DOMAIN_NAME]"
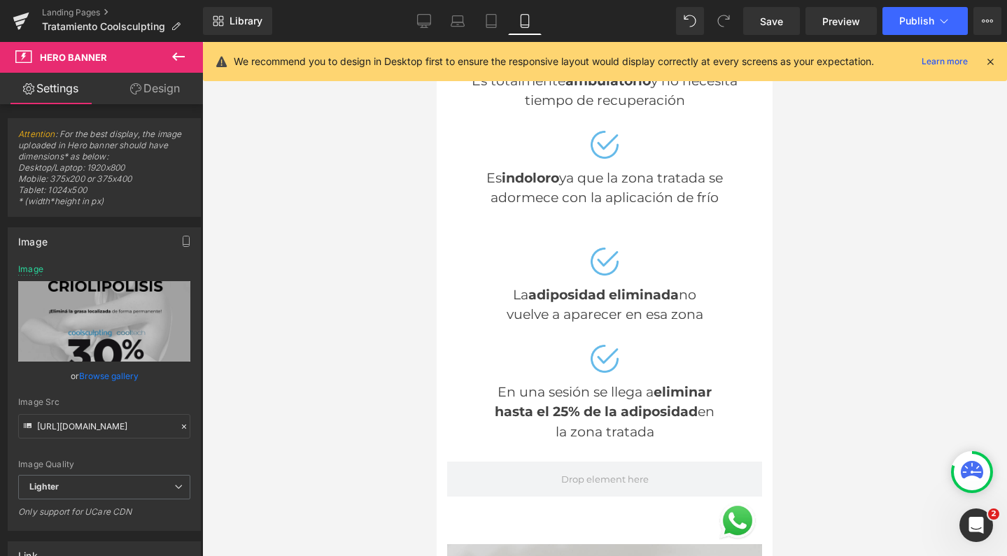
scroll to position [917, 0]
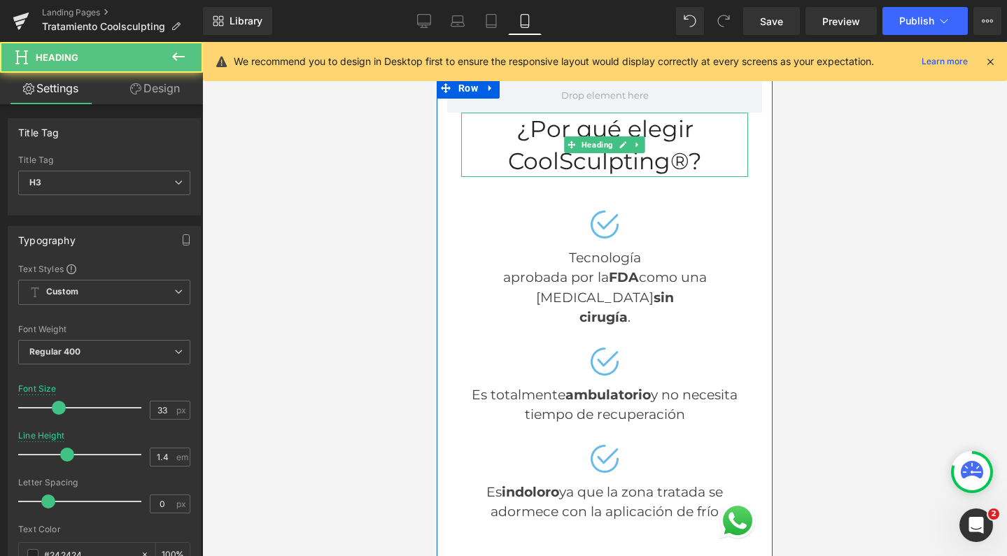
drag, startPoint x: 647, startPoint y: 153, endPoint x: 686, endPoint y: 157, distance: 40.2
click at [647, 153] on div "¿Por qué elegir CoolSculpting®?" at bounding box center [604, 145] width 287 height 64
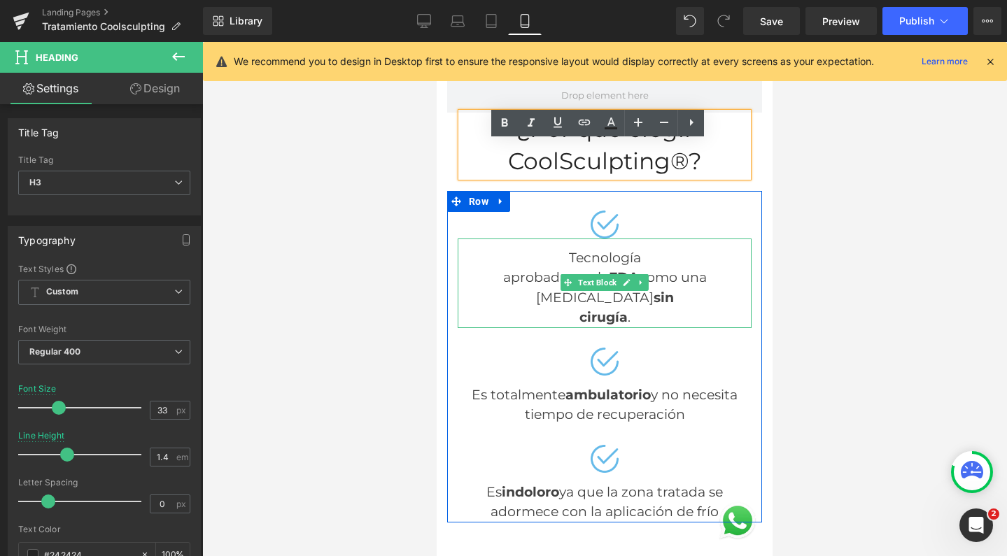
click at [506, 308] on div "aprobada por la FDA como una [MEDICAL_DATA] sin" at bounding box center [605, 288] width 294 height 40
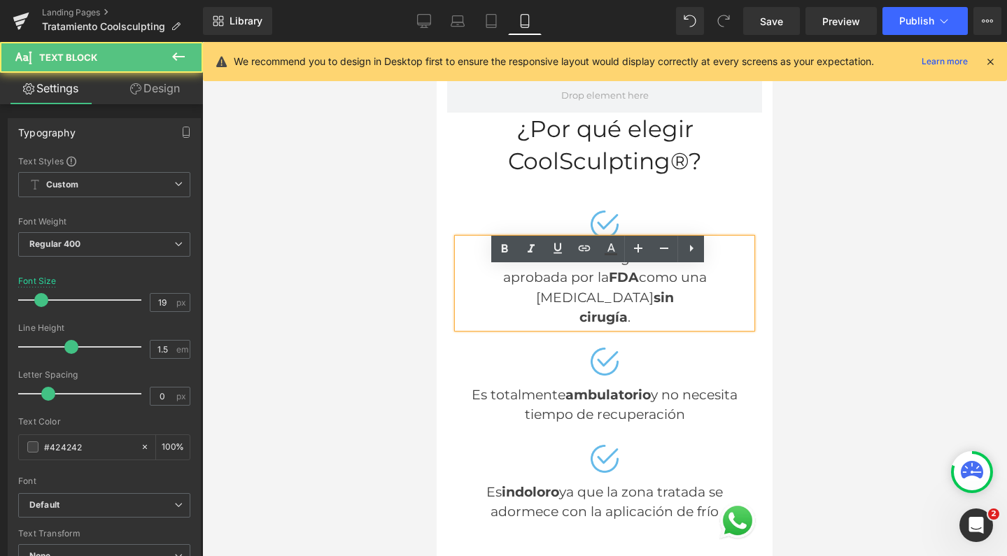
click at [609, 285] on strong "FDA" at bounding box center [624, 277] width 30 height 16
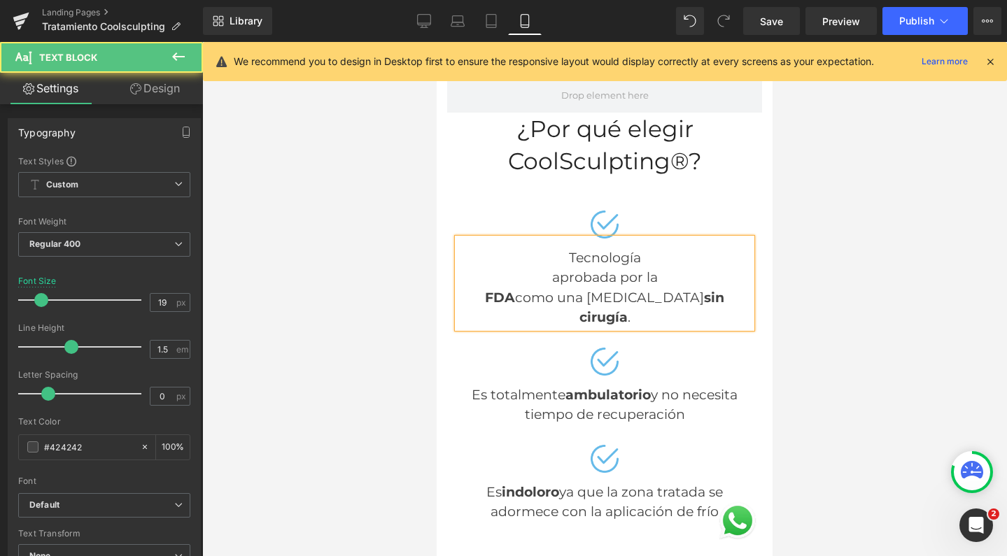
click at [538, 288] on div "aprobada por la" at bounding box center [605, 278] width 294 height 20
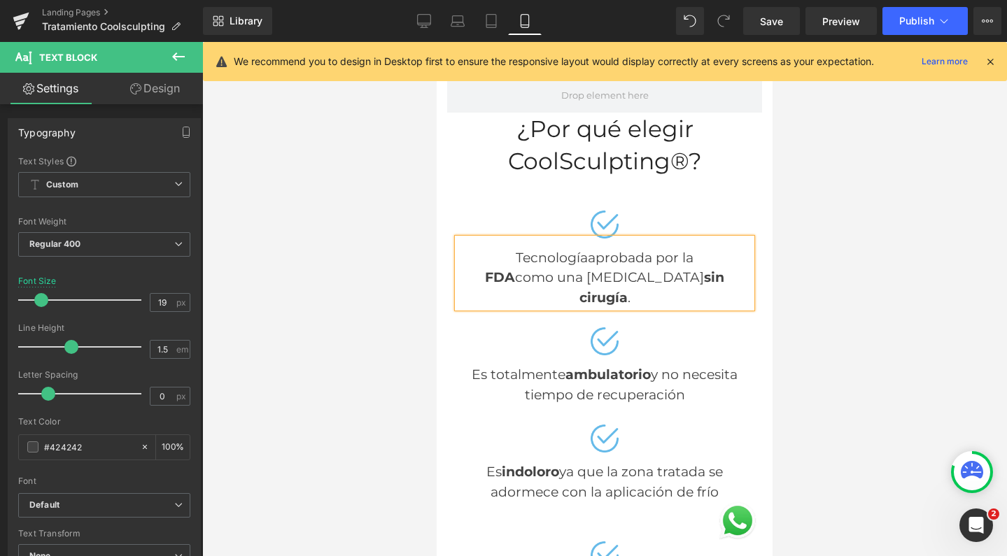
click at [673, 288] on div "FDA como una [MEDICAL_DATA] sin" at bounding box center [605, 278] width 294 height 20
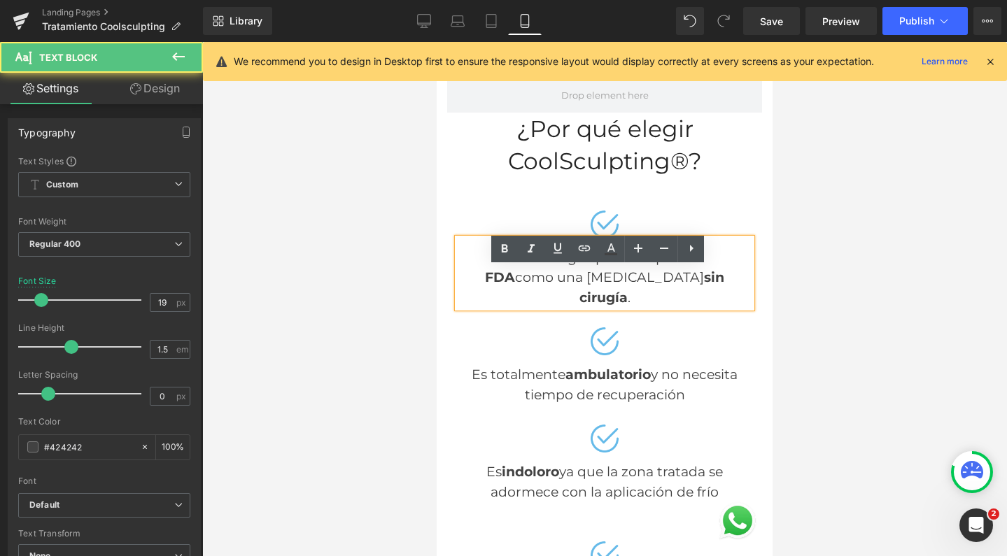
click at [599, 288] on div "FDA como una [MEDICAL_DATA] sin" at bounding box center [605, 278] width 294 height 20
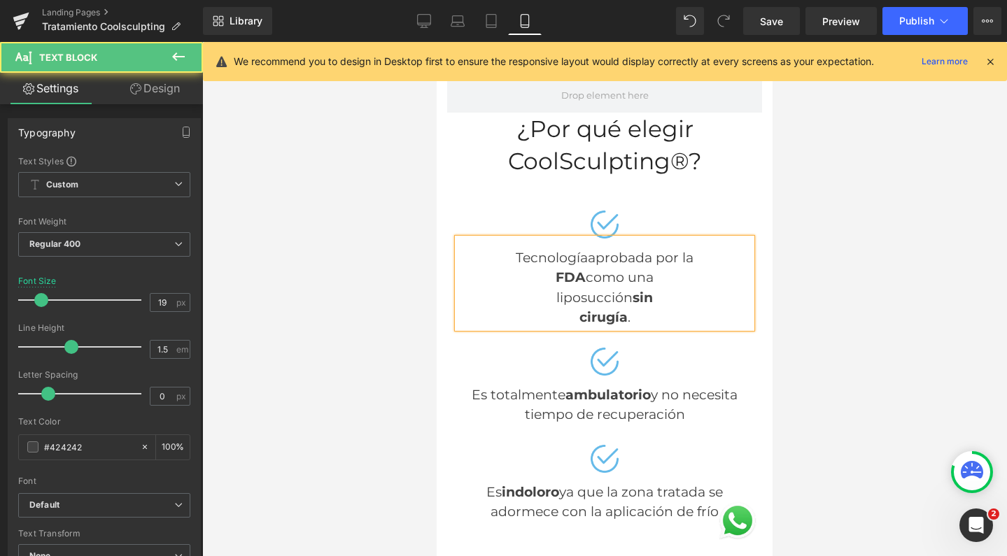
click at [653, 266] on span "aprobada por la" at bounding box center [641, 258] width 106 height 16
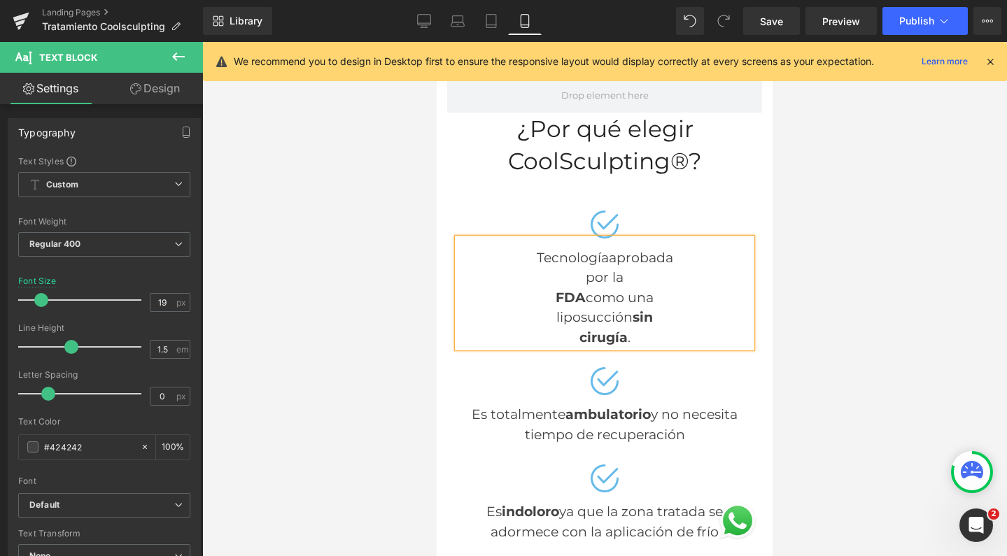
click at [556, 306] on strong "FDA" at bounding box center [571, 298] width 30 height 16
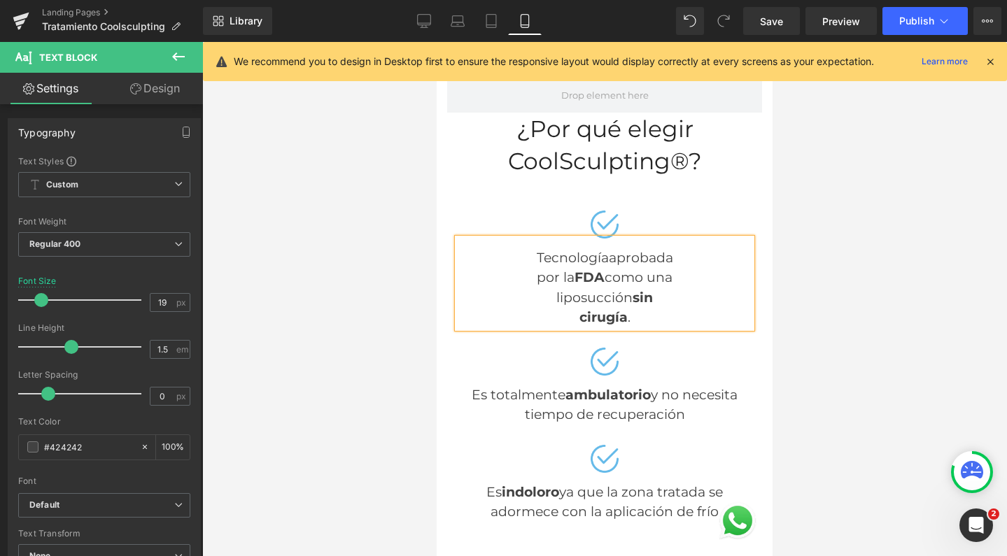
click at [579, 325] on strong "cirugía" at bounding box center [603, 317] width 48 height 16
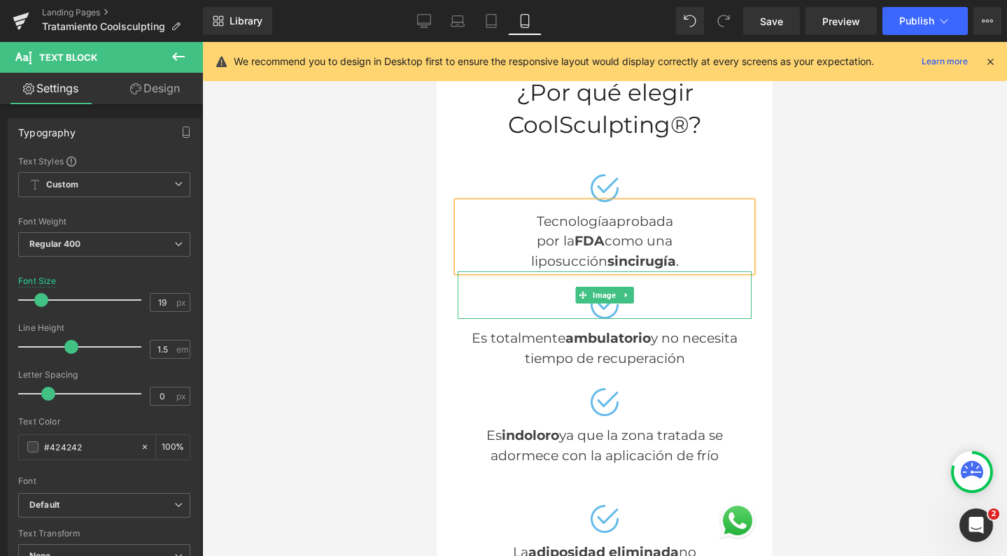
scroll to position [961, 0]
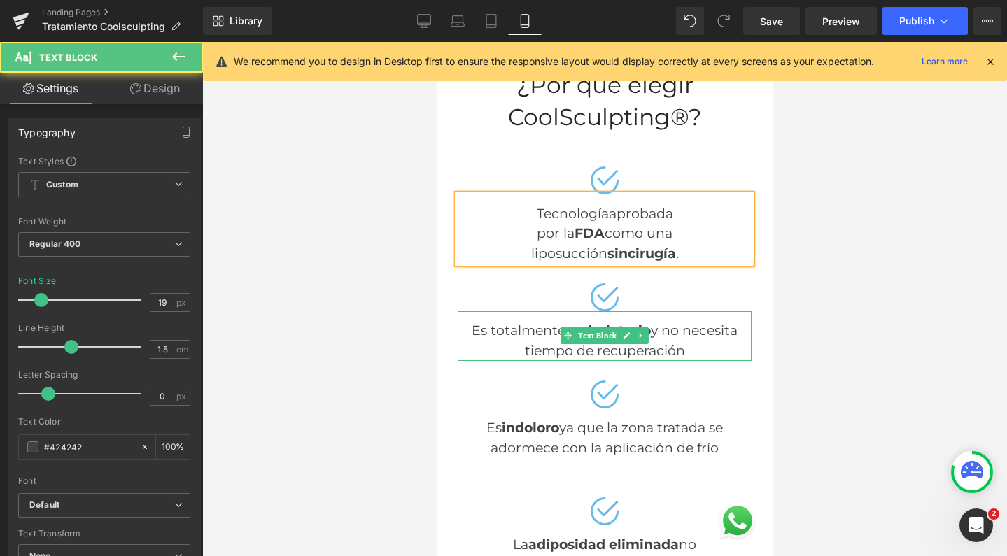
click at [654, 360] on div "Es totalmente ambulatorio y no necesita tiempo de recuperación" at bounding box center [605, 336] width 294 height 50
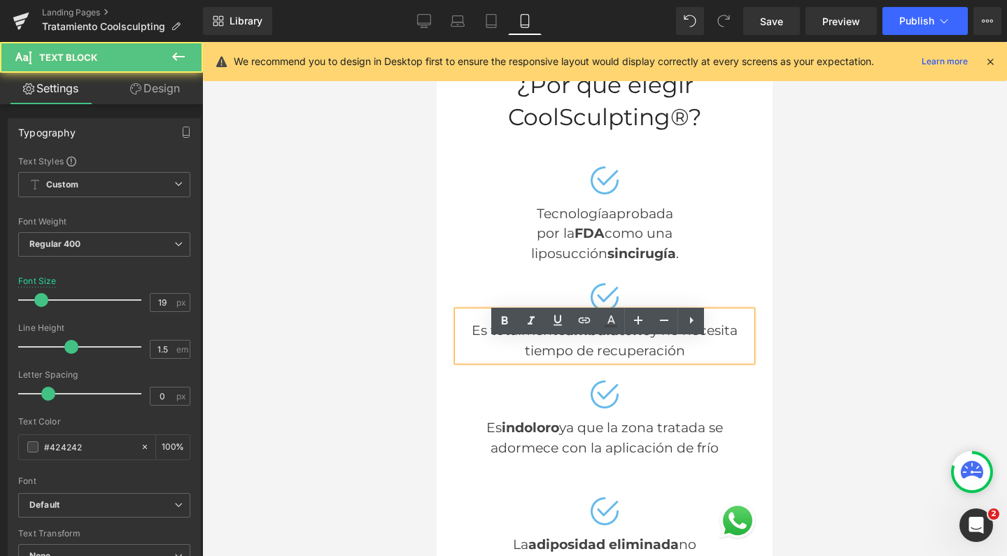
click at [647, 360] on div "Es totalmente ambulatorio y no necesita tiempo de recuperación" at bounding box center [605, 336] width 294 height 50
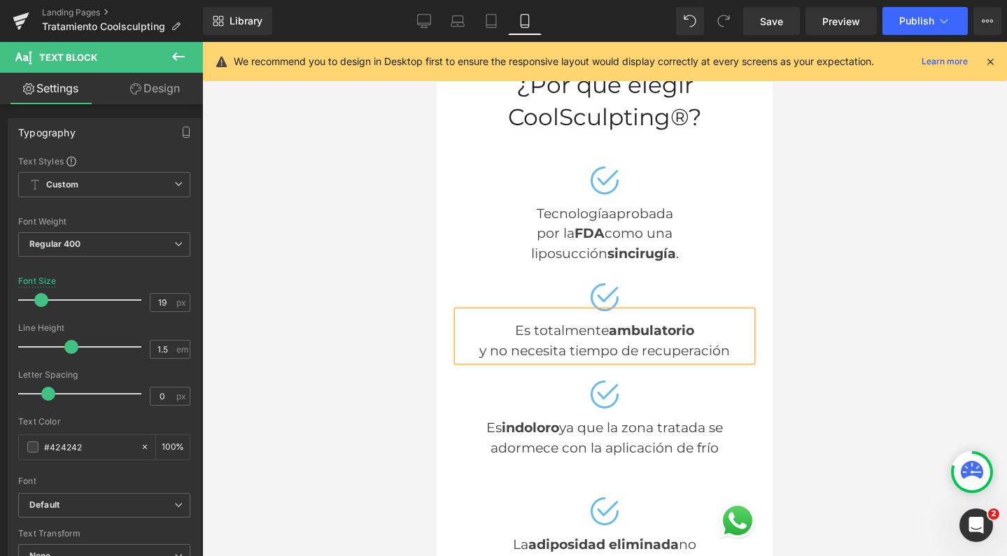
click at [615, 362] on div "y no necesita tiempo de recuperación" at bounding box center [605, 351] width 294 height 20
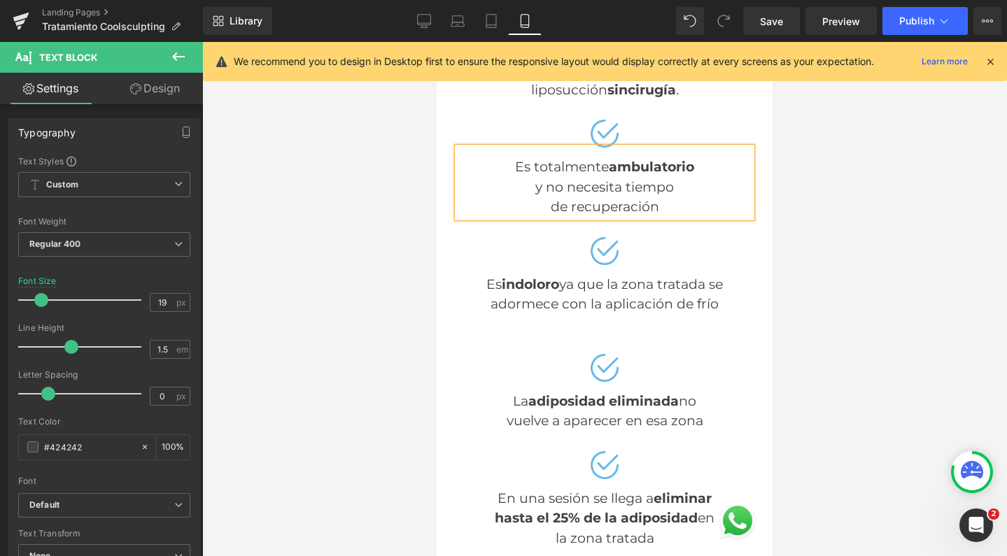
scroll to position [1157, 0]
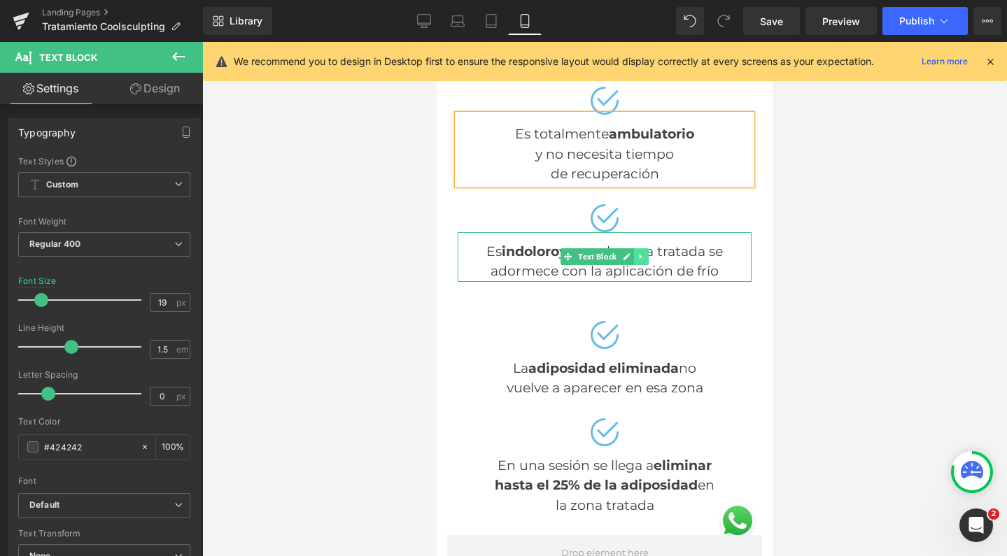
click at [634, 265] on link at bounding box center [641, 256] width 15 height 17
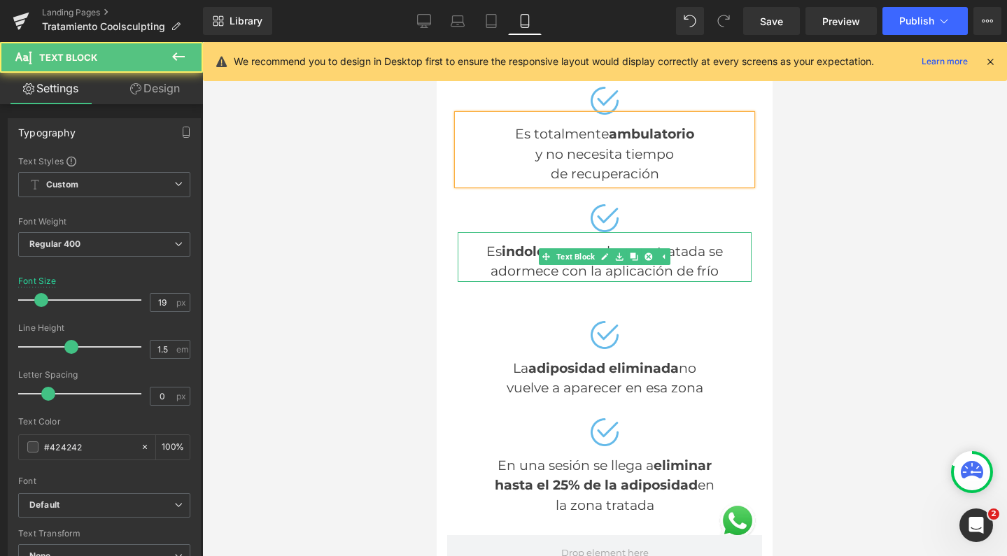
click at [692, 276] on div "Es indoloro ya que la zona tratada se adormece con la aplicación de frío" at bounding box center [605, 257] width 294 height 50
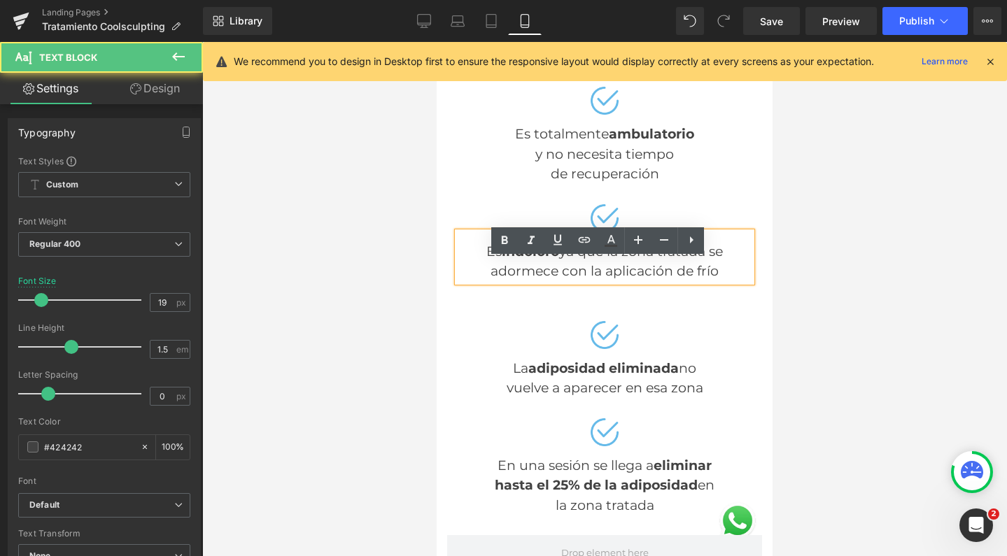
click at [602, 280] on div "Es indoloro ya que la zona tratada se adormece con la aplicación de frío" at bounding box center [605, 257] width 294 height 50
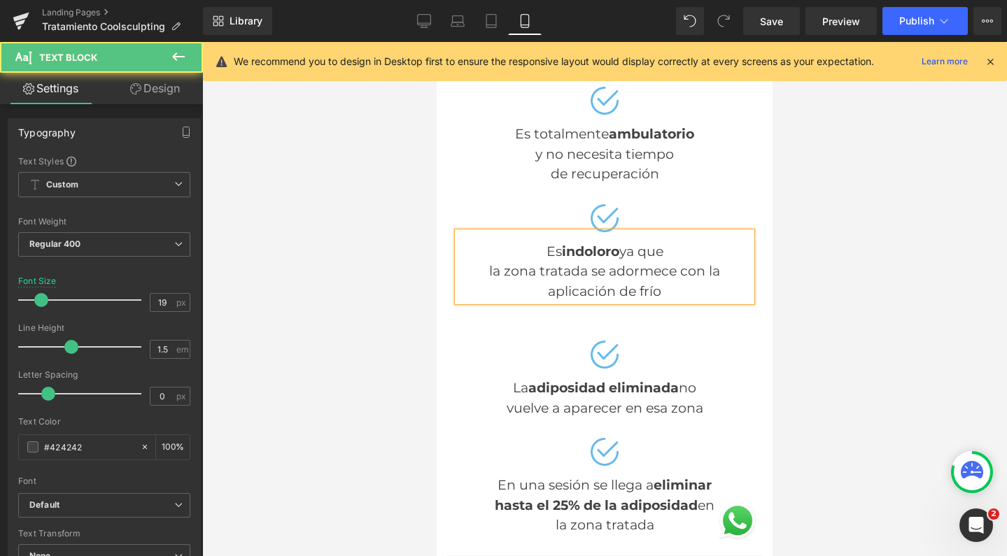
click at [667, 297] on div "la zona tratada se adormece con la aplicación de frío" at bounding box center [605, 282] width 294 height 40
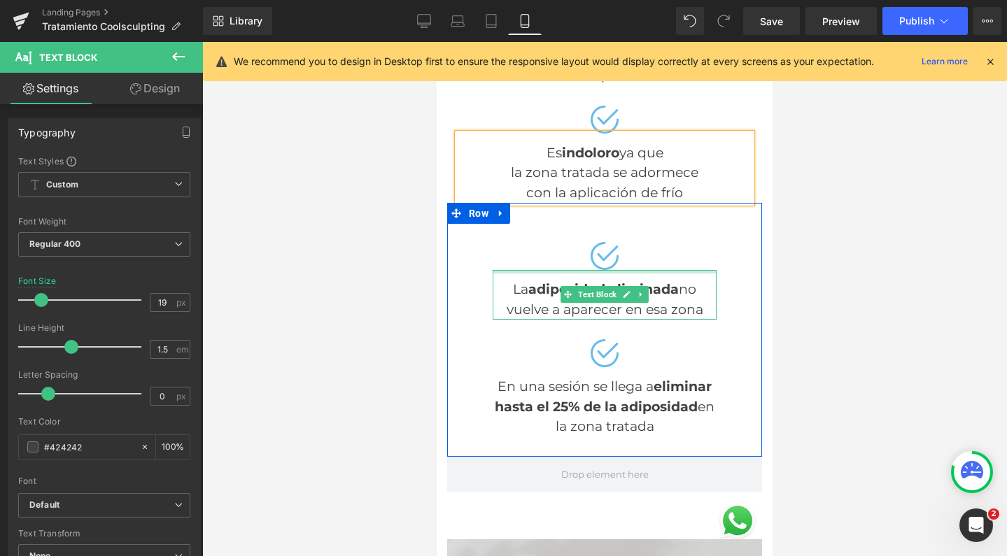
scroll to position [1264, 0]
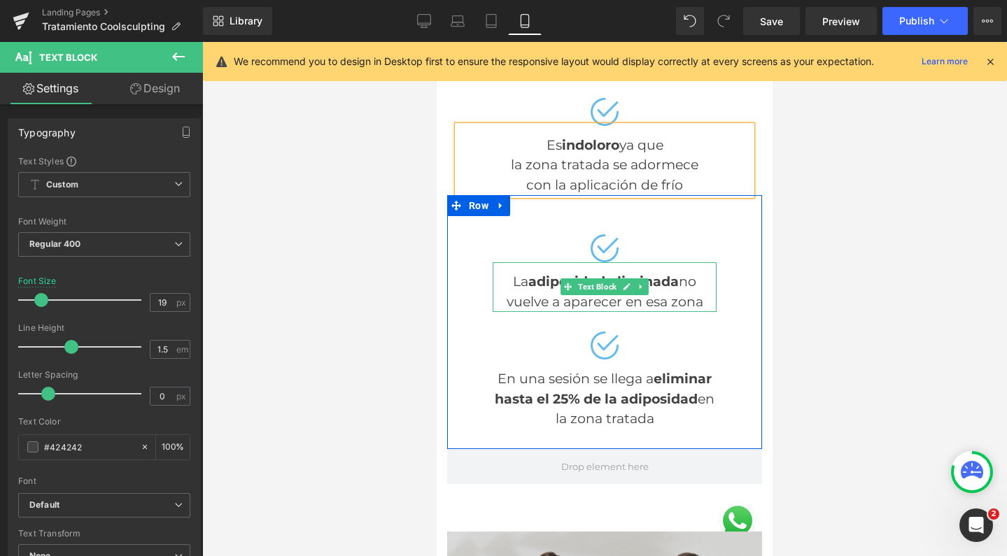
click at [677, 309] on div "La adiposidad eliminada no vuelve a aparecer en esa zona" at bounding box center [605, 287] width 224 height 50
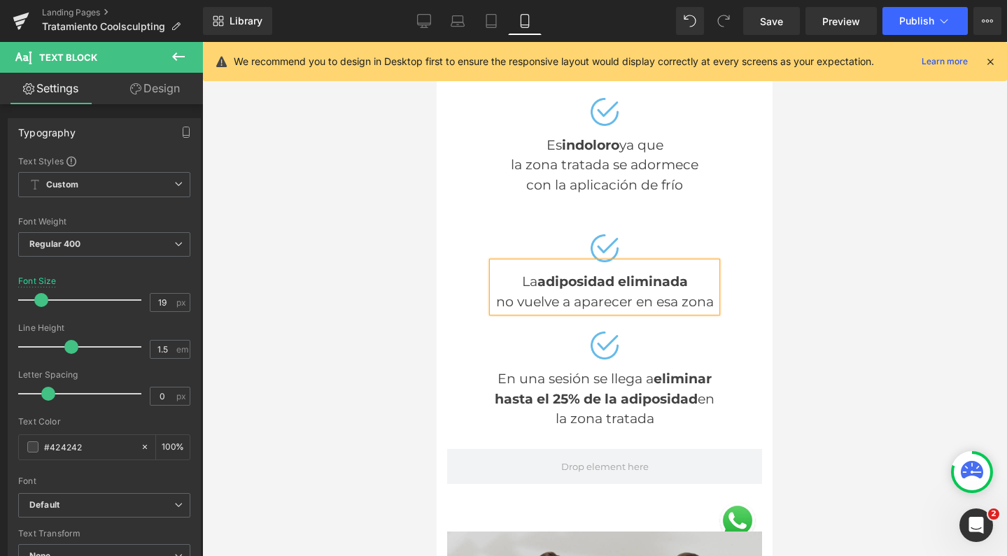
click at [629, 313] on div "no vuelve a aparecer en esa zona" at bounding box center [605, 302] width 224 height 20
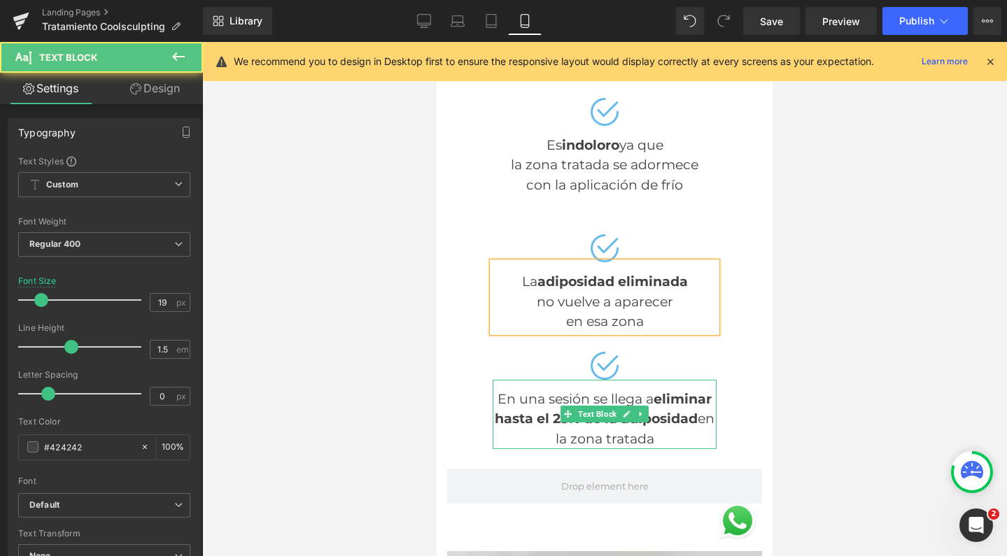
click at [649, 425] on strong "eliminar hasta el 25% de la adiposidad" at bounding box center [603, 409] width 217 height 36
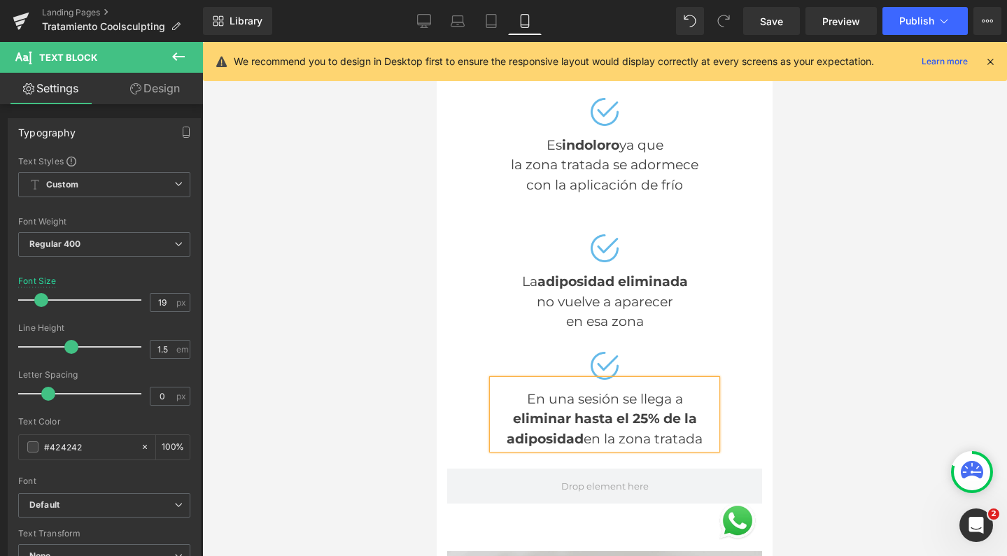
click at [698, 449] on div "eliminar hasta el 25% de la adiposidad en la zona tratada" at bounding box center [605, 429] width 224 height 40
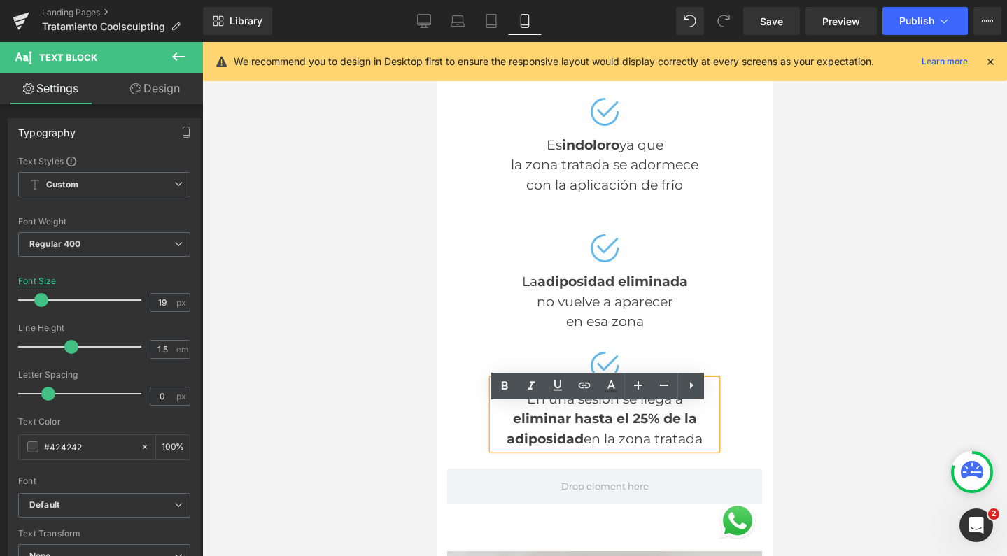
drag, startPoint x: 698, startPoint y: 461, endPoint x: 491, endPoint y: 459, distance: 206.4
click at [493, 449] on div "eliminar hasta el 25% de la adiposidad en la zona tratada" at bounding box center [605, 429] width 224 height 40
click at [508, 390] on icon at bounding box center [504, 386] width 17 height 17
click at [688, 444] on strong "eliminar hasta el 25% de la" at bounding box center [594, 429] width 188 height 36
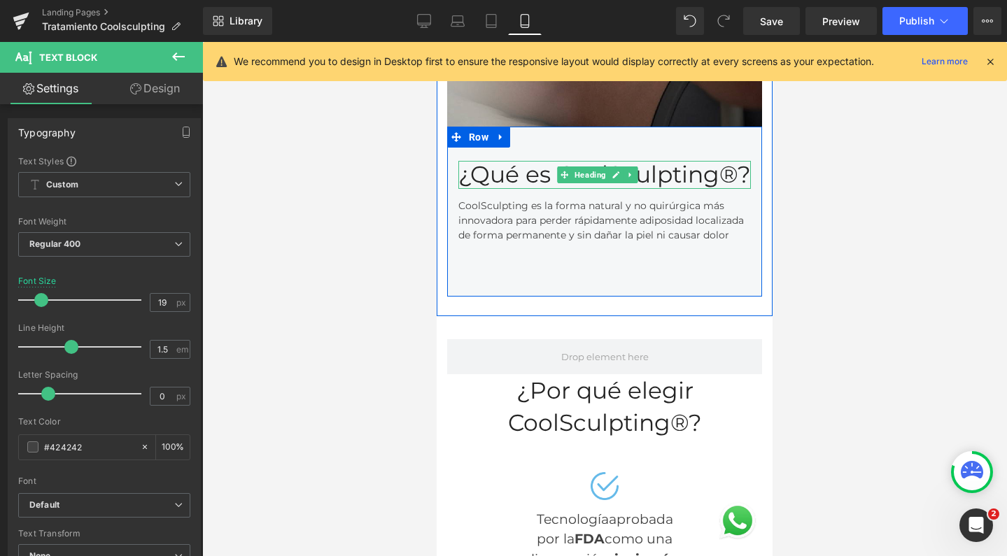
scroll to position [653, 0]
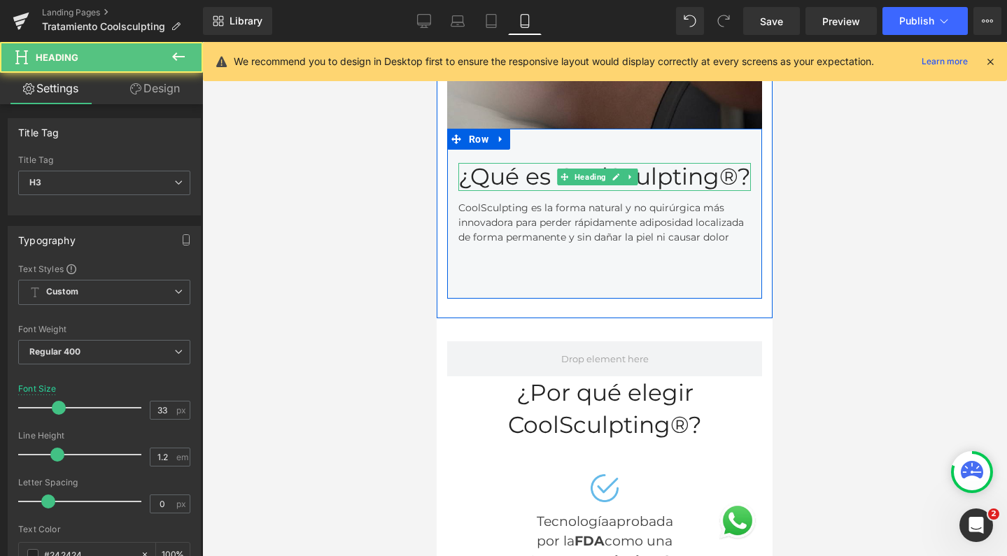
click at [675, 191] on div "¿Qué es CoolSculpting®?" at bounding box center [604, 177] width 292 height 28
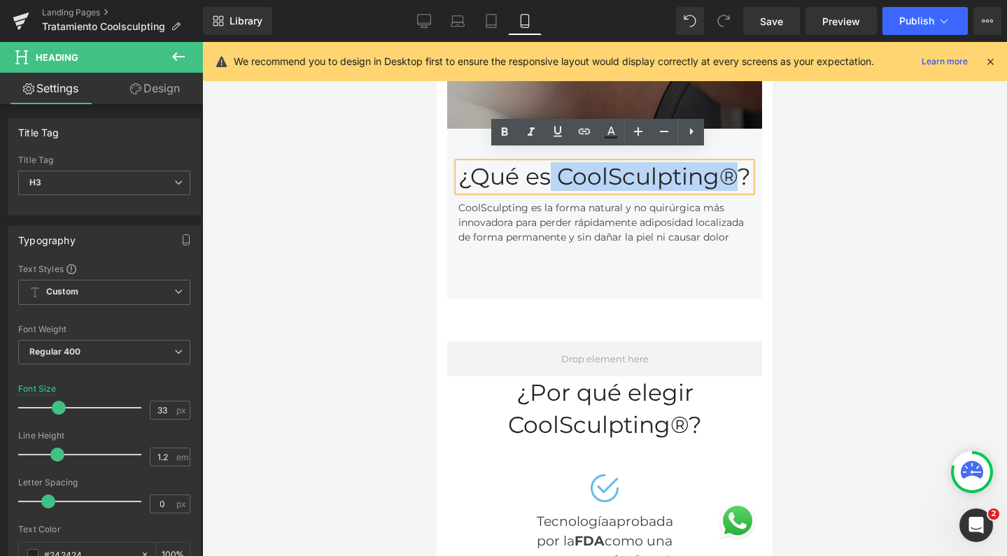
drag, startPoint x: 682, startPoint y: 195, endPoint x: 636, endPoint y: 164, distance: 54.9
click at [636, 164] on div "¿Qué es CoolSculpting®?" at bounding box center [604, 177] width 292 height 28
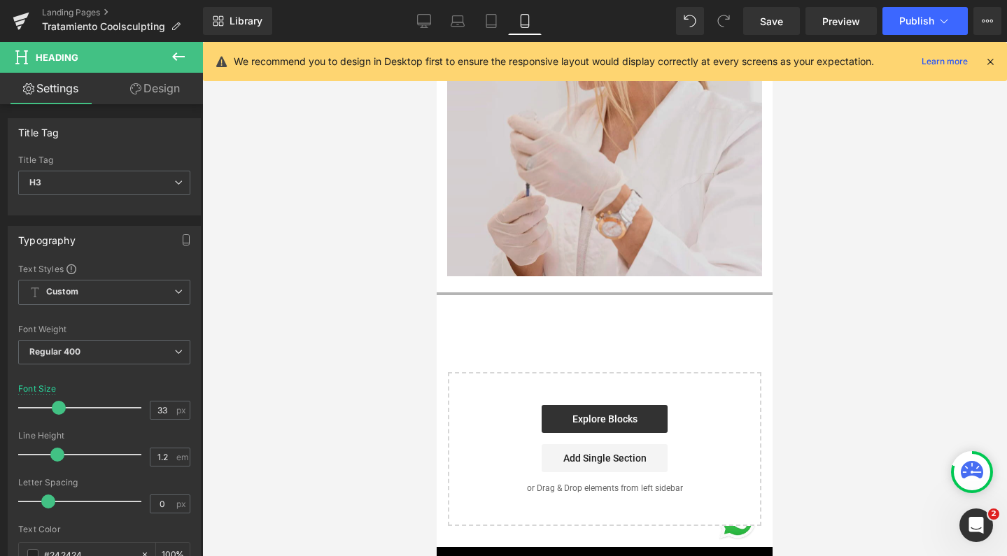
scroll to position [5506, 0]
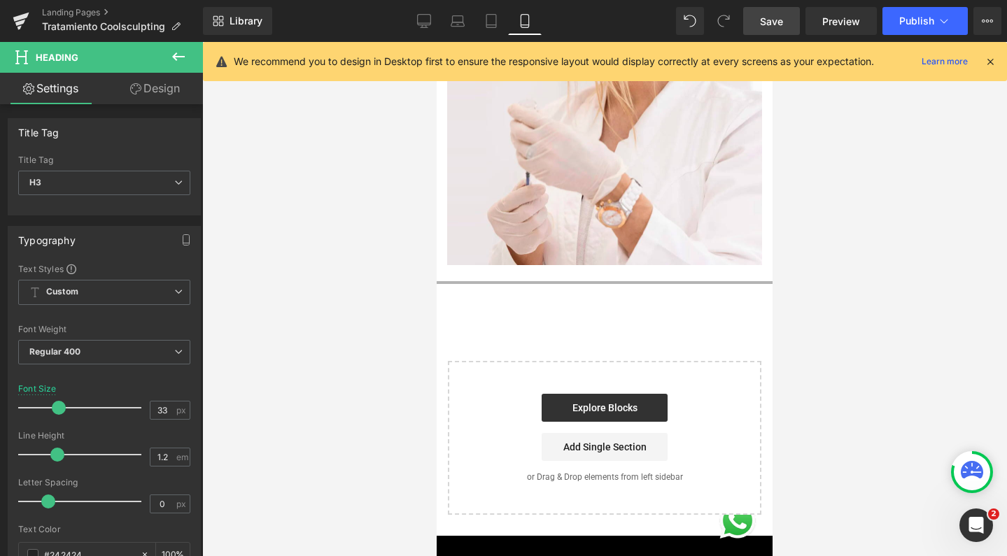
click at [777, 19] on span "Save" at bounding box center [771, 21] width 23 height 15
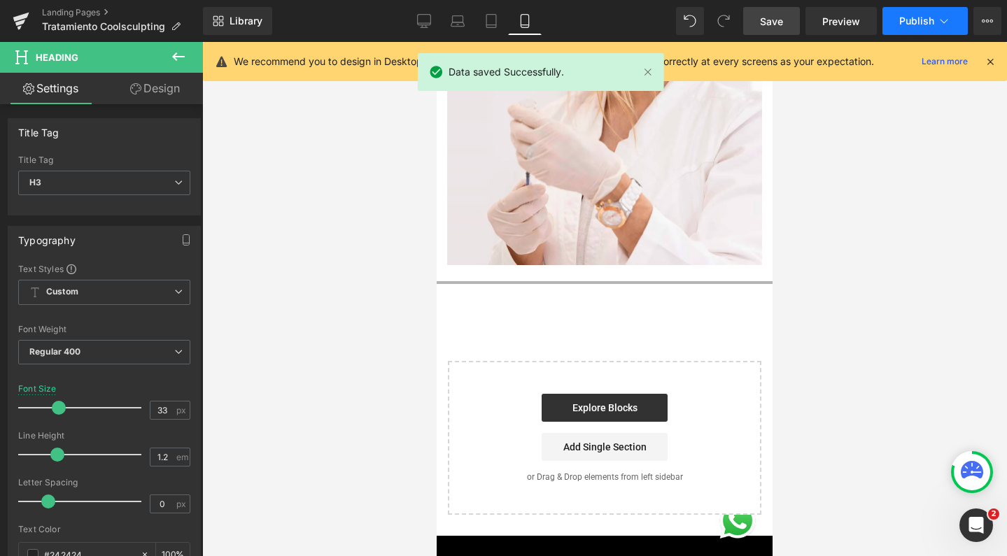
click at [916, 22] on span "Publish" at bounding box center [916, 20] width 35 height 11
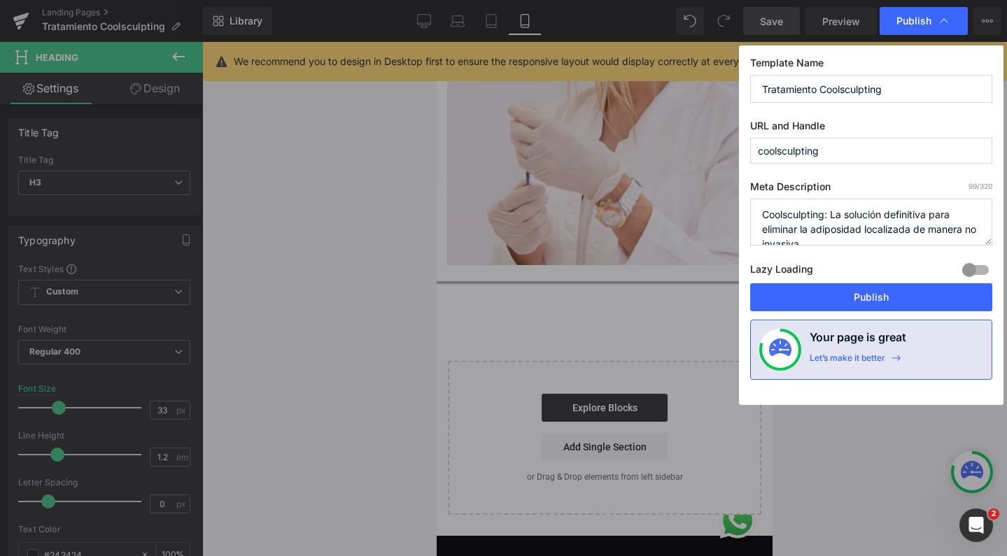
click at [826, 222] on textarea "Coolsculpting: La solución definitiva para eliminar la adiposidad localizada de…" at bounding box center [871, 222] width 242 height 47
drag, startPoint x: 829, startPoint y: 234, endPoint x: 740, endPoint y: 199, distance: 96.2
click at [740, 199] on div "Template Name Tratamiento Coolsculpting URL and Handle coolsculpting Meta Descr…" at bounding box center [871, 225] width 265 height 360
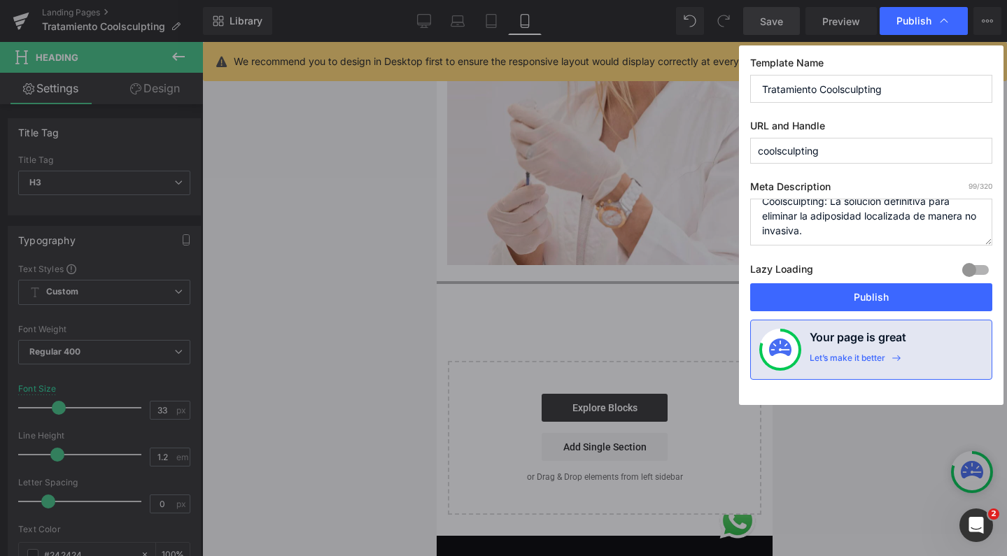
paste textarea "Sculpting en Ro Medical: el tratamiento líder en [MEDICAL_DATA] no invasiva par…"
click at [969, 201] on textarea "Coolsculpting: La solución definitiva para eliminar la adiposidad localizada de…" at bounding box center [871, 222] width 242 height 47
click at [863, 232] on textarea "Coolsculpting: La solución definitiva para eliminar la adiposidad localizada de…" at bounding box center [871, 222] width 242 height 47
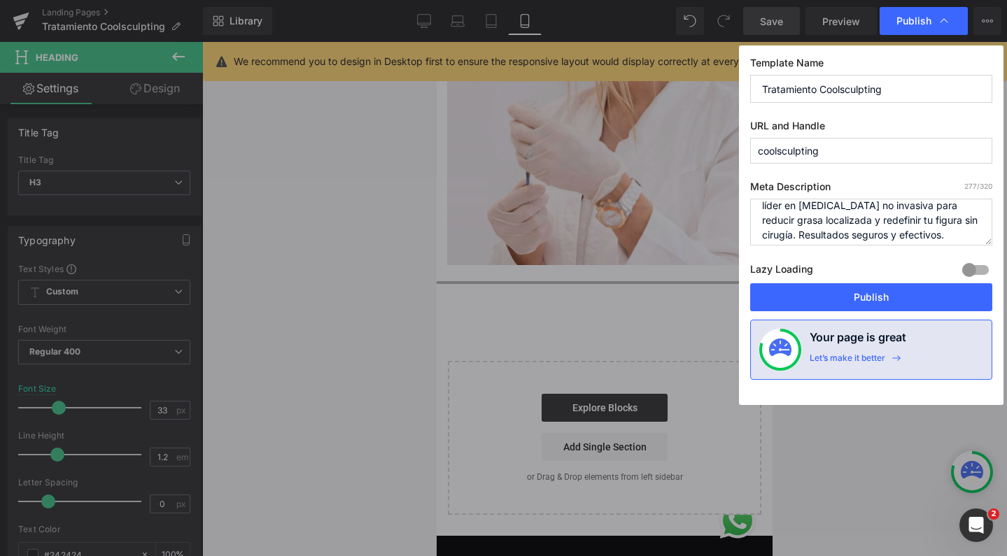
scroll to position [31, 0]
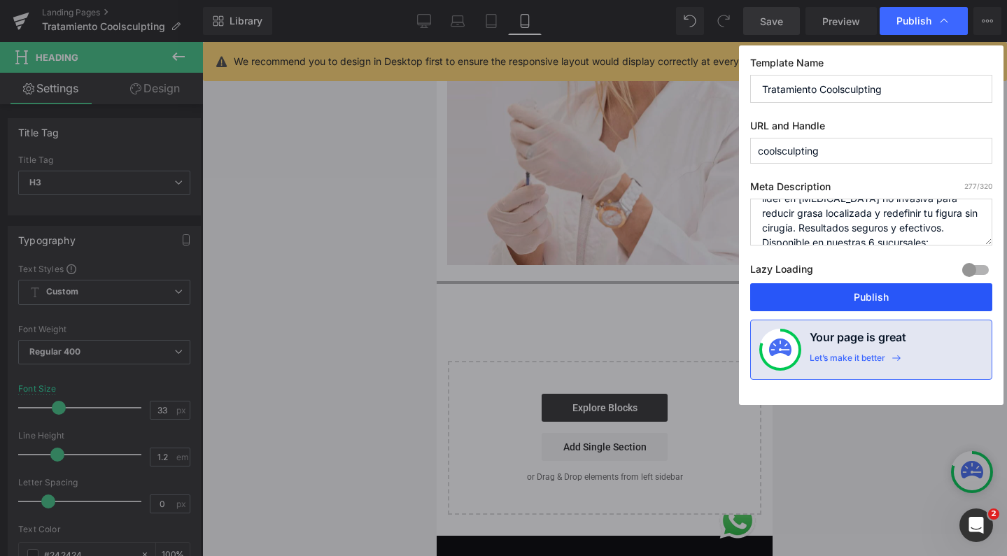
type textarea "CoolSculpting en Ro Medical: el tratamiento líder en [MEDICAL_DATA] no invasiva…"
click at [860, 299] on button "Publish" at bounding box center [871, 297] width 242 height 28
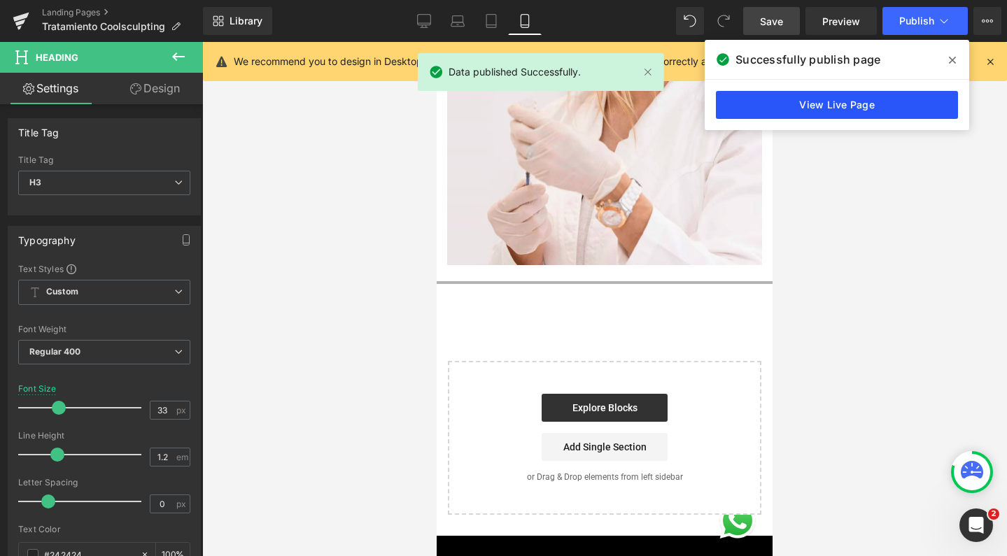
click at [771, 107] on link "View Live Page" at bounding box center [837, 105] width 242 height 28
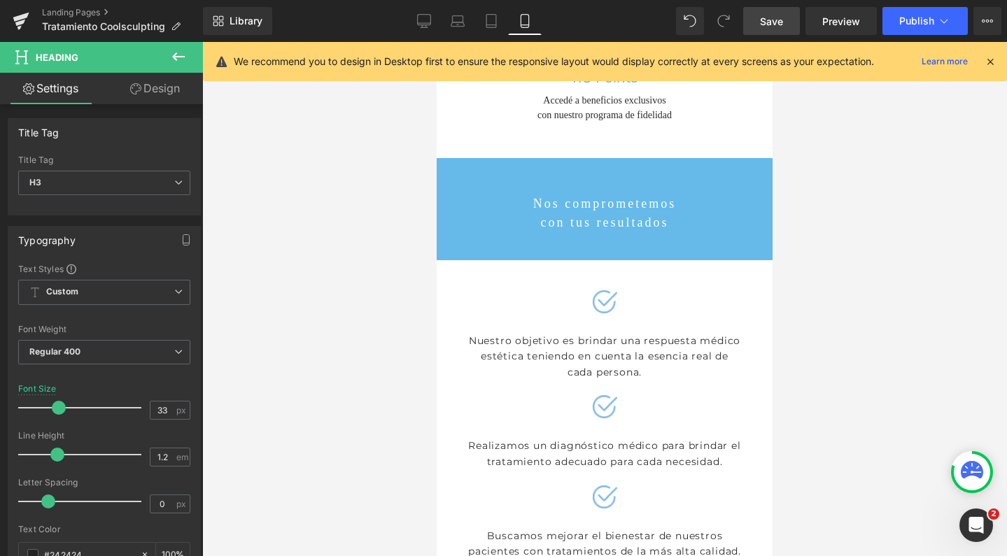
scroll to position [4731, 0]
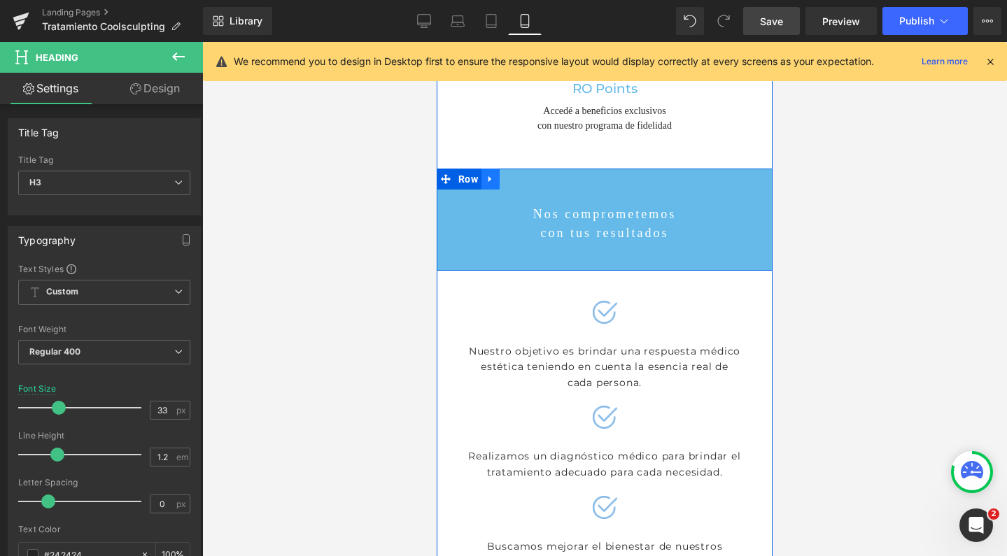
click at [487, 174] on icon at bounding box center [491, 179] width 10 height 10
click at [504, 174] on icon at bounding box center [509, 179] width 10 height 10
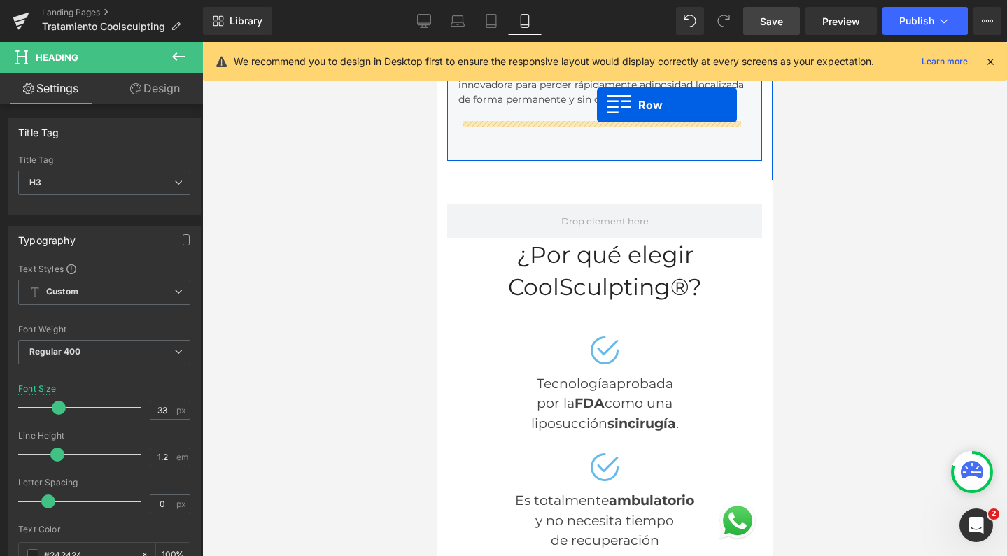
scroll to position [768, 0]
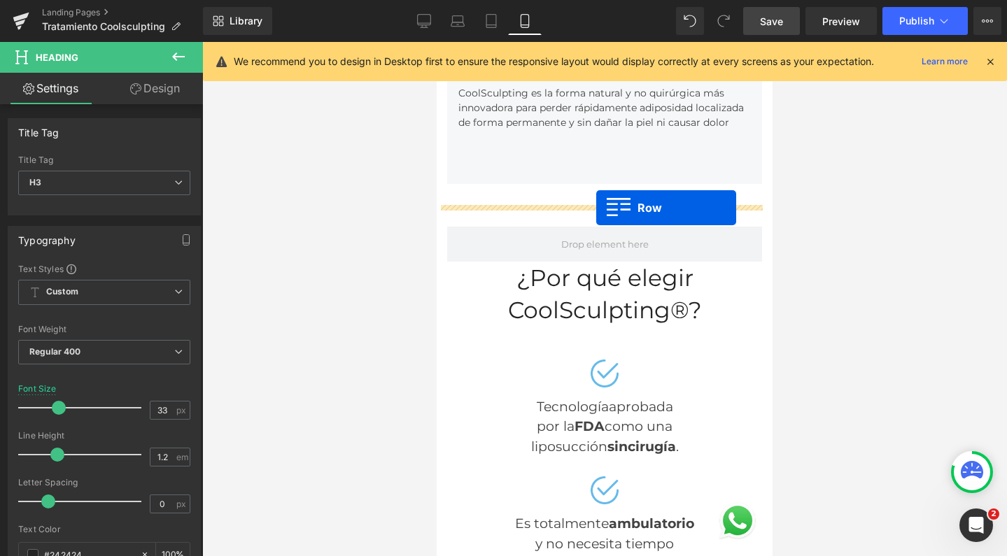
drag, startPoint x: 440, startPoint y: 165, endPoint x: 596, endPoint y: 208, distance: 161.8
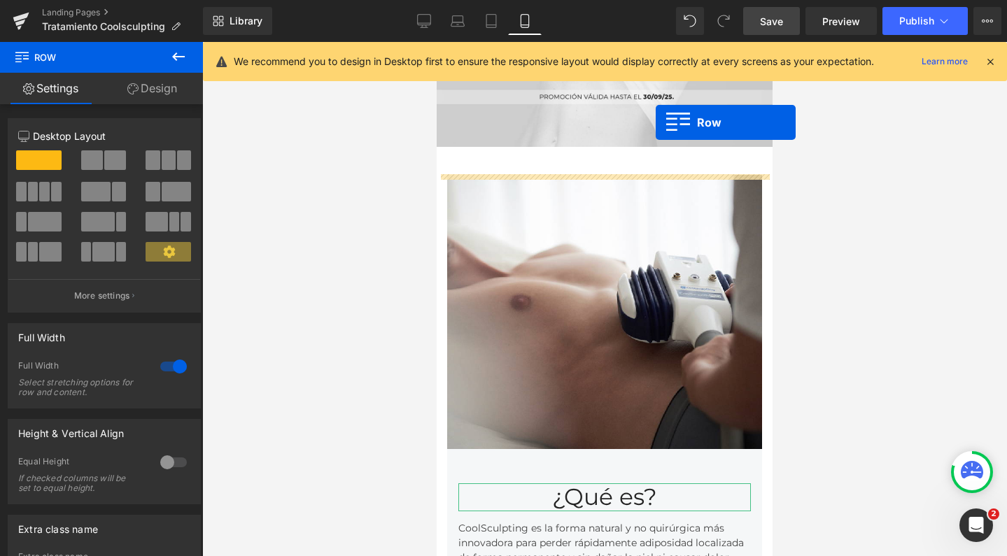
scroll to position [311, 0]
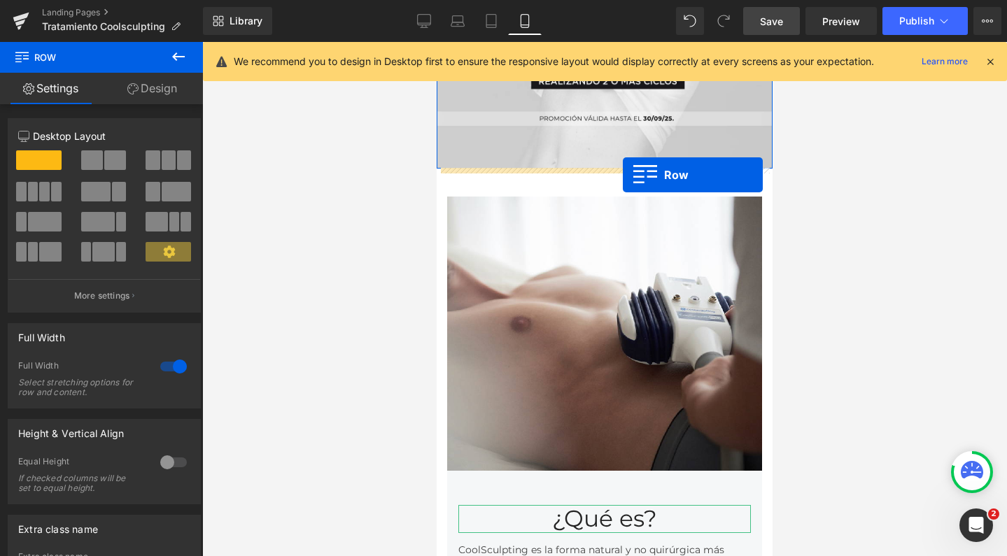
drag, startPoint x: 442, startPoint y: 415, endPoint x: 623, endPoint y: 175, distance: 300.8
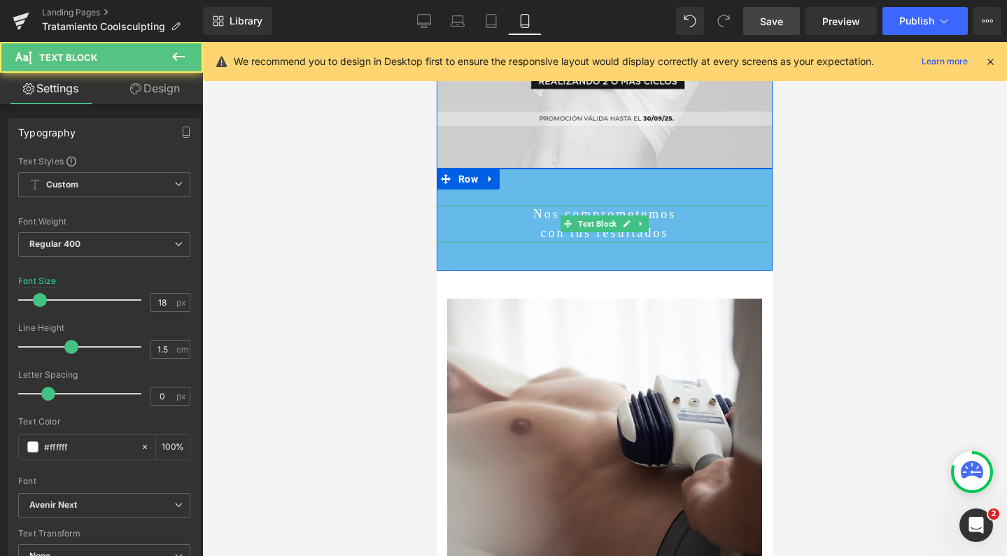
click at [531, 214] on p "Nos comprometemos" at bounding box center [605, 214] width 336 height 19
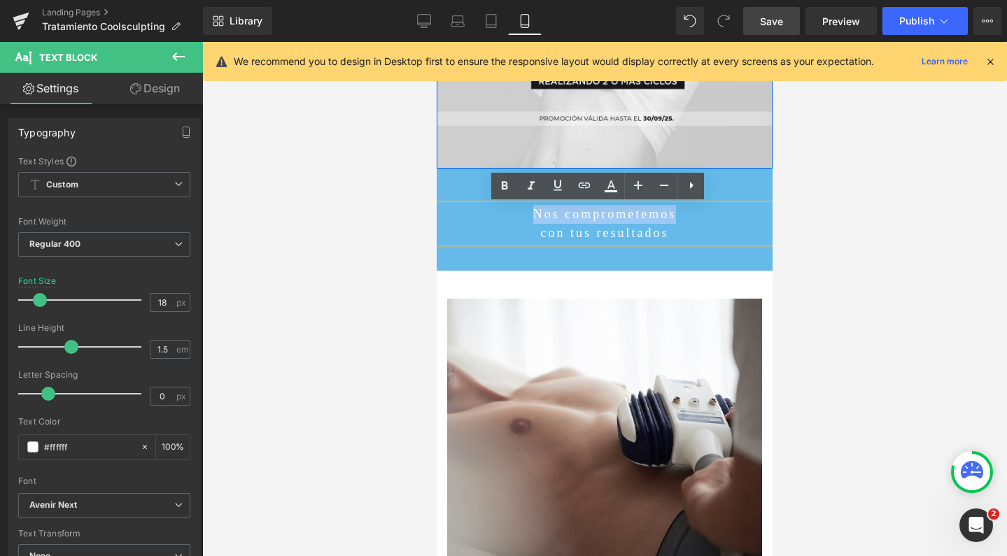
drag, startPoint x: 574, startPoint y: 213, endPoint x: 691, endPoint y: 215, distance: 116.2
click at [691, 215] on p "Nos comprometemos" at bounding box center [605, 214] width 336 height 19
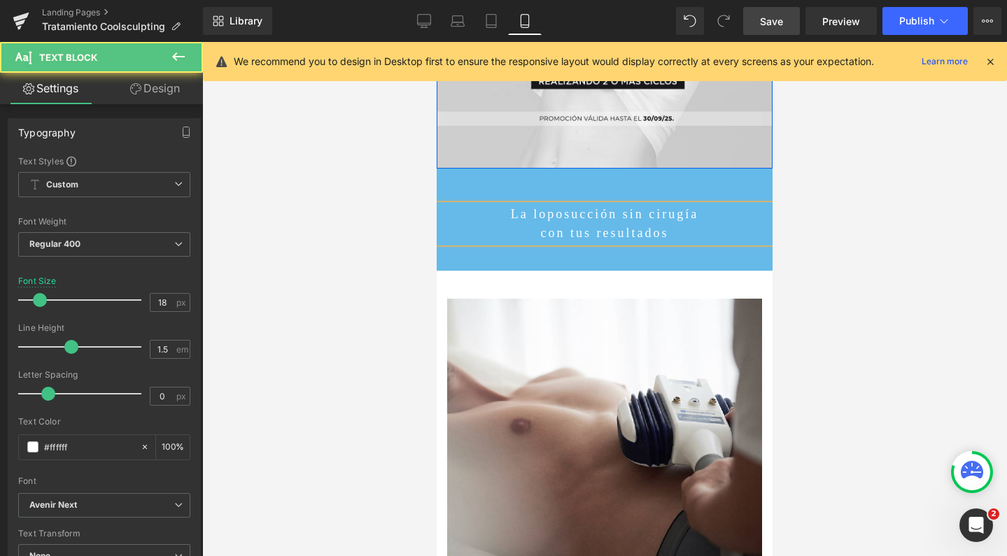
click at [529, 218] on p "La loposucción sin cirugía" at bounding box center [605, 214] width 336 height 19
drag, startPoint x: 680, startPoint y: 233, endPoint x: 480, endPoint y: 233, distance: 200.1
click at [480, 233] on p "con tus resultados" at bounding box center [605, 233] width 336 height 19
drag, startPoint x: 700, startPoint y: 213, endPoint x: 485, endPoint y: 214, distance: 214.8
click at [485, 214] on p "La liposucción sin cirugía" at bounding box center [605, 214] width 336 height 19
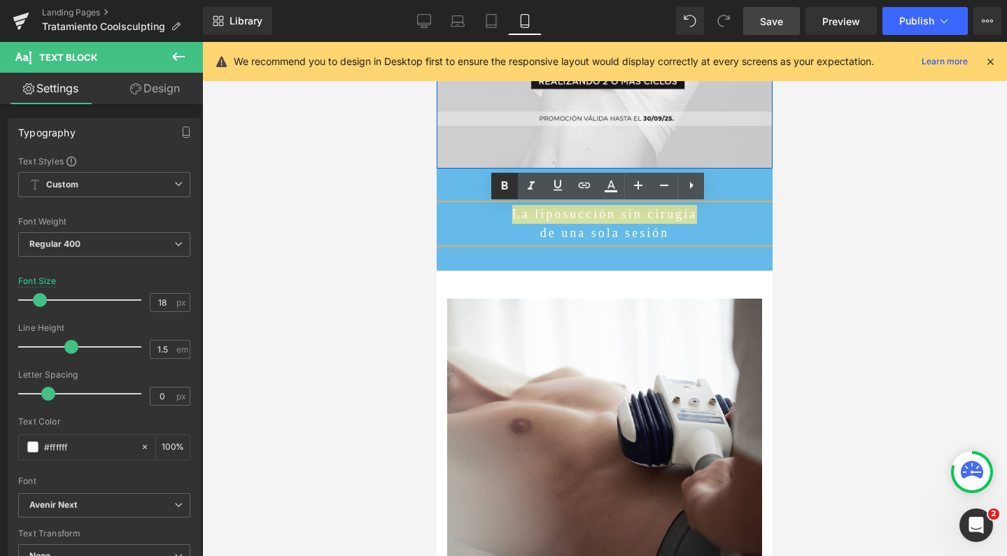
click at [511, 181] on icon at bounding box center [504, 186] width 17 height 17
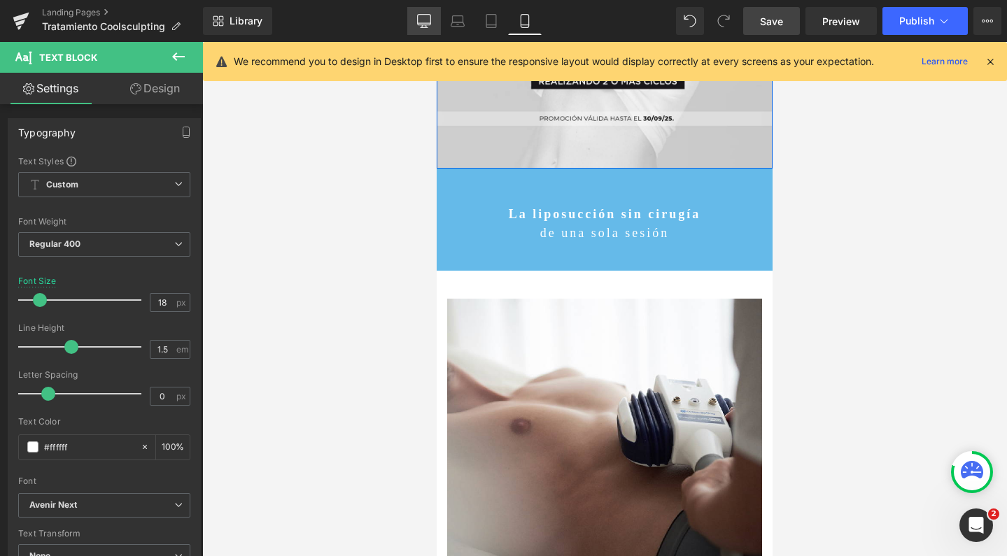
click at [429, 24] on icon at bounding box center [424, 21] width 14 height 14
type input "25"
type input "100"
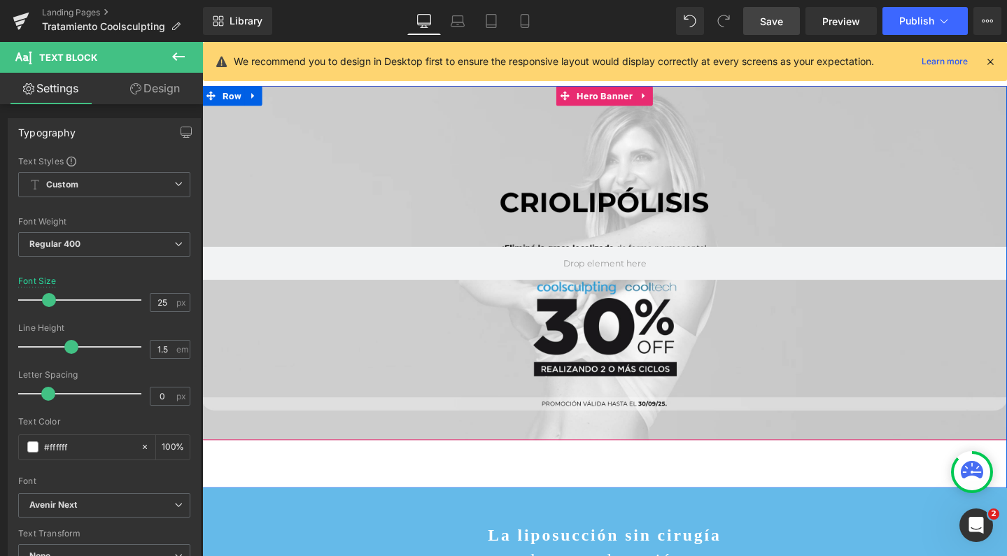
scroll to position [590, 0]
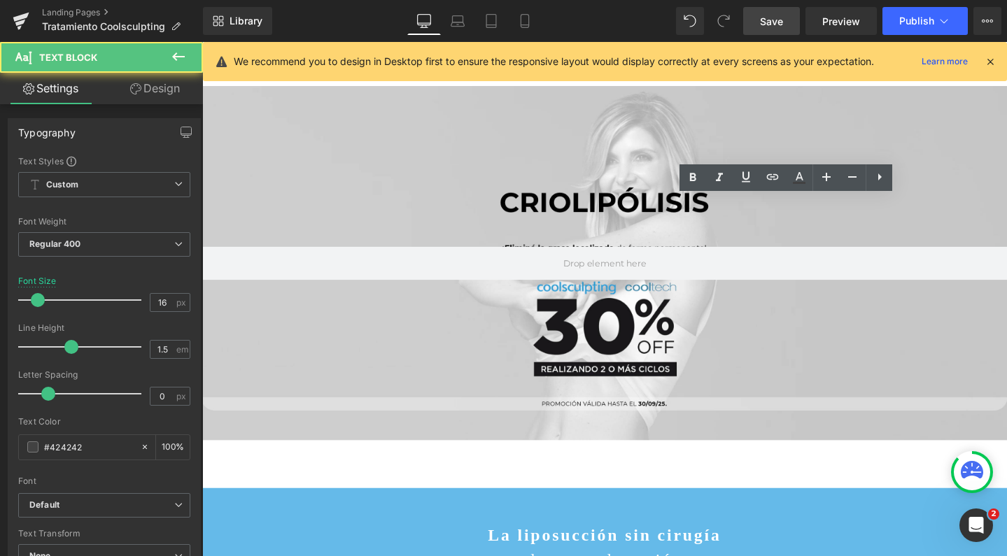
drag, startPoint x: 761, startPoint y: 276, endPoint x: 640, endPoint y: 223, distance: 131.6
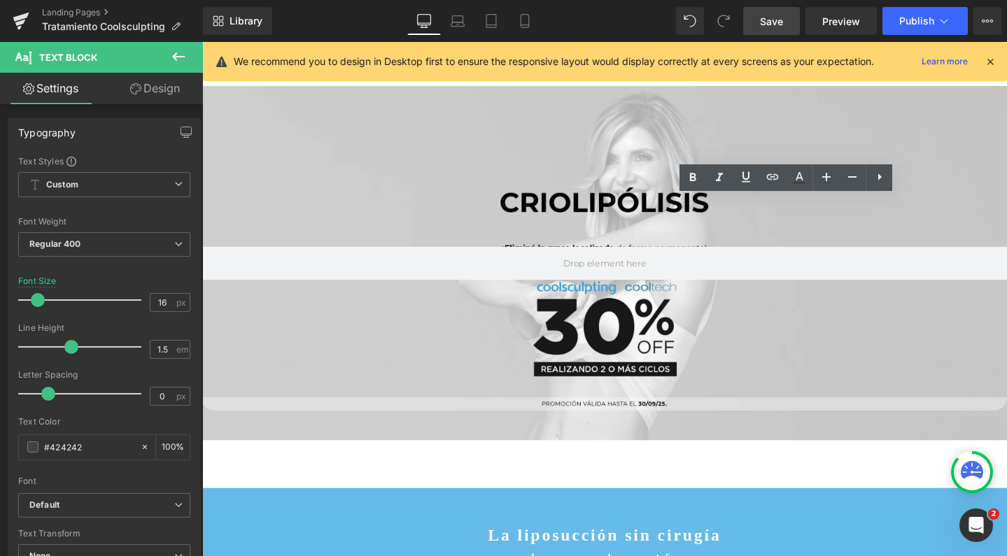
drag, startPoint x: 763, startPoint y: 279, endPoint x: 750, endPoint y: 224, distance: 56.2
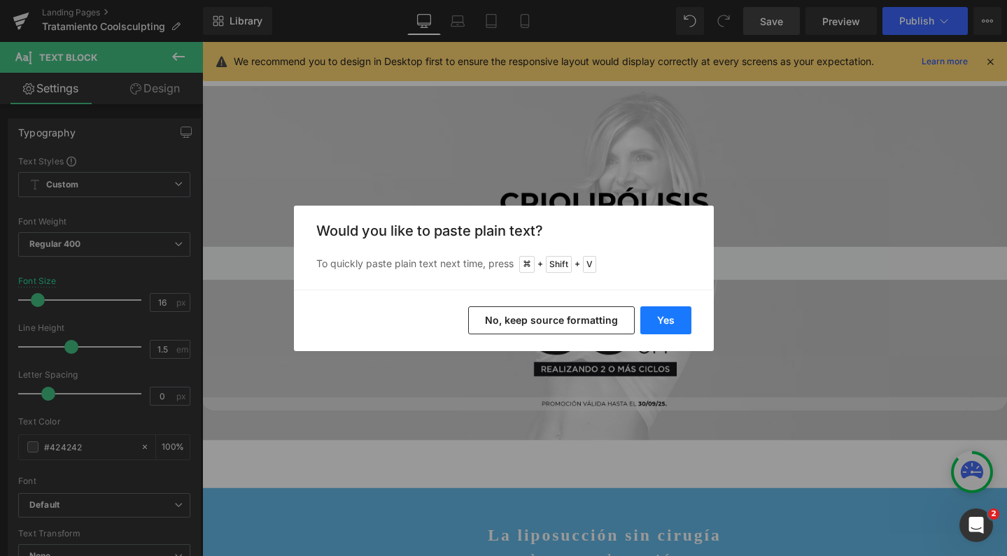
click at [661, 320] on button "Yes" at bounding box center [665, 320] width 51 height 28
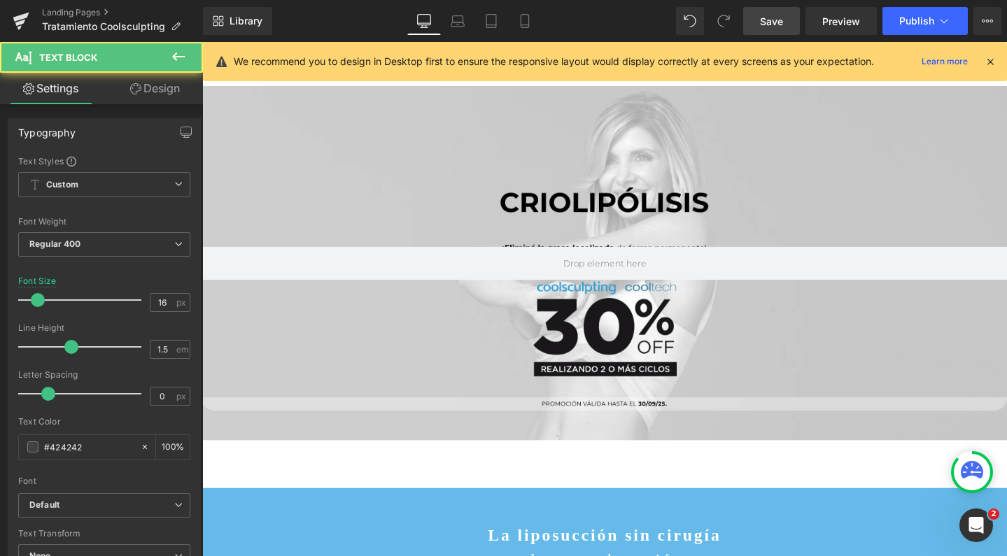
drag, startPoint x: 804, startPoint y: 195, endPoint x: 742, endPoint y: 194, distance: 62.3
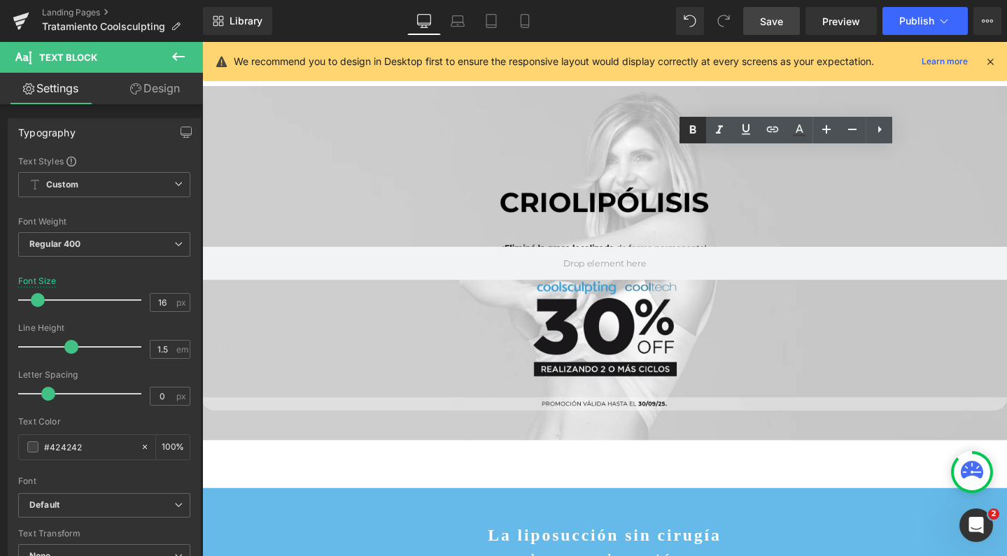
click at [694, 127] on icon at bounding box center [692, 130] width 17 height 17
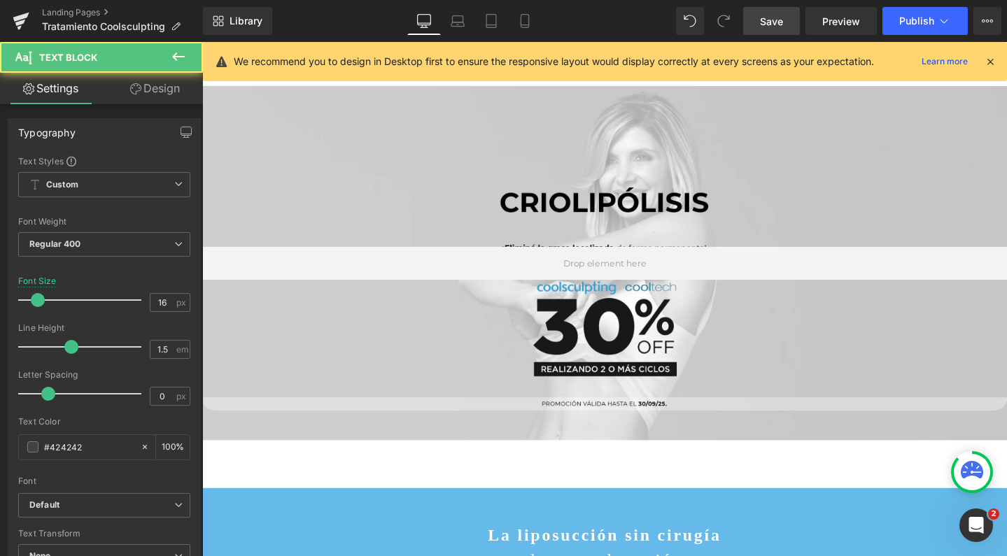
drag, startPoint x: 820, startPoint y: 185, endPoint x: 732, endPoint y: 184, distance: 88.2
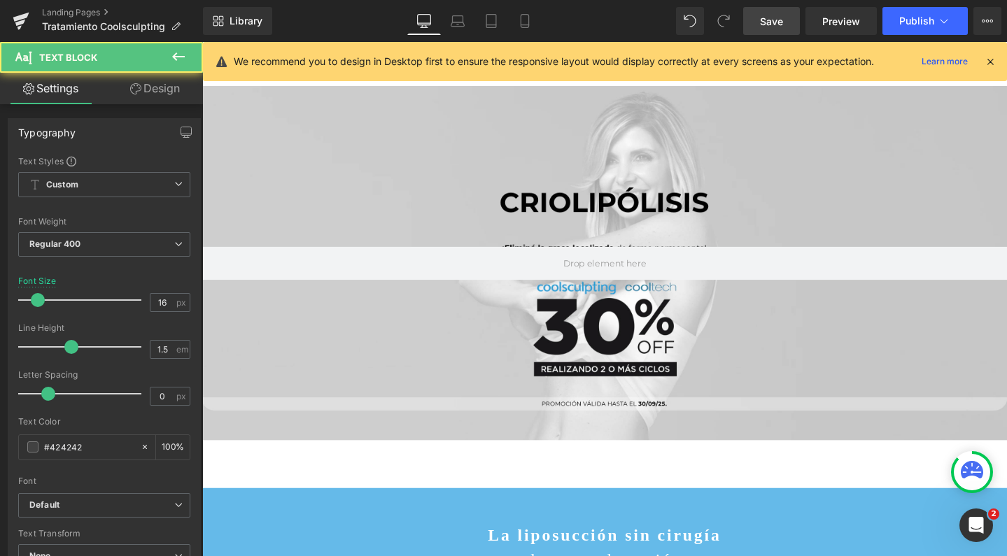
drag, startPoint x: 749, startPoint y: 166, endPoint x: 661, endPoint y: 166, distance: 88.2
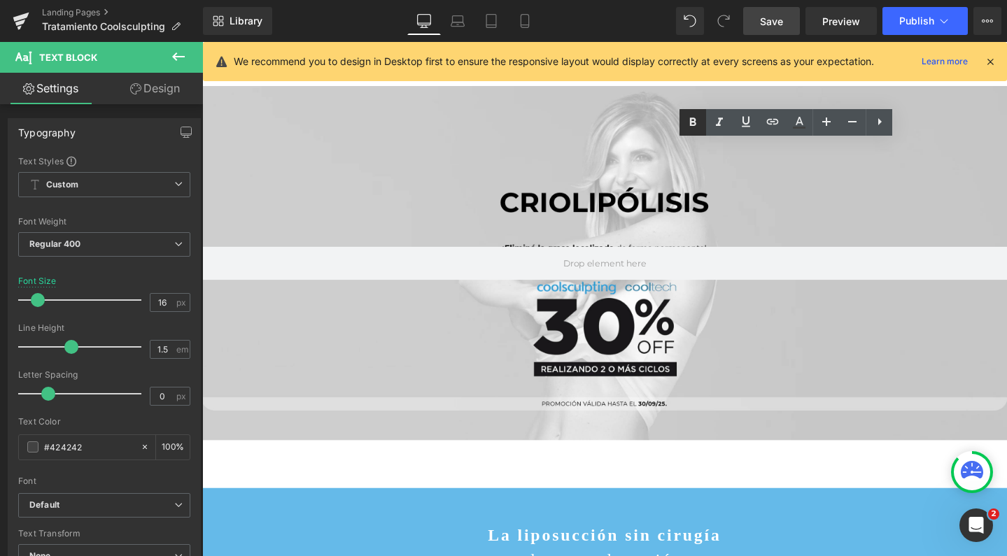
click at [686, 124] on icon at bounding box center [692, 122] width 17 height 17
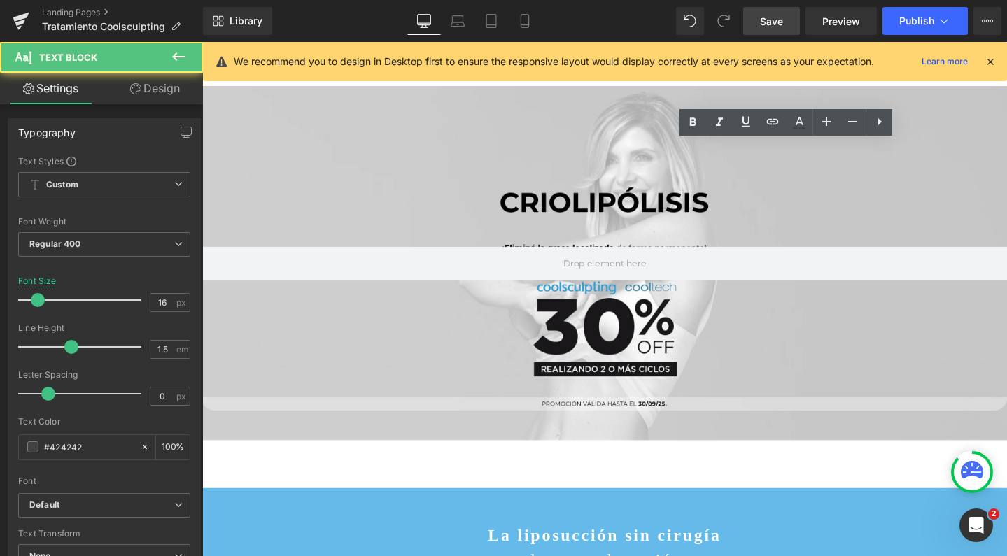
drag, startPoint x: 763, startPoint y: 313, endPoint x: 656, endPoint y: 290, distance: 109.4
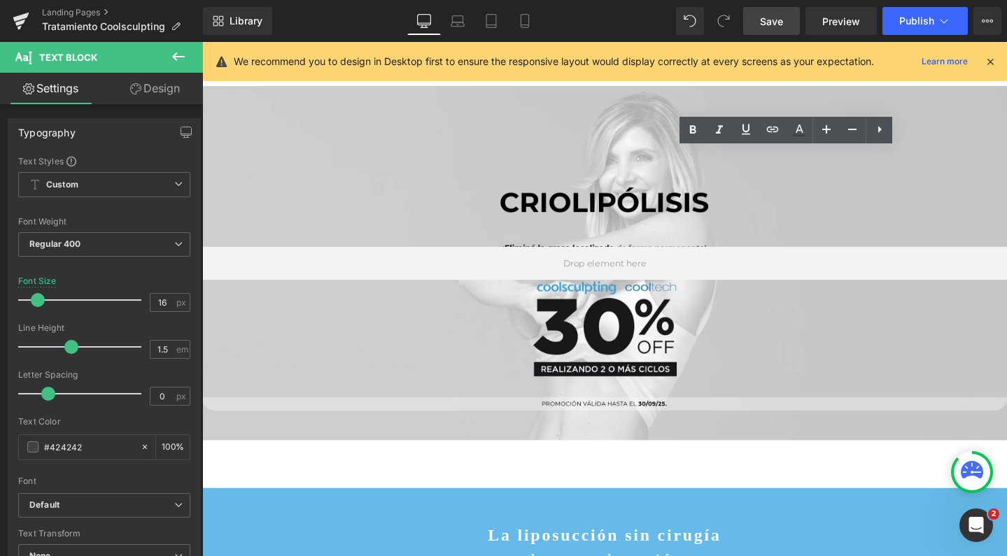
drag, startPoint x: 918, startPoint y: 325, endPoint x: 669, endPoint y: 324, distance: 249.1
click at [693, 130] on icon at bounding box center [692, 130] width 17 height 17
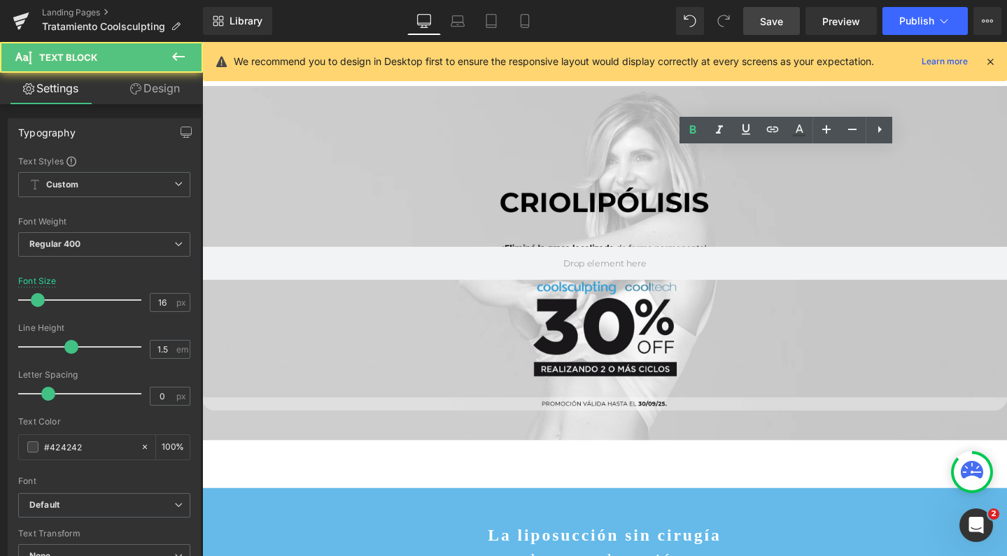
drag, startPoint x: 926, startPoint y: 258, endPoint x: 967, endPoint y: 258, distance: 40.6
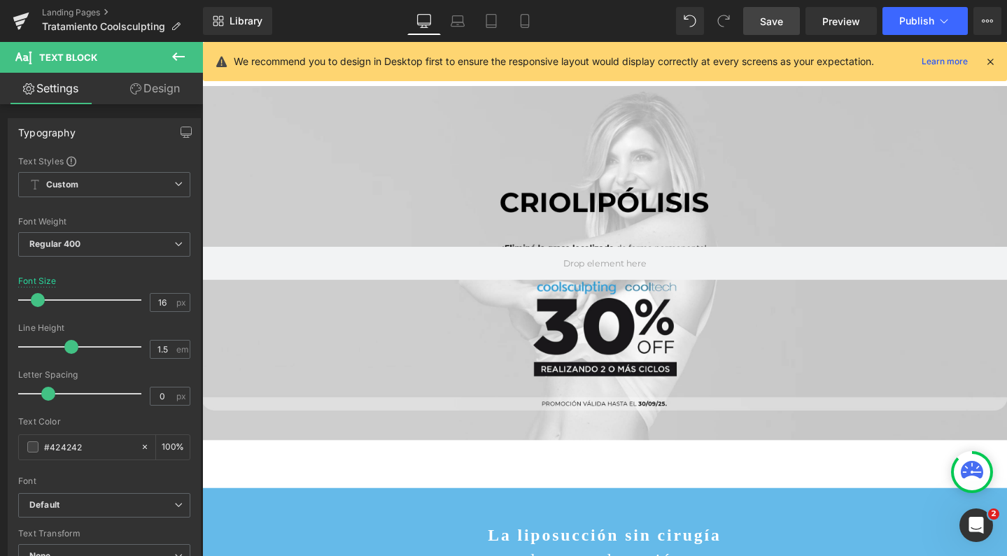
scroll to position [395, 0]
click at [248, 512] on link at bounding box center [256, 522] width 18 height 21
click at [269, 517] on icon at bounding box center [274, 522] width 10 height 10
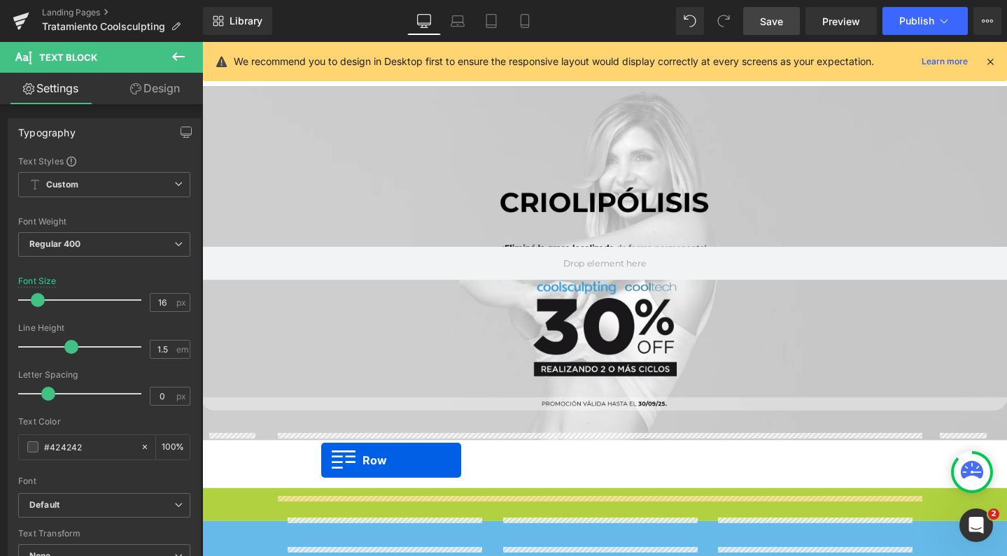
scroll to position [689, 0]
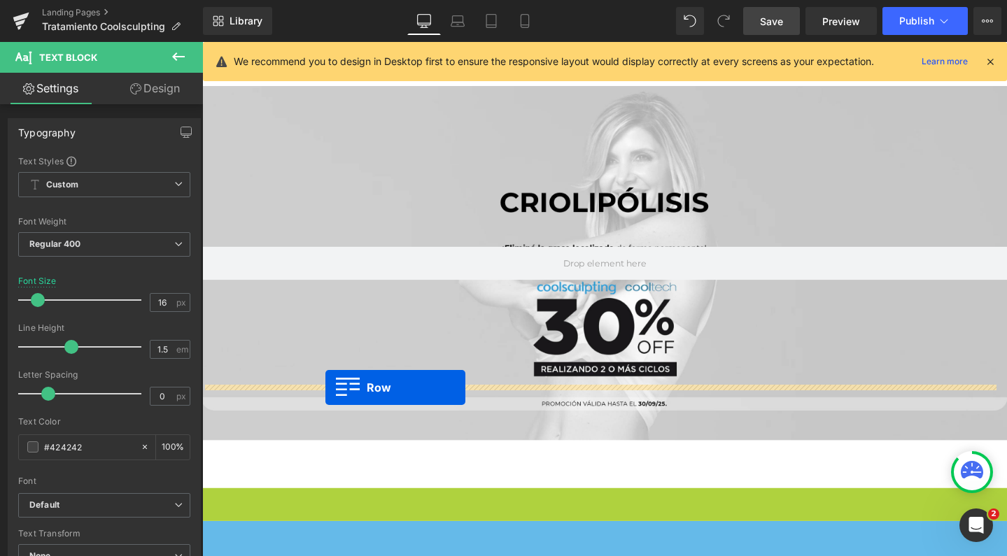
drag, startPoint x: 206, startPoint y: 127, endPoint x: 332, endPoint y: 406, distance: 305.4
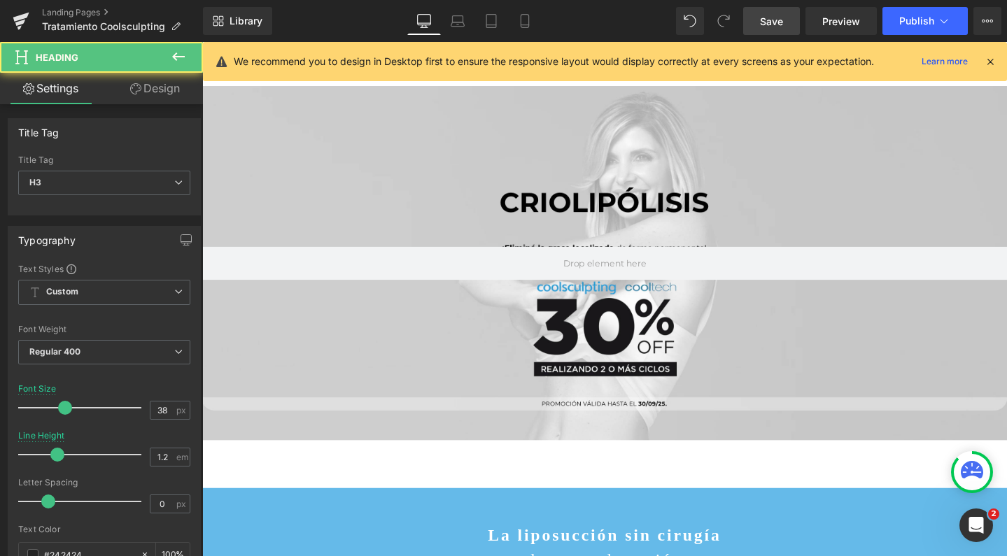
drag, startPoint x: 801, startPoint y: 531, endPoint x: 815, endPoint y: 530, distance: 14.1
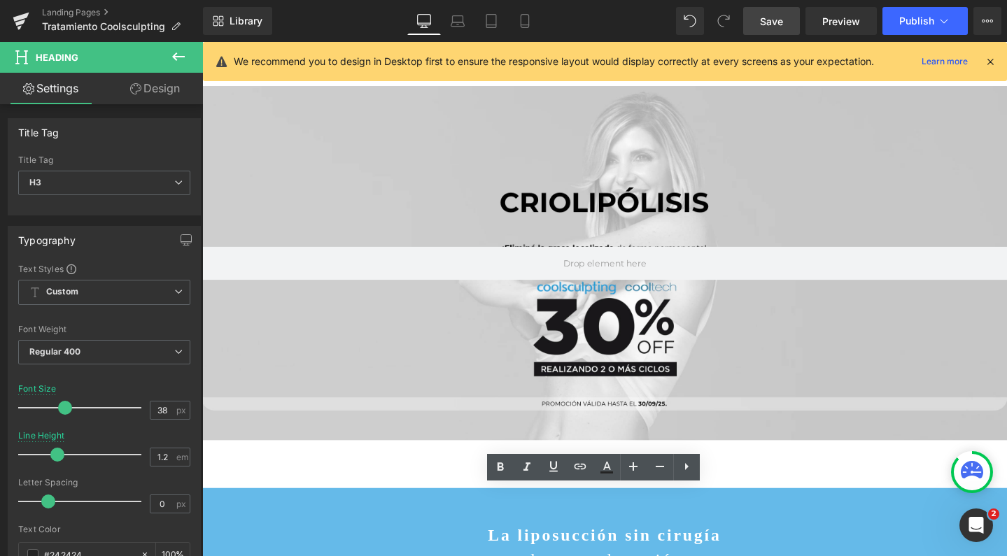
copy div "®"
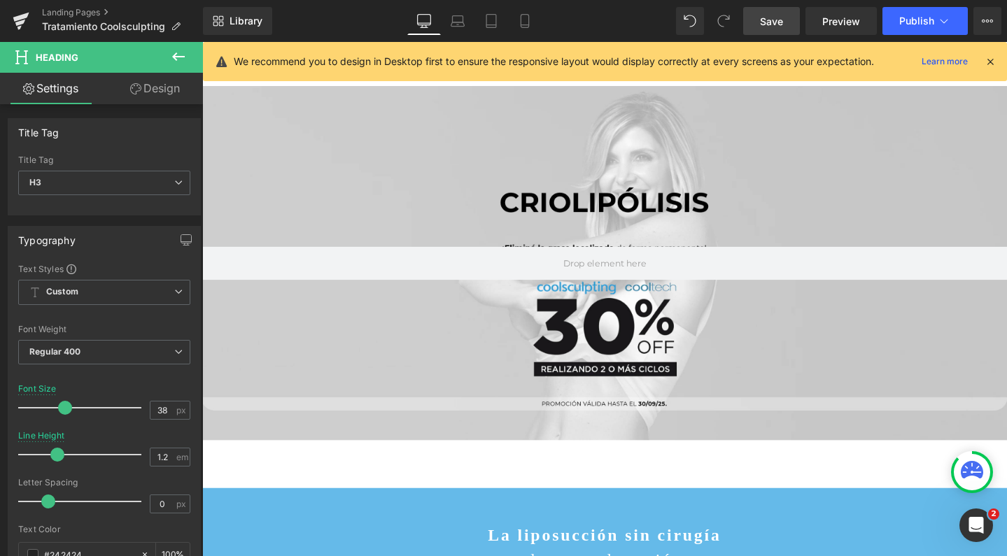
scroll to position [558, 0]
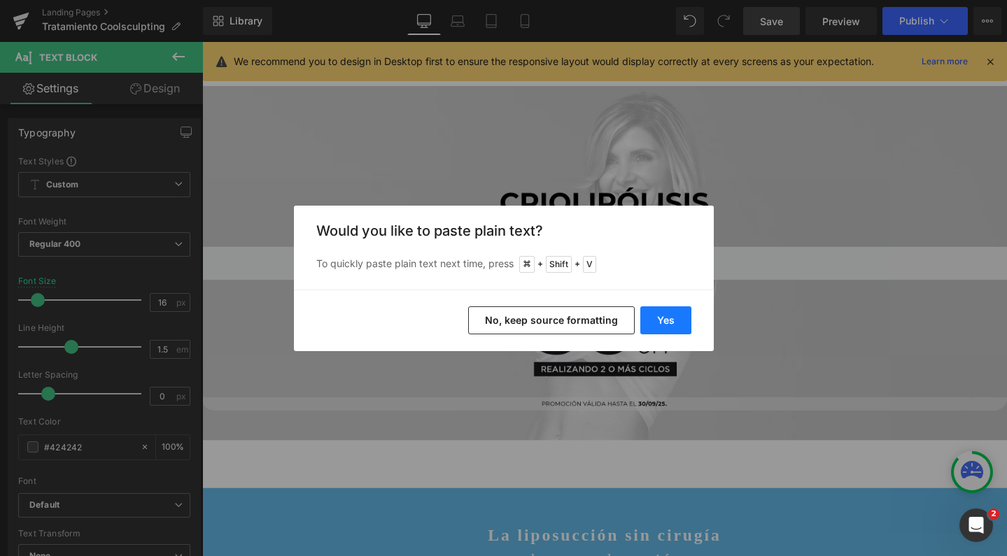
click at [674, 320] on button "Yes" at bounding box center [665, 320] width 51 height 28
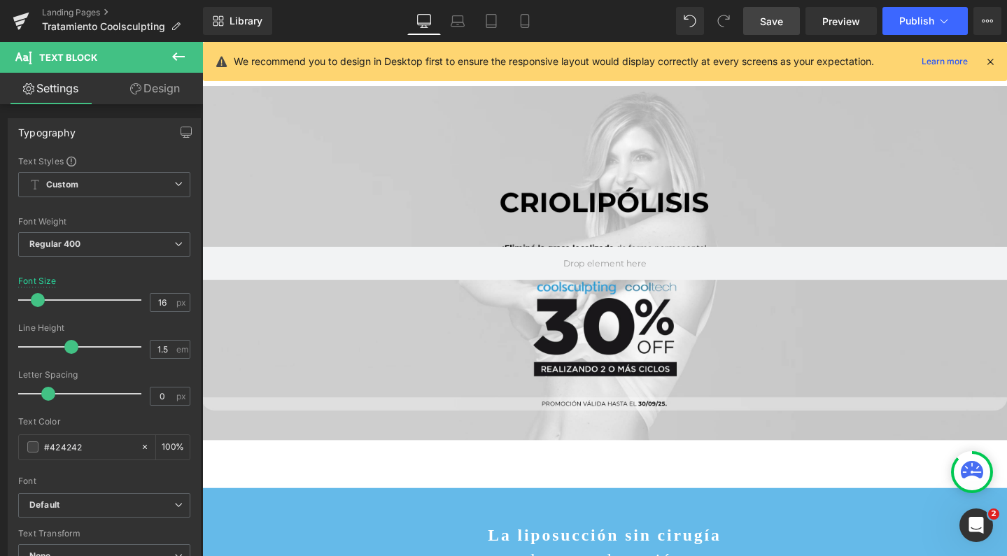
scroll to position [771, 0]
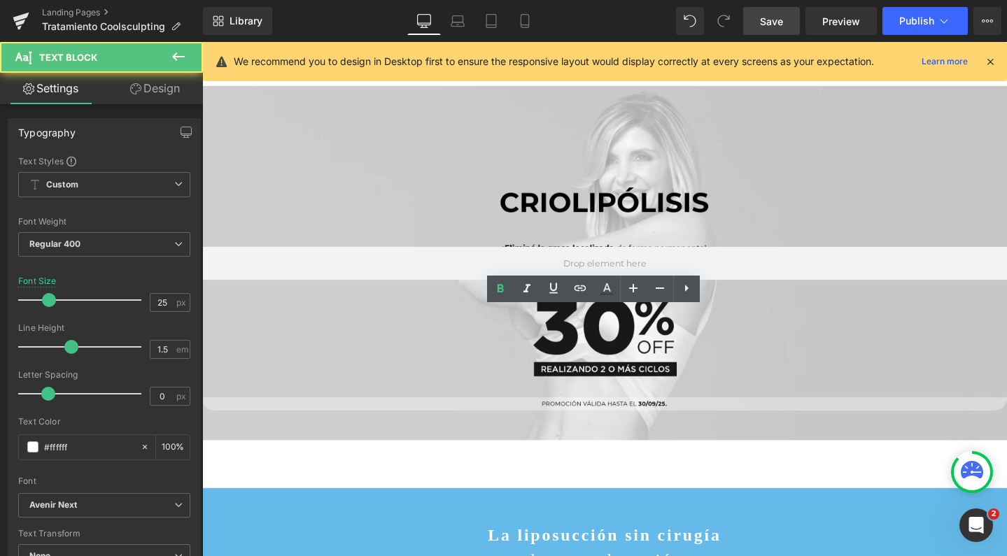
drag, startPoint x: 713, startPoint y: 341, endPoint x: 484, endPoint y: 313, distance: 230.5
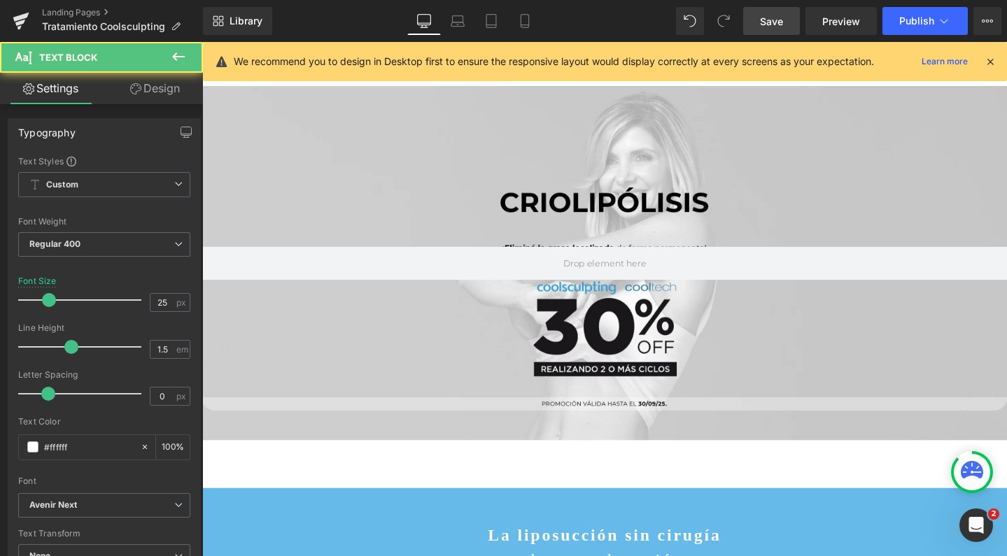
drag, startPoint x: 709, startPoint y: 330, endPoint x: 521, endPoint y: 330, distance: 187.5
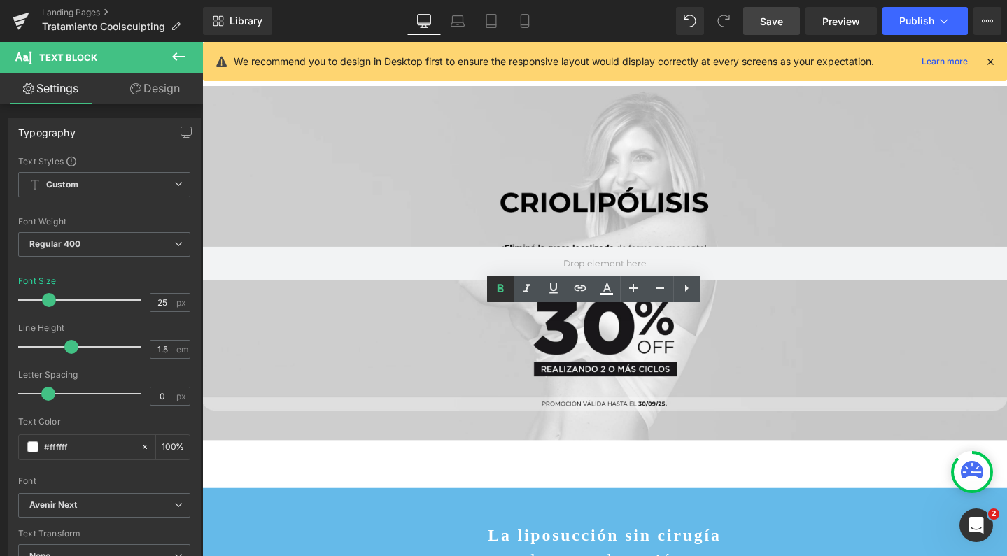
click at [502, 289] on icon at bounding box center [501, 289] width 6 height 8
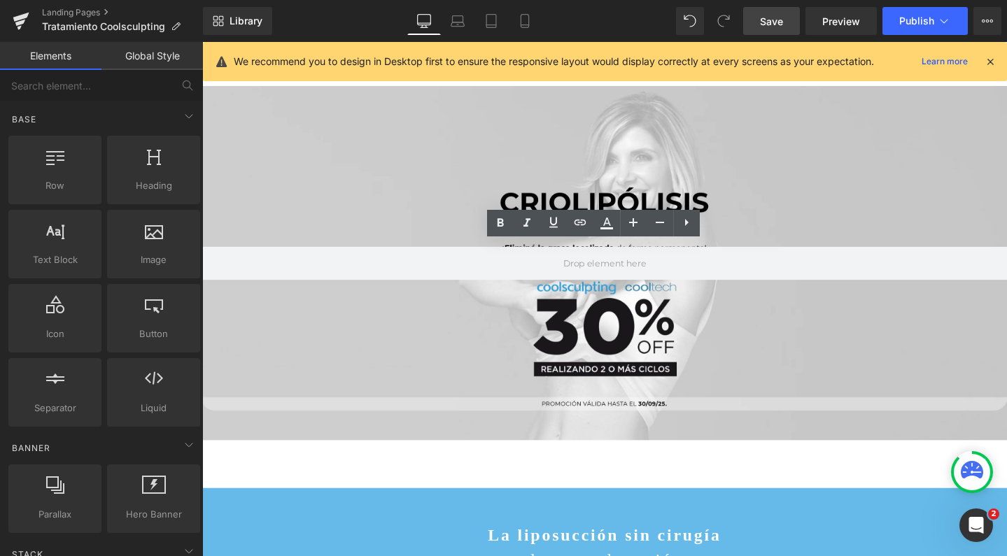
scroll to position [838, 0]
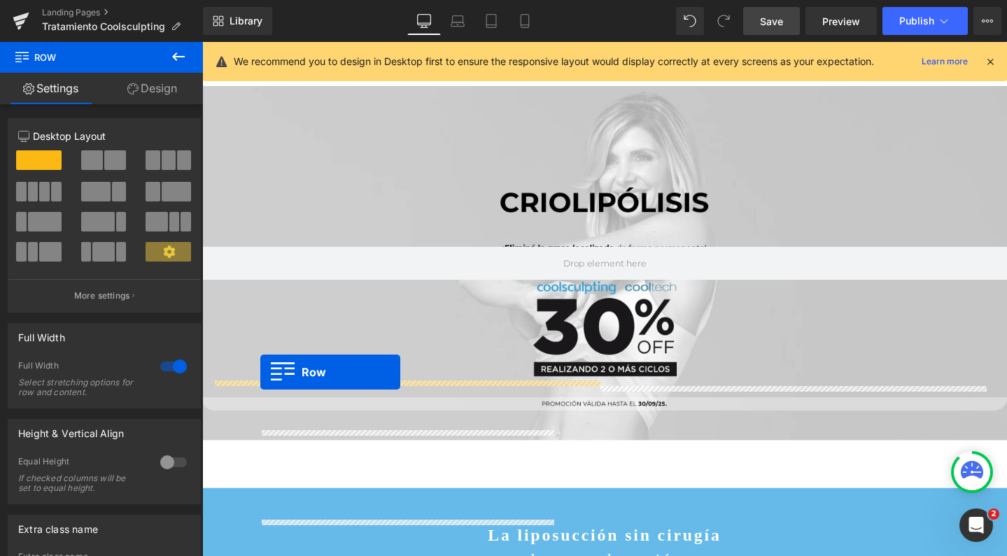
scroll to position [1227, 0]
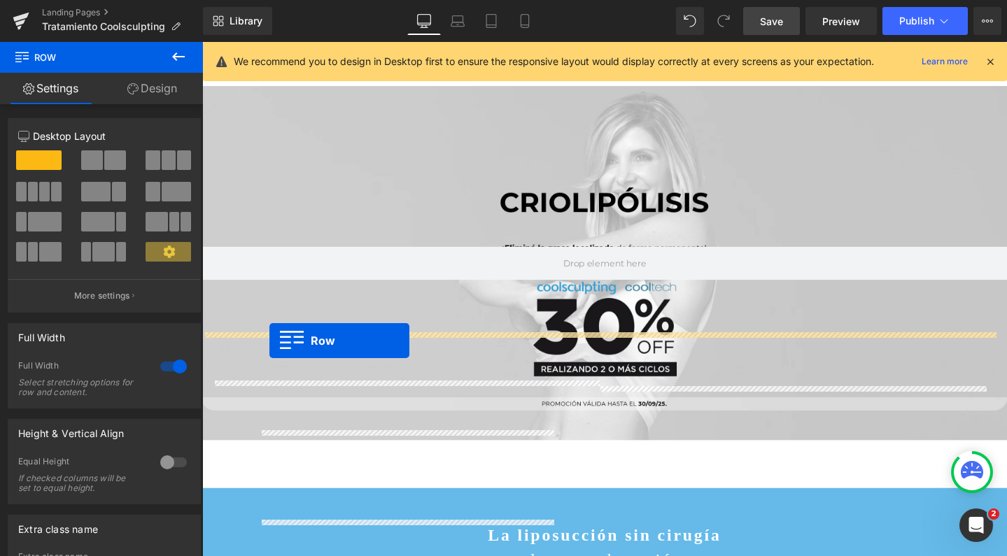
drag, startPoint x: 208, startPoint y: 307, endPoint x: 273, endPoint y: 356, distance: 81.5
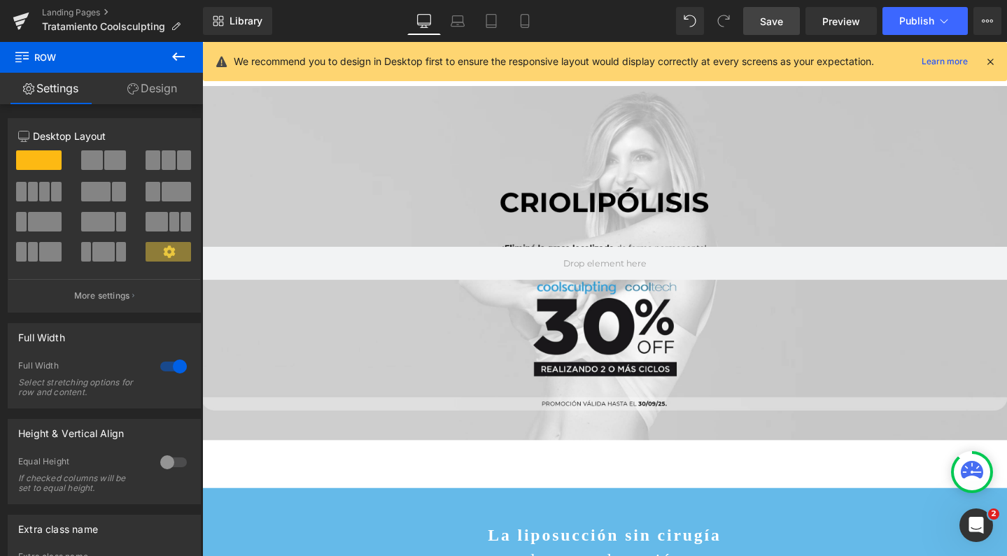
scroll to position [1317, 0]
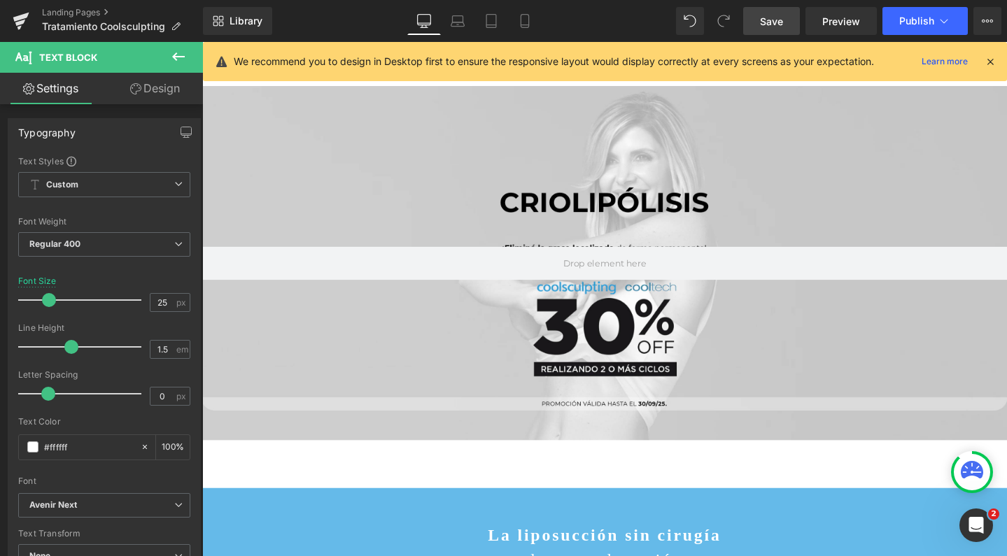
drag, startPoint x: 666, startPoint y: 265, endPoint x: 584, endPoint y: 260, distance: 82.0
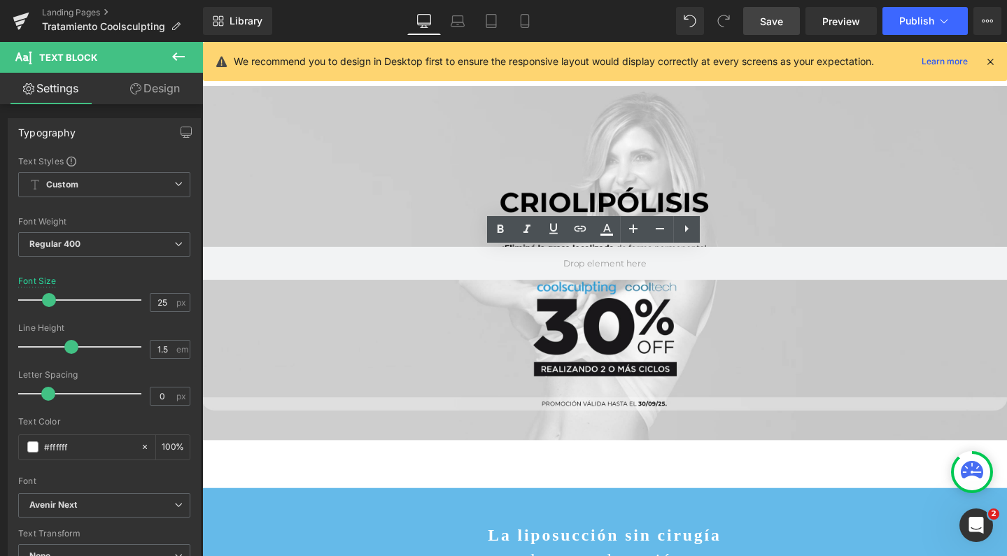
drag, startPoint x: 567, startPoint y: 265, endPoint x: 665, endPoint y: 267, distance: 98.0
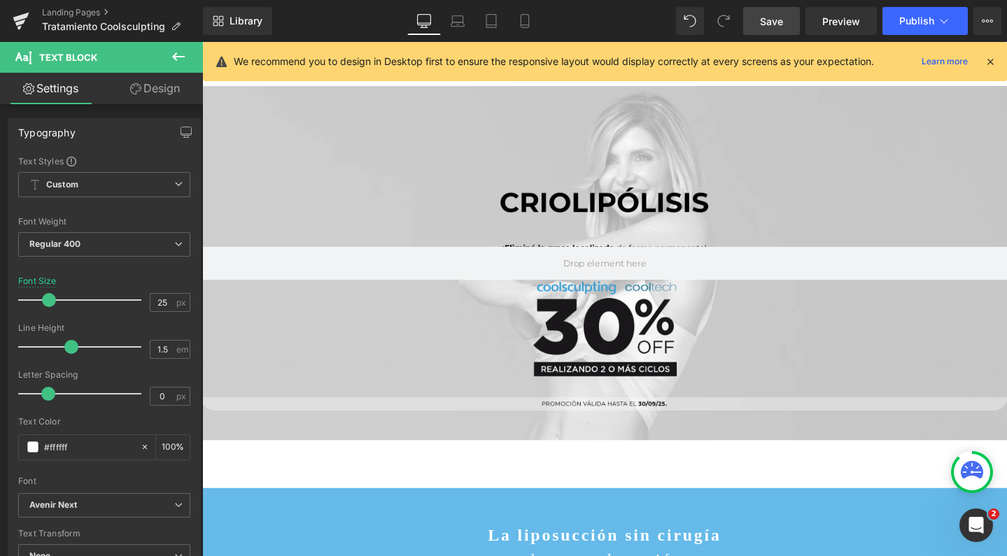
scroll to position [1411, 0]
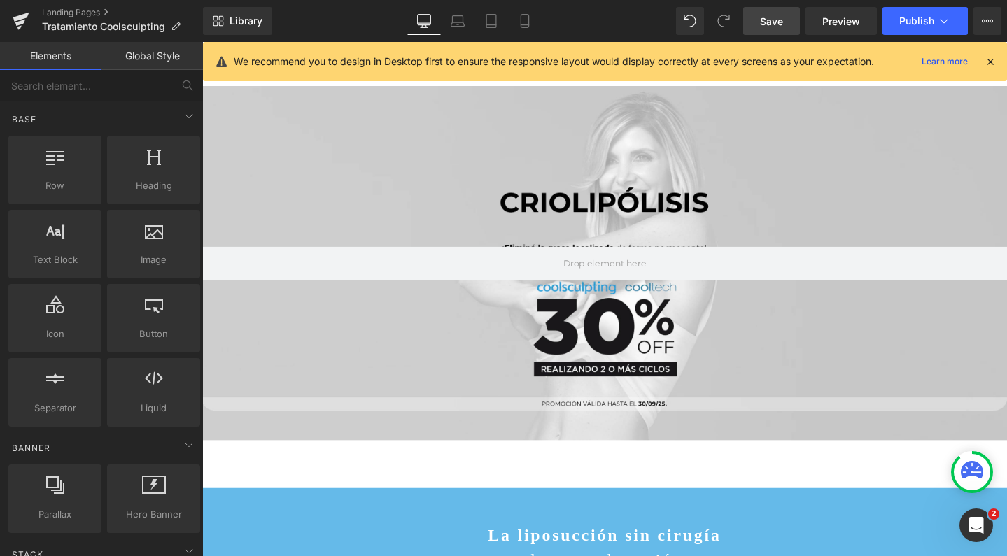
scroll to position [1434, 0]
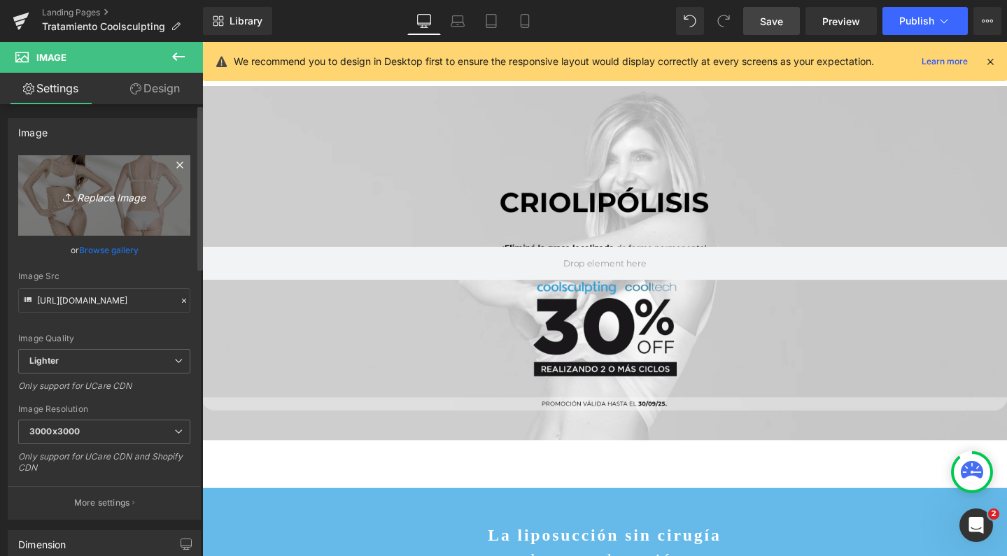
click at [83, 176] on link "Replace Image" at bounding box center [104, 195] width 172 height 80
click at [122, 169] on link "Replace Image" at bounding box center [104, 195] width 172 height 80
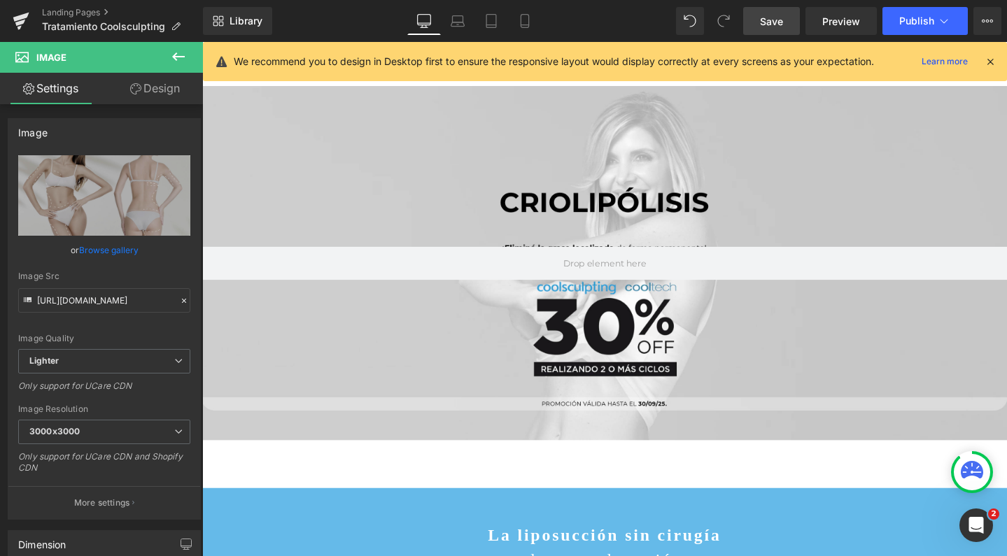
type input "C:\fakepath\enzimasfoto.png"
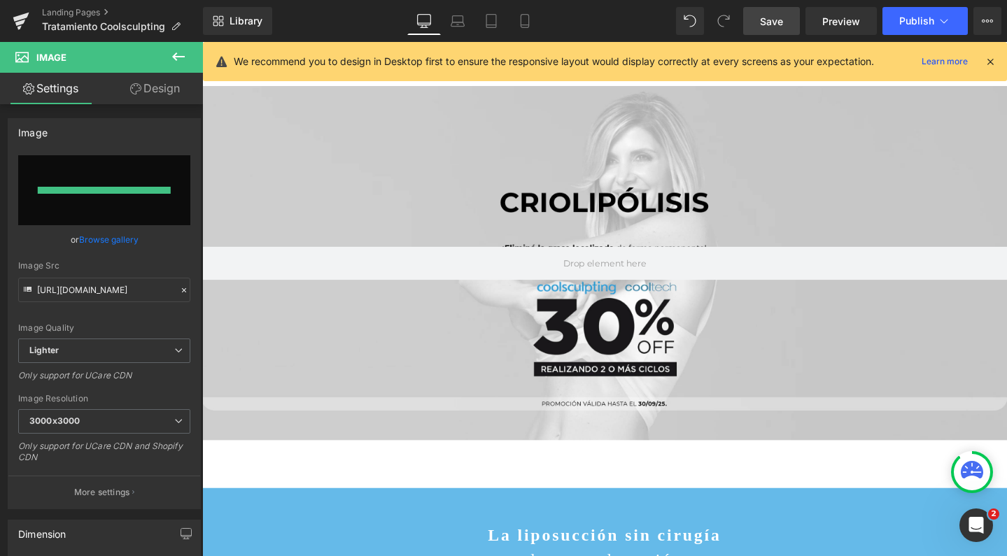
type input "[URL][DOMAIN_NAME]"
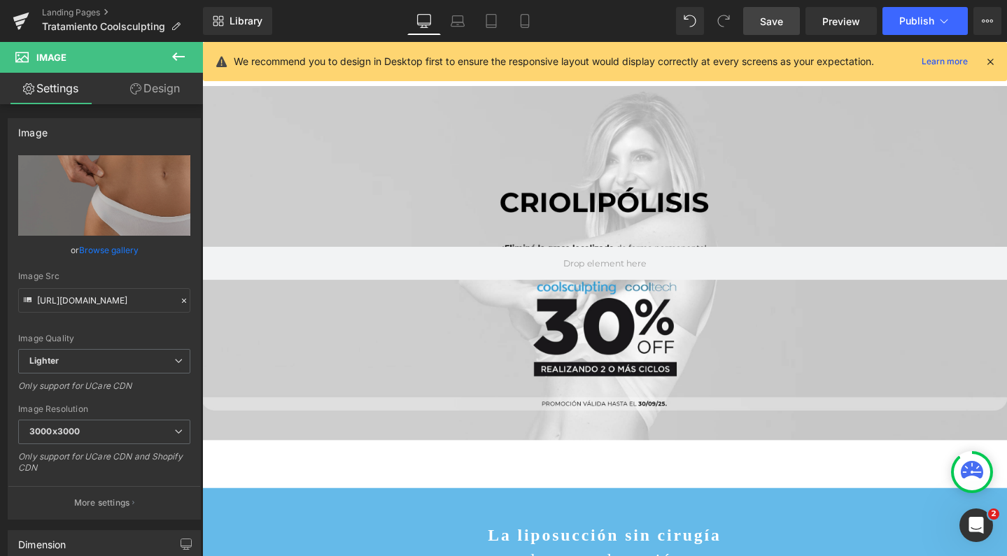
scroll to position [1656, 0]
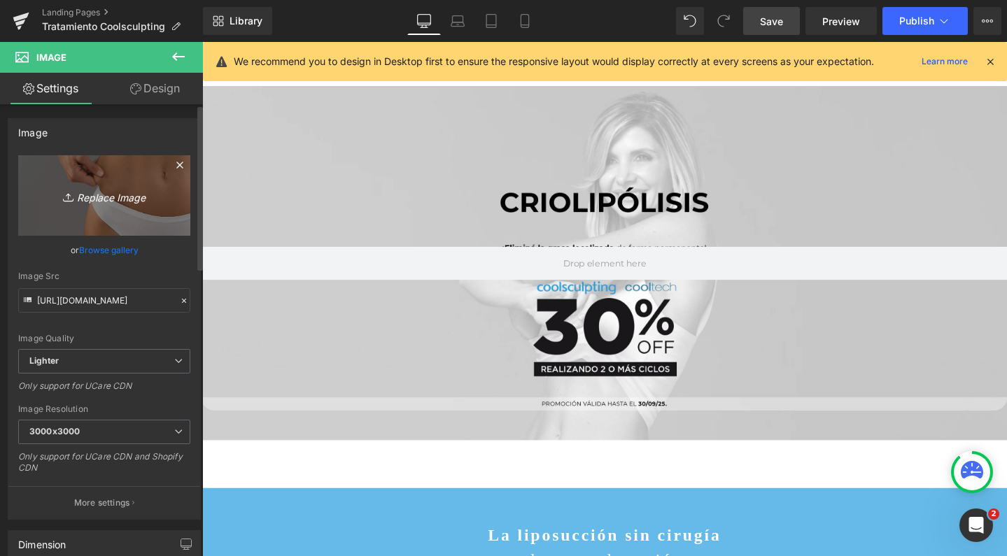
click at [95, 161] on link "Replace Image" at bounding box center [104, 195] width 172 height 80
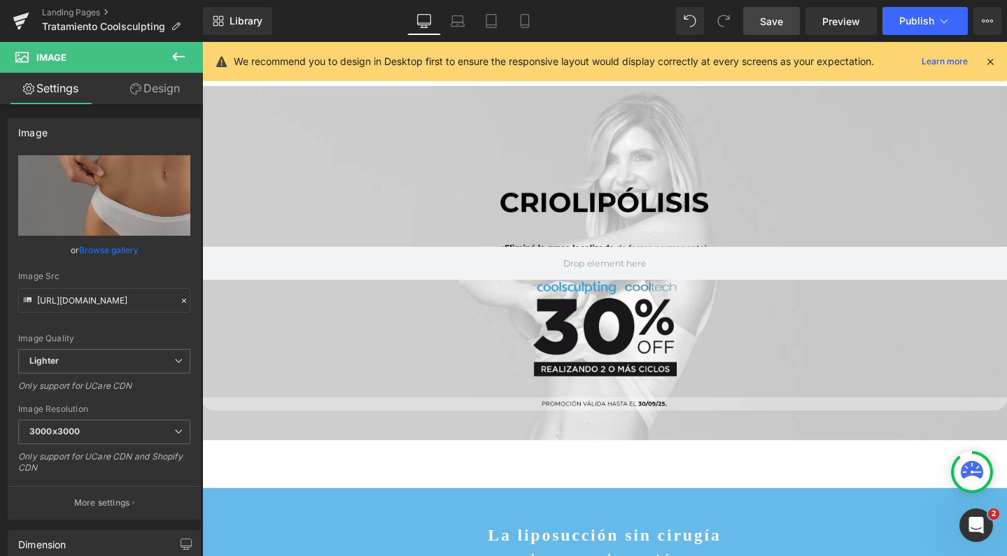
scroll to position [2047, 0]
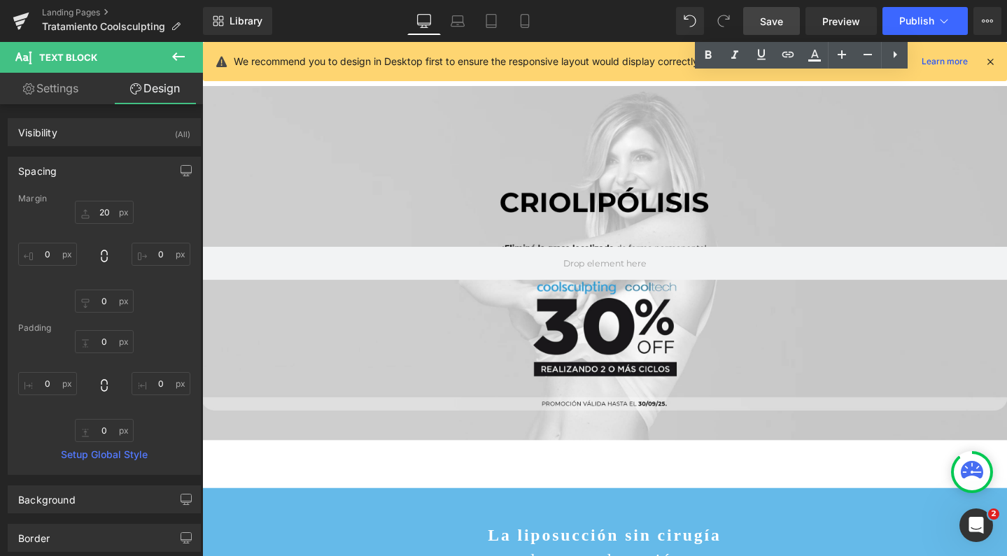
scroll to position [3964, 0]
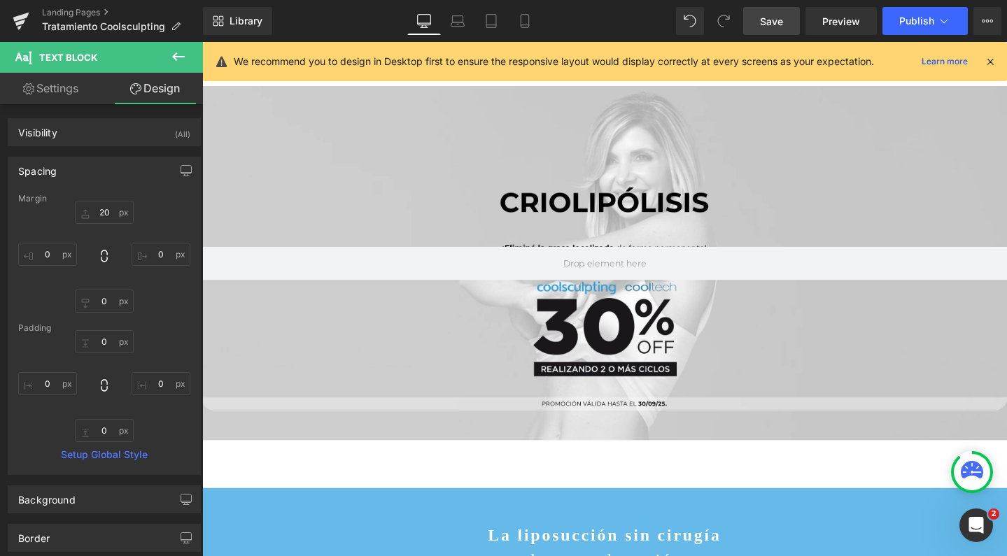
click at [766, 26] on span "Save" at bounding box center [771, 21] width 23 height 15
click at [908, 23] on span "Publish" at bounding box center [916, 20] width 35 height 11
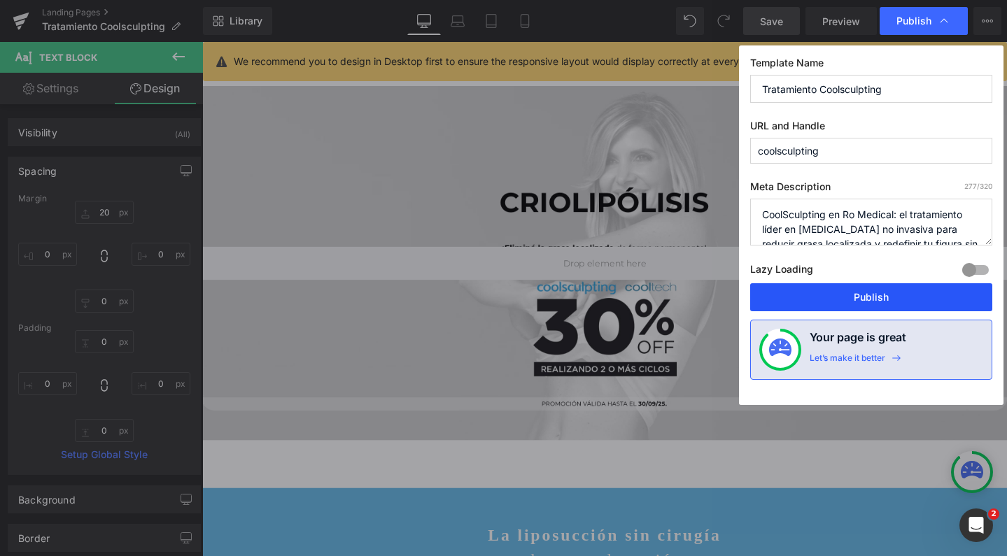
click at [831, 293] on button "Publish" at bounding box center [871, 297] width 242 height 28
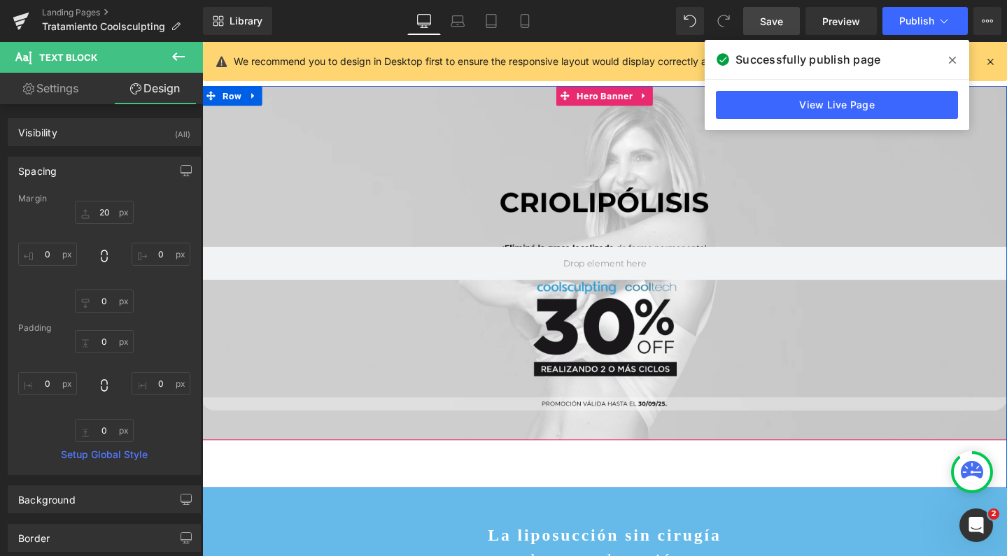
scroll to position [1565, 0]
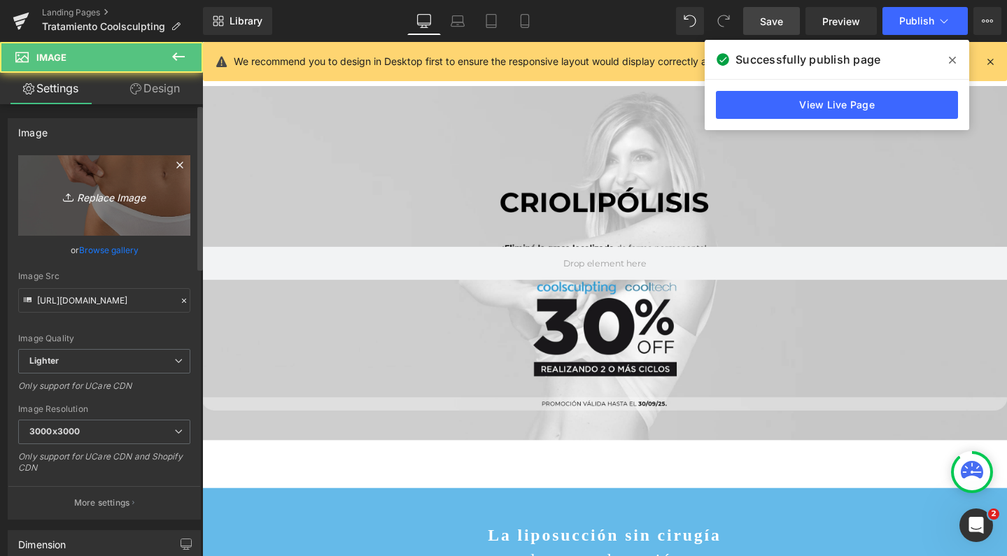
click at [74, 206] on link "Replace Image" at bounding box center [104, 195] width 172 height 80
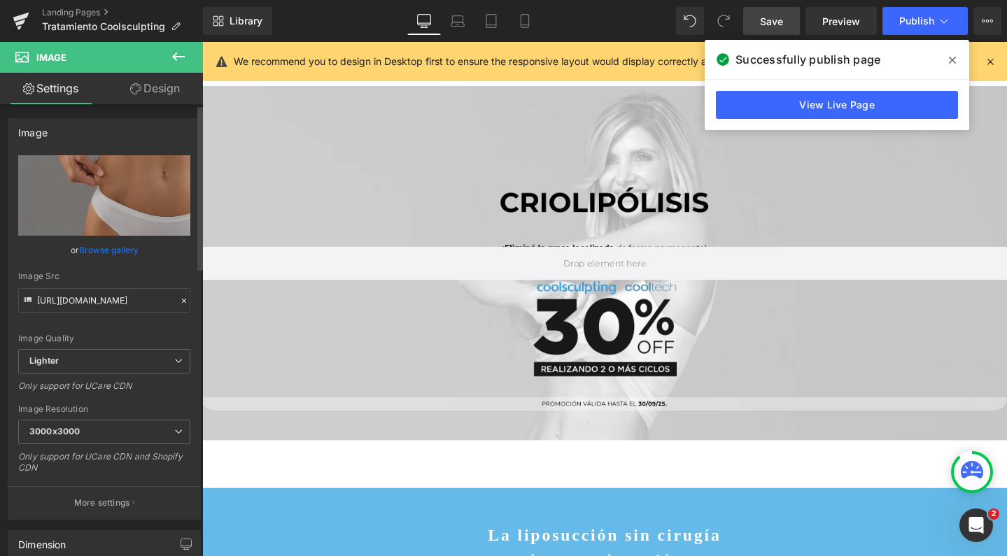
type input "C:\fakepath\Capturadepantalla2025-05-09alas13.48.21.png.webp"
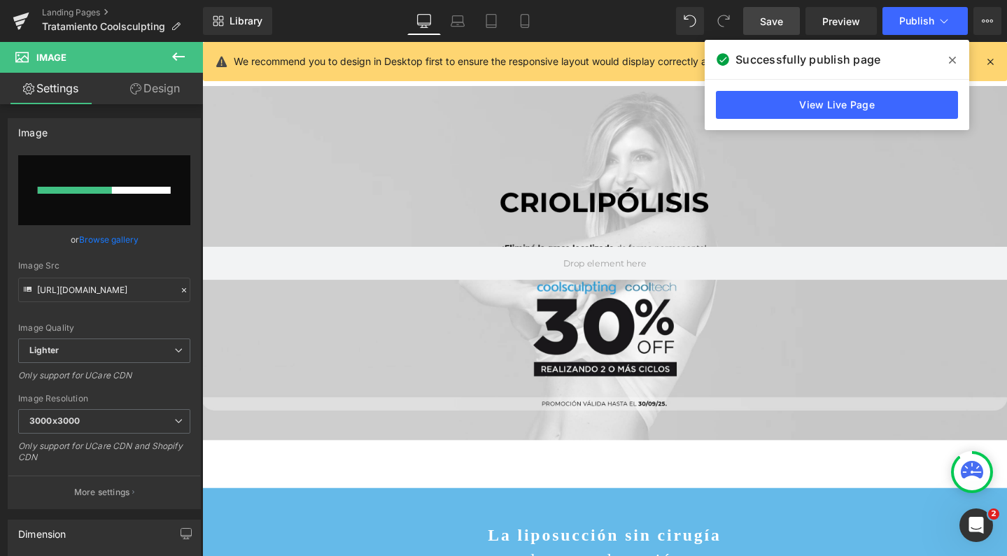
scroll to position [537, 0]
type input "[URL][DOMAIN_NAME]"
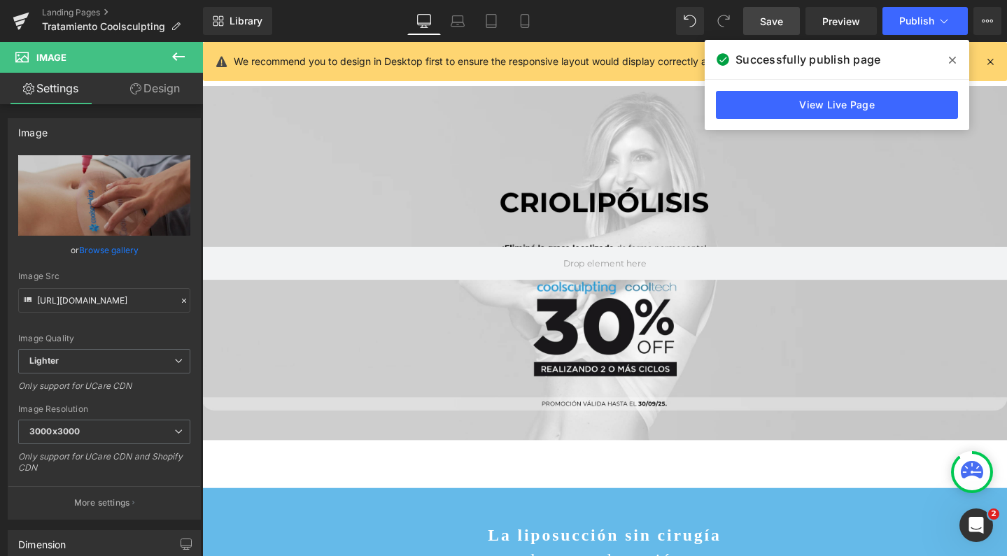
scroll to position [721, 0]
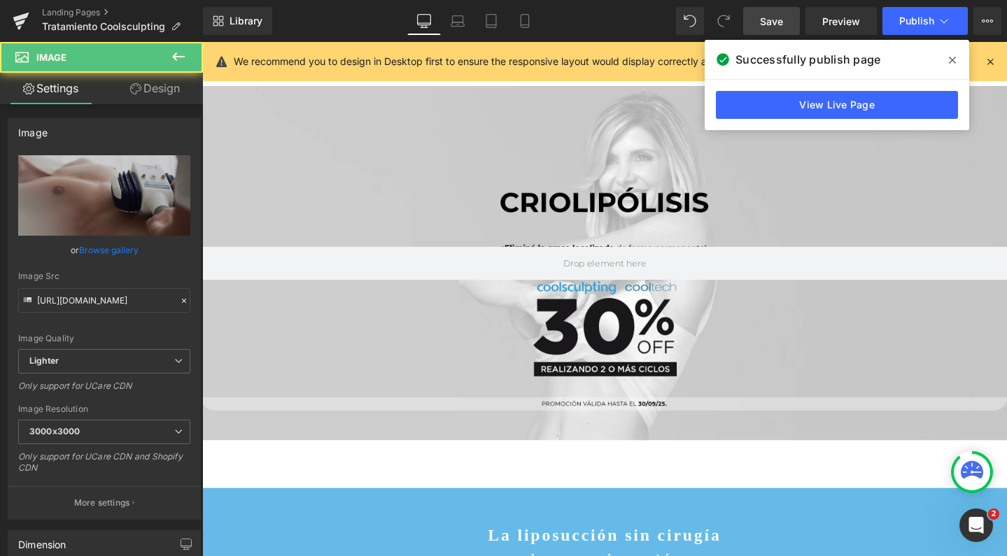
drag, startPoint x: 441, startPoint y: 178, endPoint x: 381, endPoint y: 232, distance: 80.8
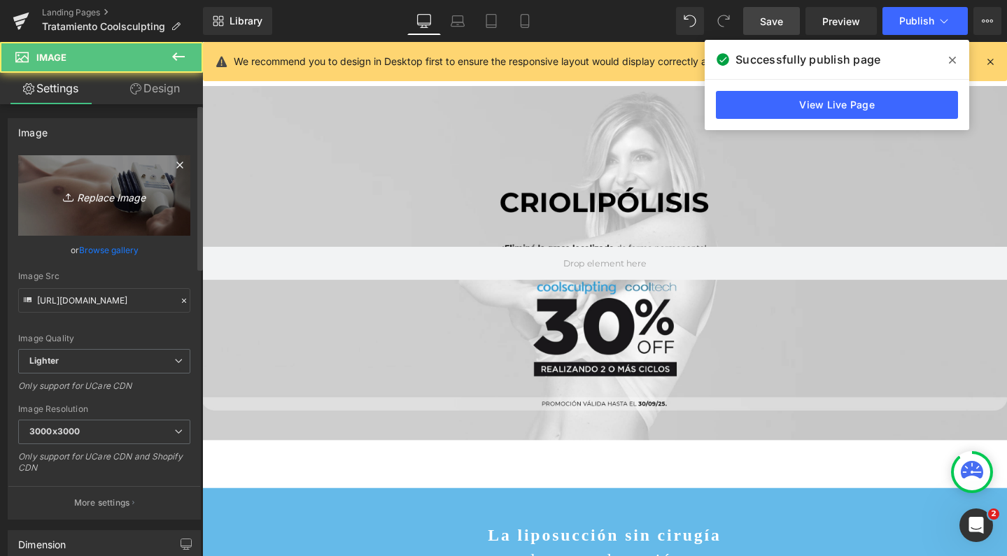
click at [93, 176] on link "Replace Image" at bounding box center [104, 195] width 172 height 80
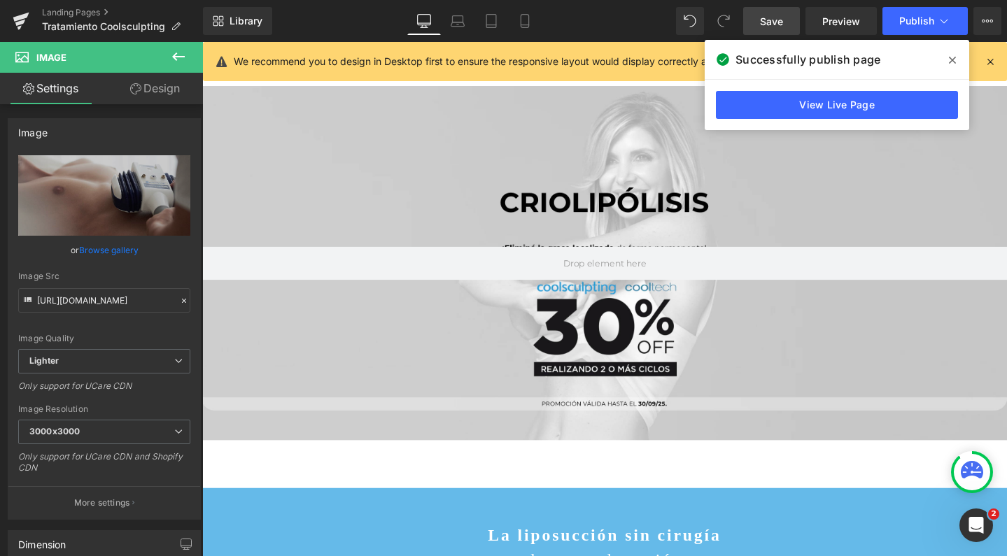
type input "C:\fakepath\cool-3.webp.jpeg"
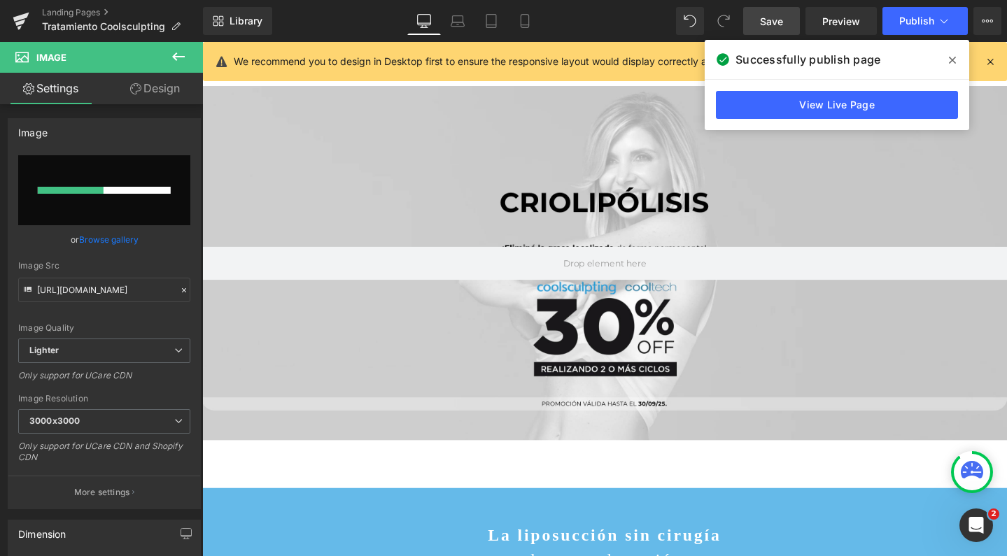
scroll to position [596, 0]
type input "[URL][DOMAIN_NAME]"
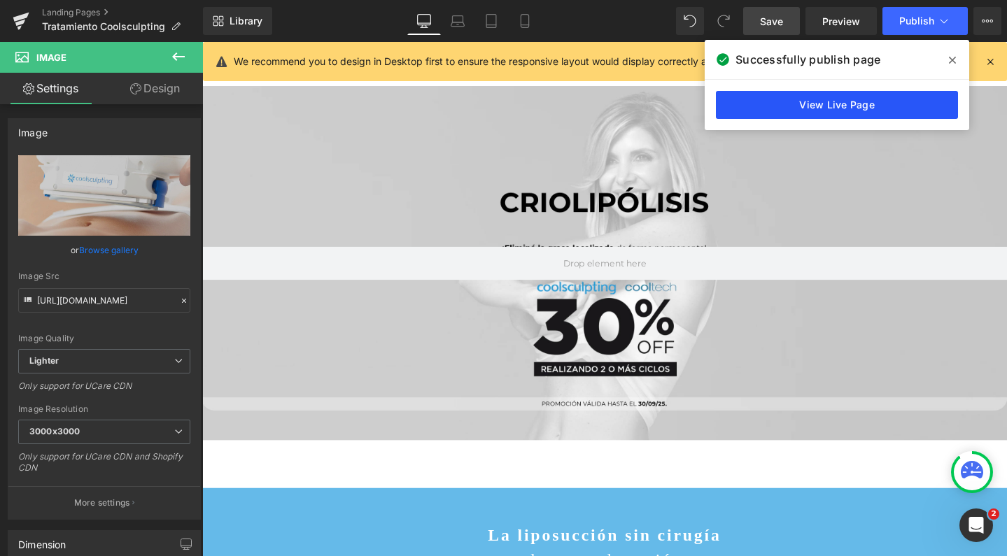
click at [776, 101] on link "View Live Page" at bounding box center [837, 105] width 242 height 28
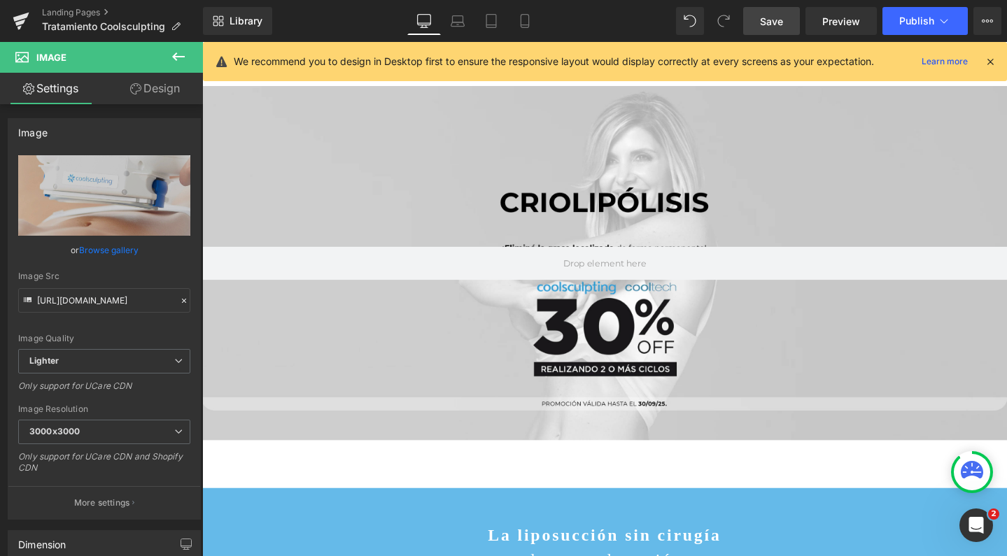
scroll to position [2248, 0]
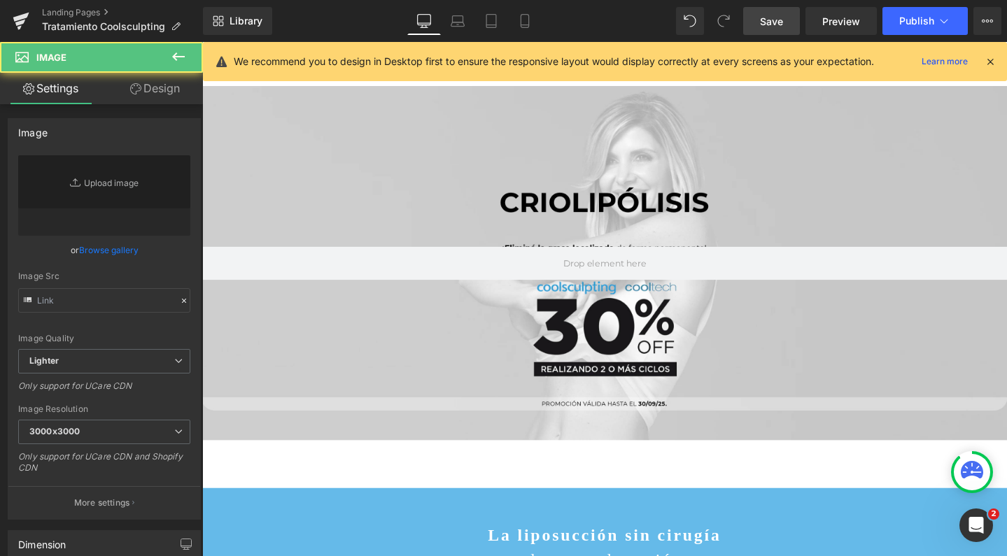
type input "[URL][DOMAIN_NAME]"
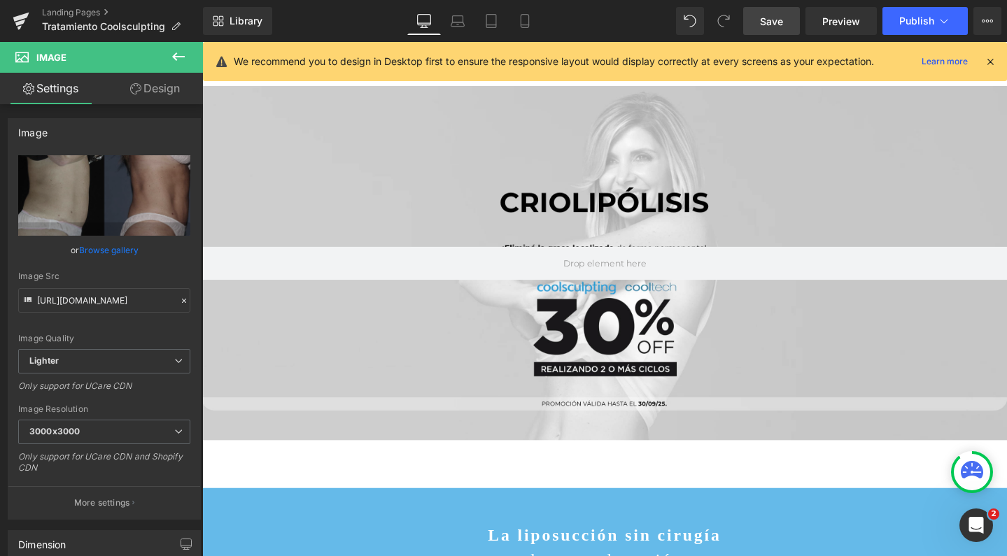
scroll to position [2118, 0]
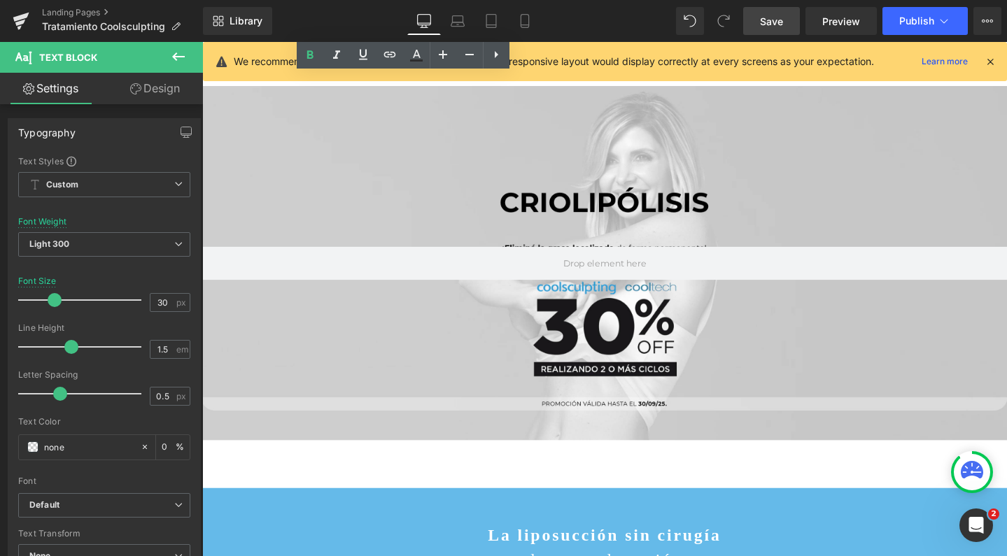
scroll to position [2984, 0]
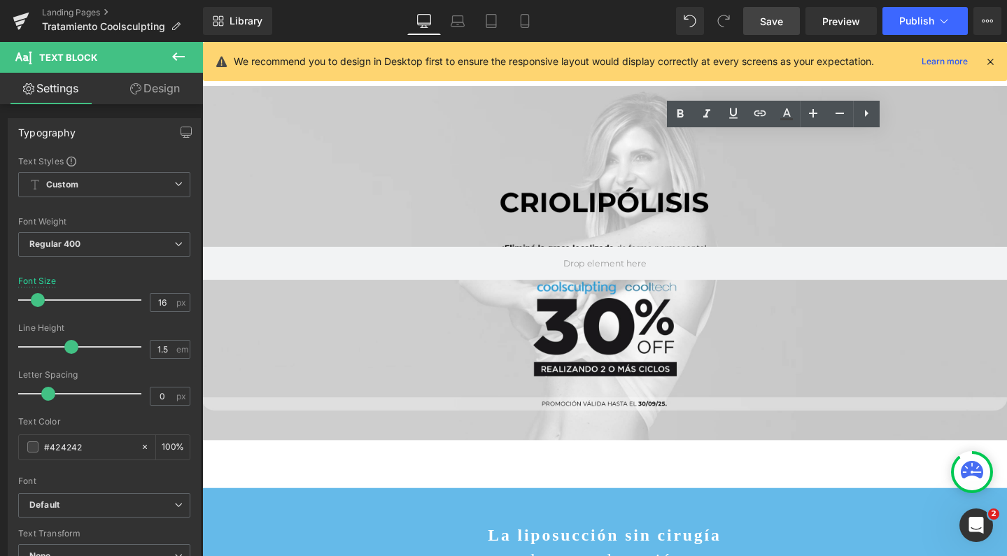
drag, startPoint x: 756, startPoint y: 171, endPoint x: 704, endPoint y: 175, distance: 52.6
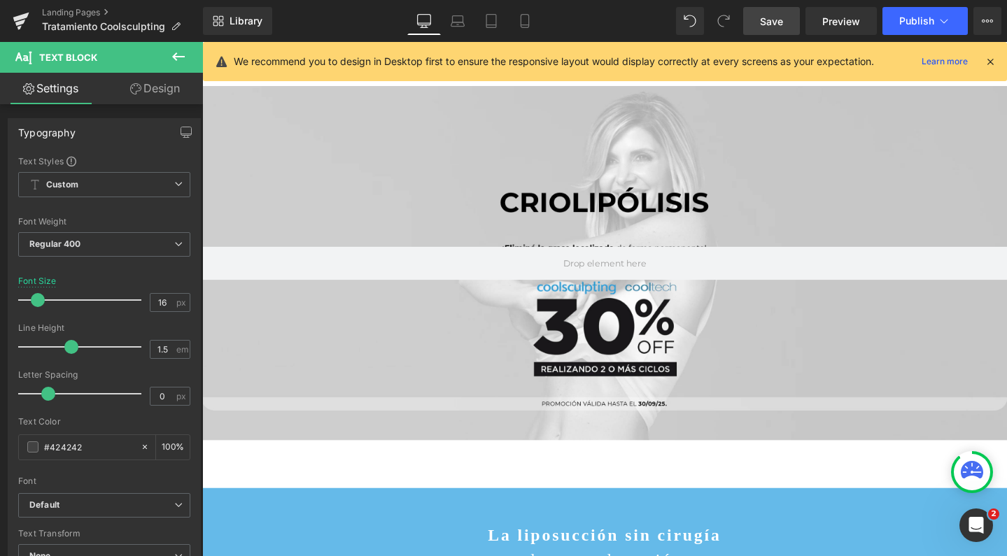
click at [785, 25] on link "Save" at bounding box center [771, 21] width 57 height 28
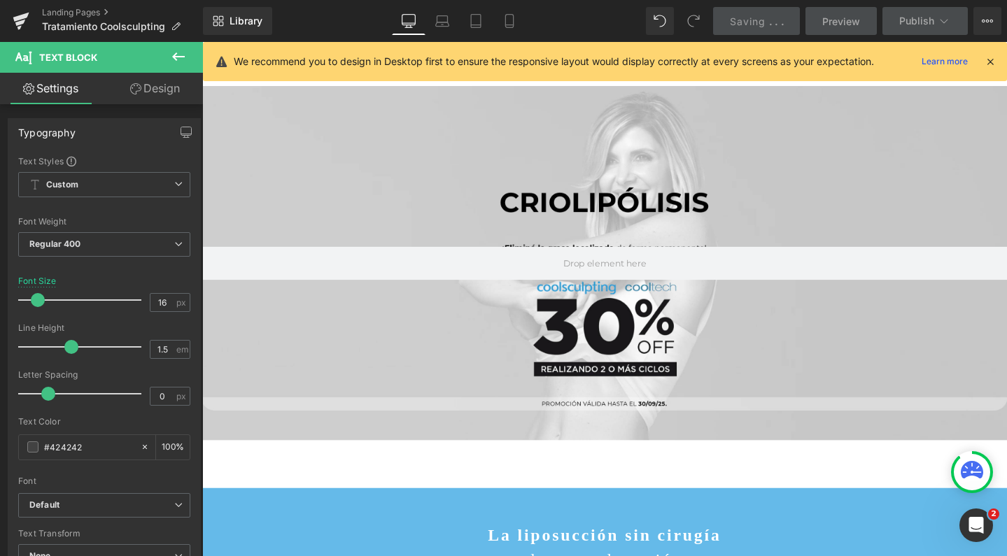
scroll to position [0, 0]
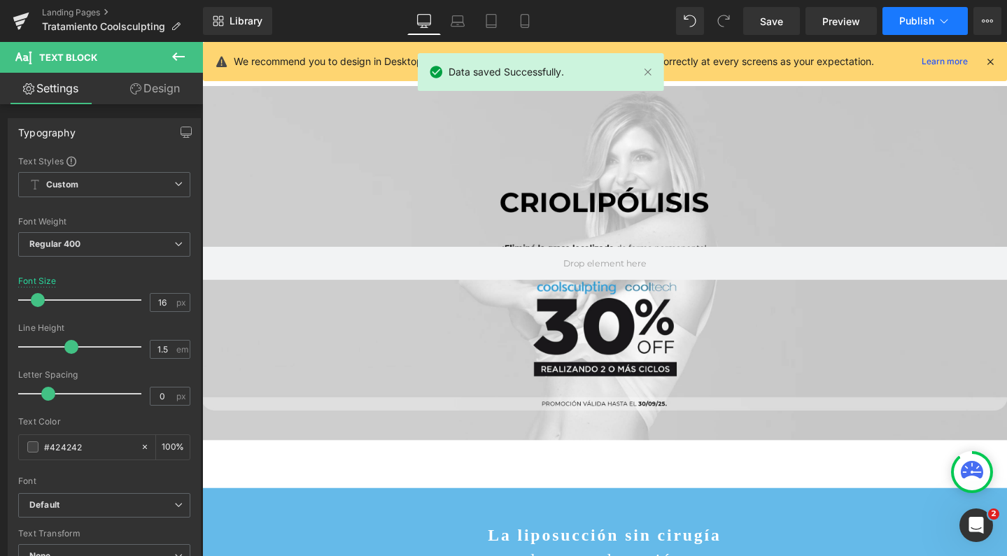
click at [905, 20] on span "Publish" at bounding box center [916, 20] width 35 height 11
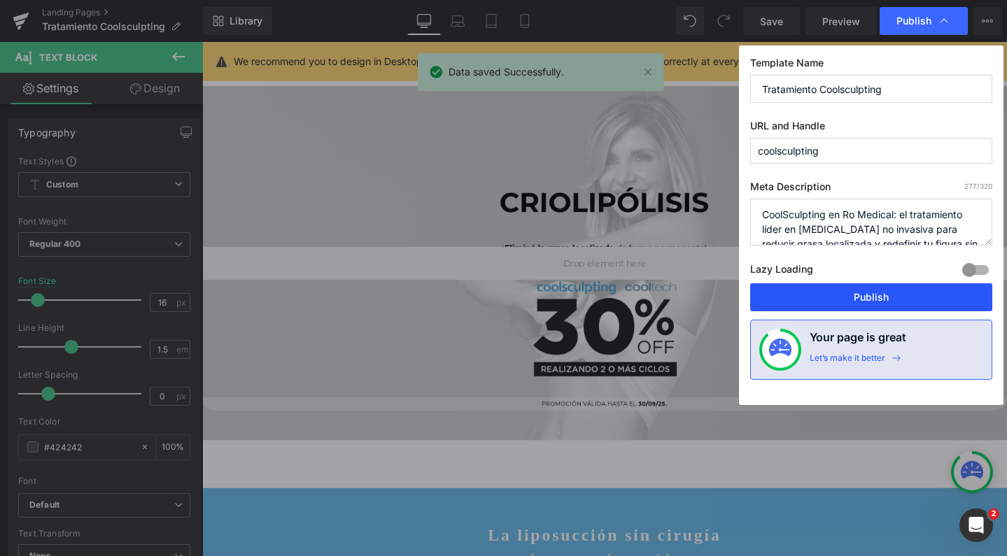
click at [789, 295] on button "Publish" at bounding box center [871, 297] width 242 height 28
